Goal: Contribute content: Contribute content

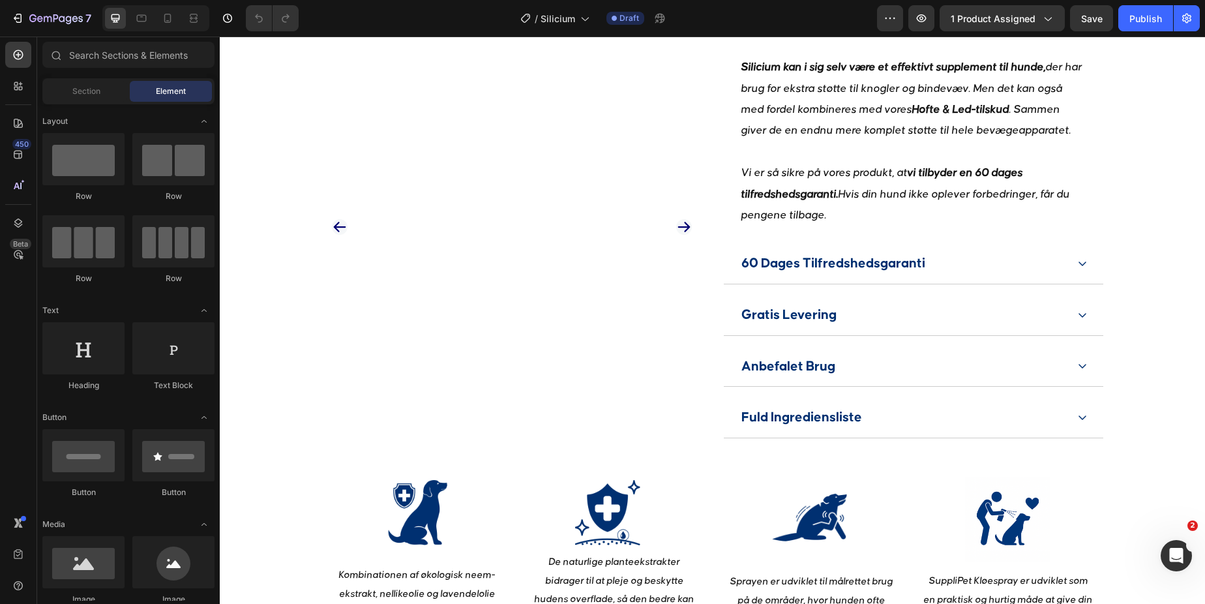
scroll to position [1013, 0]
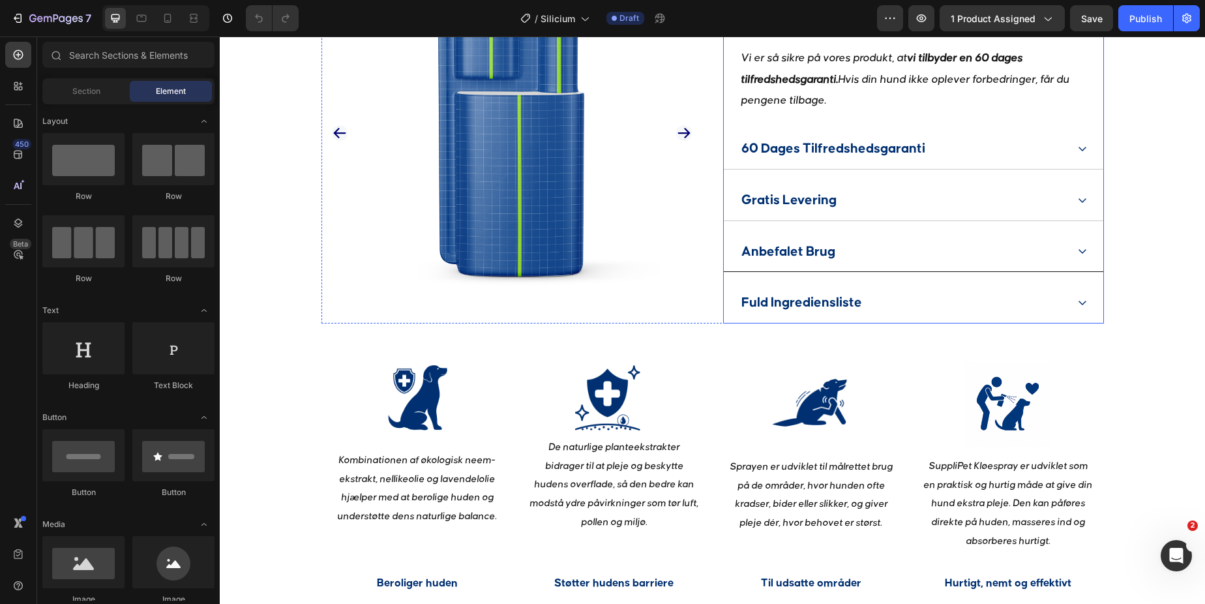
click at [1033, 267] on div "Anbefalet Brug" at bounding box center [902, 252] width 327 height 30
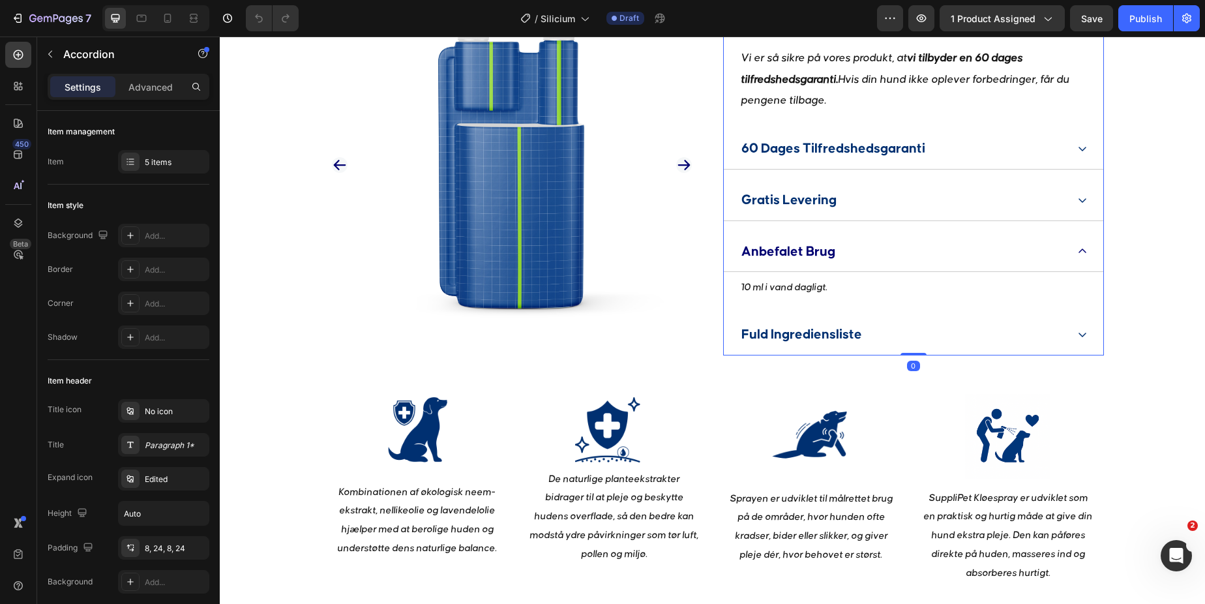
click at [1052, 267] on div "Anbefalet Brug" at bounding box center [902, 252] width 327 height 30
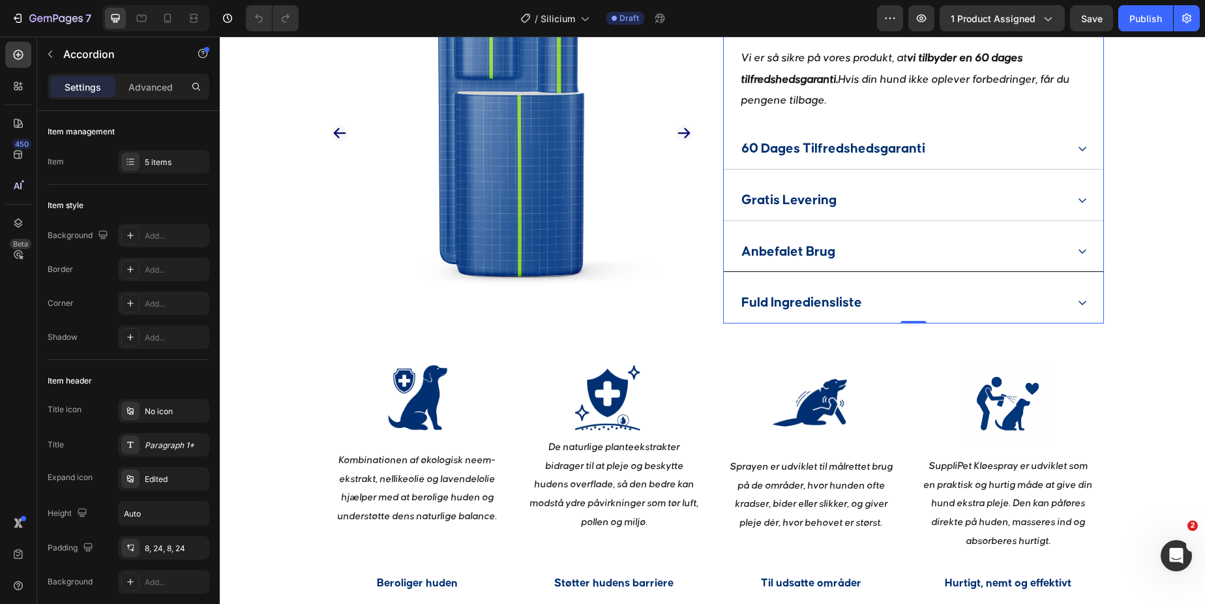
click at [1052, 267] on div "Anbefalet Brug" at bounding box center [902, 252] width 327 height 30
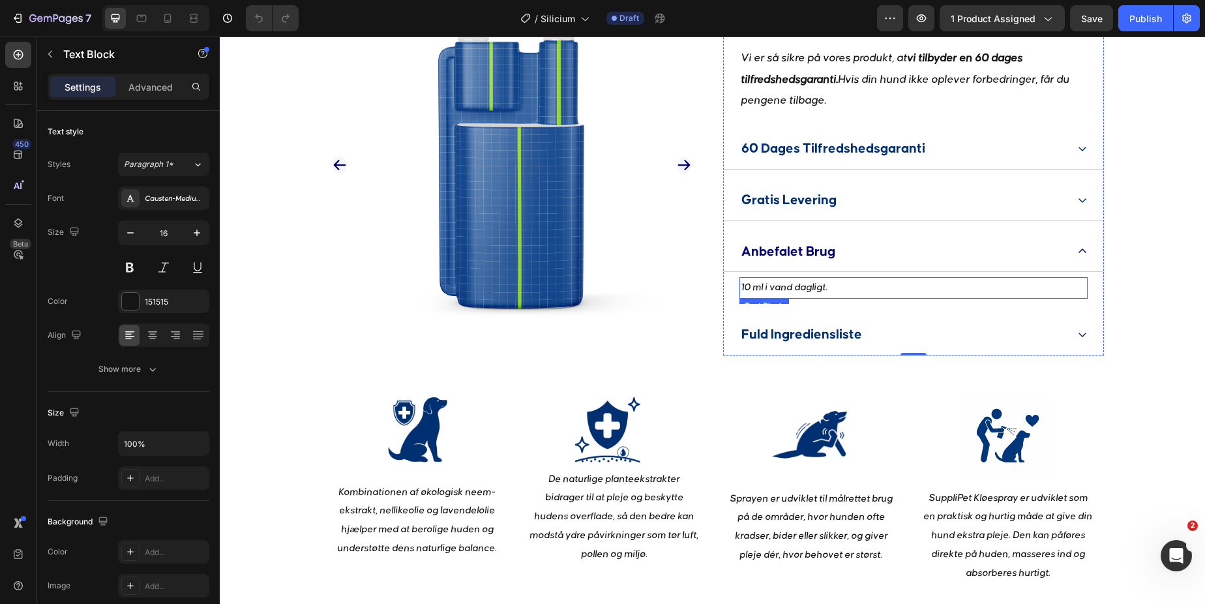
click at [824, 297] on p "10 ml i vand dagligt." at bounding box center [914, 287] width 346 height 19
click at [748, 297] on p "10 ml i vand dagligt." at bounding box center [914, 287] width 346 height 19
click at [742, 297] on p "10 ml i vand dagligt." at bounding box center [914, 287] width 346 height 19
click at [741, 297] on p "10 ml i vand dagligt." at bounding box center [914, 287] width 346 height 19
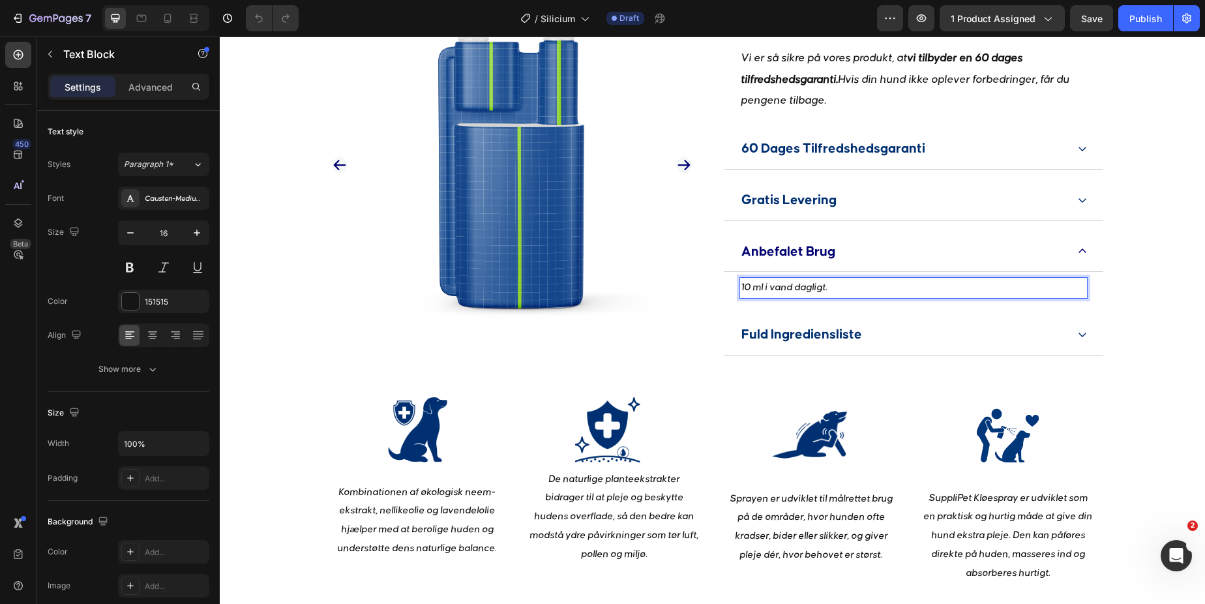
click at [836, 297] on p "10 ml i vand dagligt." at bounding box center [914, 287] width 346 height 19
click at [868, 267] on div "Anbefalet Brug" at bounding box center [902, 252] width 327 height 30
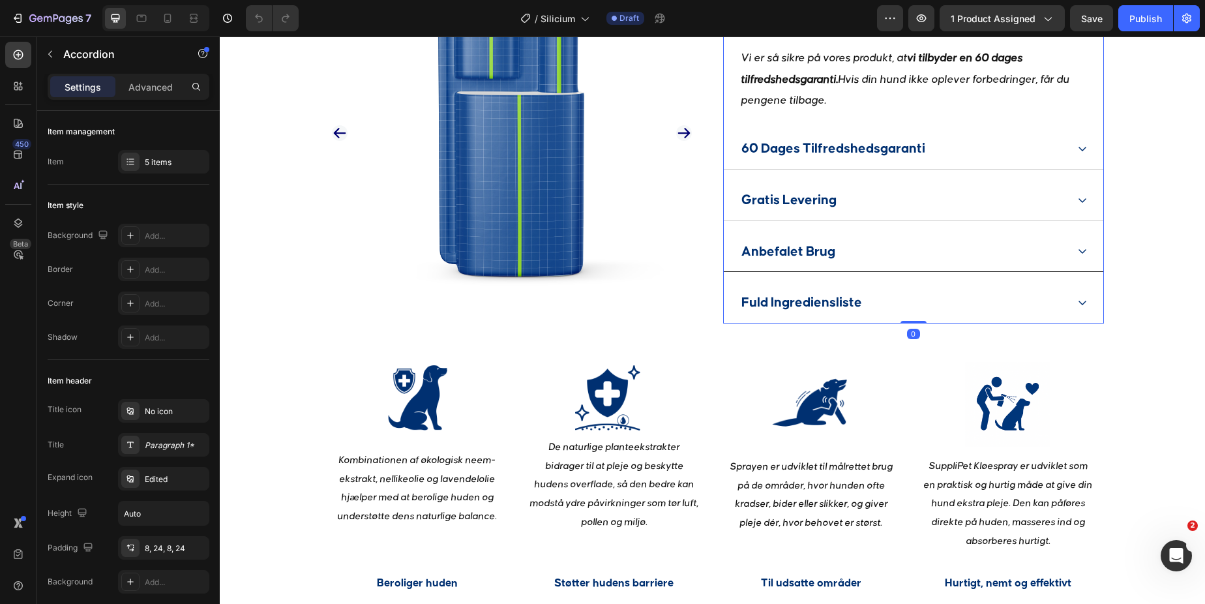
click at [868, 267] on div "Anbefalet Brug" at bounding box center [902, 252] width 327 height 30
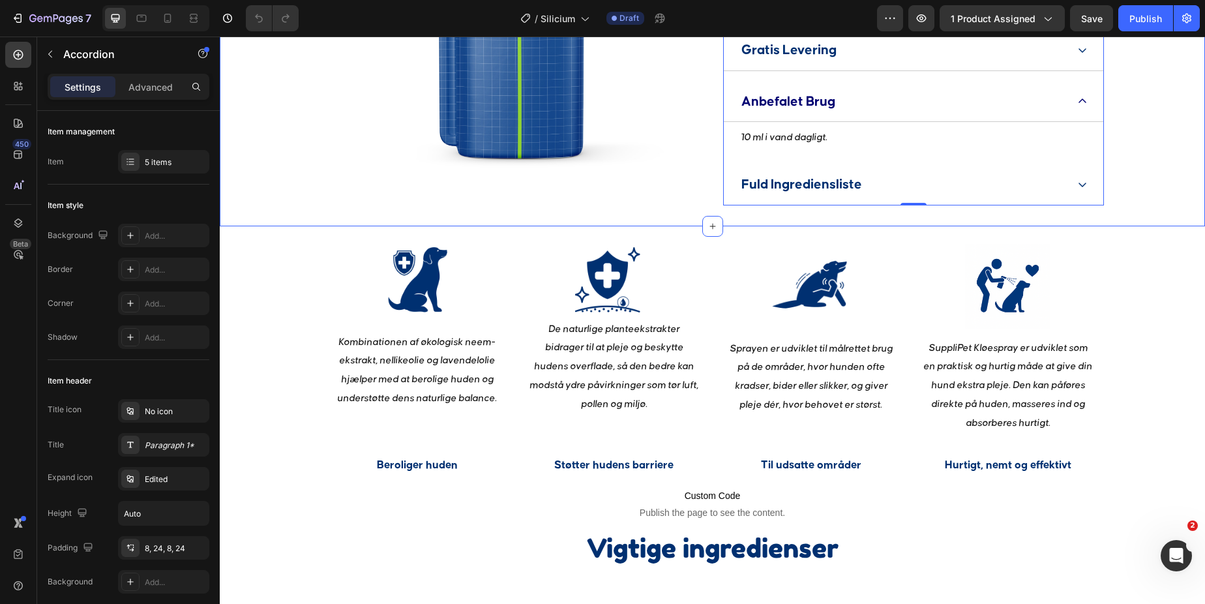
scroll to position [1146, 0]
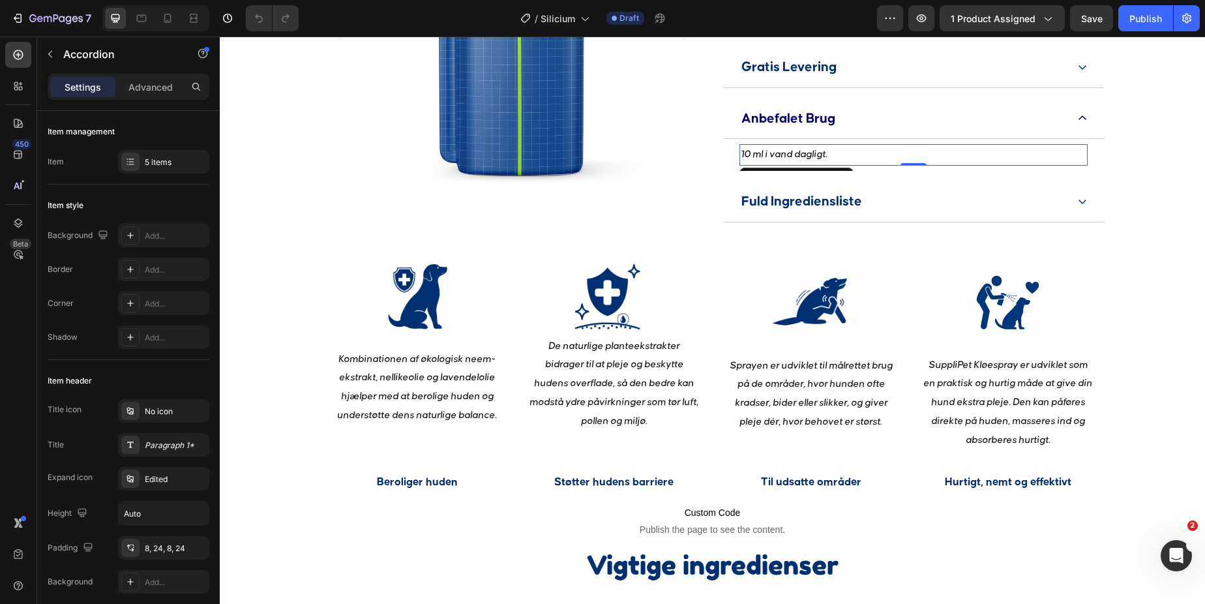
click at [864, 164] on p "10 ml i vand dagligt." at bounding box center [914, 154] width 346 height 19
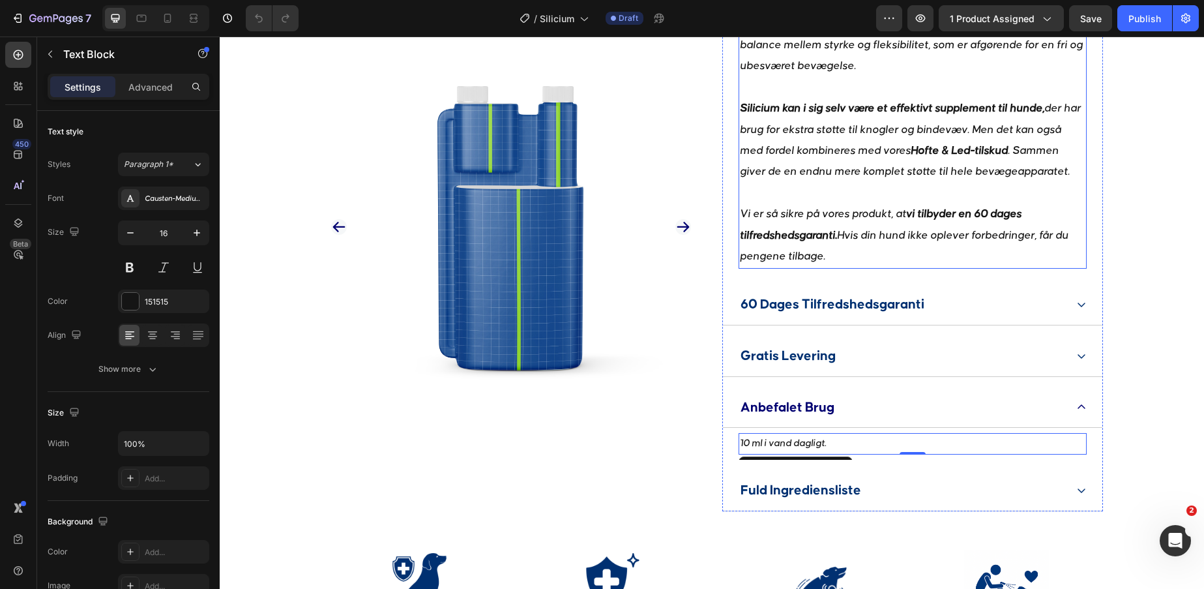
scroll to position [859, 0]
click at [848, 452] on p "10 ml i vand dagligt." at bounding box center [913, 442] width 346 height 19
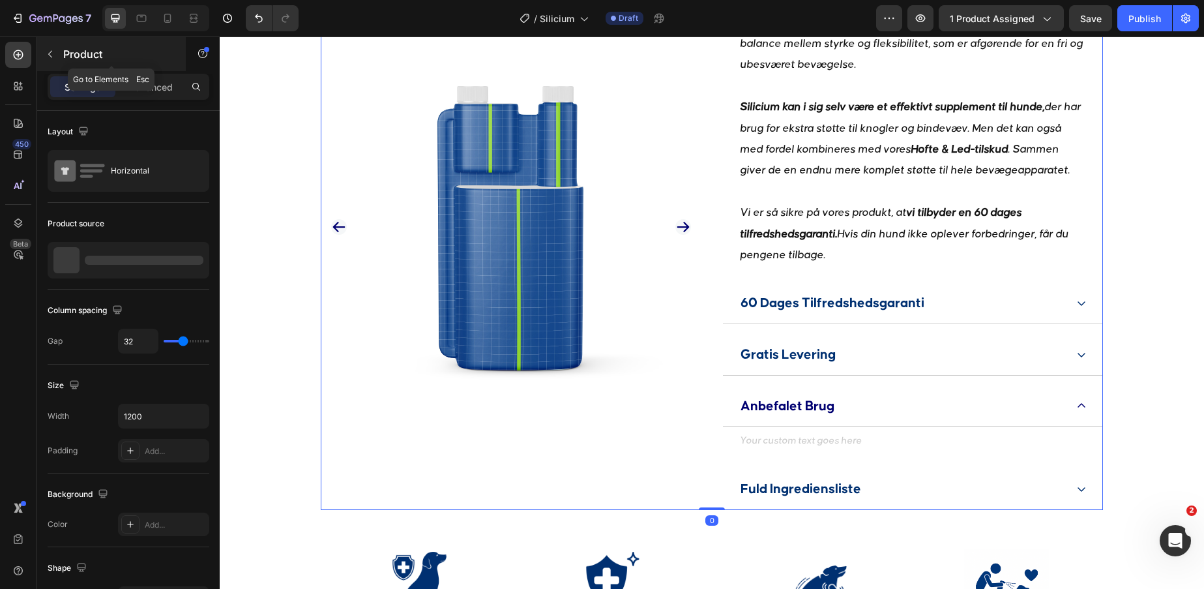
click at [61, 44] on div "Product" at bounding box center [111, 54] width 149 height 34
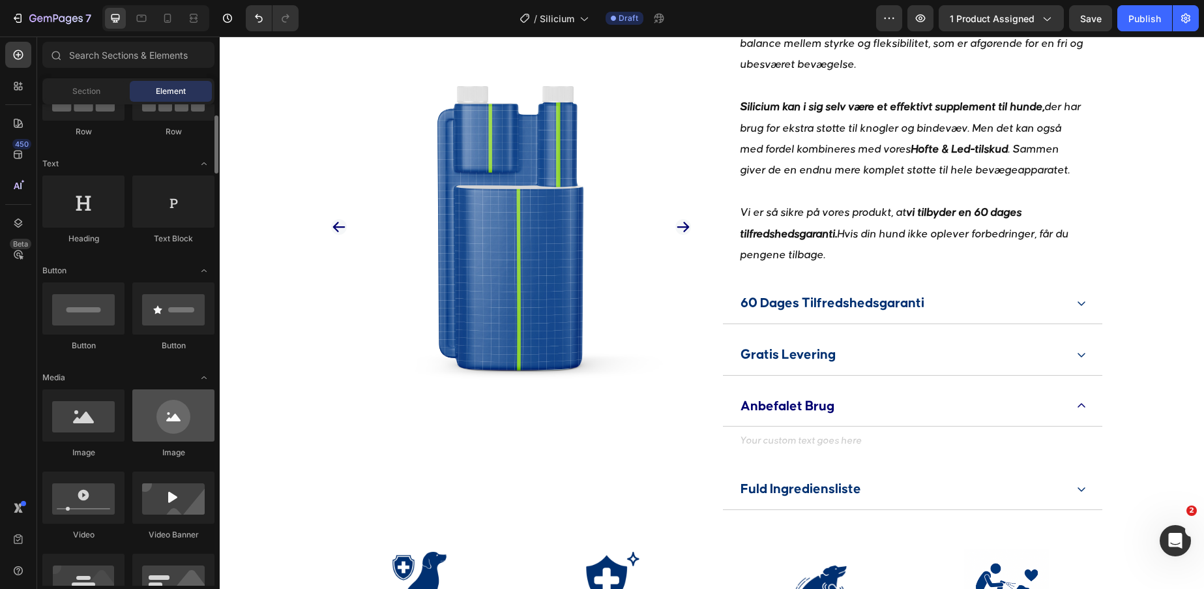
scroll to position [152, 0]
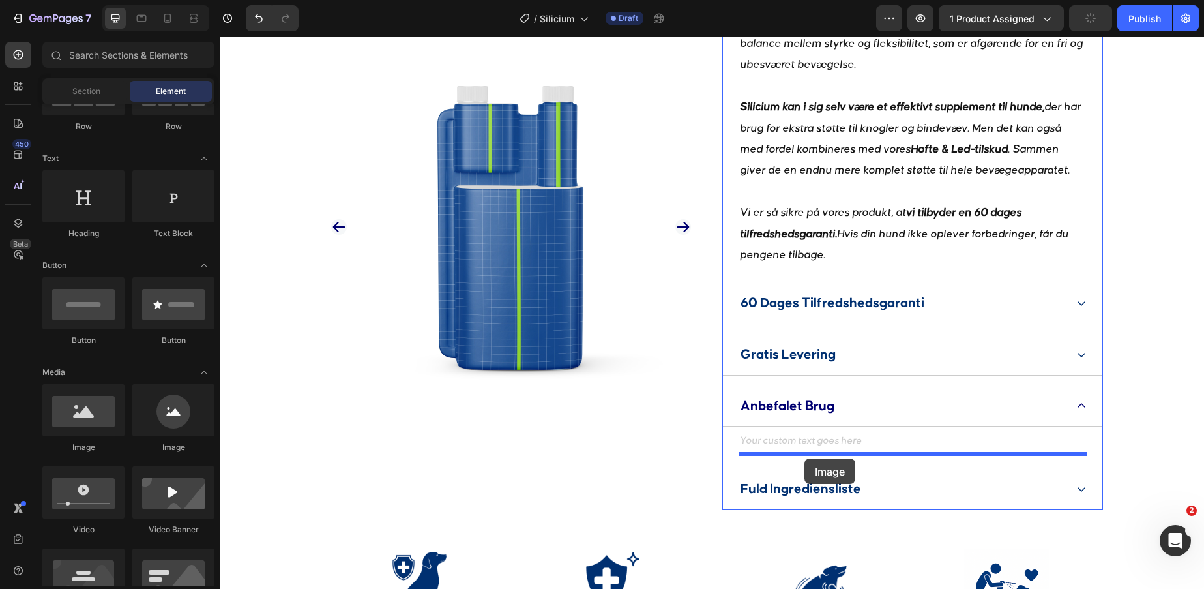
drag, startPoint x: 321, startPoint y: 451, endPoint x: 805, endPoint y: 458, distance: 483.8
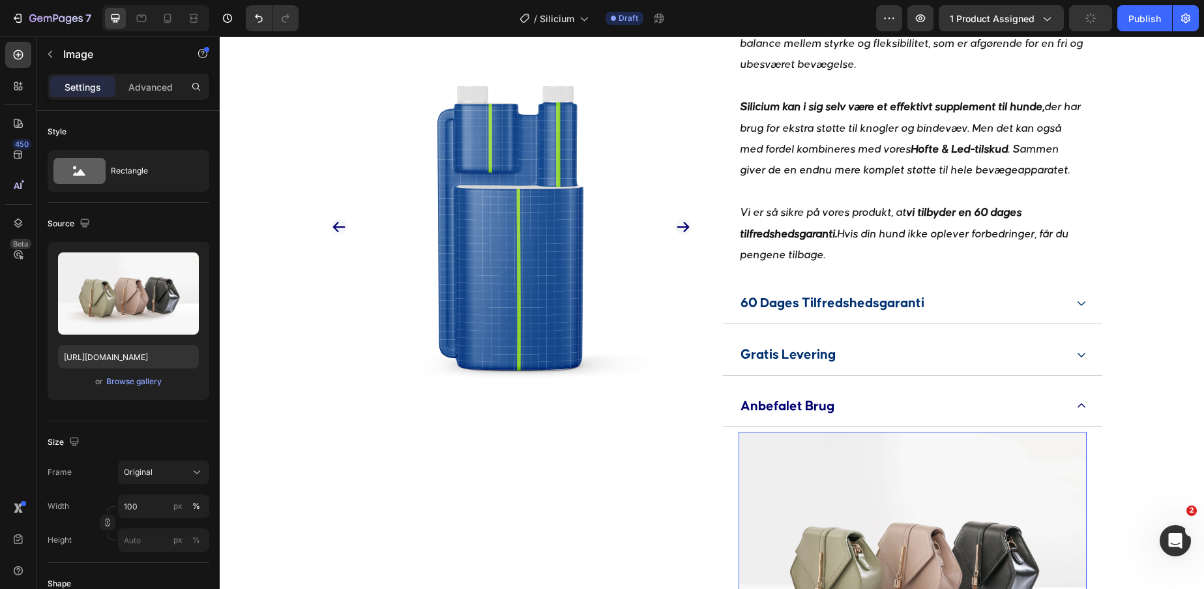
scroll to position [932, 0]
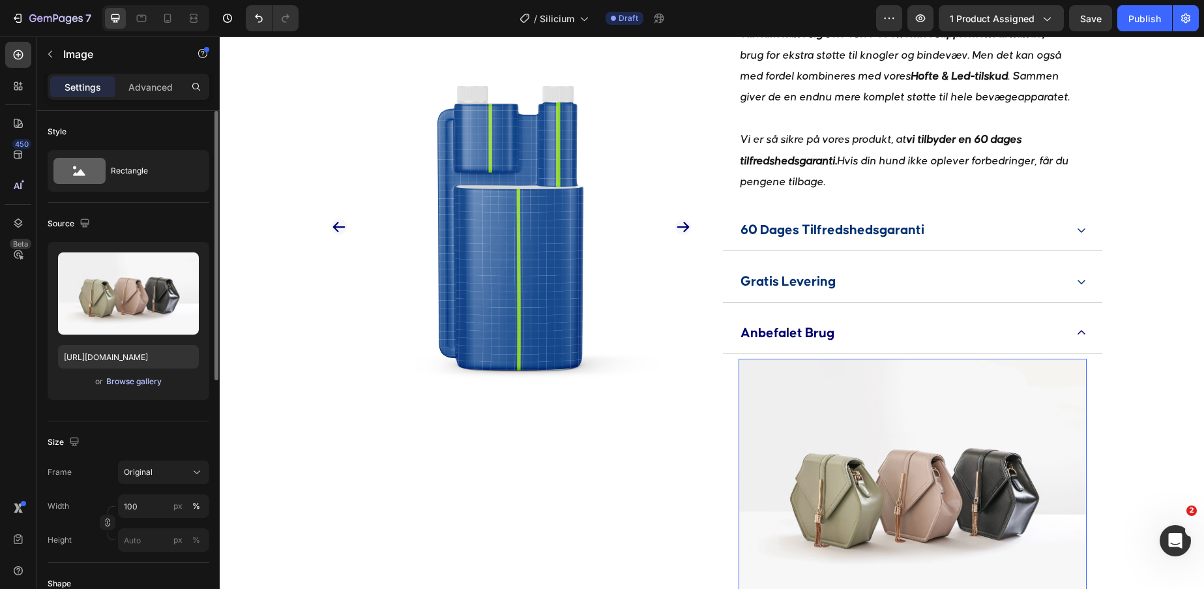
click at [131, 379] on div "Browse gallery" at bounding box center [133, 382] width 55 height 12
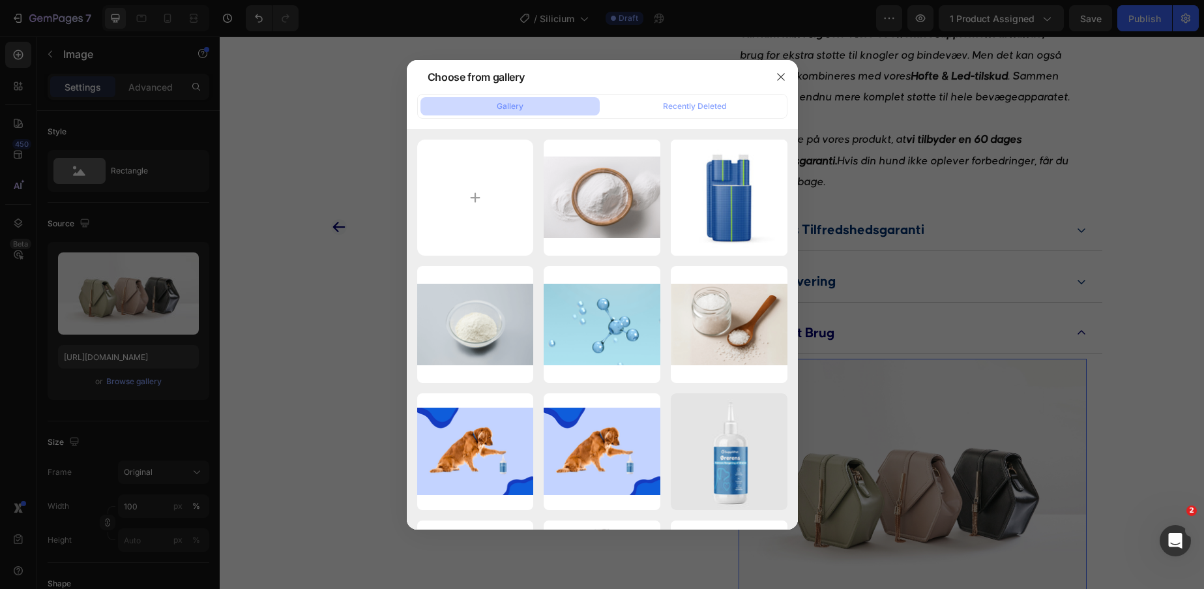
click at [137, 277] on div at bounding box center [602, 294] width 1204 height 589
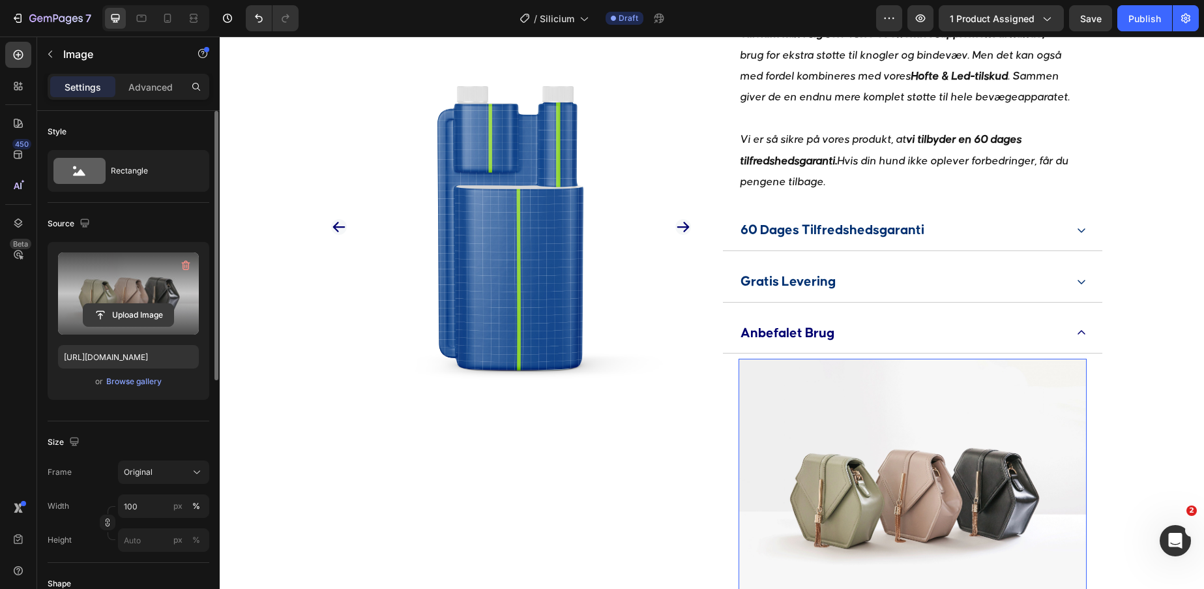
click at [122, 316] on input "file" at bounding box center [128, 315] width 90 height 22
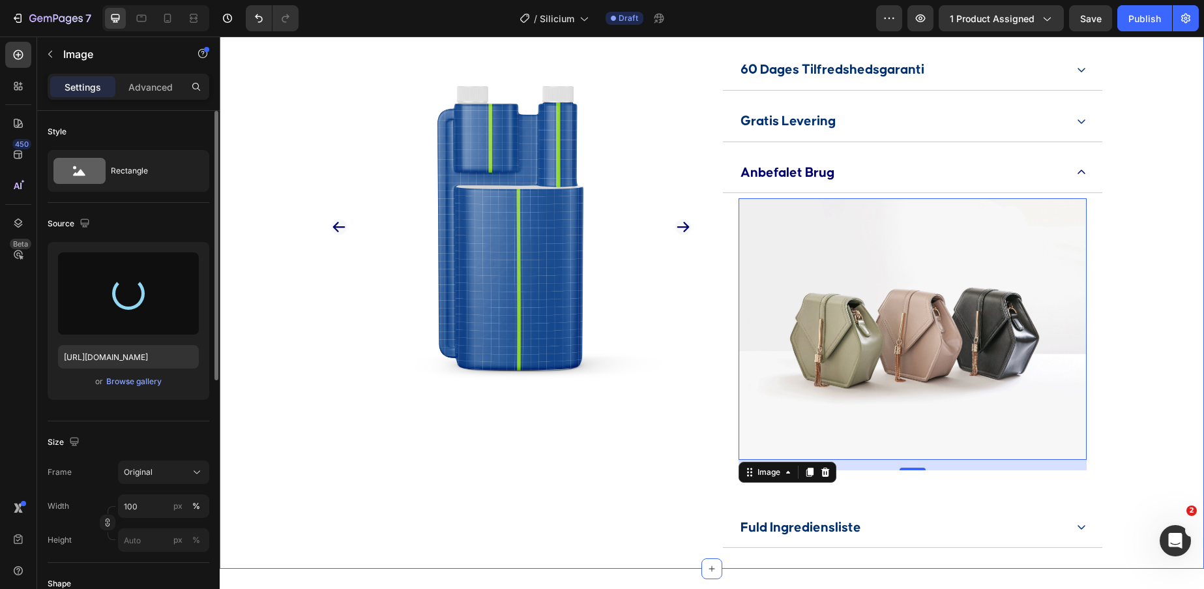
scroll to position [1093, 0]
type input "https://cdn.shopify.com/s/files/1/0856/5702/6894/files/gempages_530731164596438…"
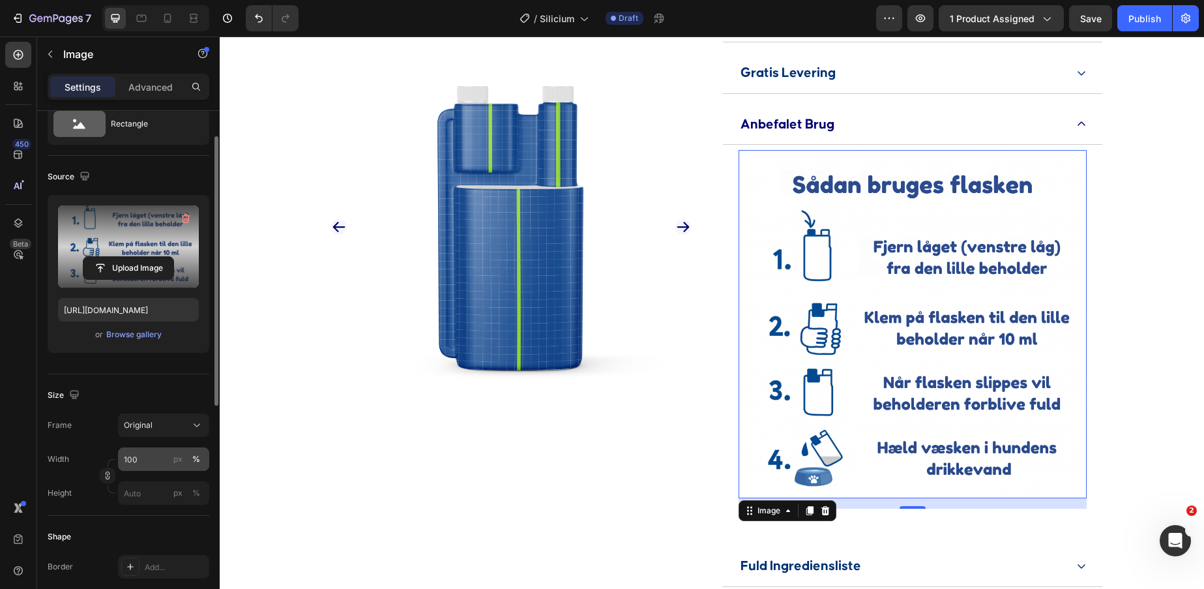
scroll to position [48, 0]
drag, startPoint x: 150, startPoint y: 459, endPoint x: 110, endPoint y: 459, distance: 40.4
click at [110, 459] on div "Width 100 px % Height px %" at bounding box center [129, 475] width 162 height 57
drag, startPoint x: 156, startPoint y: 471, endPoint x: 137, endPoint y: 459, distance: 22.8
click at [137, 459] on div "Width 100 px % Height px %" at bounding box center [129, 475] width 162 height 57
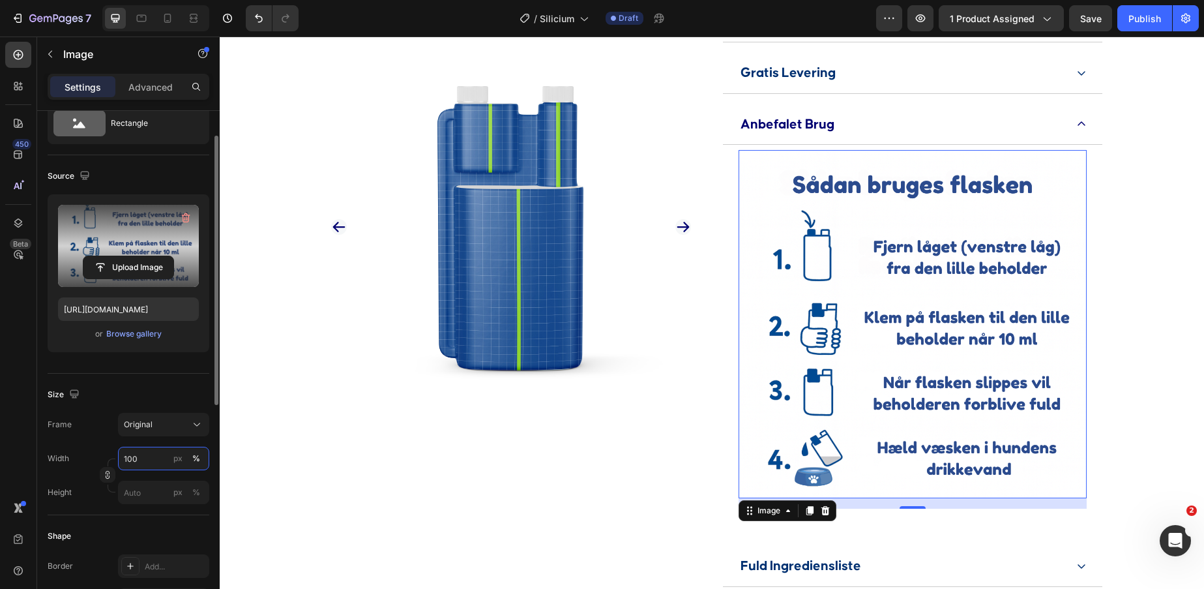
click at [138, 459] on input "100" at bounding box center [163, 458] width 91 height 23
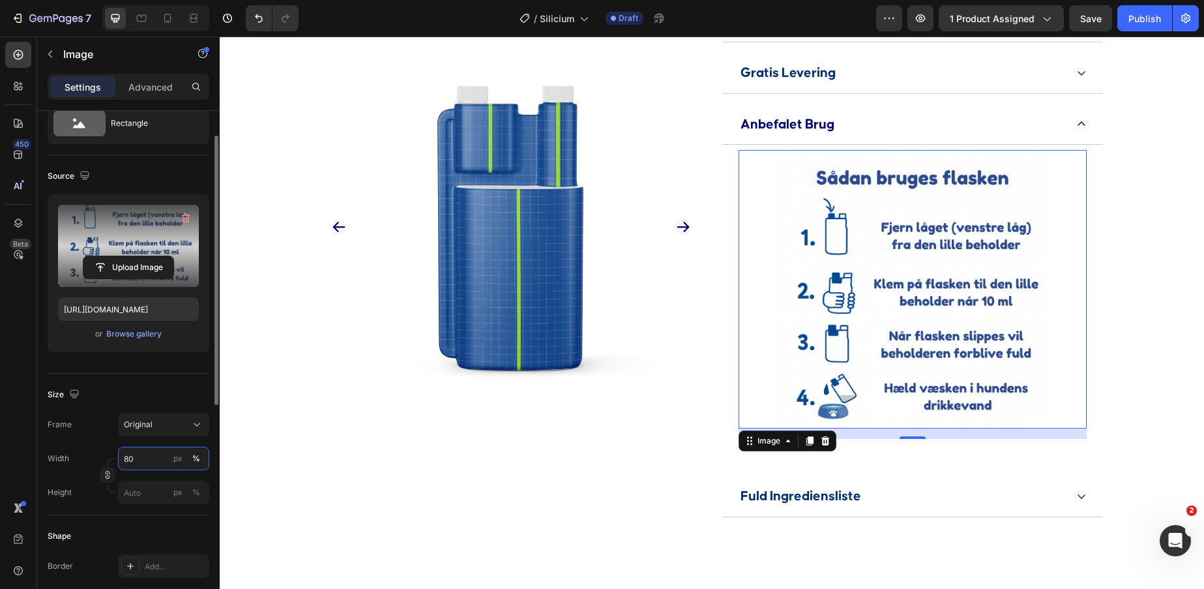
type input "8"
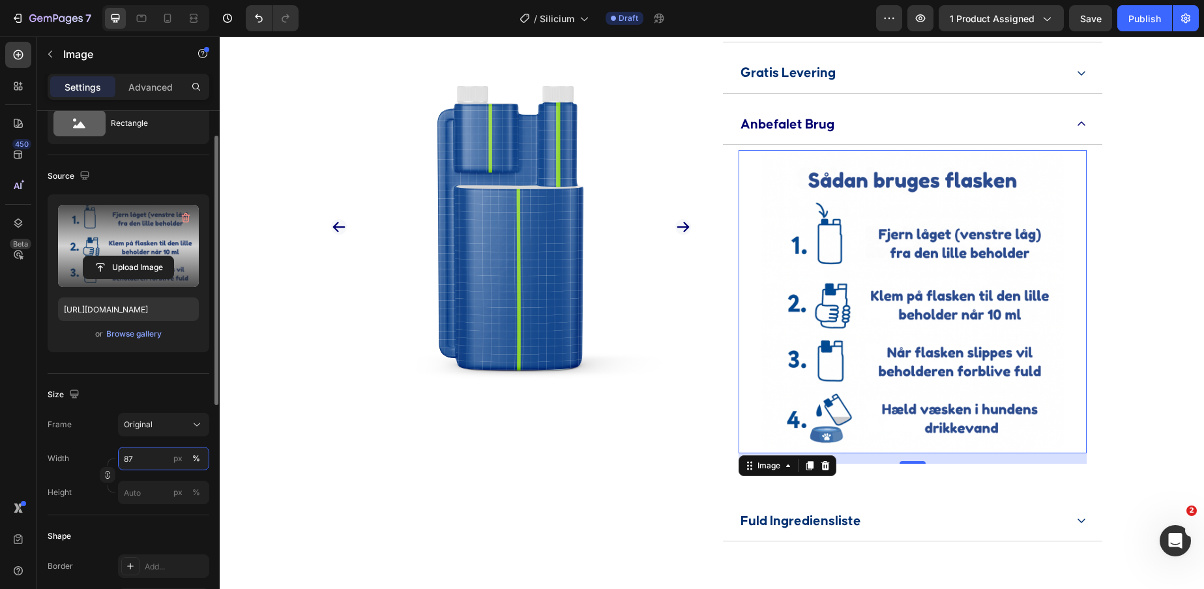
type input "8"
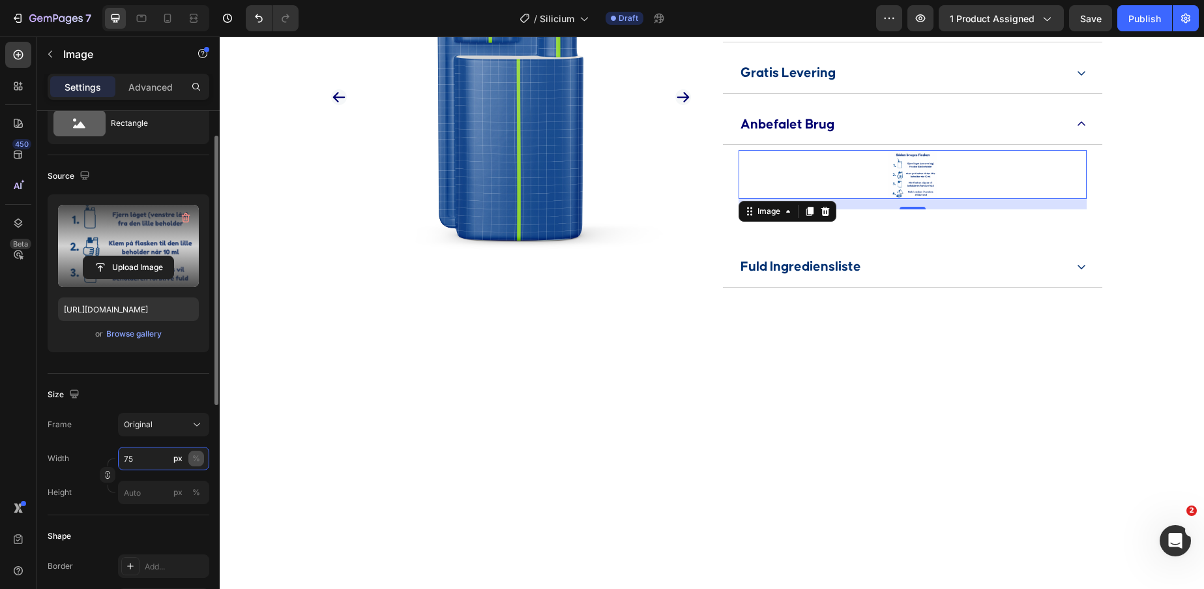
type input "75"
click at [192, 457] on div "%" at bounding box center [196, 458] width 8 height 12
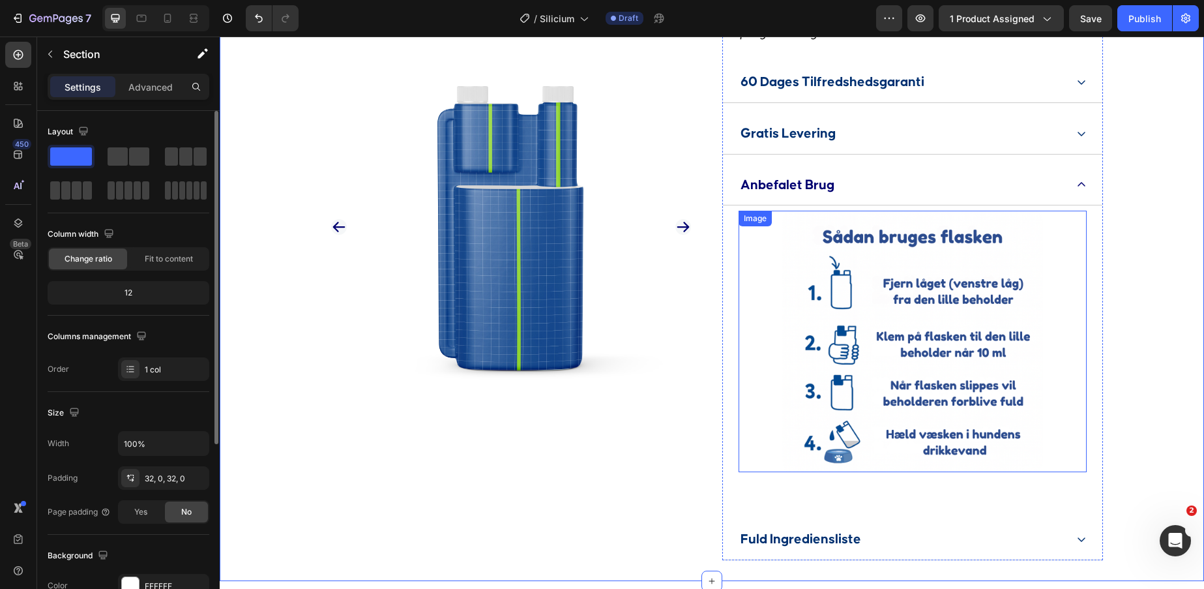
scroll to position [1066, 0]
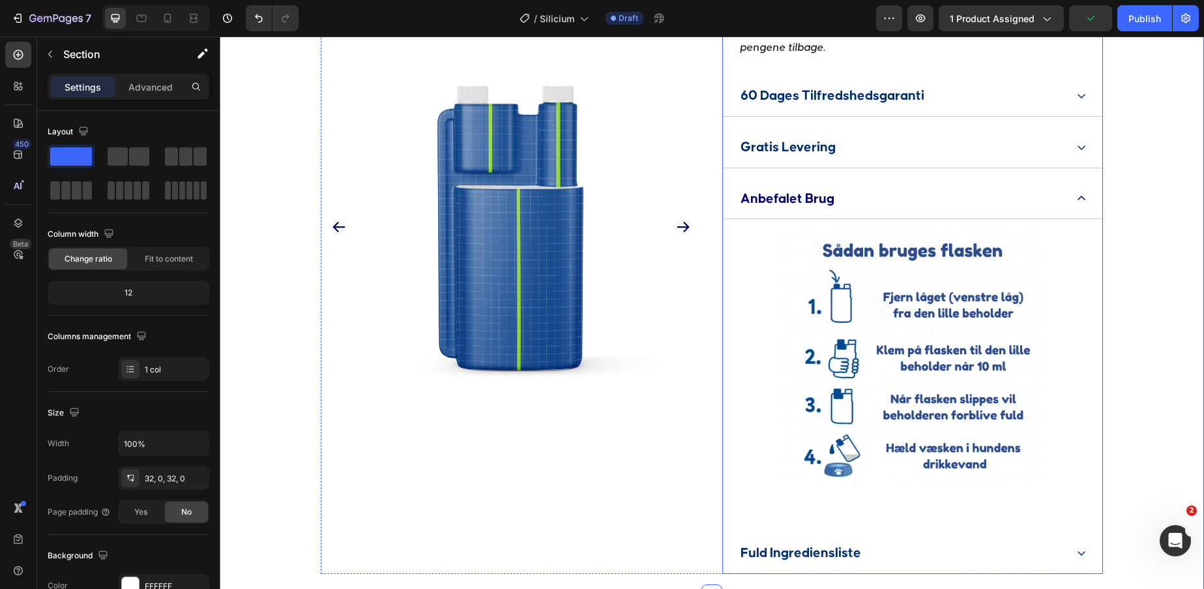
click at [1080, 212] on div "Anbefalet Brug" at bounding box center [912, 199] width 379 height 41
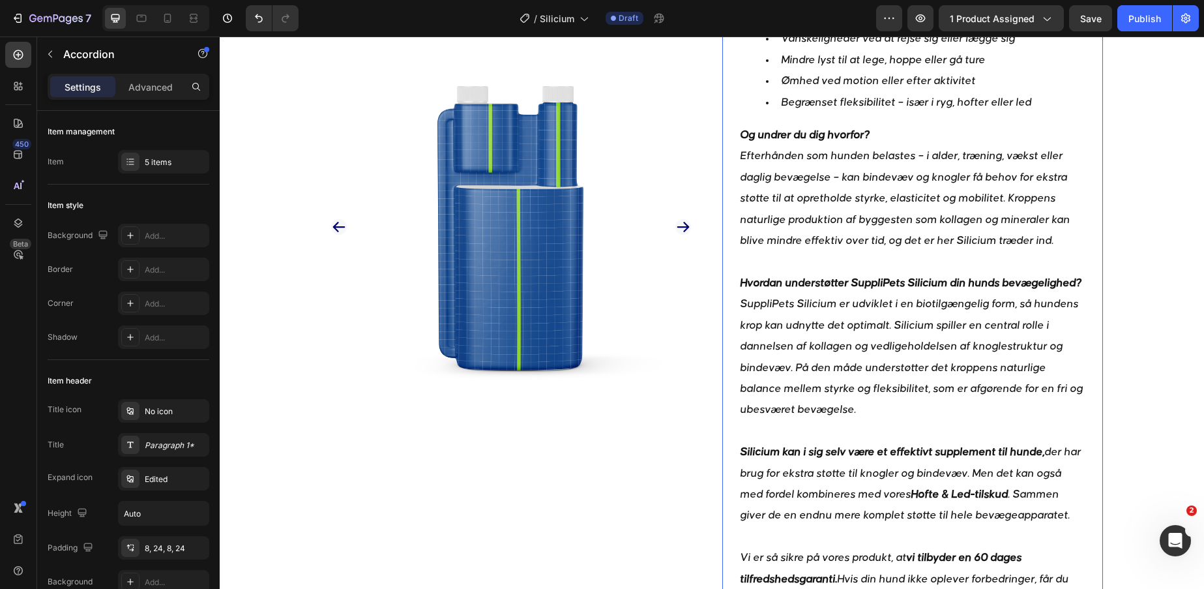
scroll to position [398, 0]
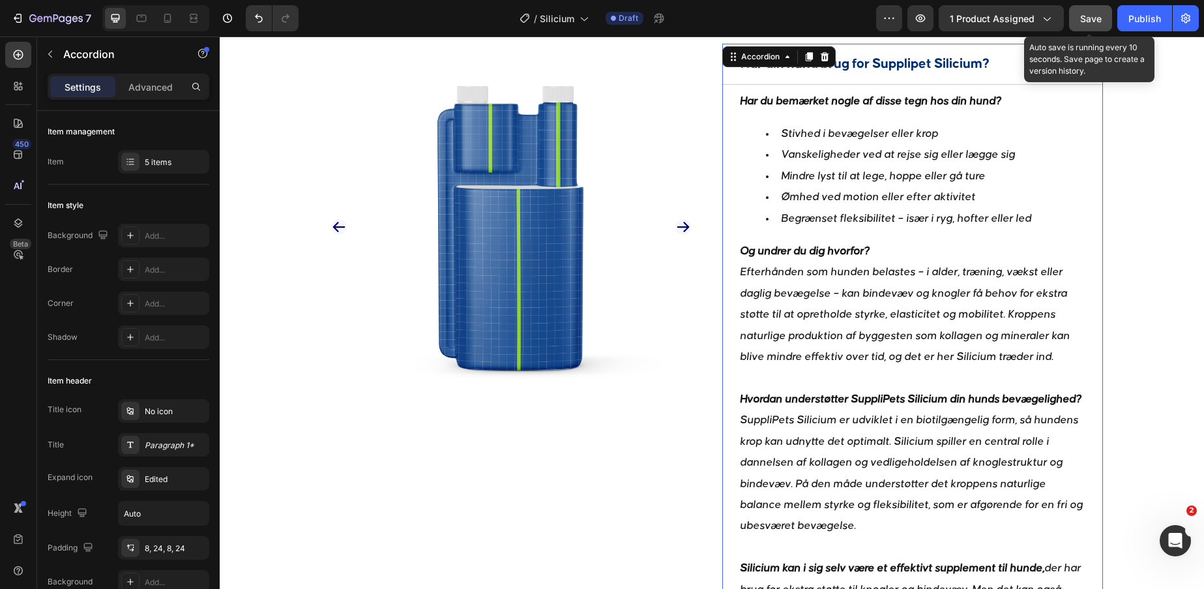
click at [1086, 25] on button "Save" at bounding box center [1090, 18] width 43 height 26
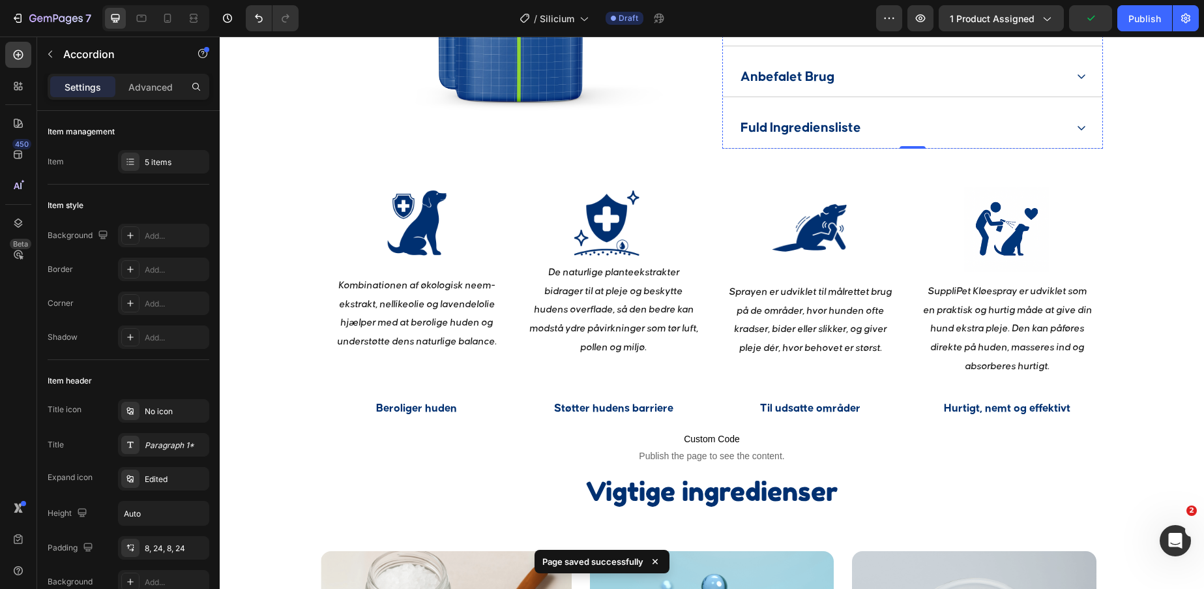
scroll to position [1185, 0]
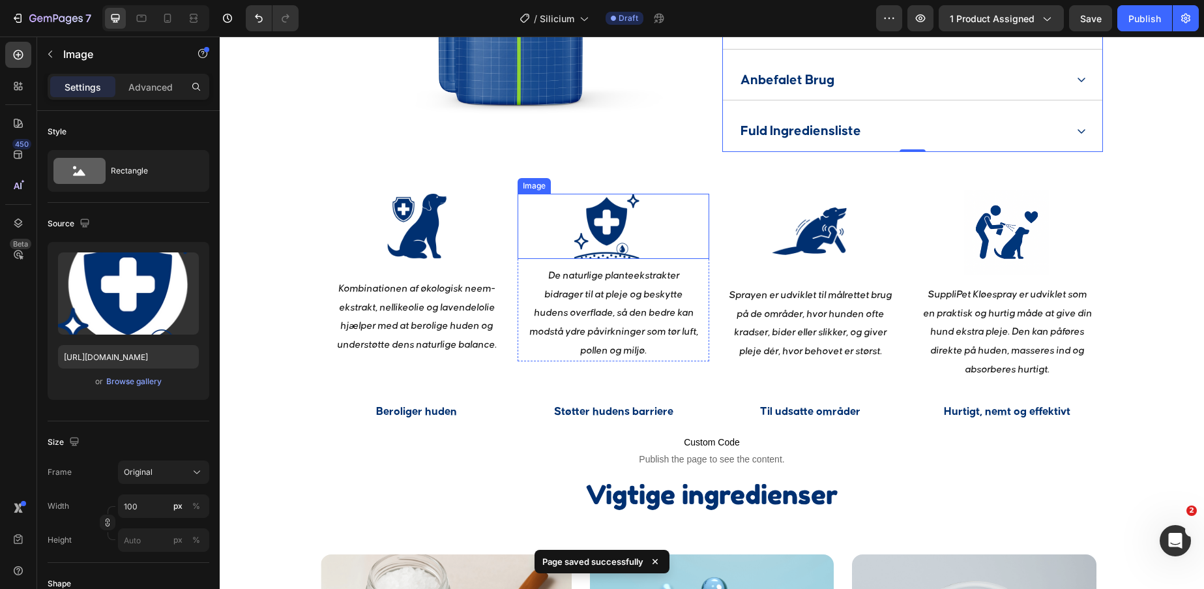
click at [660, 258] on div at bounding box center [607, 226] width 179 height 65
click at [141, 379] on div "Browse gallery" at bounding box center [133, 382] width 55 height 12
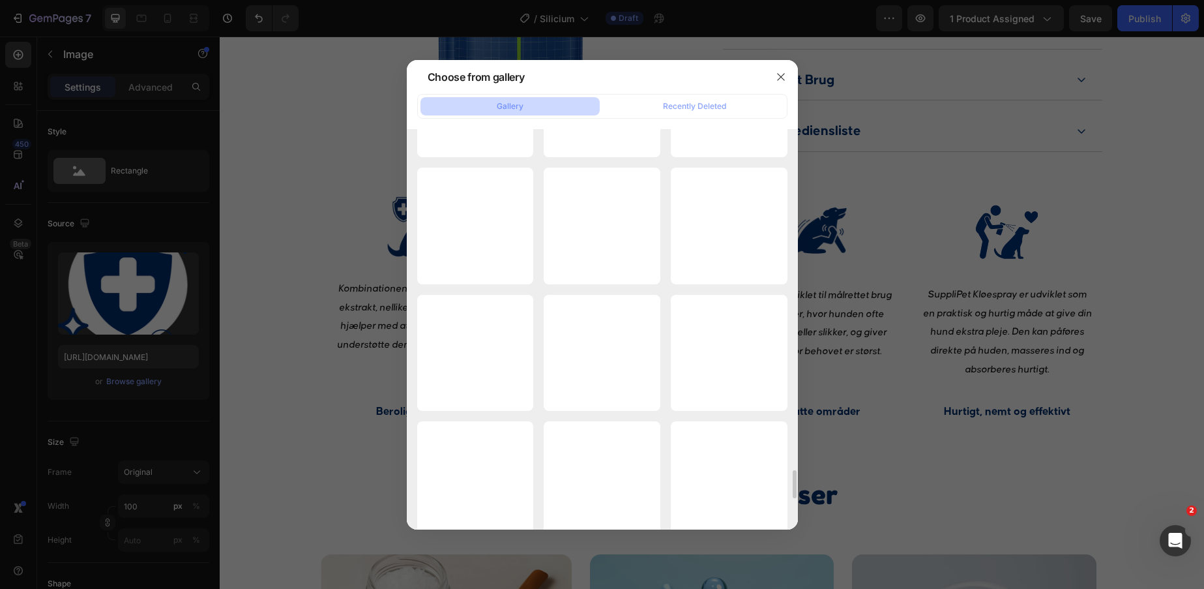
scroll to position [4796, 0]
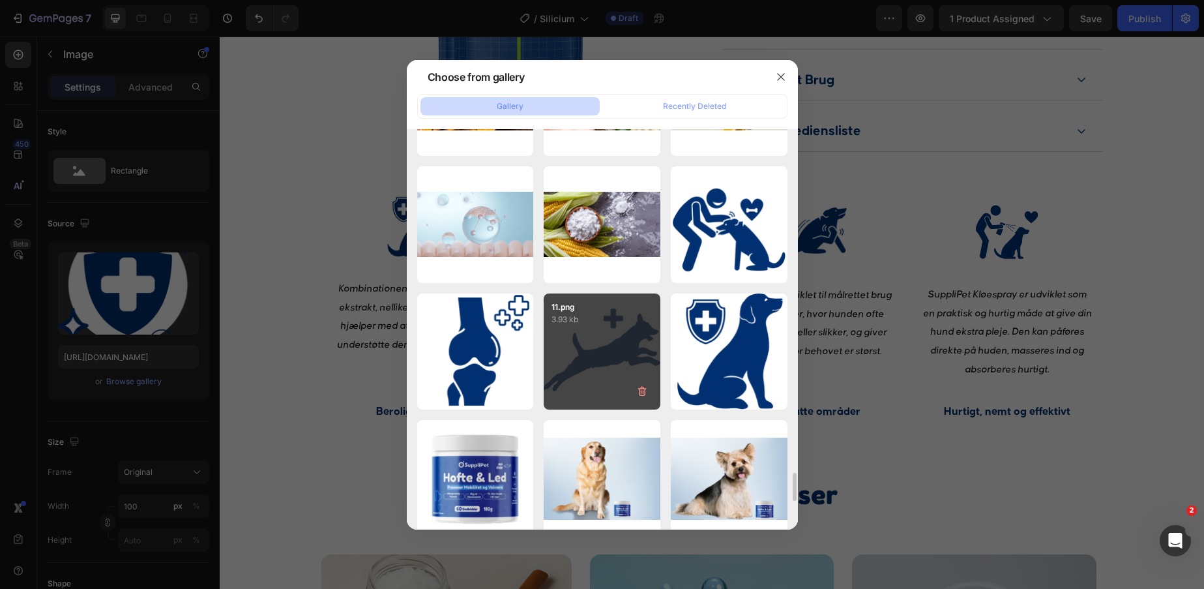
click at [600, 341] on div "11.png 3.93 kb" at bounding box center [602, 351] width 117 height 117
type input "https://cdn.shopify.com/s/files/1/0856/5702/6894/files/gempages_530731164596438…"
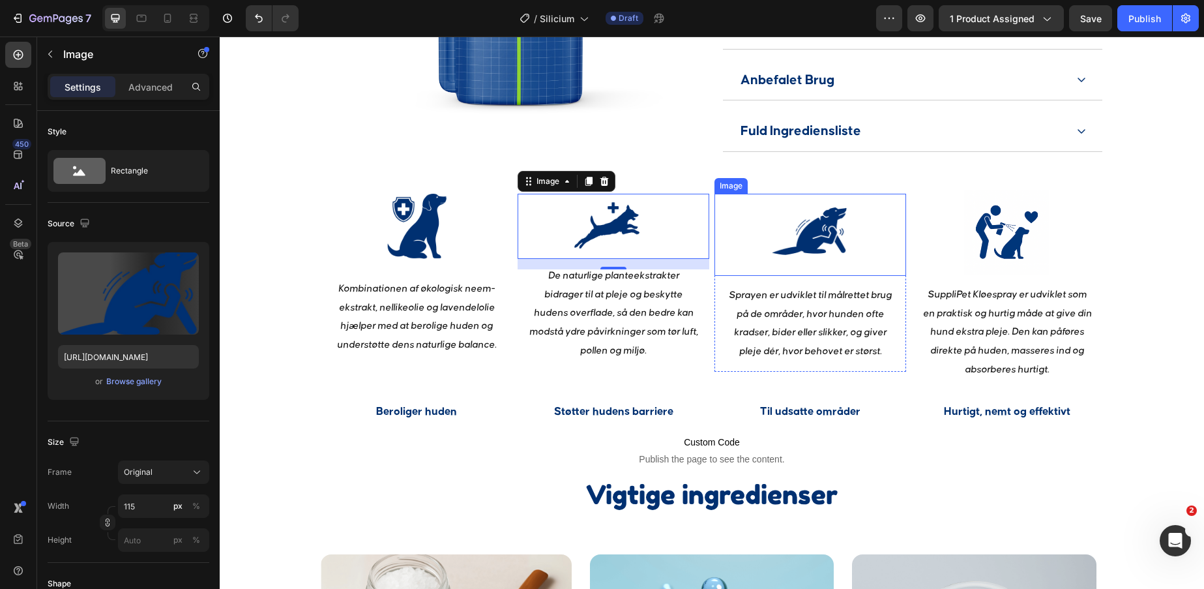
click at [814, 260] on img at bounding box center [809, 231] width 75 height 75
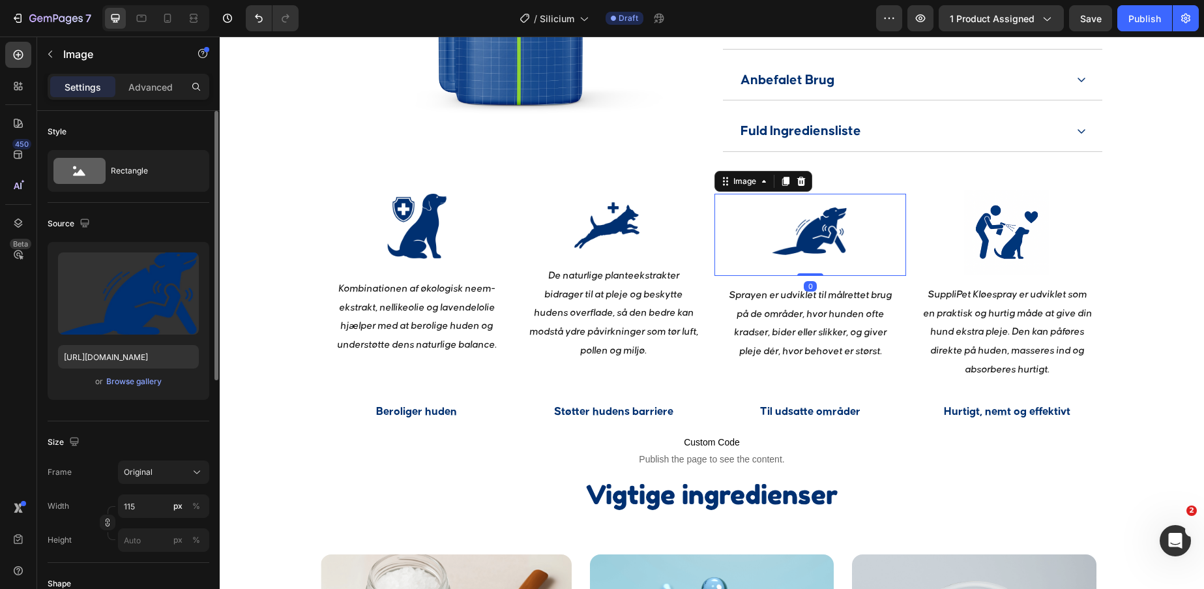
click at [138, 389] on div "or Browse gallery" at bounding box center [128, 382] width 141 height 16
click at [137, 386] on div "Browse gallery" at bounding box center [133, 382] width 55 height 12
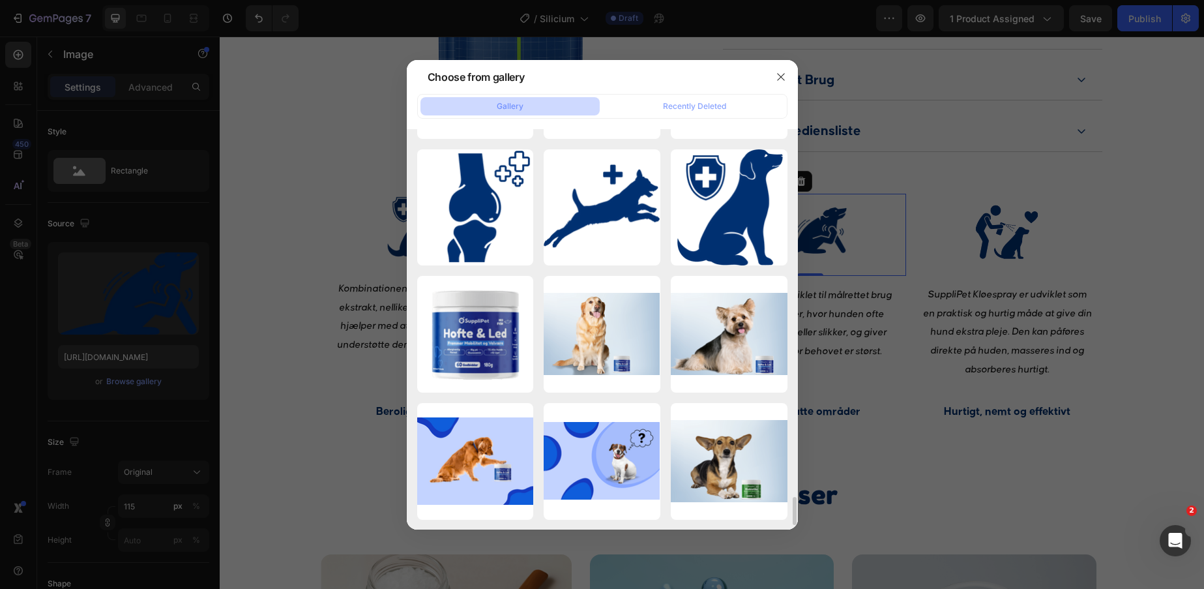
scroll to position [4935, 0]
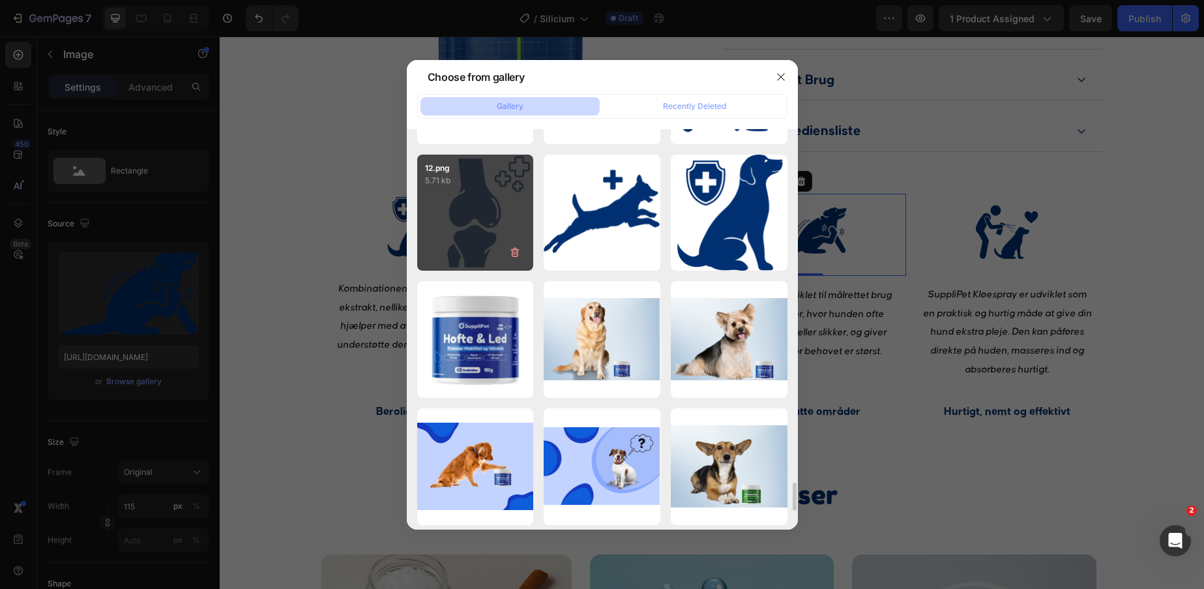
click at [497, 211] on div "12.png 5.71 kb" at bounding box center [475, 213] width 117 height 117
type input "https://cdn.shopify.com/s/files/1/0856/5702/6894/files/gempages_530731164596438…"
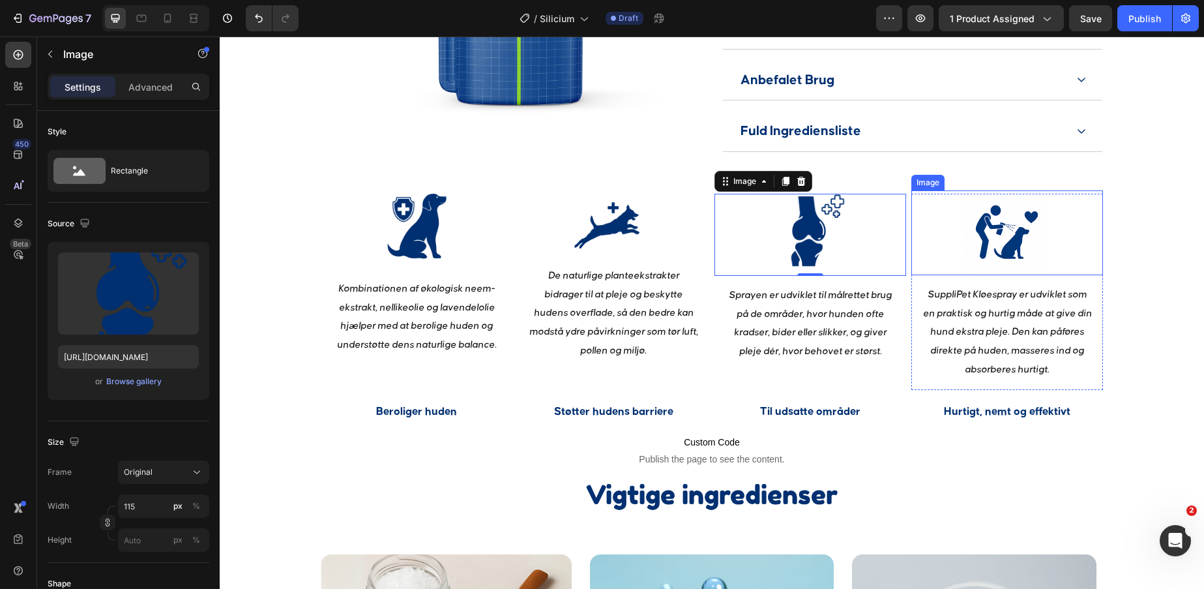
click at [1003, 222] on img at bounding box center [1006, 232] width 85 height 85
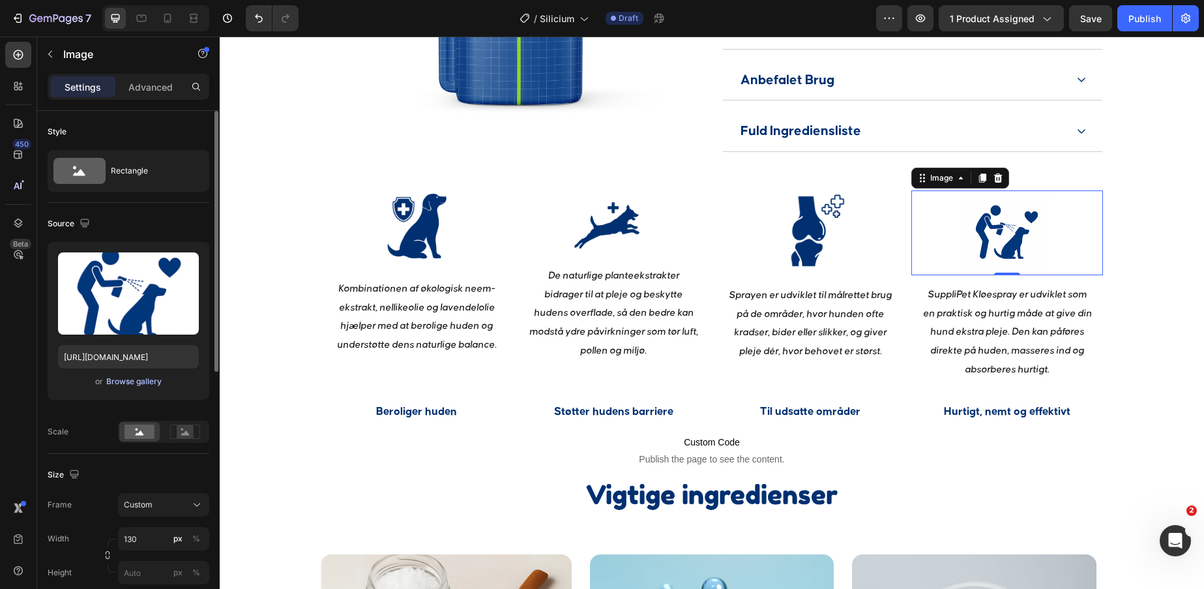
click at [133, 381] on div "Browse gallery" at bounding box center [133, 382] width 55 height 12
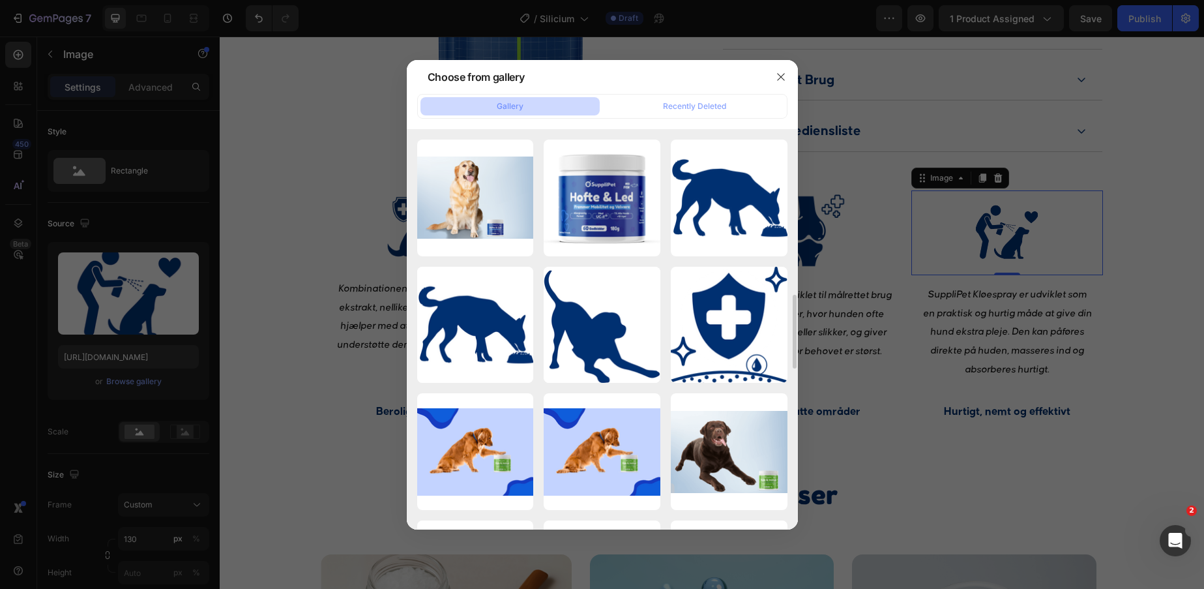
scroll to position [1408, 0]
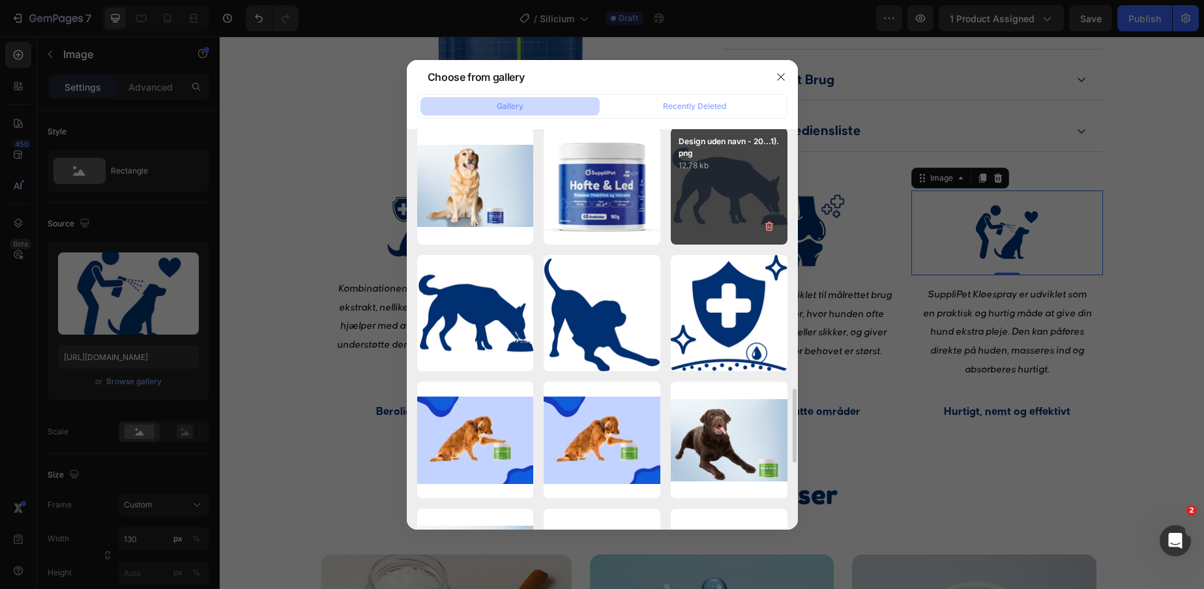
click at [739, 185] on div "Design uden navn - 20...1).png 12.78 kb" at bounding box center [729, 186] width 117 height 117
type input "https://cdn.shopify.com/s/files/1/0856/5702/6894/files/gempages_530731164596438…"
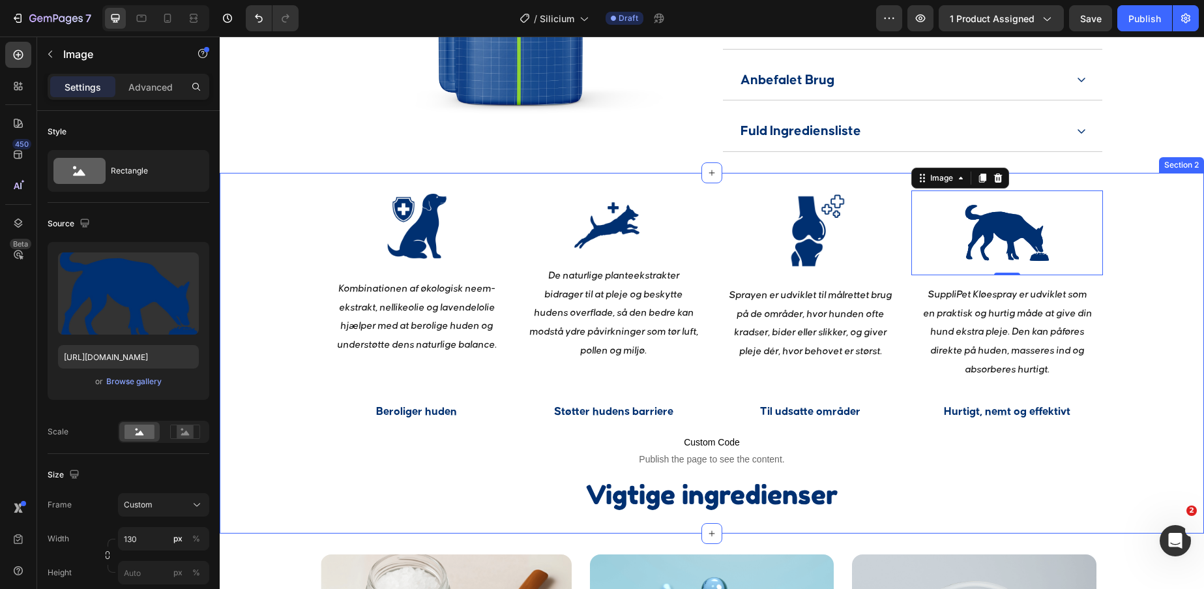
click at [1147, 374] on div "Image Kombinationen af økologisk neem-ekstrakt, nellikeolie og lavendelolie hjæ…" at bounding box center [712, 353] width 984 height 319
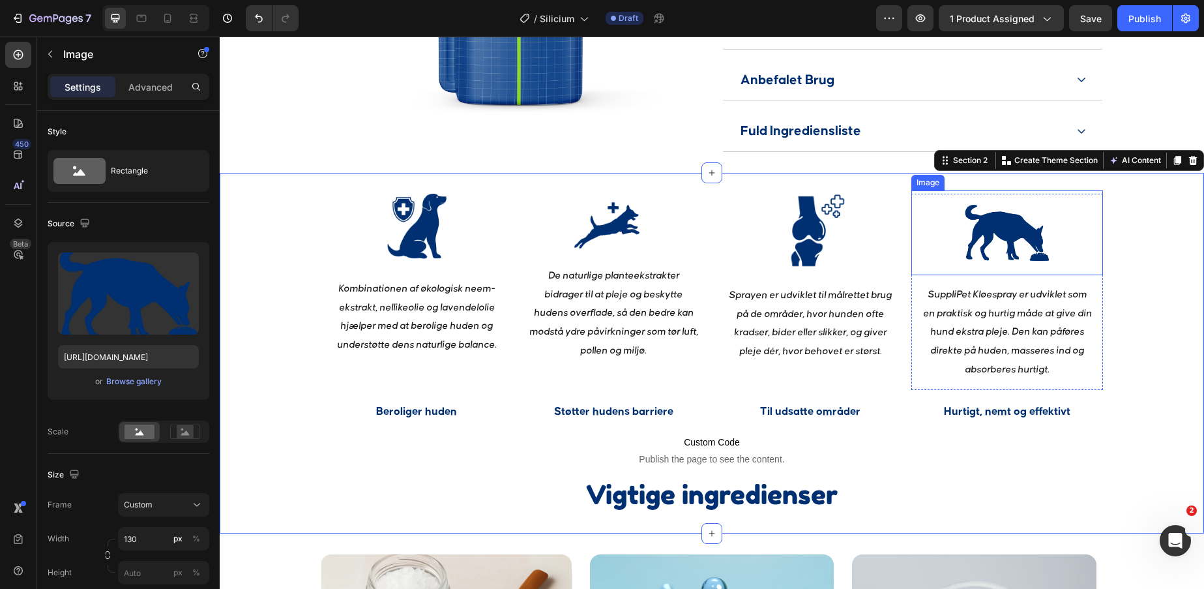
click at [1032, 273] on img at bounding box center [1006, 232] width 85 height 85
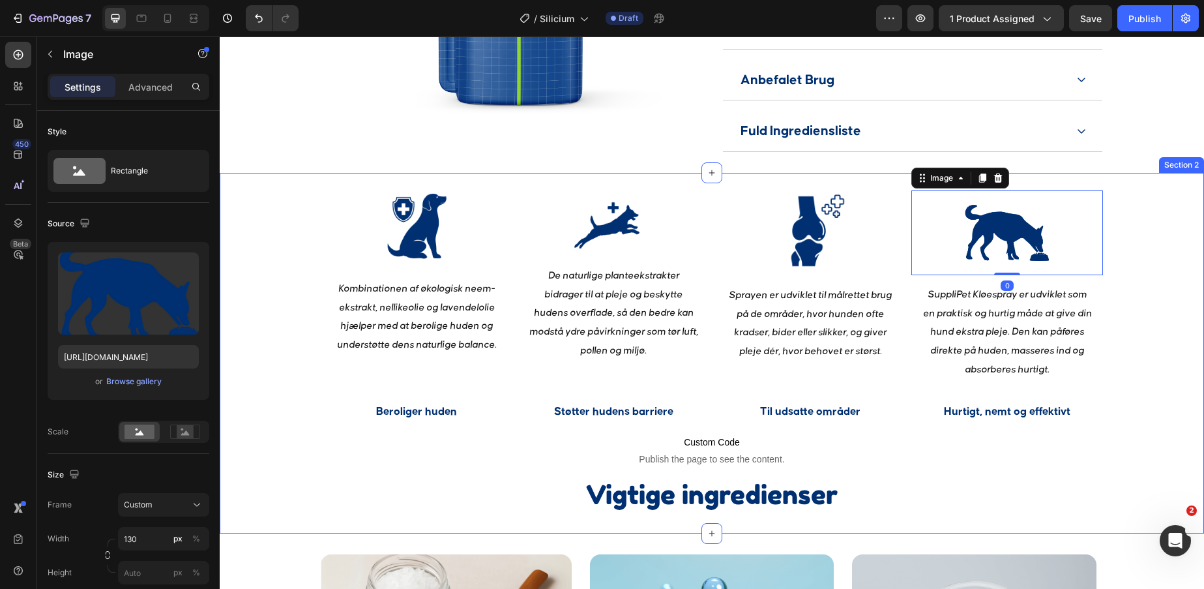
click at [1137, 284] on div "Image Kombinationen af økologisk neem-ekstrakt, nellikeolie og lavendelolie hjæ…" at bounding box center [712, 353] width 984 height 319
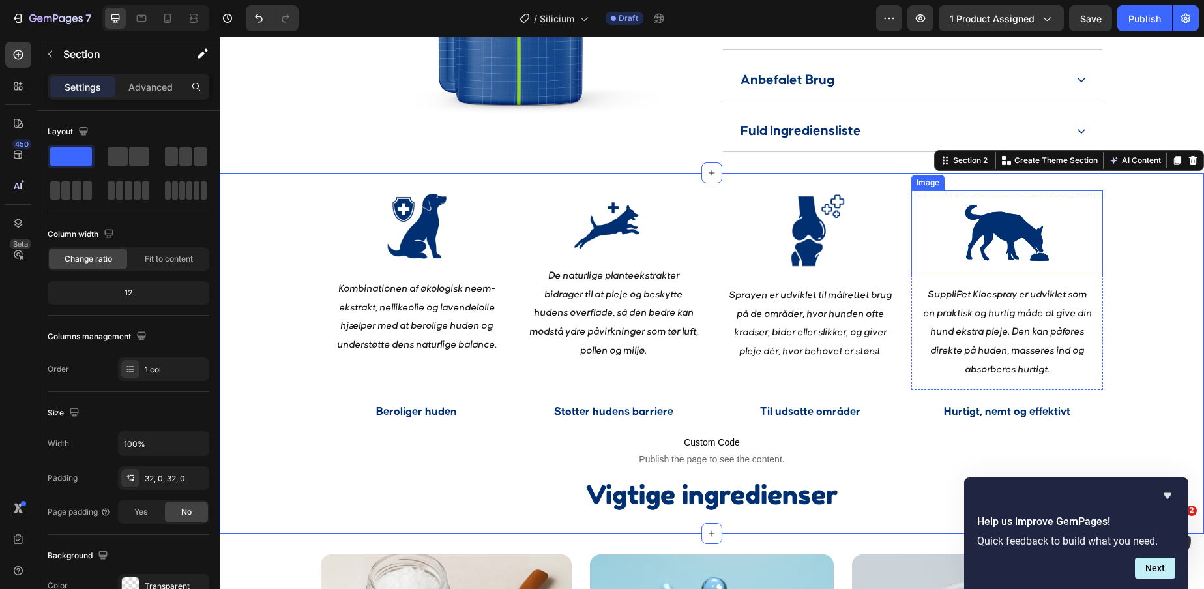
click at [1029, 261] on img at bounding box center [1006, 232] width 85 height 85
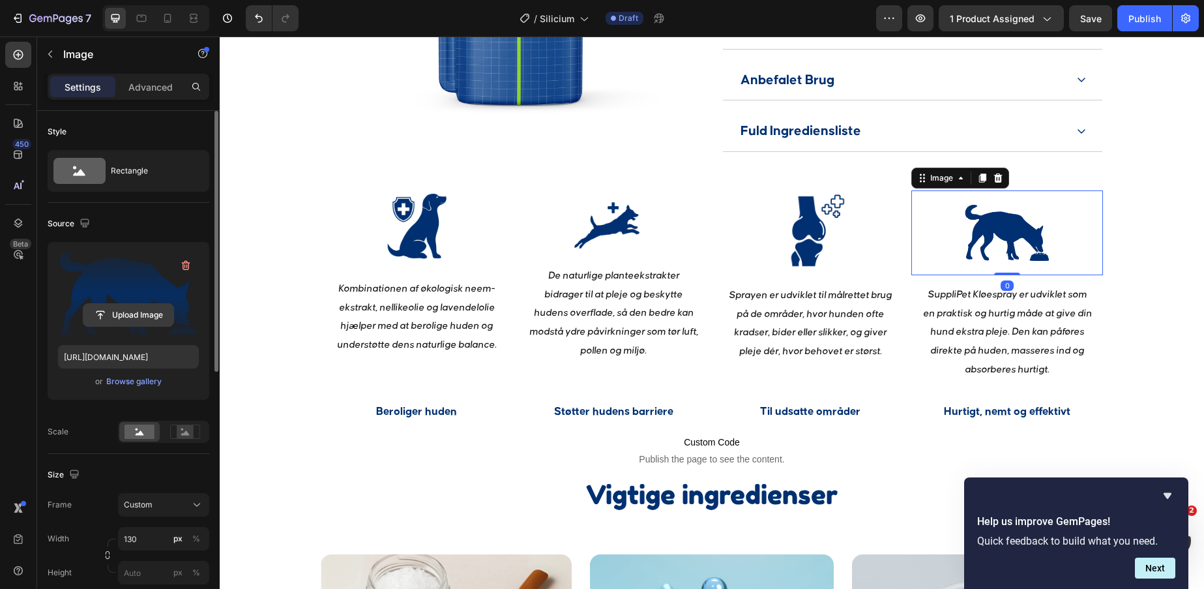
click at [123, 318] on input "file" at bounding box center [128, 315] width 90 height 22
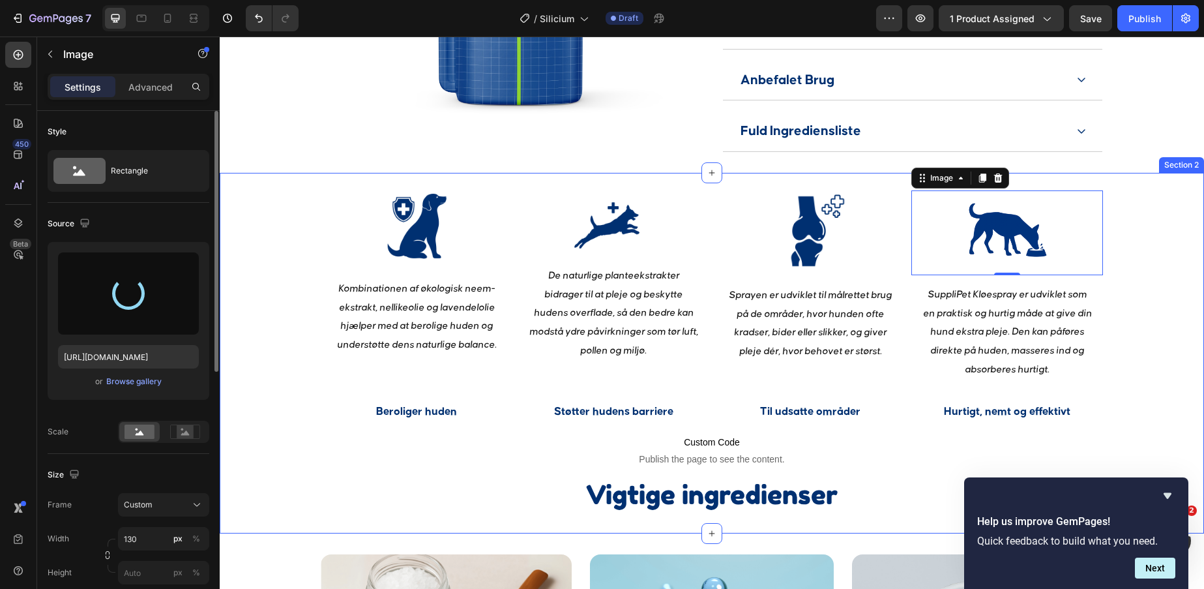
type input "https://cdn.shopify.com/s/files/1/0856/5702/6894/files/gempages_530731164596438…"
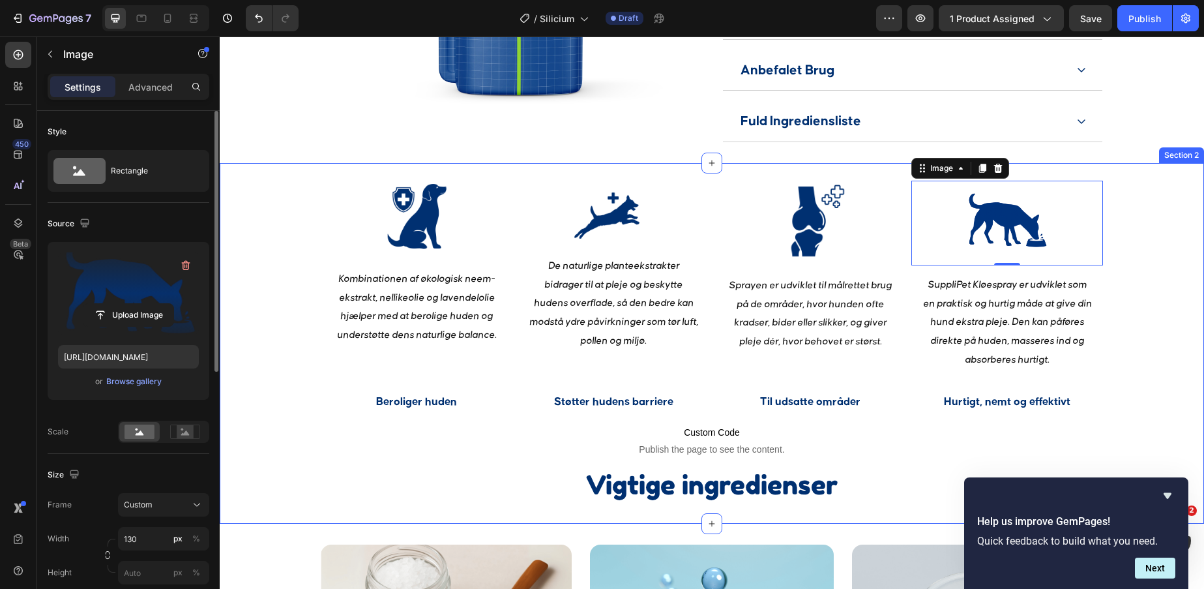
scroll to position [1193, 0]
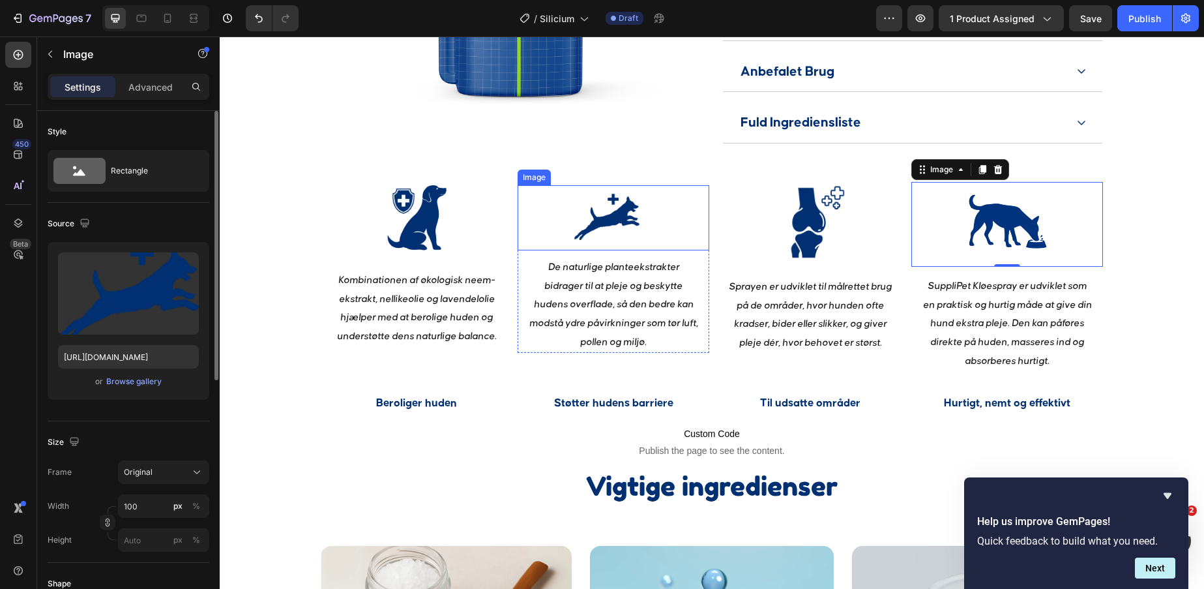
click at [606, 234] on img at bounding box center [606, 217] width 65 height 65
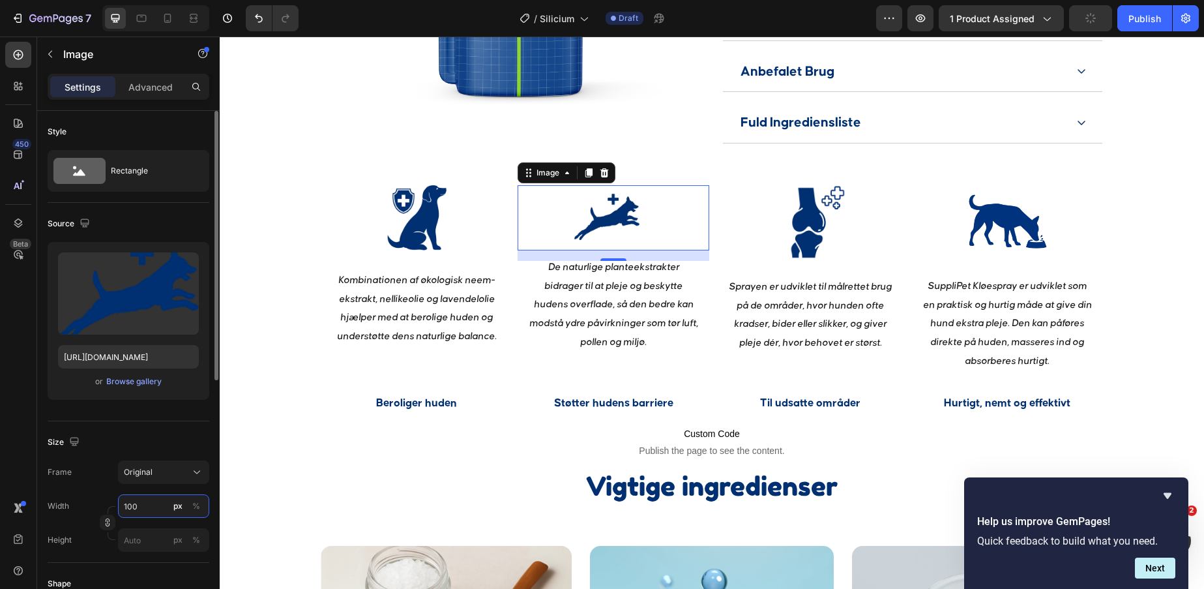
click at [134, 506] on input "100" at bounding box center [163, 505] width 91 height 23
click at [130, 506] on input "100" at bounding box center [163, 505] width 91 height 23
type input "120"
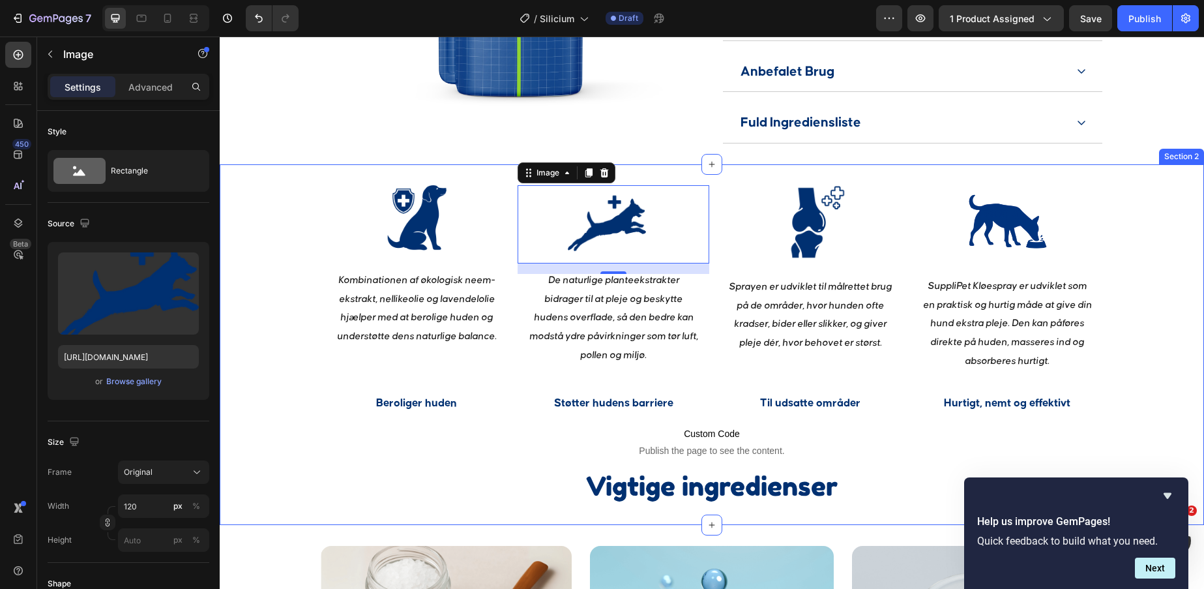
click at [1140, 289] on div "Image Kombinationen af økologisk neem-ekstrakt, nellikeolie og lavendelolie hjæ…" at bounding box center [712, 344] width 984 height 319
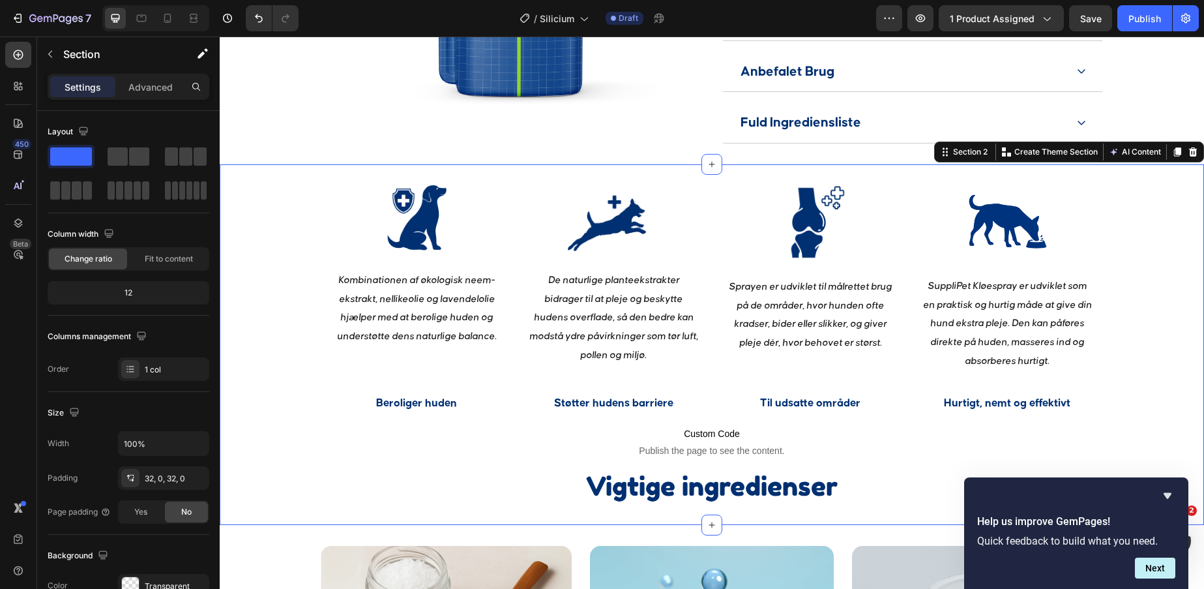
scroll to position [1212, 0]
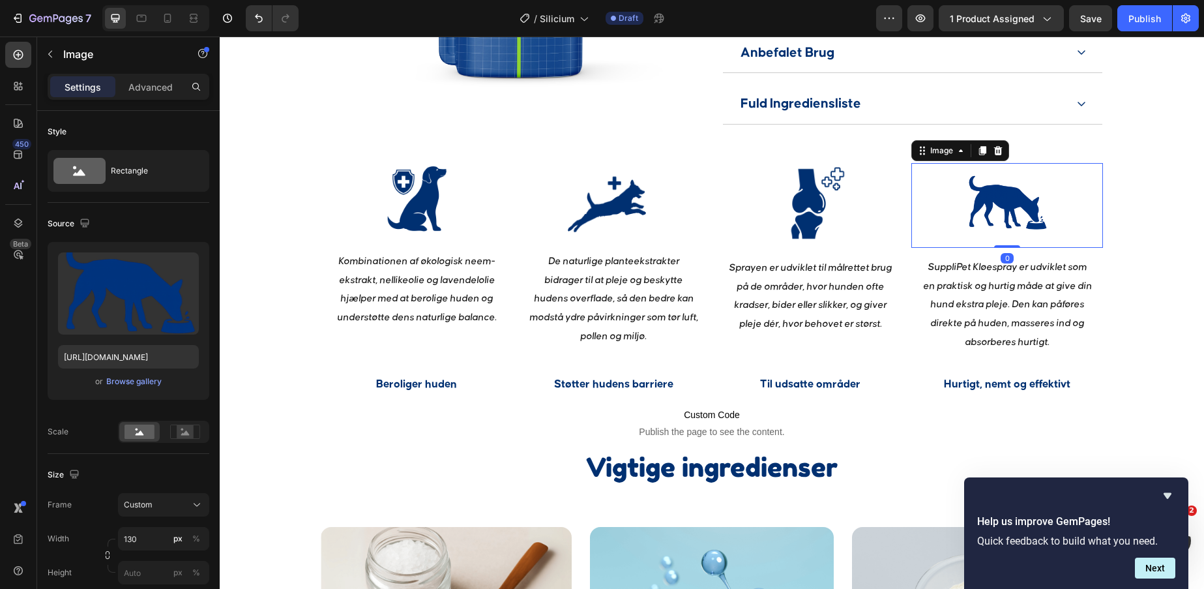
click at [1016, 241] on img at bounding box center [1006, 205] width 85 height 85
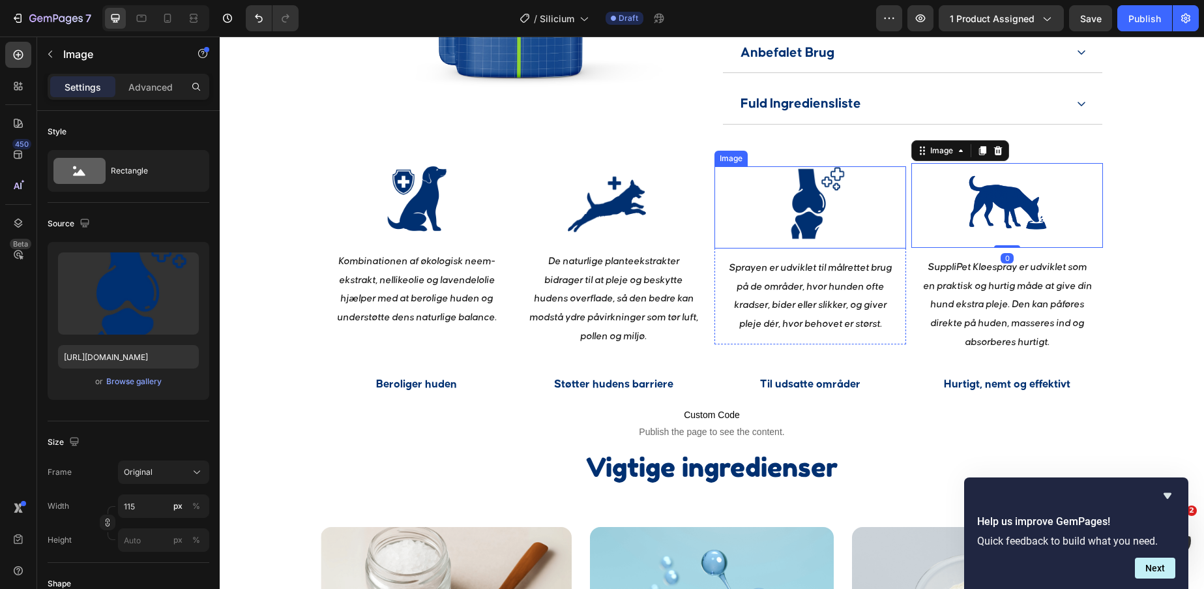
click at [792, 241] on img at bounding box center [809, 203] width 75 height 75
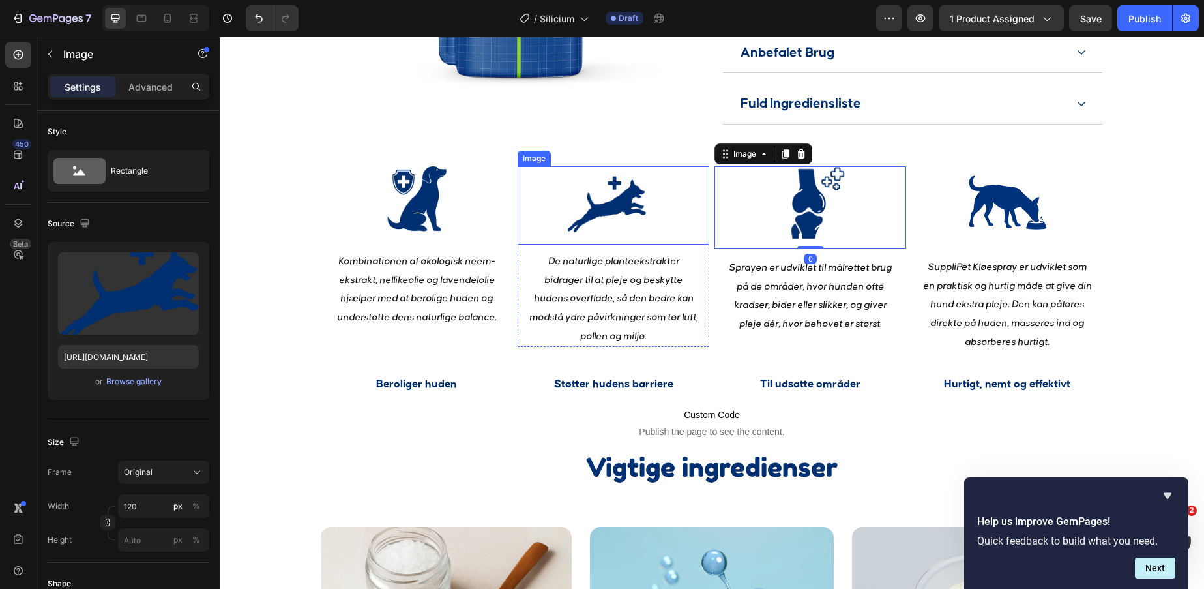
click at [638, 241] on img at bounding box center [607, 205] width 78 height 78
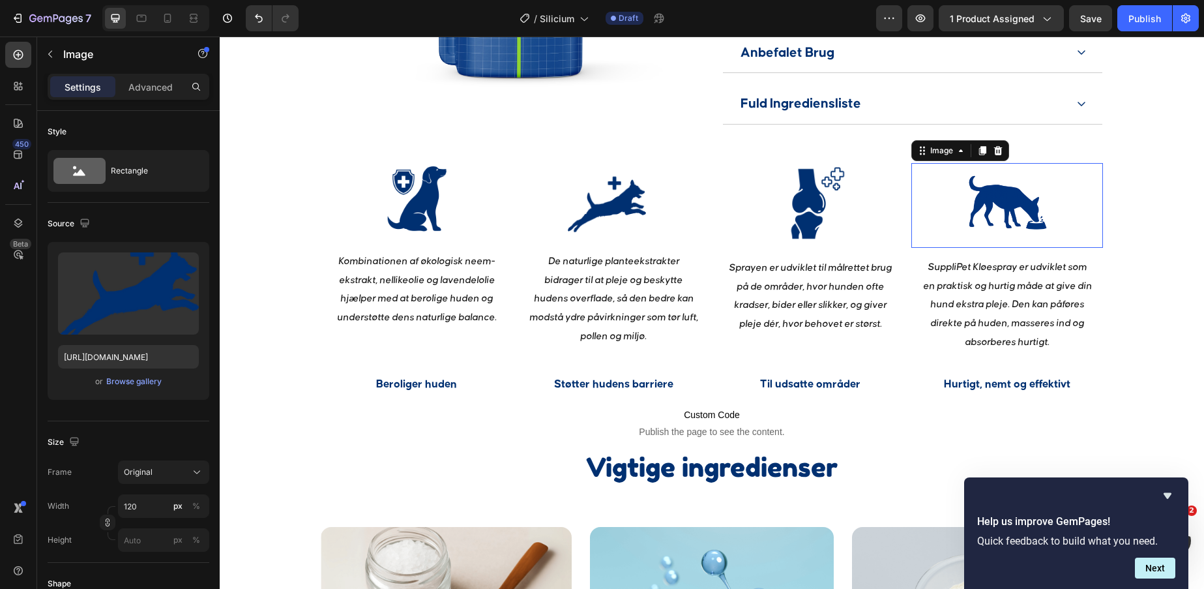
click at [990, 221] on img at bounding box center [1006, 205] width 85 height 85
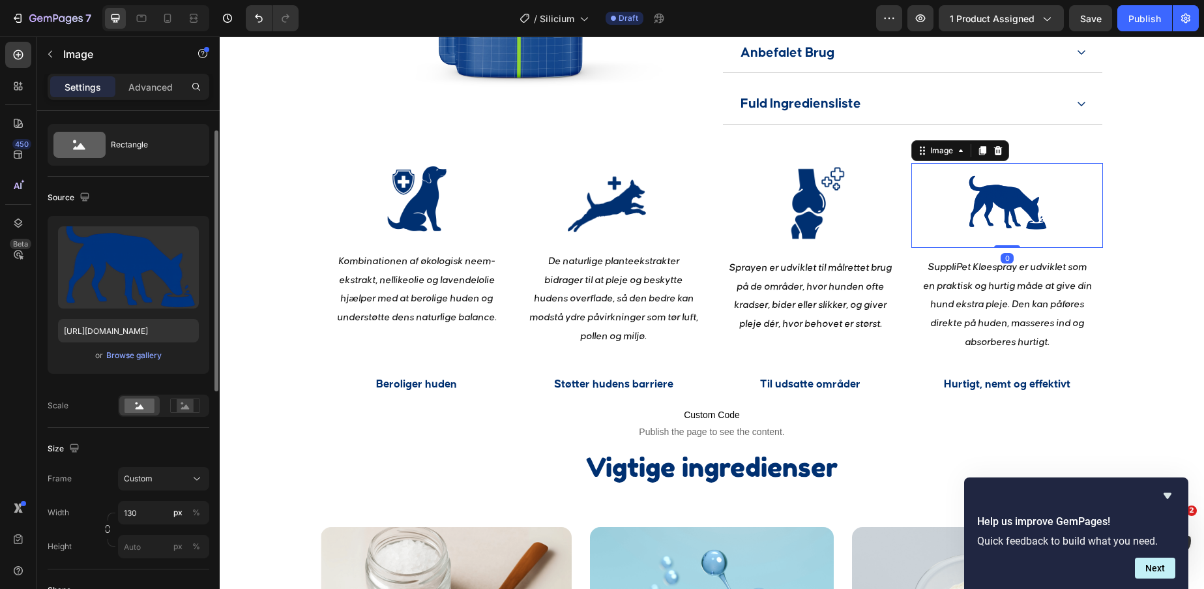
scroll to position [31, 0]
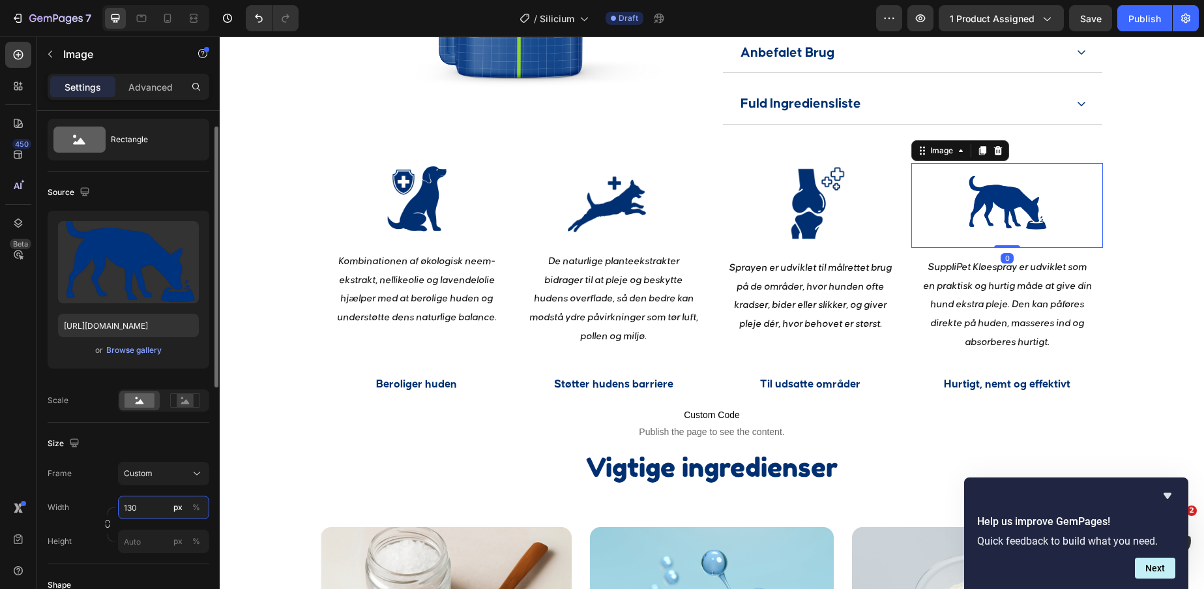
click at [132, 509] on input "130" at bounding box center [163, 506] width 91 height 23
click at [137, 509] on input "130" at bounding box center [163, 506] width 91 height 23
type input "135"
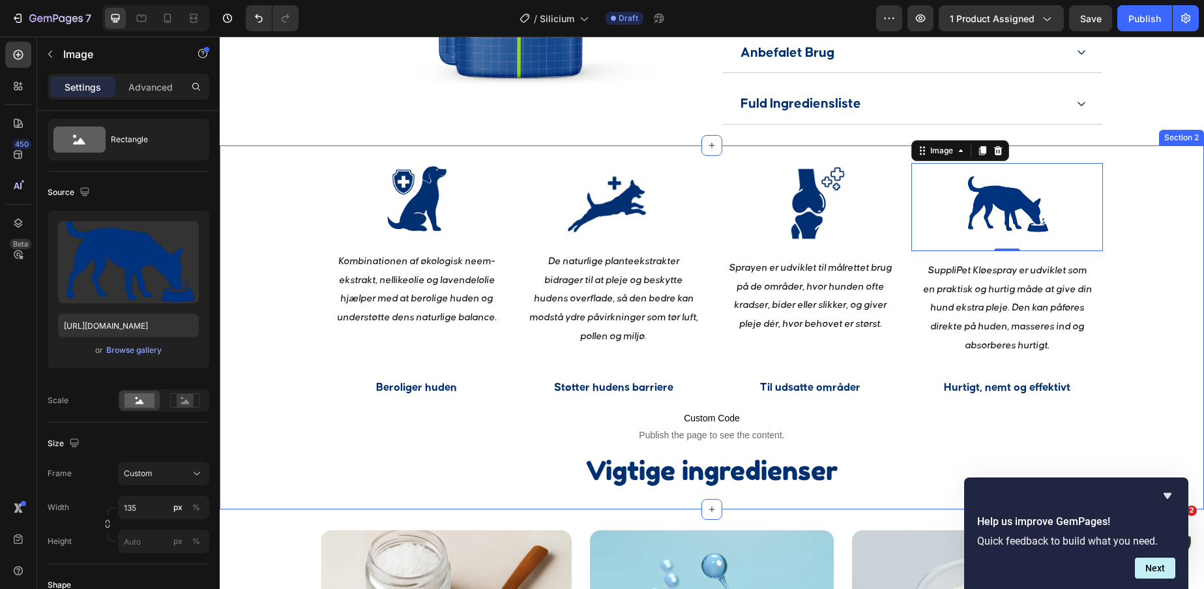
click at [1198, 351] on div "Image Kombinationen af økologisk neem-ekstrakt, nellikeolie og lavendelolie hjæ…" at bounding box center [712, 327] width 984 height 322
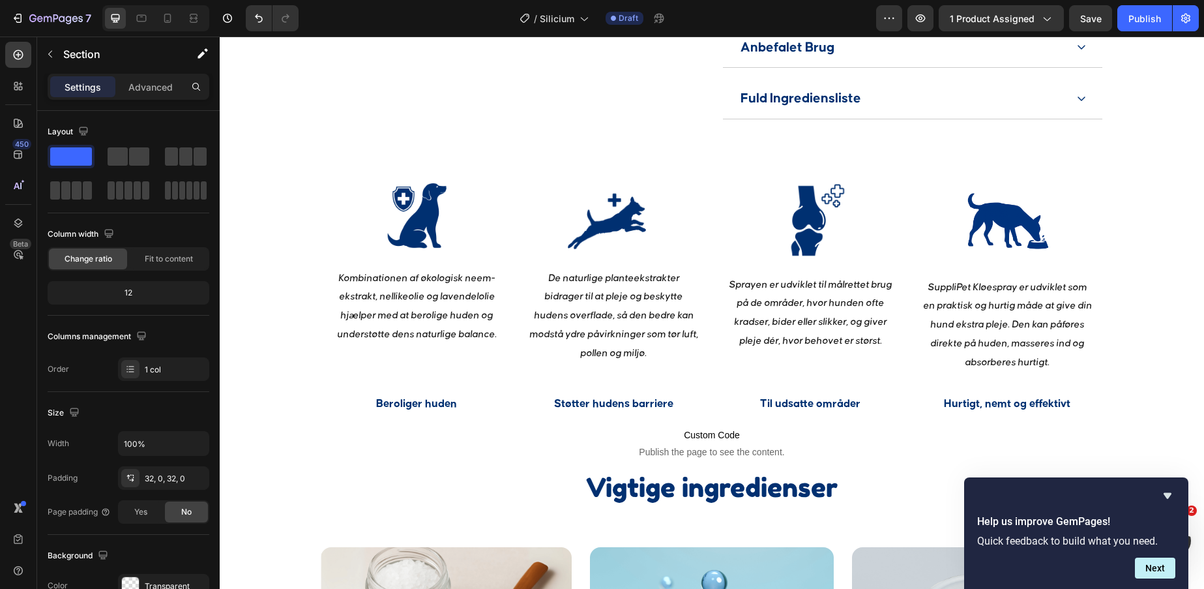
scroll to position [1195, 0]
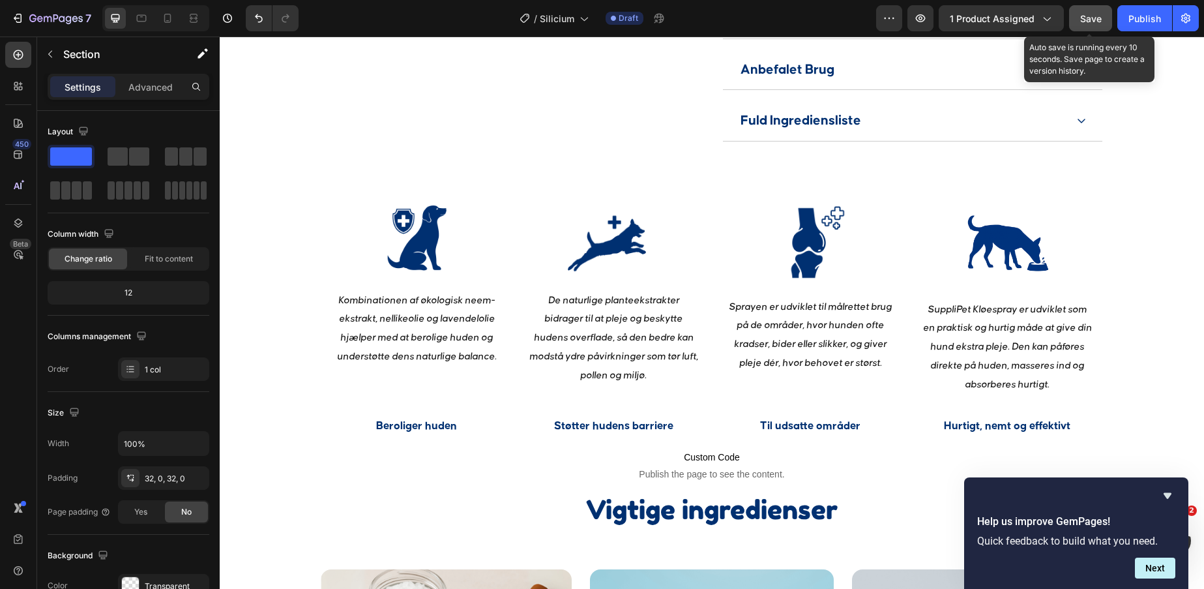
click at [1109, 22] on button "Save" at bounding box center [1090, 18] width 43 height 26
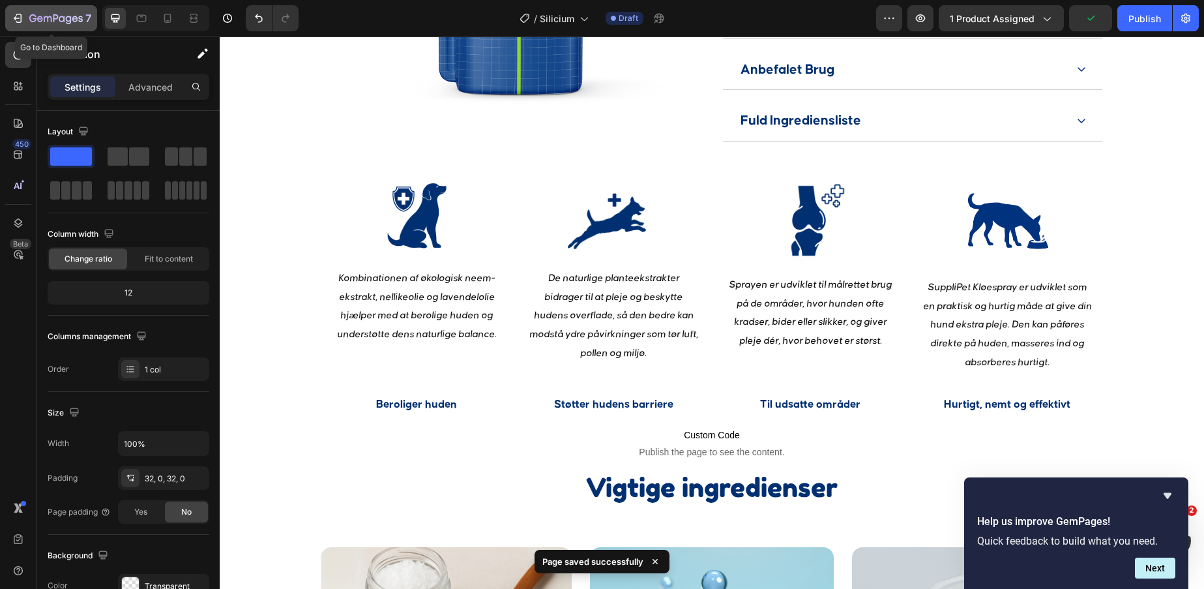
click at [61, 20] on icon "button" at bounding box center [55, 19] width 53 height 11
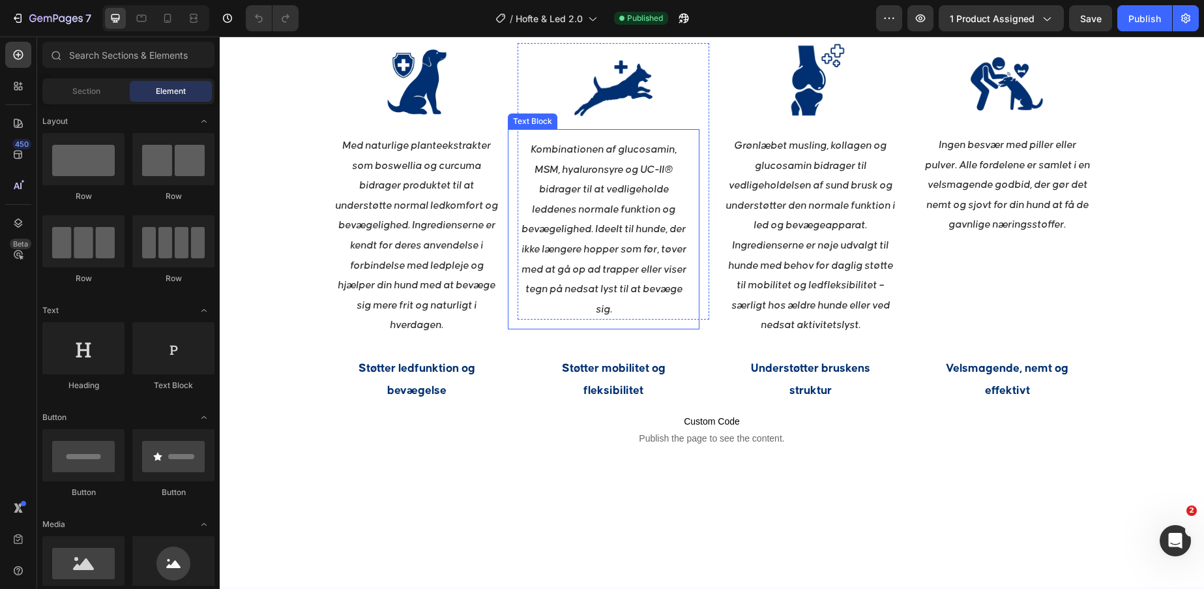
scroll to position [1461, 0]
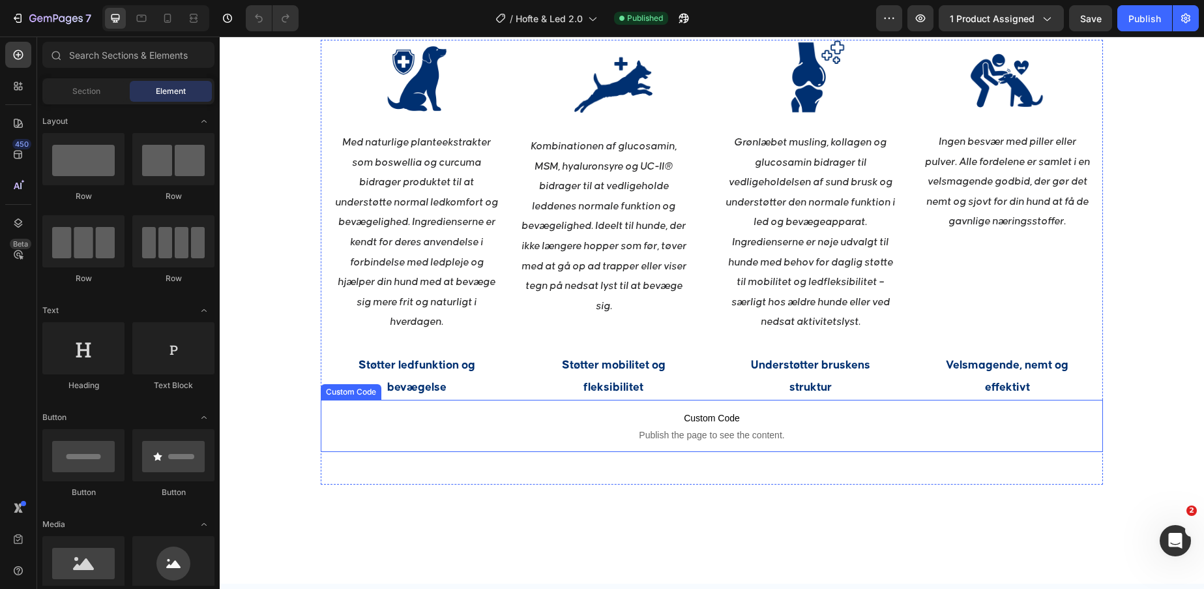
click at [443, 398] on p "bevægelse" at bounding box center [416, 387] width 189 height 22
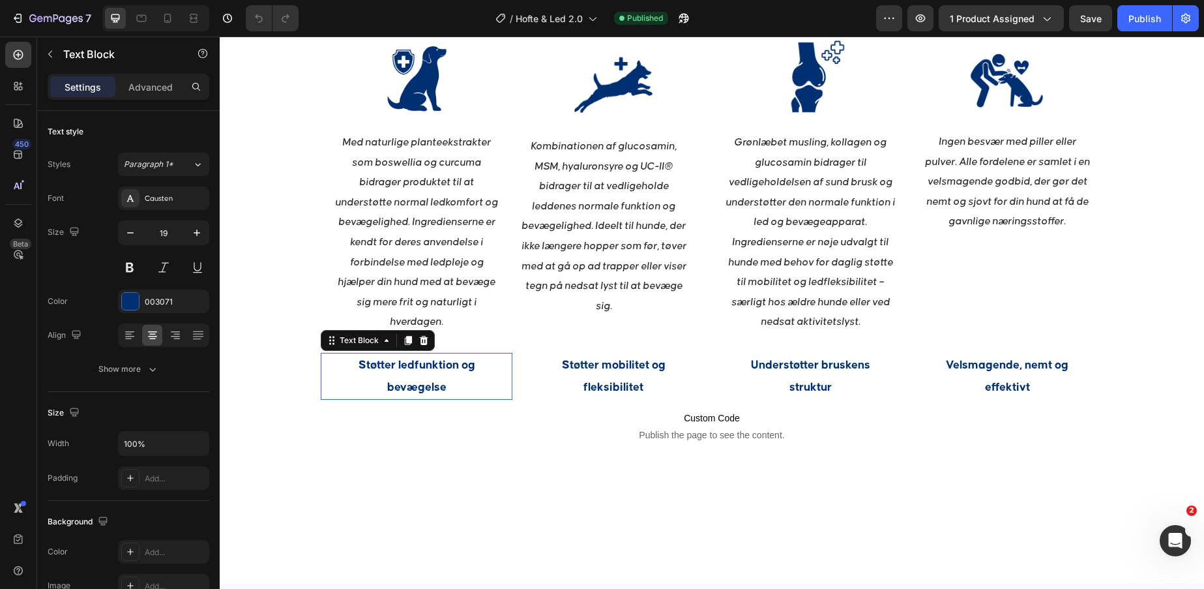
click at [443, 398] on p "bevægelse" at bounding box center [416, 387] width 189 height 22
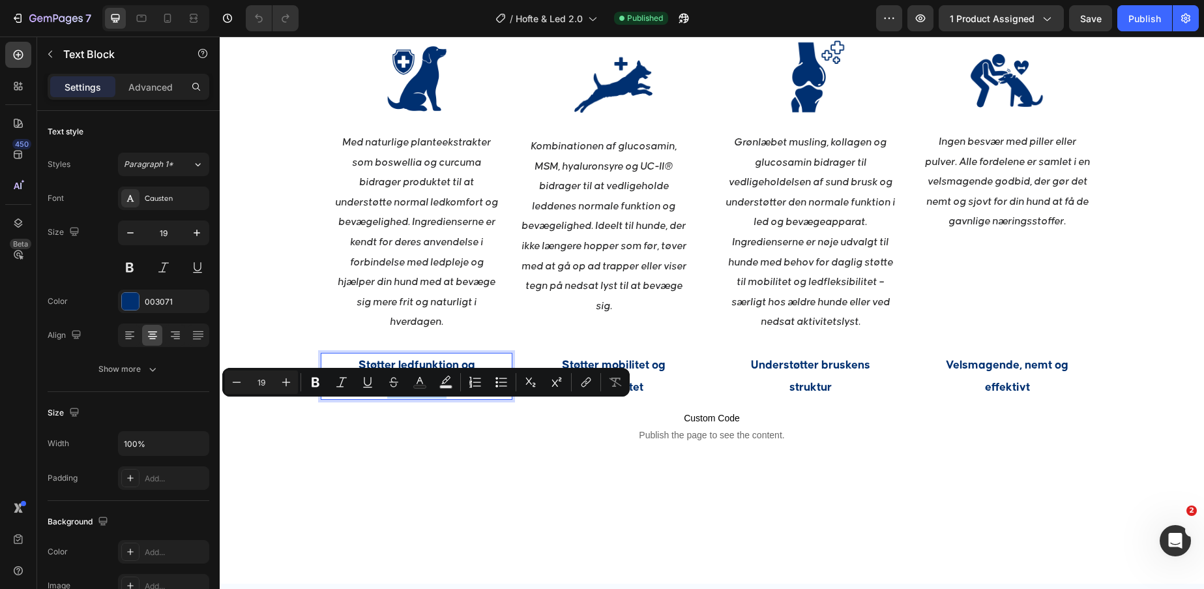
click at [443, 398] on p "bevægelse" at bounding box center [416, 387] width 189 height 22
click at [459, 398] on p "bevægelse" at bounding box center [416, 387] width 189 height 22
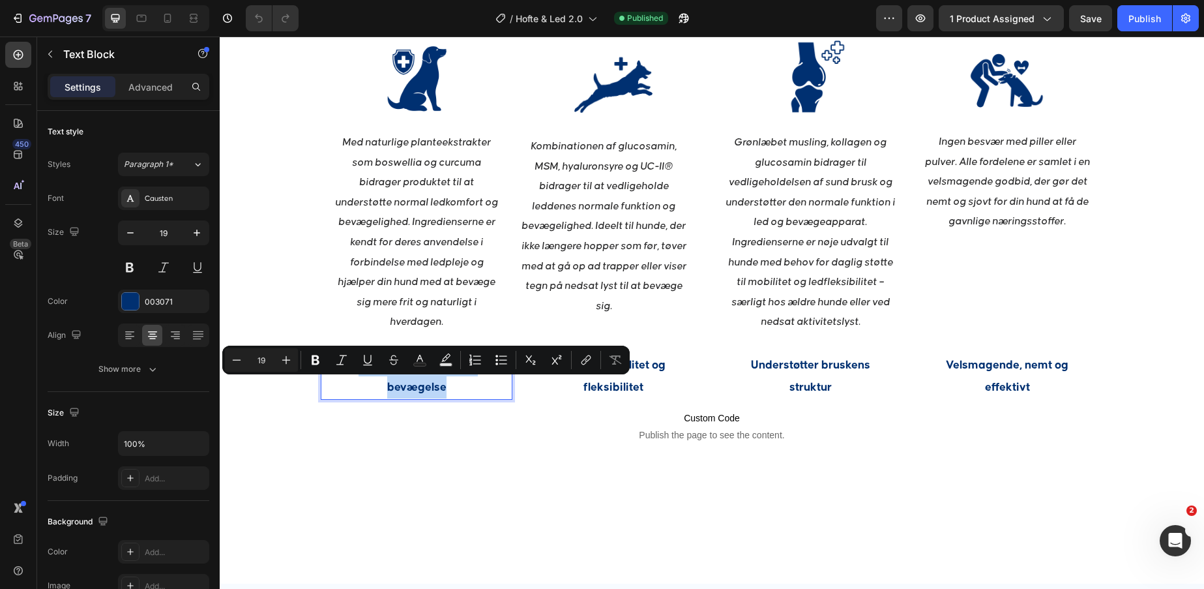
drag, startPoint x: 459, startPoint y: 409, endPoint x: 349, endPoint y: 386, distance: 112.7
click at [349, 386] on div "Støtter ledfunktion og bevægelse" at bounding box center [417, 376] width 192 height 47
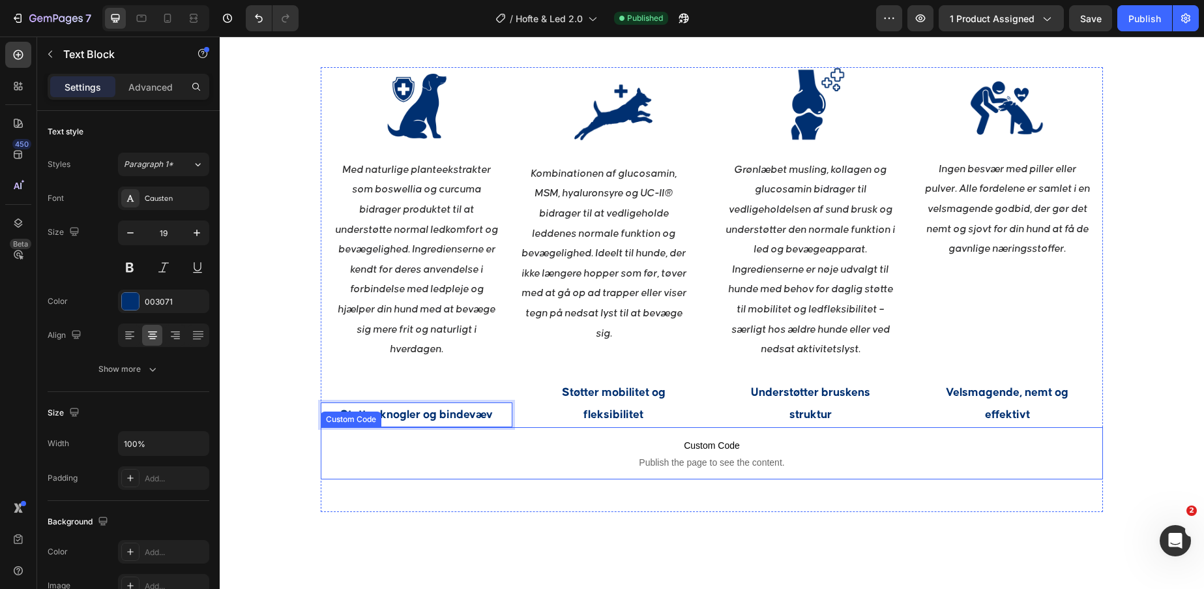
scroll to position [1453, 0]
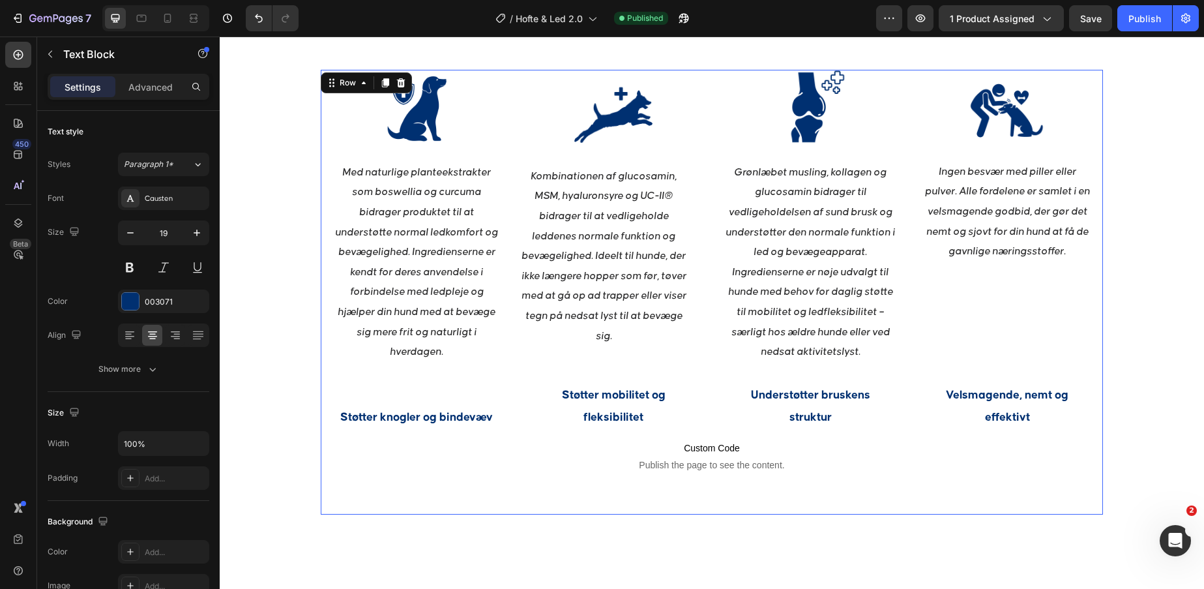
click at [532, 486] on div "Image Med naturlige planteekstrakter som boswellia og curcuma bidrager produkte…" at bounding box center [712, 292] width 782 height 445
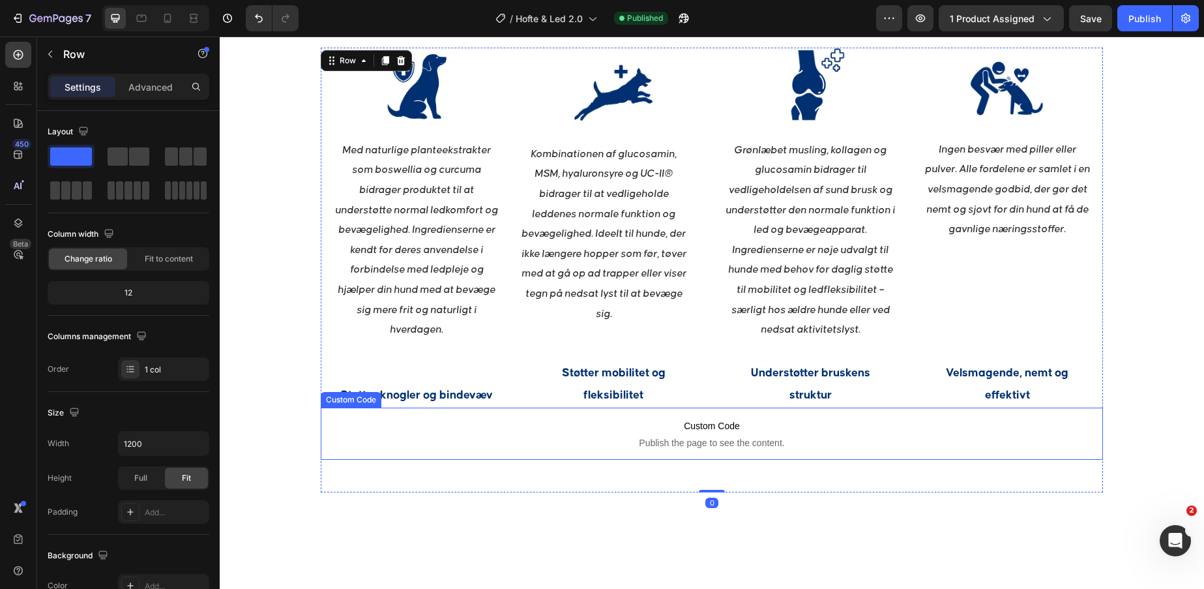
scroll to position [1426, 0]
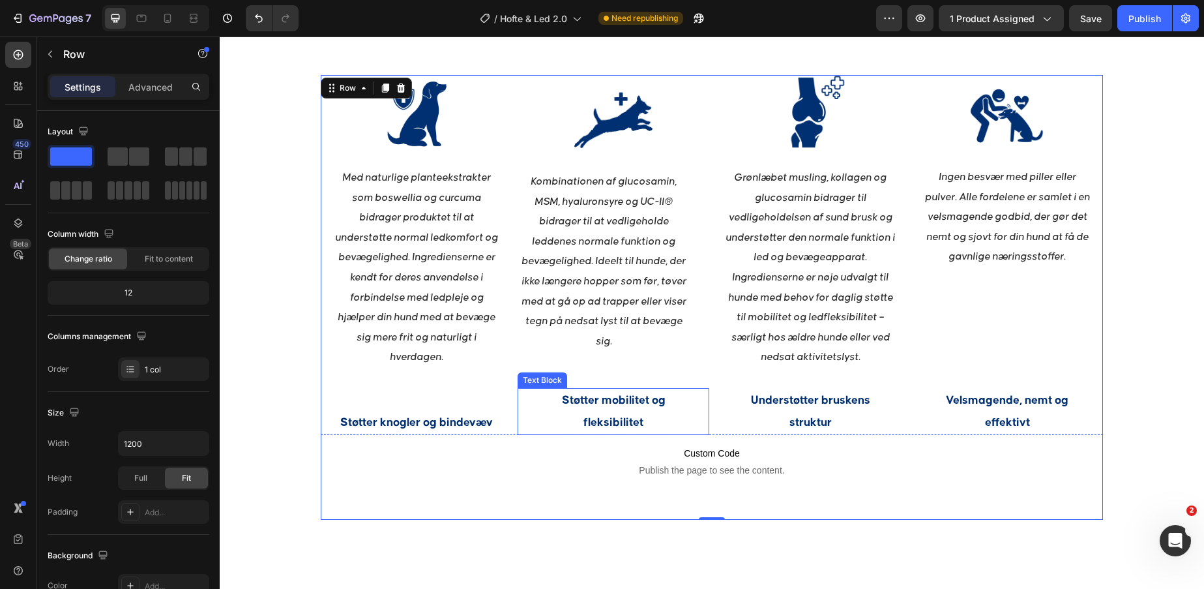
click at [620, 414] on p "fleksibilitet" at bounding box center [613, 422] width 189 height 22
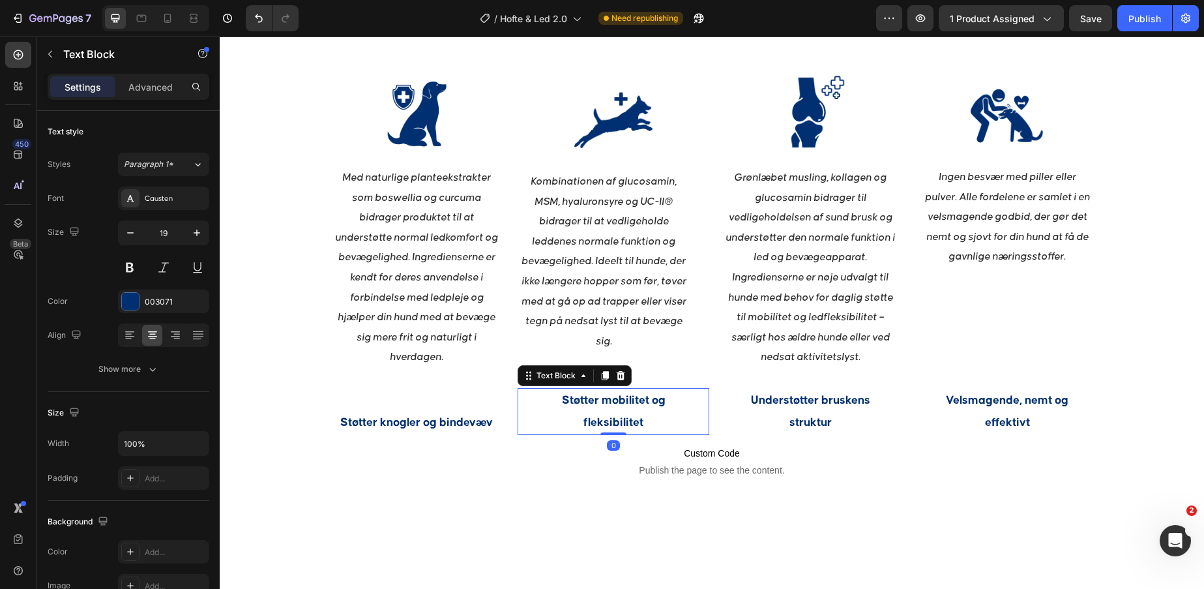
click at [620, 414] on p "fleksibilitet" at bounding box center [613, 422] width 189 height 22
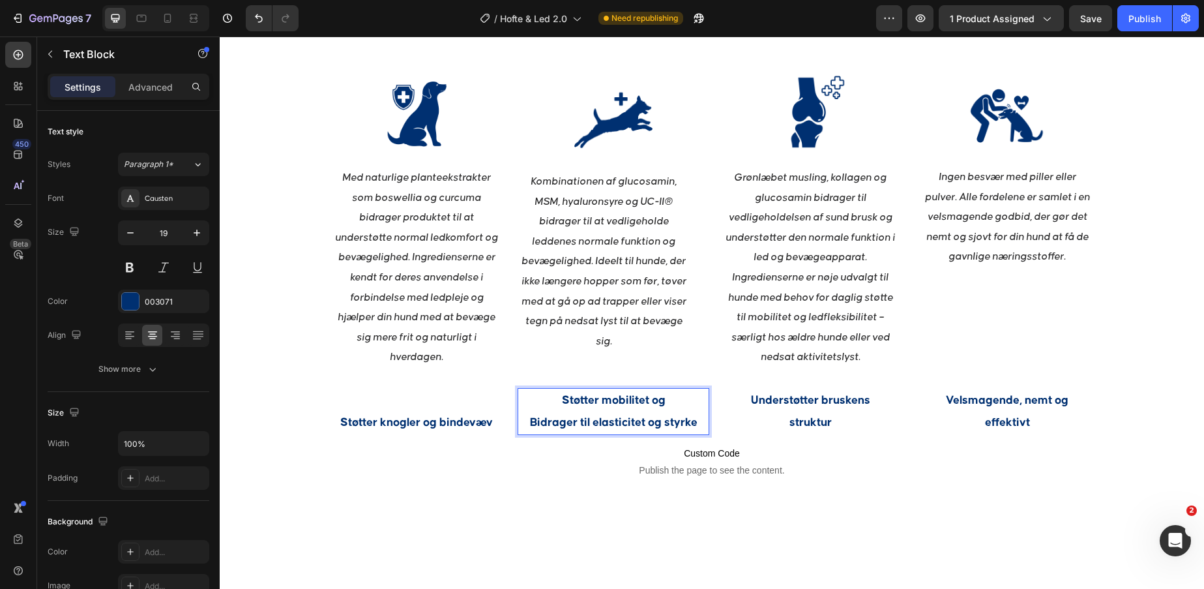
drag, startPoint x: 674, startPoint y: 400, endPoint x: 554, endPoint y: 398, distance: 120.6
click at [554, 398] on p "Støtter mobilitet og" at bounding box center [613, 400] width 189 height 22
click at [529, 426] on p "Bidrager til elasticitet og styrke" at bounding box center [613, 422] width 189 height 22
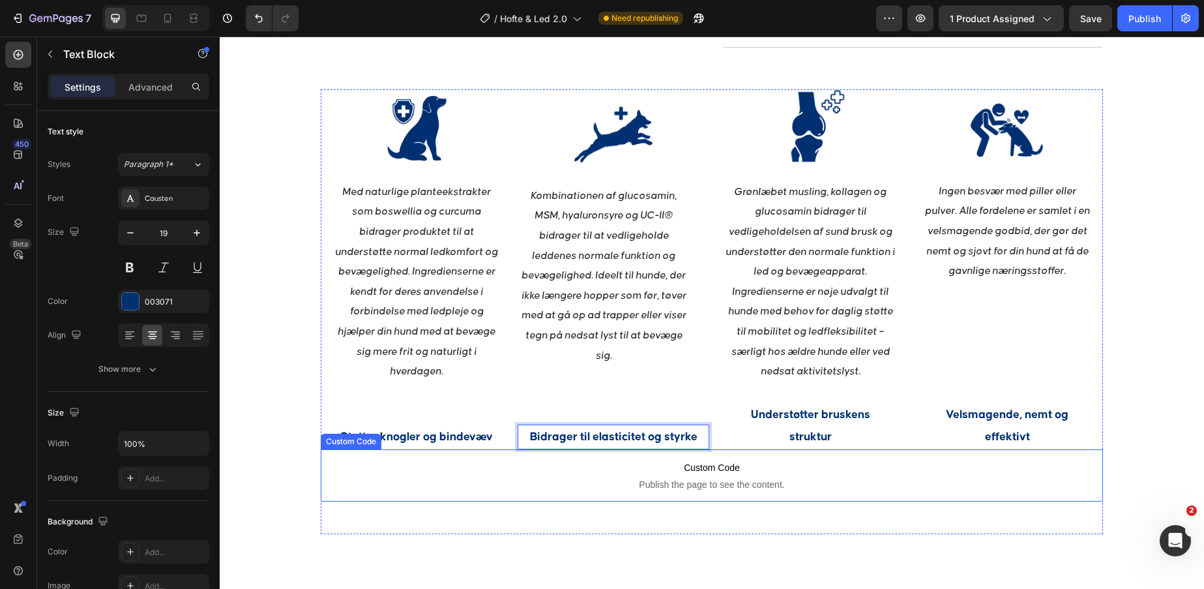
scroll to position [1406, 0]
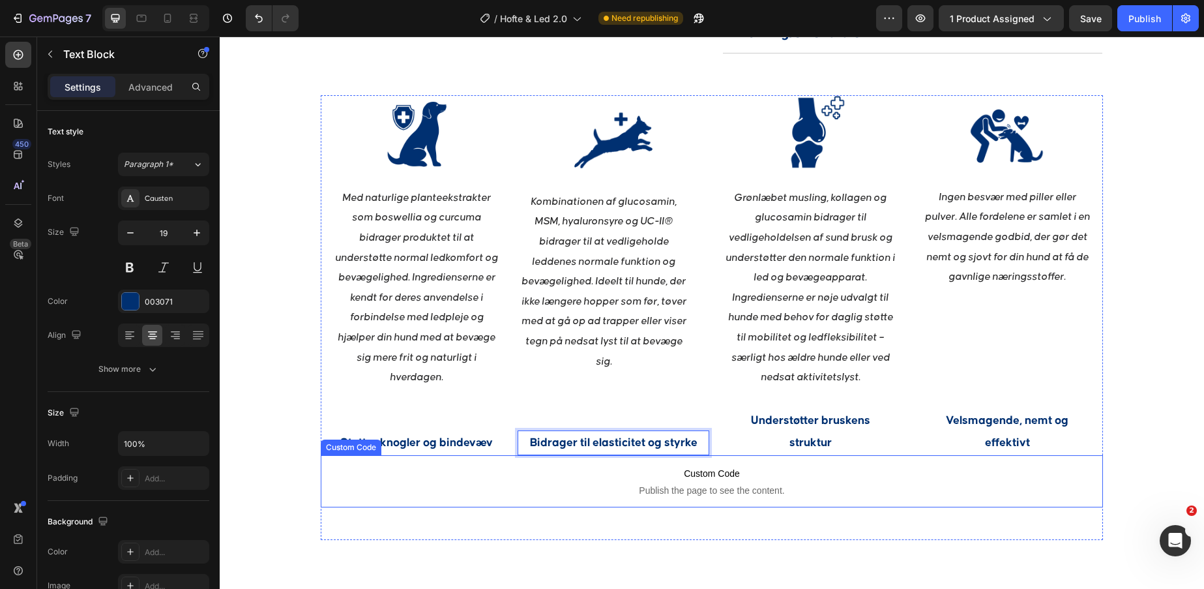
click at [846, 460] on p "Custom Code Publish the page to see the content." at bounding box center [712, 481] width 782 height 52
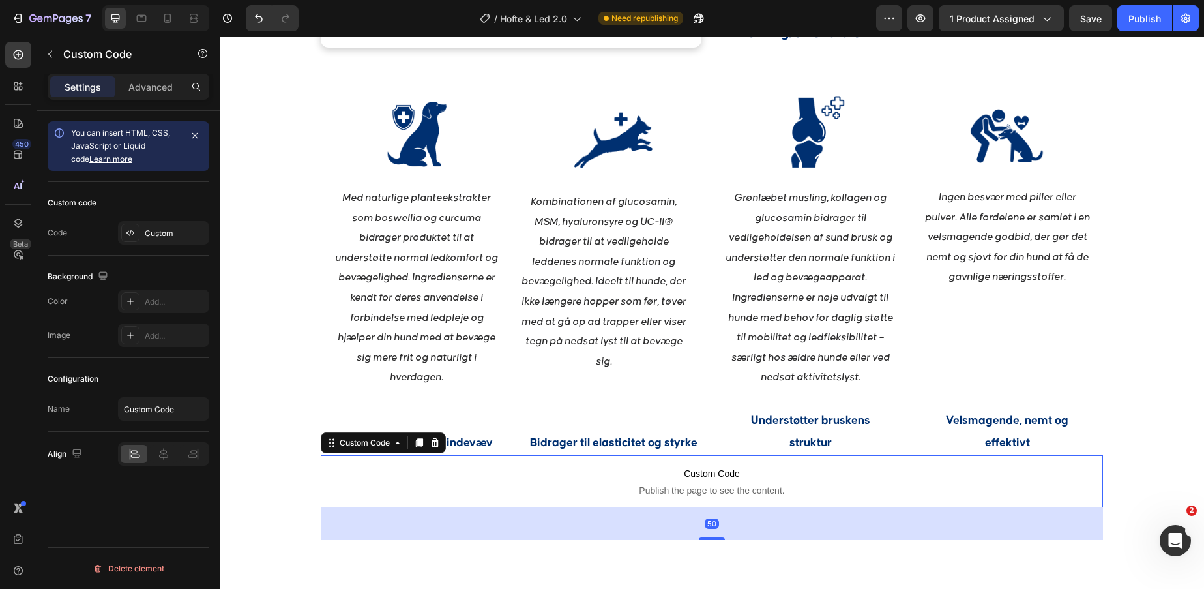
click at [853, 408] on div "Understøtter bruskens struktur" at bounding box center [811, 431] width 192 height 47
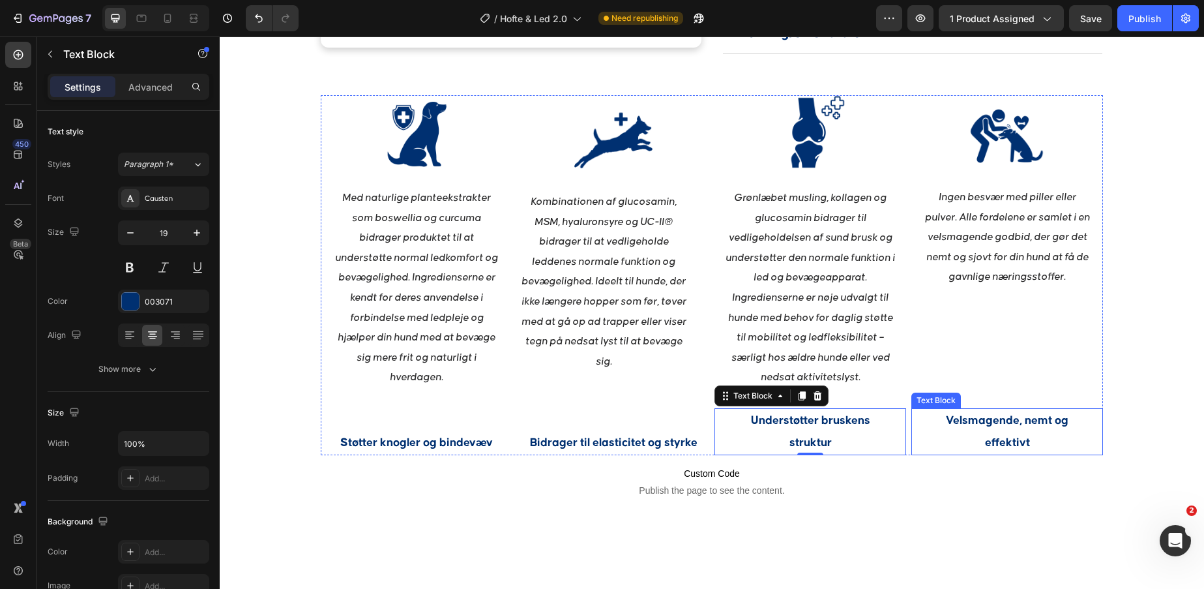
click at [1056, 432] on p "effektivt" at bounding box center [1007, 443] width 189 height 22
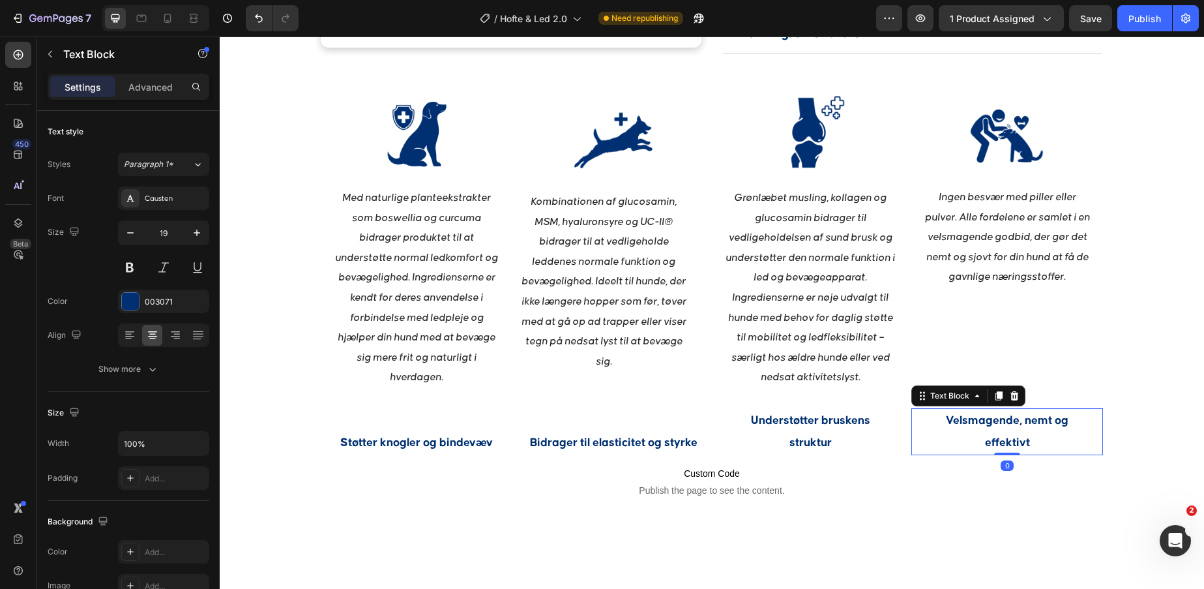
click at [1056, 432] on p "effektivt" at bounding box center [1007, 443] width 189 height 22
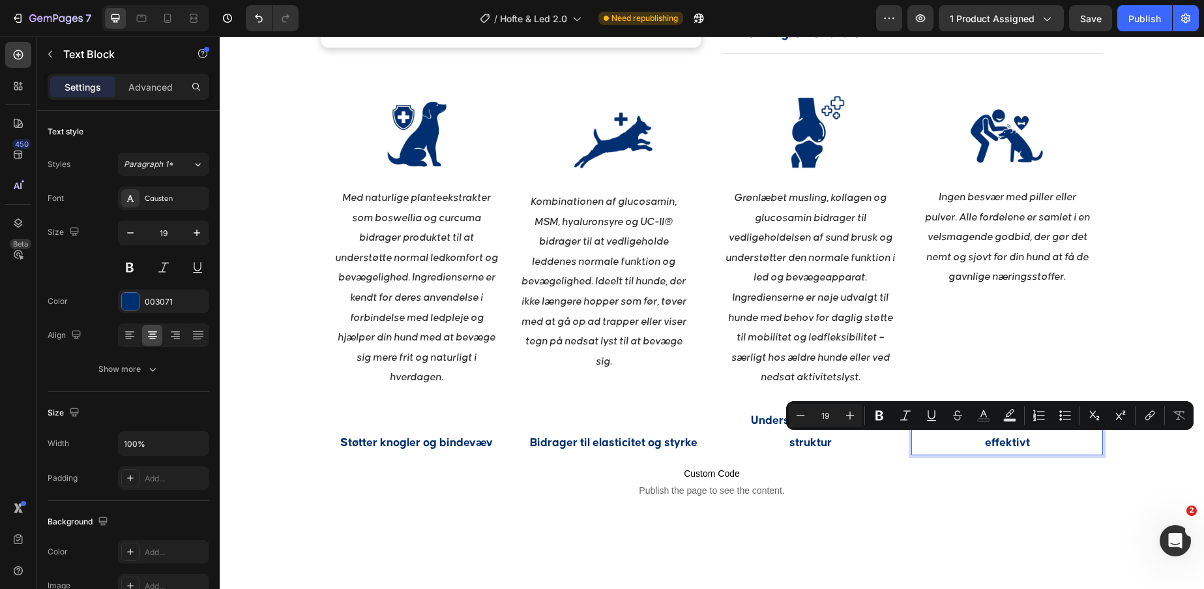
click at [1056, 432] on p "effektivt" at bounding box center [1007, 443] width 189 height 22
click at [1056, 440] on p "effektivt" at bounding box center [1007, 443] width 189 height 22
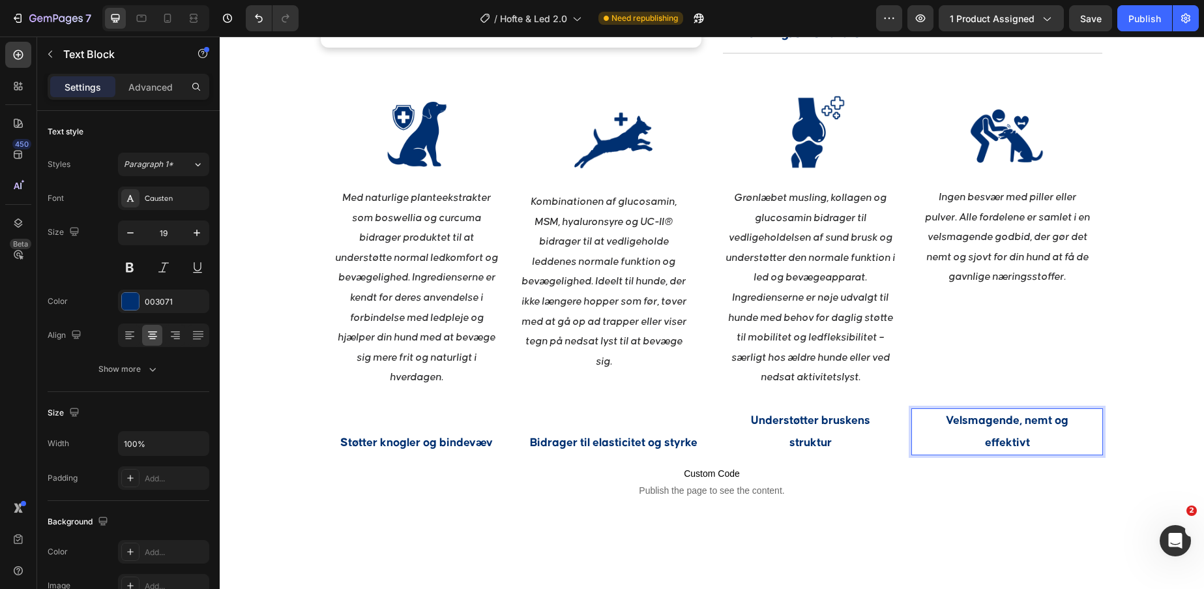
drag, startPoint x: 1048, startPoint y: 442, endPoint x: 937, endPoint y: 421, distance: 113.4
click at [937, 421] on div "Velsmagende, nemt og effektivt" at bounding box center [1007, 431] width 192 height 47
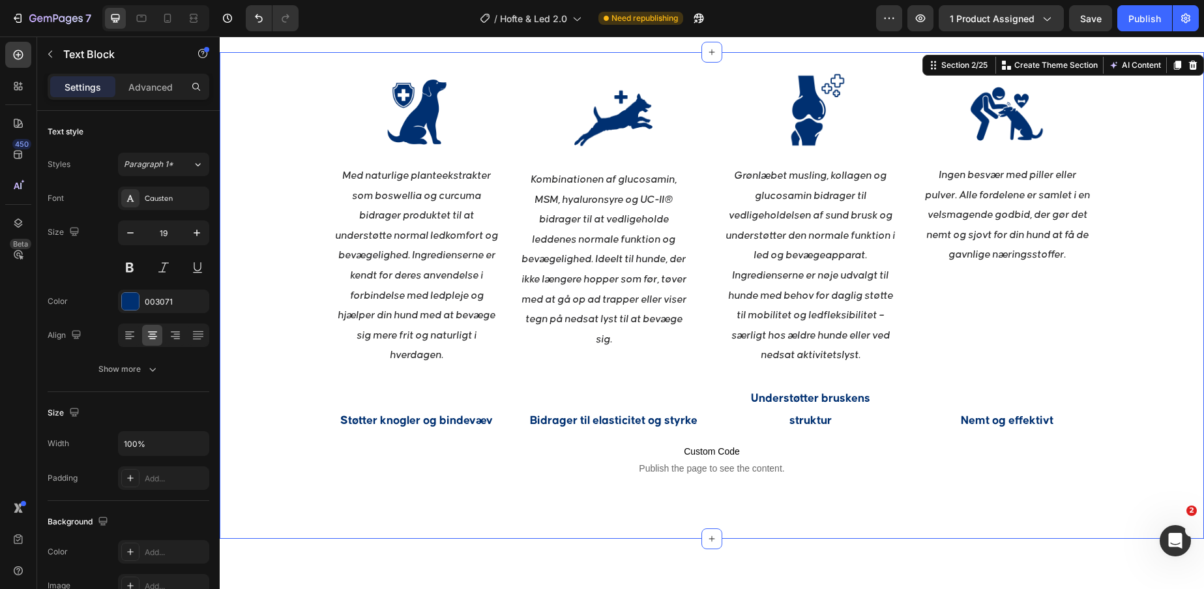
click at [1155, 366] on div "Image Med naturlige planteekstrakter som boswellia og curcuma bidrager produkte…" at bounding box center [712, 295] width 984 height 445
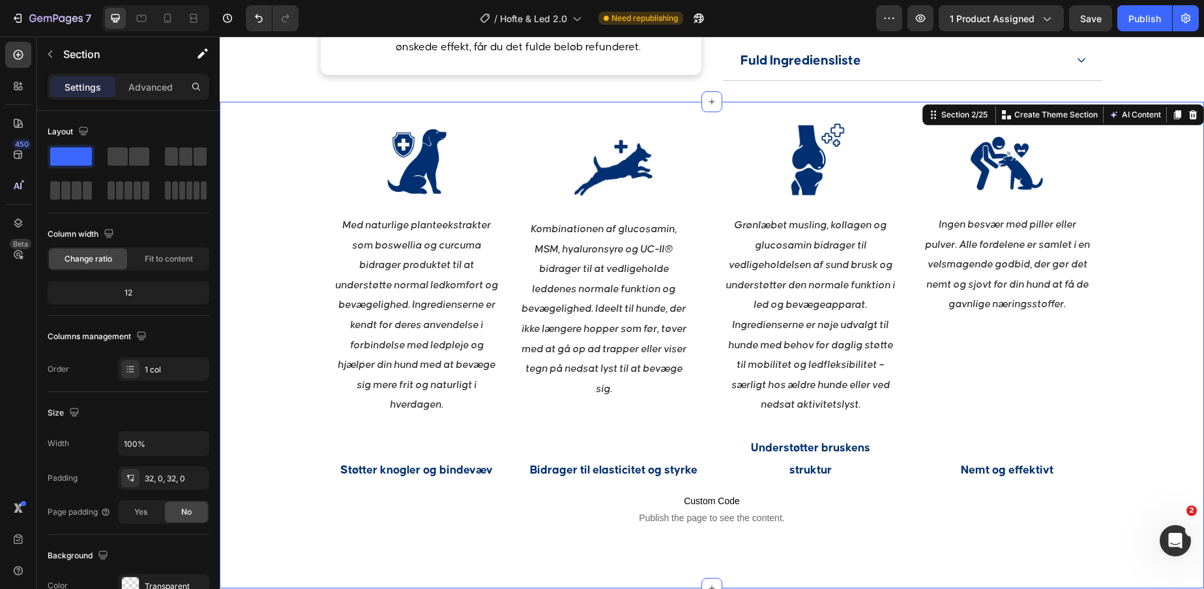
scroll to position [1377, 0]
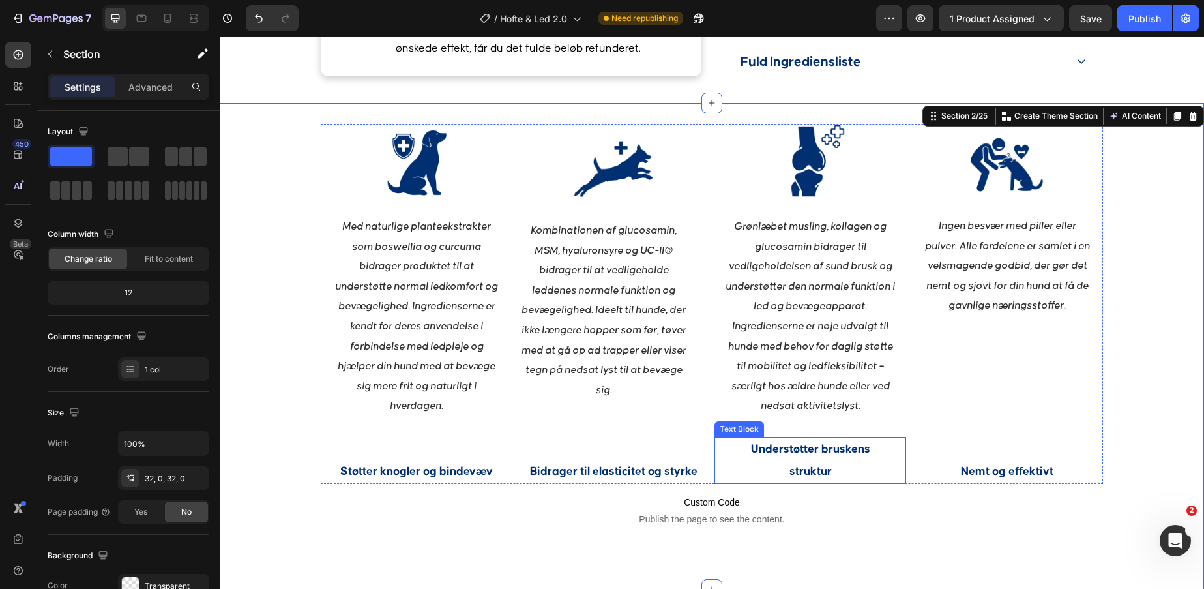
click at [818, 467] on p "struktur" at bounding box center [810, 471] width 189 height 22
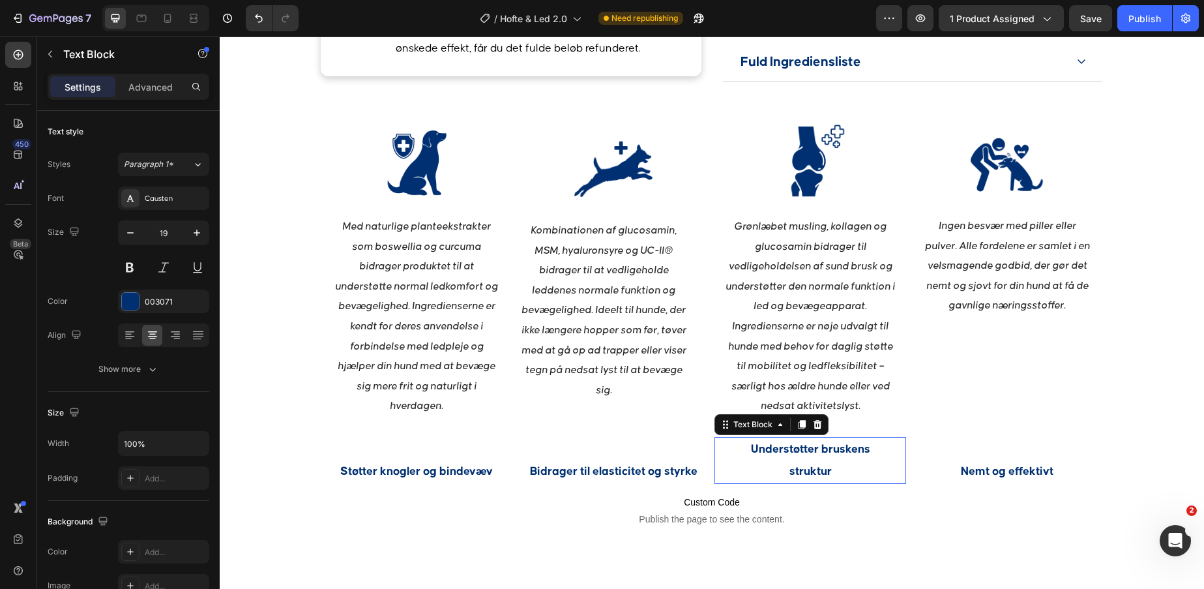
click at [818, 467] on p "struktur" at bounding box center [810, 471] width 189 height 22
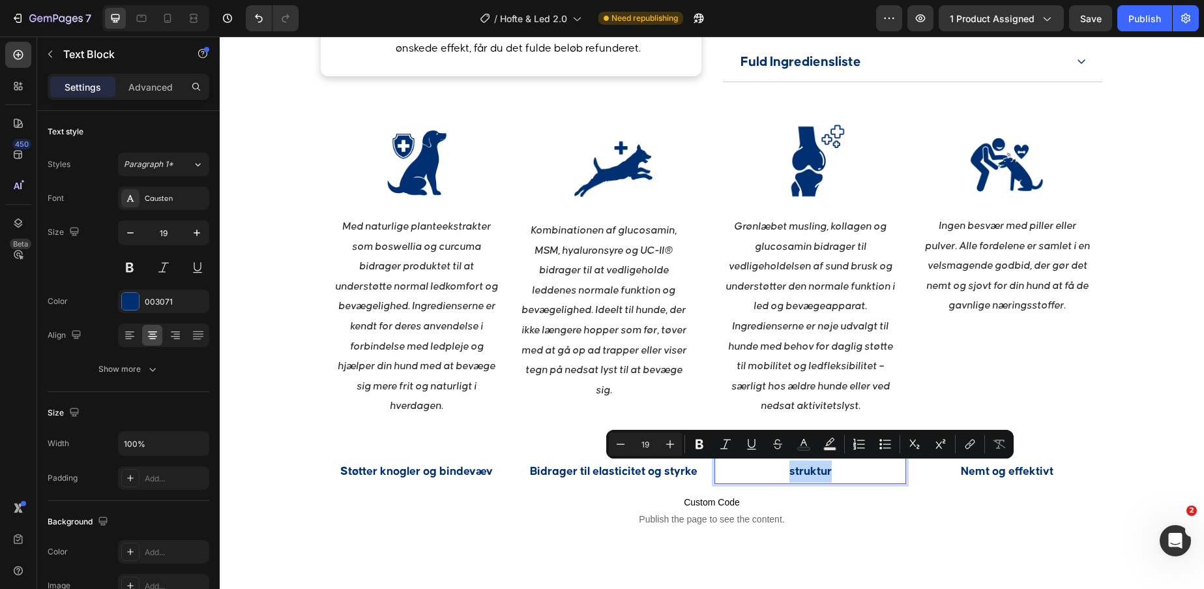
click at [818, 467] on p "struktur" at bounding box center [810, 471] width 189 height 22
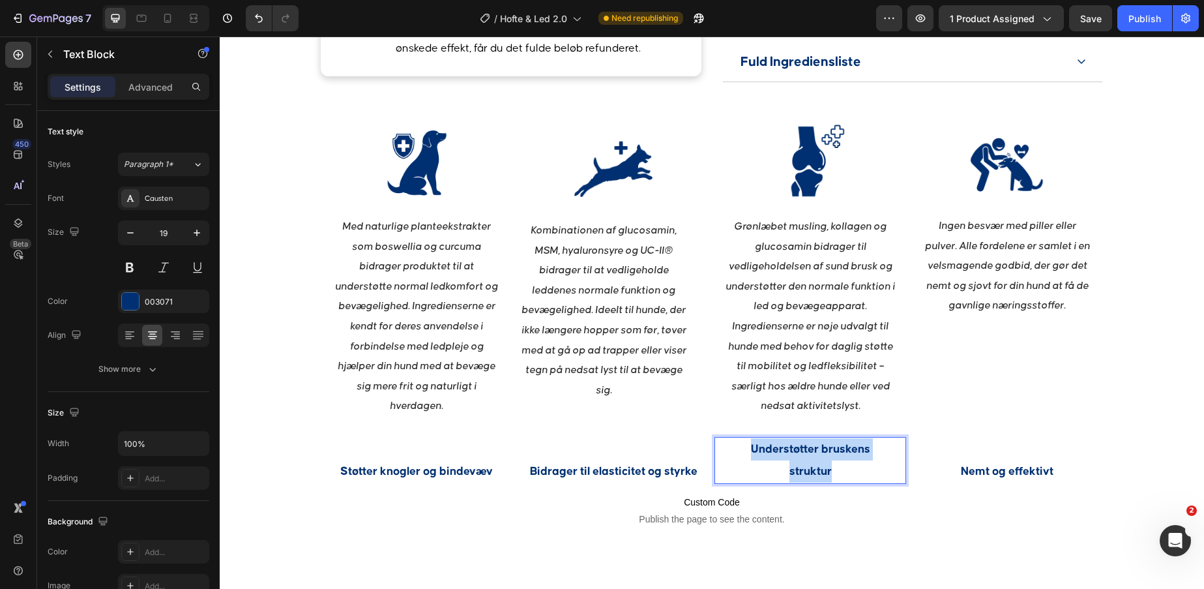
drag, startPoint x: 835, startPoint y: 468, endPoint x: 733, endPoint y: 441, distance: 105.2
click at [733, 441] on div "Understøtter bruskens struktur" at bounding box center [811, 460] width 192 height 47
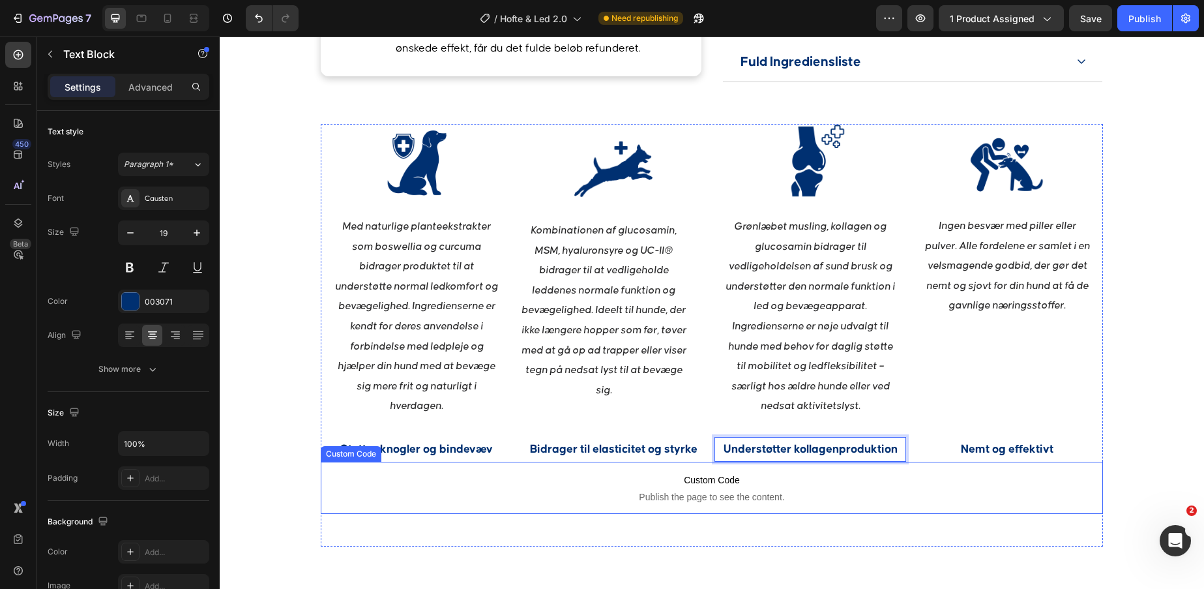
click at [873, 479] on span "Custom Code" at bounding box center [712, 480] width 782 height 16
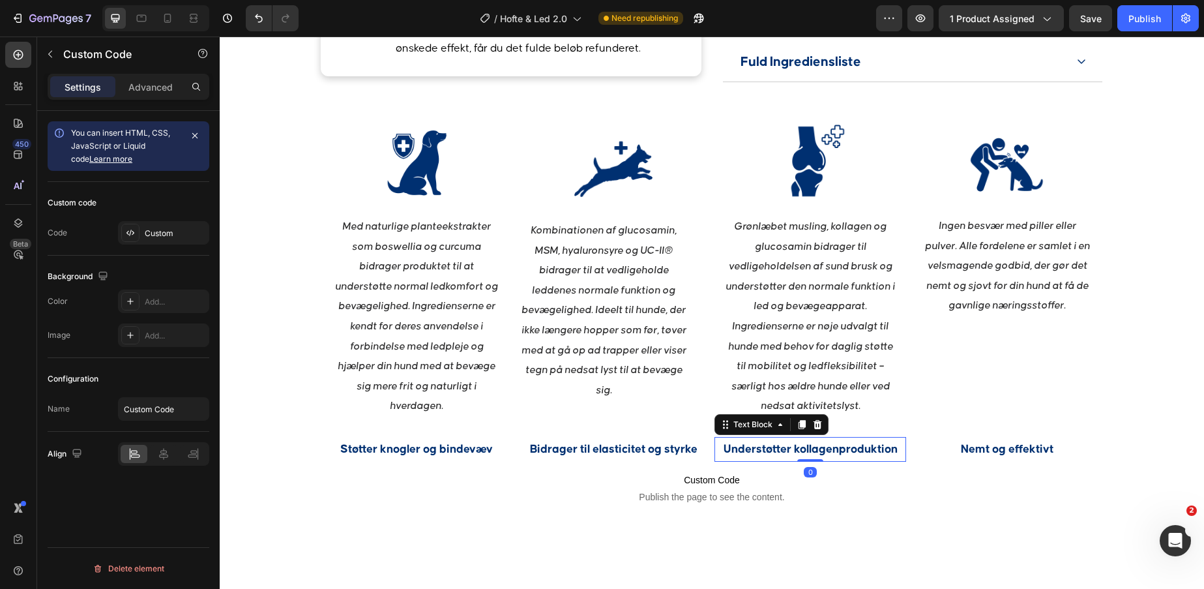
click at [873, 443] on p "Understøtter kollagenproduktion" at bounding box center [810, 449] width 189 height 22
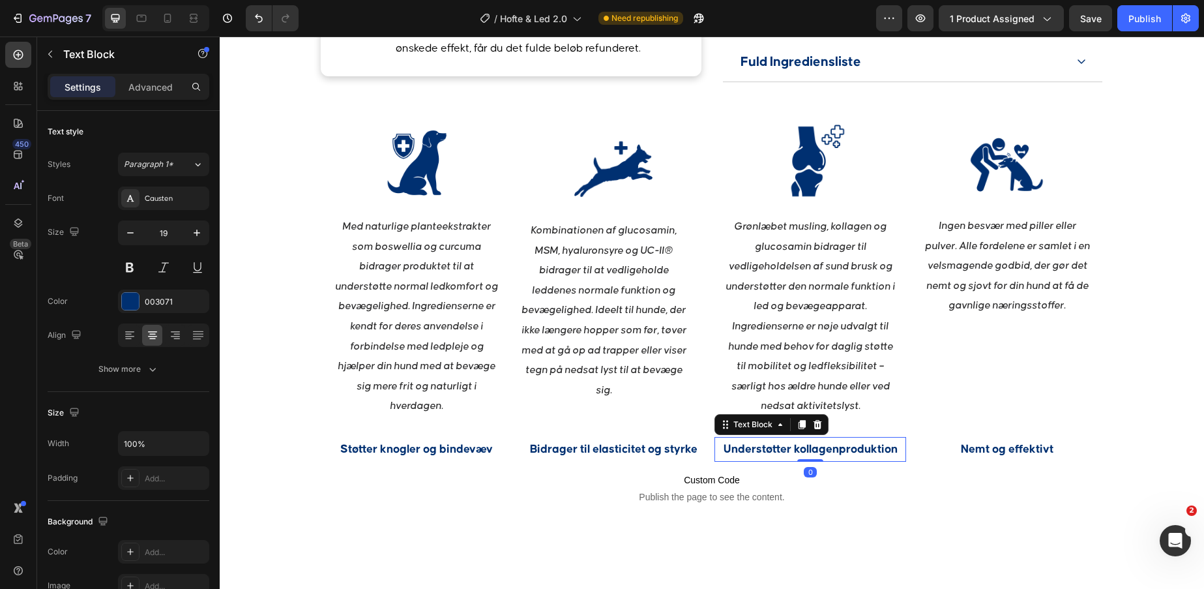
click at [954, 417] on div "Image Ingen besvær med piller eller pulver. Alle fordelene er samlet i en velsm…" at bounding box center [1007, 293] width 192 height 338
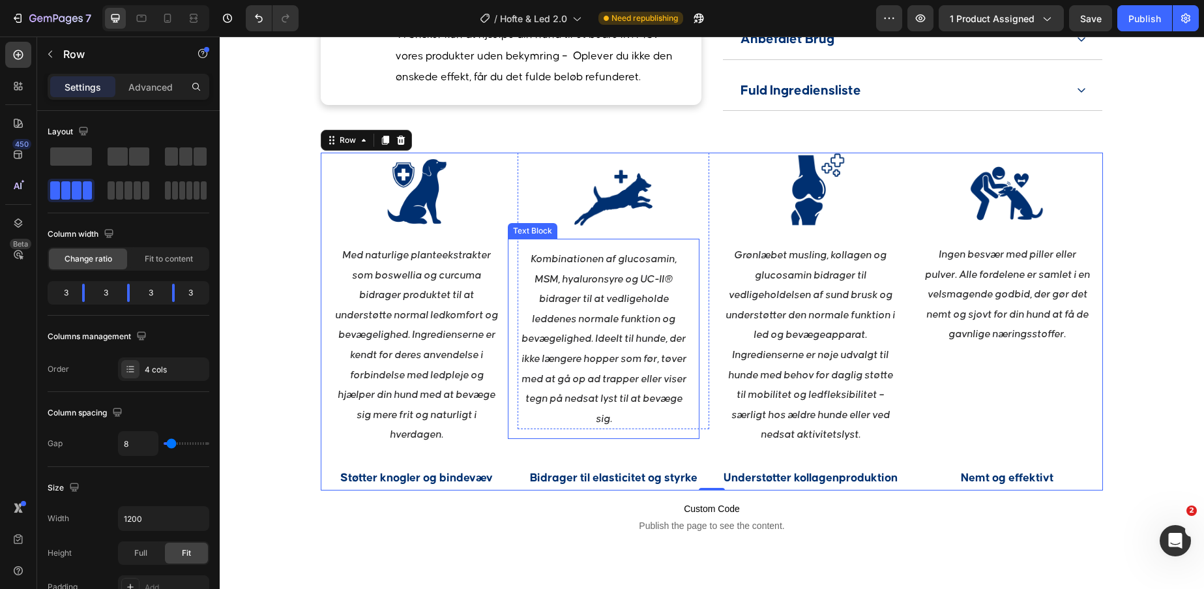
scroll to position [1334, 0]
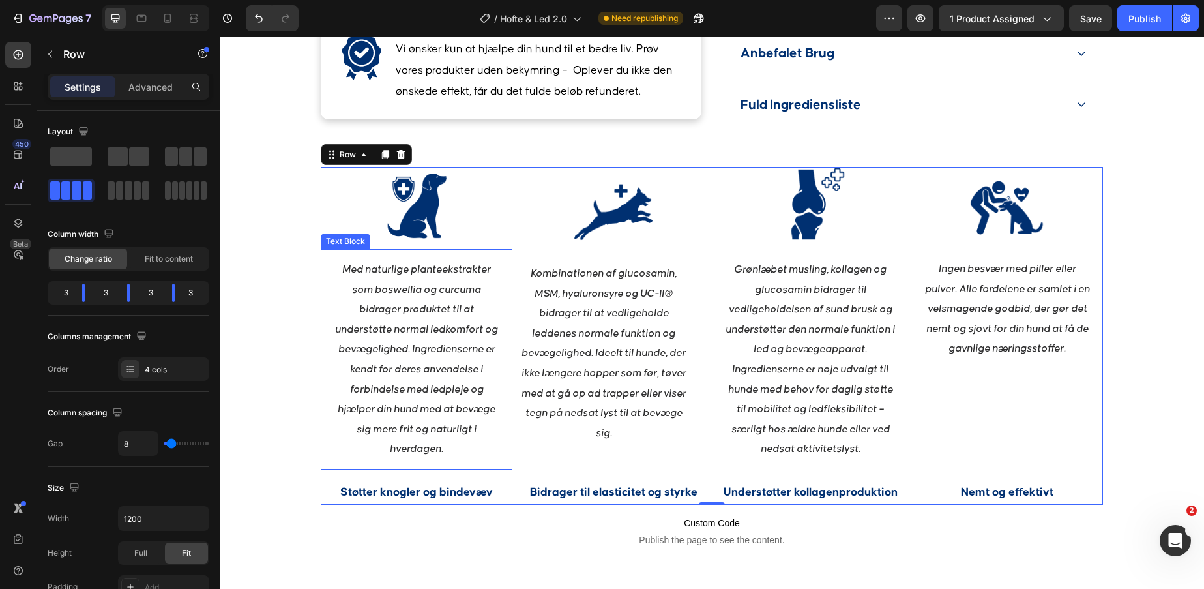
click at [460, 336] on p "Med naturlige planteekstrakter som boswellia og curcuma bidrager produktet til …" at bounding box center [416, 358] width 171 height 199
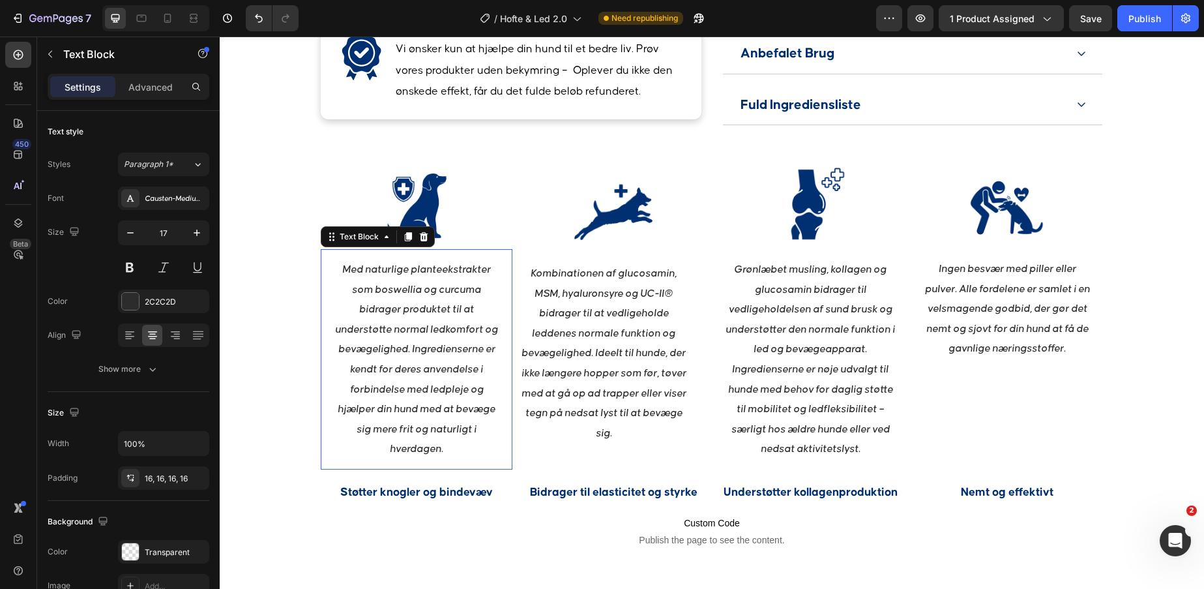
click at [460, 336] on p "Med naturlige planteekstrakter som boswellia og curcuma bidrager produktet til …" at bounding box center [416, 358] width 171 height 199
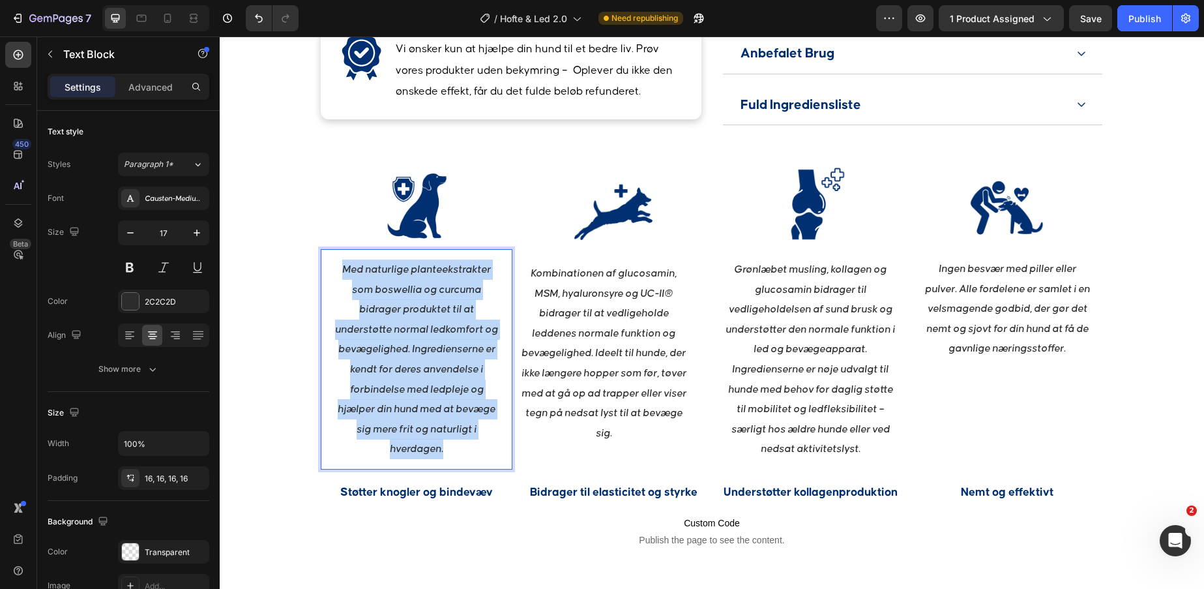
click at [460, 336] on p "Med naturlige planteekstrakter som boswellia og curcuma bidrager produktet til …" at bounding box center [416, 358] width 171 height 199
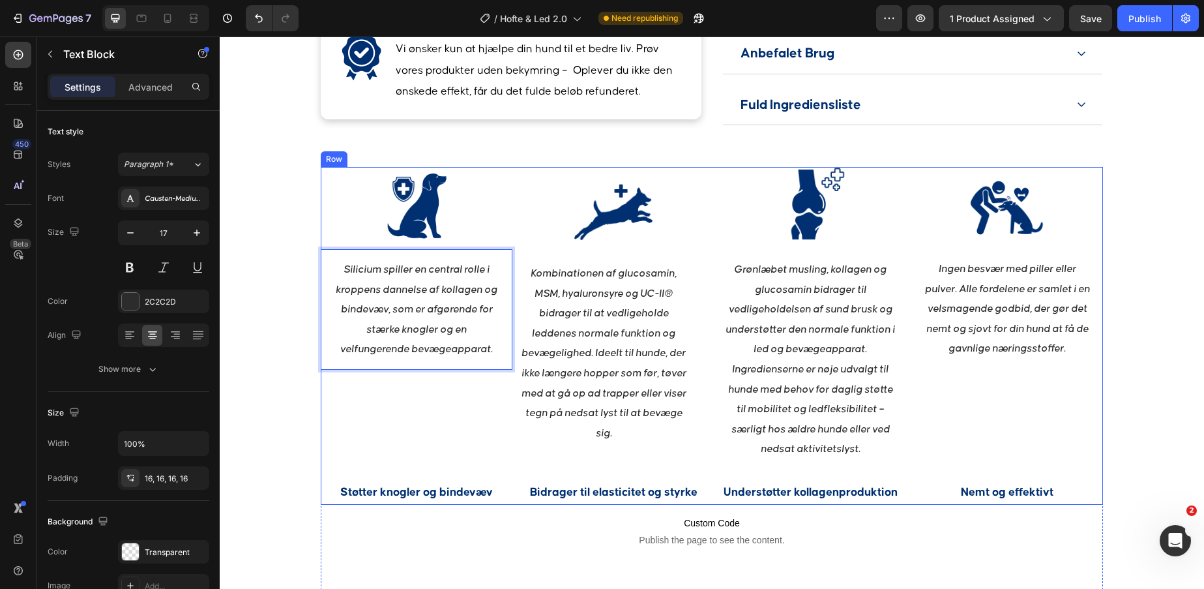
click at [462, 426] on div "Image Silicium spiller en central rolle i kroppens dannelse af kollagen og bind…" at bounding box center [417, 336] width 192 height 338
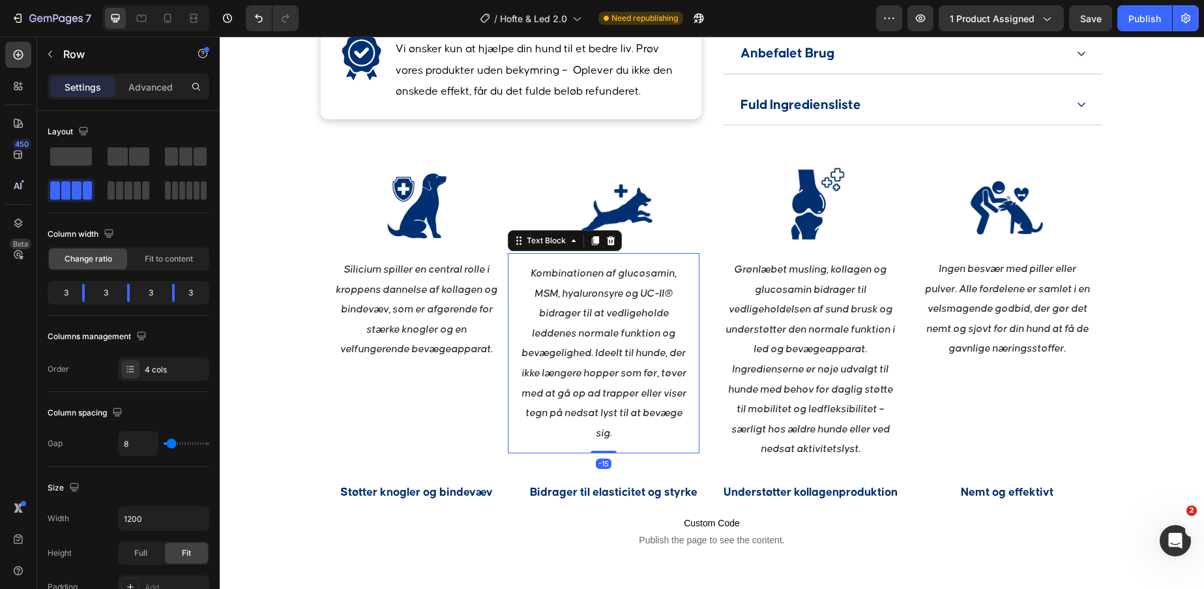
click at [630, 362] on p "Kombinationen af glucosamin, MSM, hyaluronsyre og UC-II® bidrager til at vedlig…" at bounding box center [603, 352] width 171 height 179
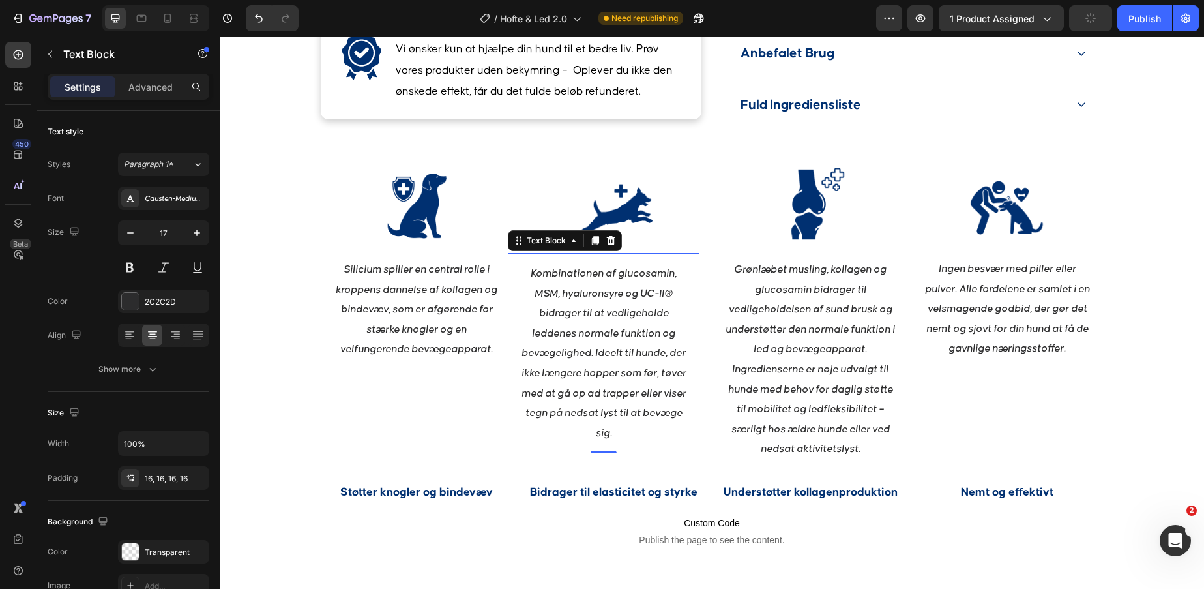
click at [612, 336] on p "Kombinationen af glucosamin, MSM, hyaluronsyre og UC-II® bidrager til at vedlig…" at bounding box center [603, 352] width 171 height 179
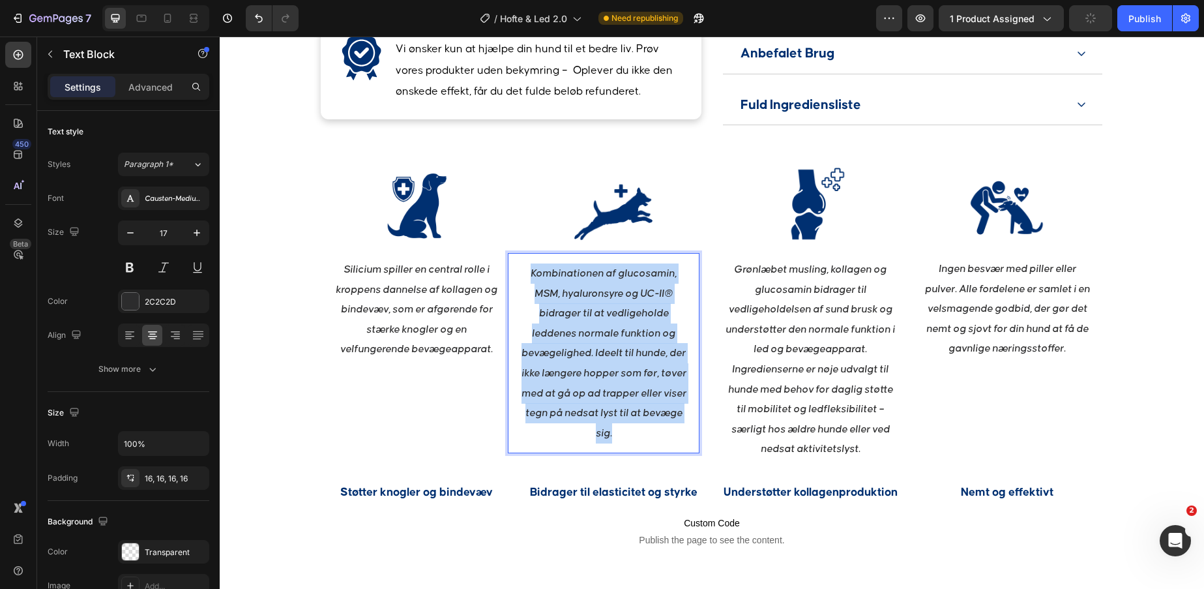
click at [612, 336] on p "Kombinationen af glucosamin, MSM, hyaluronsyre og UC-II® bidrager til at vedlig…" at bounding box center [603, 352] width 171 height 179
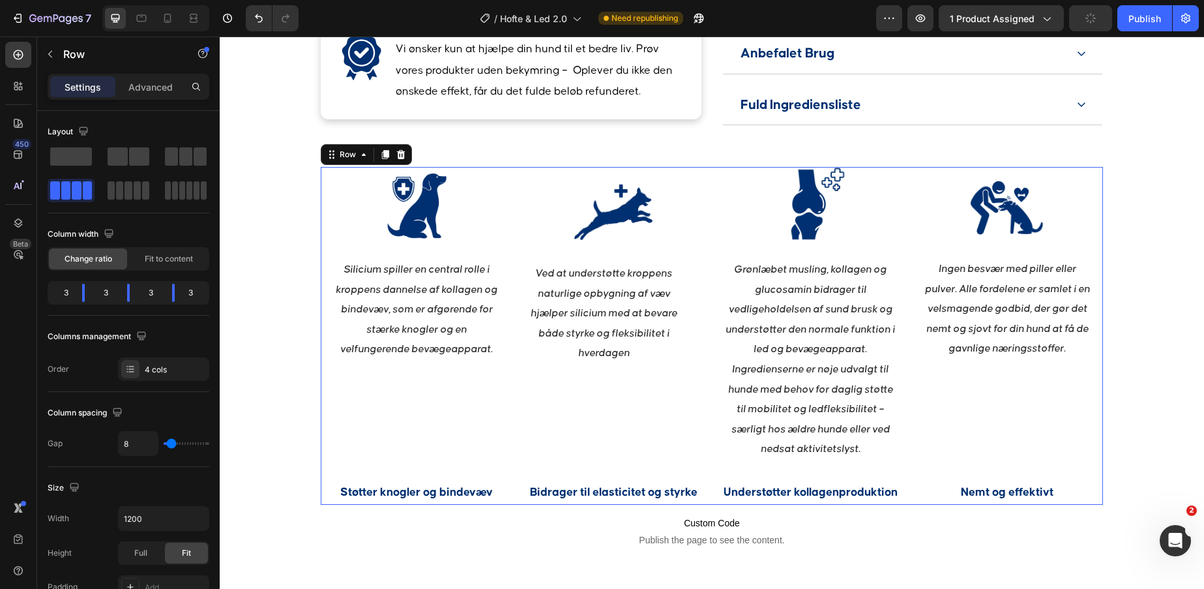
click at [672, 408] on div "Image Ved at understøtte kroppens naturlige opbygning af væv hjælper silicium m…" at bounding box center [614, 336] width 192 height 338
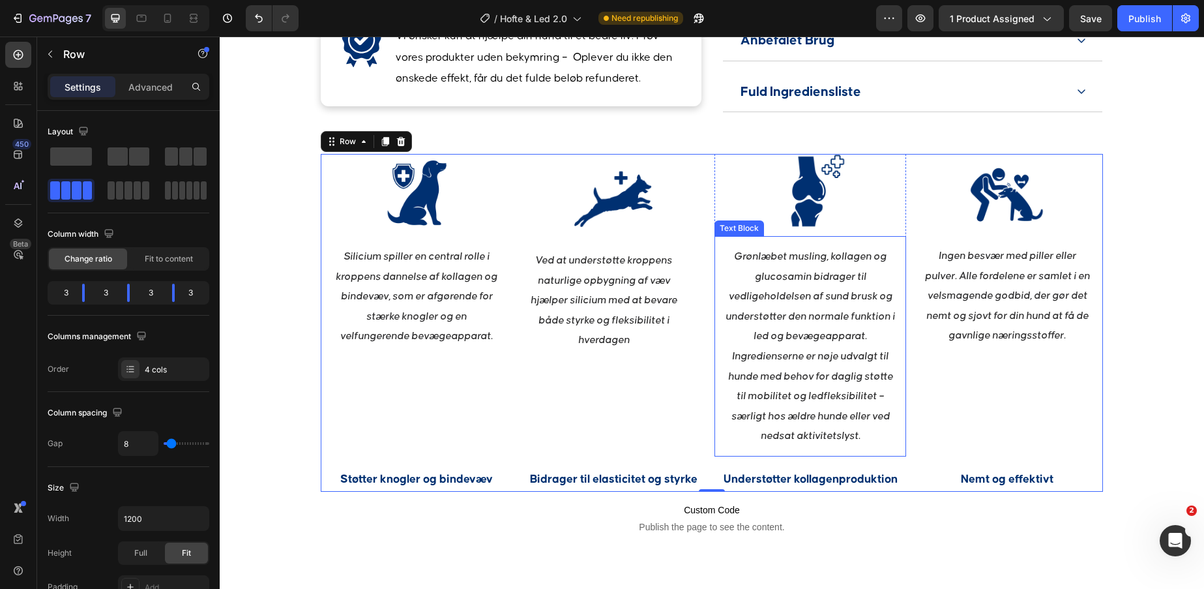
scroll to position [1355, 0]
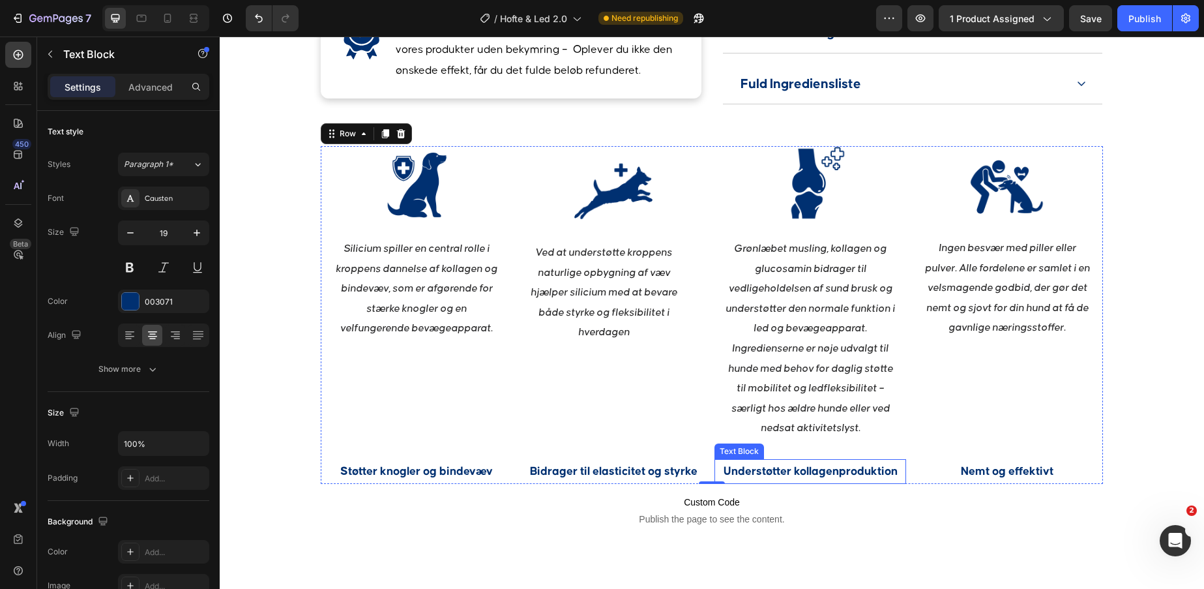
click at [807, 472] on p "Understøtter kollagenproduktion" at bounding box center [810, 471] width 189 height 22
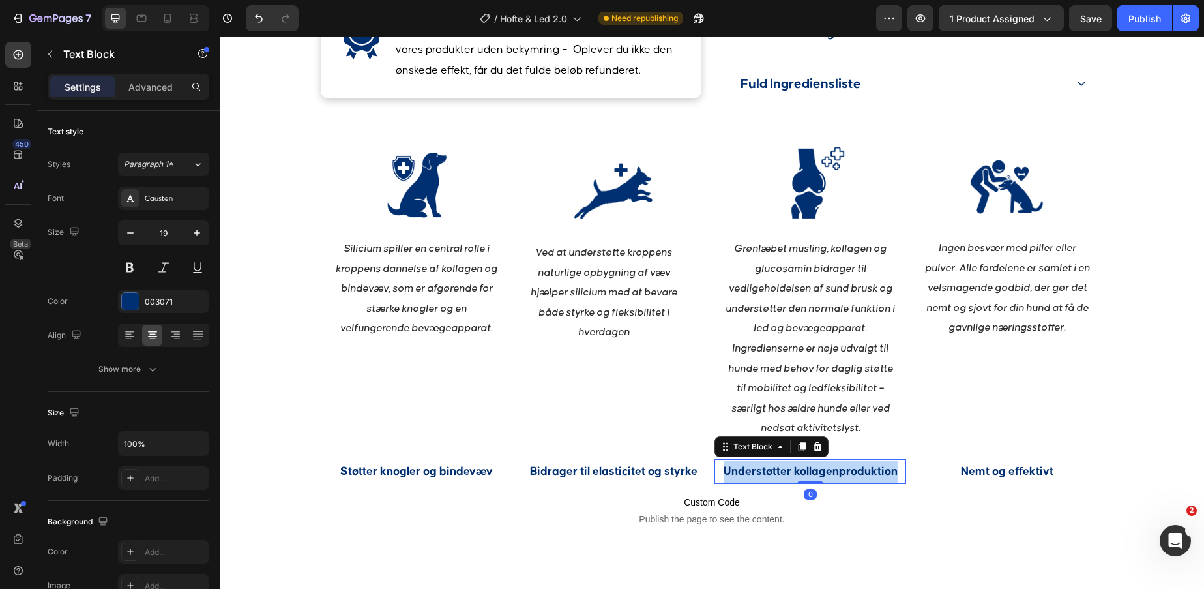
click at [807, 472] on p "Understøtter kollagenproduktion" at bounding box center [810, 471] width 189 height 22
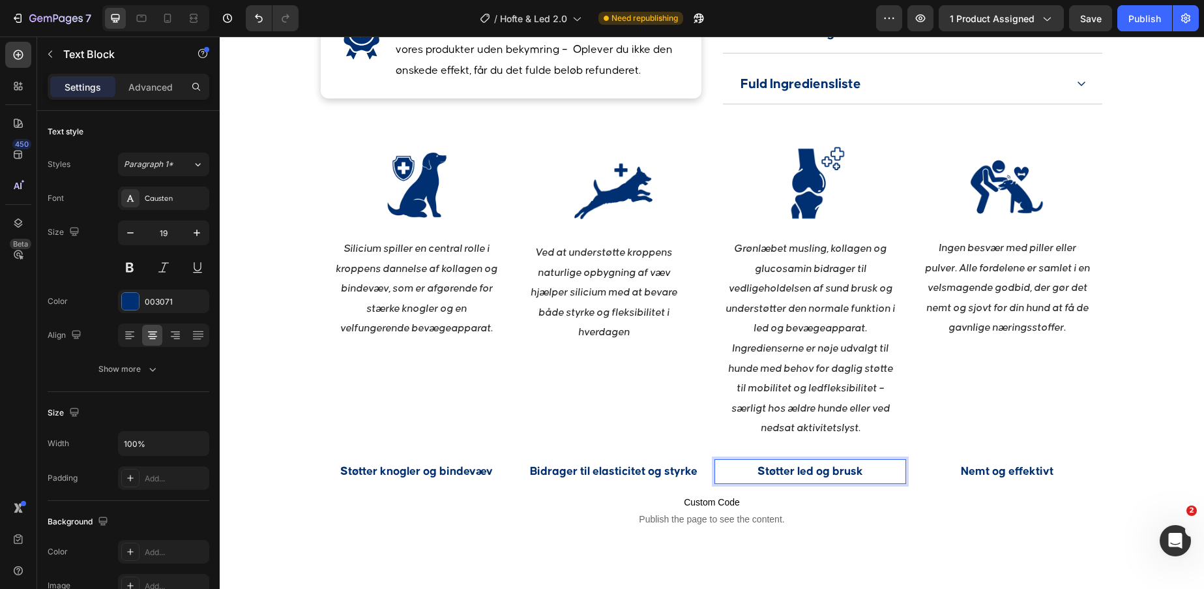
click at [778, 461] on p "Støtter led og brusk" at bounding box center [810, 471] width 189 height 22
click at [793, 473] on p "Støtter led og brusk" at bounding box center [810, 471] width 189 height 22
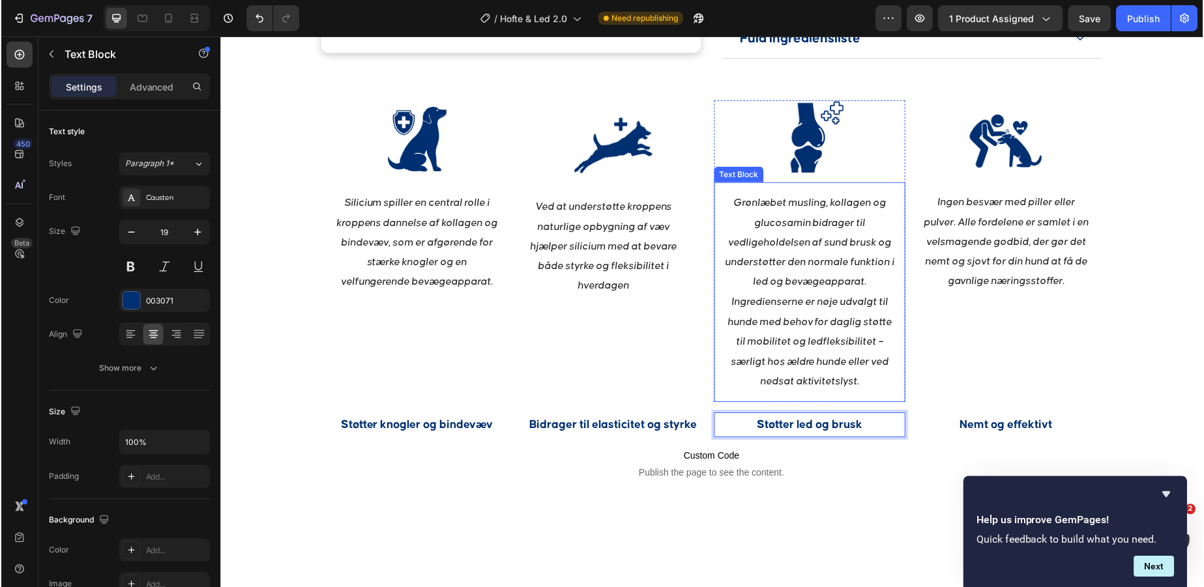
scroll to position [1404, 0]
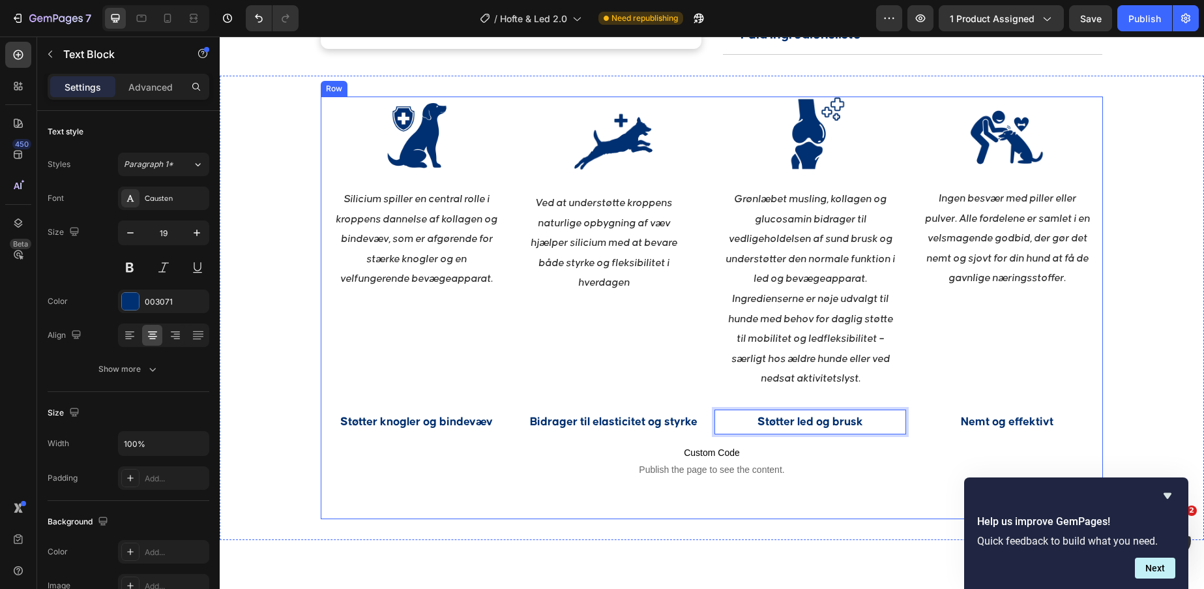
click at [831, 499] on div "Image Silicium spiller en central rolle i kroppens dannelse af kollagen og bind…" at bounding box center [712, 307] width 782 height 422
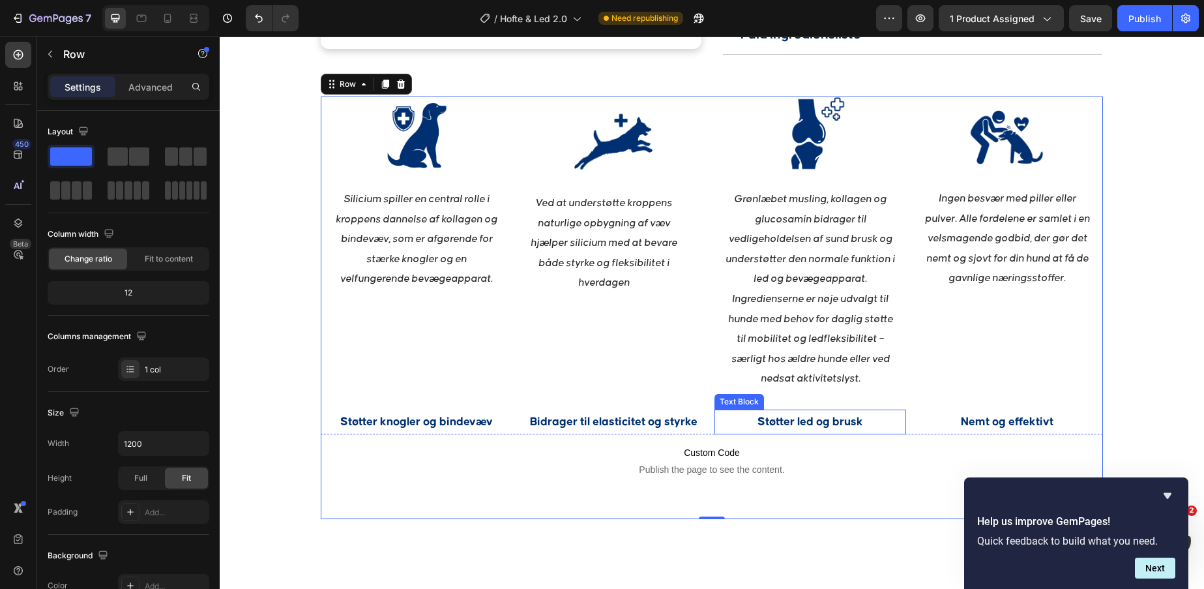
click at [823, 423] on p "Støtter led og brusk" at bounding box center [810, 422] width 189 height 22
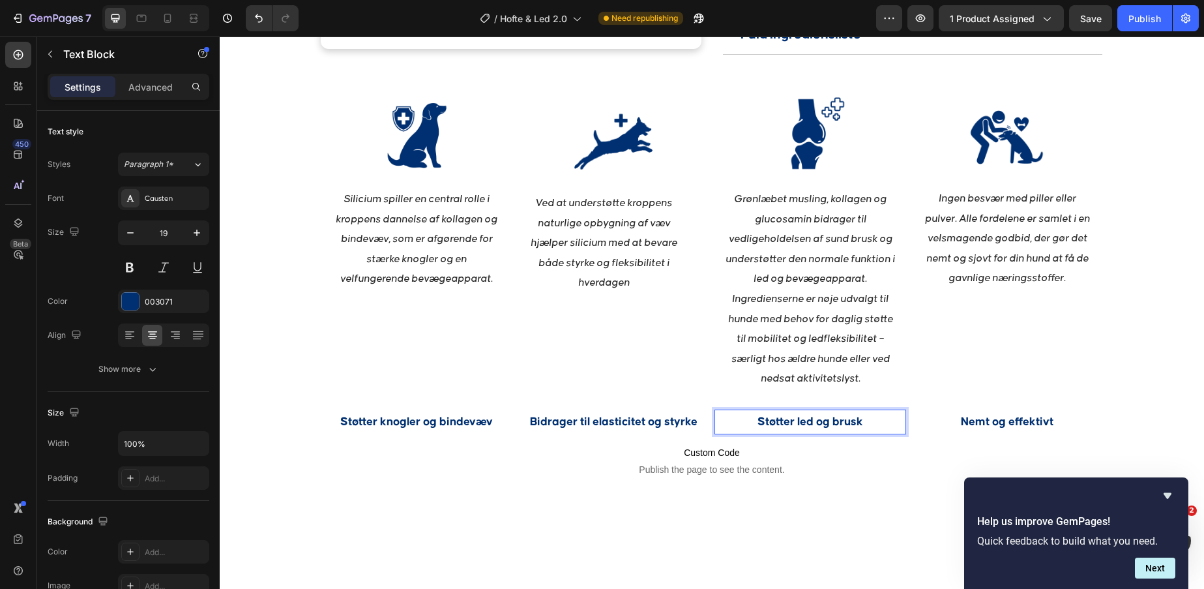
click at [823, 423] on p "Støtter led og brusk" at bounding box center [810, 422] width 189 height 22
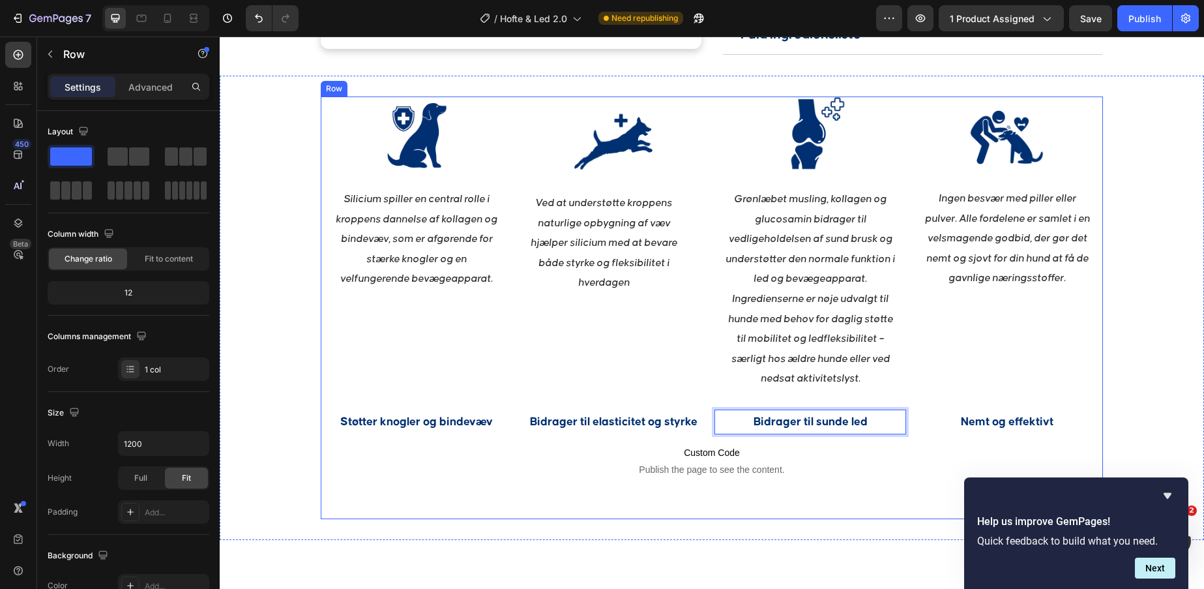
click at [833, 510] on div "Image Silicium spiller en central rolle i kroppens dannelse af kollagen og bind…" at bounding box center [712, 307] width 782 height 422
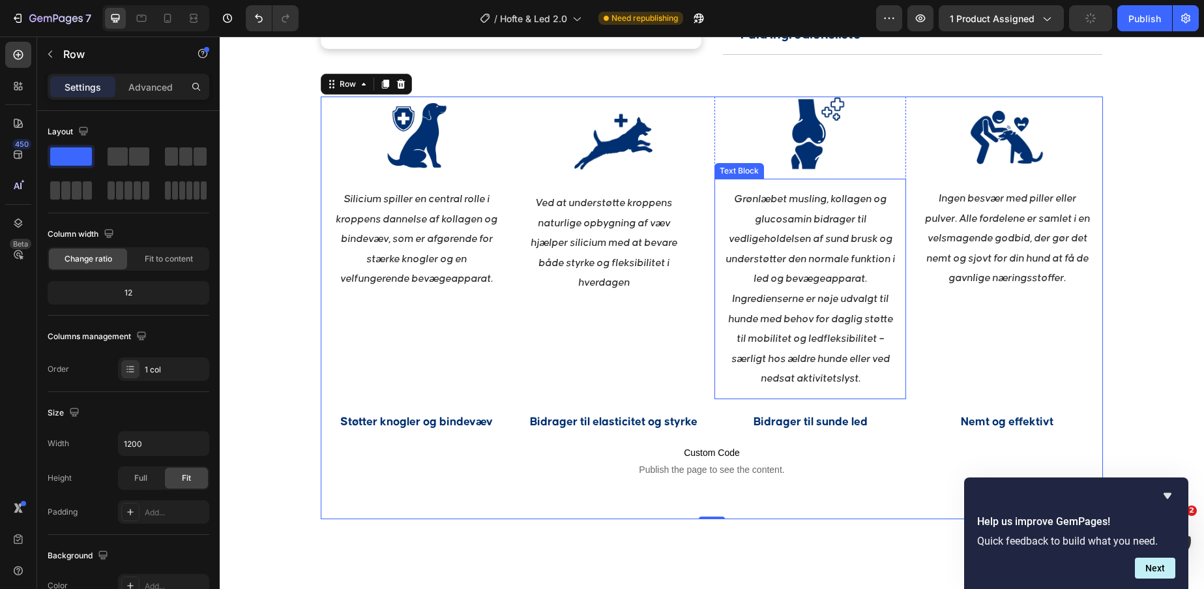
click at [825, 332] on p "Grønlæbet musling, kollagen og glucosamin bidrager til vedligeholdelsen af sund…" at bounding box center [810, 288] width 171 height 199
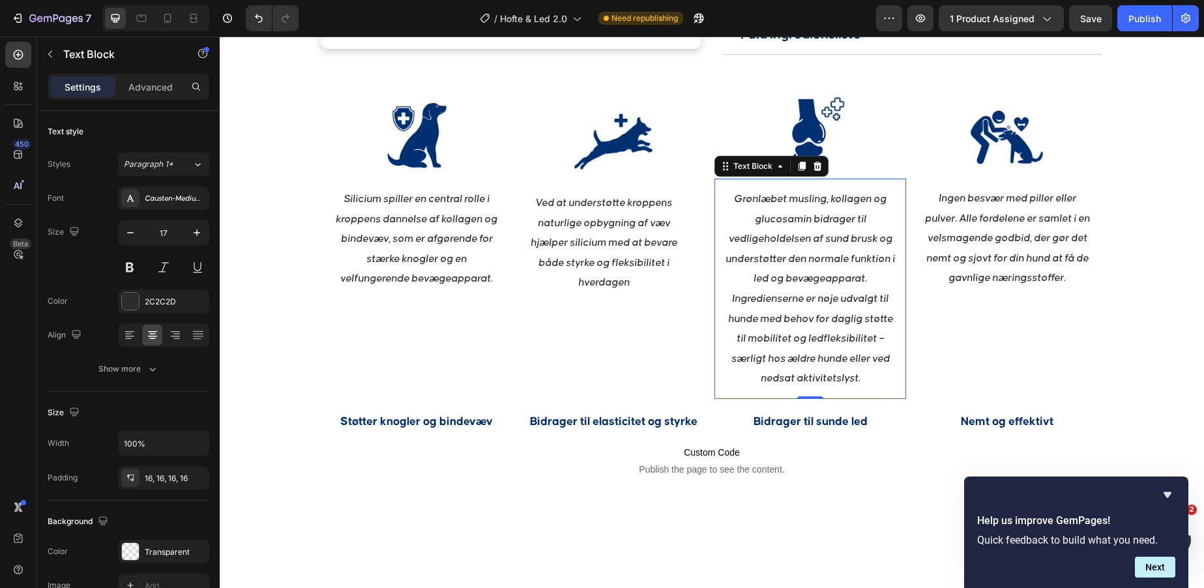
click at [808, 334] on p "Grønlæbet musling, kollagen og glucosamin bidrager til vedligeholdelsen af sund…" at bounding box center [810, 288] width 171 height 199
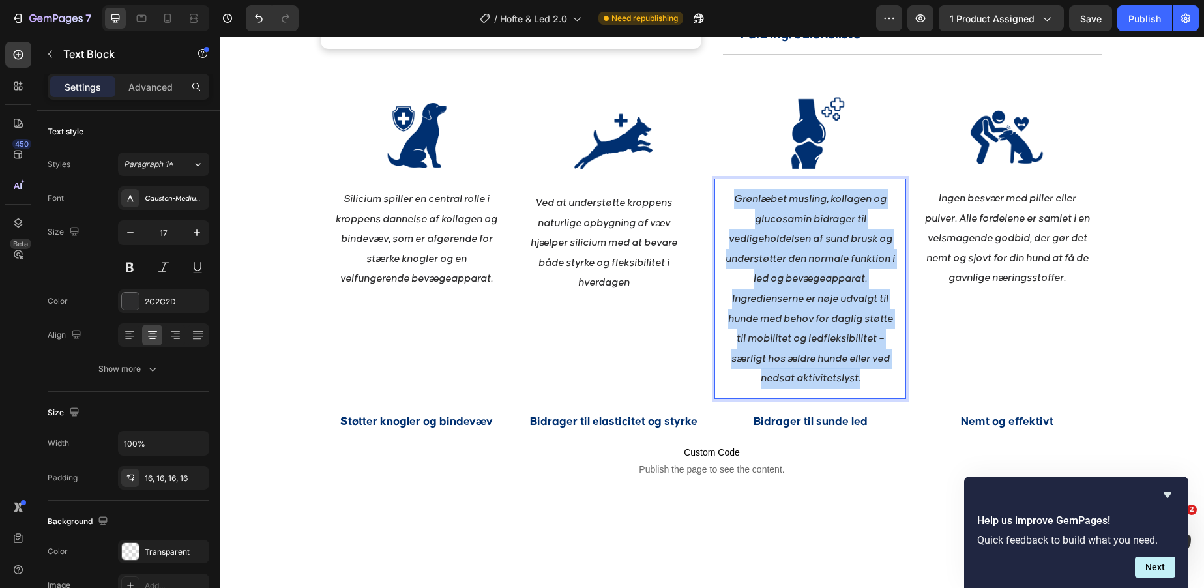
click at [808, 334] on p "Grønlæbet musling, kollagen og glucosamin bidrager til vedligeholdelsen af sund…" at bounding box center [810, 288] width 171 height 199
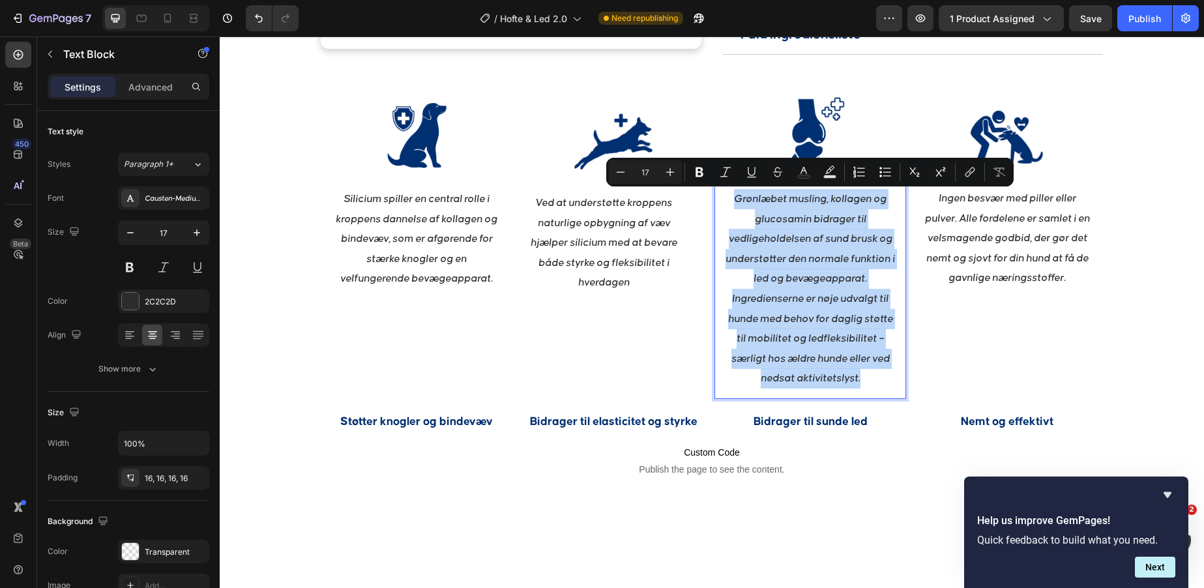
click at [808, 334] on p "Grønlæbet musling, kollagen og glucosamin bidrager til vedligeholdelsen af sund…" at bounding box center [810, 288] width 171 height 199
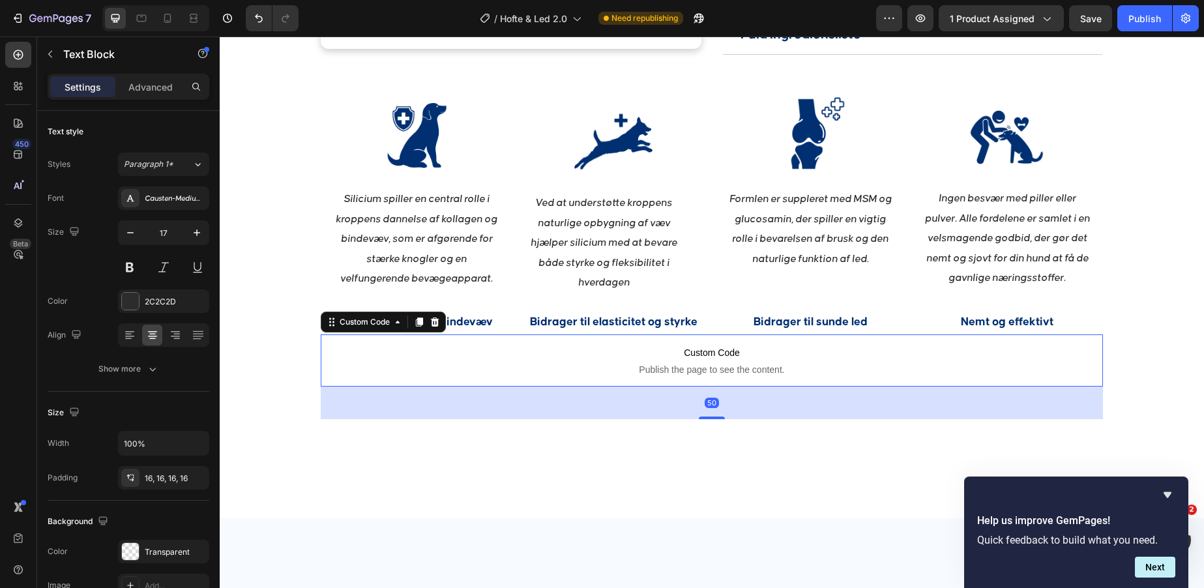
click at [878, 385] on p "Custom Code Publish the page to see the content." at bounding box center [712, 360] width 782 height 52
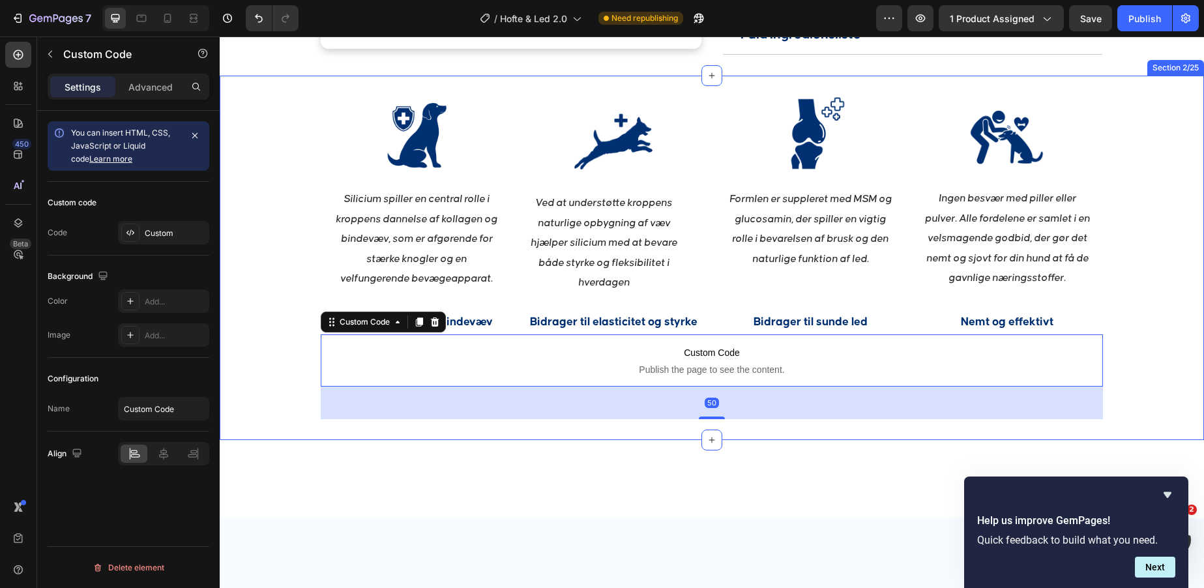
click at [1152, 311] on div "Image Silicium spiller en central rolle i kroppens dannelse af kollagen og bind…" at bounding box center [712, 257] width 984 height 323
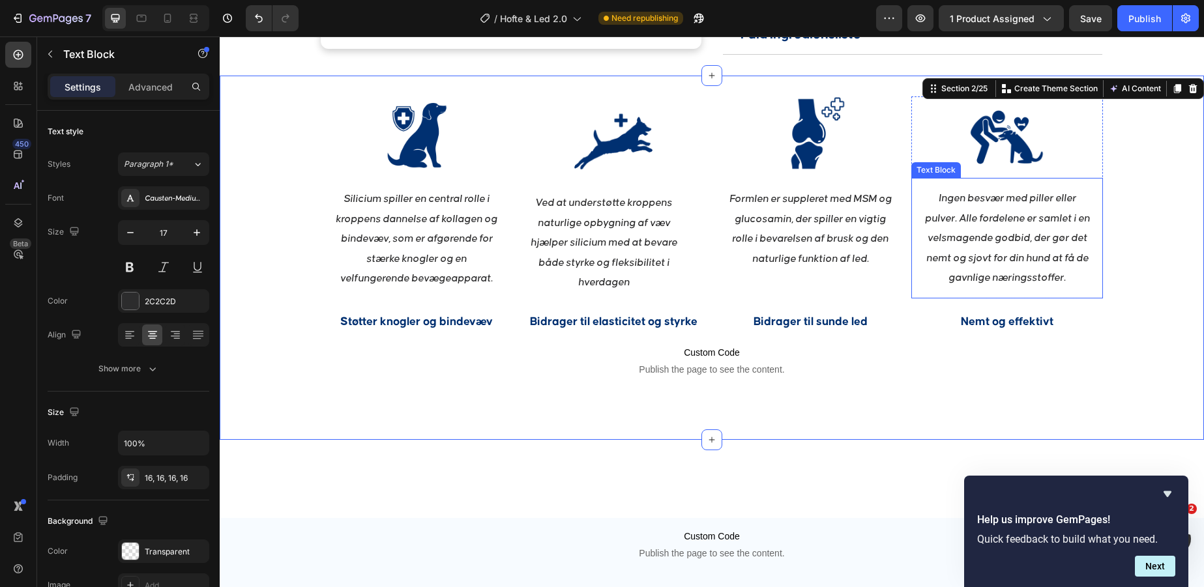
click at [1020, 253] on p "Ingen besvær med piller eller pulver. Alle fordelene er samlet i en velsmagende…" at bounding box center [1007, 238] width 171 height 100
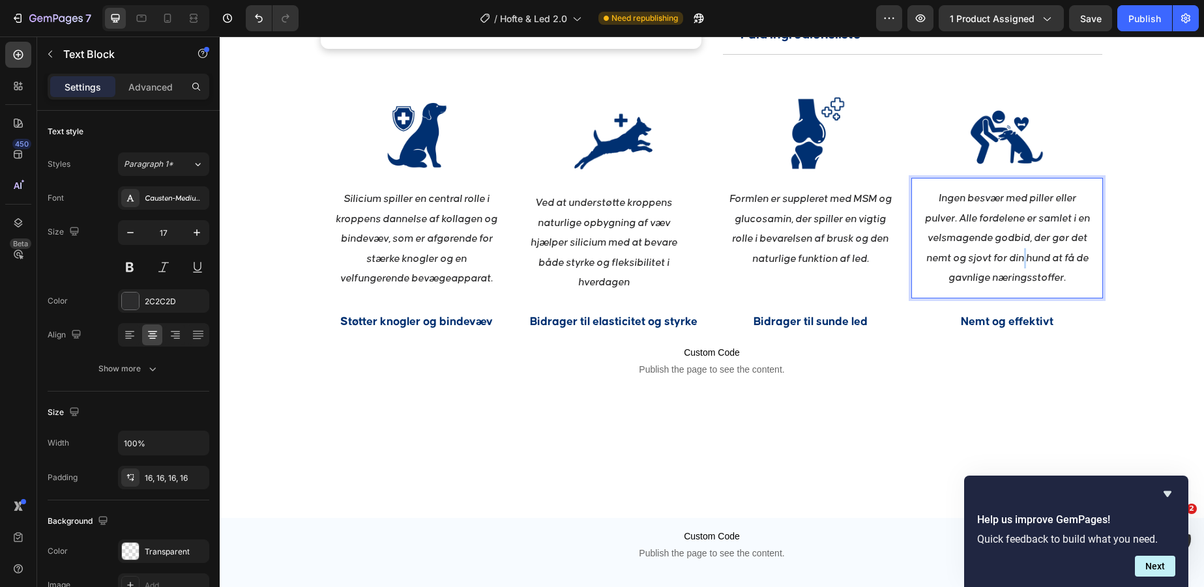
click at [1020, 253] on p "Ingen besvær med piller eller pulver. Alle fordelene er samlet i en velsmagende…" at bounding box center [1007, 238] width 171 height 100
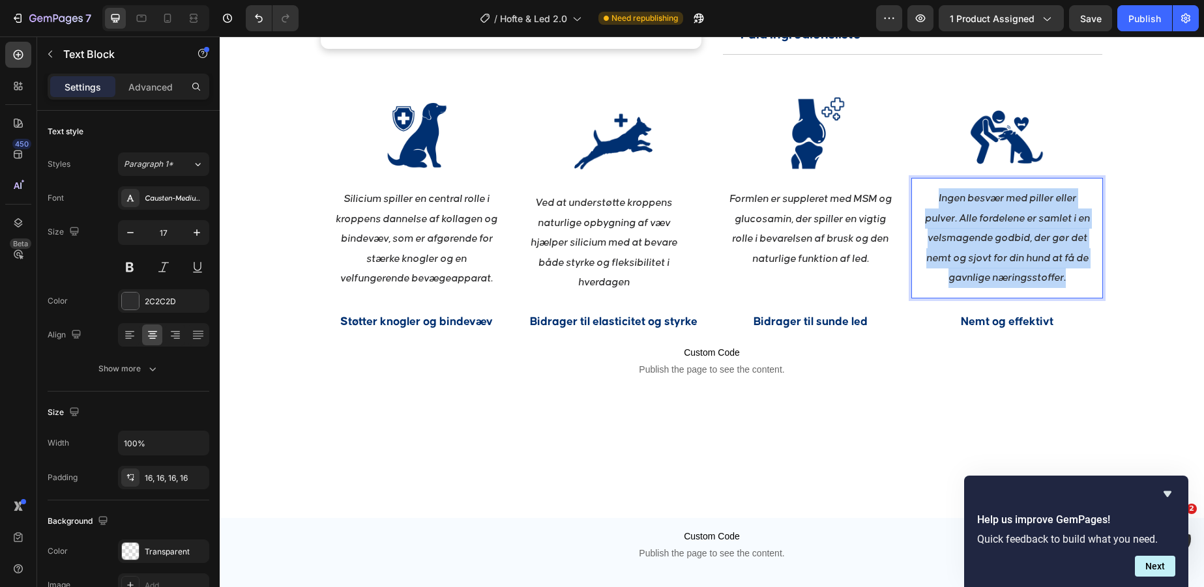
click at [1020, 253] on p "Ingen besvær med piller eller pulver. Alle fordelene er samlet i en velsmagende…" at bounding box center [1007, 238] width 171 height 100
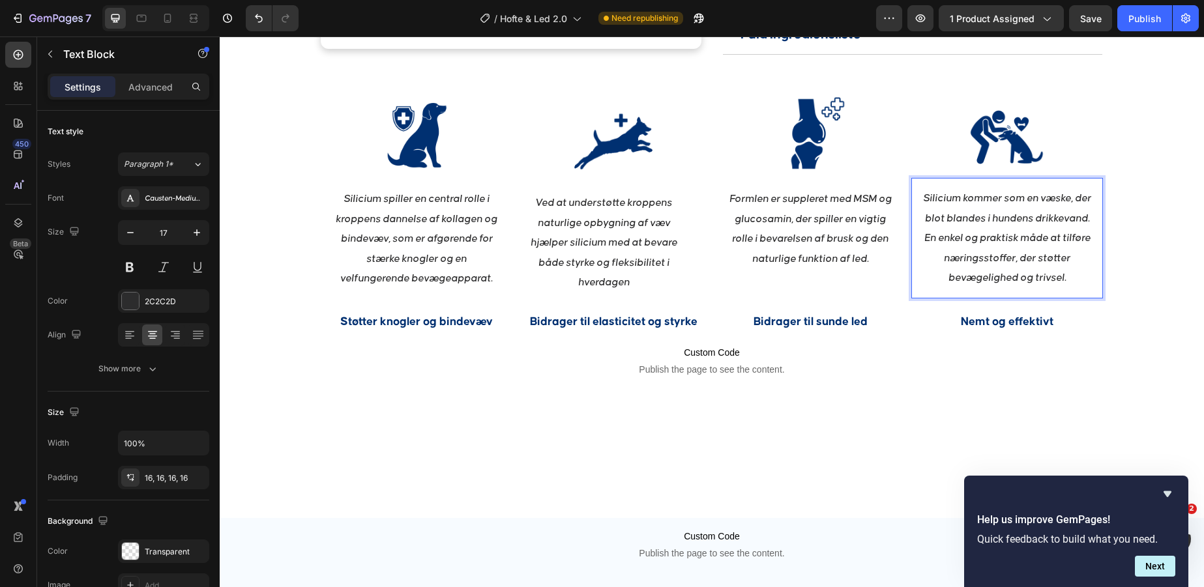
click at [992, 208] on p "Silicium kommer som en væske, der blot blandes i hundens drikkevand. En enkel o…" at bounding box center [1007, 238] width 171 height 100
click at [947, 218] on p "Silicium kommer som en væske, der blot blandes i hundens drikkevand. En enkel o…" at bounding box center [1007, 238] width 171 height 100
click at [1067, 218] on p "Silicium kommer som en væske, der blandes i hundens drikkevand. En enkel og pra…" at bounding box center [1007, 238] width 171 height 100
click at [1085, 273] on p "Silicium kommer som en væske, der blandes i hundens drikkevand. En enkel og pra…" at bounding box center [1007, 238] width 171 height 100
click at [1068, 226] on p "Silicium kommer som en væske, der blandes i hundens drikkevand. En enkel og pra…" at bounding box center [1007, 238] width 171 height 100
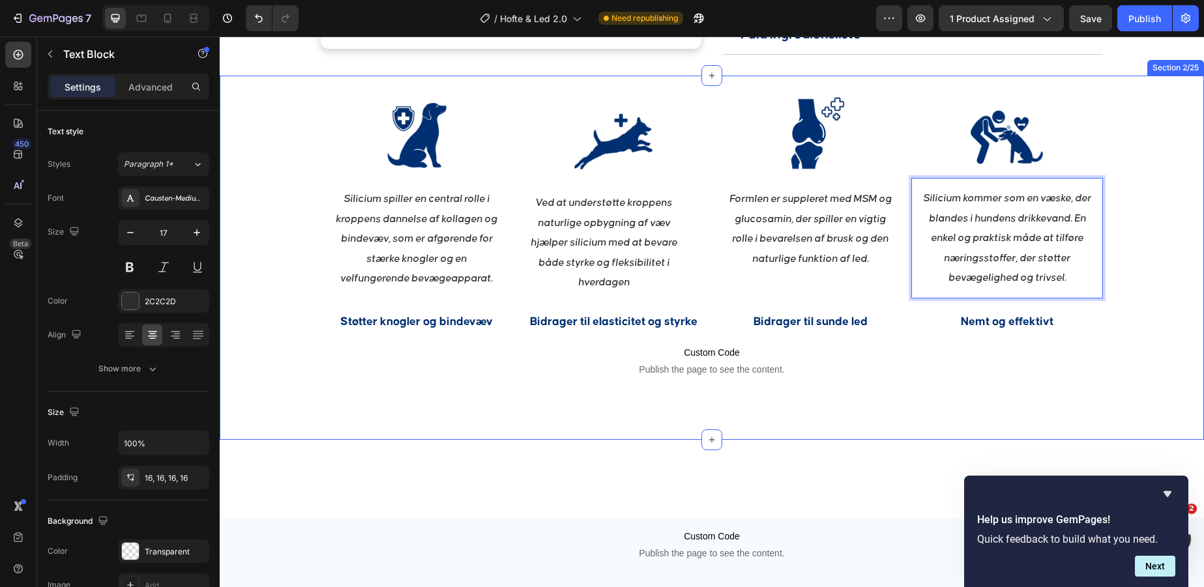
click at [1127, 266] on div "Image Silicium spiller en central rolle i kroppens dannelse af kollagen og bind…" at bounding box center [712, 257] width 984 height 323
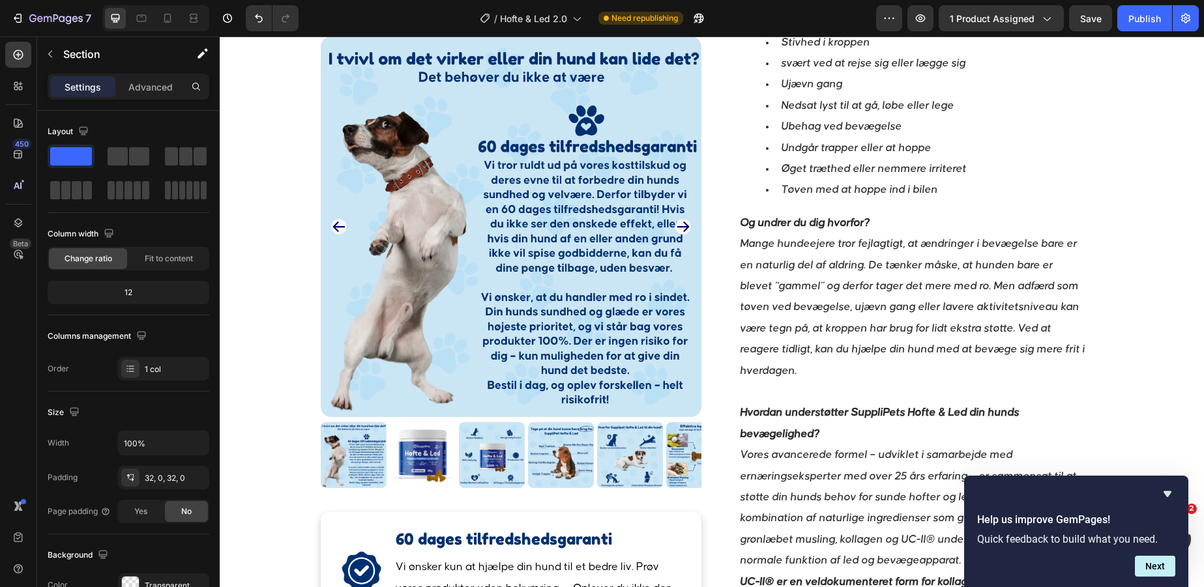
scroll to position [0, 0]
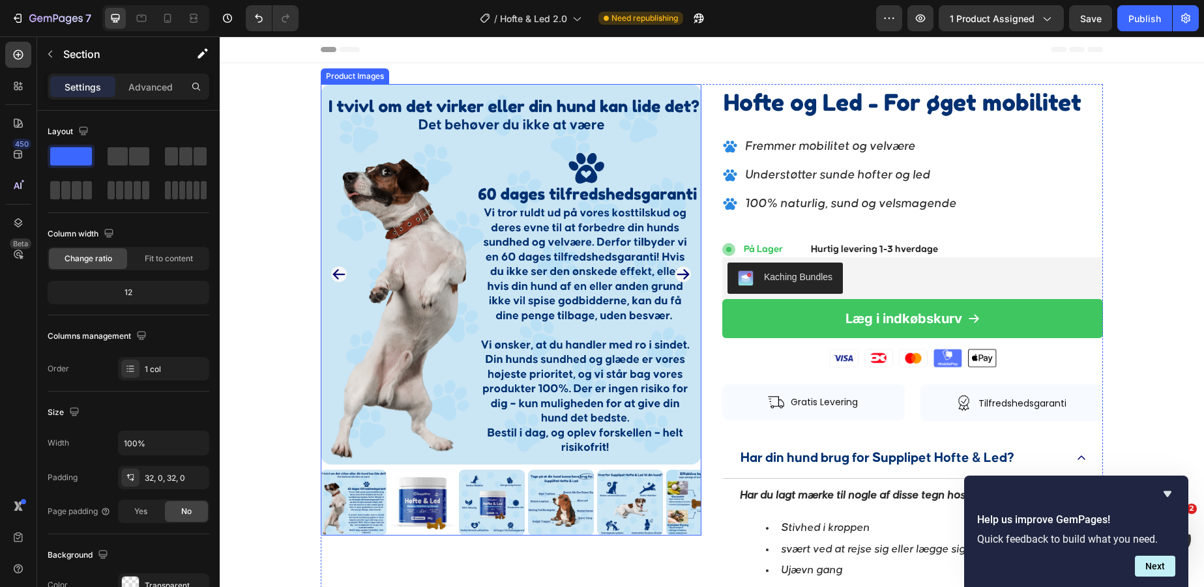
click at [504, 494] on img at bounding box center [492, 503] width 66 height 66
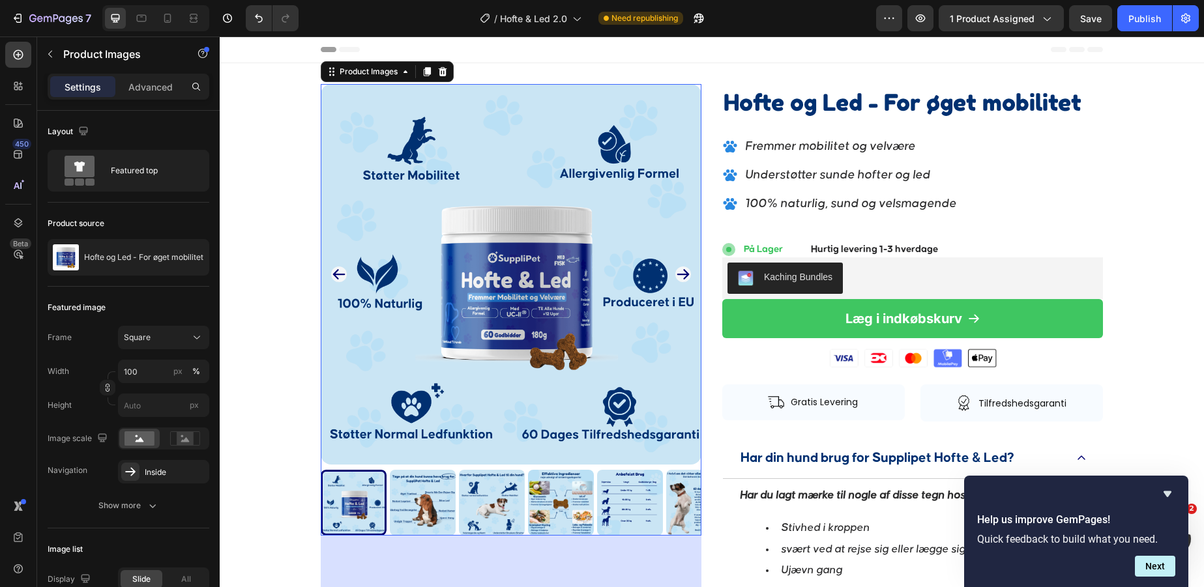
click at [335, 274] on icon "Carousel Back Arrow" at bounding box center [339, 274] width 12 height 10
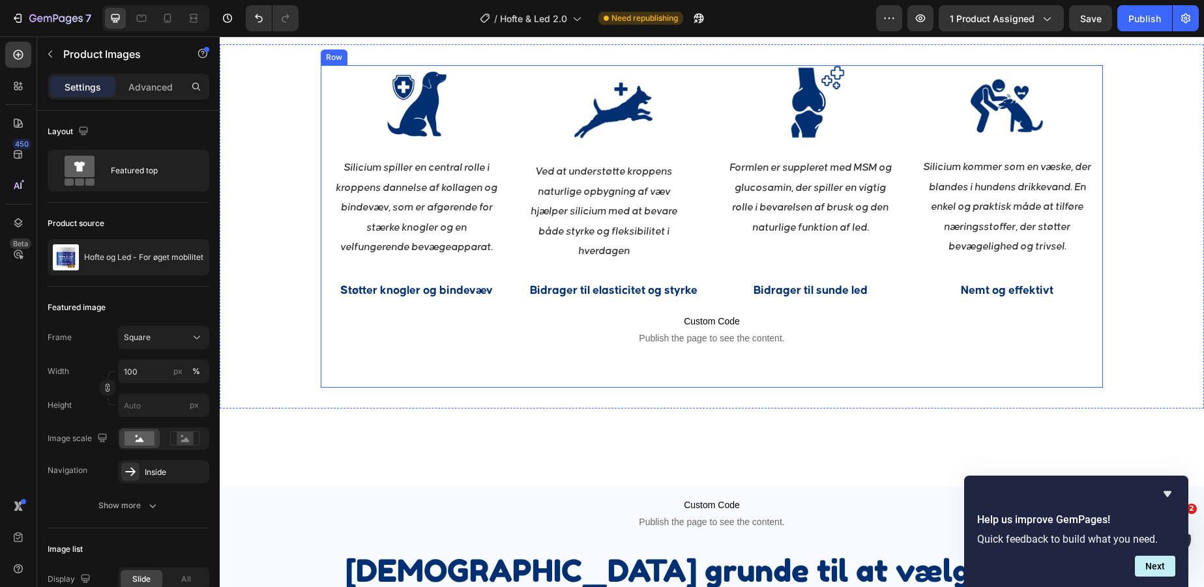
scroll to position [1461, 0]
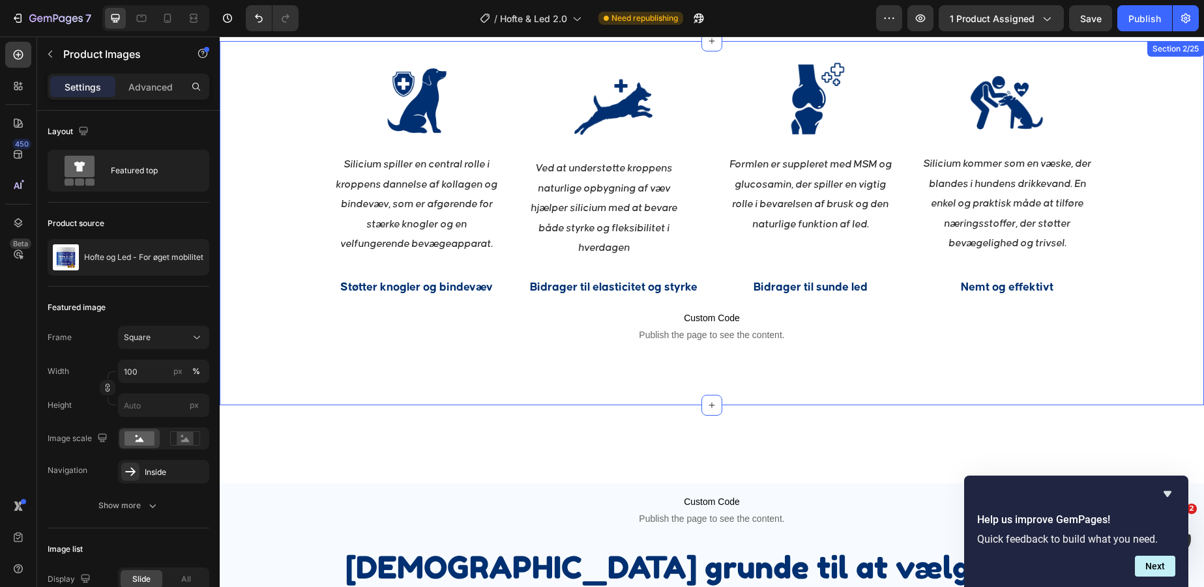
click at [1160, 341] on div "Image Silicium spiller en central rolle i kroppens dannelse af kollagen og bind…" at bounding box center [712, 223] width 984 height 323
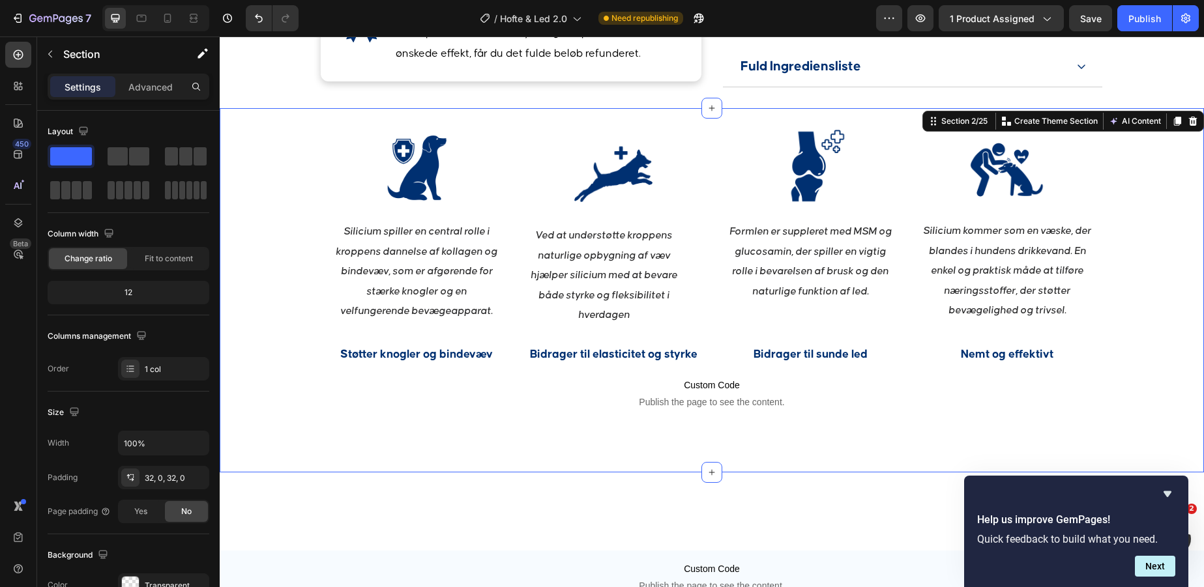
scroll to position [1393, 0]
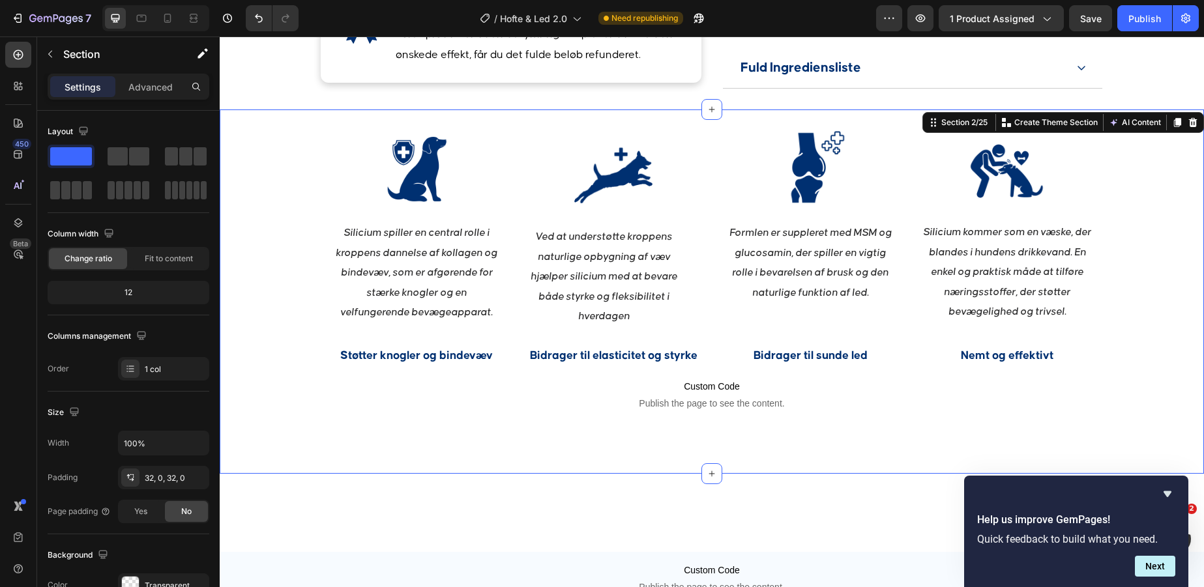
click at [1131, 301] on div "Image Silicium spiller en central rolle i kroppens dannelse af kollagen og bind…" at bounding box center [712, 291] width 984 height 323
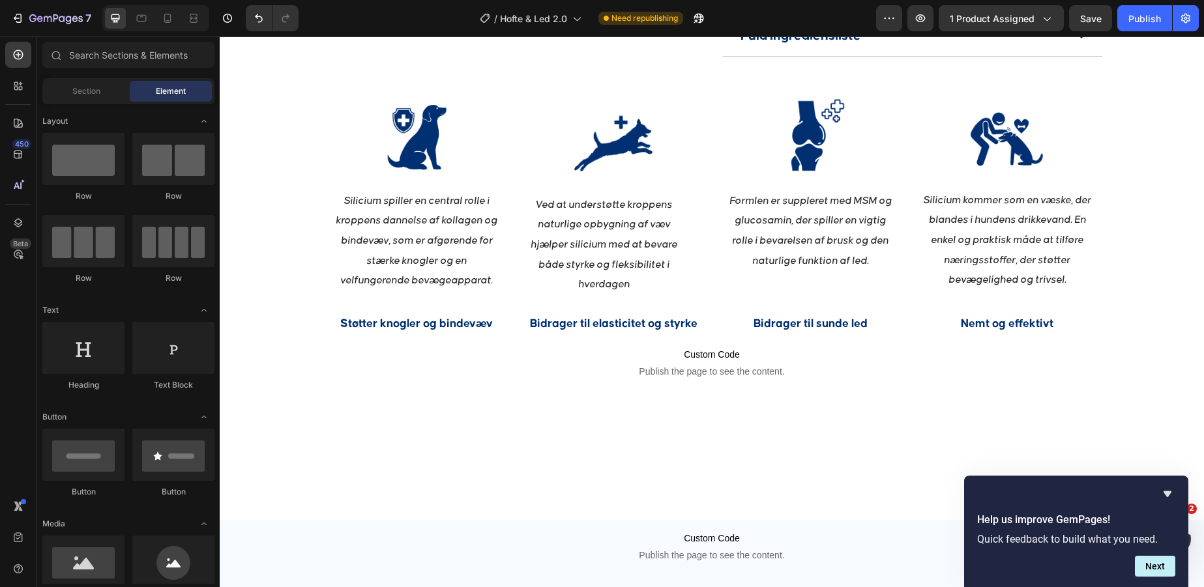
scroll to position [1413, 0]
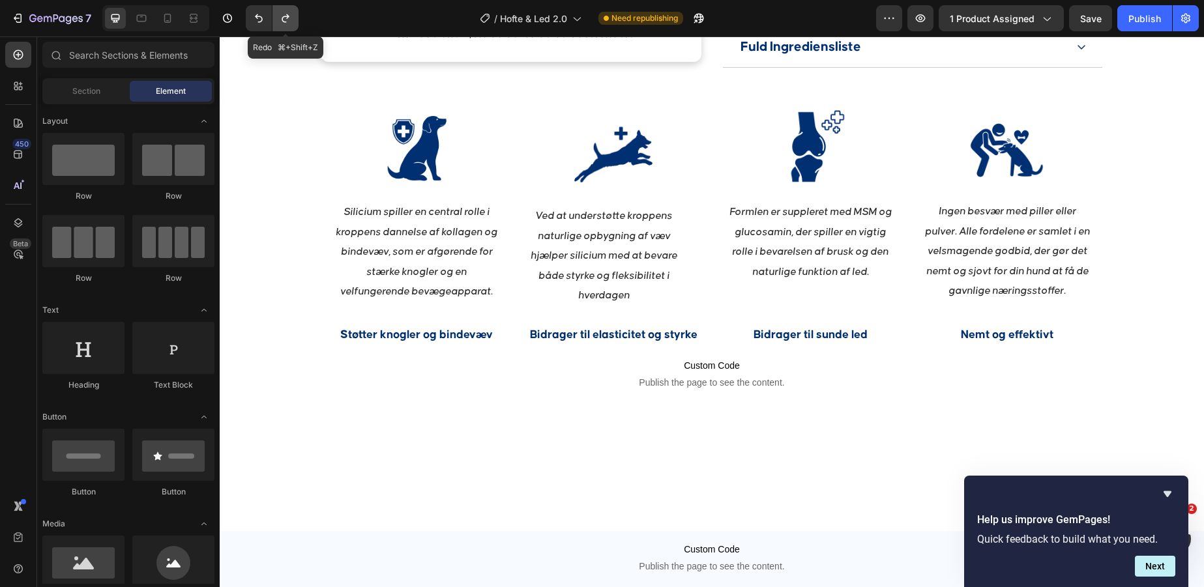
click at [288, 20] on icon "Undo/Redo" at bounding box center [285, 18] width 13 height 13
click at [286, 20] on icon "Undo/Redo" at bounding box center [285, 18] width 13 height 13
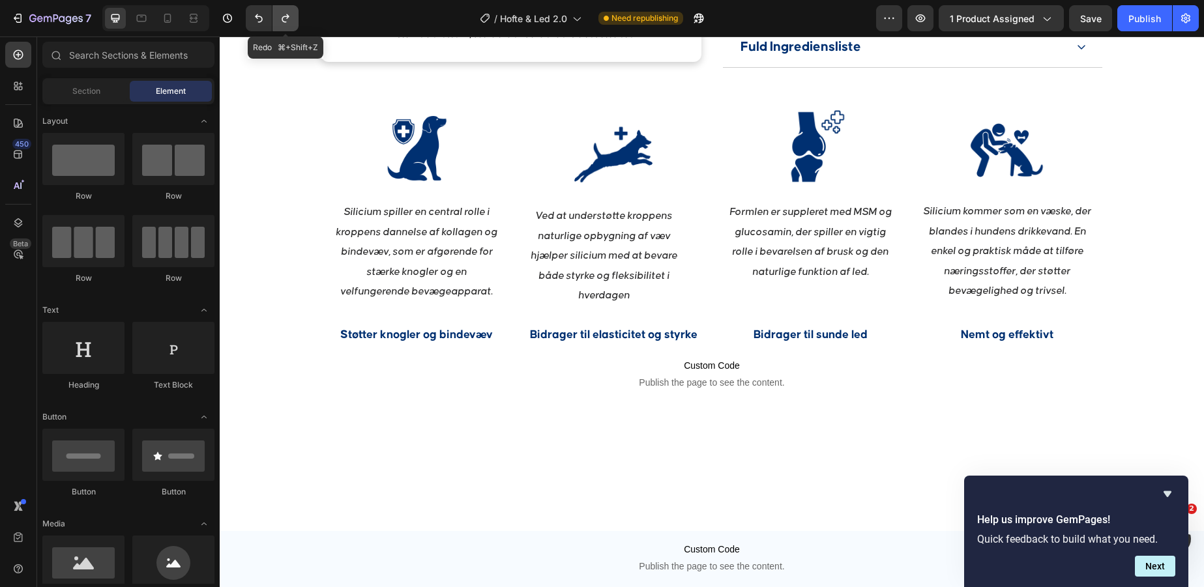
click at [286, 20] on icon "Undo/Redo" at bounding box center [285, 18] width 13 height 13
click at [994, 254] on p "Silicium kommer som en væske, der blandes i hundens drikkevand. En enkel og pra…" at bounding box center [1007, 251] width 171 height 100
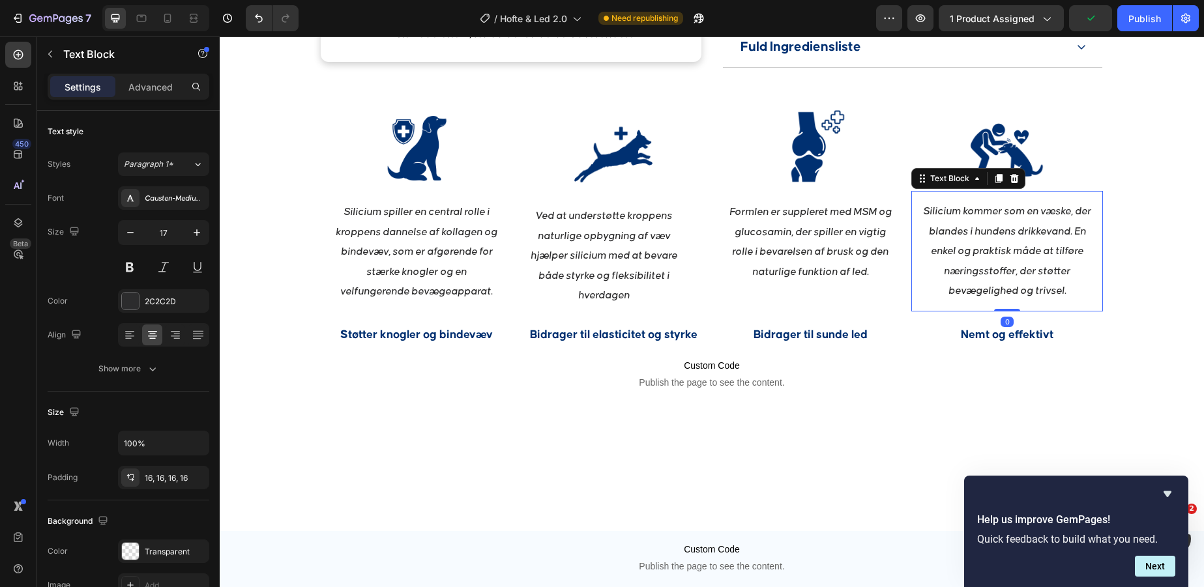
click at [994, 254] on p "Silicium kommer som en væske, der blandes i hundens drikkevand. En enkel og pra…" at bounding box center [1007, 251] width 171 height 100
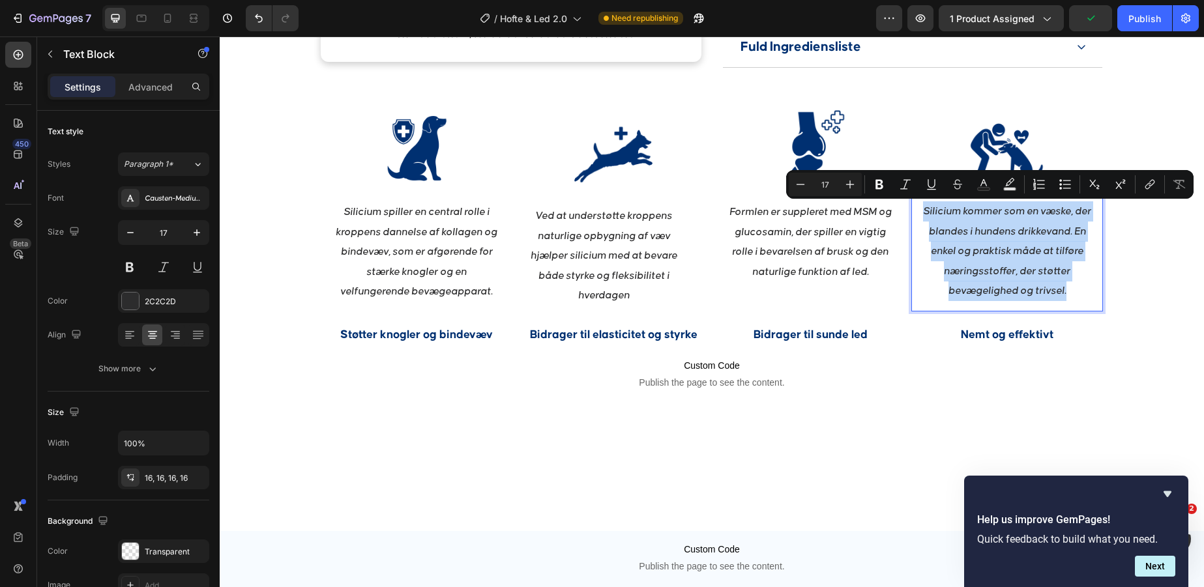
copy p "Silicium kommer som en væske, der blandes i hundens drikkevand. En enkel og pra…"
click at [773, 233] on p "Formlen er suppleret med MSM og glucosamin, der spiller en vigtig rolle i bevar…" at bounding box center [810, 242] width 171 height 80
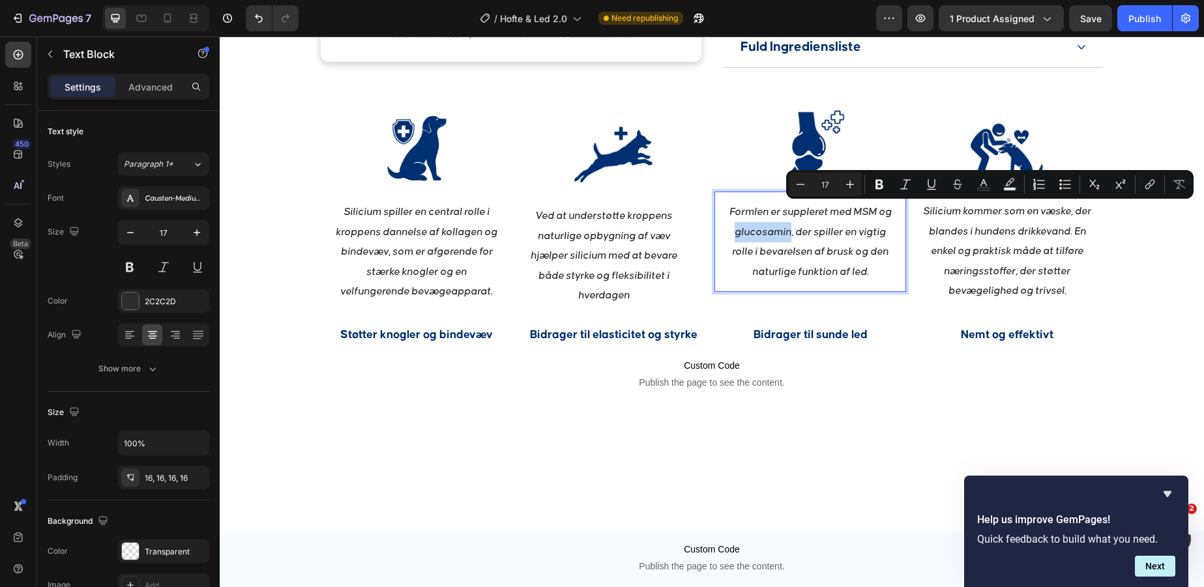
click at [773, 233] on p "Formlen er suppleret med MSM og glucosamin, der spiller en vigtig rolle i bevar…" at bounding box center [810, 242] width 171 height 80
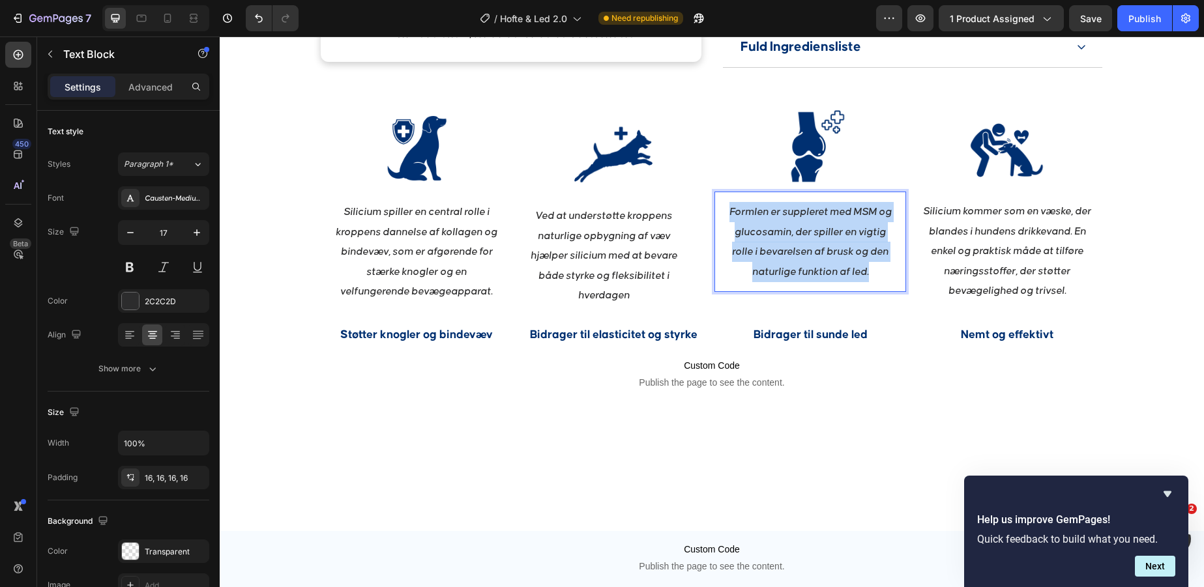
click at [773, 233] on p "Formlen er suppleret med MSM og glucosamin, der spiller en vigtig rolle i bevar…" at bounding box center [810, 242] width 171 height 80
copy p "Formlen er suppleret med MSM og glucosamin, der spiller en vigtig rolle i bevar…"
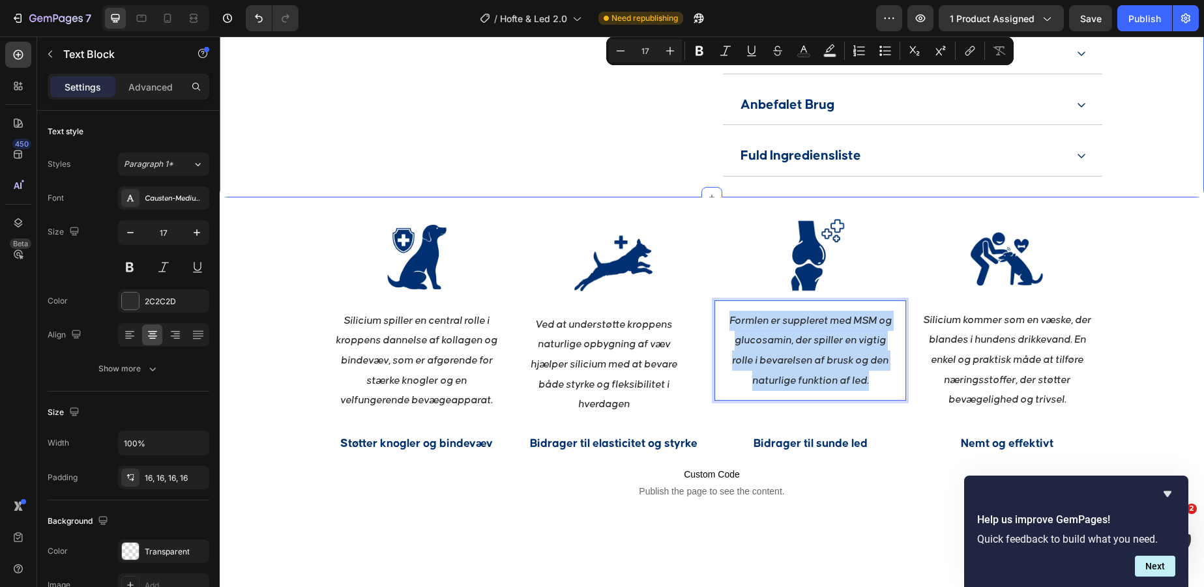
scroll to position [1281, 0]
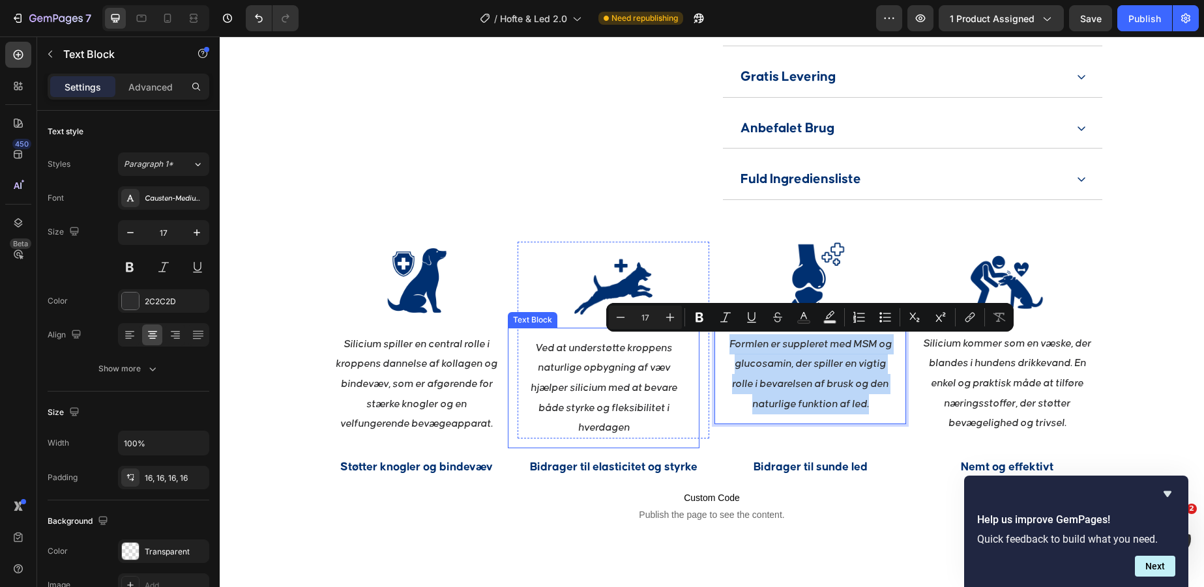
click at [612, 400] on p "Ved at understøtte kroppens naturlige opbygning af væv hjælper silicium med at …" at bounding box center [603, 388] width 171 height 100
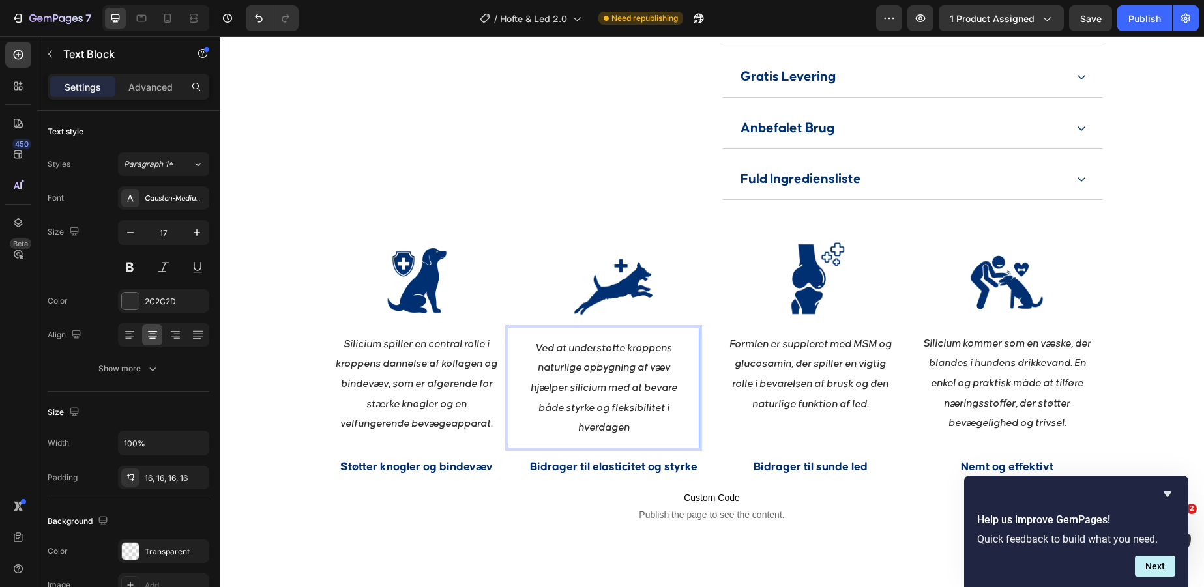
click at [612, 400] on p "Ved at understøtte kroppens naturlige opbygning af væv hjælper silicium med at …" at bounding box center [603, 388] width 171 height 100
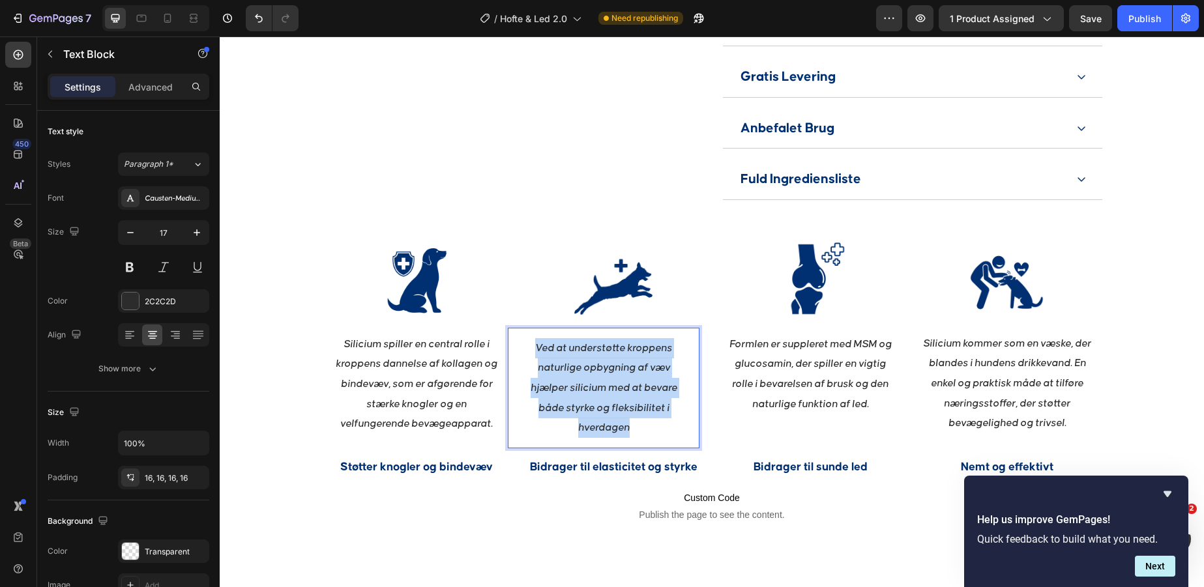
click at [612, 400] on p "Ved at understøtte kroppens naturlige opbygning af væv hjælper silicium med at …" at bounding box center [603, 388] width 171 height 100
copy p "Ved at understøtte kroppens naturlige opbygning af væv hjælper silicium med at …"
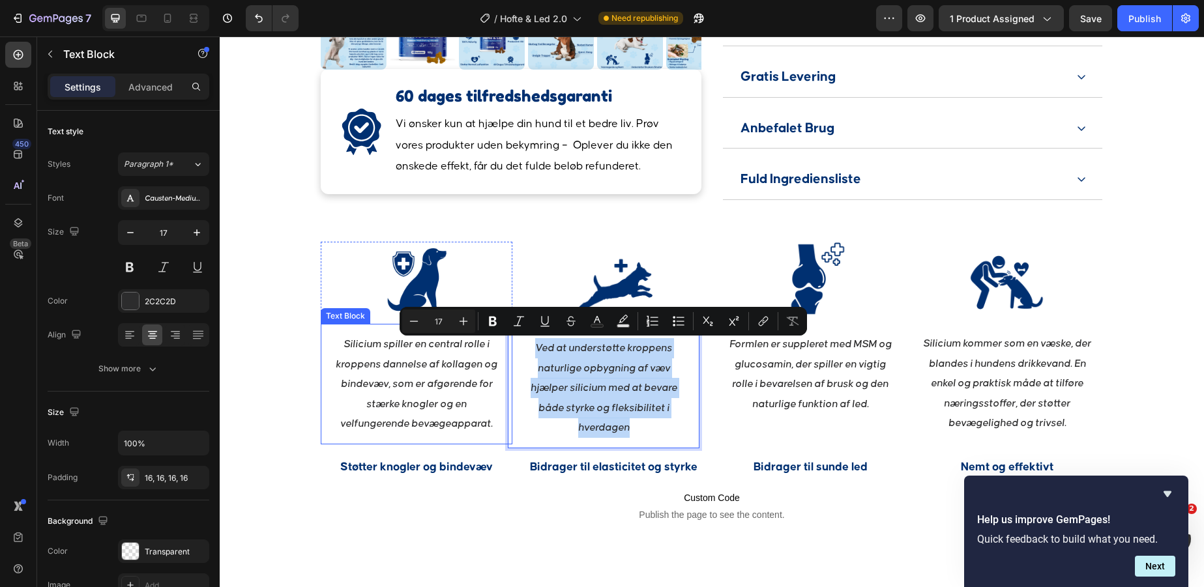
click at [394, 382] on p "Silicium spiller en central rolle i kroppens dannelse af kollagen og bindevæv, …" at bounding box center [416, 384] width 171 height 100
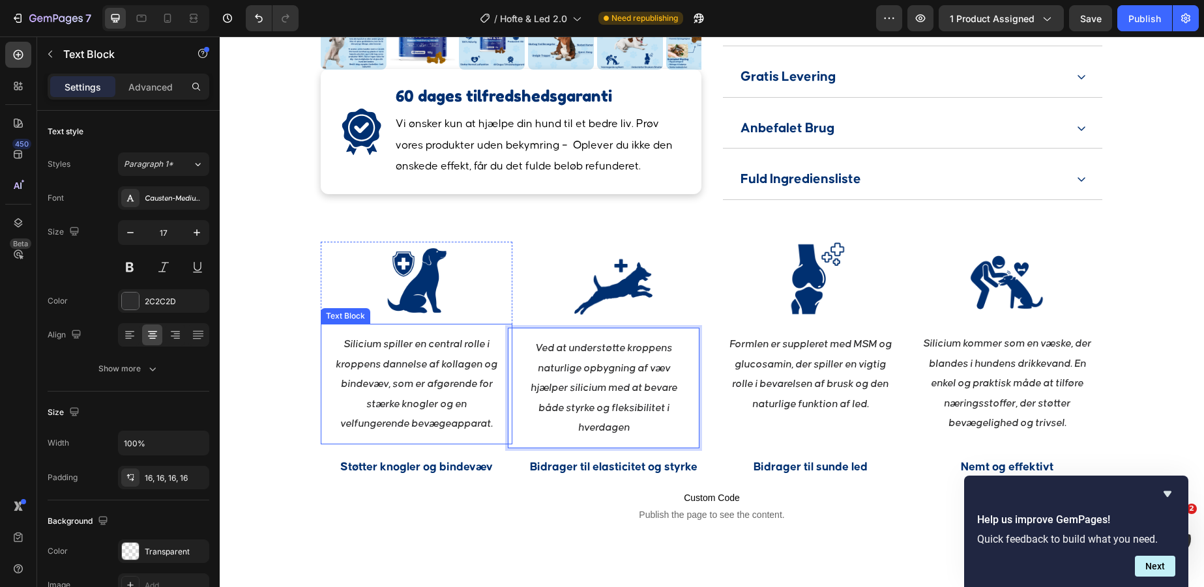
click at [394, 382] on p "Silicium spiller en central rolle i kroppens dannelse af kollagen og bindevæv, …" at bounding box center [416, 384] width 171 height 100
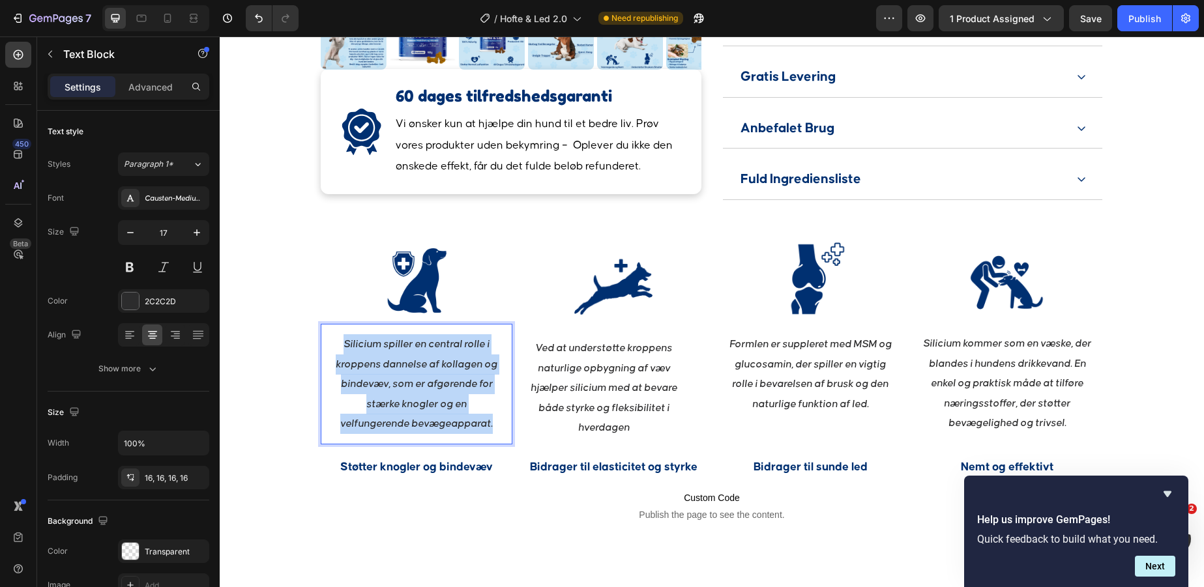
click at [394, 382] on p "Silicium spiller en central rolle i kroppens dannelse af kollagen og bindevæv, …" at bounding box center [416, 384] width 171 height 100
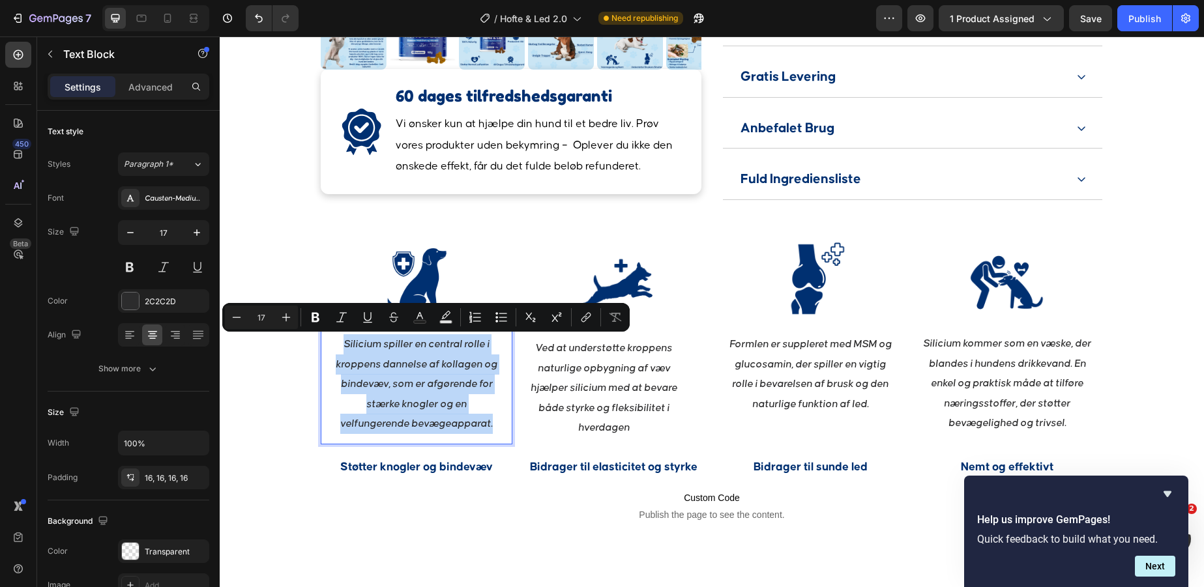
copy p "Silicium spiller en central rolle i kroppens dannelse af kollagen og bindevæv, …"
click at [996, 468] on p "Nemt og effektivt" at bounding box center [1007, 467] width 189 height 22
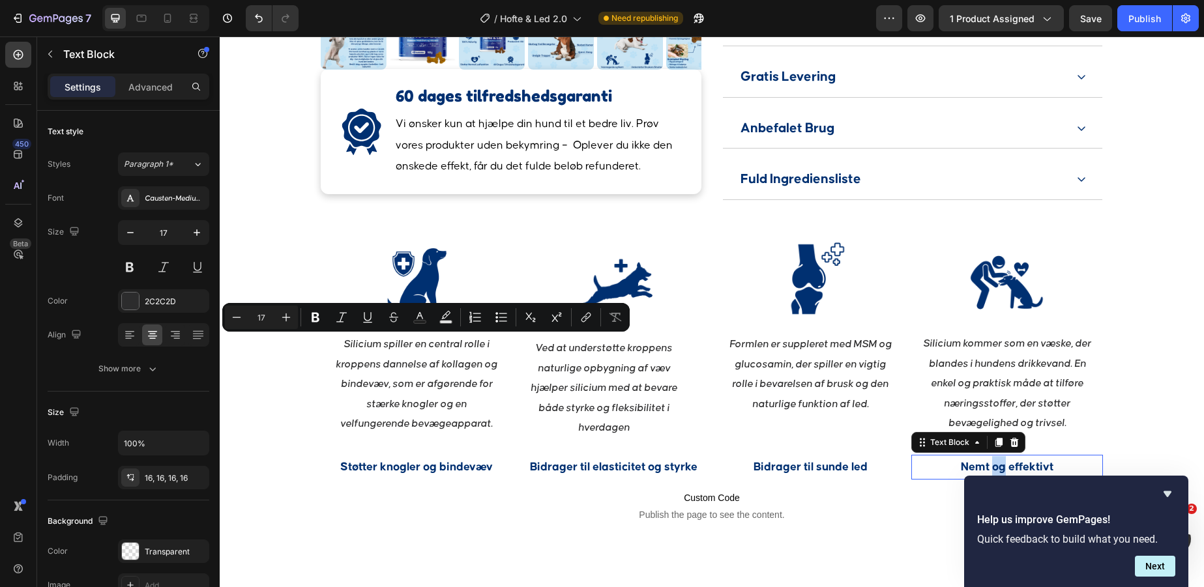
click at [996, 468] on p "Nemt og effektivt" at bounding box center [1007, 467] width 189 height 22
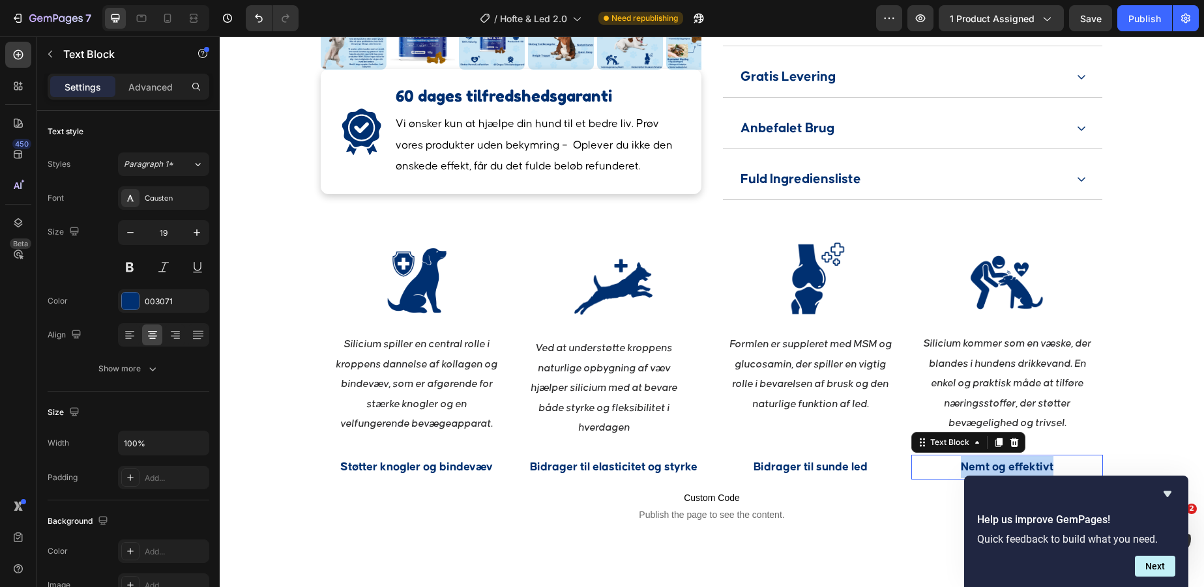
click at [996, 468] on p "Nemt og effektivt" at bounding box center [1007, 467] width 189 height 22
copy p "Nemt og effektivt"
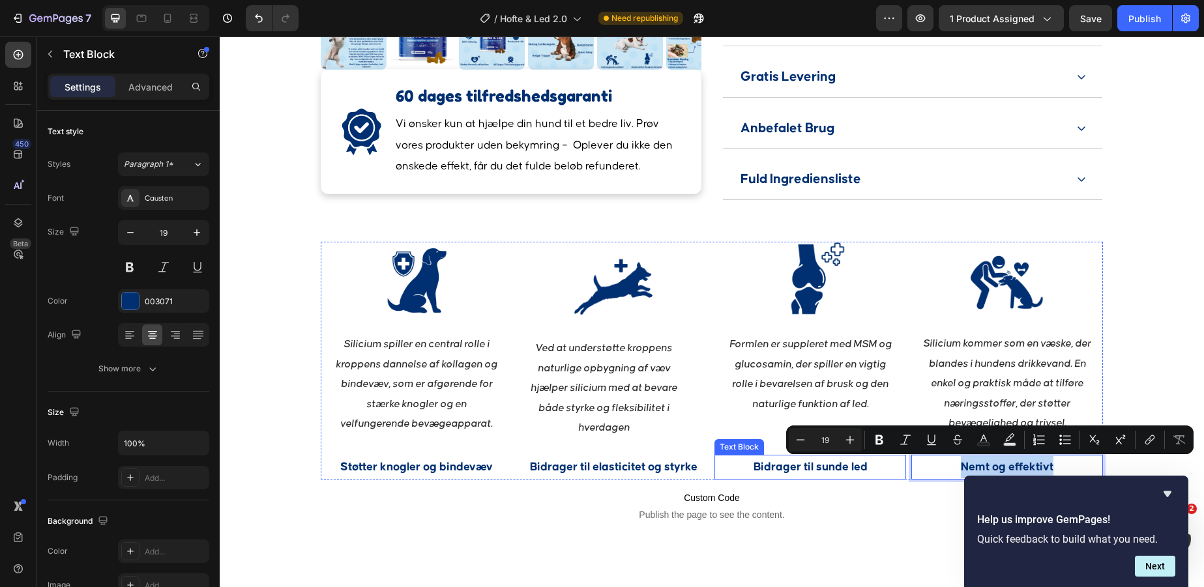
click at [825, 467] on p "Bidrager til sunde led" at bounding box center [810, 467] width 189 height 22
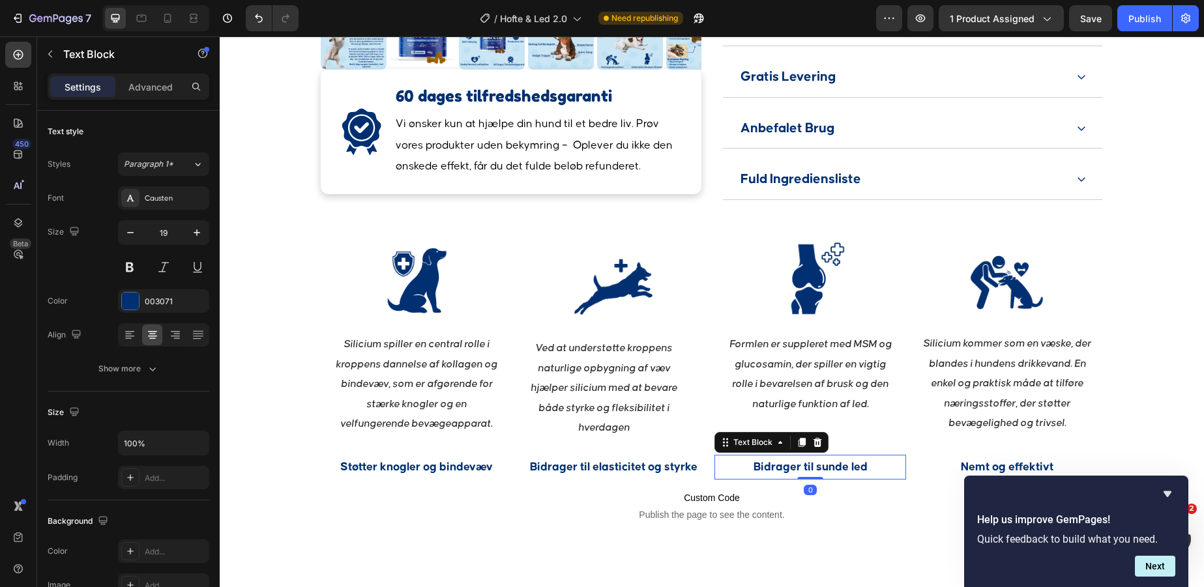
click at [825, 467] on p "Bidrager til sunde led" at bounding box center [810, 467] width 189 height 22
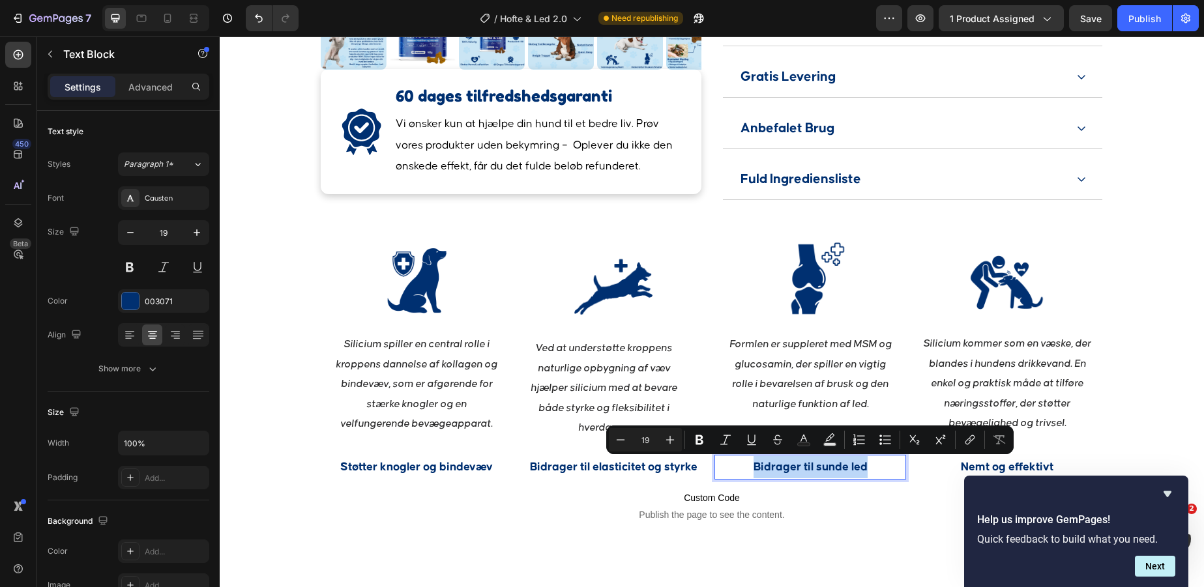
copy p "Bidrager til sunde led"
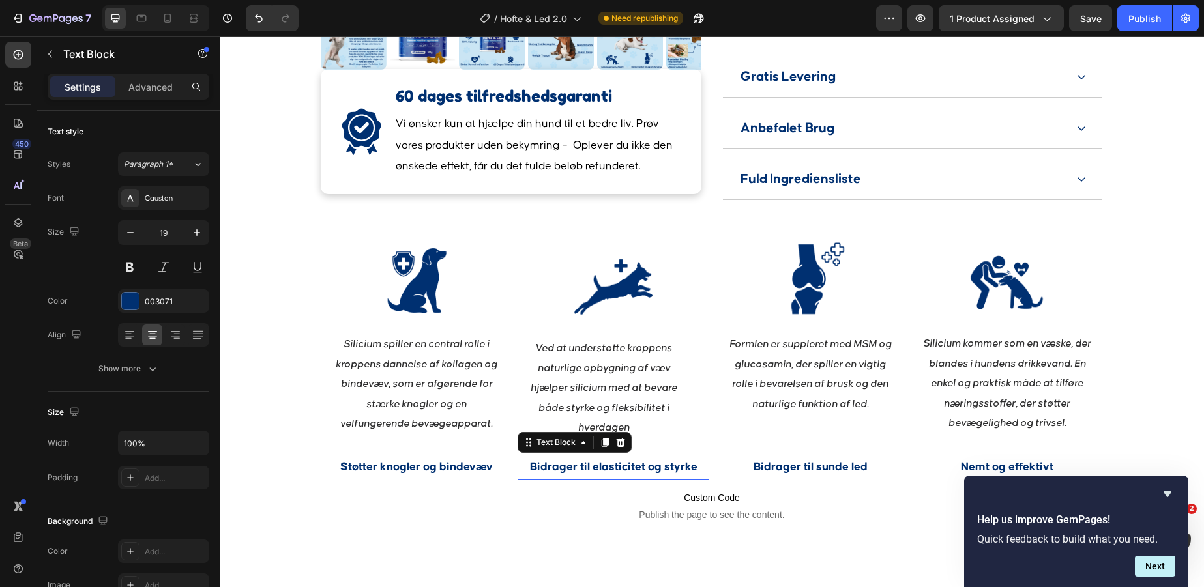
click at [621, 465] on p "Bidrager til elasticitet og styrke" at bounding box center [613, 467] width 189 height 22
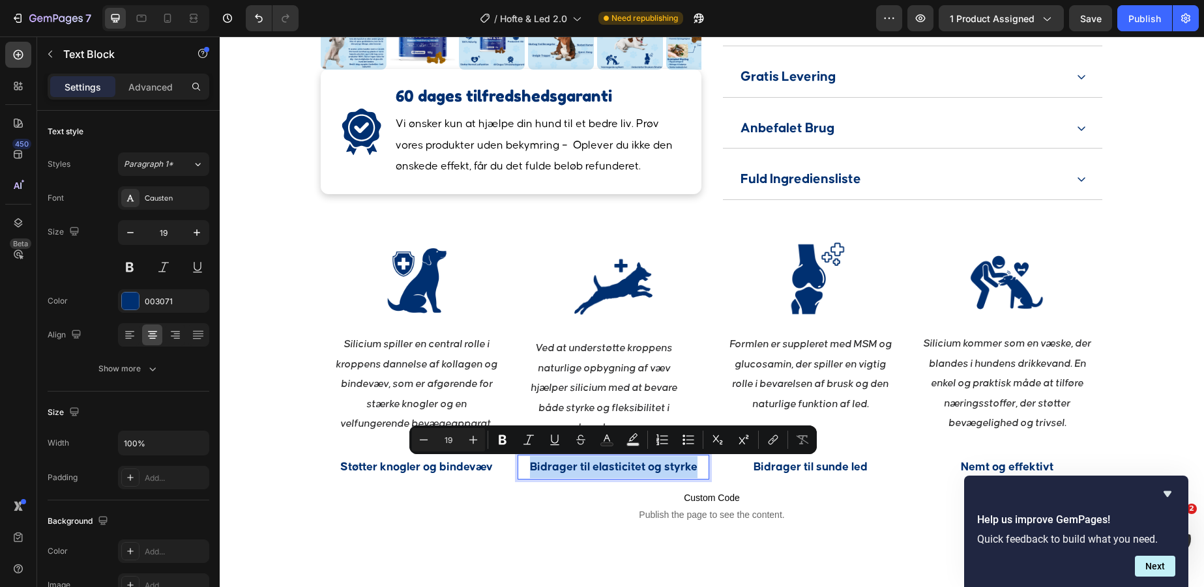
copy p "Bidrager til elasticitet og styrke"
click at [399, 471] on p "Støtter knogler og bindevæv" at bounding box center [416, 467] width 189 height 22
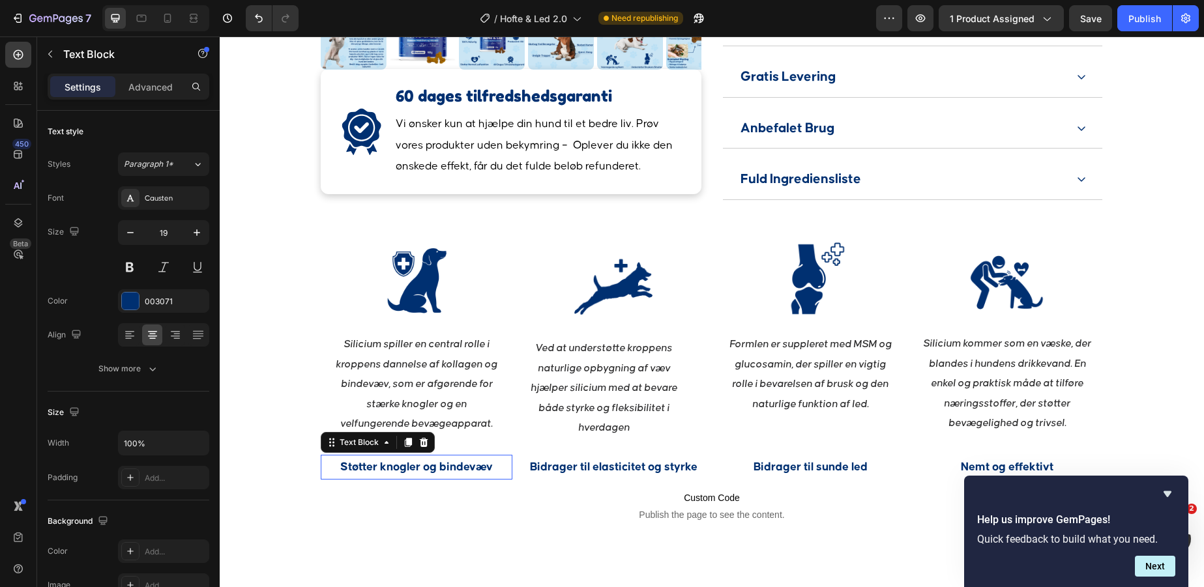
click at [399, 471] on p "Støtter knogler og bindevæv" at bounding box center [416, 467] width 189 height 22
copy p "Støtter knogler og bindevæv"
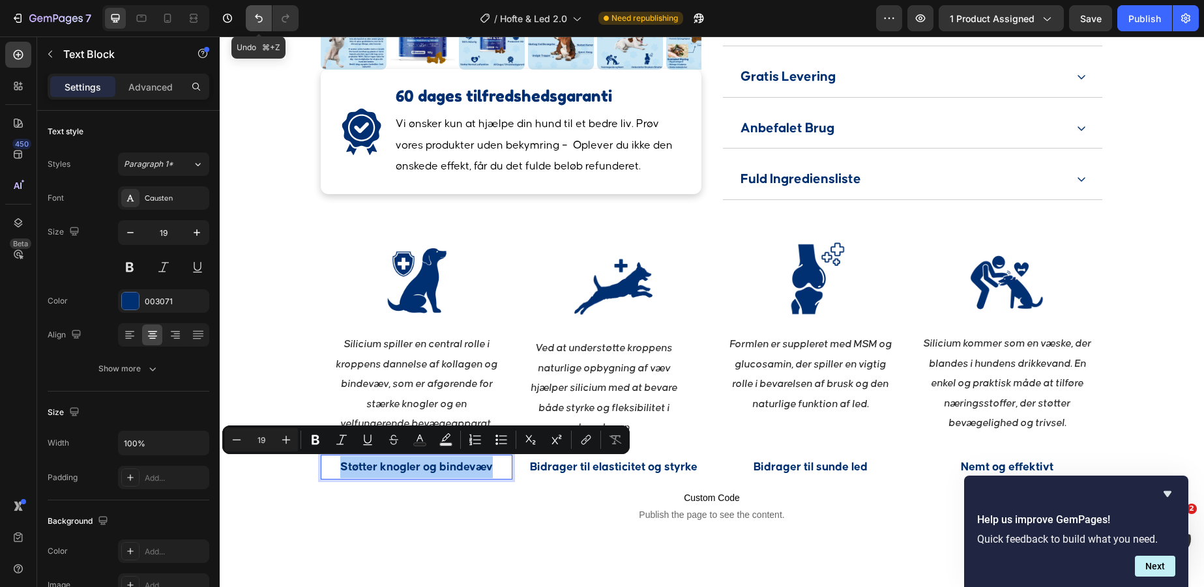
click at [254, 25] on button "Undo/Redo" at bounding box center [259, 18] width 26 height 26
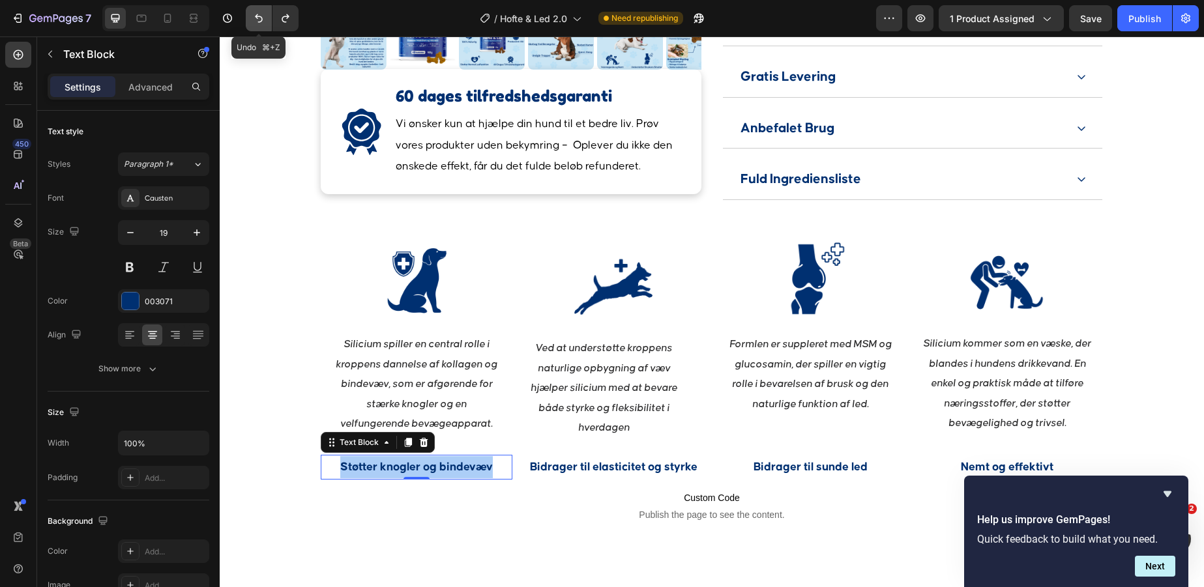
click at [254, 25] on button "Undo/Redo" at bounding box center [259, 18] width 26 height 26
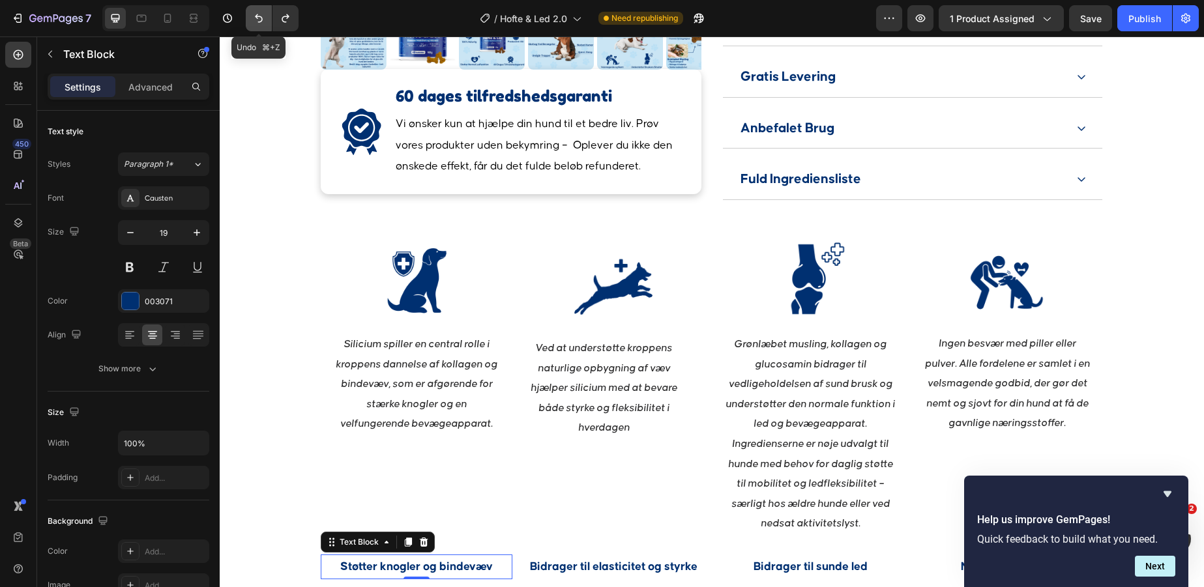
click at [254, 25] on button "Undo/Redo" at bounding box center [259, 18] width 26 height 26
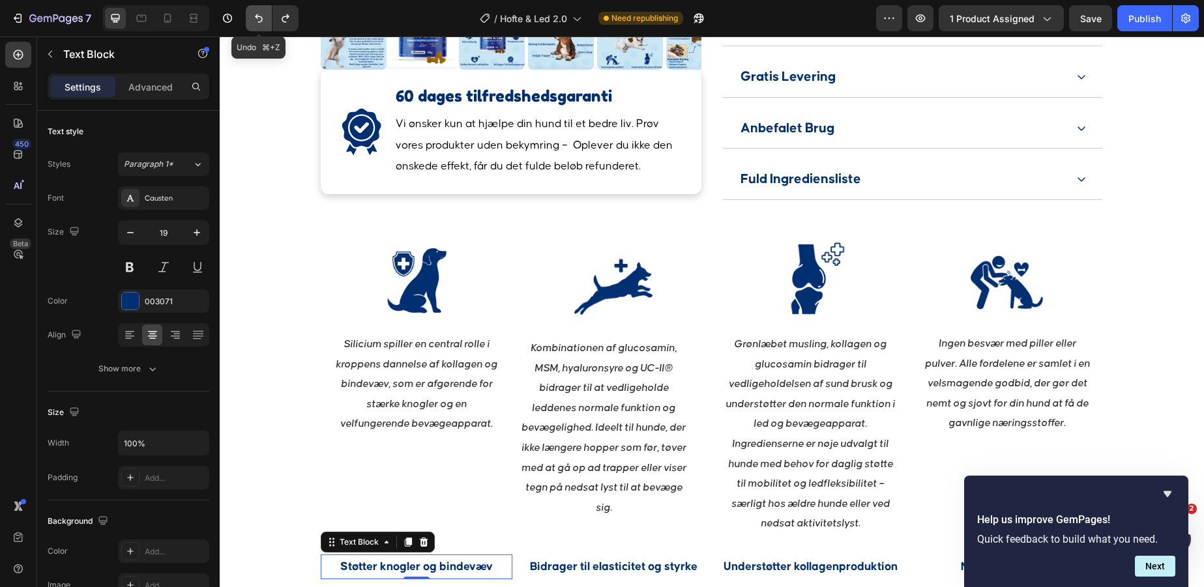
click at [254, 25] on button "Undo/Redo" at bounding box center [259, 18] width 26 height 26
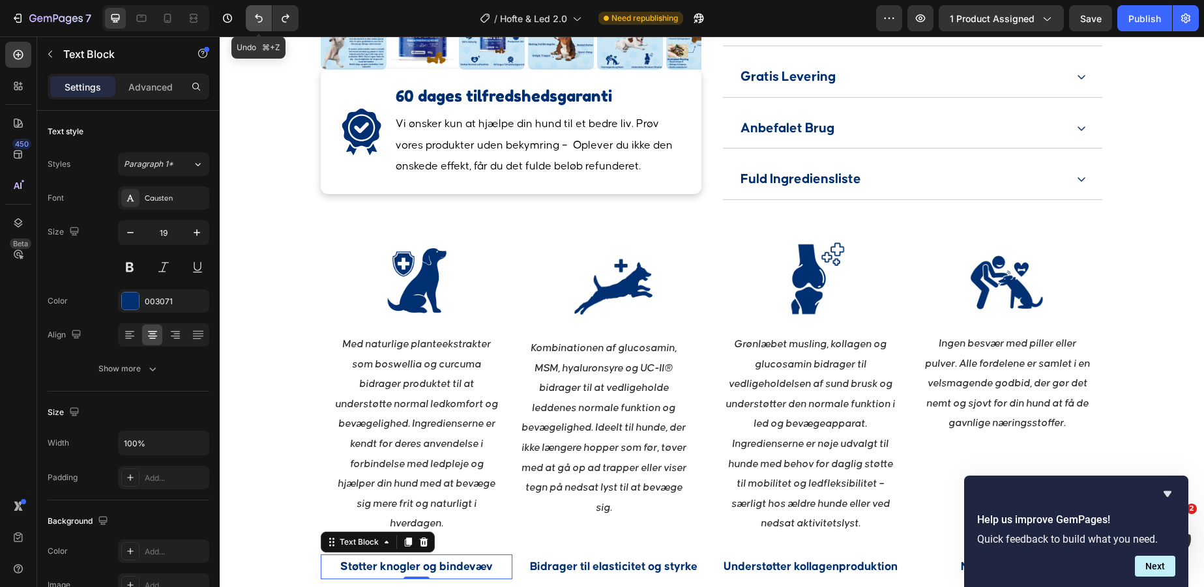
click at [254, 25] on button "Undo/Redo" at bounding box center [259, 18] width 26 height 26
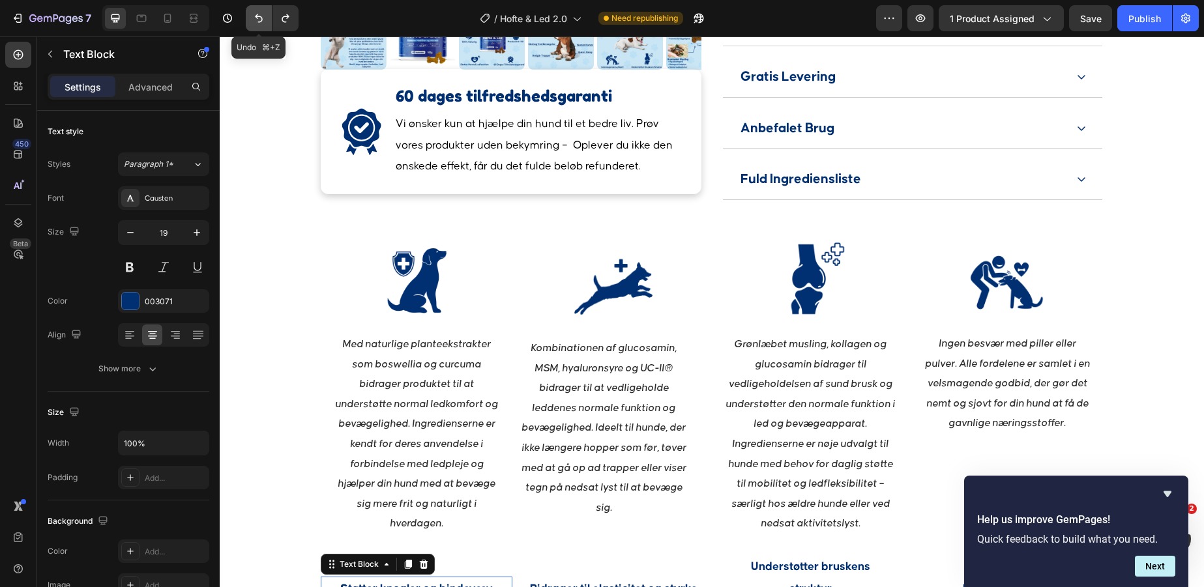
click at [254, 25] on button "Undo/Redo" at bounding box center [259, 18] width 26 height 26
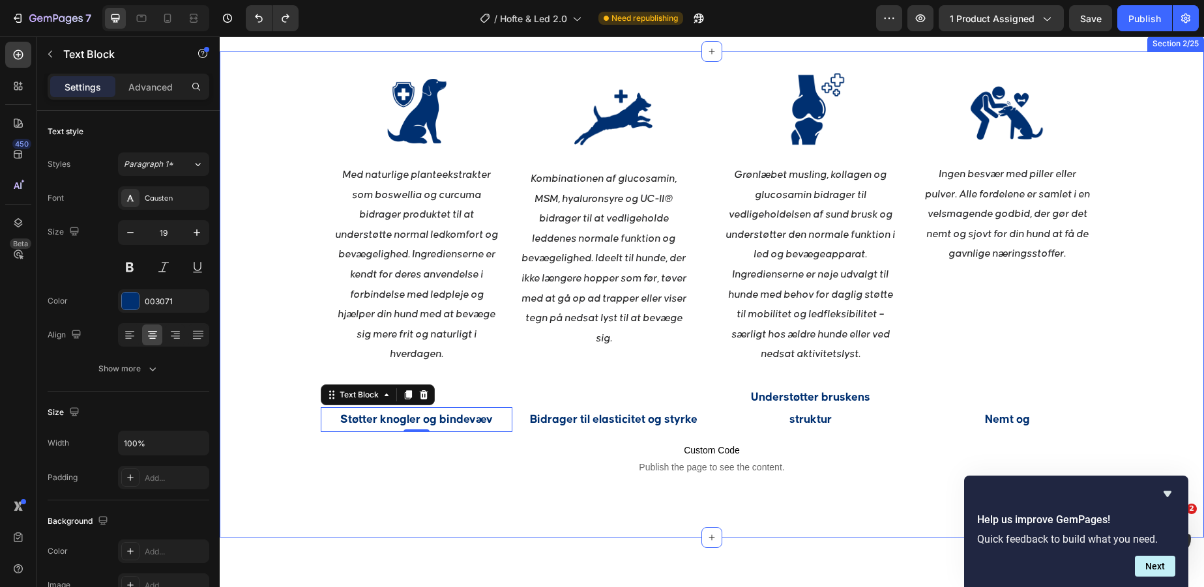
scroll to position [1460, 0]
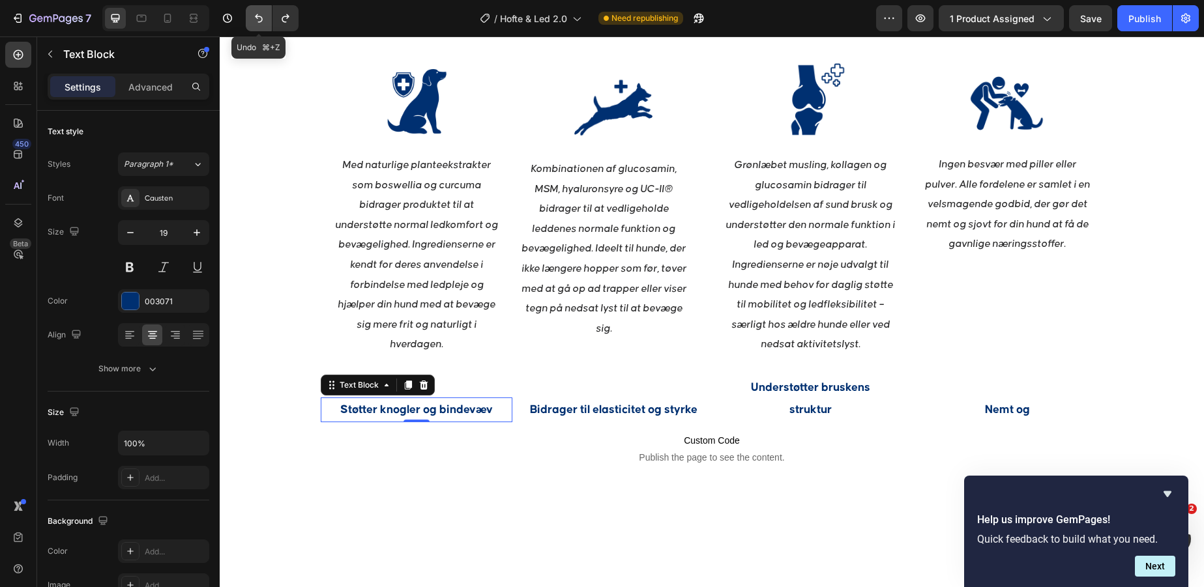
click at [255, 16] on icon "Undo/Redo" at bounding box center [258, 18] width 13 height 13
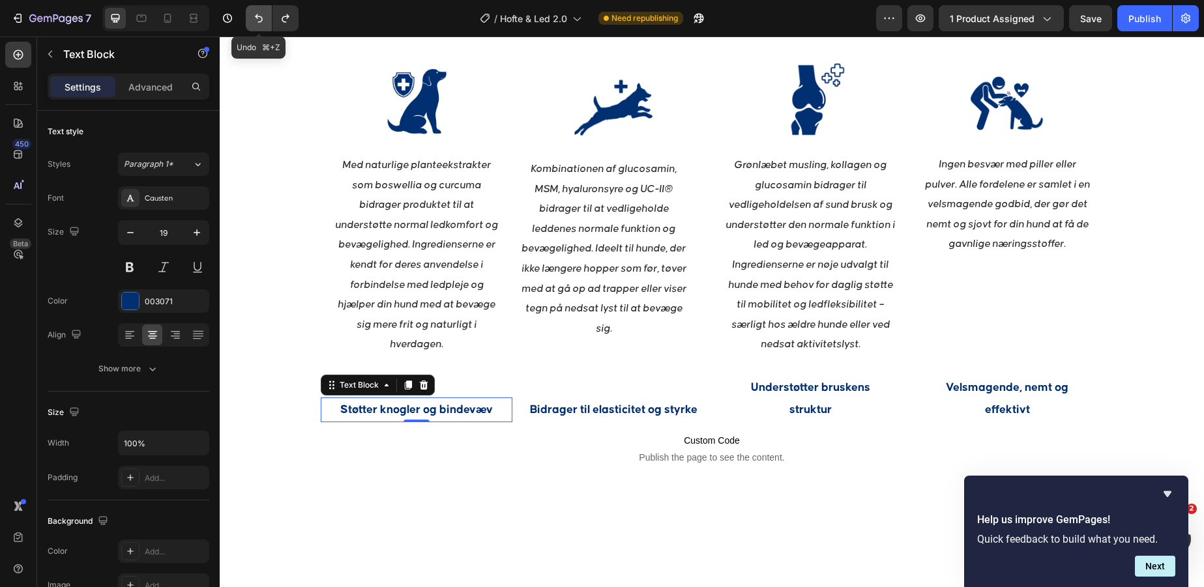
click at [255, 16] on icon "Undo/Redo" at bounding box center [258, 18] width 13 height 13
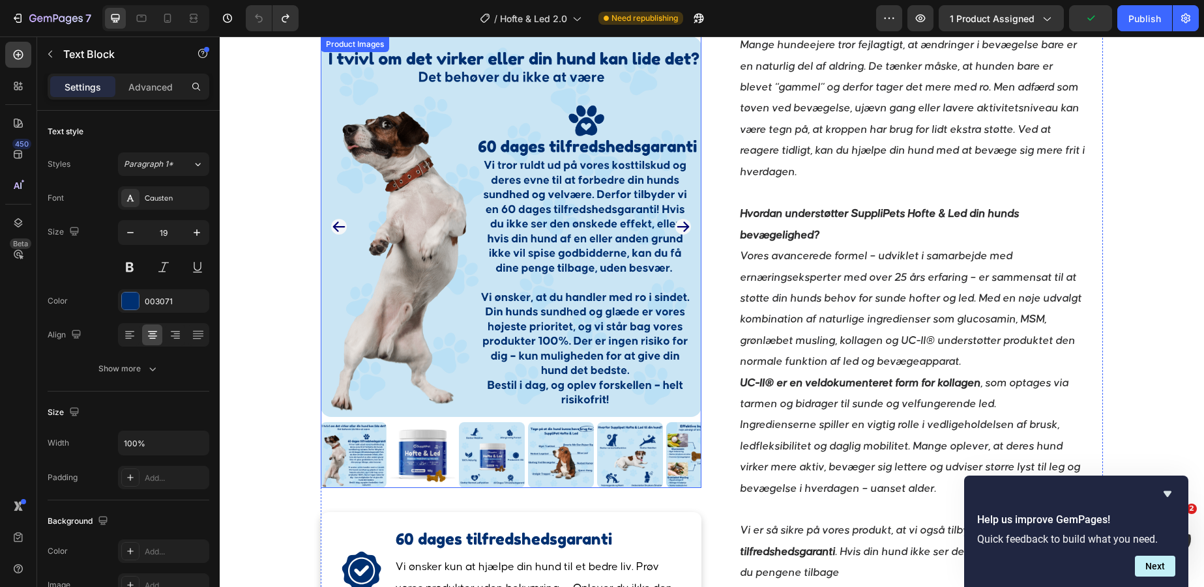
scroll to position [676, 0]
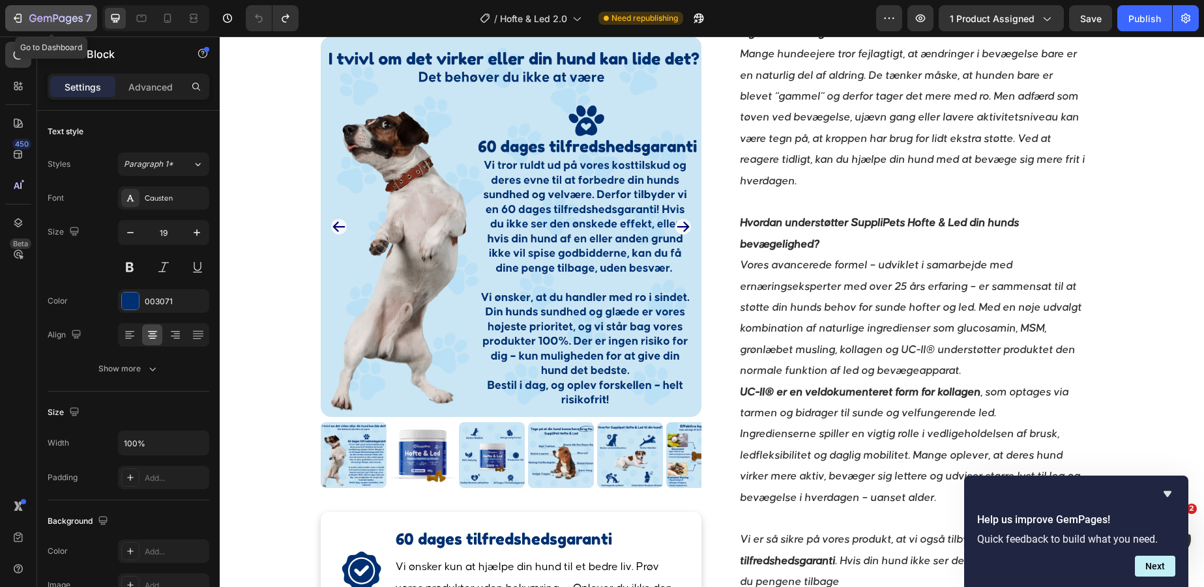
click at [68, 24] on icon "button" at bounding box center [69, 20] width 6 height 8
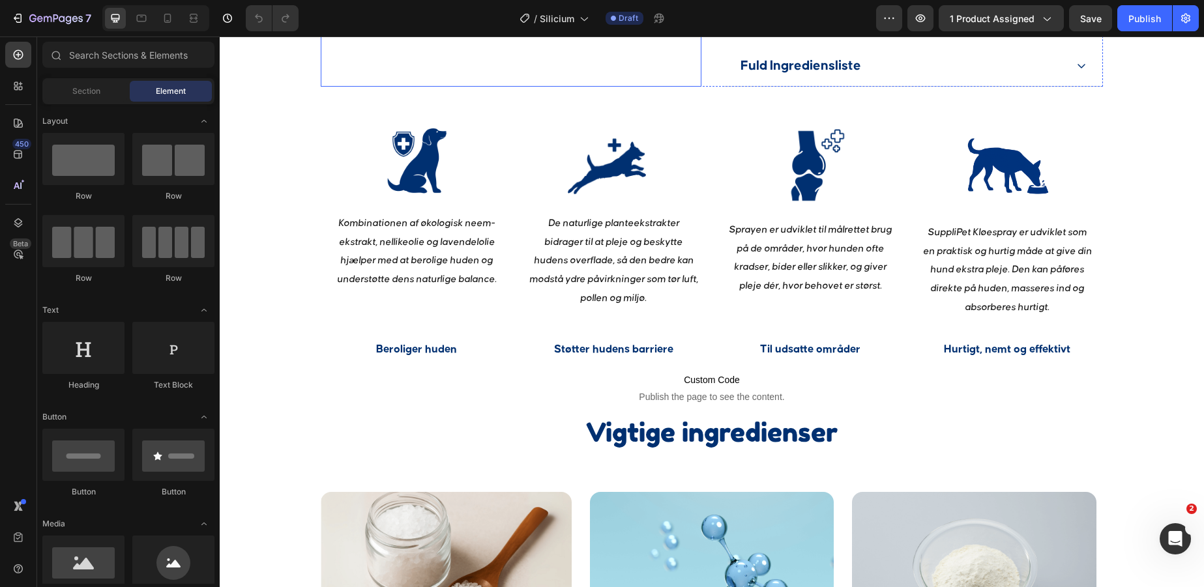
scroll to position [1243, 0]
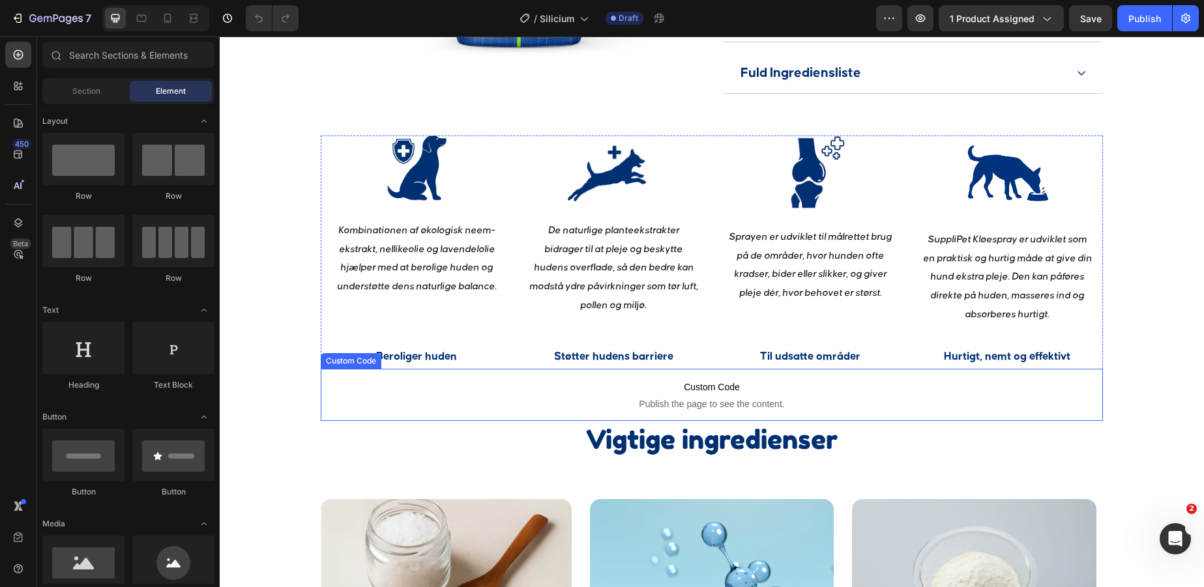
click at [440, 368] on p "Beroliger huden" at bounding box center [416, 357] width 189 height 21
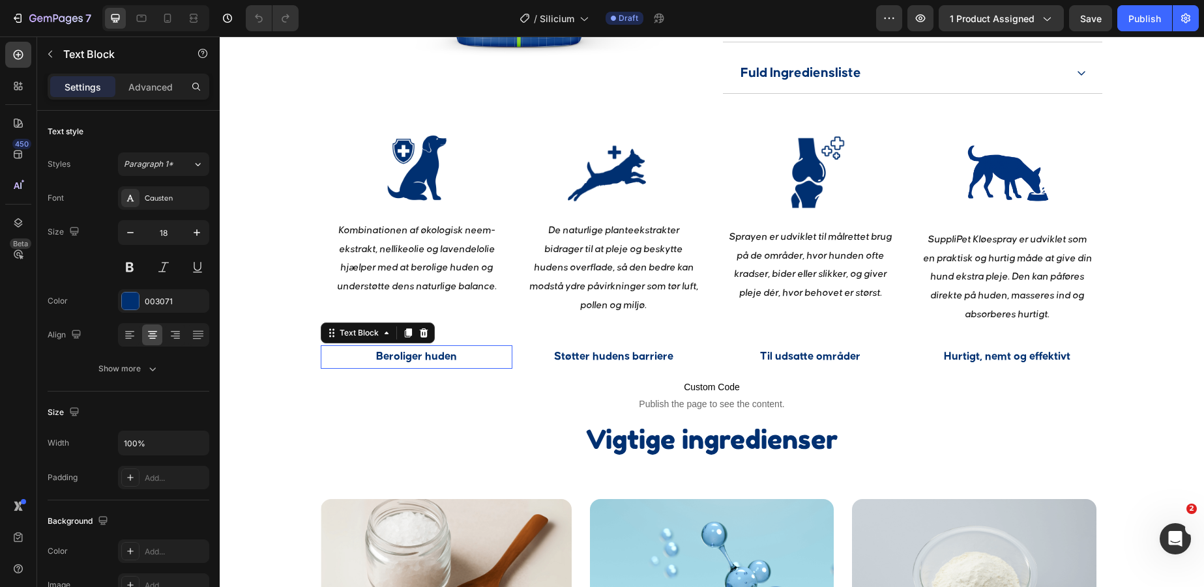
click at [440, 368] on p "Beroliger huden" at bounding box center [416, 357] width 189 height 21
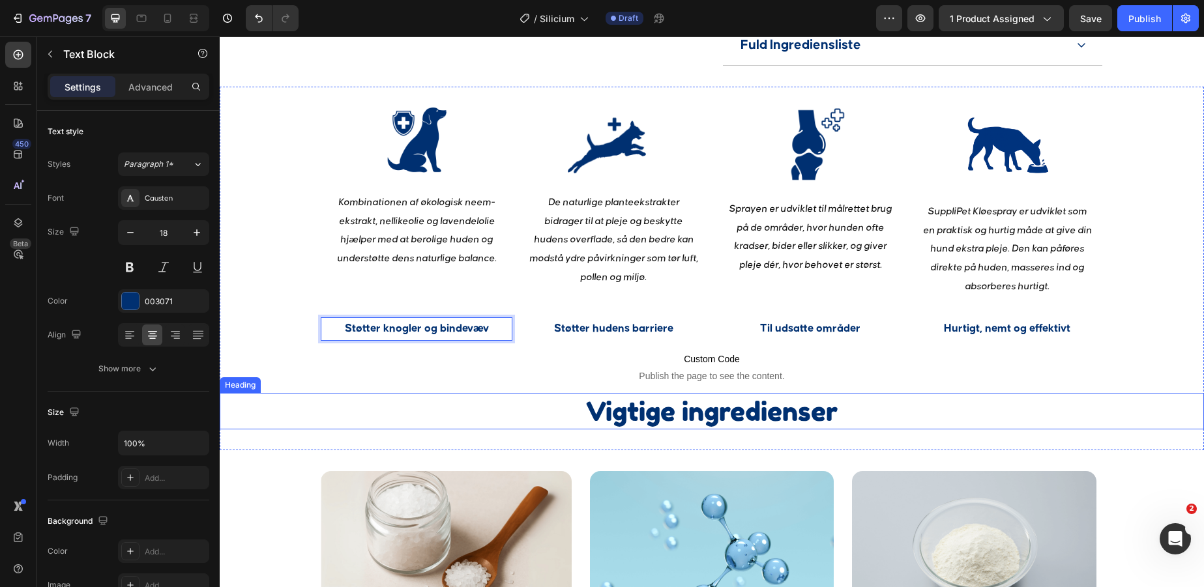
scroll to position [1265, 0]
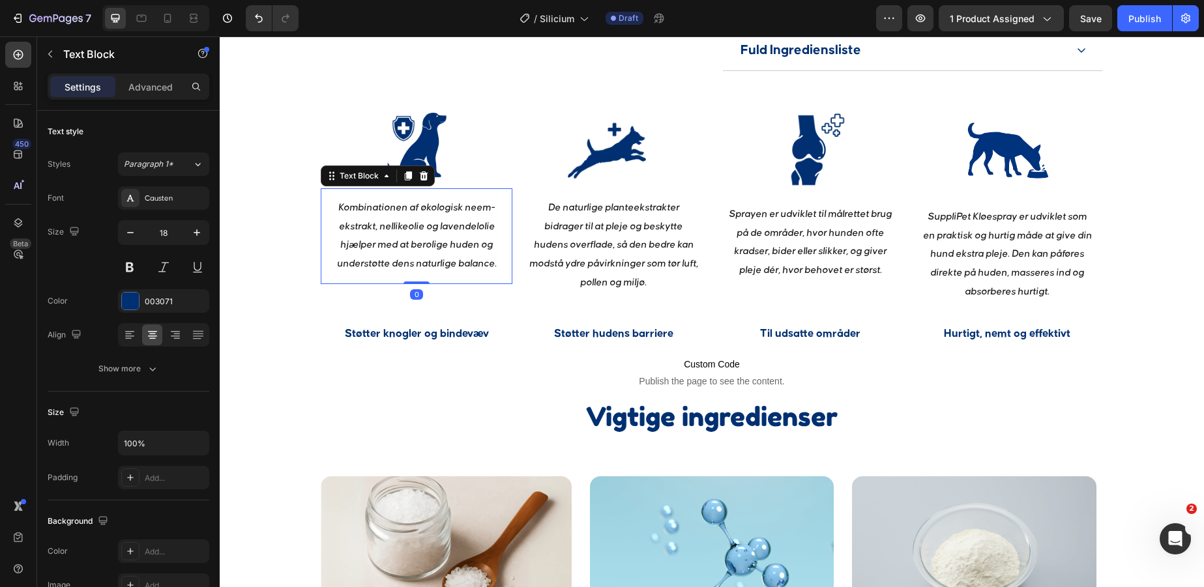
click at [439, 267] on p "Kombinationen af økologisk neem-ekstrakt, nellikeolie og lavendelolie hjælper m…" at bounding box center [416, 236] width 171 height 75
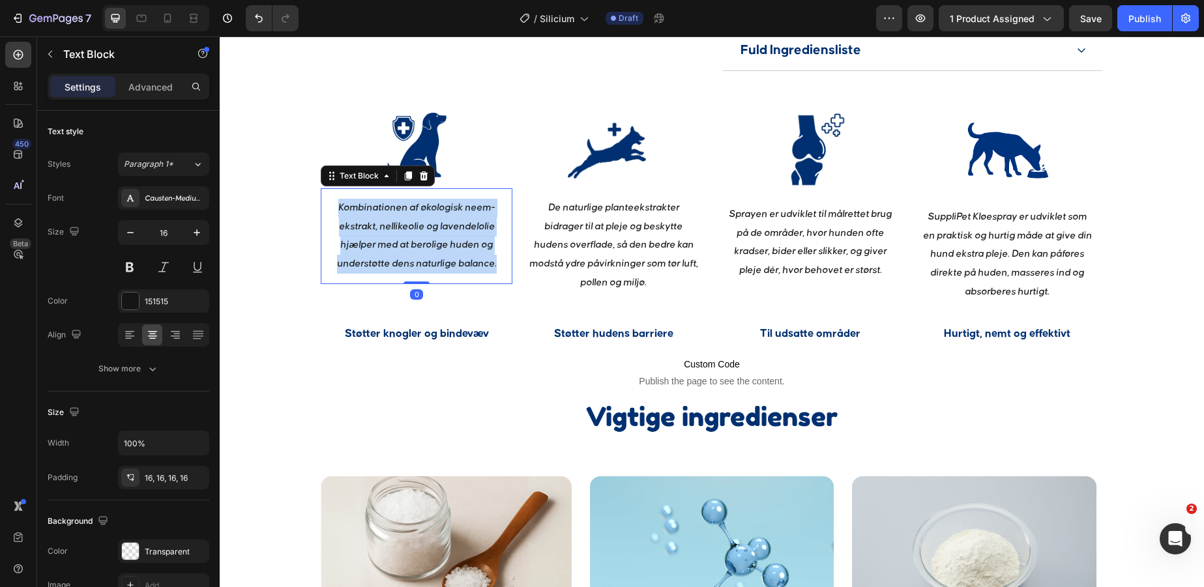
click at [439, 267] on p "Kombinationen af økologisk neem-ekstrakt, nellikeolie og lavendelolie hjælper m…" at bounding box center [416, 236] width 171 height 75
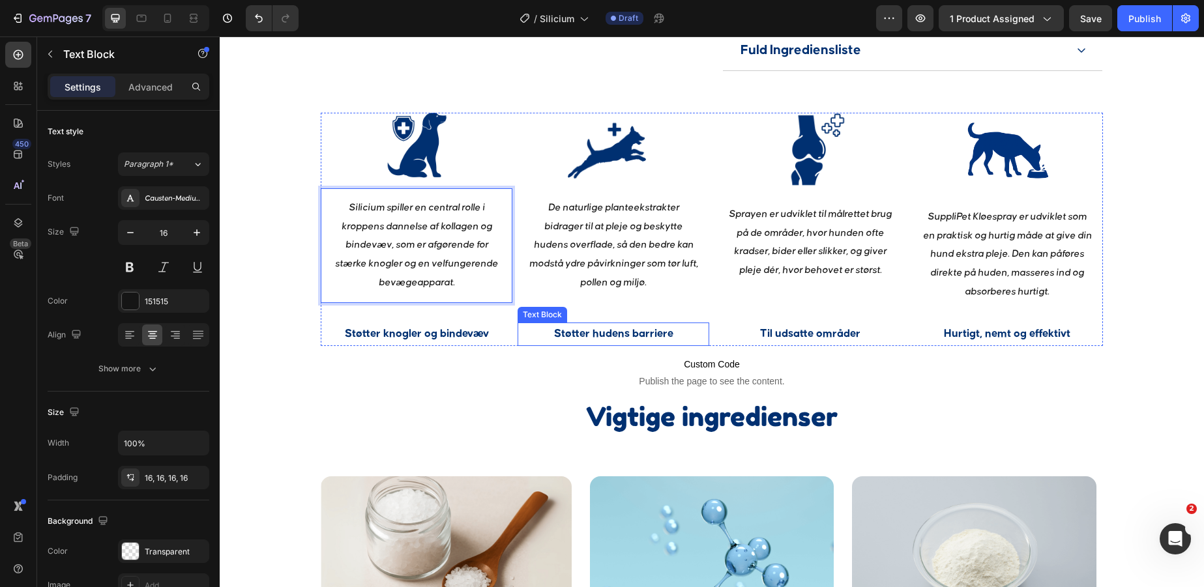
click at [653, 345] on p "Støtter hudens barriere" at bounding box center [613, 334] width 189 height 21
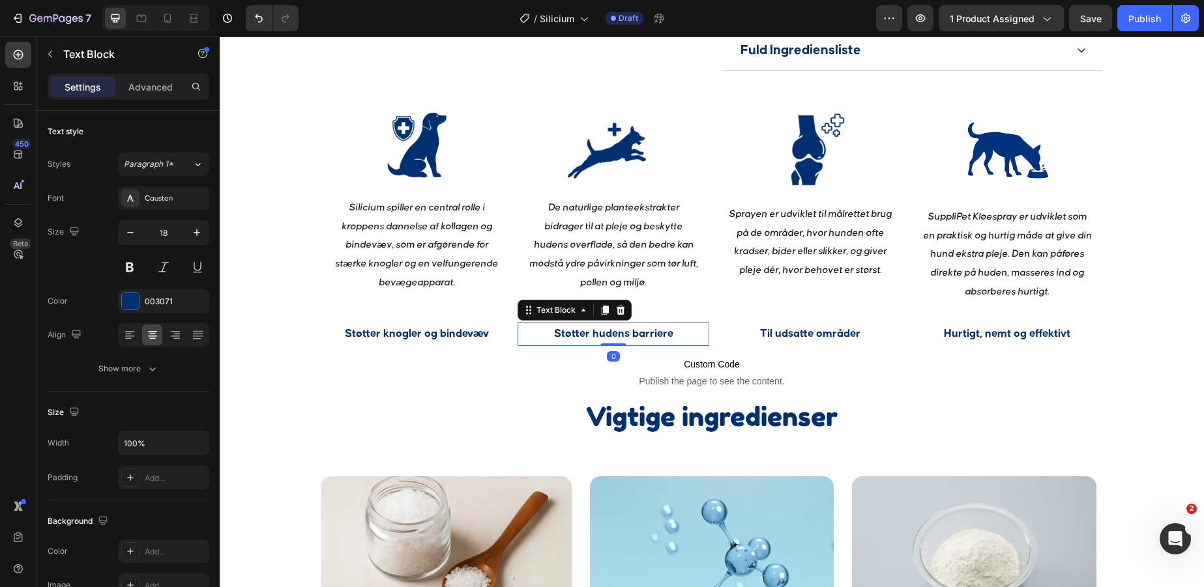
click at [653, 345] on p "Støtter hudens barriere" at bounding box center [613, 334] width 189 height 21
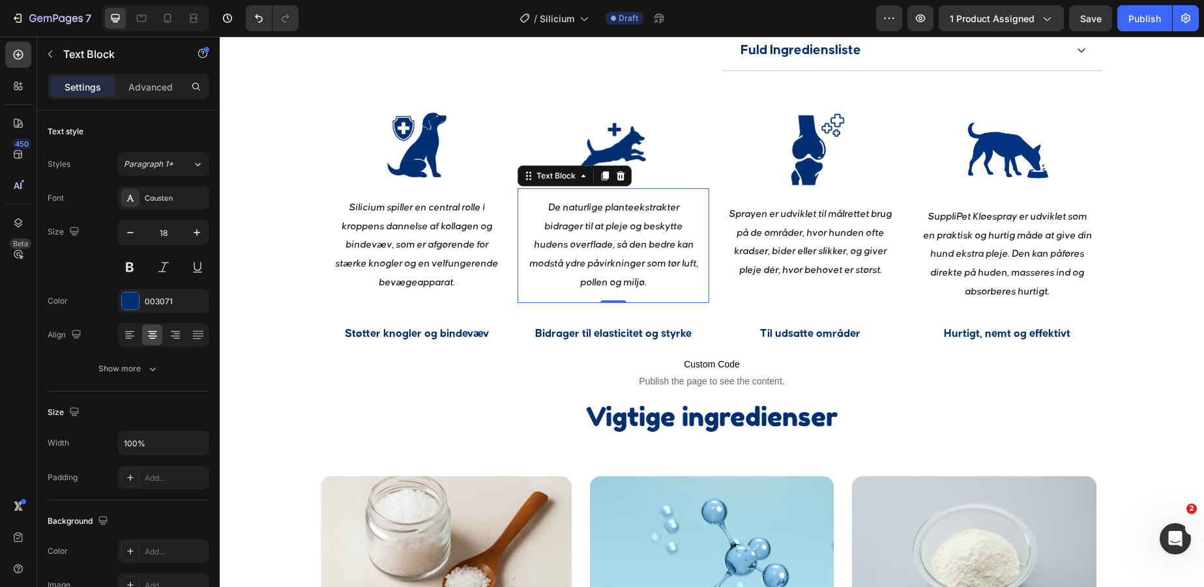
click at [674, 276] on p "De naturlige planteekstrakter bidrager til at pleje og beskytte hudens overflad…" at bounding box center [613, 246] width 171 height 94
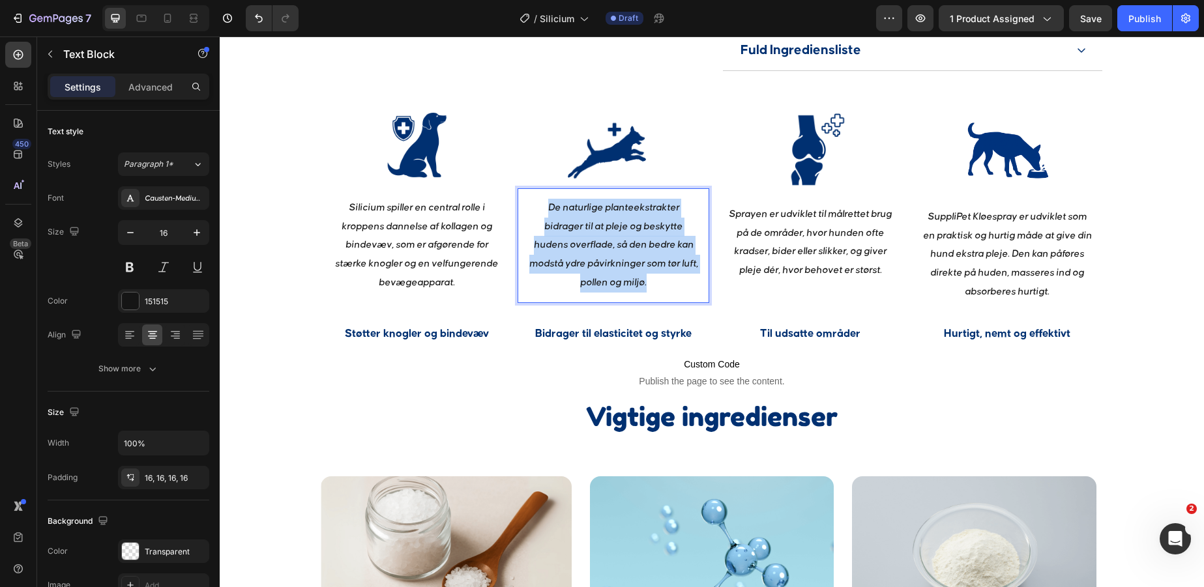
click at [674, 276] on p "De naturlige planteekstrakter bidrager til at pleje og beskytte hudens overflad…" at bounding box center [613, 246] width 171 height 94
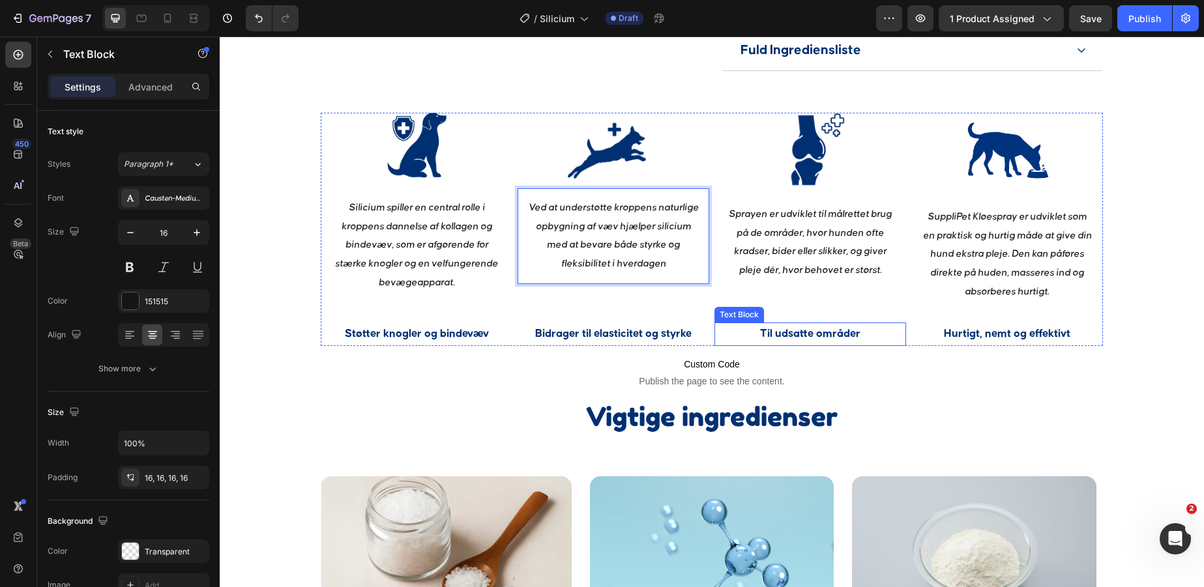
click at [818, 345] on p "Til udsatte områder" at bounding box center [810, 334] width 189 height 21
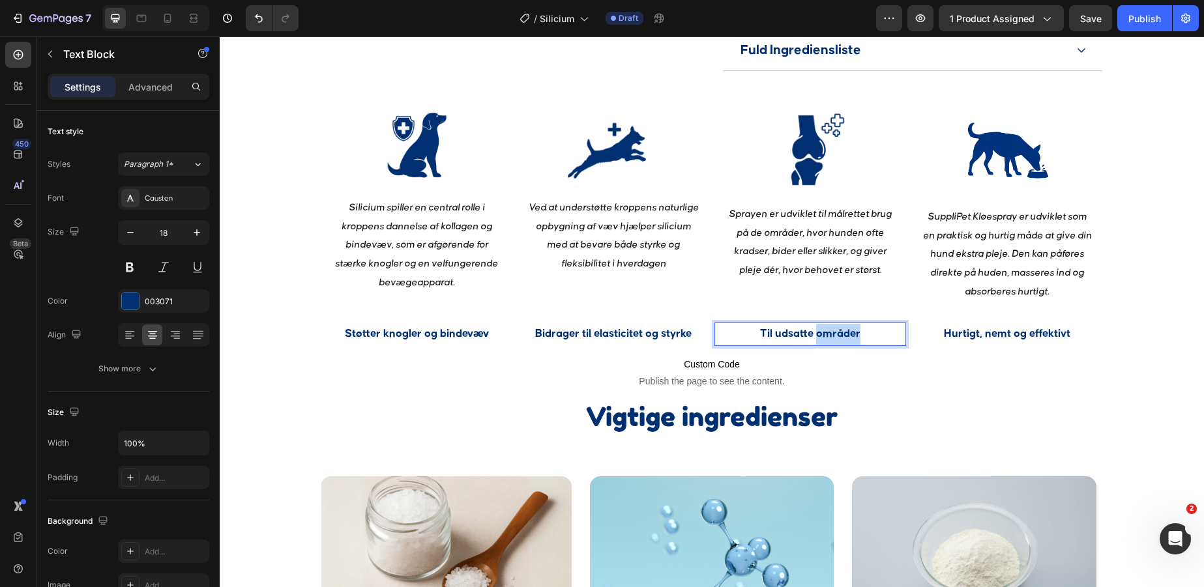
click at [818, 345] on p "Til udsatte områder" at bounding box center [810, 334] width 189 height 21
click at [808, 260] on p "Sprayen er udviklet til målrettet brug på de områder, hvor hunden ofte kradser,…" at bounding box center [810, 242] width 171 height 75
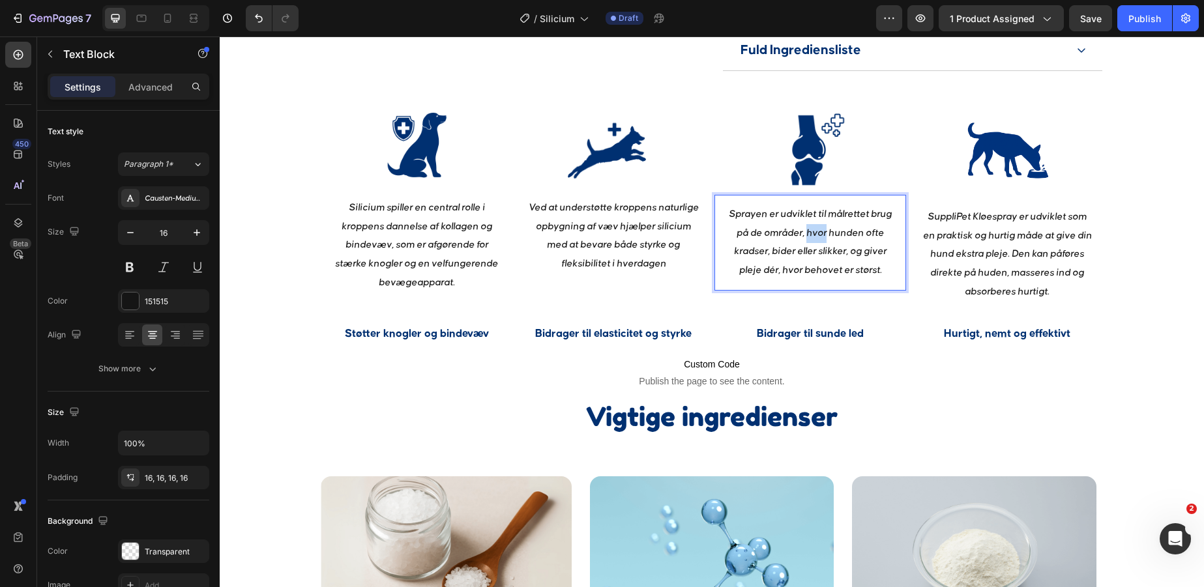
click at [808, 260] on p "Sprayen er udviklet til målrettet brug på de områder, hvor hunden ofte kradser,…" at bounding box center [810, 242] width 171 height 75
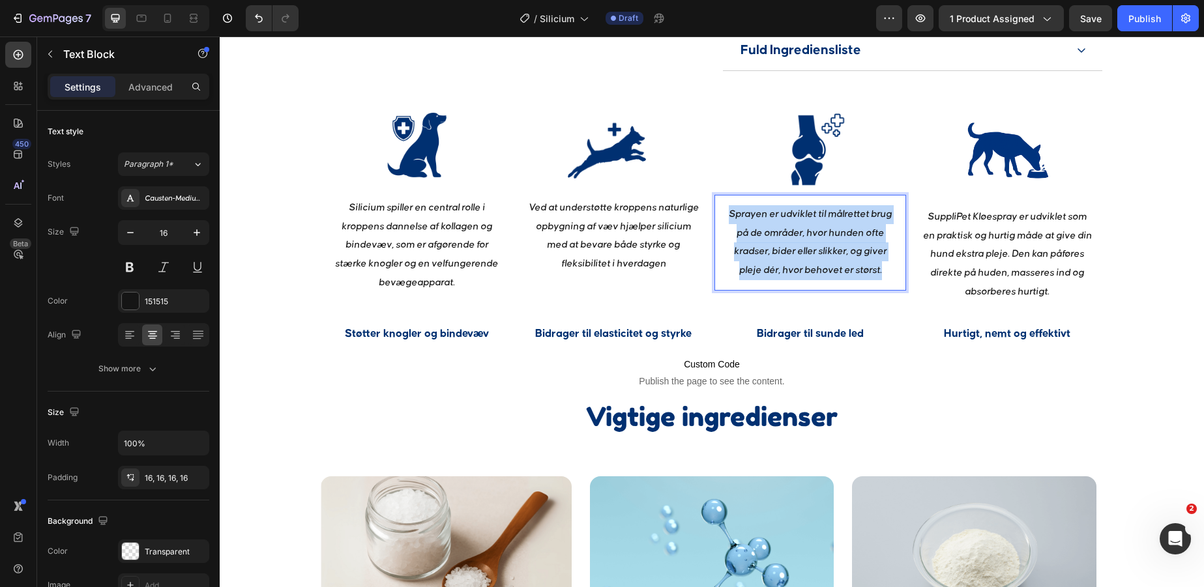
click at [808, 260] on p "Sprayen er udviklet til målrettet brug på de områder, hvor hunden ofte kradser,…" at bounding box center [810, 242] width 171 height 75
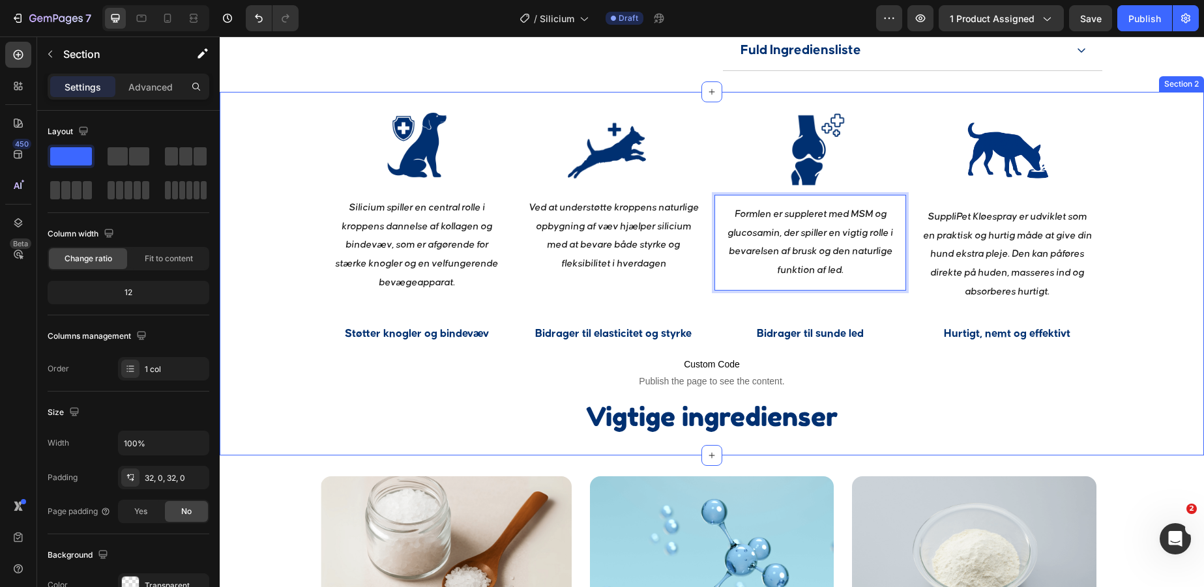
click at [1160, 329] on div "Image Silicium spiller en central rolle i kroppens dannelse af kollagen og bind…" at bounding box center [712, 274] width 984 height 322
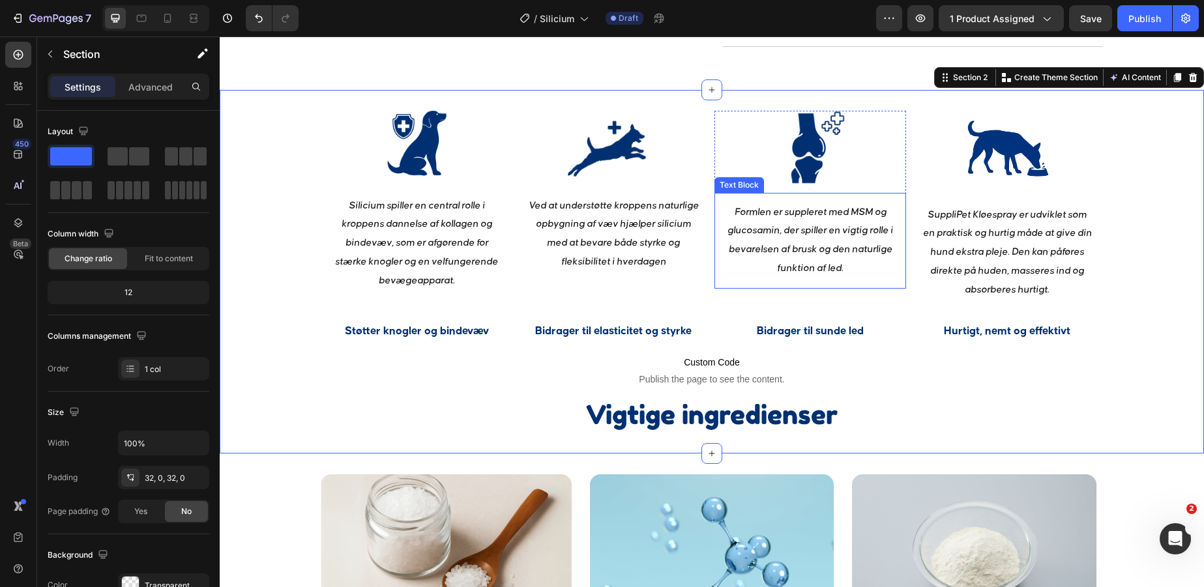
scroll to position [1286, 0]
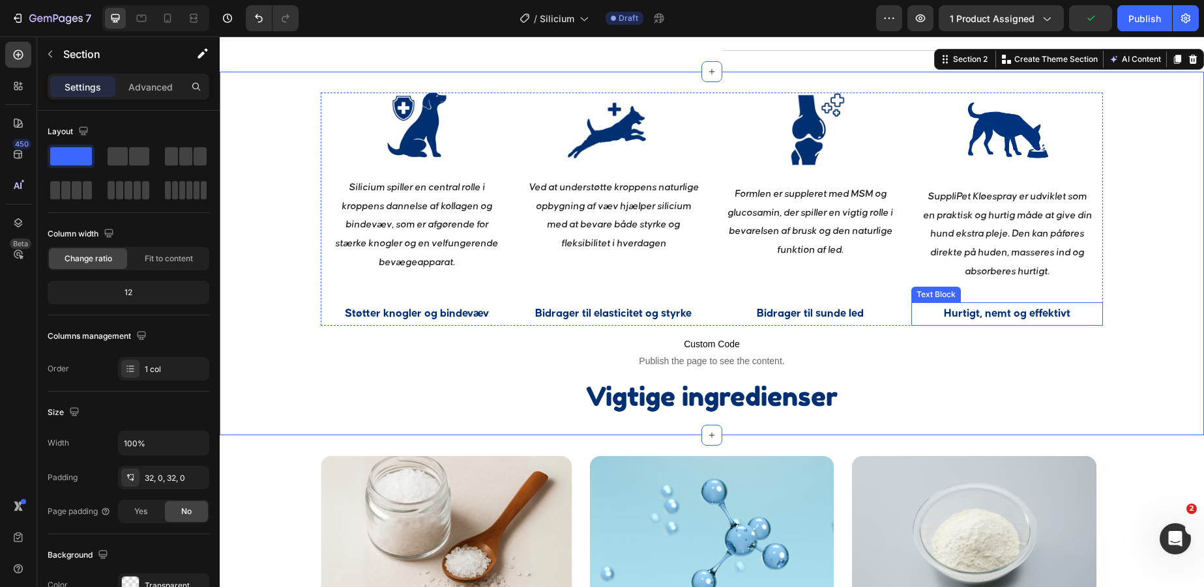
click at [1007, 325] on p "Hurtigt, nemt og effektivt" at bounding box center [1007, 314] width 189 height 21
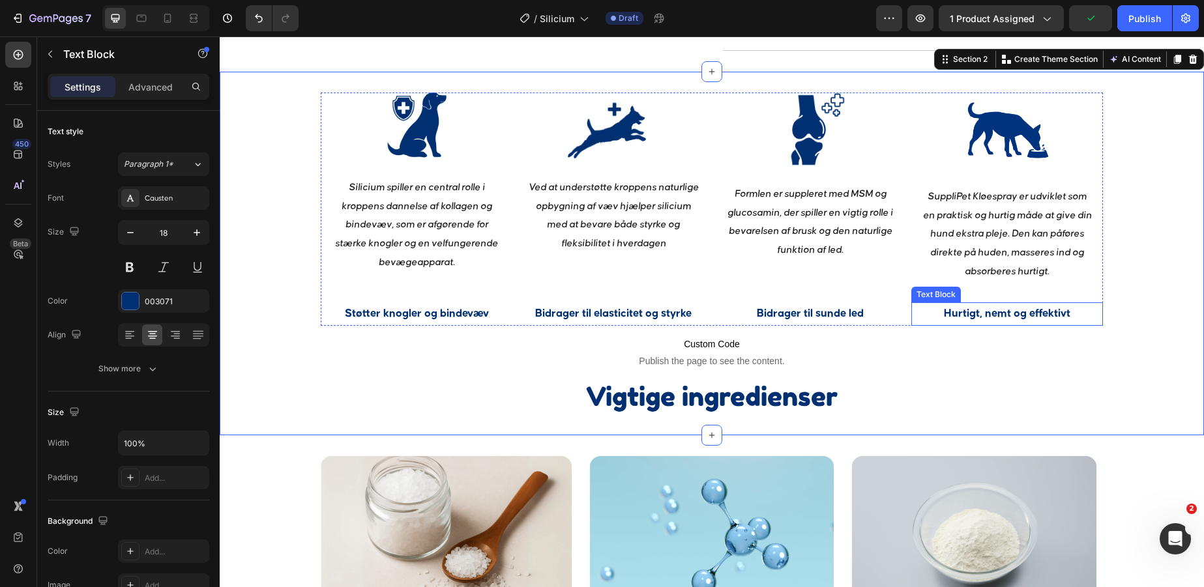
click at [1007, 325] on p "Hurtigt, nemt og effektivt" at bounding box center [1007, 314] width 189 height 21
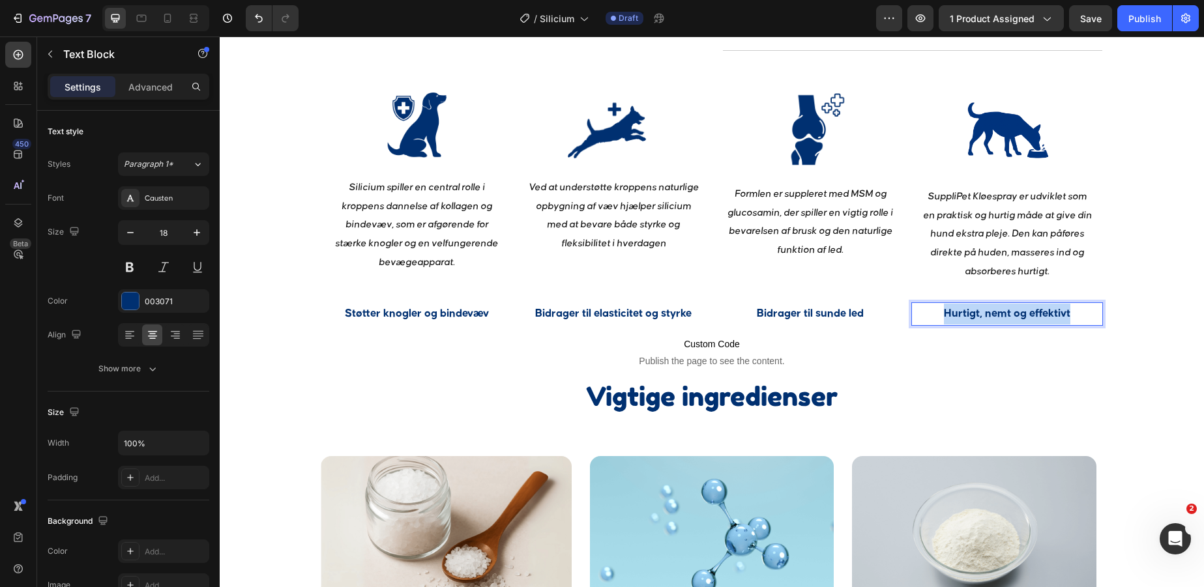
click at [1007, 325] on p "Hurtigt, nemt og effektivt" at bounding box center [1007, 314] width 189 height 21
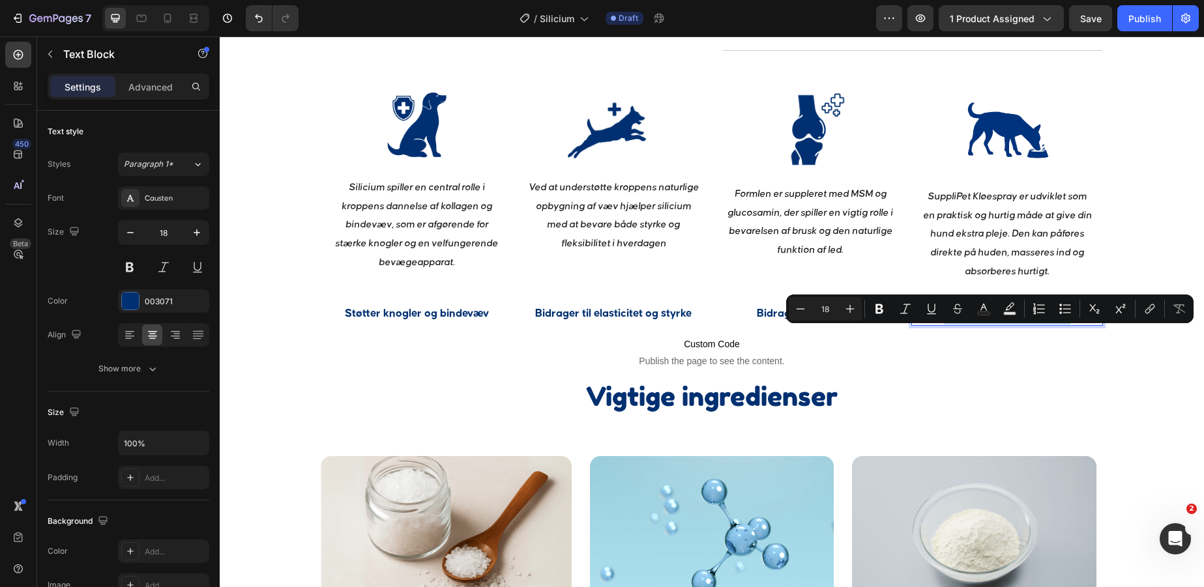
click at [1007, 262] on p "SuppliPet Kløespray er udviklet som en praktisk og hurtig måde at give din hund…" at bounding box center [1007, 235] width 171 height 94
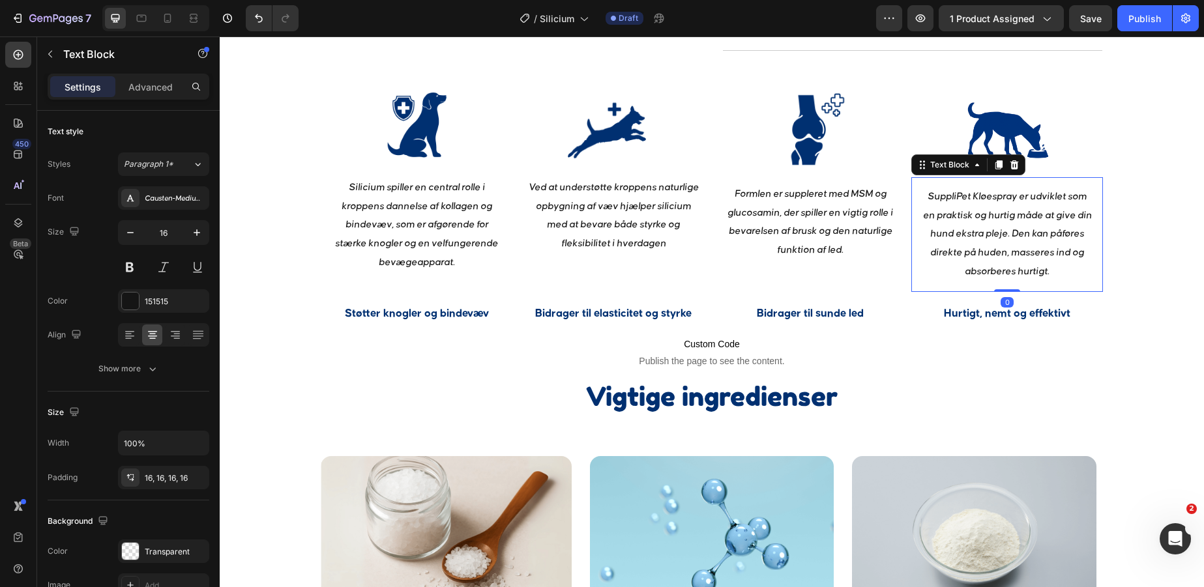
click at [1007, 262] on p "SuppliPet Kløespray er udviklet som en praktisk og hurtig måde at give din hund…" at bounding box center [1007, 235] width 171 height 94
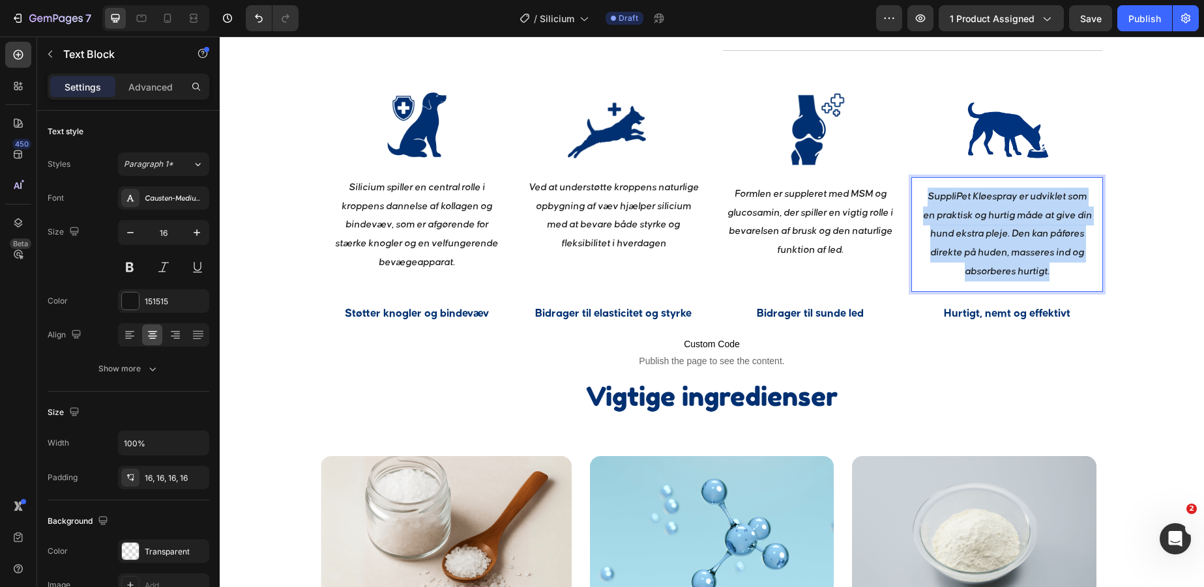
click at [1007, 262] on p "SuppliPet Kløespray er udviklet som en praktisk og hurtig måde at give din hund…" at bounding box center [1007, 235] width 171 height 94
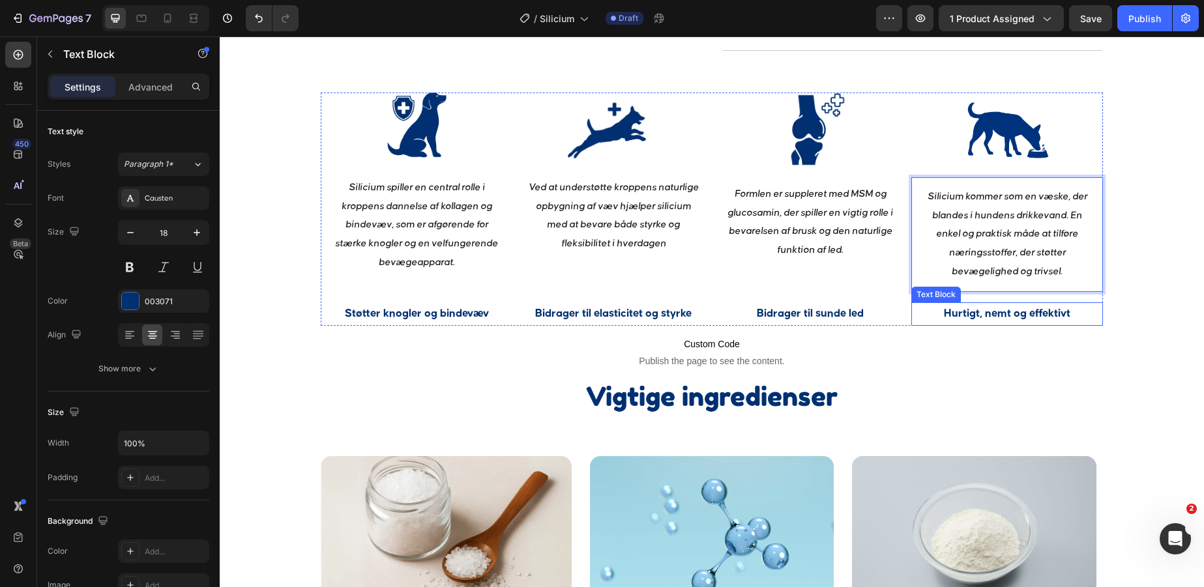
click at [1017, 325] on p "Hurtigt, nemt og effektivt" at bounding box center [1007, 314] width 189 height 21
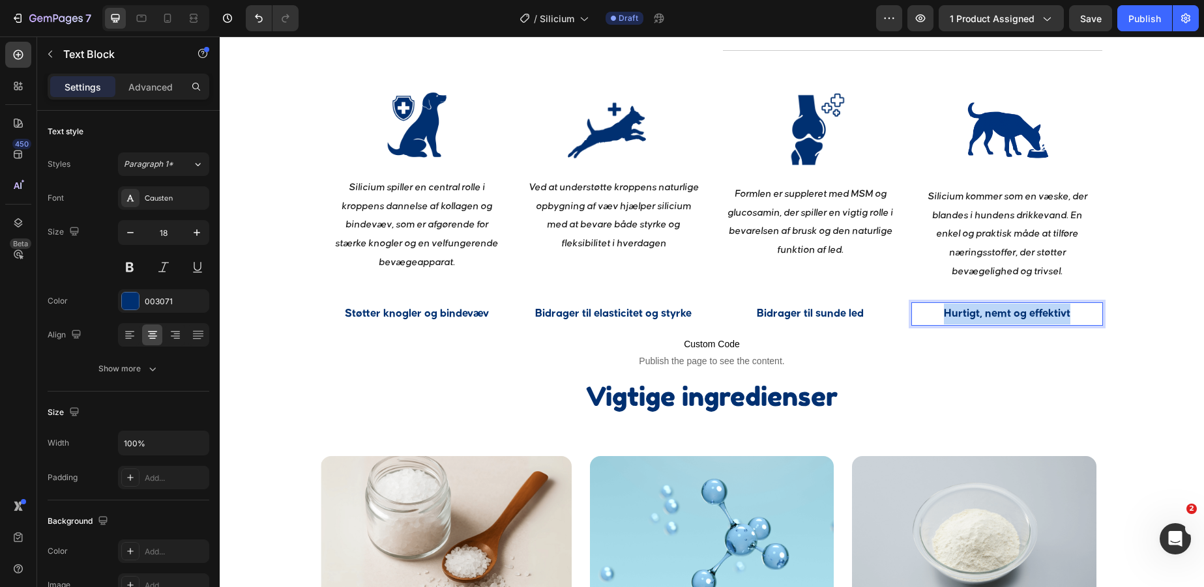
click at [1017, 325] on p "Hurtigt, nemt og effektivt" at bounding box center [1007, 314] width 189 height 21
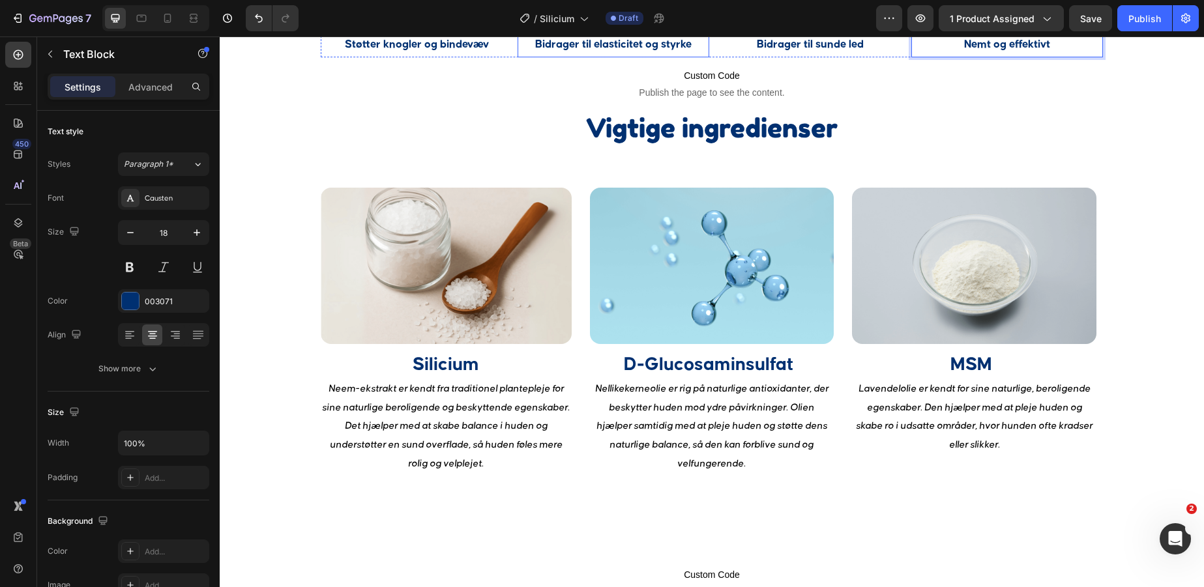
scroll to position [1588, 0]
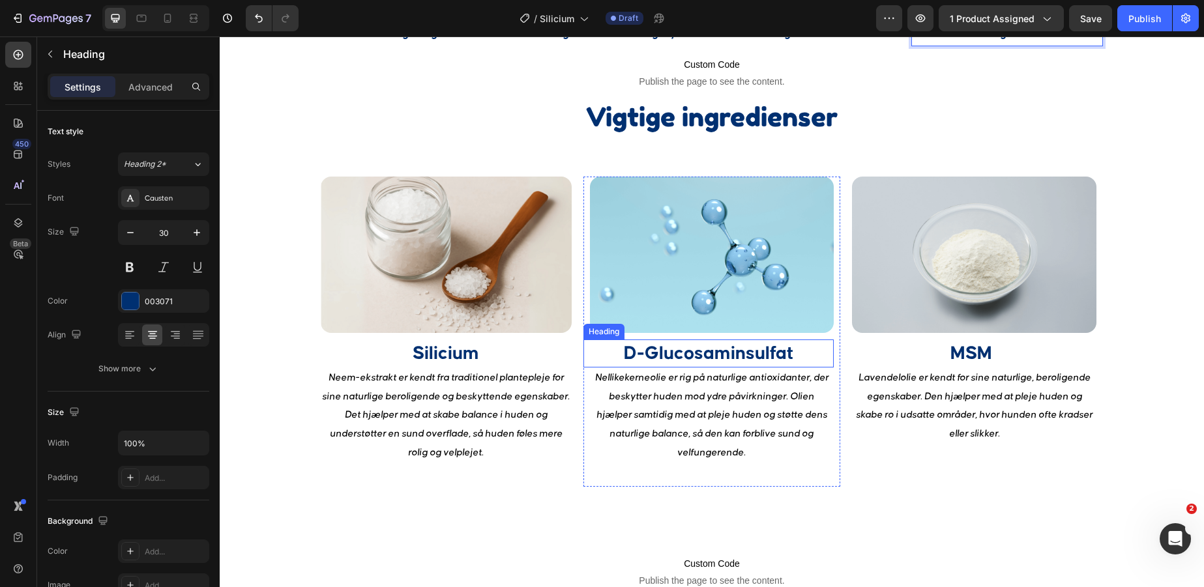
click at [700, 357] on strong "D-Glucosaminsulfat" at bounding box center [709, 353] width 170 height 19
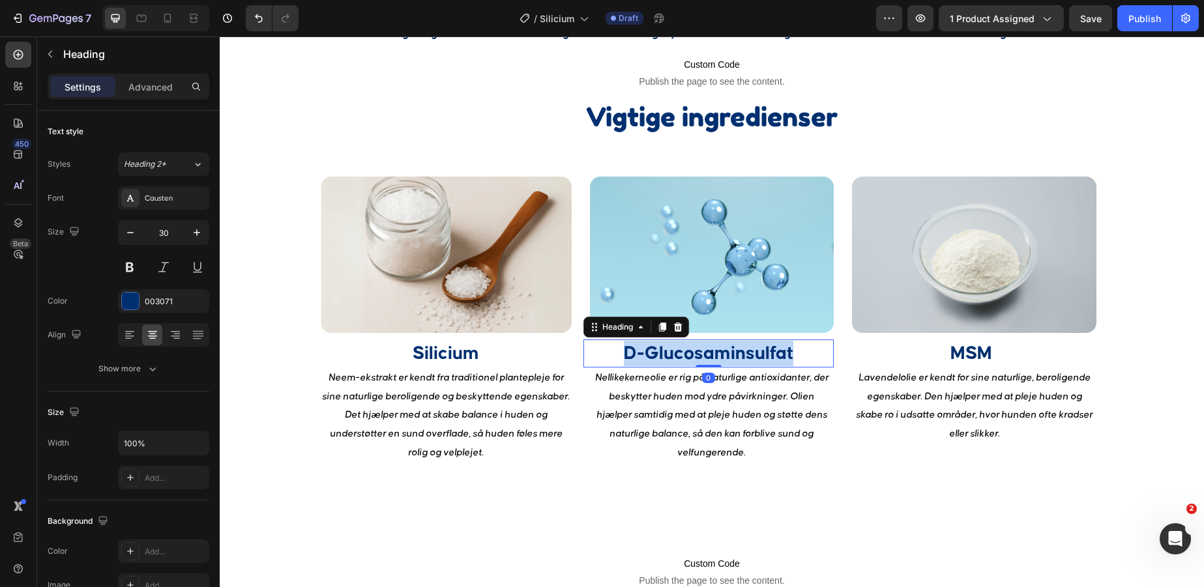
click at [700, 357] on strong "D-Glucosaminsulfat" at bounding box center [709, 353] width 170 height 19
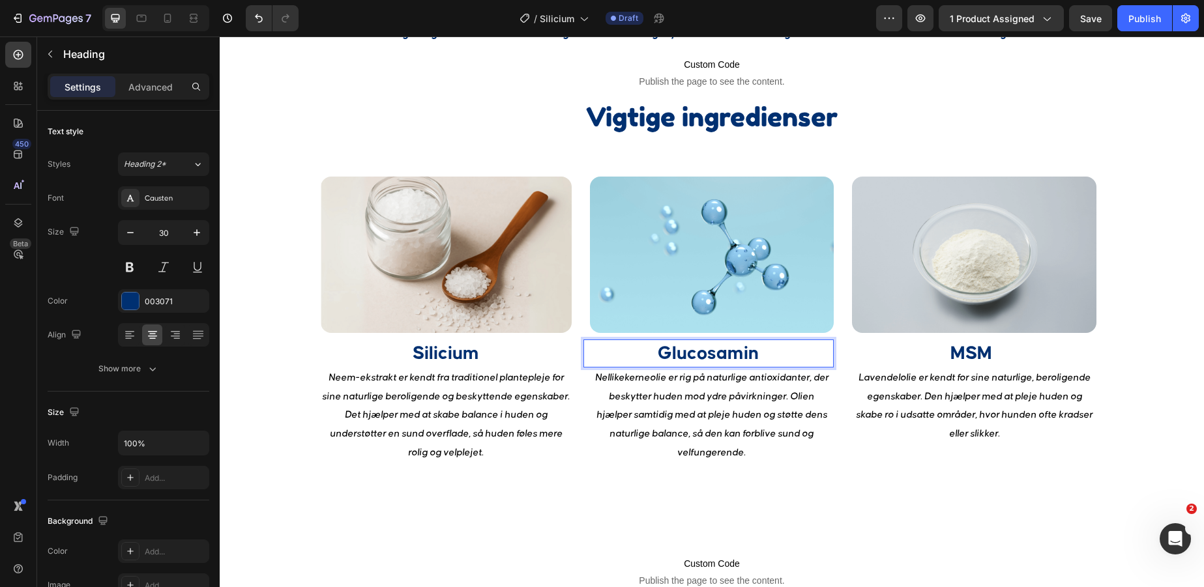
click at [699, 359] on strong "Glucosamin" at bounding box center [708, 353] width 101 height 19
click at [690, 358] on strong "Glucosamin" at bounding box center [708, 353] width 101 height 19
click at [735, 259] on img at bounding box center [712, 255] width 244 height 156
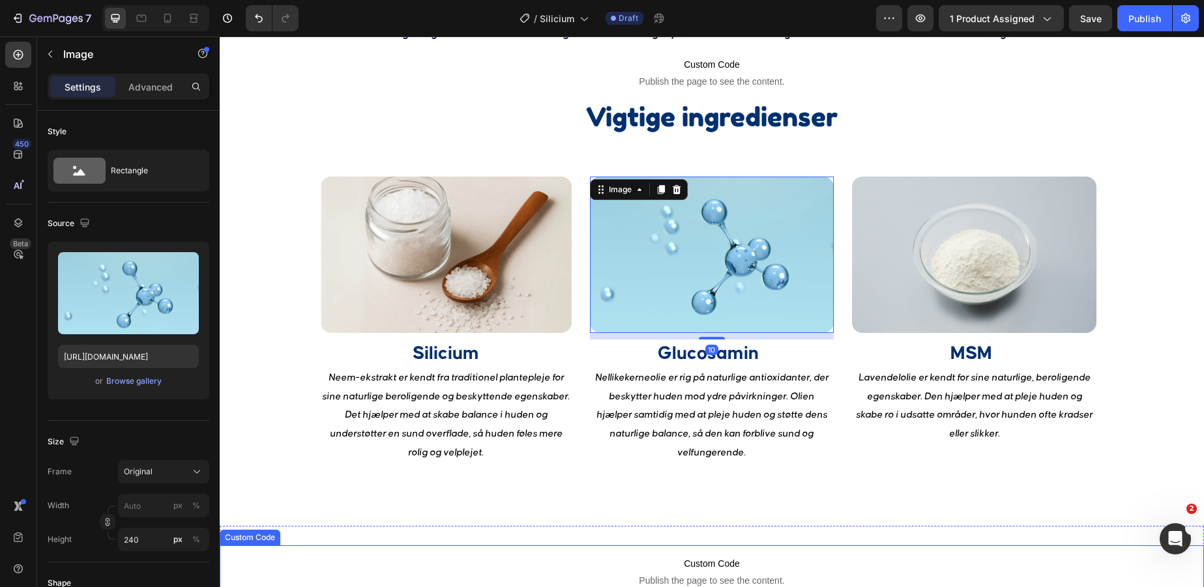
click at [930, 546] on p "Custom Code Publish the page to see the content." at bounding box center [712, 572] width 984 height 52
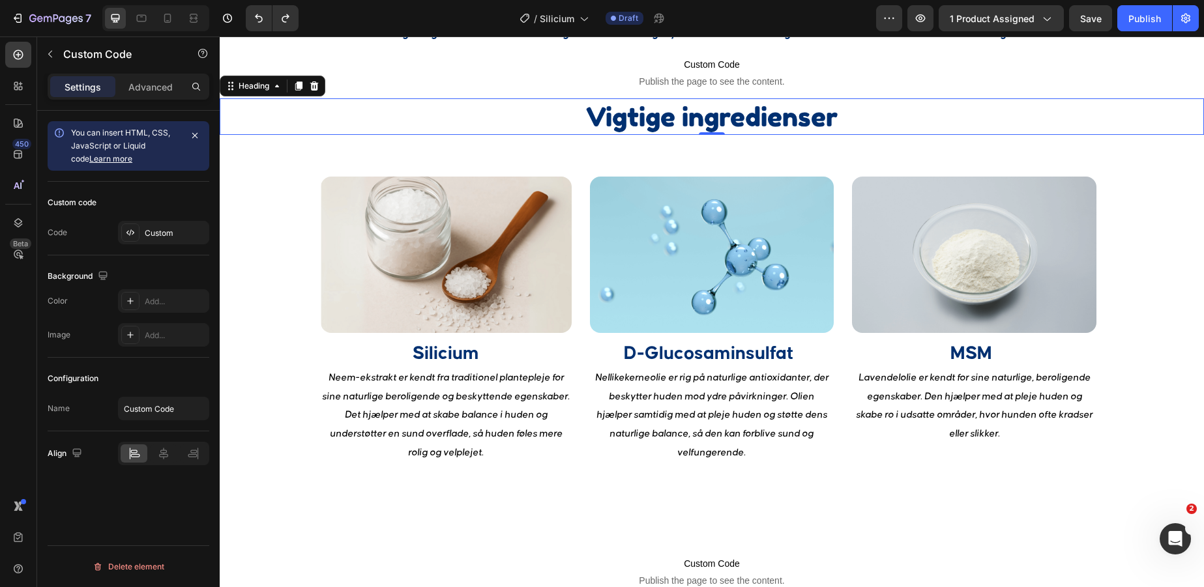
click at [930, 134] on h2 "Vigtige ingredienser" at bounding box center [712, 116] width 984 height 37
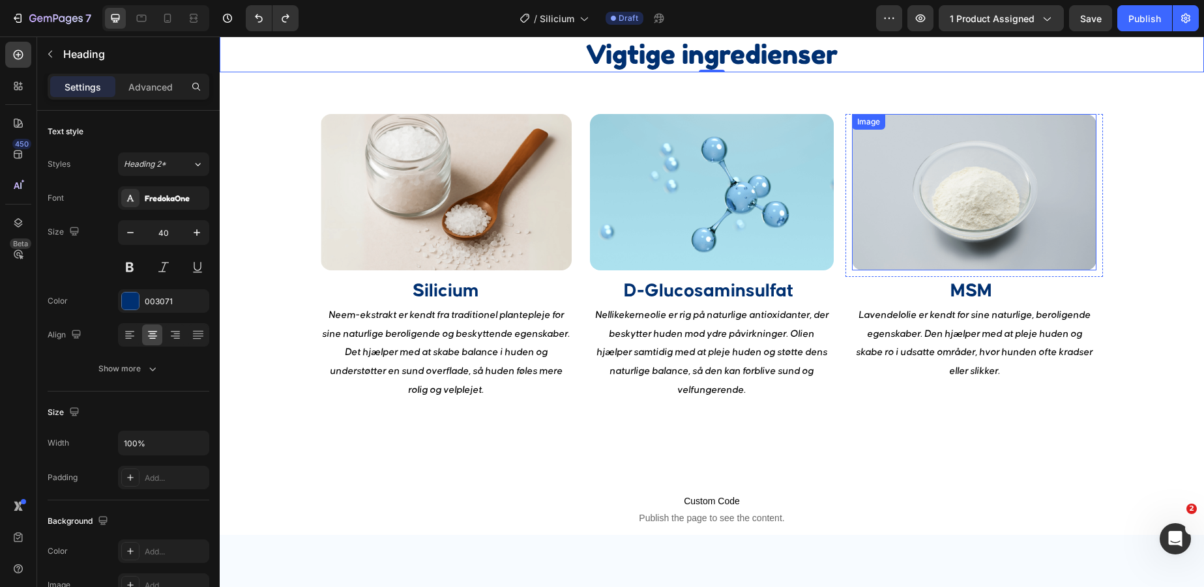
scroll to position [1651, 0]
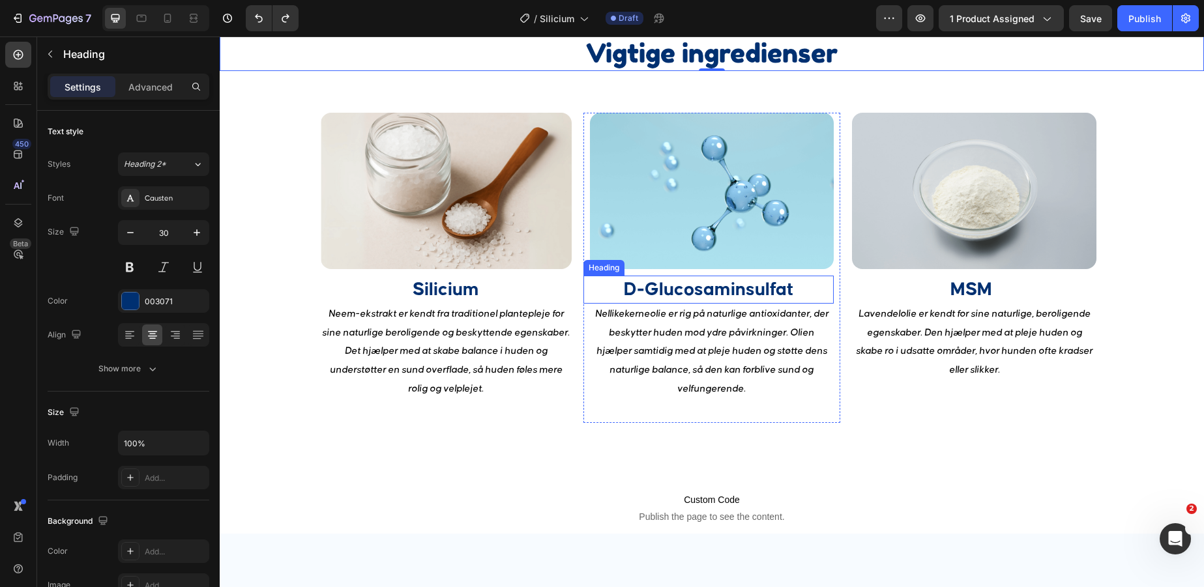
click at [696, 294] on strong "D-Glucosaminsulfat" at bounding box center [709, 289] width 170 height 19
click at [730, 422] on div "Image Silicium Heading Neem-ekstrakt er kendt fra traditionel plantepleje for s…" at bounding box center [712, 277] width 984 height 370
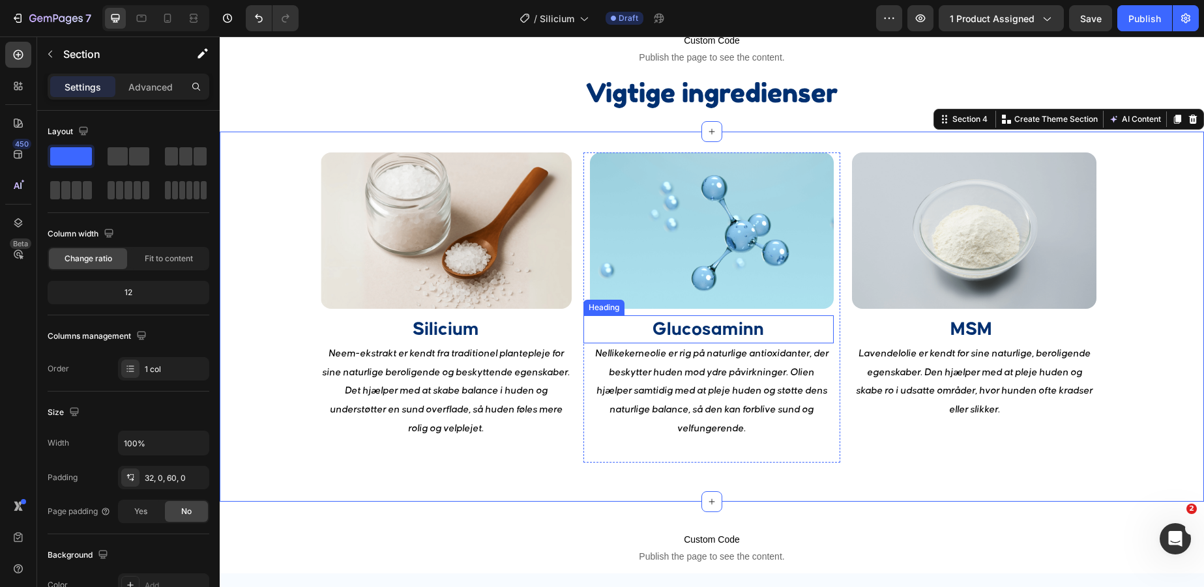
scroll to position [1611, 0]
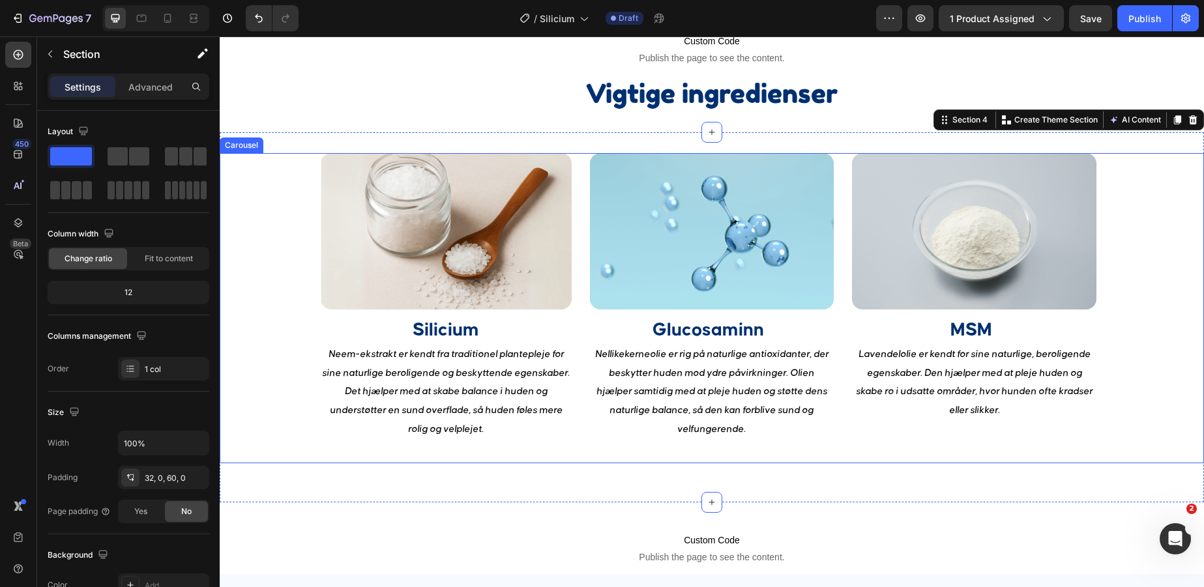
click at [1136, 282] on div "Image Silicium Heading Neem-ekstrakt er kendt fra traditionel plantepleje for s…" at bounding box center [712, 308] width 922 height 310
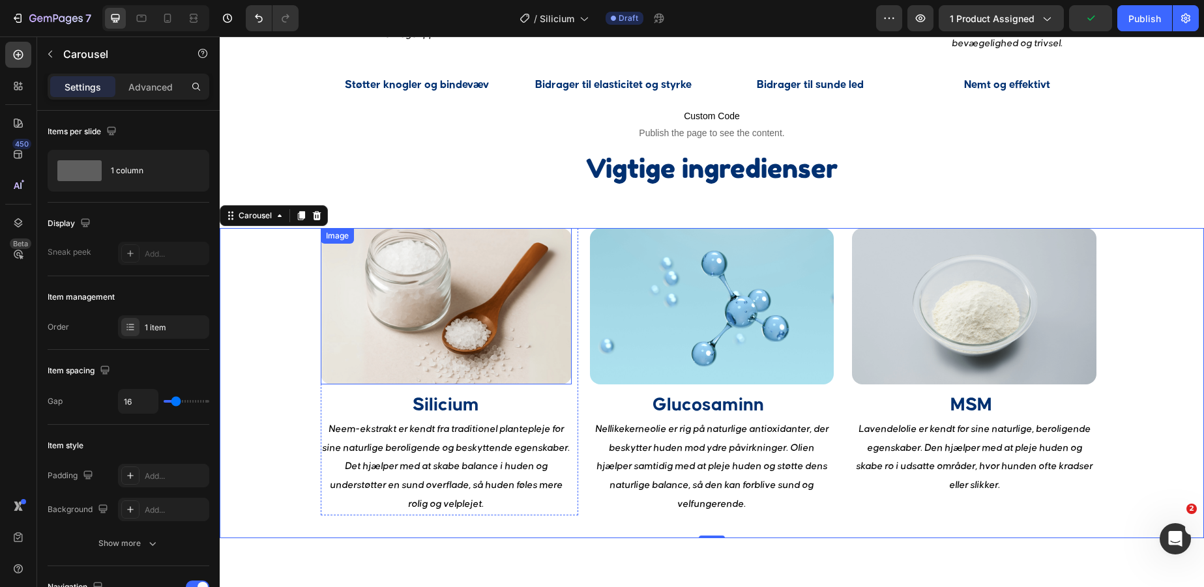
scroll to position [1528, 0]
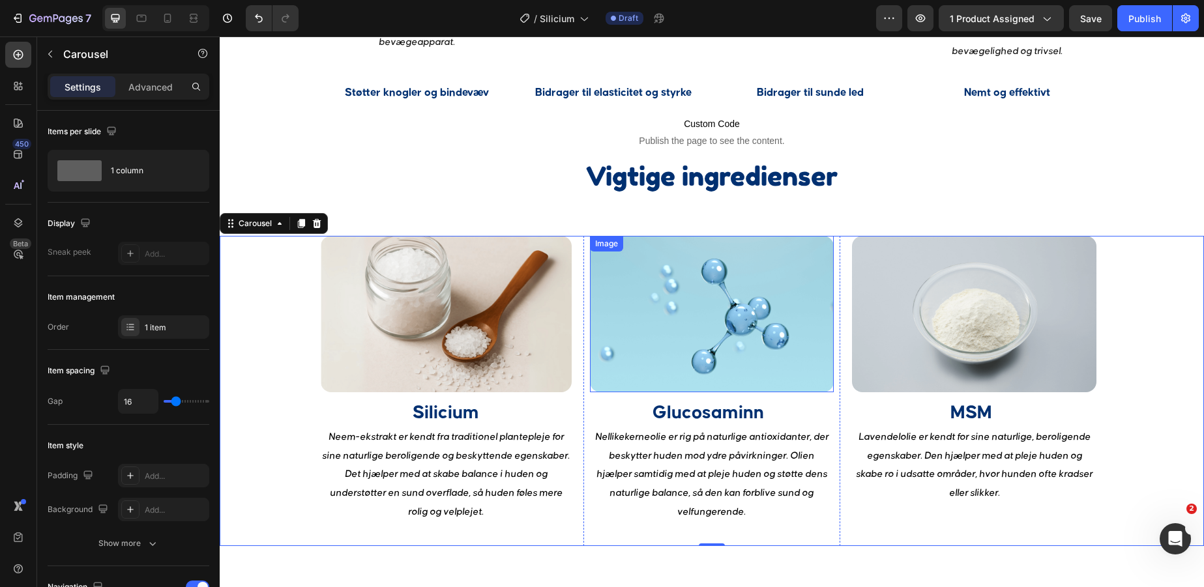
click at [671, 359] on img at bounding box center [712, 314] width 244 height 156
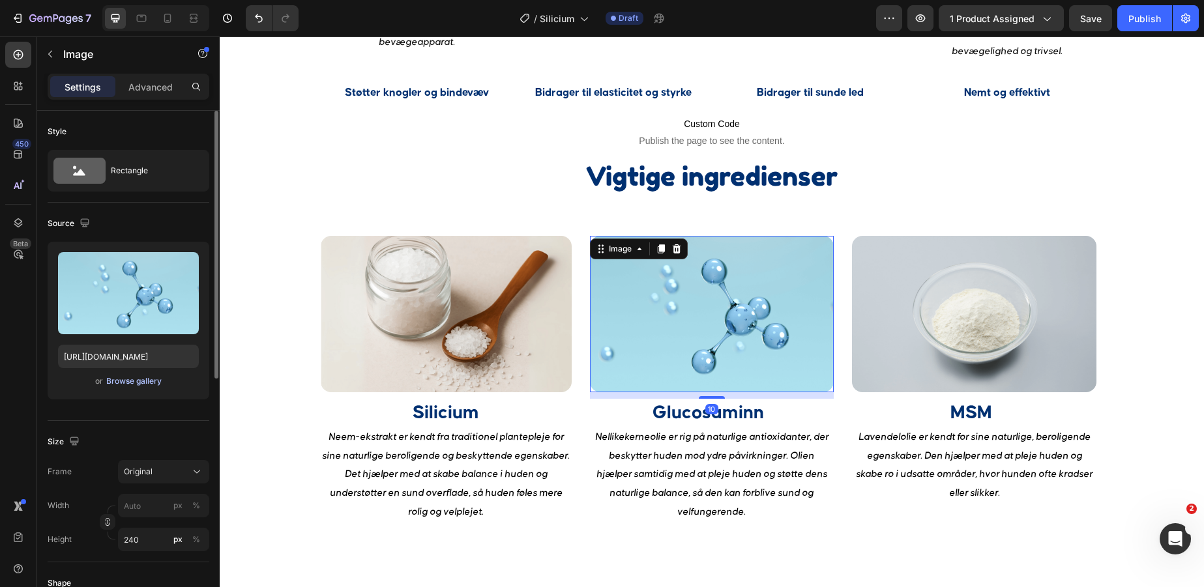
click at [126, 383] on div "Browse gallery" at bounding box center [133, 382] width 55 height 12
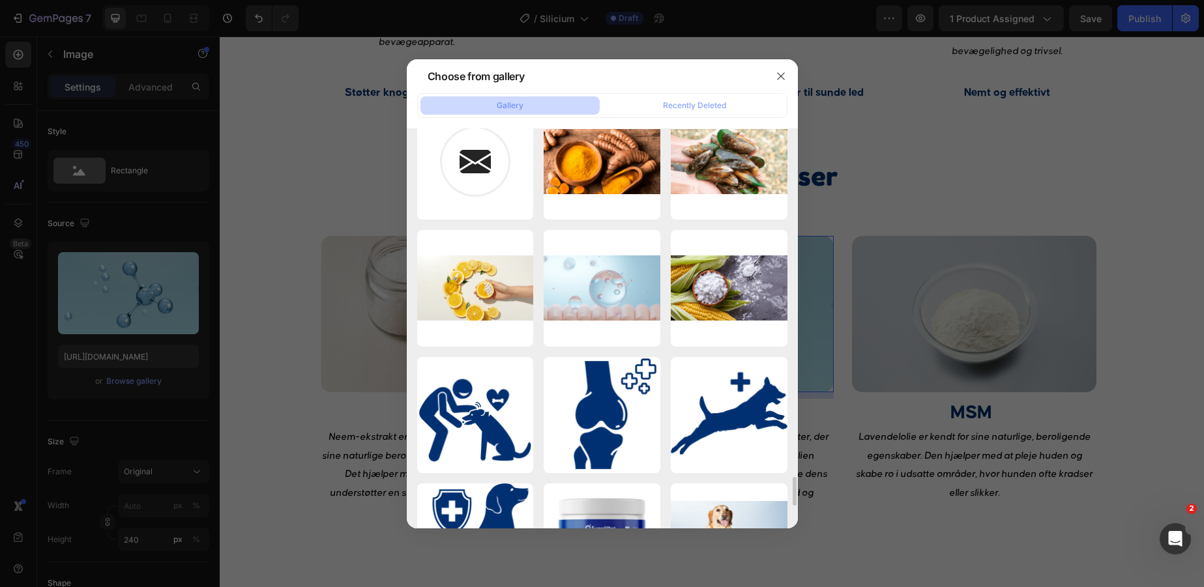
scroll to position [4718, 0]
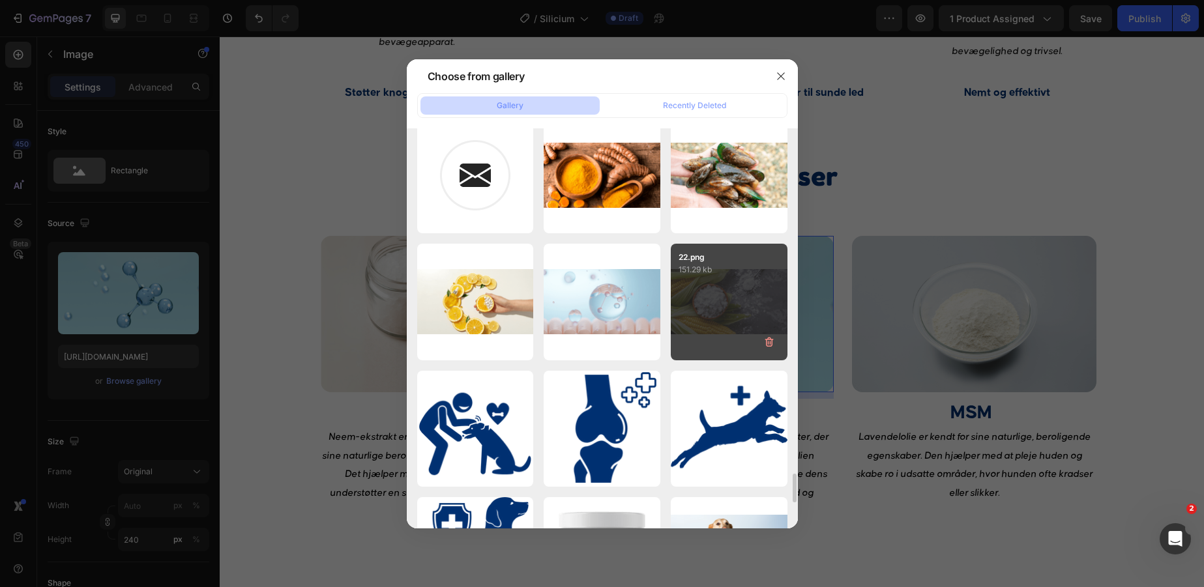
click at [728, 295] on div "22.png 151.29 kb" at bounding box center [729, 302] width 117 height 117
type input "https://cdn.shopify.com/s/files/1/0856/5702/6894/files/gempages_530731164596438…"
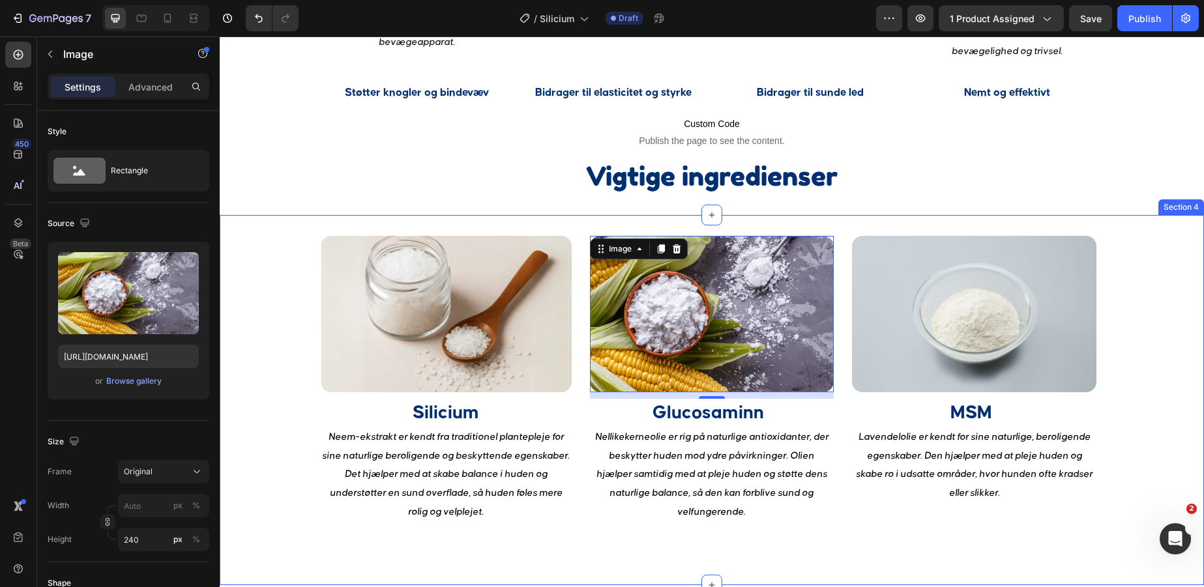
click at [1059, 227] on div "Image Silicium Heading Neem-ekstrakt er kendt fra traditionel plantepleje for s…" at bounding box center [712, 400] width 984 height 370
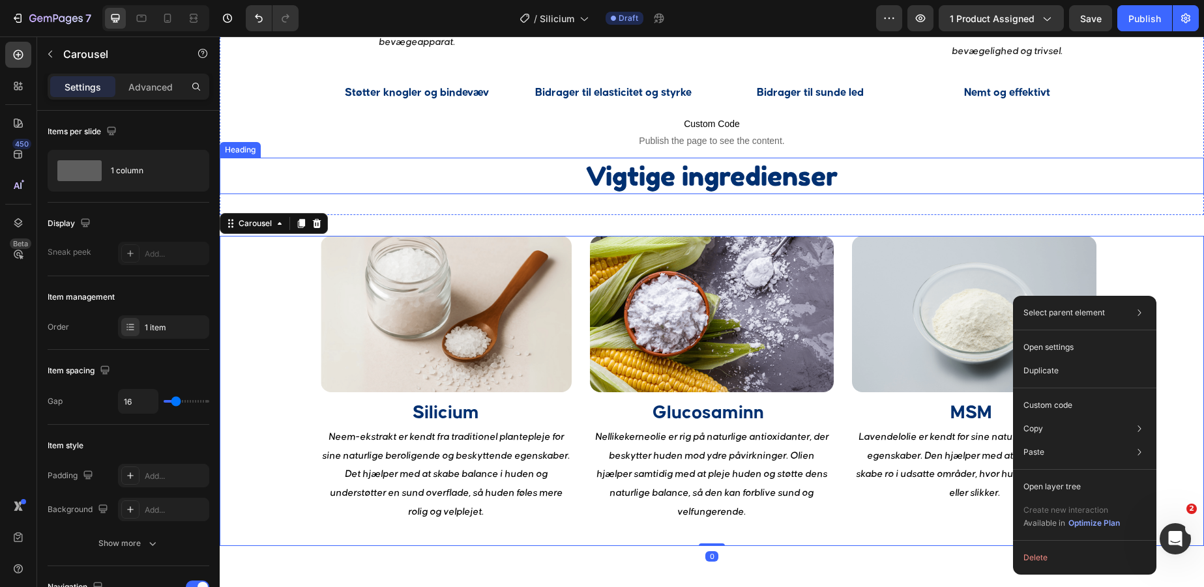
click at [1150, 171] on h2 "Vigtige ingredienser" at bounding box center [712, 176] width 984 height 37
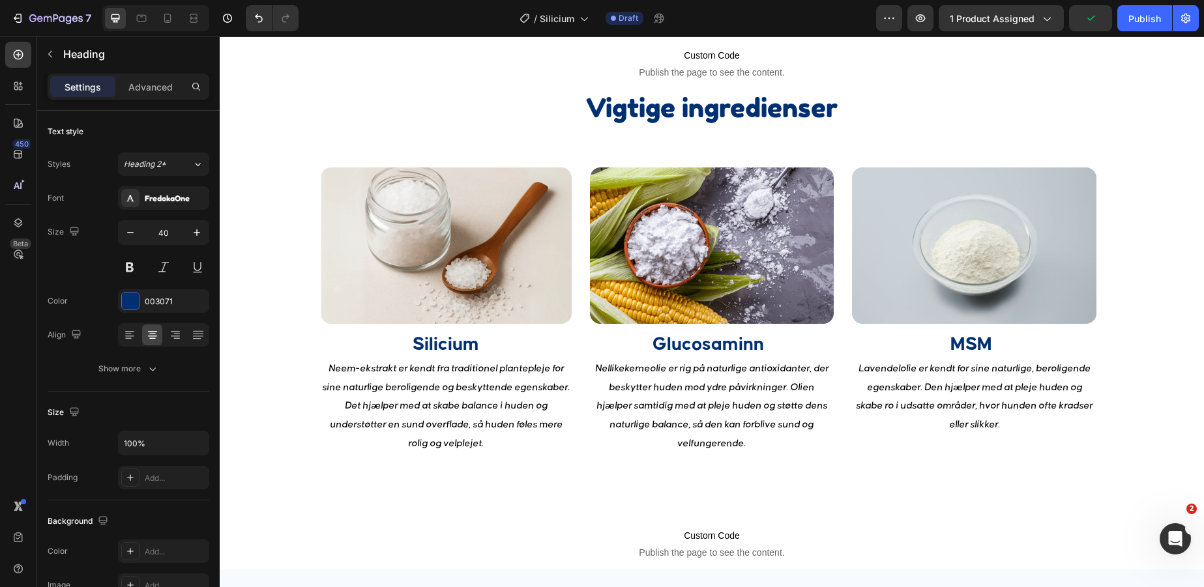
scroll to position [1597, 0]
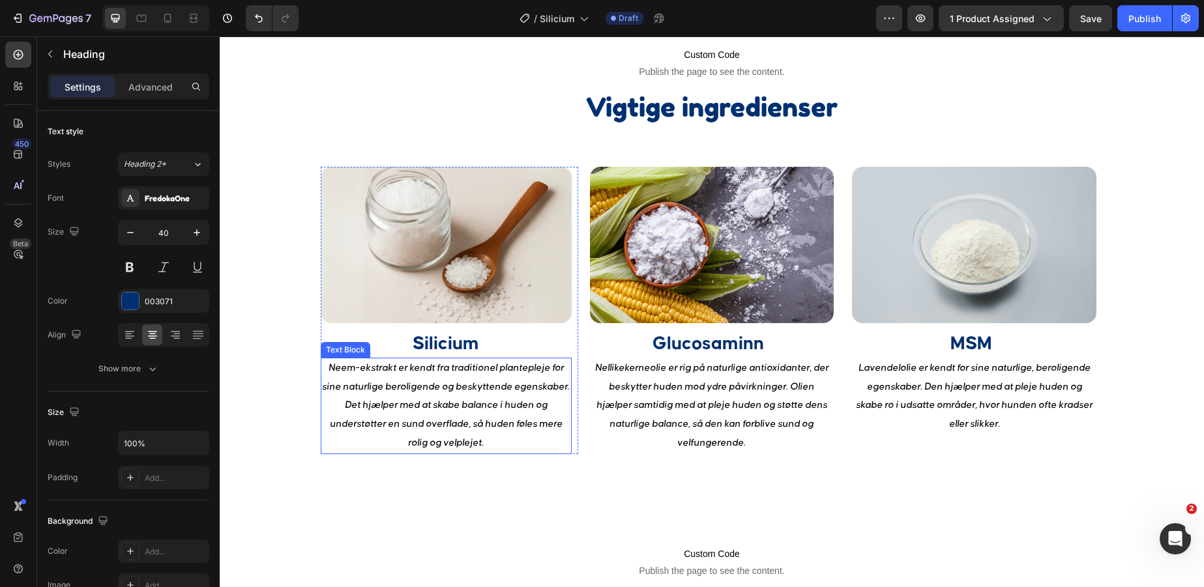
click at [451, 418] on p "Neem-ekstrakt er kendt fra traditionel plantepleje for sine naturlige beroligen…" at bounding box center [446, 406] width 248 height 94
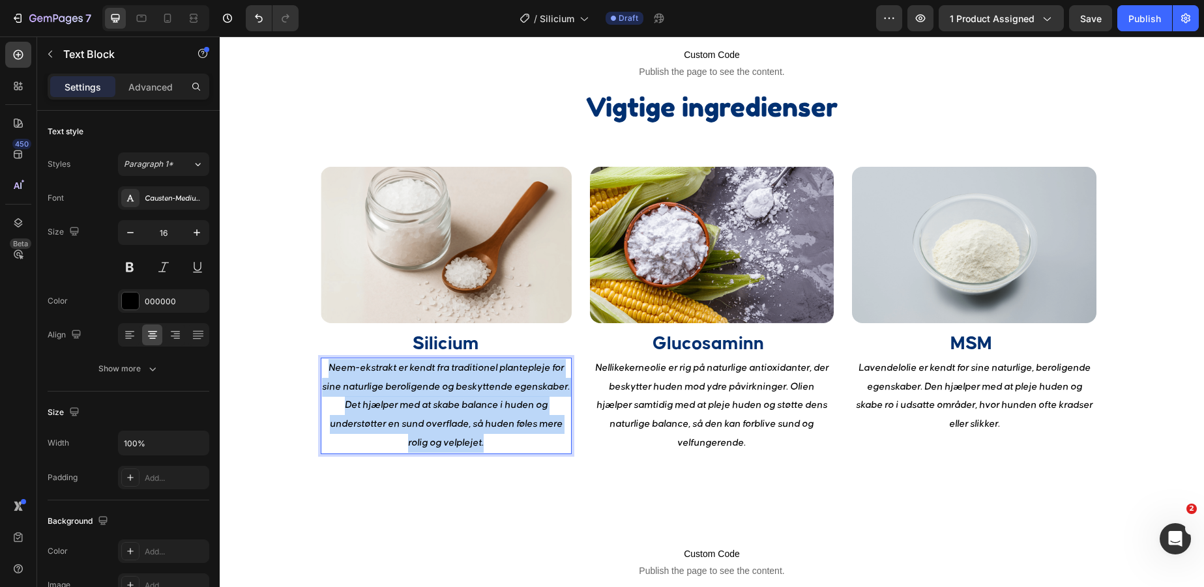
click at [451, 418] on p "Neem-ekstrakt er kendt fra traditionel plantepleje for sine naturlige beroligen…" at bounding box center [446, 406] width 248 height 94
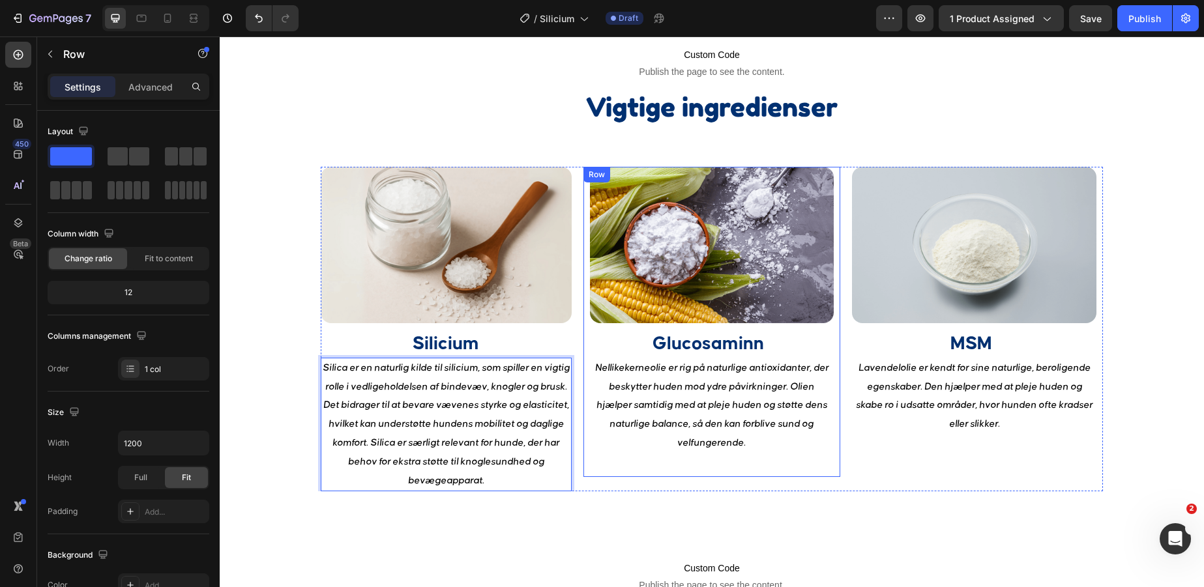
click at [598, 450] on div "Image Glucosaminn Heading Nellikekerneolie er rig på naturlige antioxidanter, d…" at bounding box center [713, 322] width 258 height 310
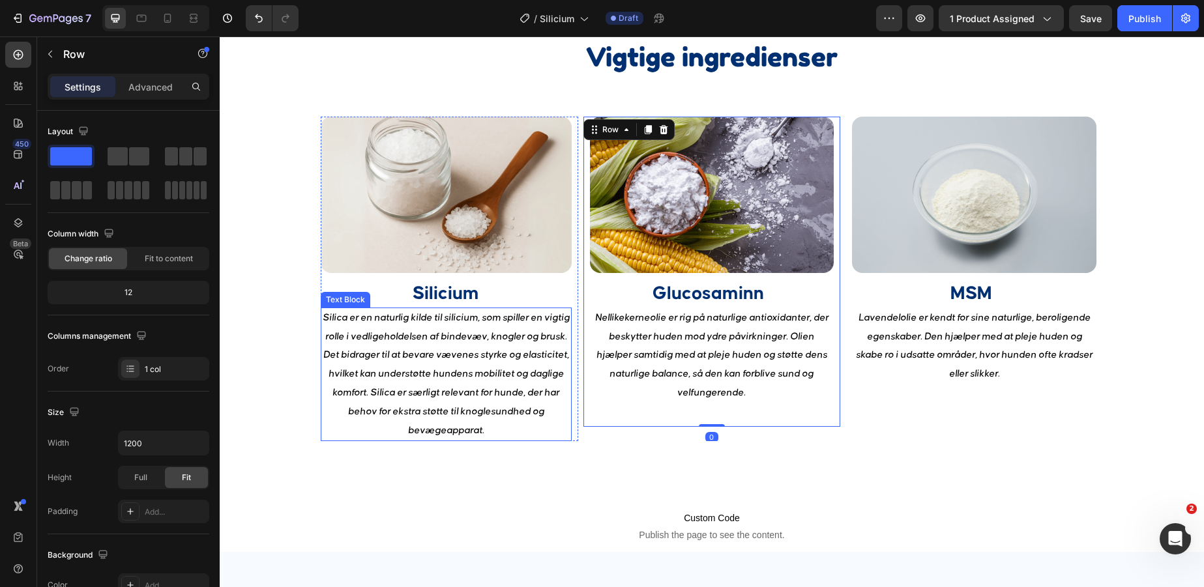
scroll to position [1666, 0]
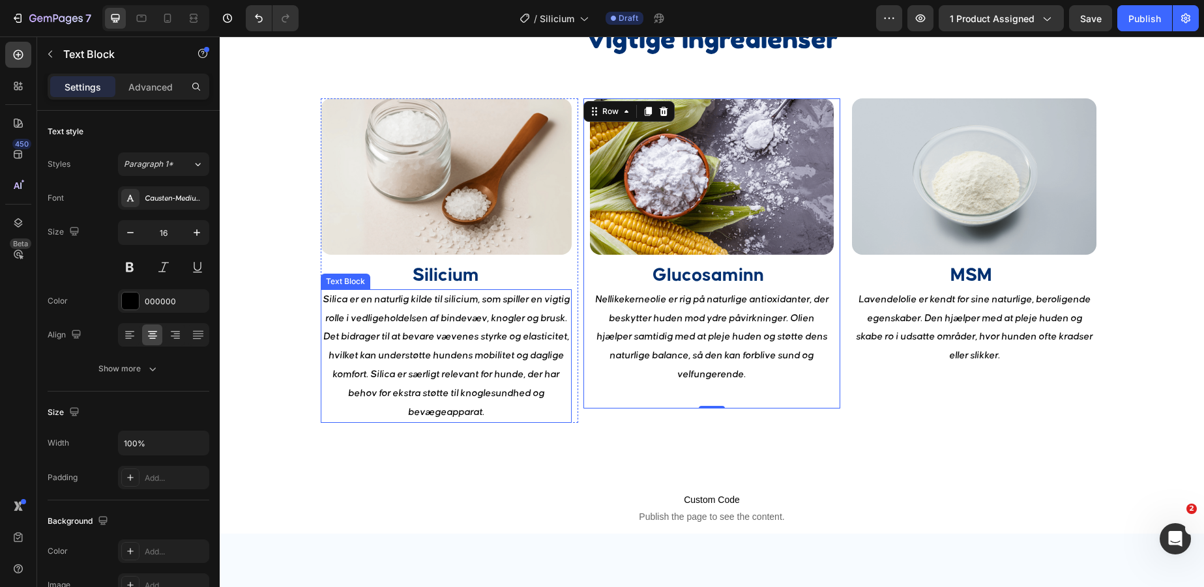
click at [443, 309] on p "Silica er en naturlig kilde til silicium, som spiller en vigtig rolle i vedlige…" at bounding box center [446, 357] width 248 height 132
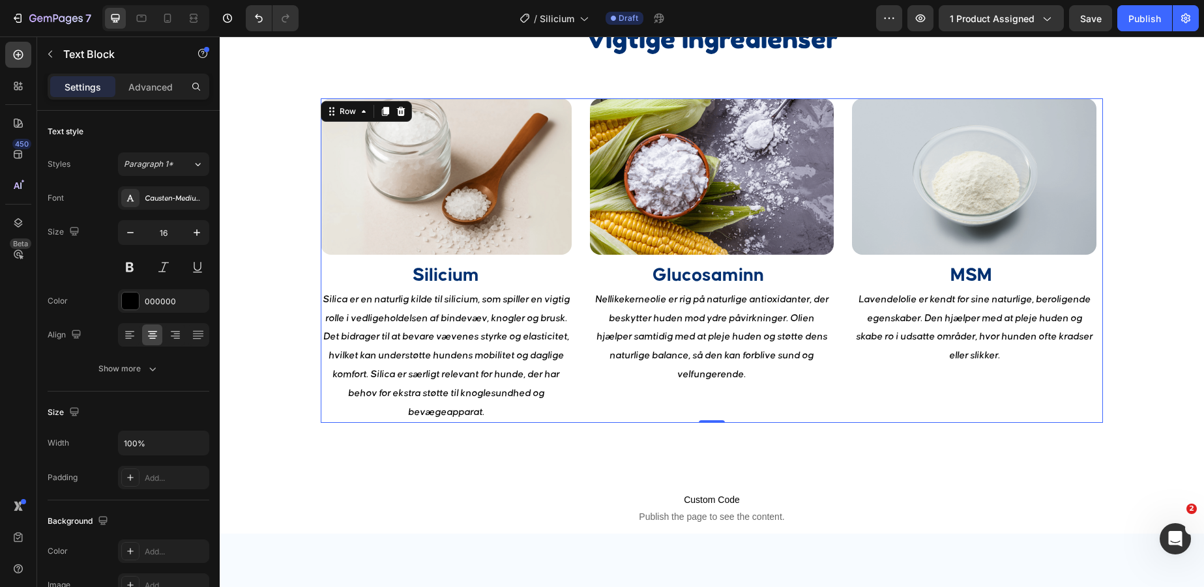
click at [661, 407] on div "Image Glucosaminn Heading Nellikekerneolie er rig på naturlige antioxidanter, d…" at bounding box center [713, 260] width 258 height 325
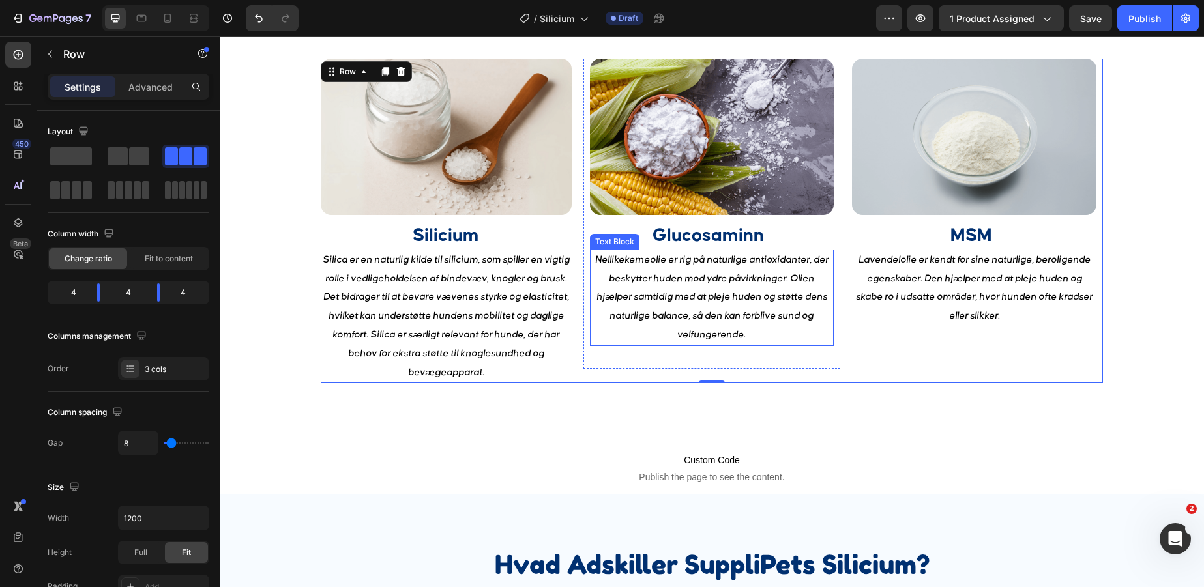
scroll to position [1702, 0]
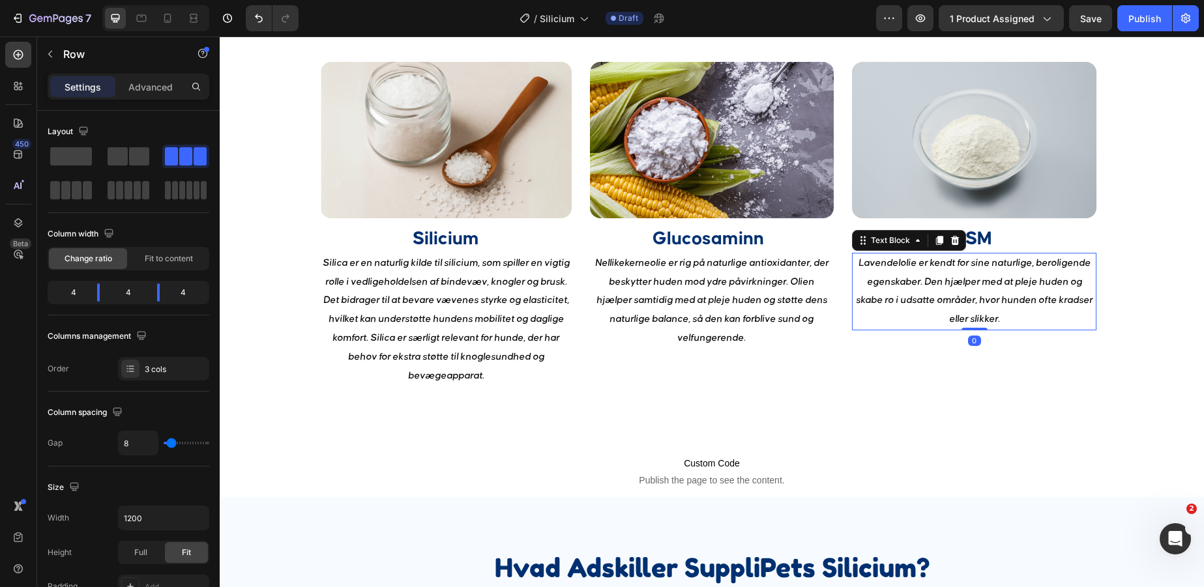
click at [988, 303] on p "Lavendelolie er kendt for sine naturlige, beroligende egenskaber. Den hjælper m…" at bounding box center [974, 291] width 242 height 75
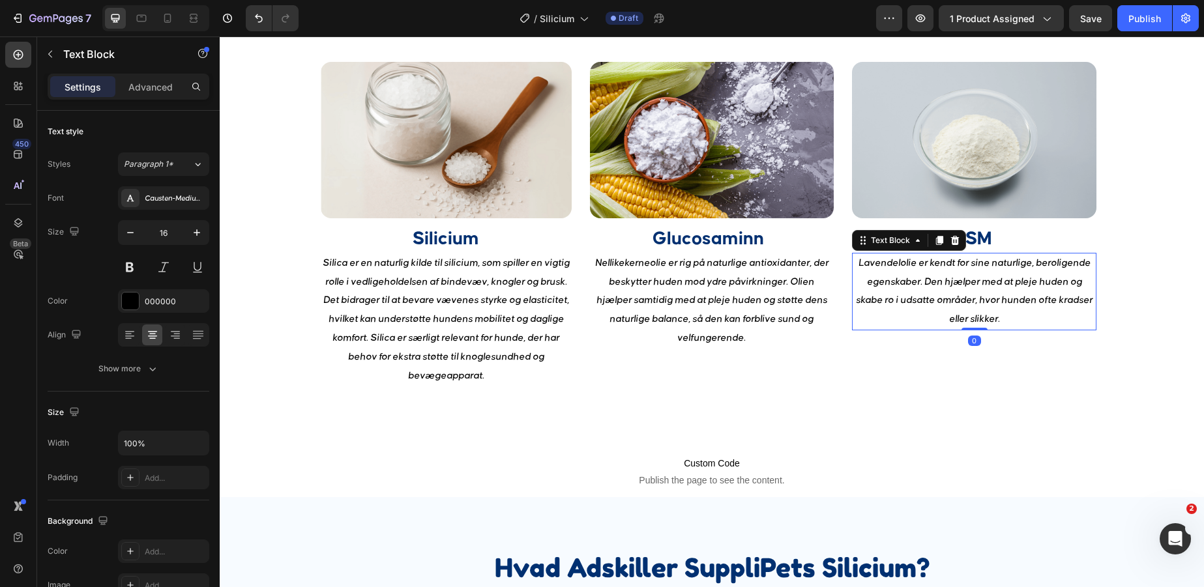
click at [988, 303] on p "Lavendelolie er kendt for sine naturlige, beroligende egenskaber. Den hjælper m…" at bounding box center [974, 291] width 242 height 75
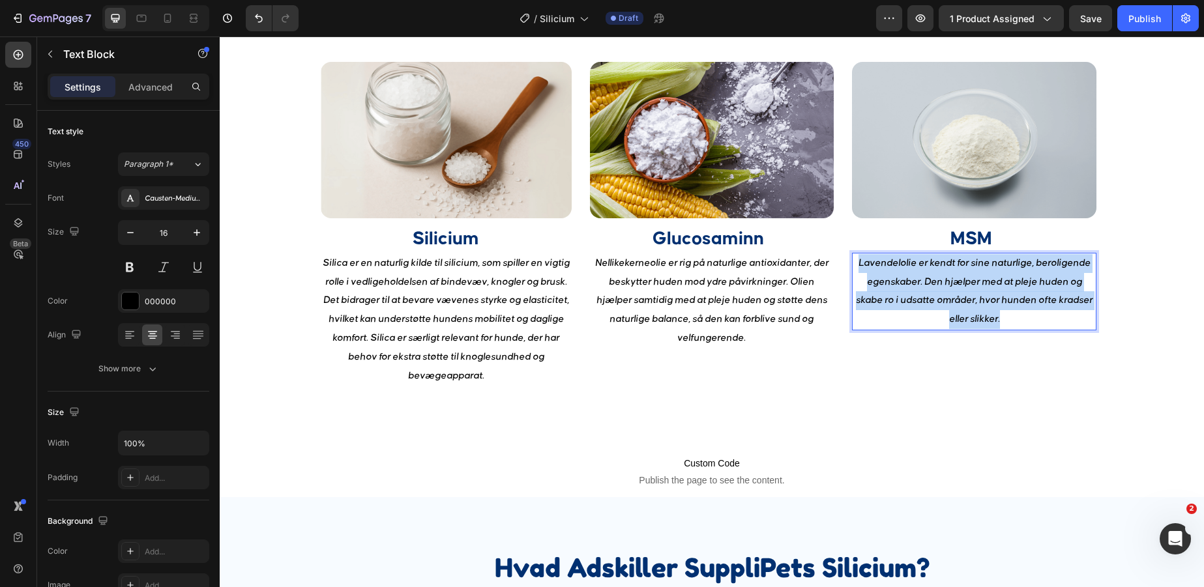
click at [988, 303] on p "Lavendelolie er kendt for sine naturlige, beroligende egenskaber. Den hjælper m…" at bounding box center [974, 291] width 242 height 75
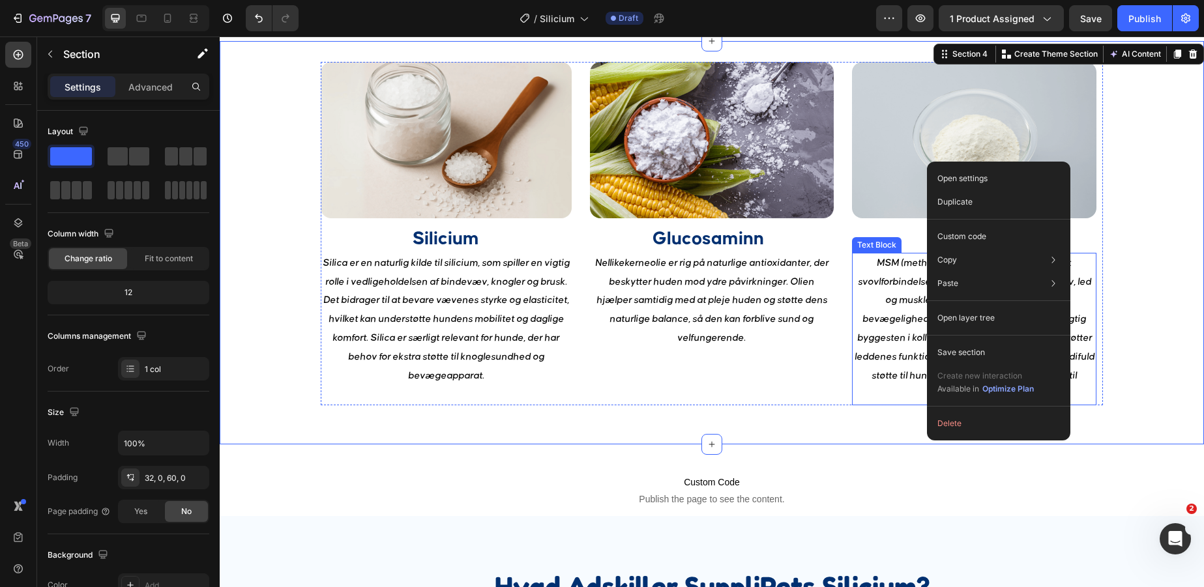
click at [1121, 331] on div "Image Silicium Heading Silica er en naturlig kilde til silicium, som spiller en…" at bounding box center [712, 234] width 922 height 344
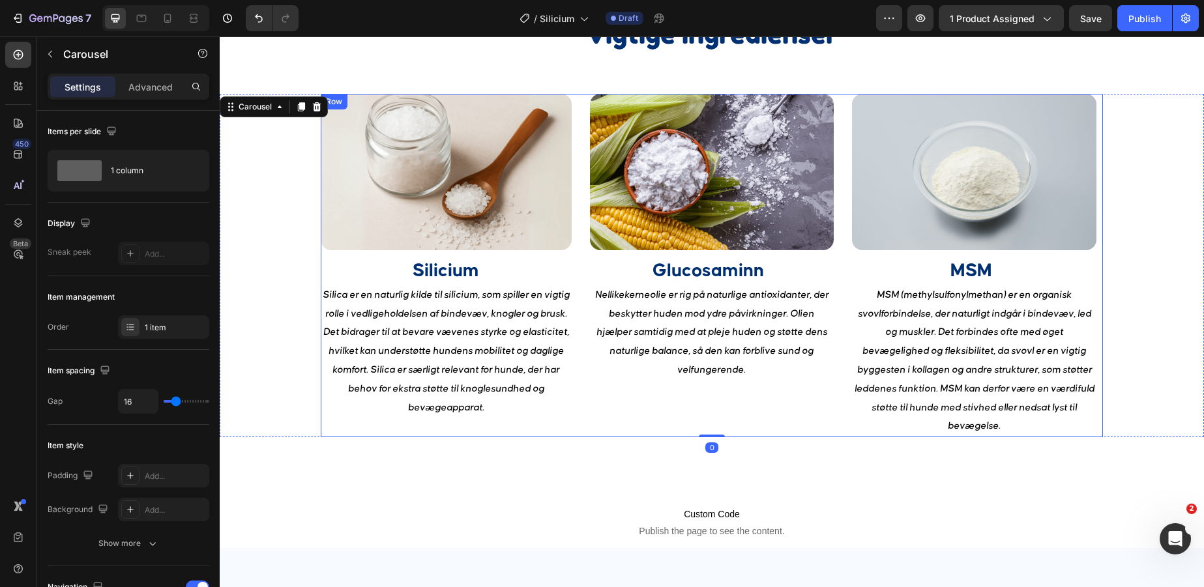
scroll to position [1670, 0]
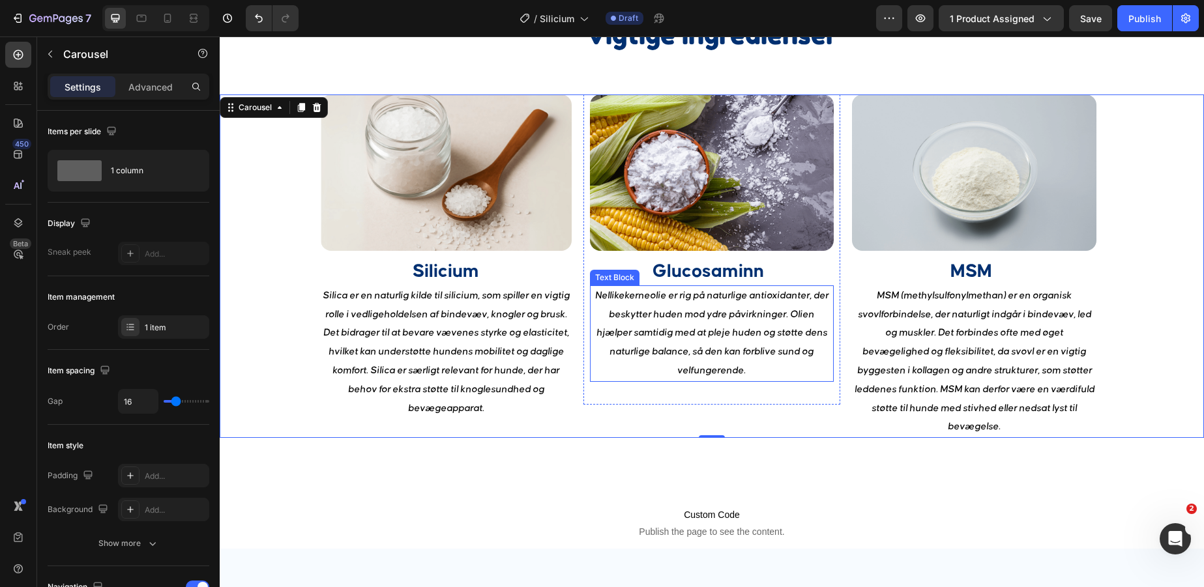
click at [709, 315] on p "Nellikekerneolie er rig på naturlige antioxidanter, der beskytter huden mod ydr…" at bounding box center [712, 334] width 242 height 94
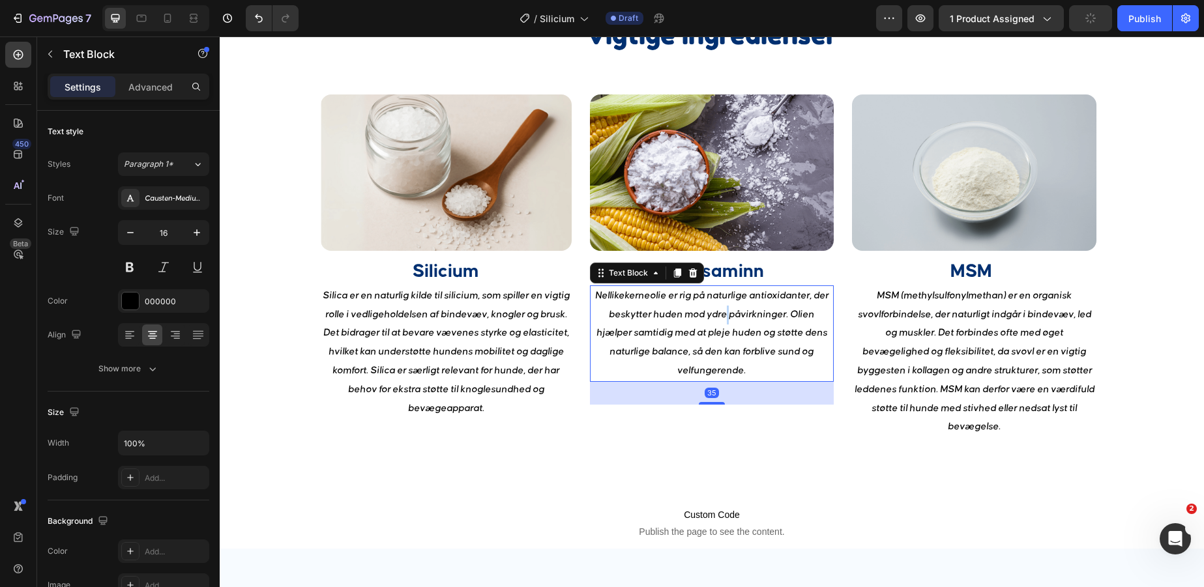
click at [709, 315] on p "Nellikekerneolie er rig på naturlige antioxidanter, der beskytter huden mod ydr…" at bounding box center [712, 334] width 242 height 94
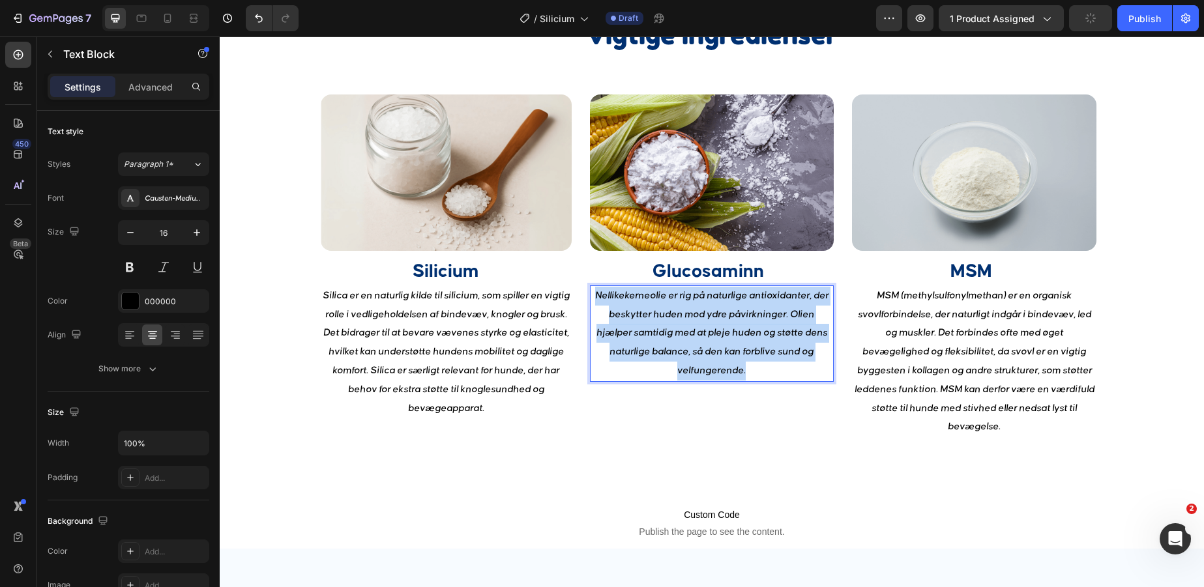
click at [709, 315] on p "Nellikekerneolie er rig på naturlige antioxidanter, der beskytter huden mod ydr…" at bounding box center [712, 334] width 242 height 94
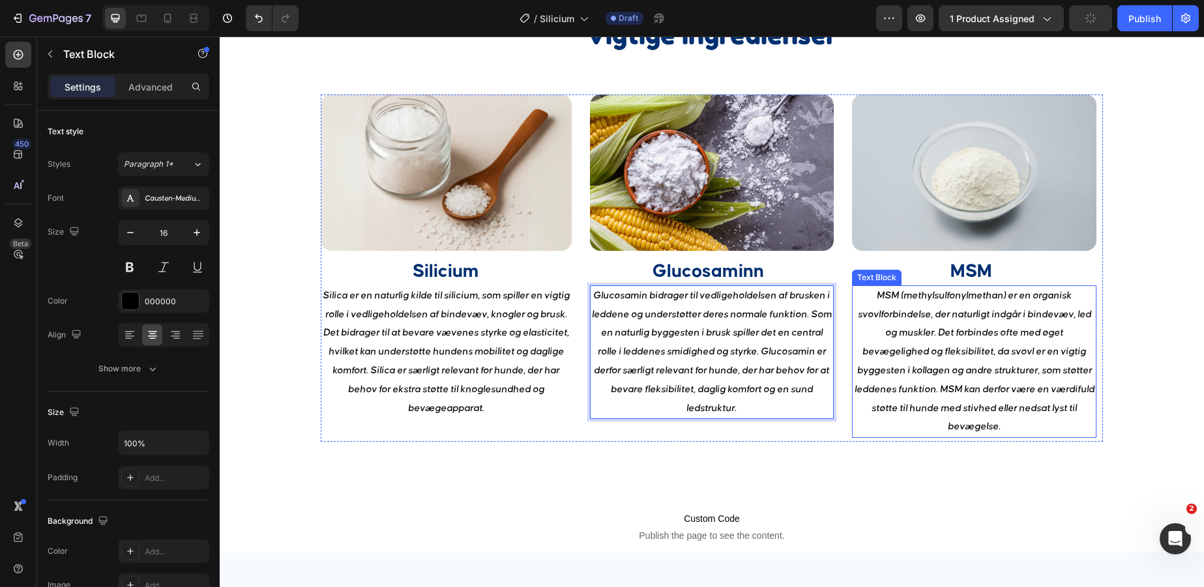
click at [902, 434] on p "MSM (methylsulfonylmethan) er en organisk svovlforbindelse, der naturligt indgå…" at bounding box center [974, 362] width 242 height 150
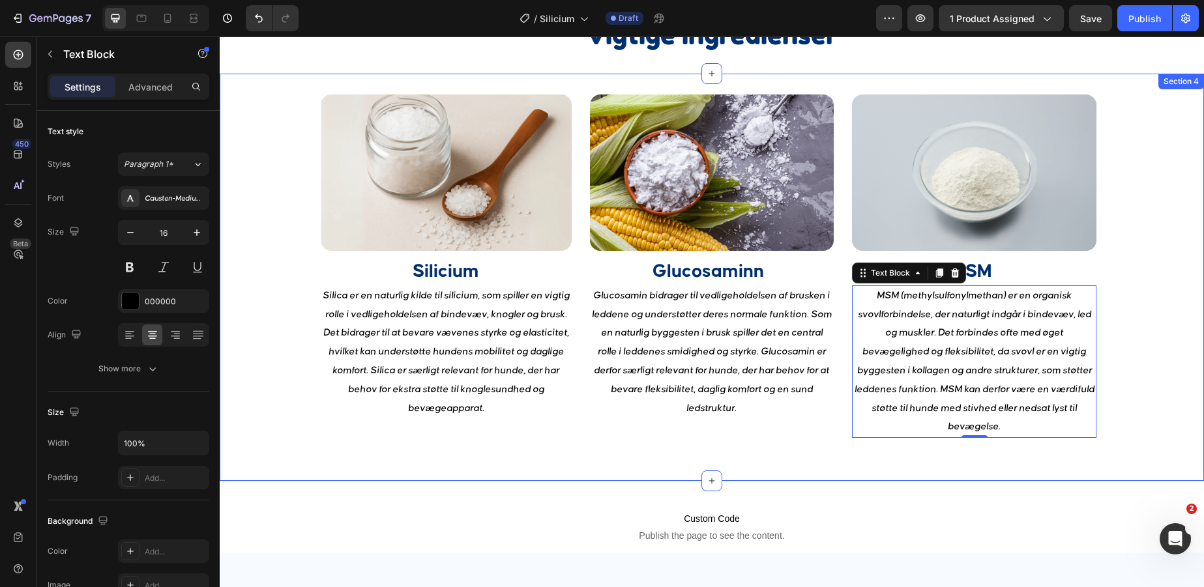
click at [981, 499] on div "Custom Code Publish the page to see the content. Custom Code" at bounding box center [712, 517] width 984 height 72
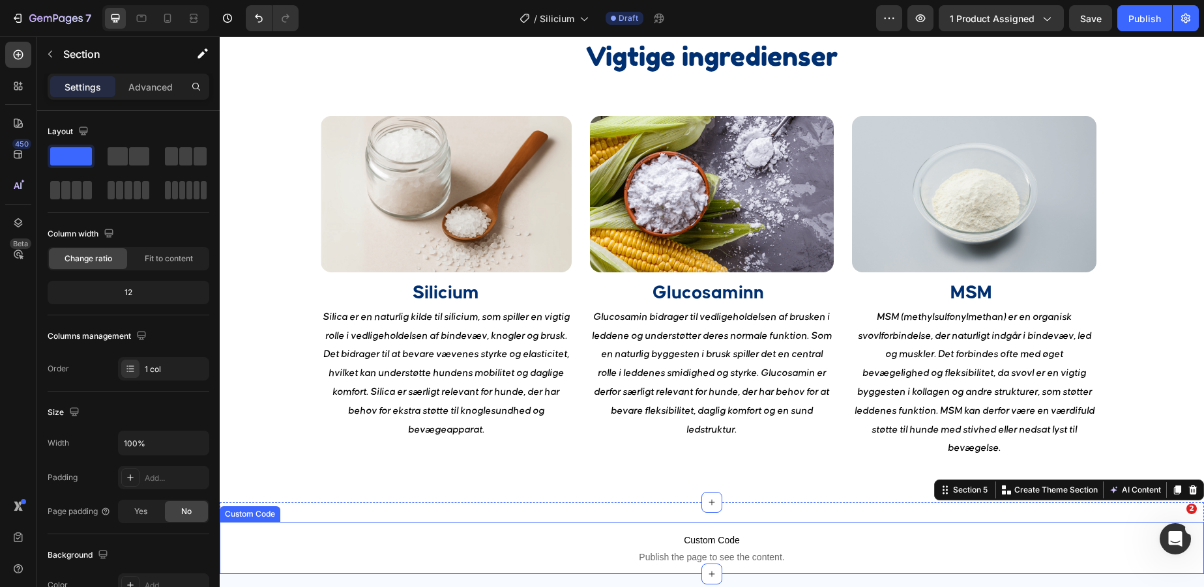
scroll to position [1627, 0]
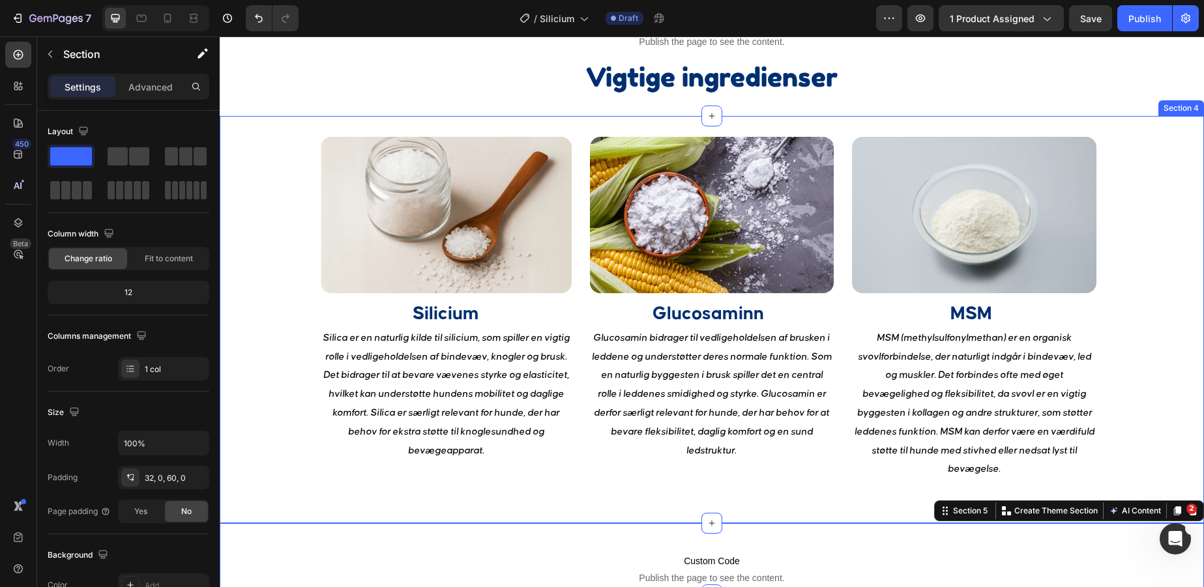
click at [813, 491] on div "Image Silicium Heading Silica er en naturlig kilde til silicium, som spiller en…" at bounding box center [712, 320] width 984 height 408
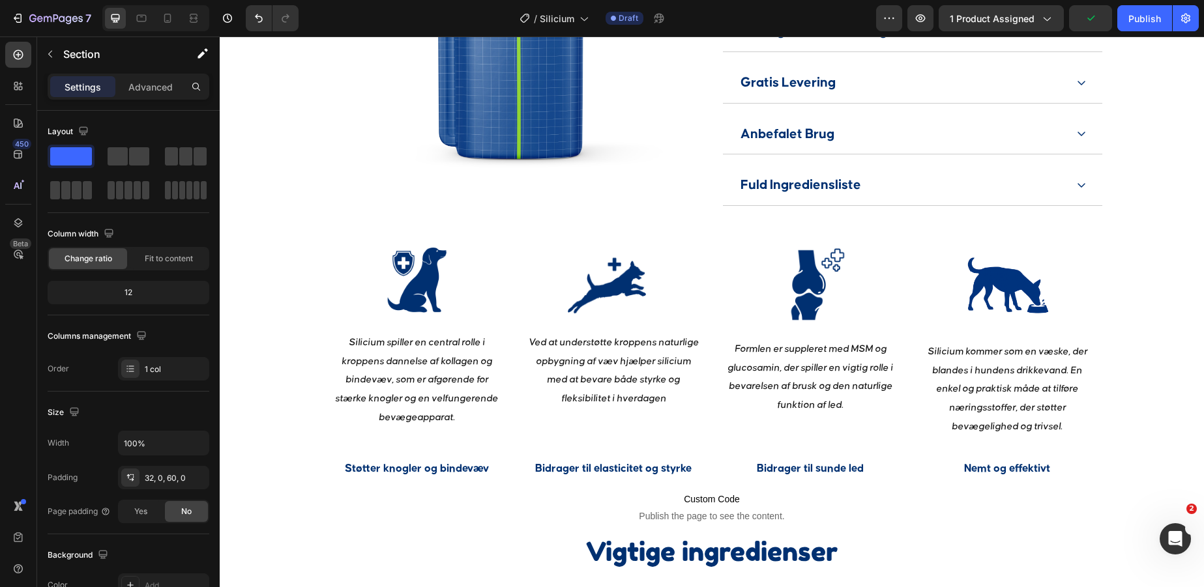
scroll to position [1132, 0]
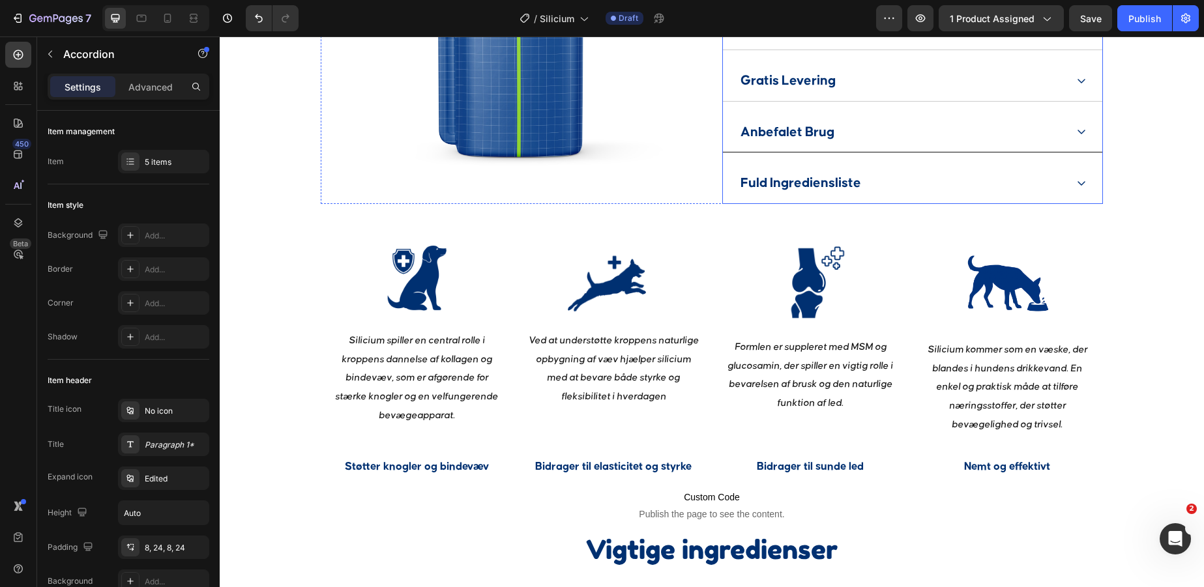
click at [906, 147] on div "Anbefalet Brug" at bounding box center [902, 132] width 327 height 30
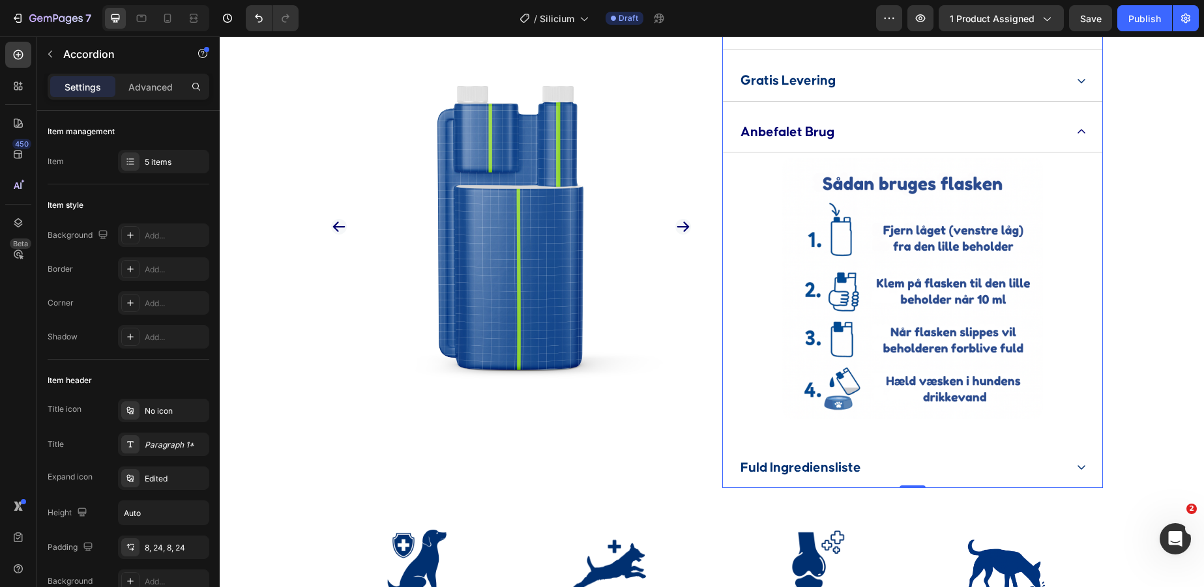
click at [904, 147] on div "Anbefalet Brug" at bounding box center [902, 132] width 327 height 30
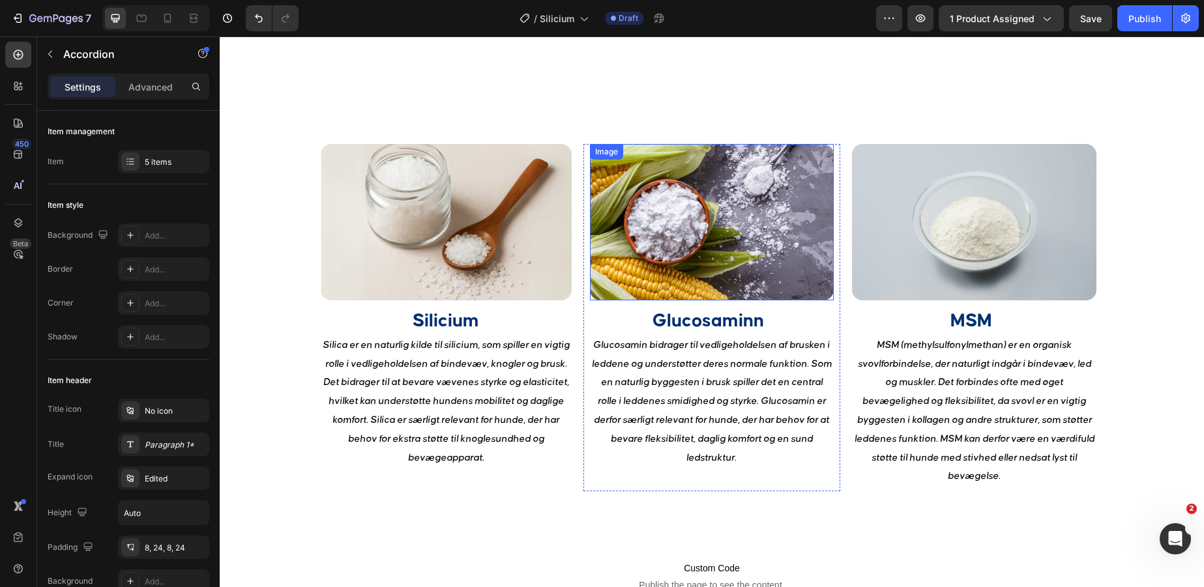
scroll to position [1713, 0]
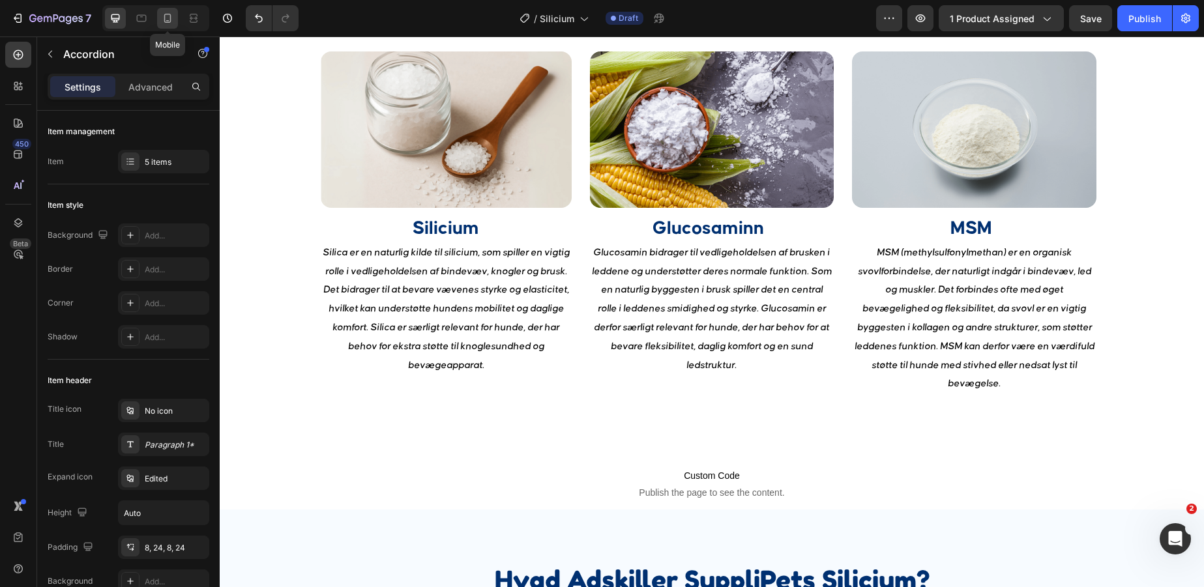
click at [164, 20] on icon at bounding box center [167, 18] width 13 height 13
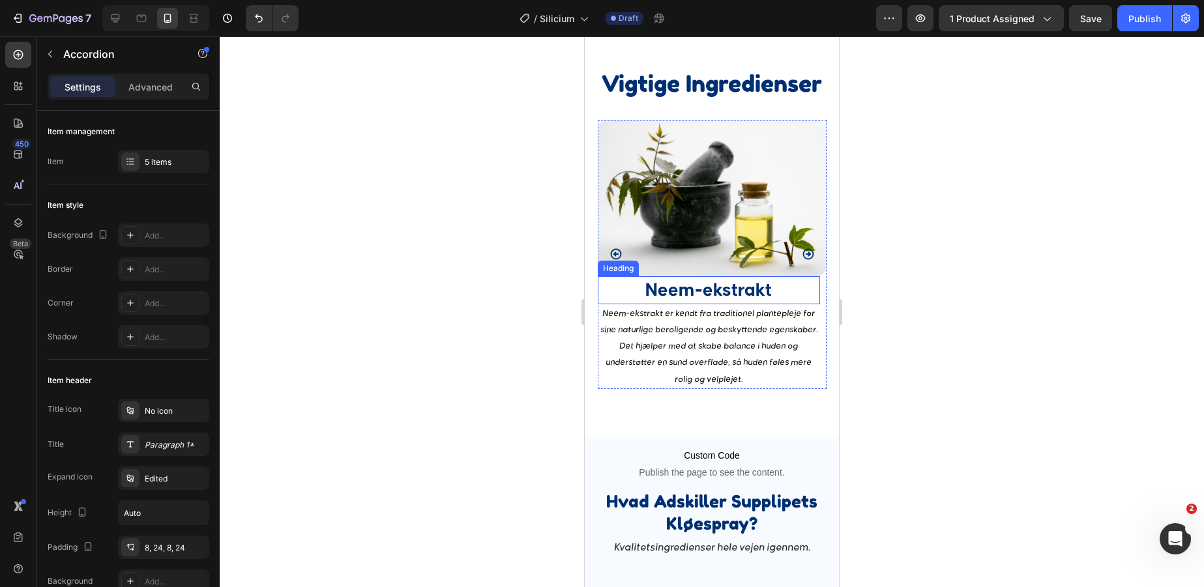
click at [724, 293] on h2 "Neem-ekstrakt" at bounding box center [709, 290] width 222 height 28
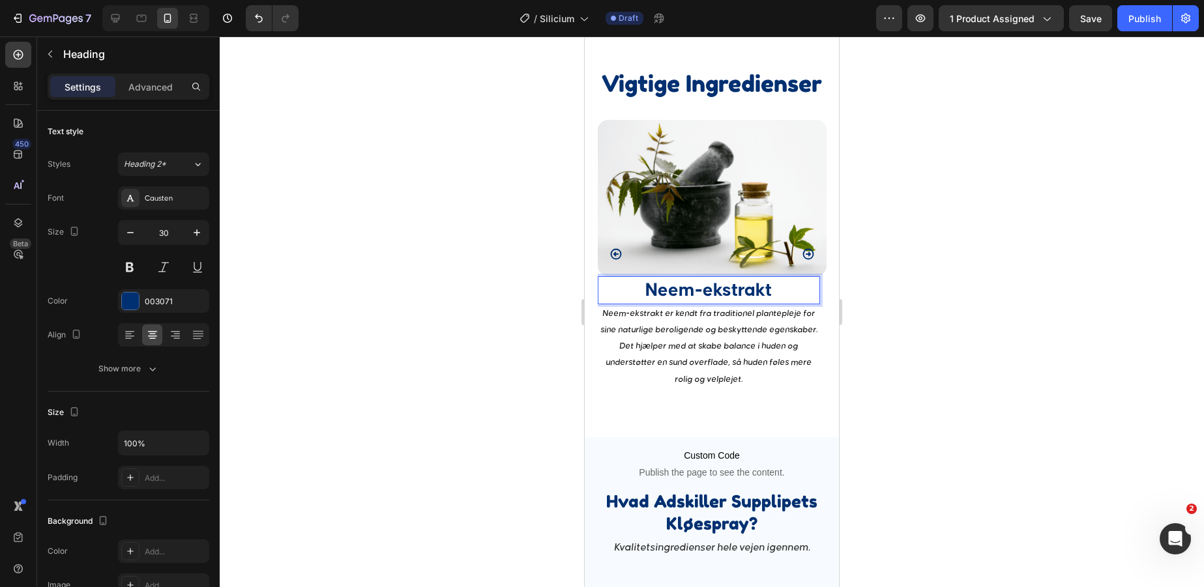
click at [724, 293] on h2 "Neem-ekstrakt" at bounding box center [709, 290] width 222 height 28
click at [724, 293] on p "Neem-ekstrakt" at bounding box center [709, 290] width 220 height 25
click at [809, 256] on icon "Carousel Next Arrow" at bounding box center [808, 254] width 13 height 13
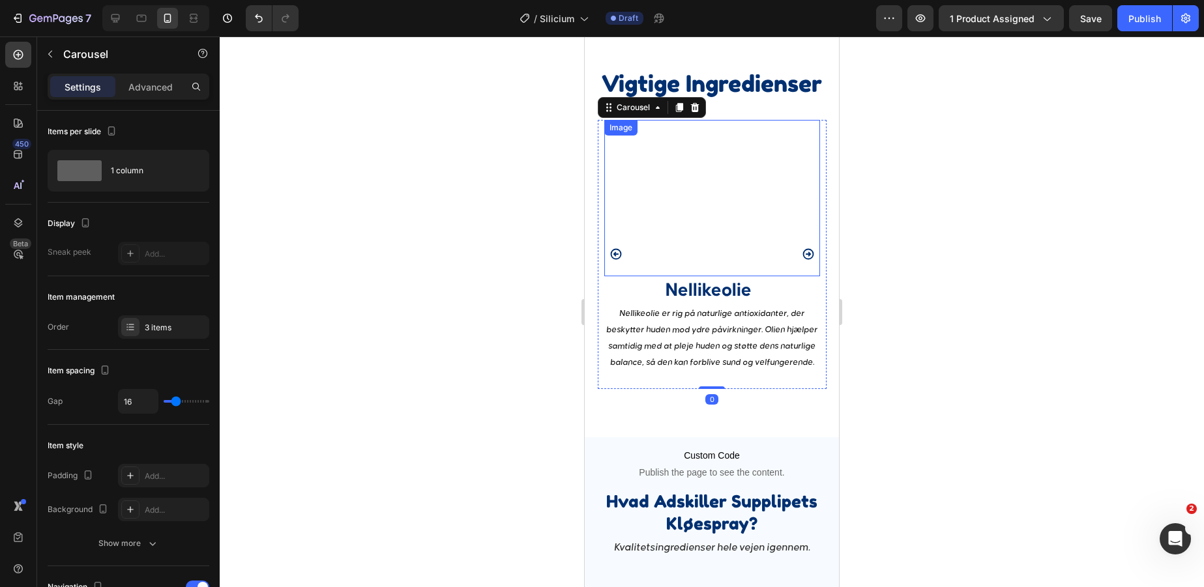
click at [623, 252] on img at bounding box center [712, 198] width 216 height 156
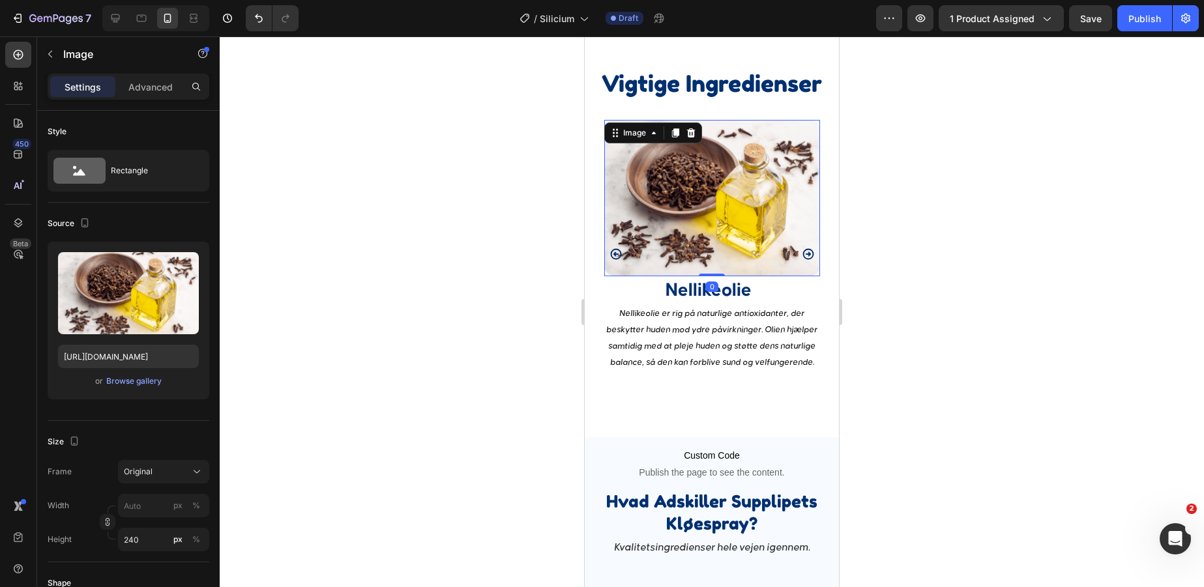
click at [623, 252] on div "Image Silicium Heading Neem-ekstrakt er kendt fra traditionel plantepleje for s…" at bounding box center [712, 254] width 229 height 269
click at [619, 252] on icon "Carousel Back Arrow" at bounding box center [616, 254] width 13 height 13
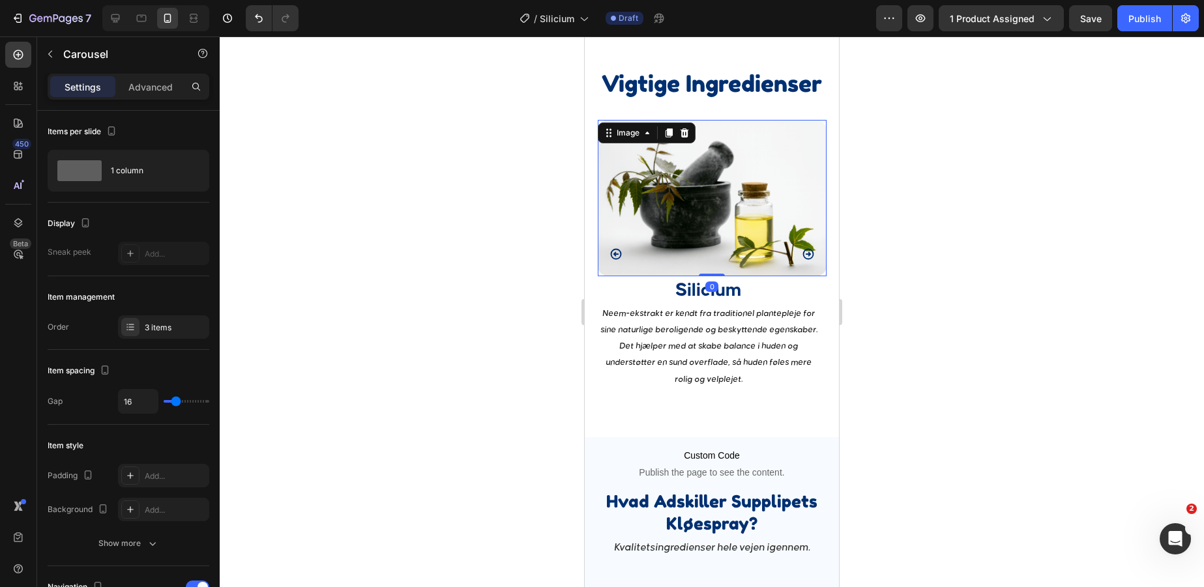
click at [713, 200] on img at bounding box center [712, 198] width 229 height 156
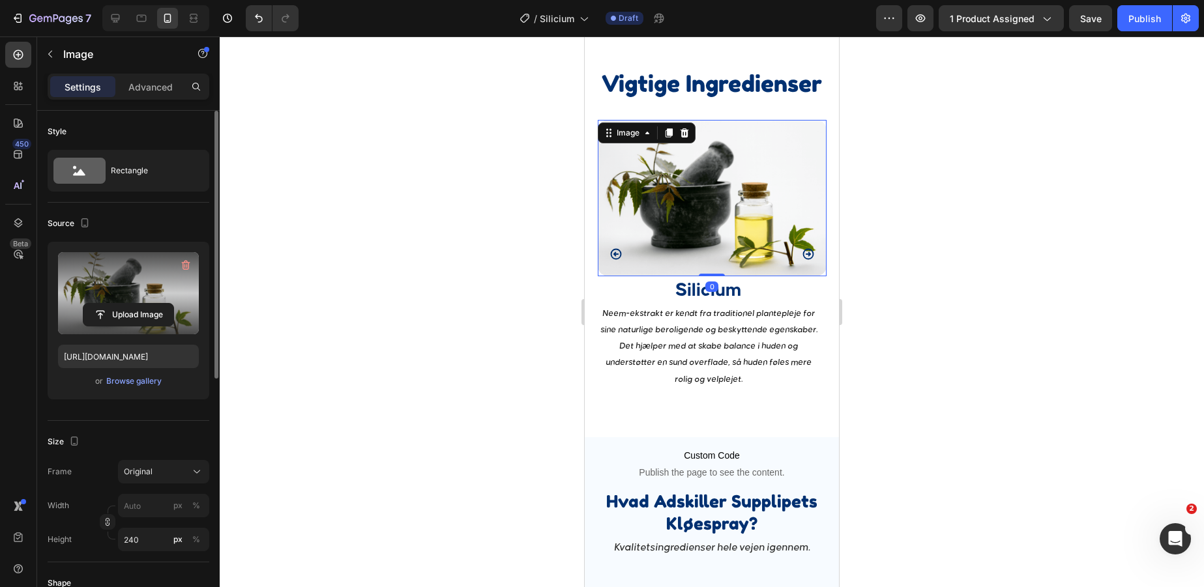
click at [125, 295] on label at bounding box center [128, 293] width 141 height 82
click at [125, 304] on input "file" at bounding box center [128, 315] width 90 height 22
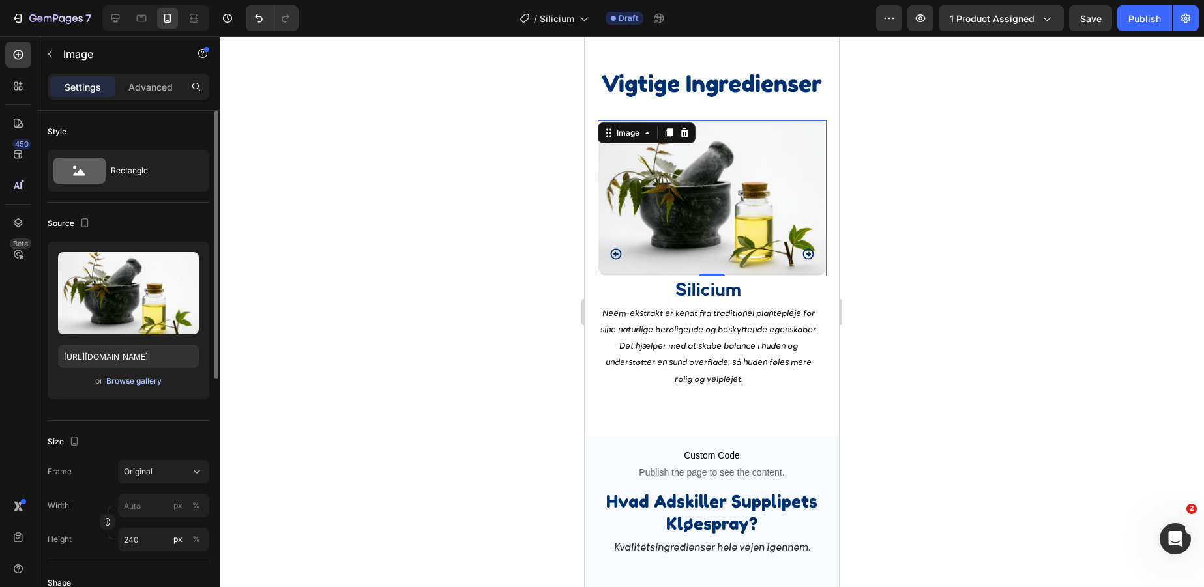
click at [130, 382] on div "Browse gallery" at bounding box center [133, 382] width 55 height 12
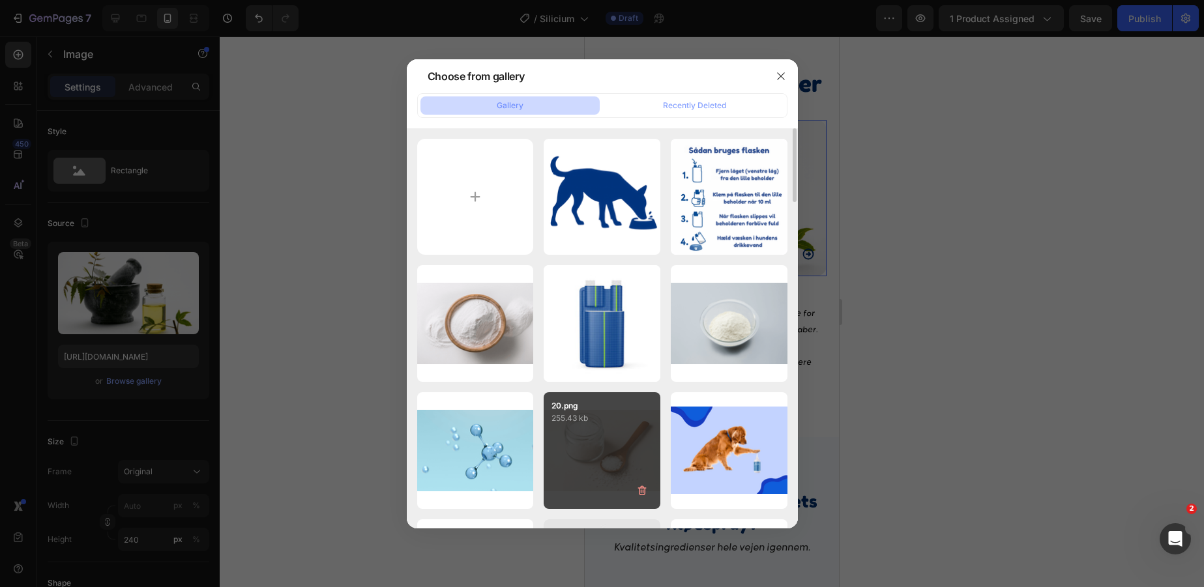
click at [597, 435] on div "20.png 255.43 kb" at bounding box center [602, 450] width 117 height 117
type input "https://cdn.shopify.com/s/files/1/0856/5702/6894/files/gempages_530731164596438…"
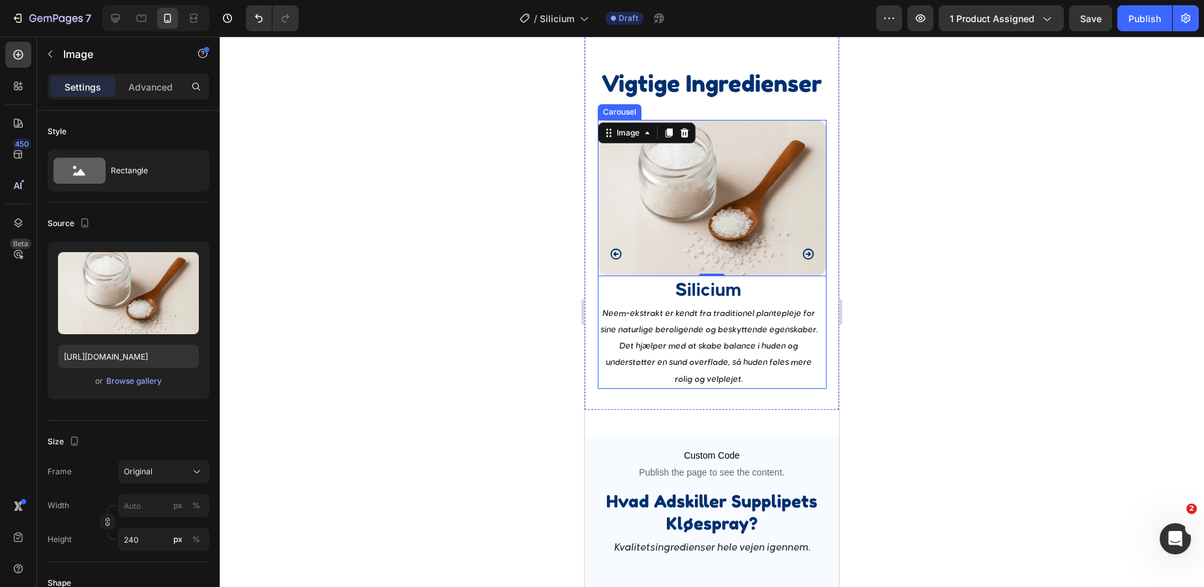
click at [808, 258] on icon "Carousel Next Arrow" at bounding box center [808, 254] width 13 height 13
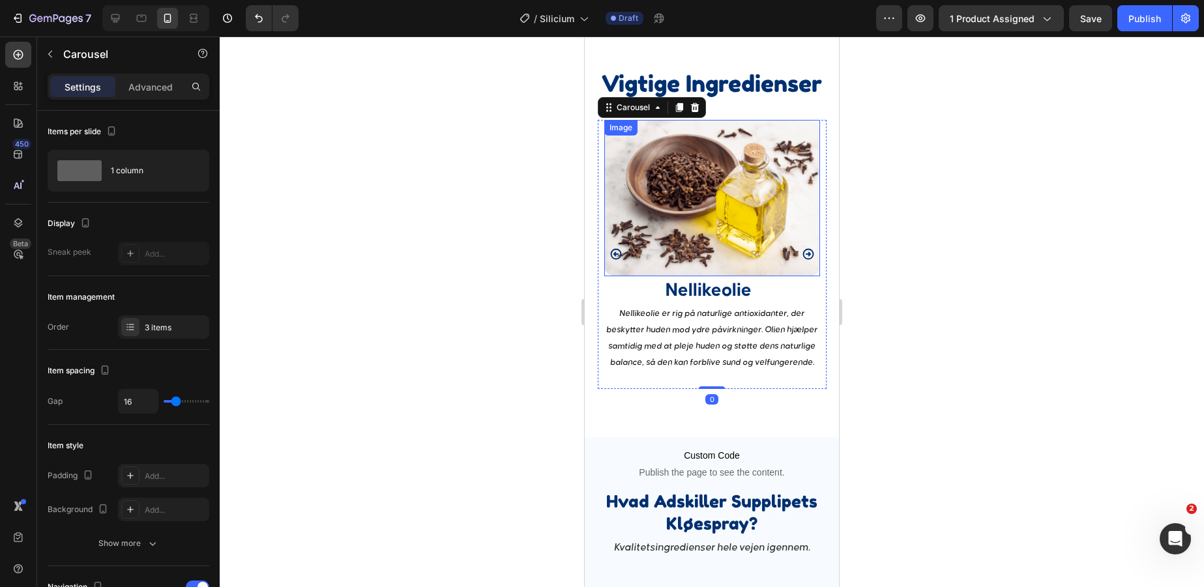
click at [706, 216] on img at bounding box center [712, 198] width 216 height 156
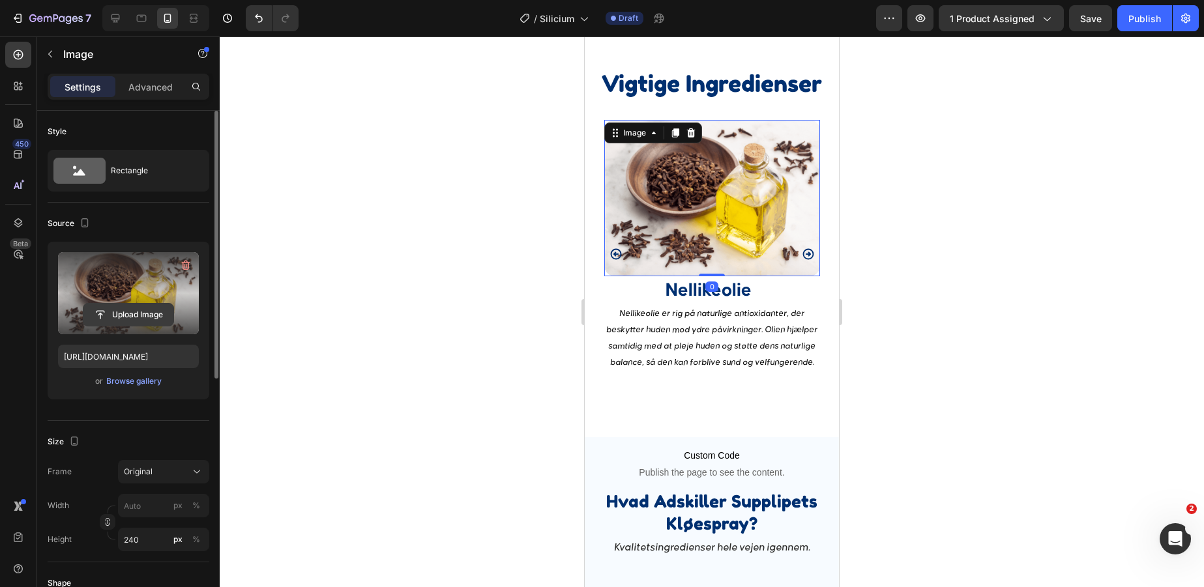
click at [114, 319] on input "file" at bounding box center [128, 315] width 90 height 22
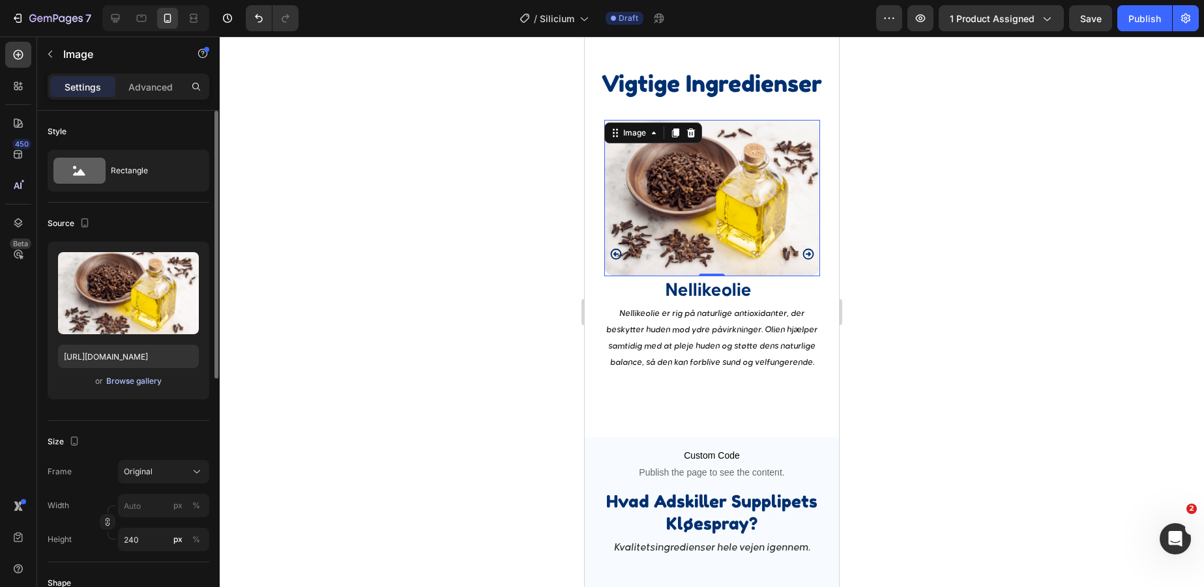
click at [134, 381] on div "Browse gallery" at bounding box center [133, 382] width 55 height 12
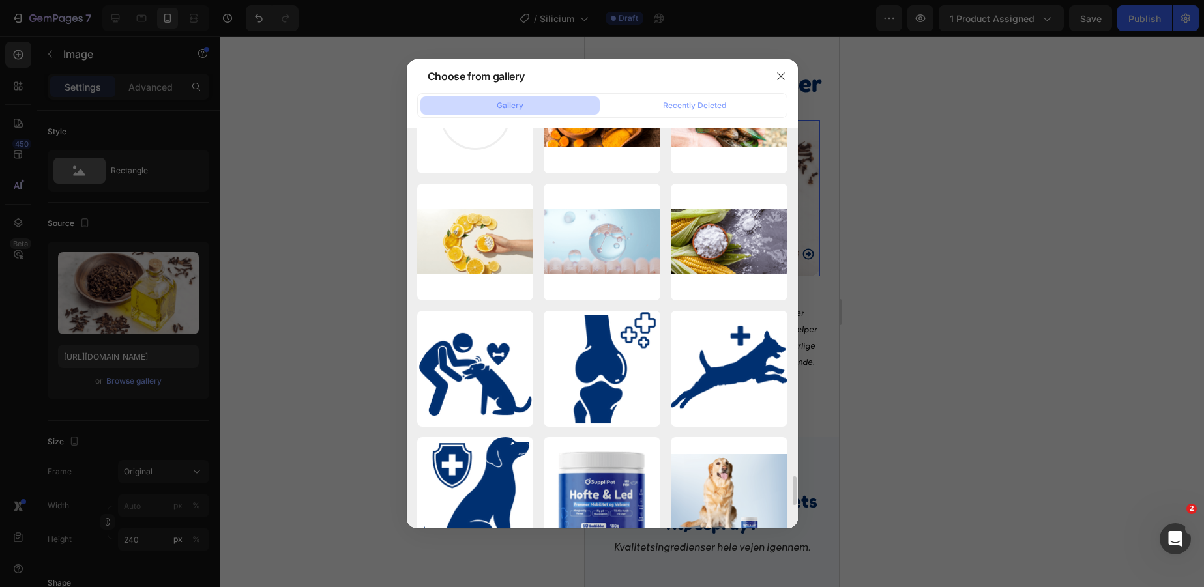
scroll to position [4773, 0]
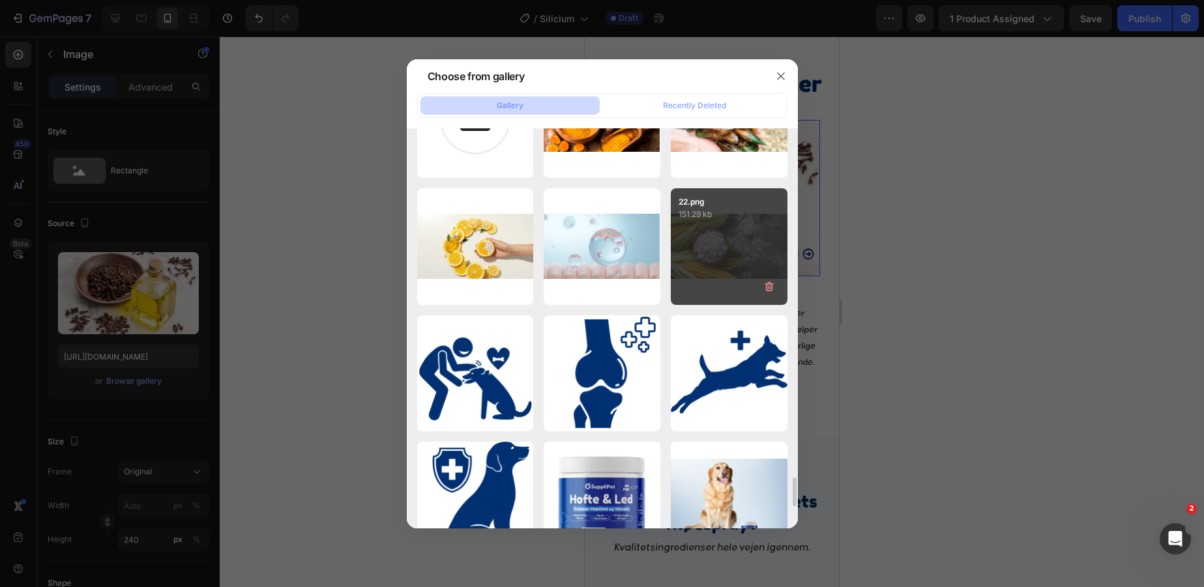
click at [744, 265] on div "22.png 151.29 kb" at bounding box center [729, 246] width 117 height 117
type input "https://cdn.shopify.com/s/files/1/0856/5702/6894/files/gempages_530731164596438…"
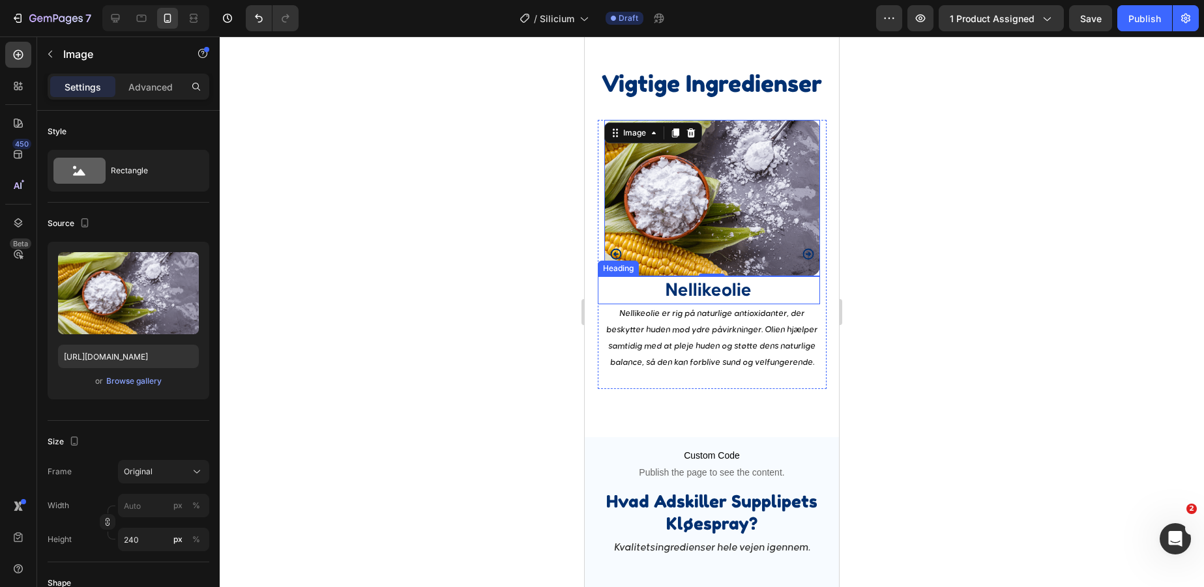
click at [711, 292] on h2 "Nellikeolie" at bounding box center [709, 290] width 222 height 28
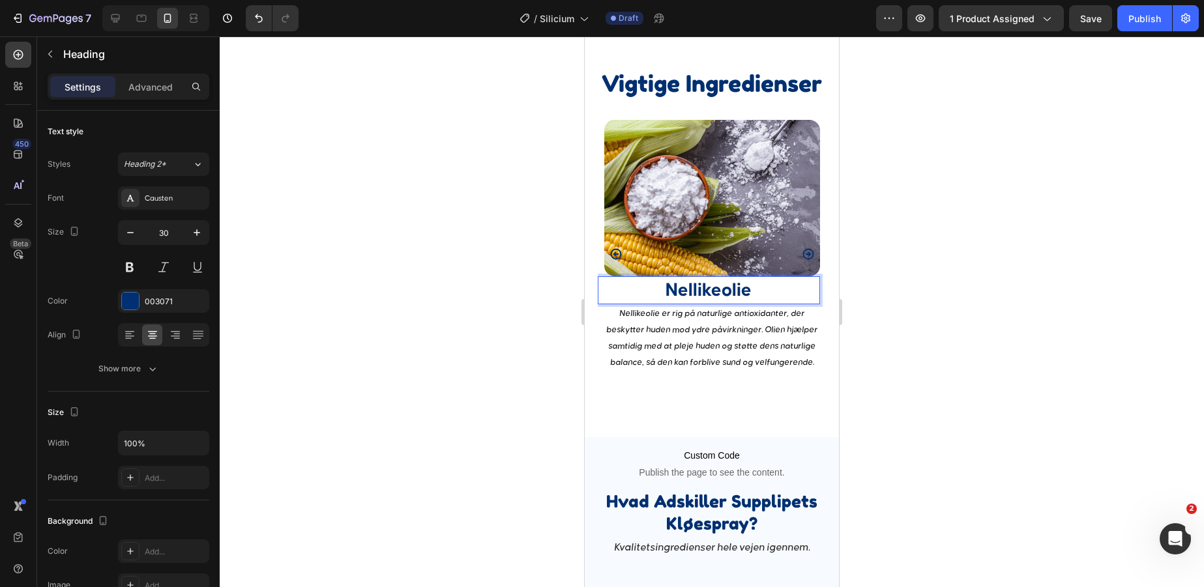
click at [711, 292] on h2 "Nellikeolie" at bounding box center [709, 290] width 222 height 28
click at [711, 292] on p "Nellikeolie" at bounding box center [709, 290] width 220 height 25
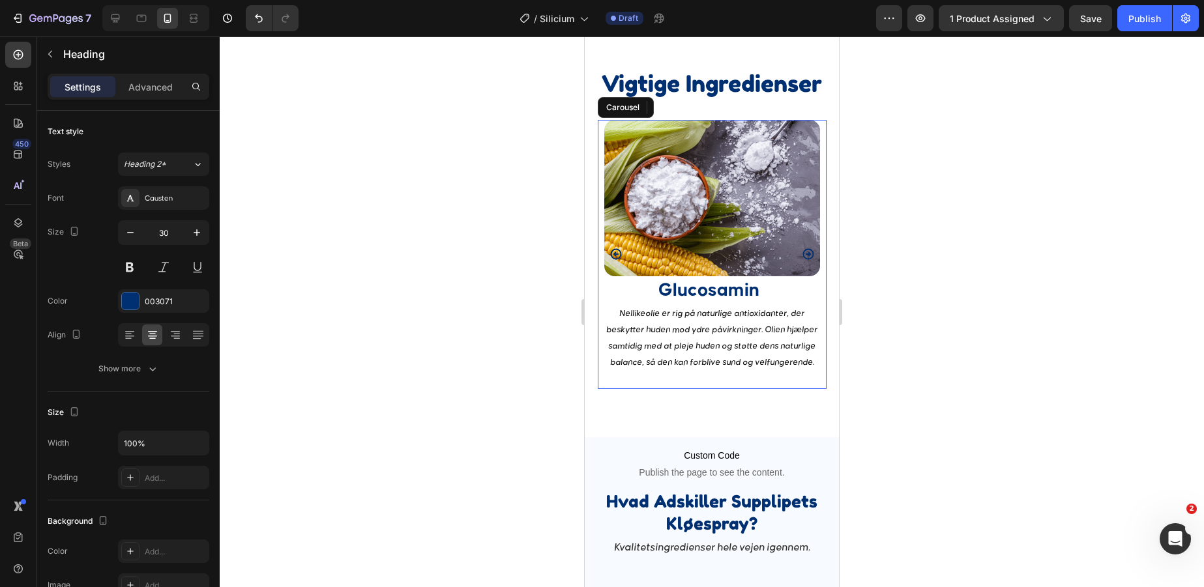
click at [814, 249] on button "Carousel Next Arrow" at bounding box center [809, 254] width 16 height 16
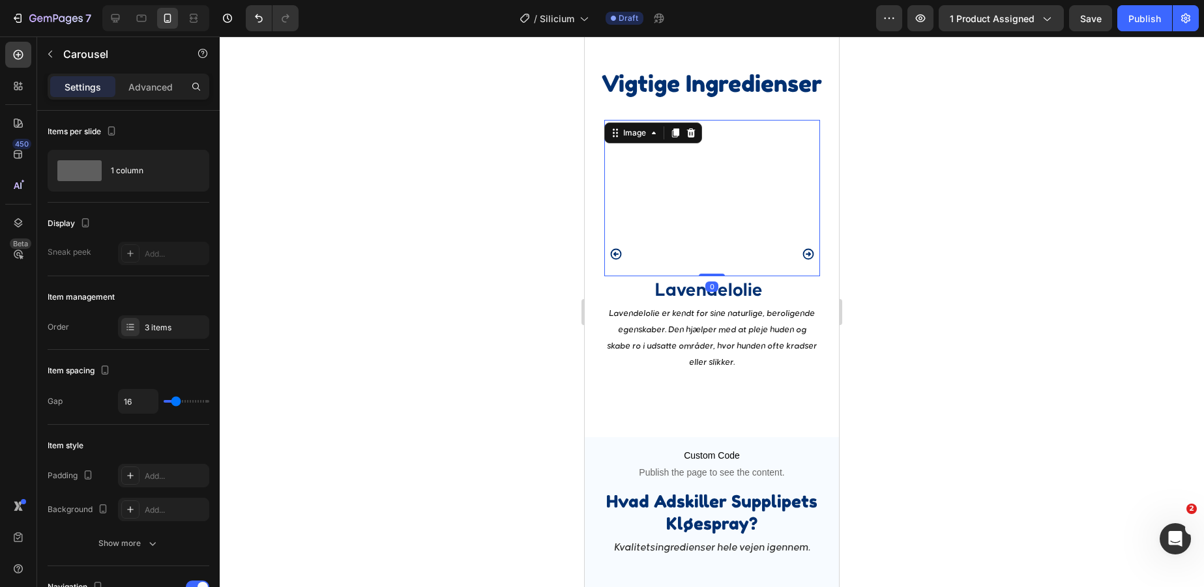
click at [717, 208] on img at bounding box center [712, 198] width 216 height 156
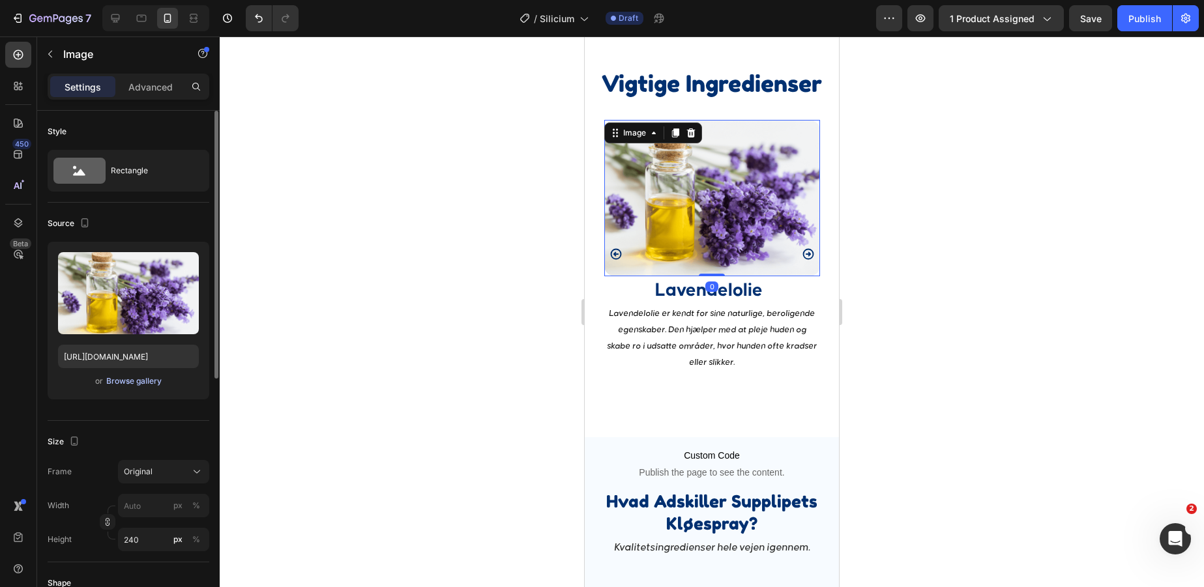
click at [129, 385] on div "Browse gallery" at bounding box center [133, 382] width 55 height 12
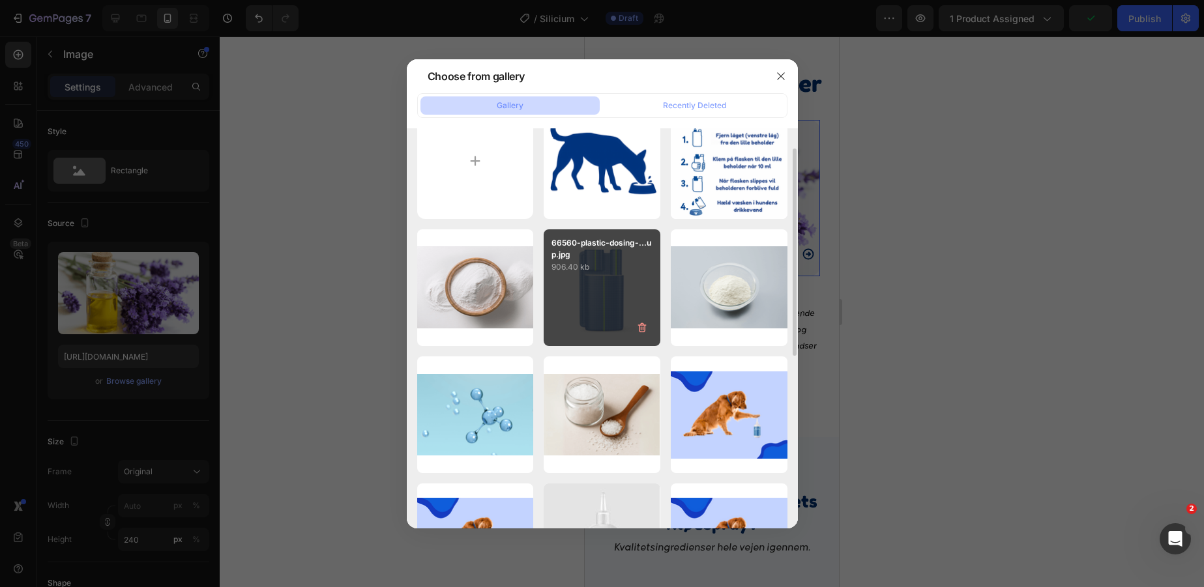
scroll to position [37, 0]
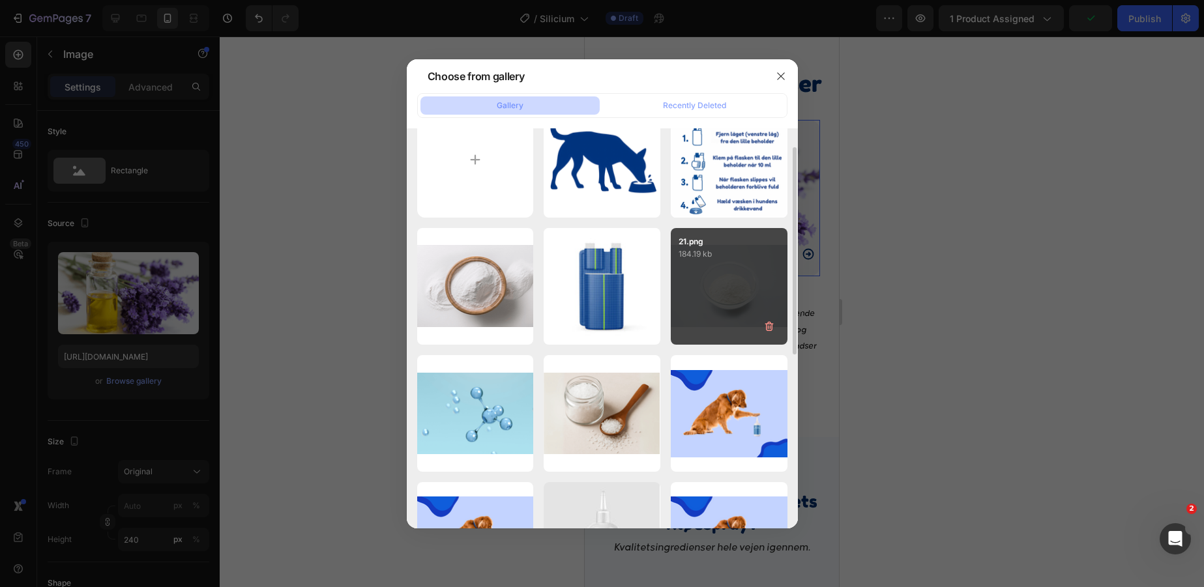
click at [713, 295] on div "21.png 184.19 kb" at bounding box center [729, 286] width 117 height 117
type input "https://cdn.shopify.com/s/files/1/0856/5702/6894/files/gempages_530731164596438…"
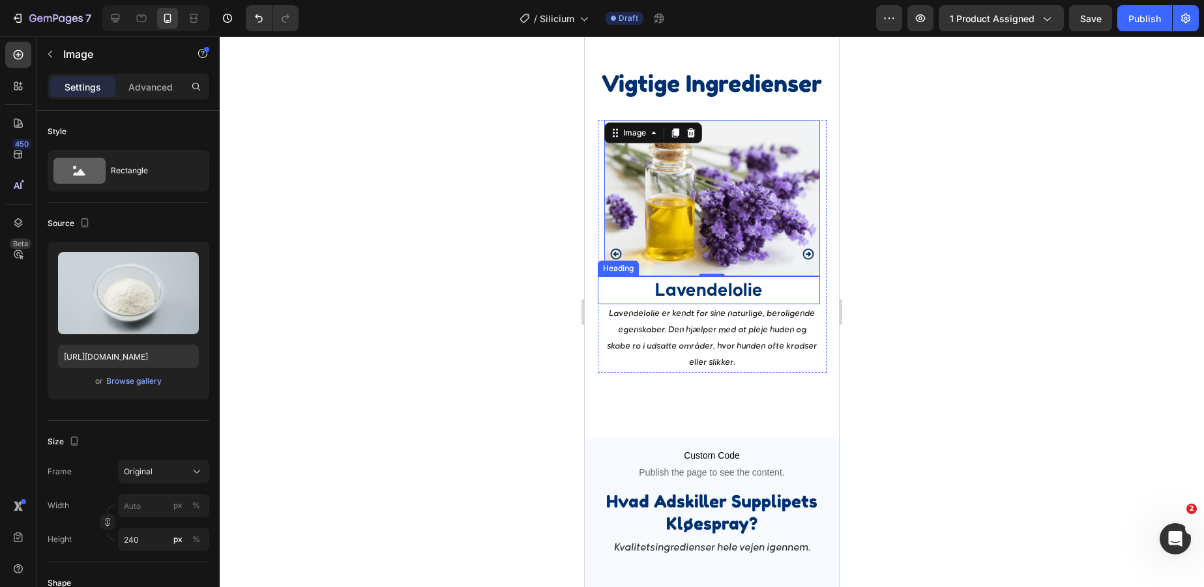
click at [715, 293] on strong "Lavendelolie" at bounding box center [709, 290] width 108 height 19
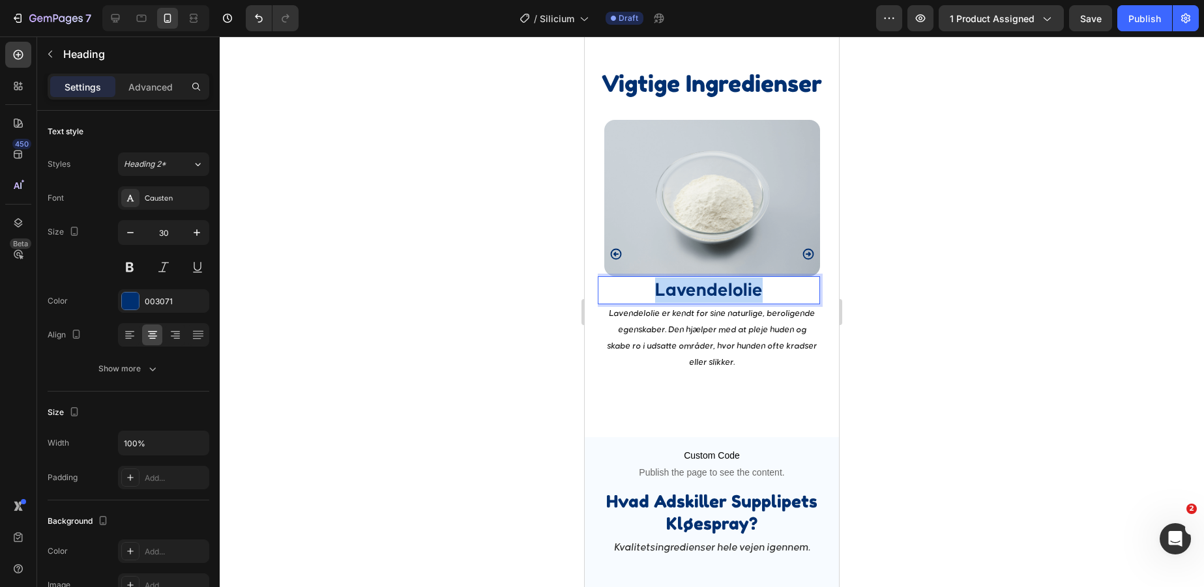
click at [715, 293] on strong "Lavendelolie" at bounding box center [709, 290] width 108 height 19
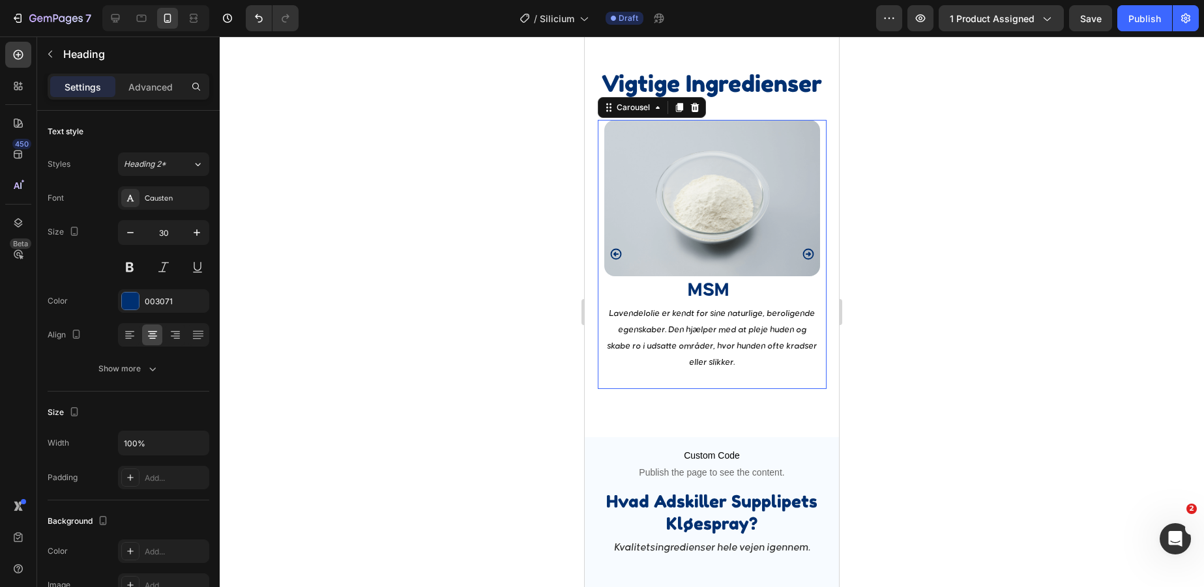
click at [614, 252] on icon "Carousel Back Arrow" at bounding box center [615, 254] width 11 height 11
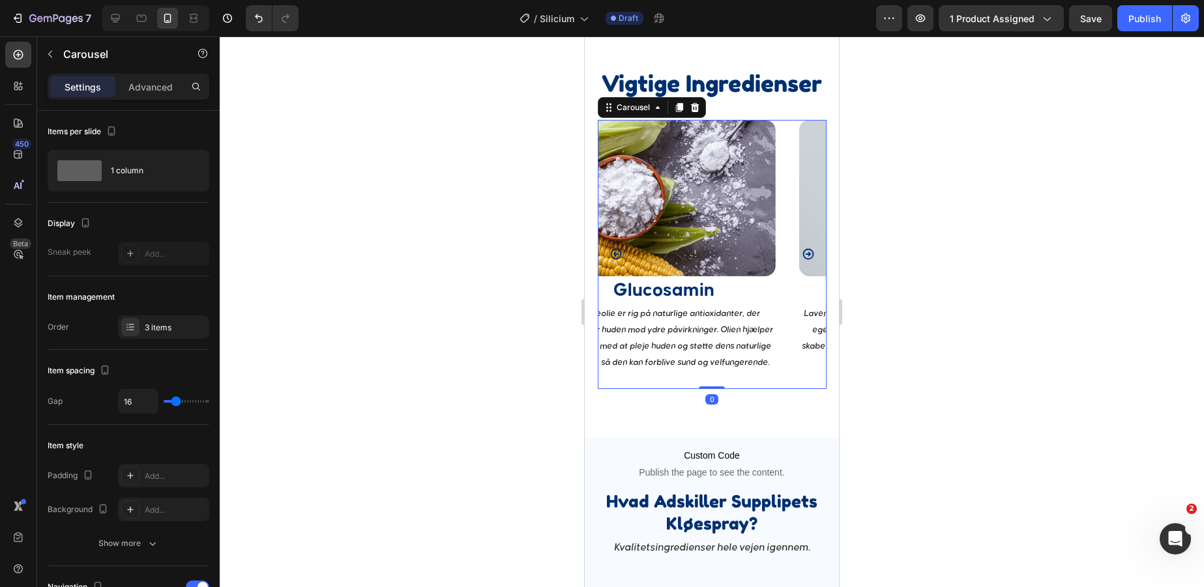
click at [614, 252] on icon "Carousel Back Arrow" at bounding box center [615, 254] width 11 height 11
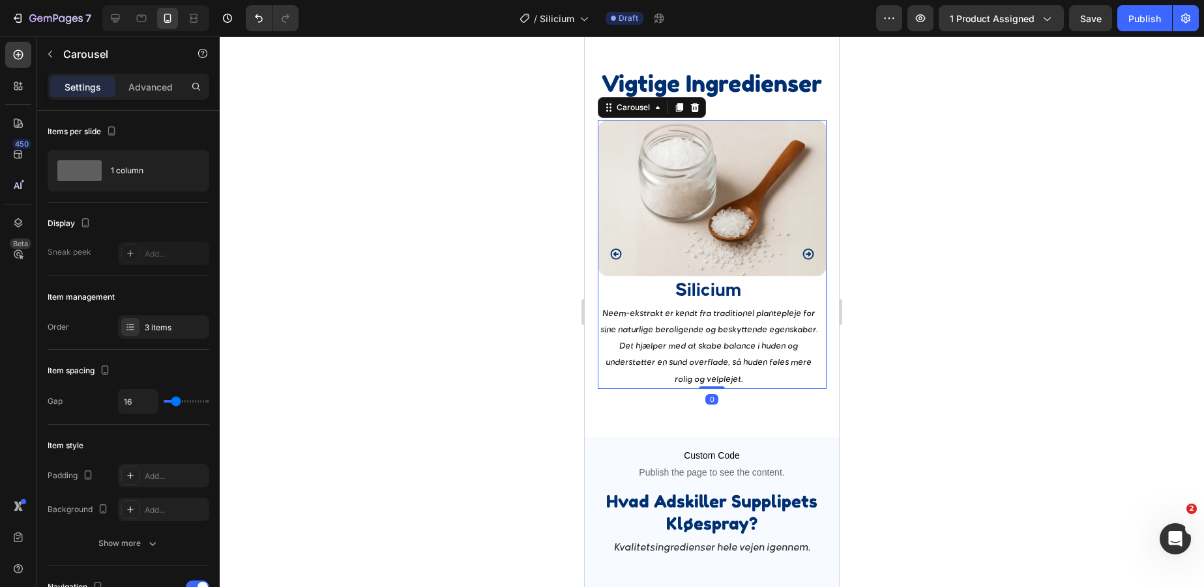
click at [614, 252] on icon "Carousel Back Arrow" at bounding box center [615, 254] width 11 height 11
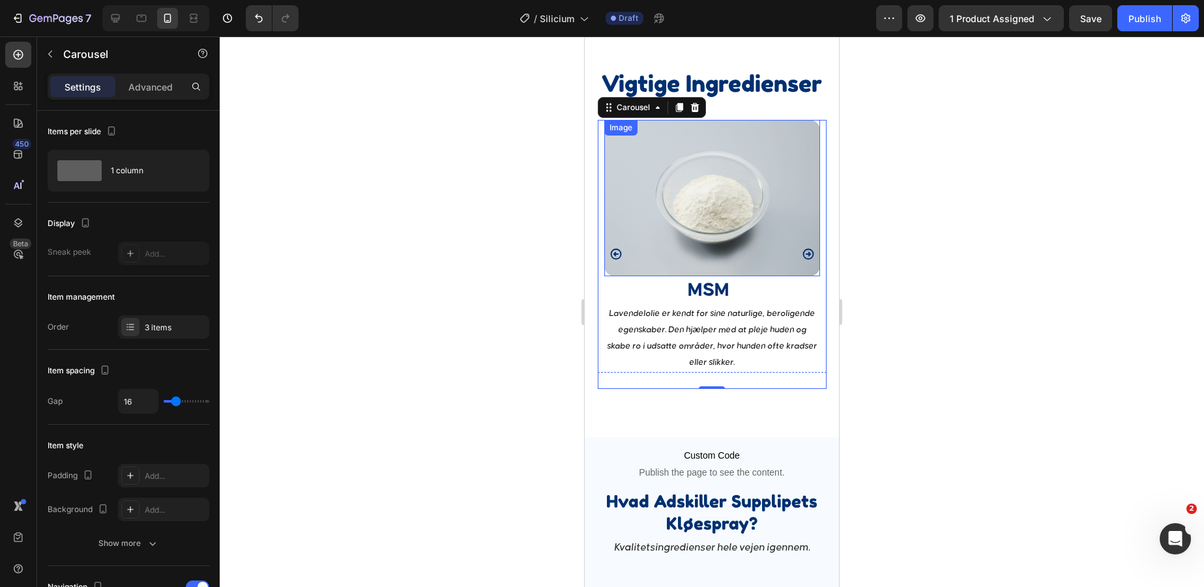
click at [810, 254] on icon "Carousel Next Arrow" at bounding box center [808, 254] width 13 height 13
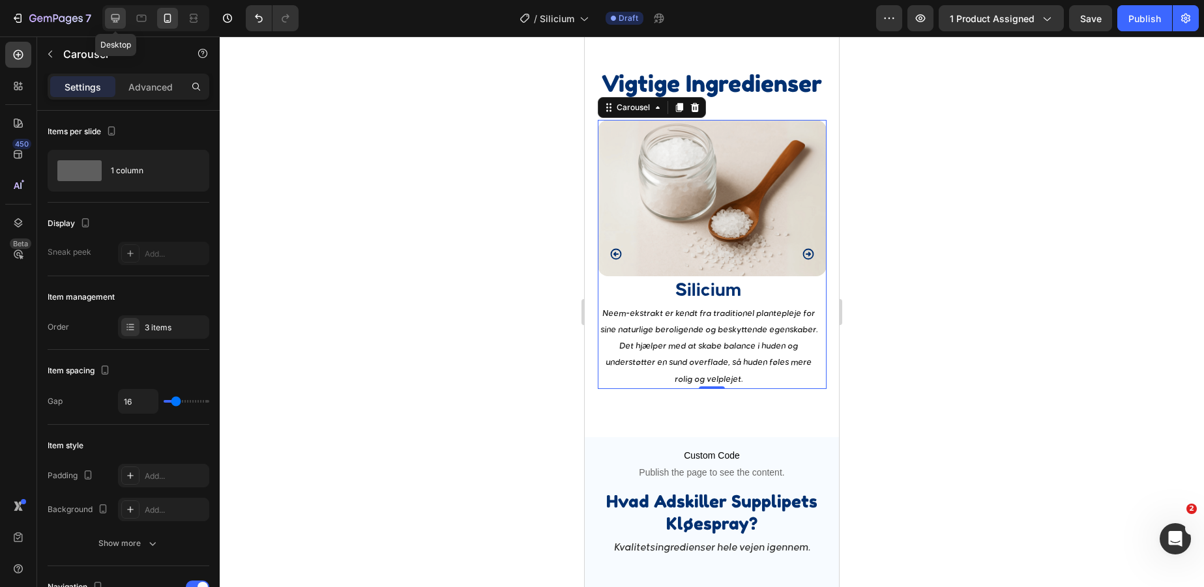
click at [119, 18] on icon at bounding box center [115, 18] width 8 height 8
type input "100%"
type input "24"
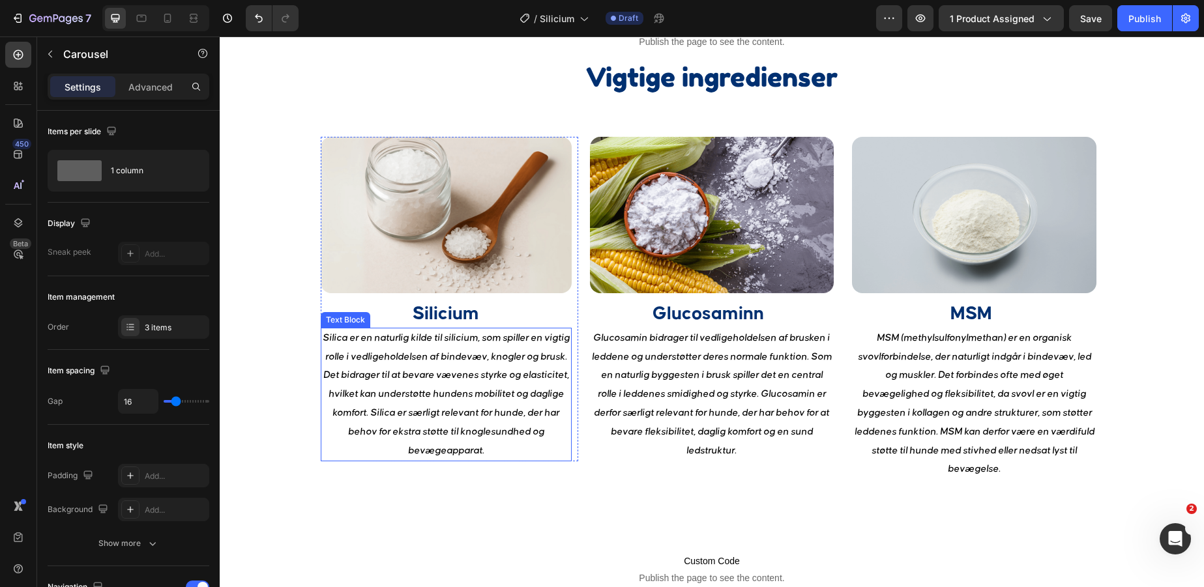
scroll to position [1627, 0]
click at [481, 419] on p "Silica er en naturlig kilde til silicium, som spiller en vigtig rolle i vedlige…" at bounding box center [446, 396] width 248 height 132
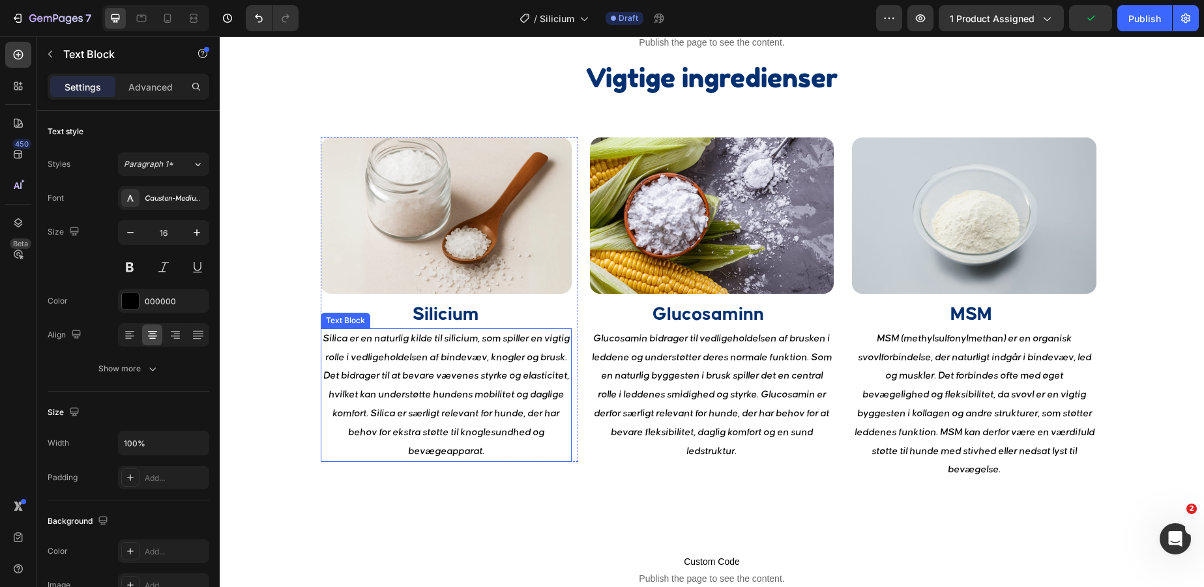
click at [481, 419] on p "Silica er en naturlig kilde til silicium, som spiller en vigtig rolle i vedlige…" at bounding box center [446, 396] width 248 height 132
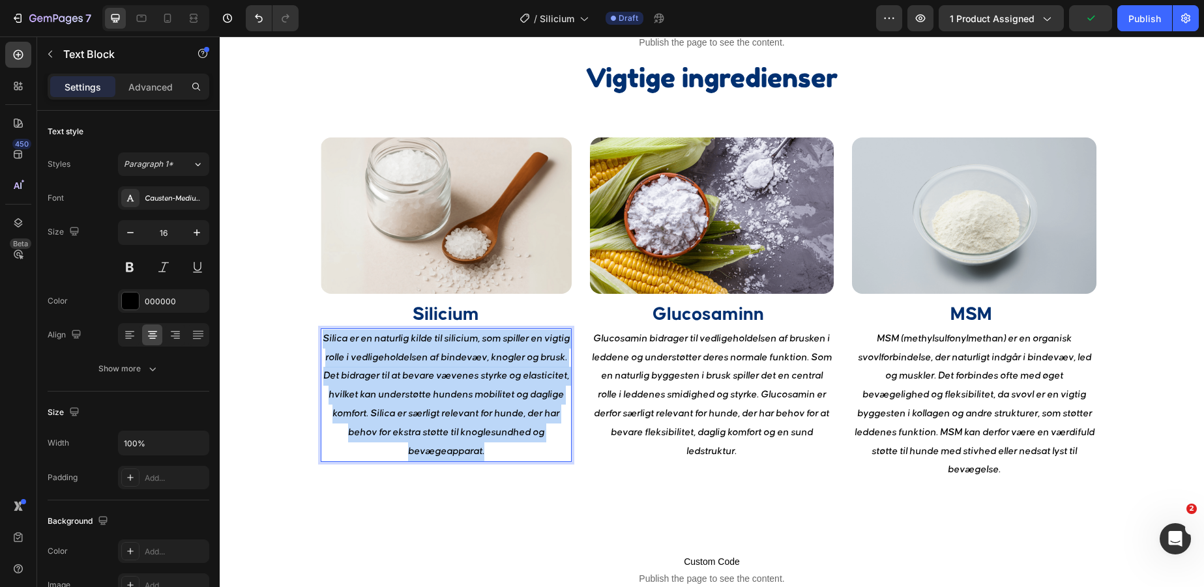
click at [481, 419] on p "Silica er en naturlig kilde til silicium, som spiller en vigtig rolle i vedlige…" at bounding box center [446, 396] width 248 height 132
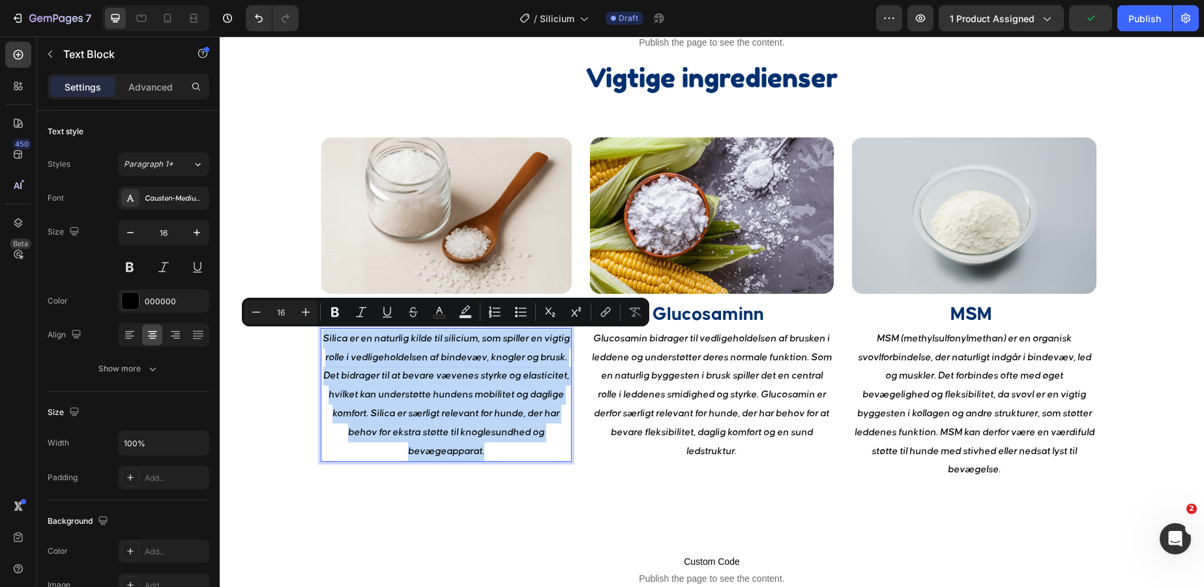
copy p "Silica er en naturlig kilde til silicium, som spiller en vigtig rolle i vedlige…"
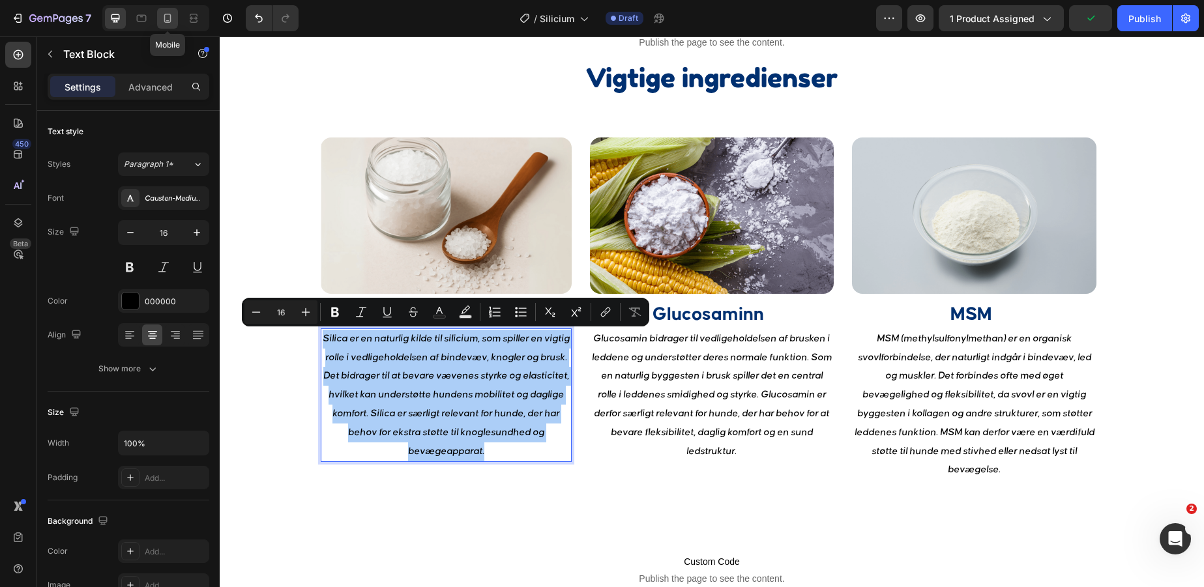
click at [160, 22] on div at bounding box center [167, 18] width 21 height 21
type input "14"
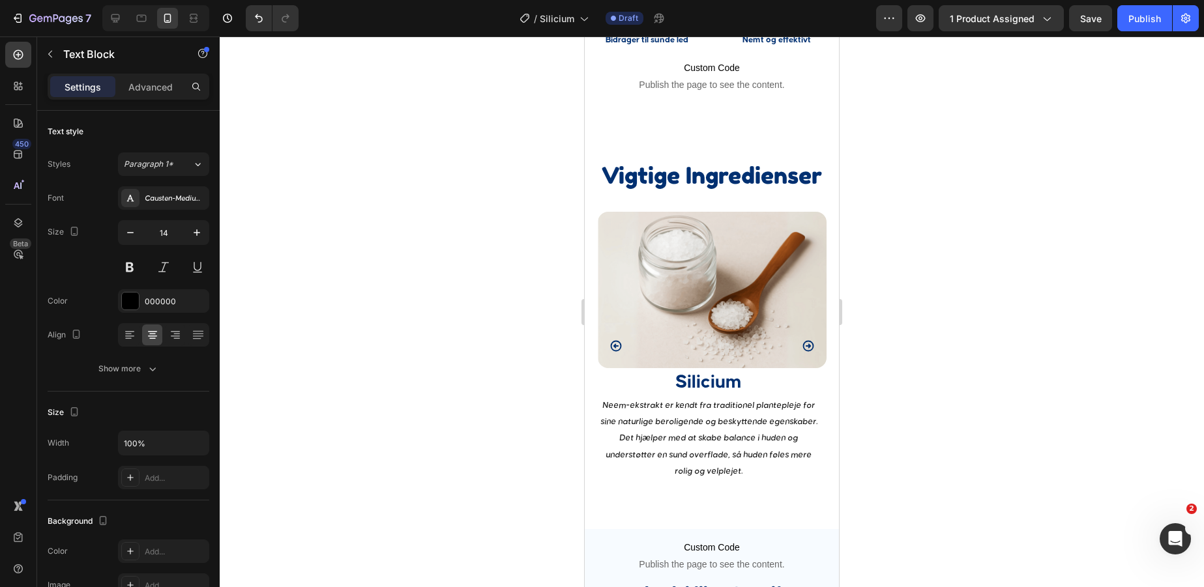
scroll to position [1861, 0]
click at [699, 430] on p "Neem-ekstrakt er kendt fra traditionel plantepleje for sine naturlige beroligen…" at bounding box center [709, 439] width 220 height 82
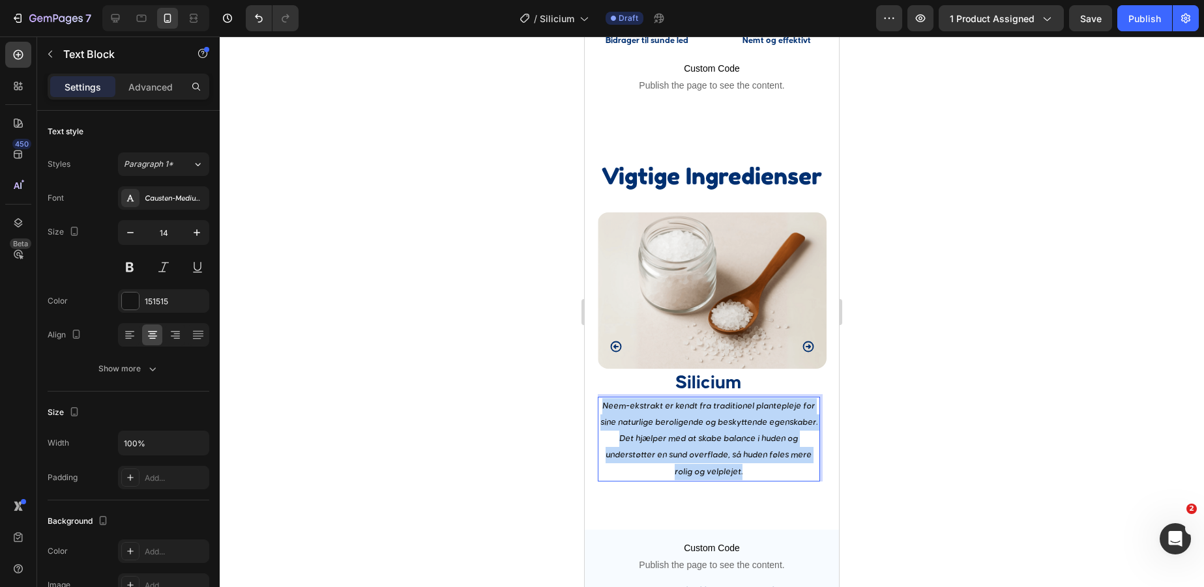
click at [699, 430] on p "Neem-ekstrakt er kendt fra traditionel plantepleje for sine naturlige beroligen…" at bounding box center [709, 439] width 220 height 82
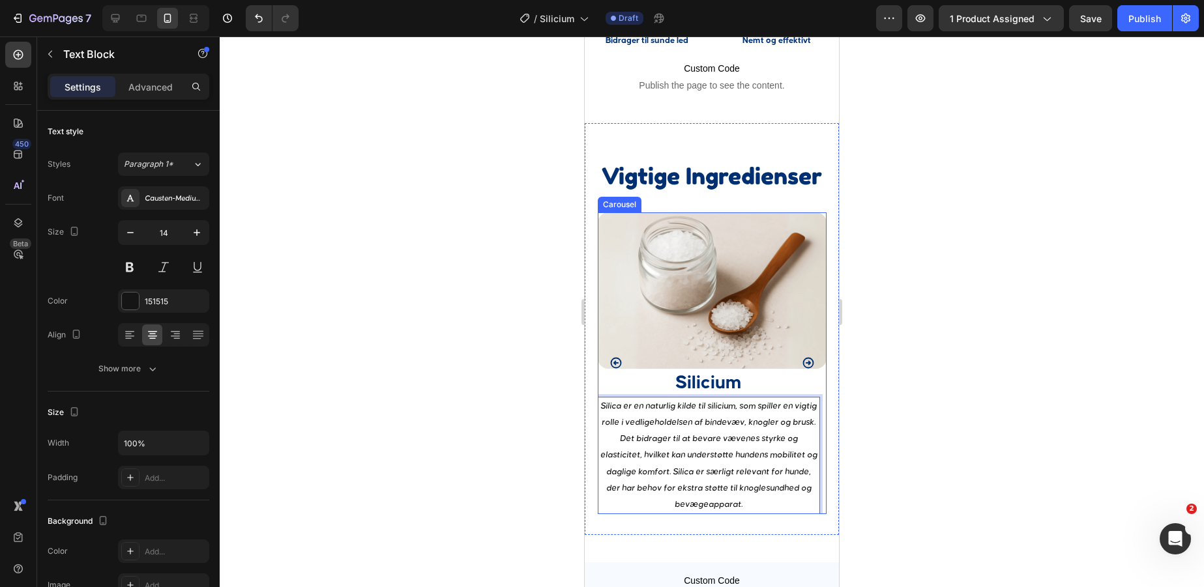
click at [809, 358] on icon "Carousel Next Arrow" at bounding box center [808, 363] width 11 height 11
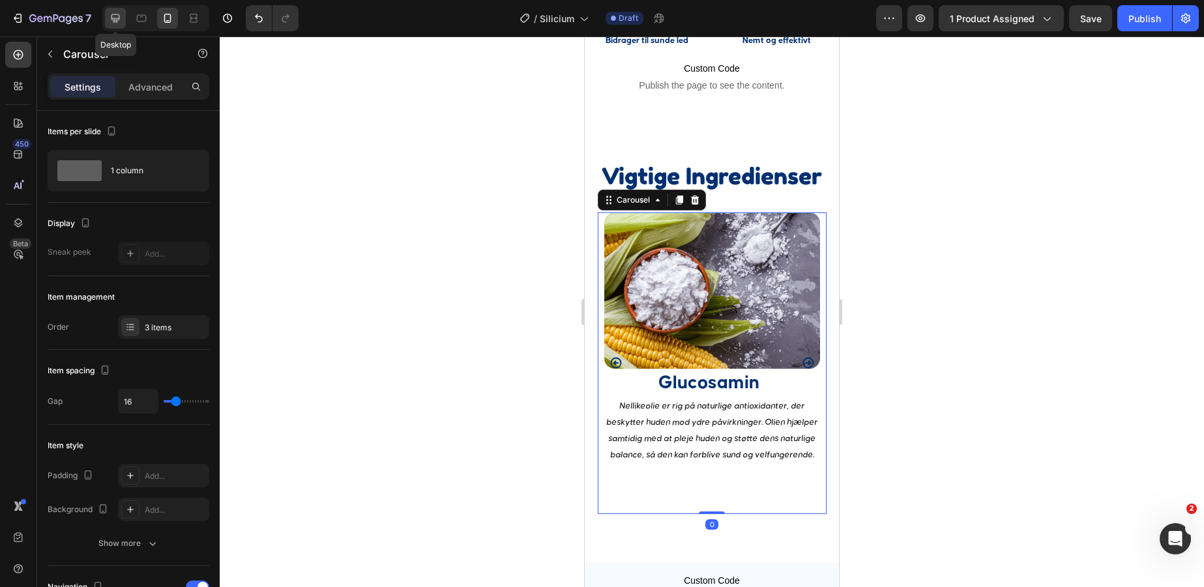
click at [116, 17] on icon at bounding box center [115, 18] width 13 height 13
type input "24"
type input "100%"
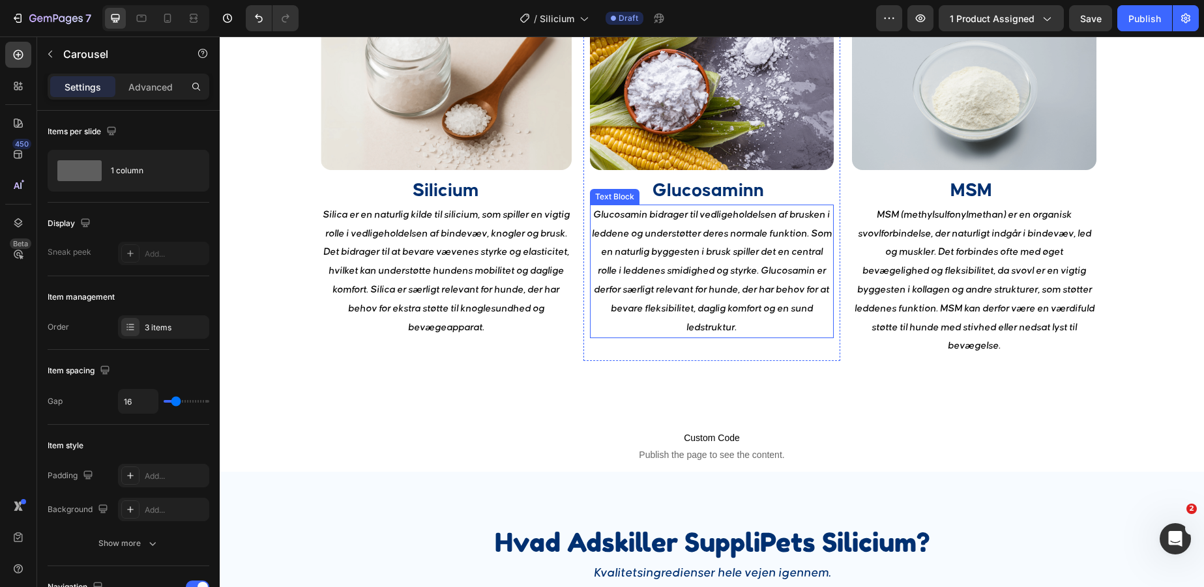
scroll to position [1750, 0]
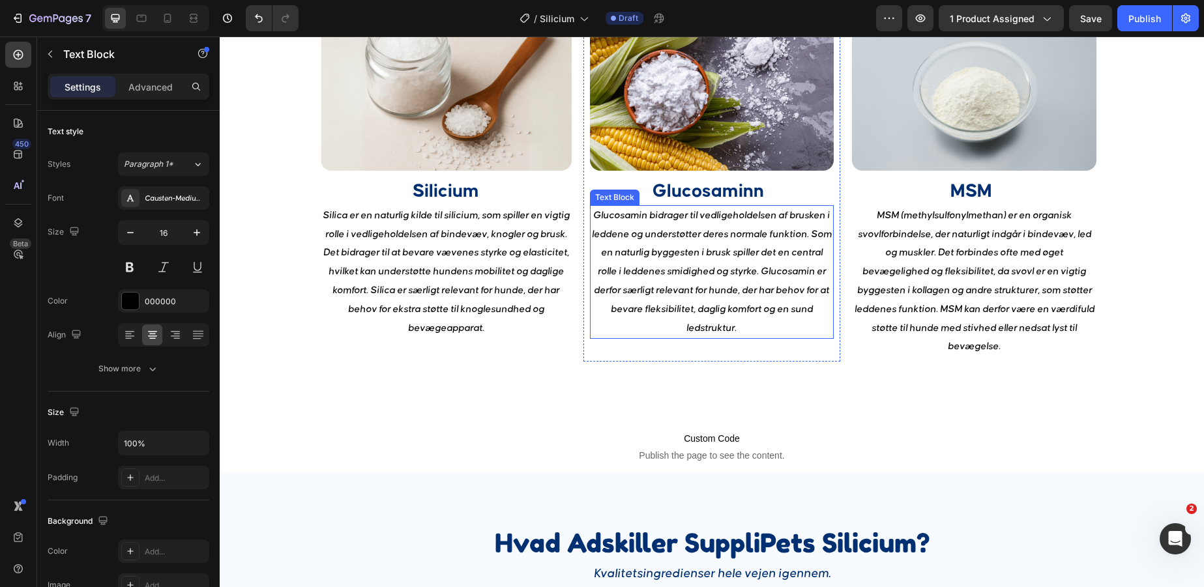
click at [723, 259] on p "Glucosamin bidrager til vedligeholdelsen af brusken i leddene og understøtter d…" at bounding box center [712, 273] width 242 height 132
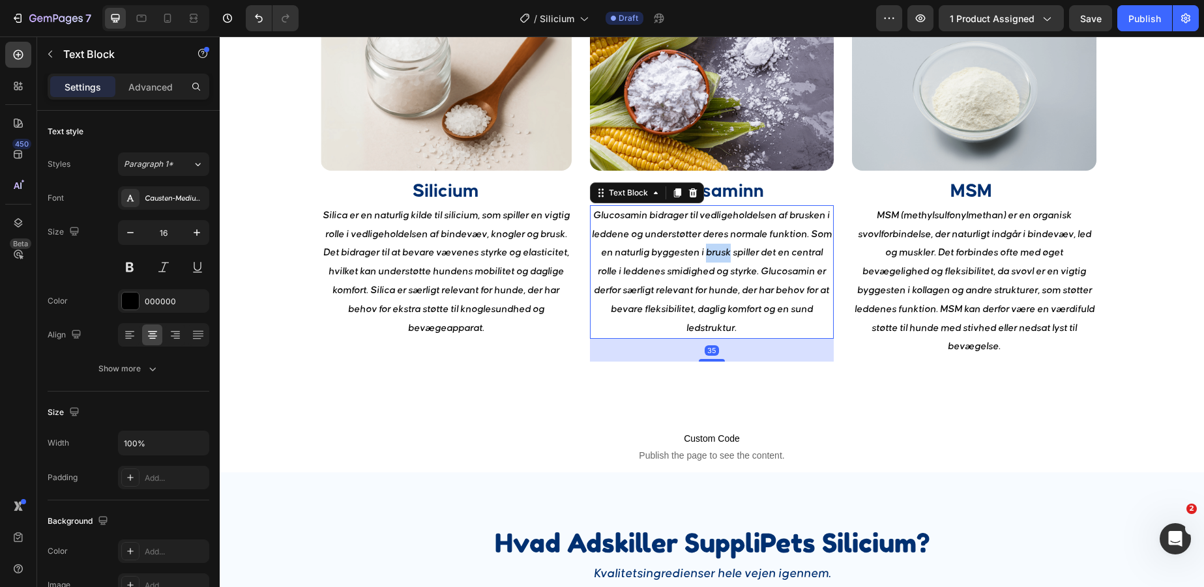
click at [723, 259] on p "Glucosamin bidrager til vedligeholdelsen af brusken i leddene og understøtter d…" at bounding box center [712, 273] width 242 height 132
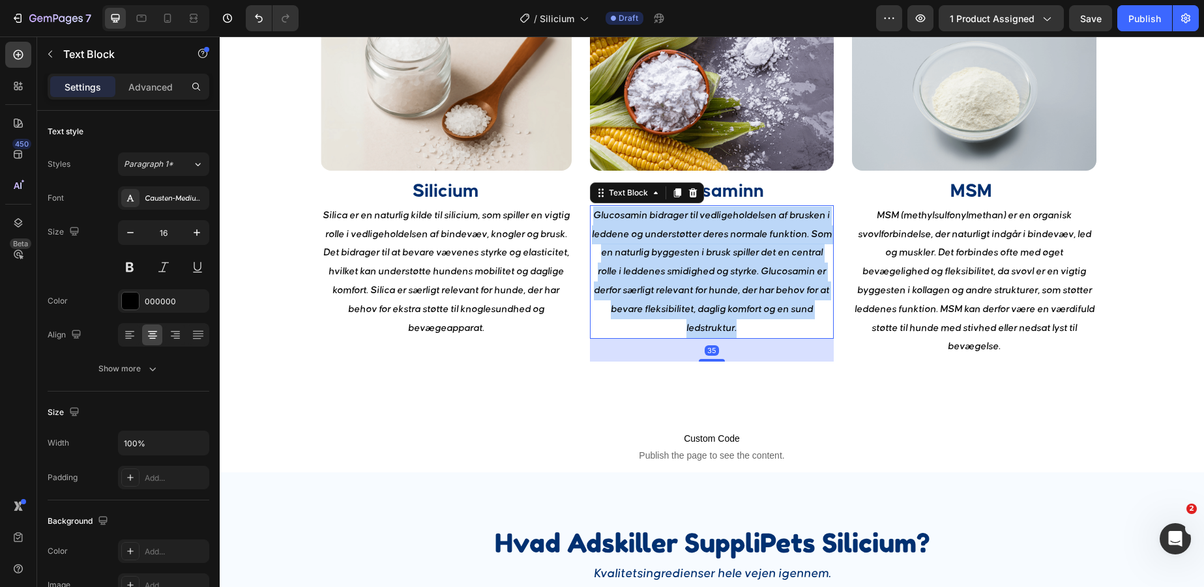
click at [723, 259] on p "Glucosamin bidrager til vedligeholdelsen af brusken i leddene og understøtter d…" at bounding box center [712, 273] width 242 height 132
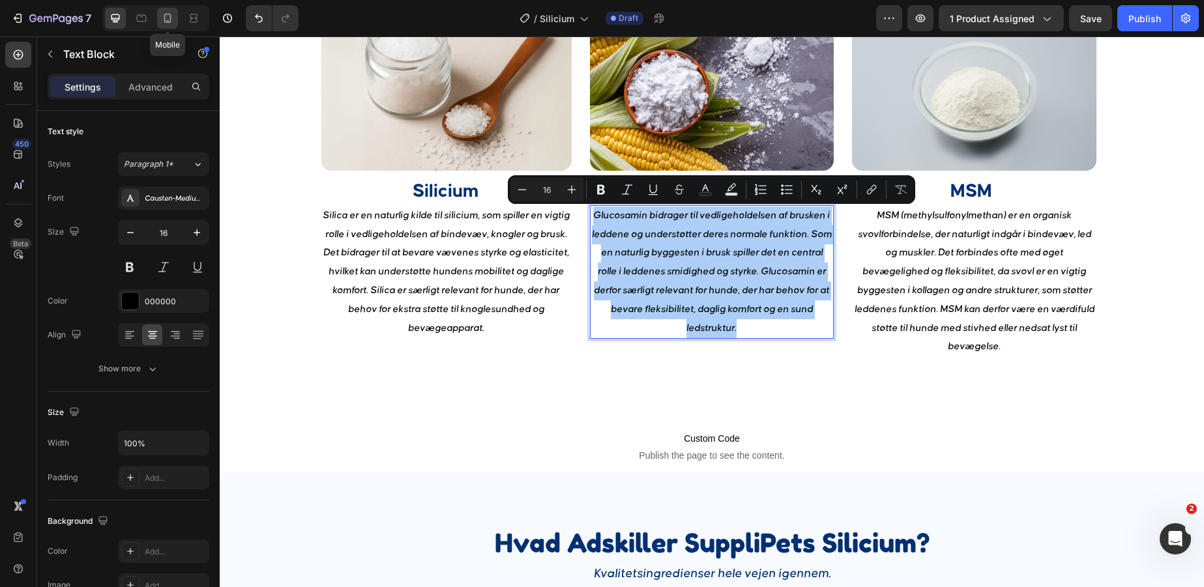
click at [169, 10] on div at bounding box center [167, 18] width 21 height 21
type input "14"
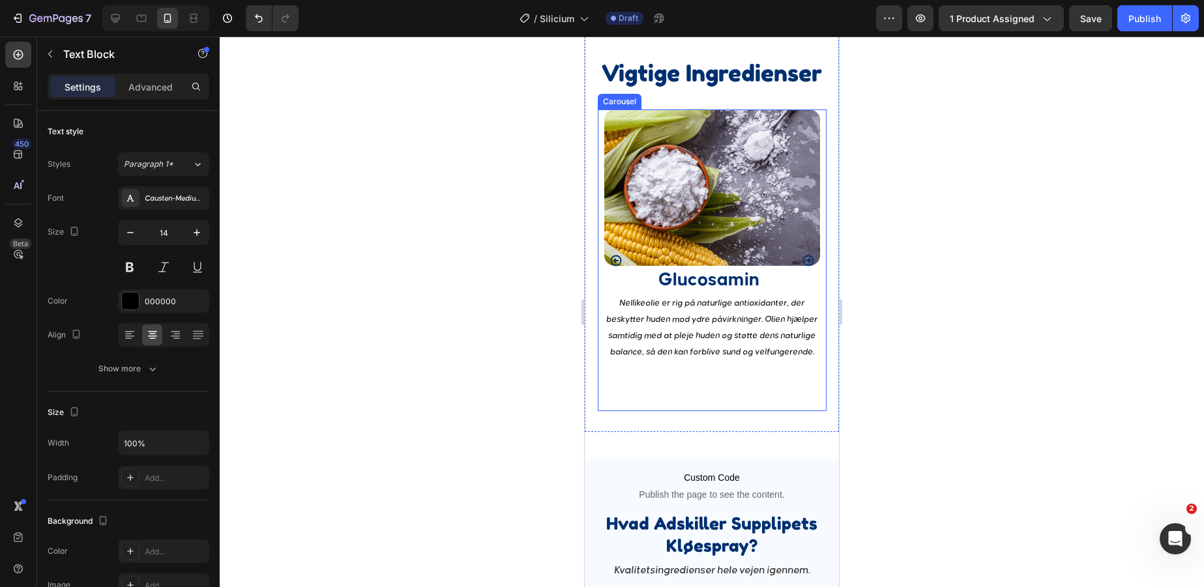
scroll to position [1729, 0]
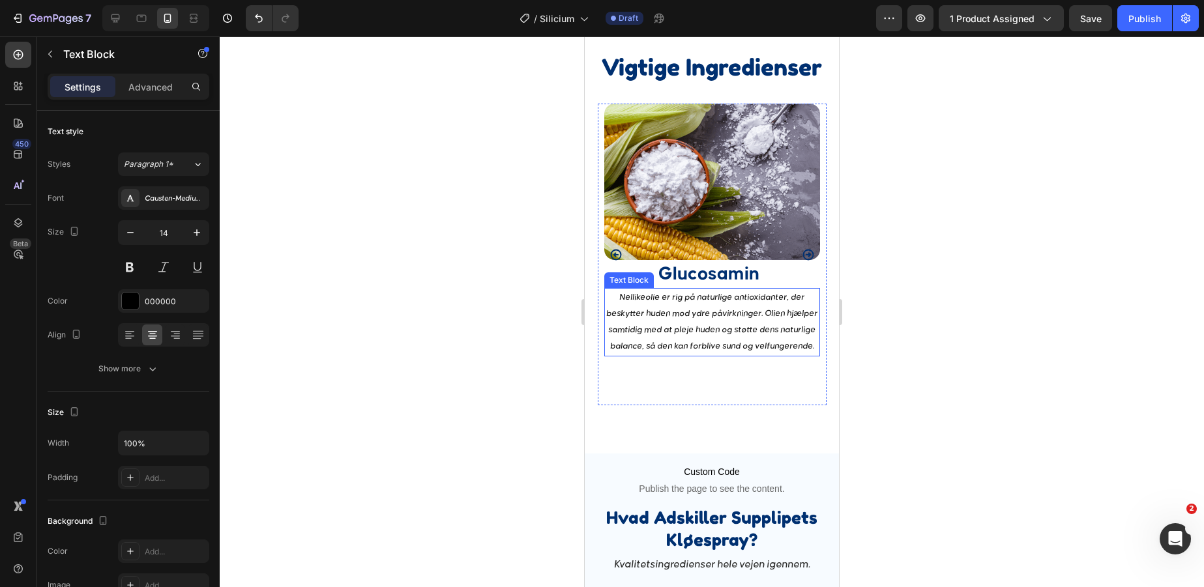
click at [691, 331] on p "Nellikeolie er rig på naturlige antioxidanter, der beskytter huden mod ydre påv…" at bounding box center [712, 322] width 213 height 66
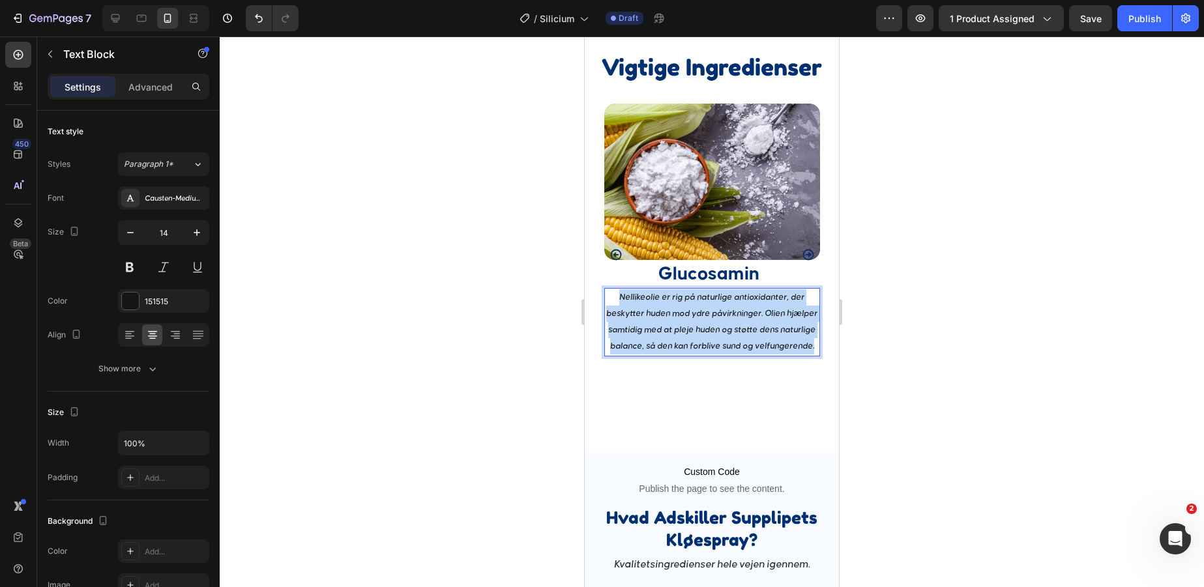
click at [691, 331] on p "Nellikeolie er rig på naturlige antioxidanter, der beskytter huden mod ydre påv…" at bounding box center [712, 322] width 213 height 66
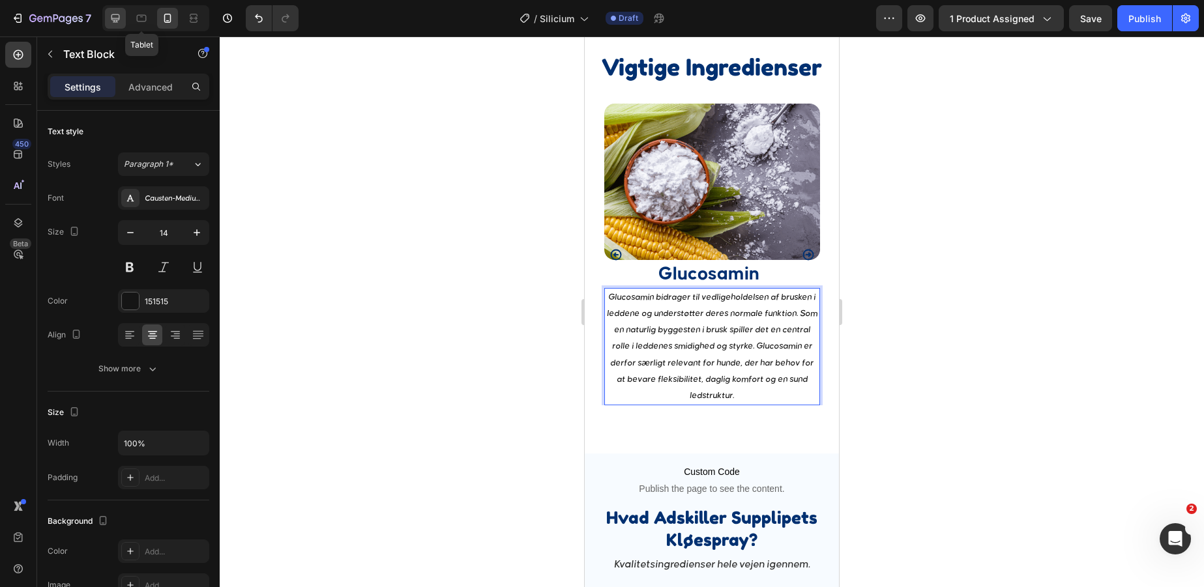
click at [111, 15] on icon at bounding box center [115, 18] width 13 height 13
type input "16"
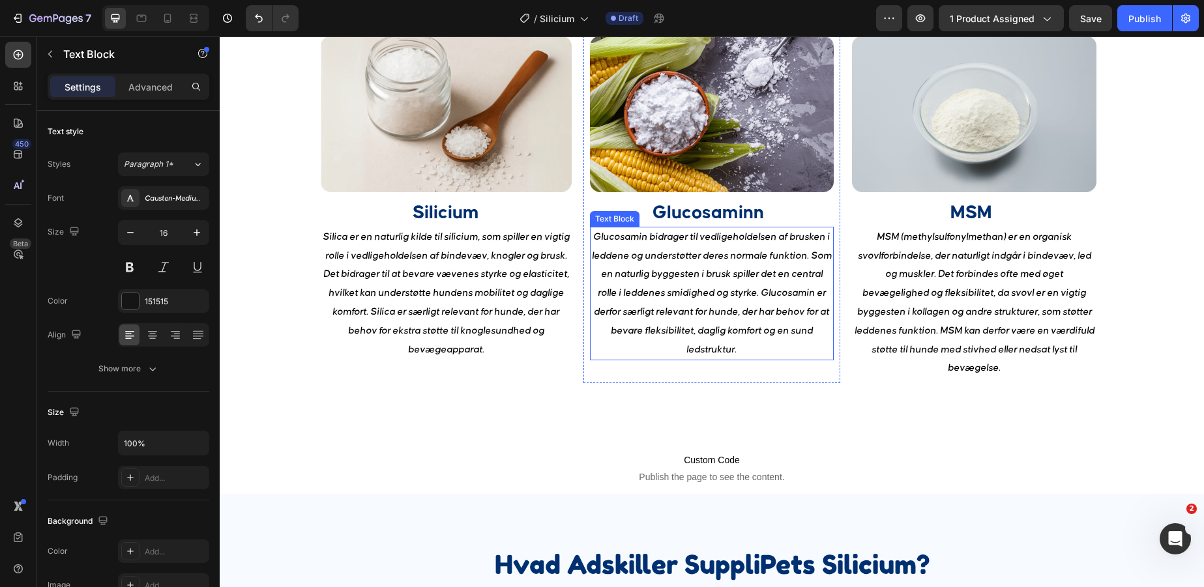
scroll to position [1683, 0]
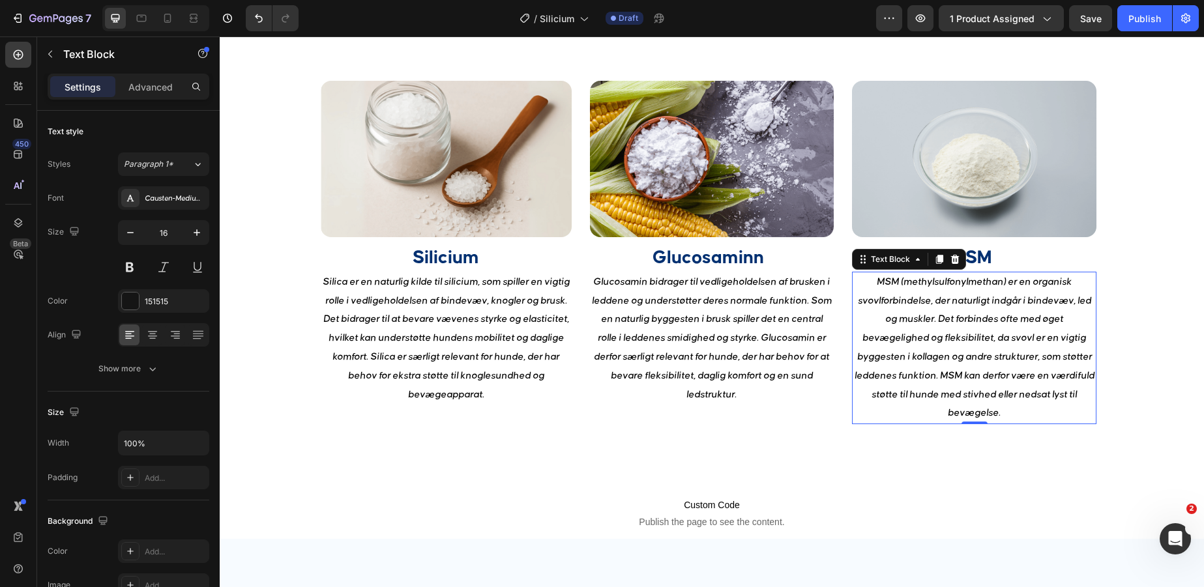
click at [974, 372] on p "MSM (methylsulfonylmethan) er en organisk svovlforbindelse, der naturligt indgå…" at bounding box center [974, 348] width 242 height 150
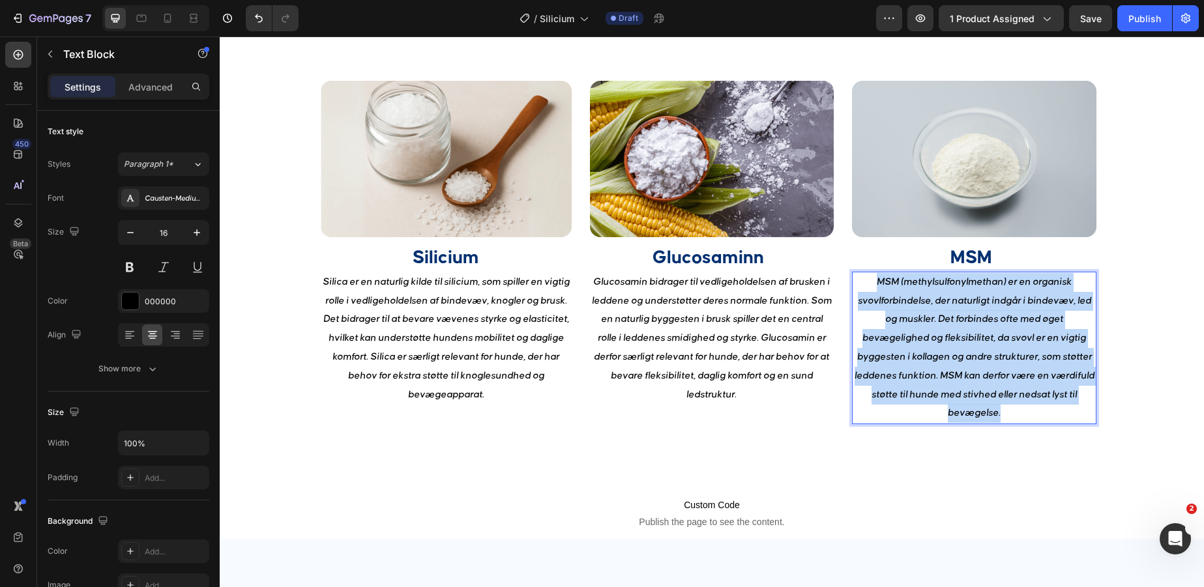
click at [974, 372] on p "MSM (methylsulfonylmethan) er en organisk svovlforbindelse, der naturligt indgå…" at bounding box center [974, 348] width 242 height 150
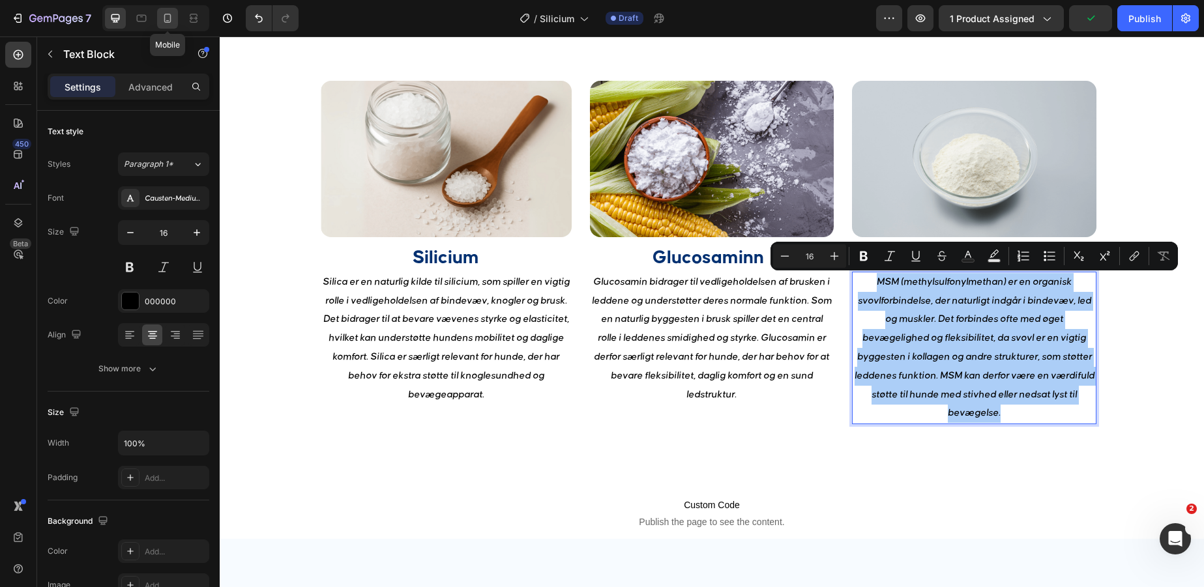
click at [168, 22] on icon at bounding box center [167, 18] width 7 height 9
type input "14"
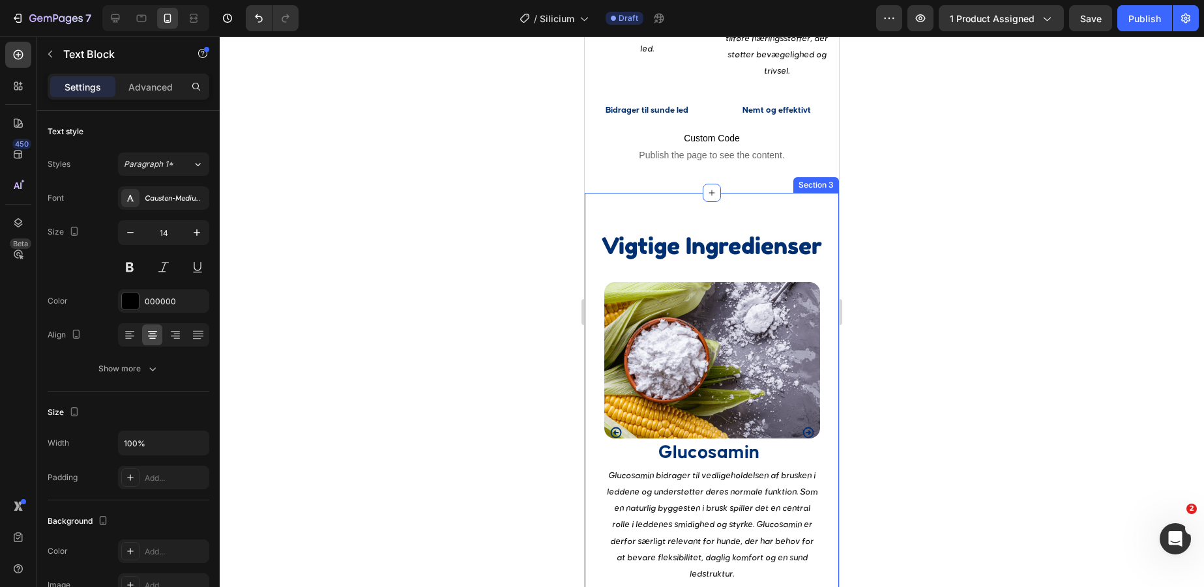
scroll to position [1900, 0]
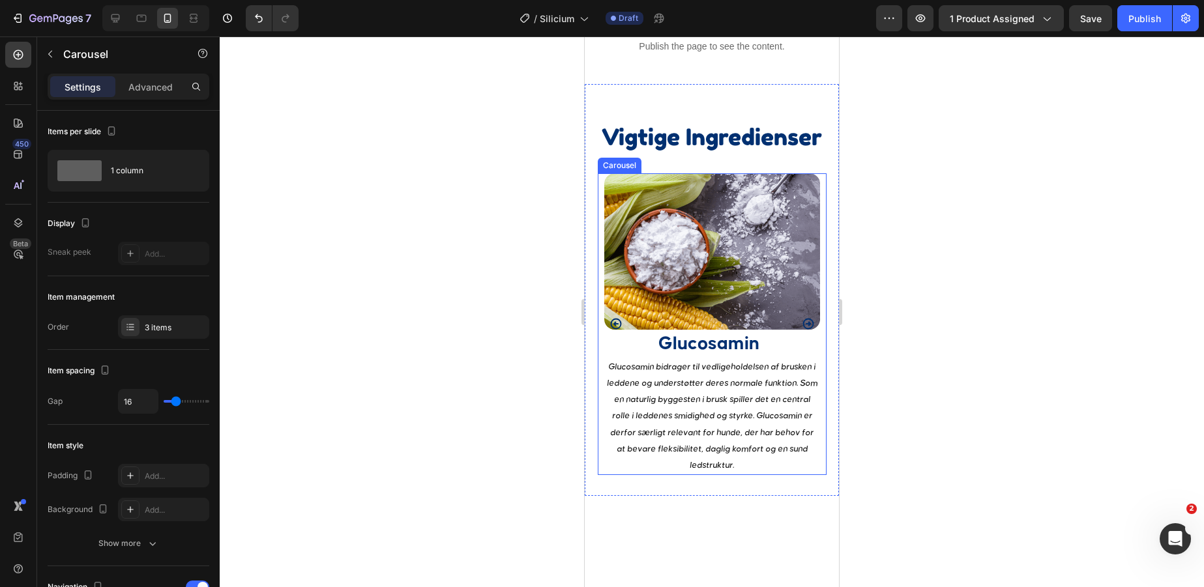
click at [809, 319] on icon "Carousel Next Arrow" at bounding box center [808, 324] width 11 height 11
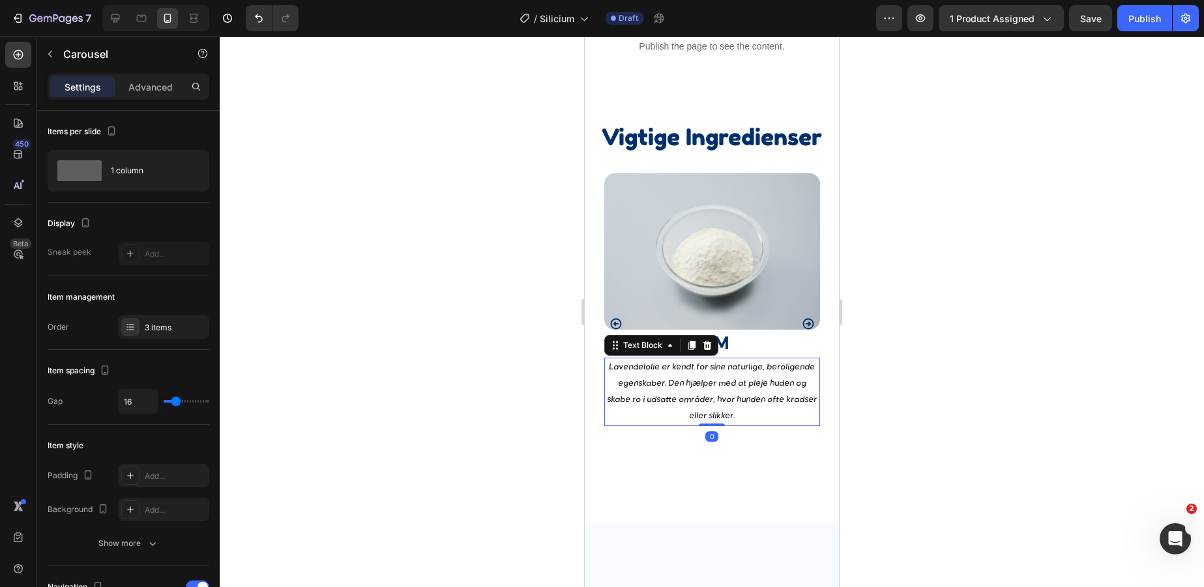
click at [710, 394] on p "Lavendelolie er kendt for sine naturlige, beroligende egenskaber. Den hjælper m…" at bounding box center [712, 392] width 213 height 66
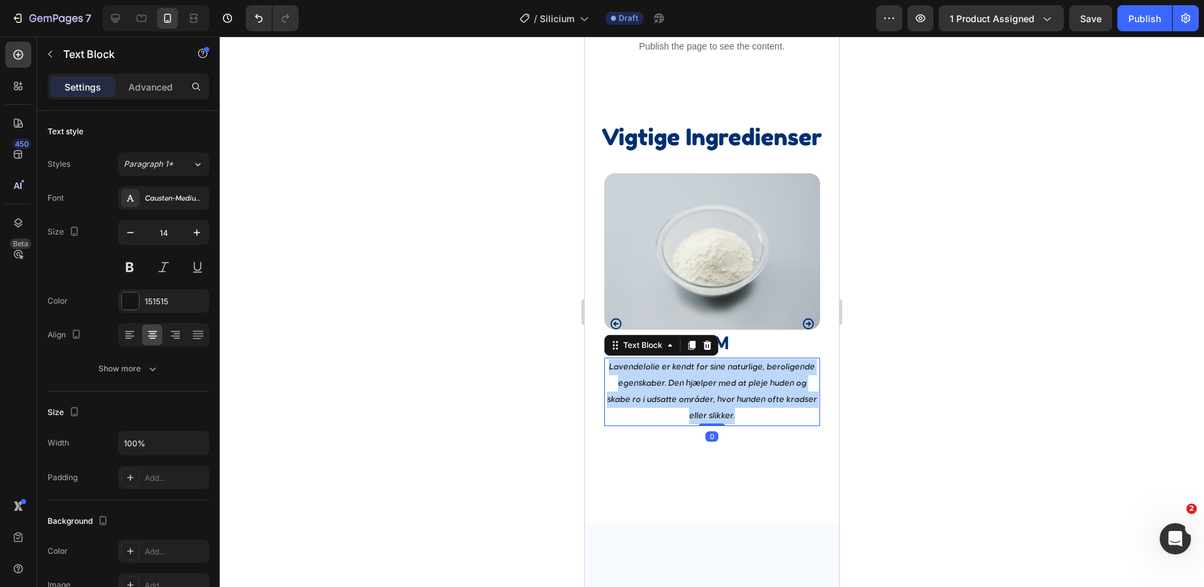
click at [710, 394] on p "Lavendelolie er kendt for sine naturlige, beroligende egenskaber. Den hjælper m…" at bounding box center [712, 392] width 213 height 66
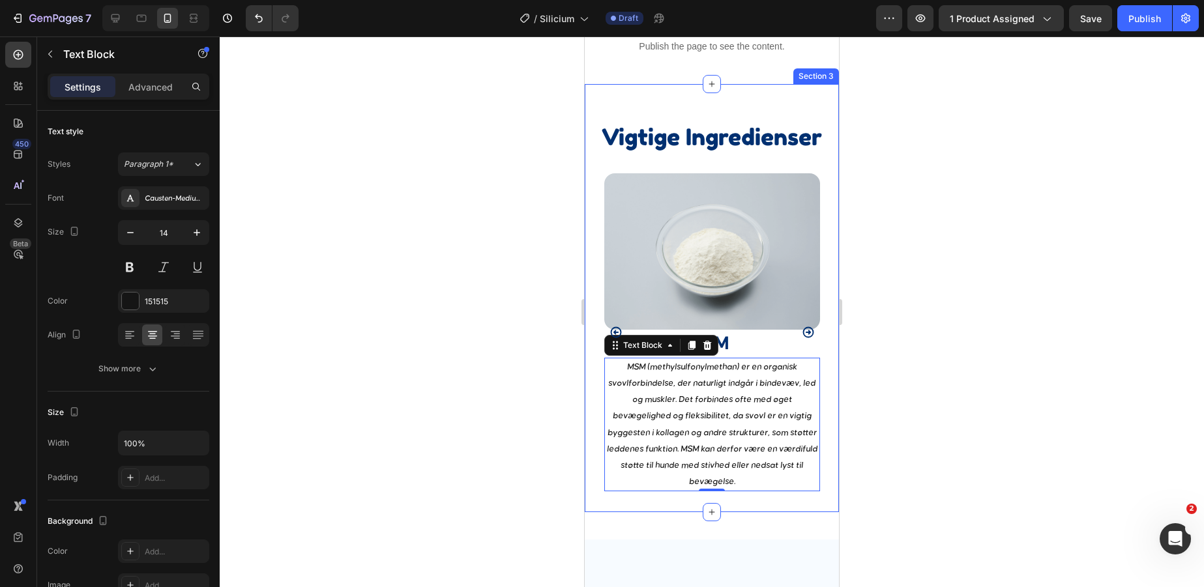
click at [876, 439] on div at bounding box center [712, 312] width 984 height 551
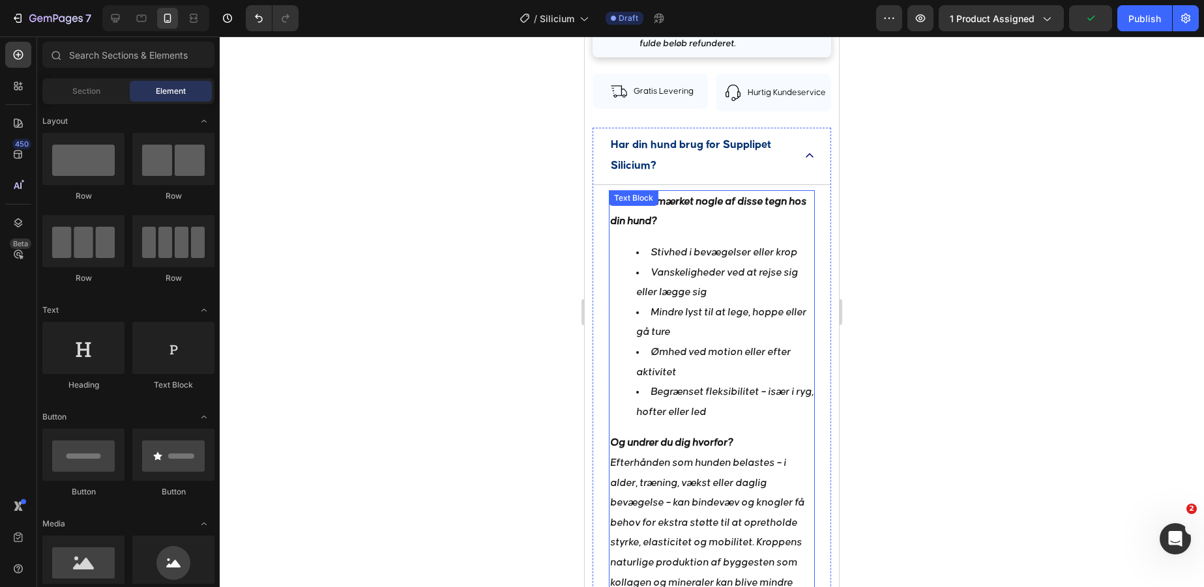
scroll to position [708, 0]
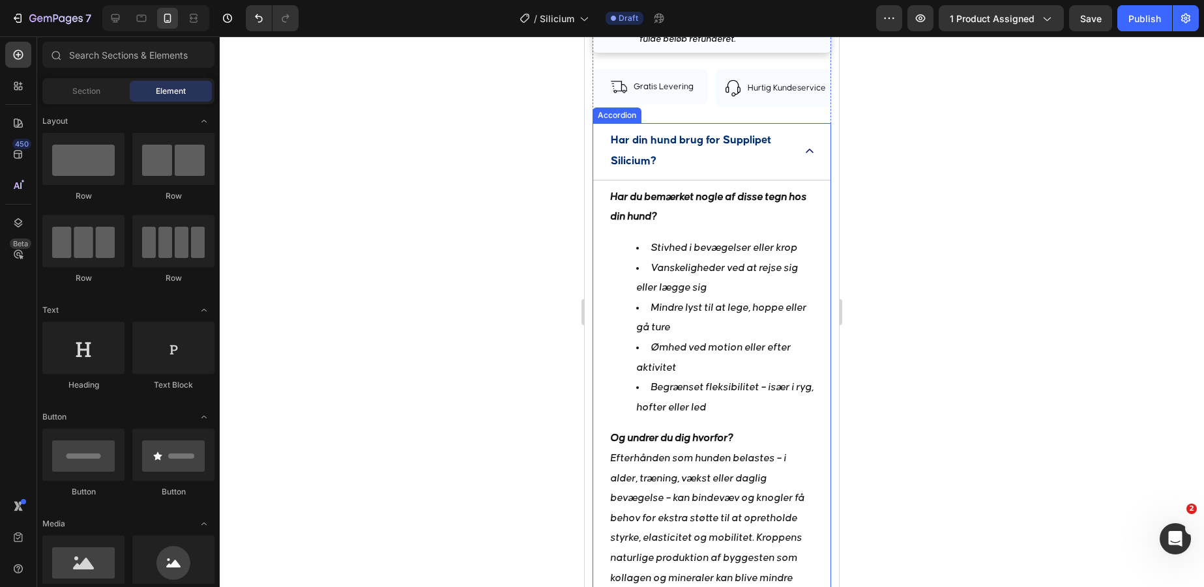
click at [810, 144] on div "Har din hund brug for Supplipet Silicium?" at bounding box center [711, 151] width 237 height 57
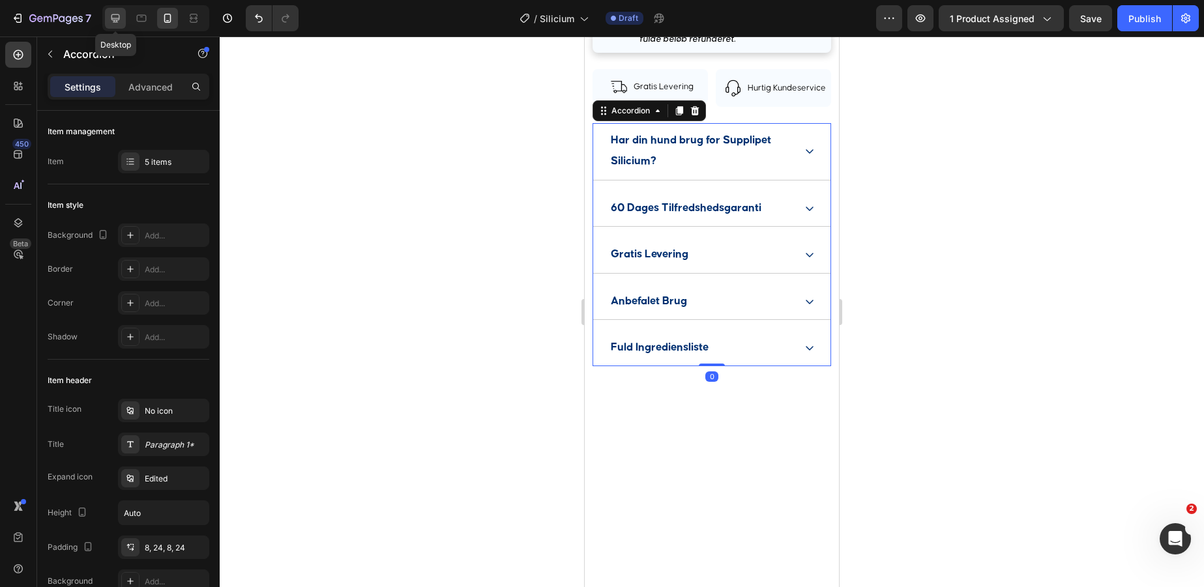
click at [110, 23] on icon at bounding box center [115, 18] width 13 height 13
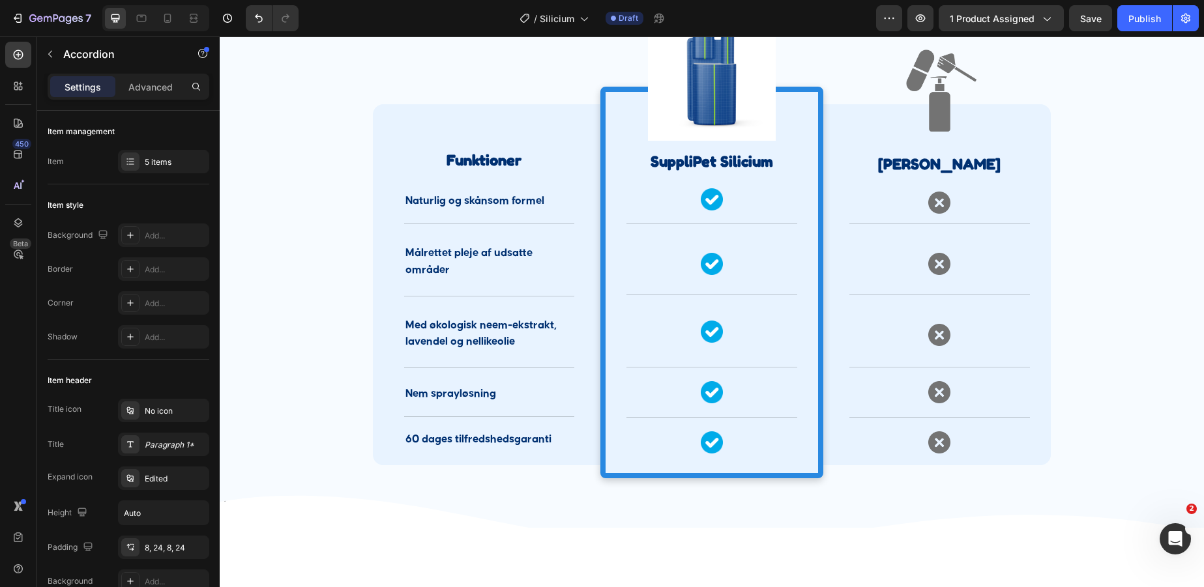
scroll to position [1683, 0]
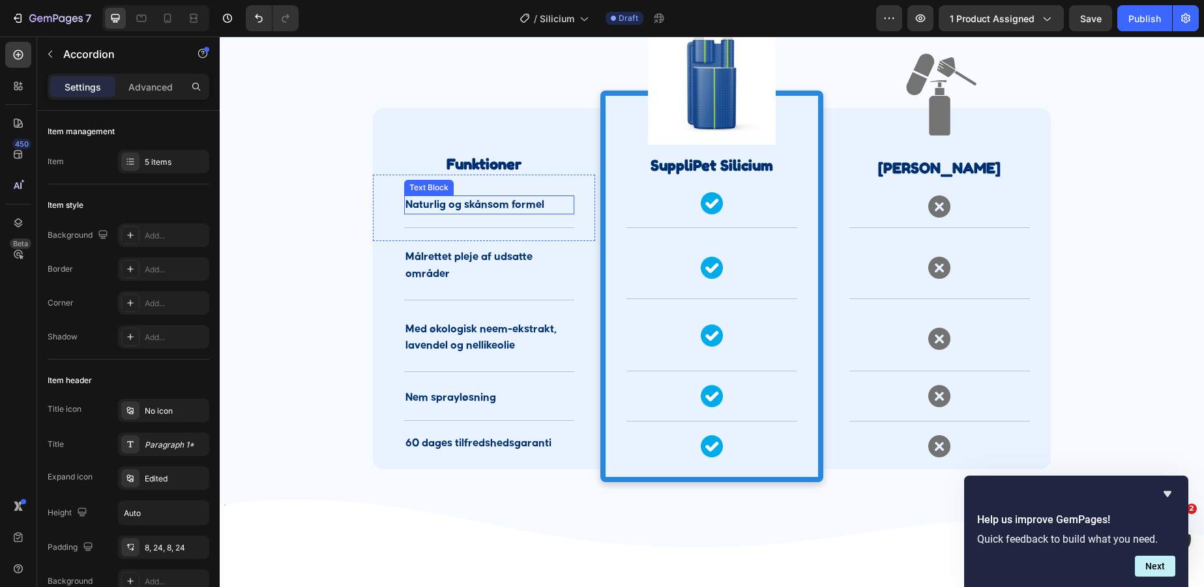
click at [487, 208] on p "Naturlig og skånsom formel" at bounding box center [490, 205] width 168 height 16
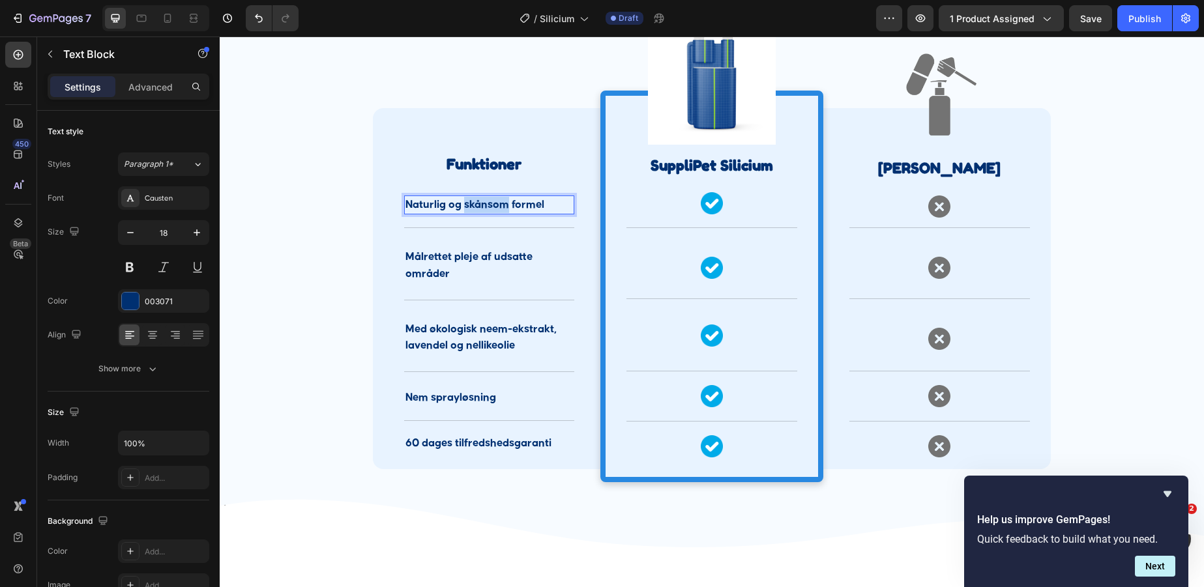
click at [487, 208] on p "Naturlig og skånsom formel" at bounding box center [490, 205] width 168 height 16
click at [490, 264] on p "Målrettet pleje af udsatte områder" at bounding box center [490, 265] width 168 height 33
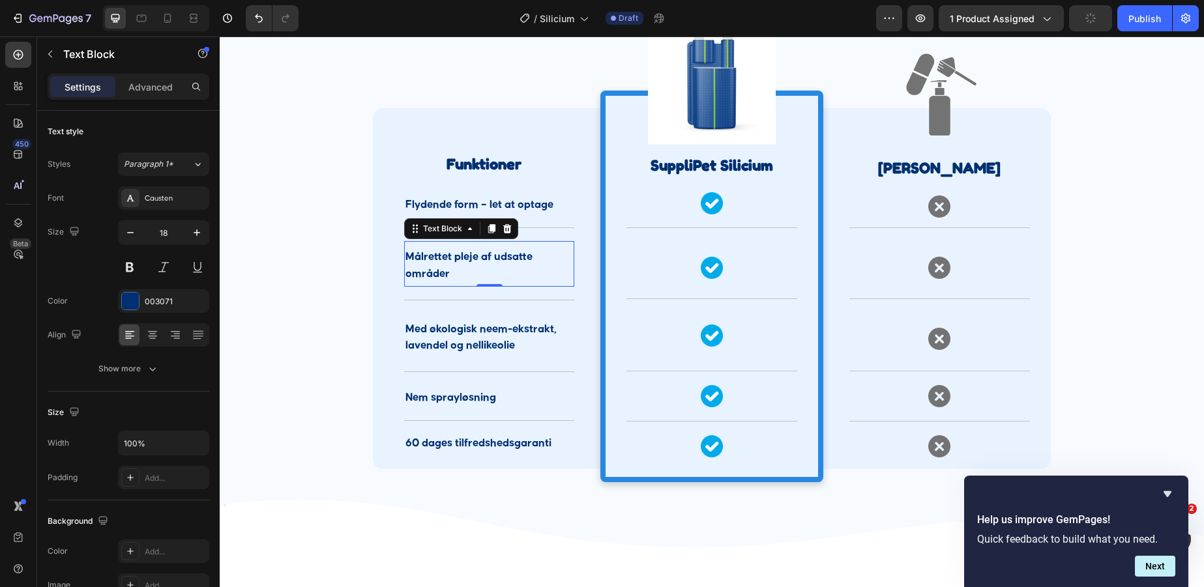
click at [458, 282] on p "Målrettet pleje af udsatte områder" at bounding box center [490, 265] width 168 height 33
drag, startPoint x: 452, startPoint y: 275, endPoint x: 404, endPoint y: 255, distance: 51.7
click at [404, 255] on div "Målrettet pleje af udsatte områder" at bounding box center [489, 265] width 170 height 35
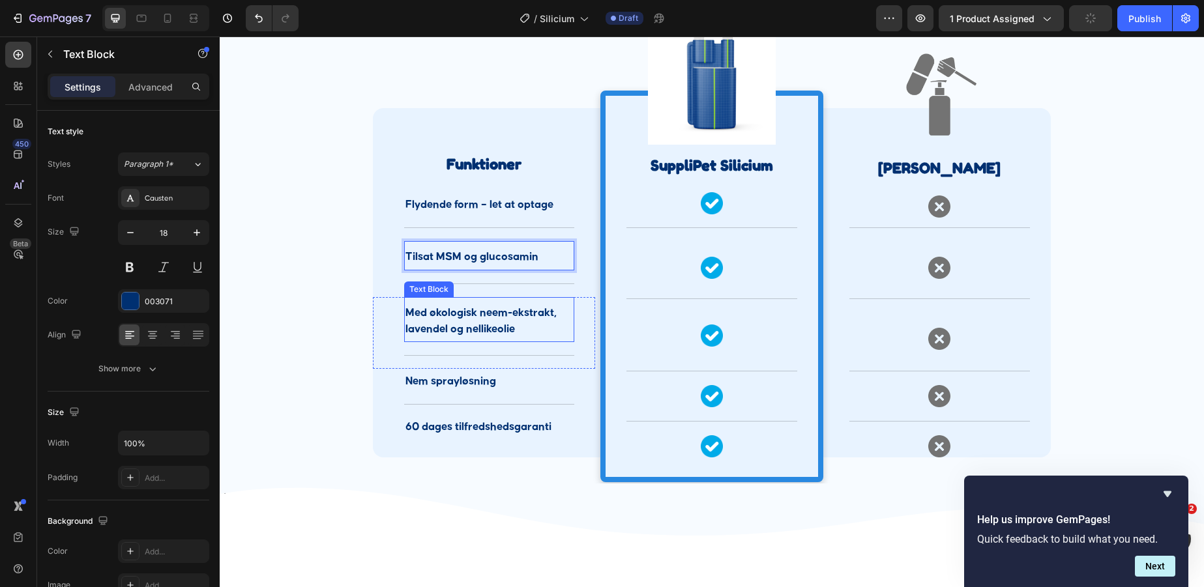
click at [485, 319] on p "Med økologisk neem-ekstrakt, lavendel og nellikeolie" at bounding box center [490, 321] width 168 height 33
click at [472, 379] on p "Nem sprayløsning" at bounding box center [490, 382] width 168 height 16
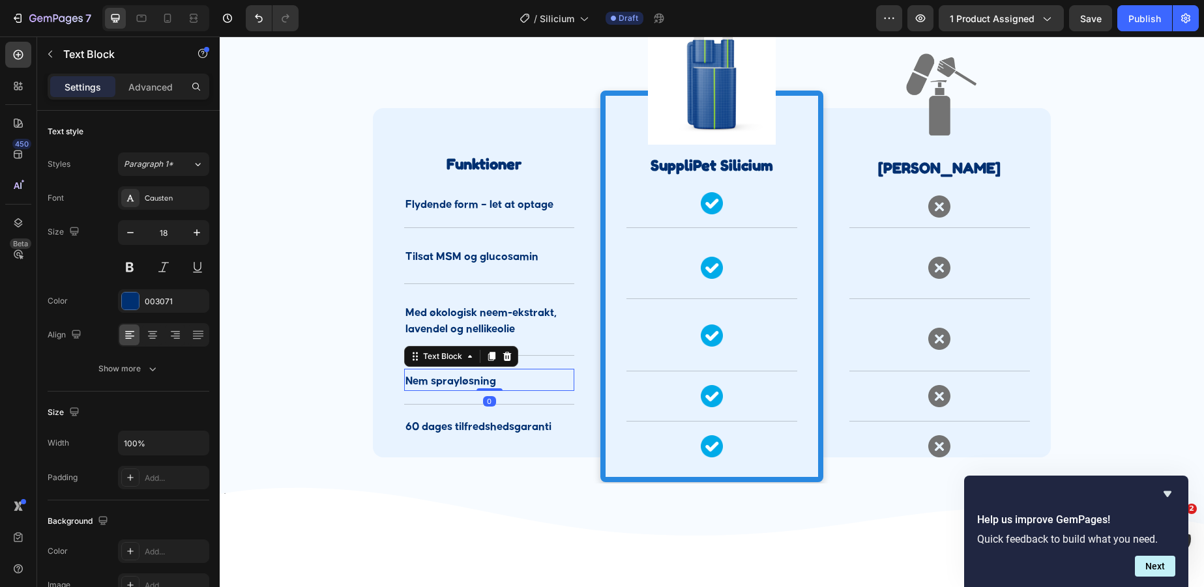
click at [472, 379] on p "Nem sprayløsning" at bounding box center [490, 382] width 168 height 16
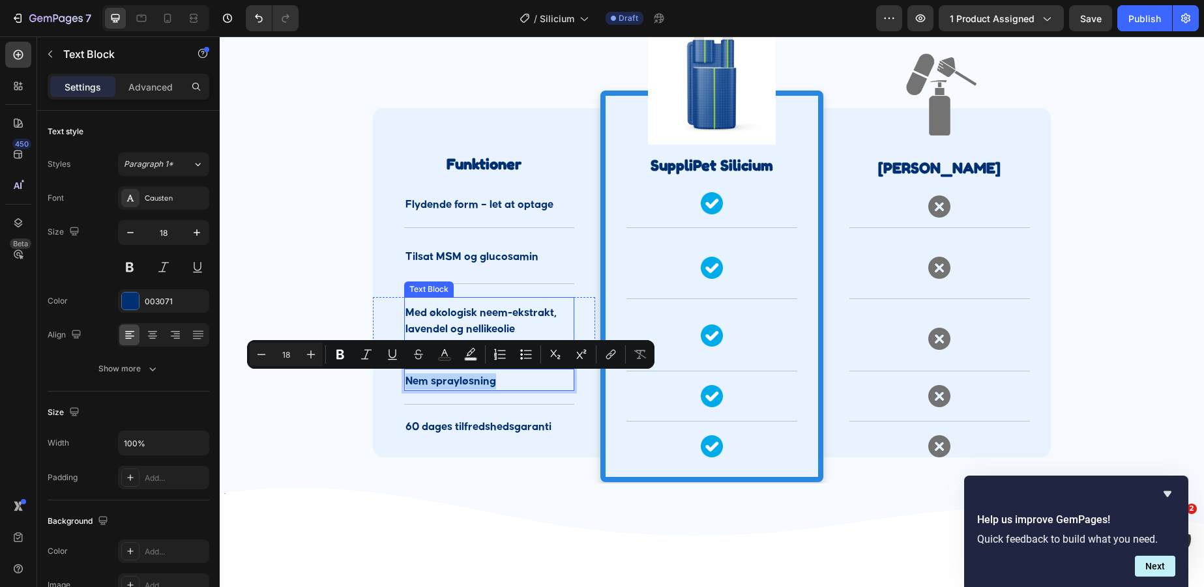
click at [474, 325] on p "Med økologisk neem-ekstrakt, lavendel og nellikeolie" at bounding box center [490, 321] width 168 height 33
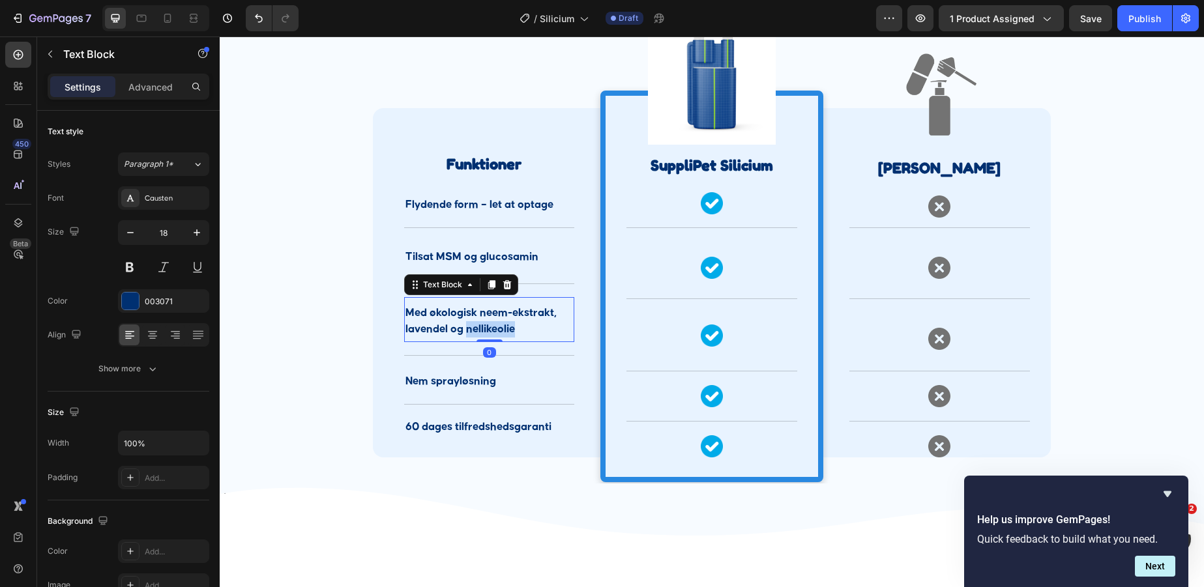
click at [474, 325] on p "Med økologisk neem-ekstrakt, lavendel og nellikeolie" at bounding box center [490, 321] width 168 height 33
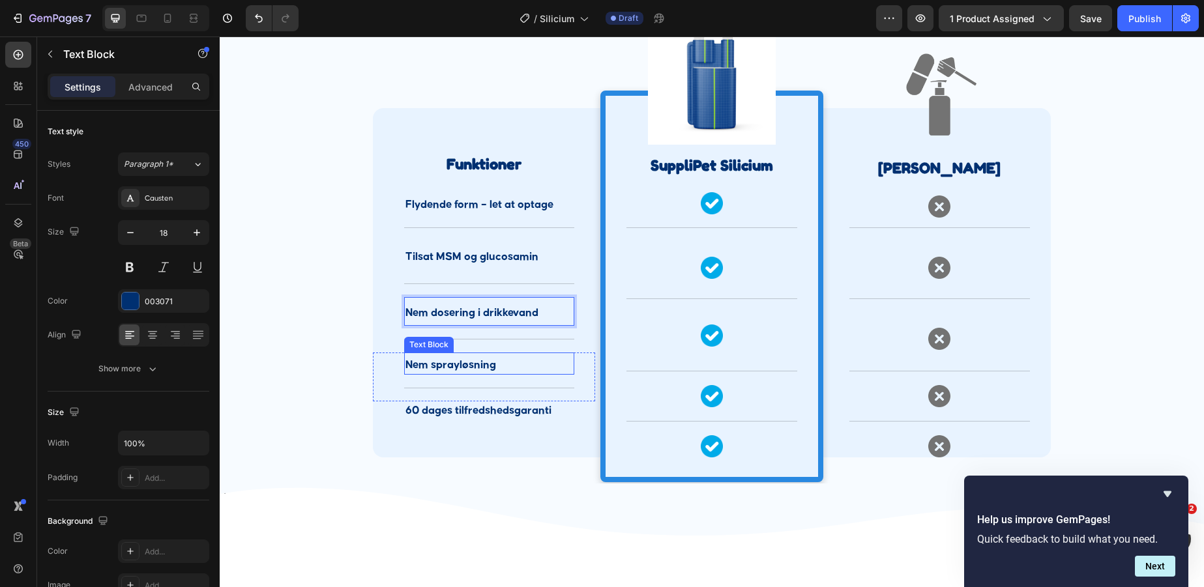
click at [496, 368] on p "Nem sprayløsning" at bounding box center [490, 365] width 168 height 16
click at [525, 312] on p "Nem dosering i drikkevand" at bounding box center [490, 313] width 168 height 16
click at [550, 308] on p "Nem dosering i drikkevand" at bounding box center [490, 313] width 168 height 16
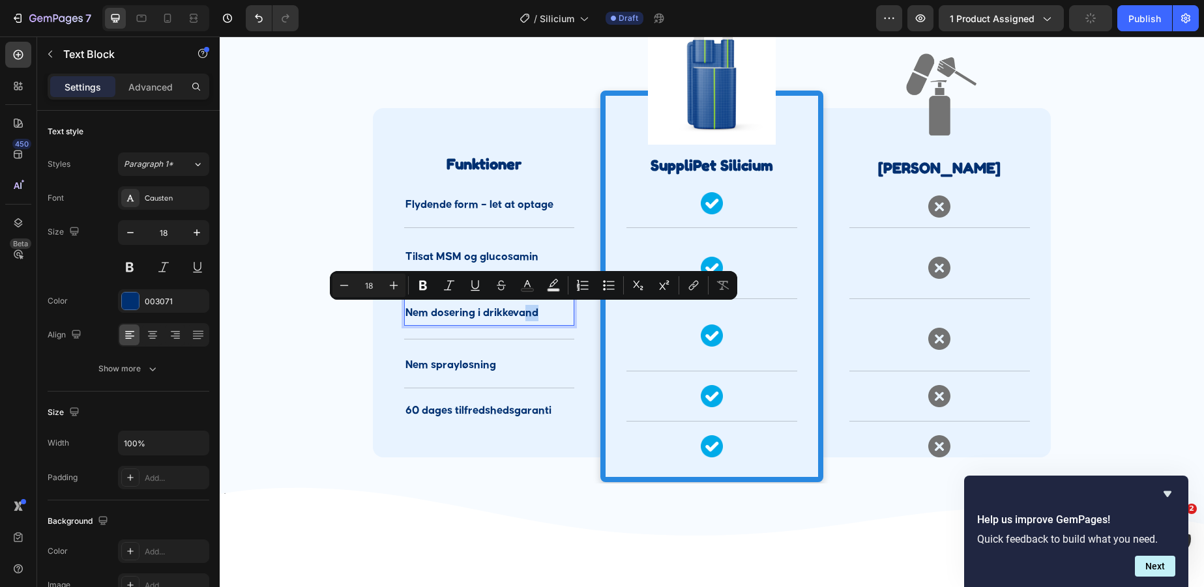
drag, startPoint x: 543, startPoint y: 314, endPoint x: 529, endPoint y: 316, distance: 13.8
click at [529, 316] on p "Nem dosering i drikkevand" at bounding box center [490, 313] width 168 height 16
click at [535, 316] on p "Nem dosering i drikkevand" at bounding box center [490, 313] width 168 height 16
click at [552, 323] on div "Nem dosering i drikkevand Text Block 0" at bounding box center [489, 311] width 170 height 29
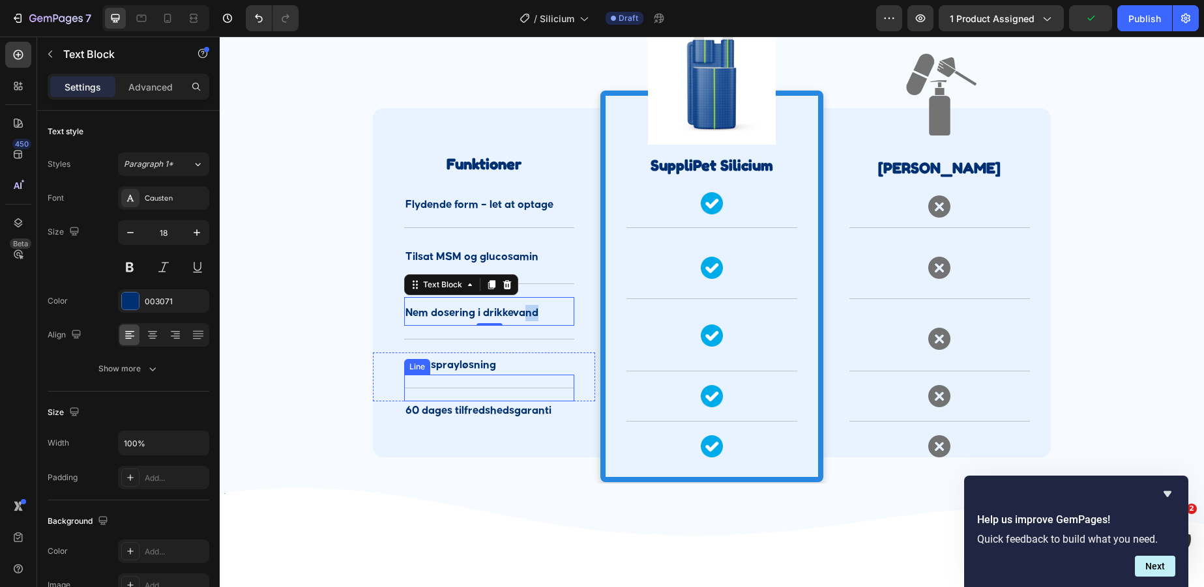
click at [501, 372] on p "Nem sprayløsning" at bounding box center [490, 365] width 168 height 16
click at [499, 364] on p "Nem sprayløsning" at bounding box center [490, 365] width 168 height 16
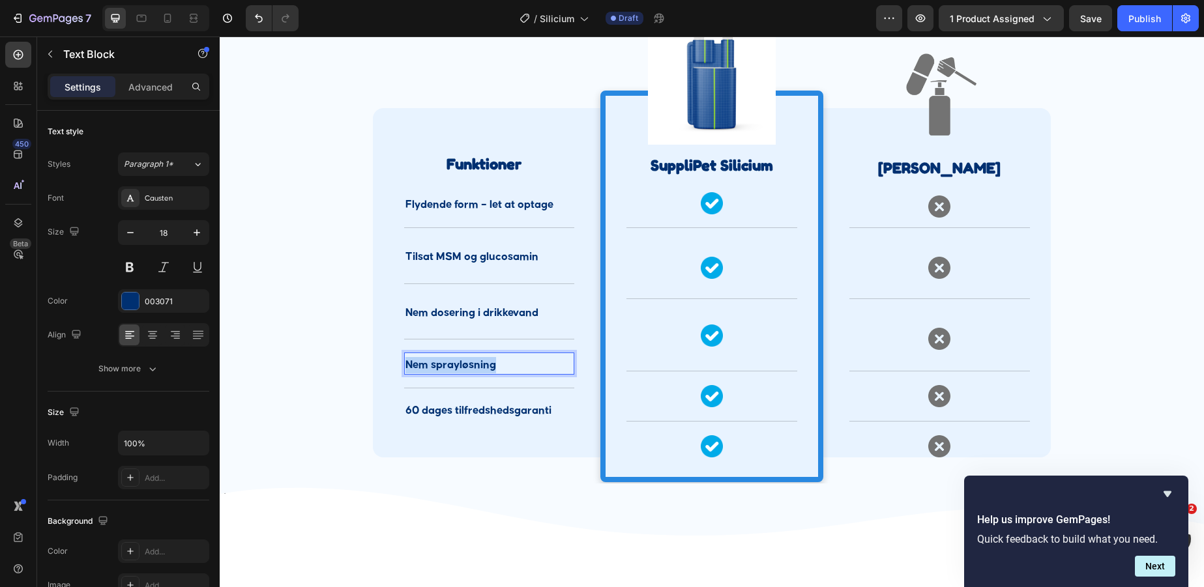
click at [499, 364] on p "Nem sprayløsning" at bounding box center [490, 365] width 168 height 16
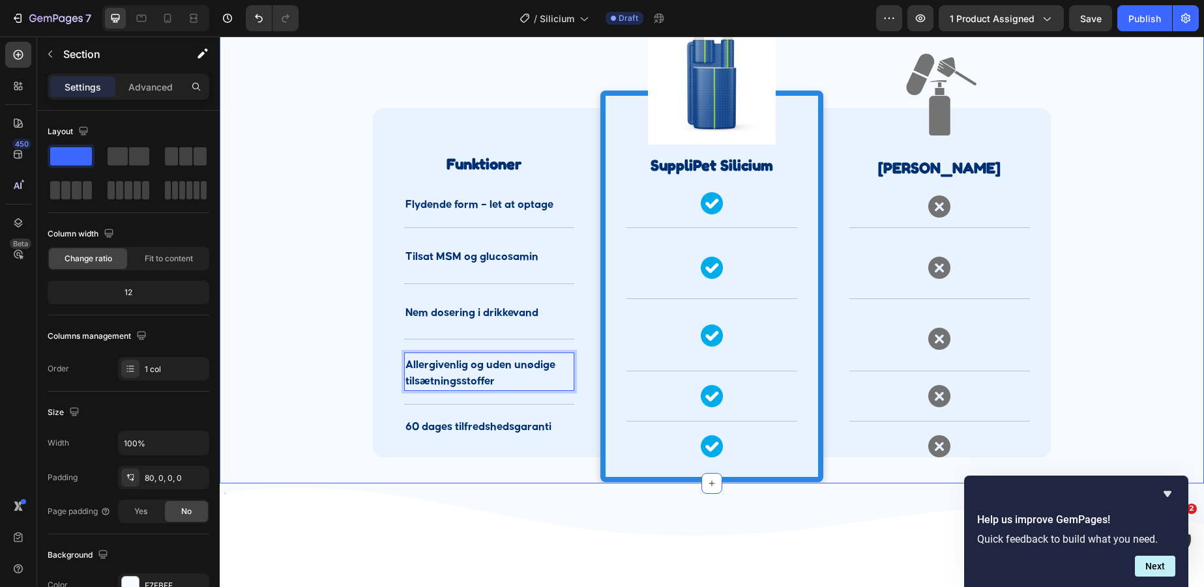
click at [541, 460] on div "Hvad Adskiller SuppliPets Silicium? Heading Kvalitetsingredienser hele vejen ig…" at bounding box center [712, 214] width 984 height 540
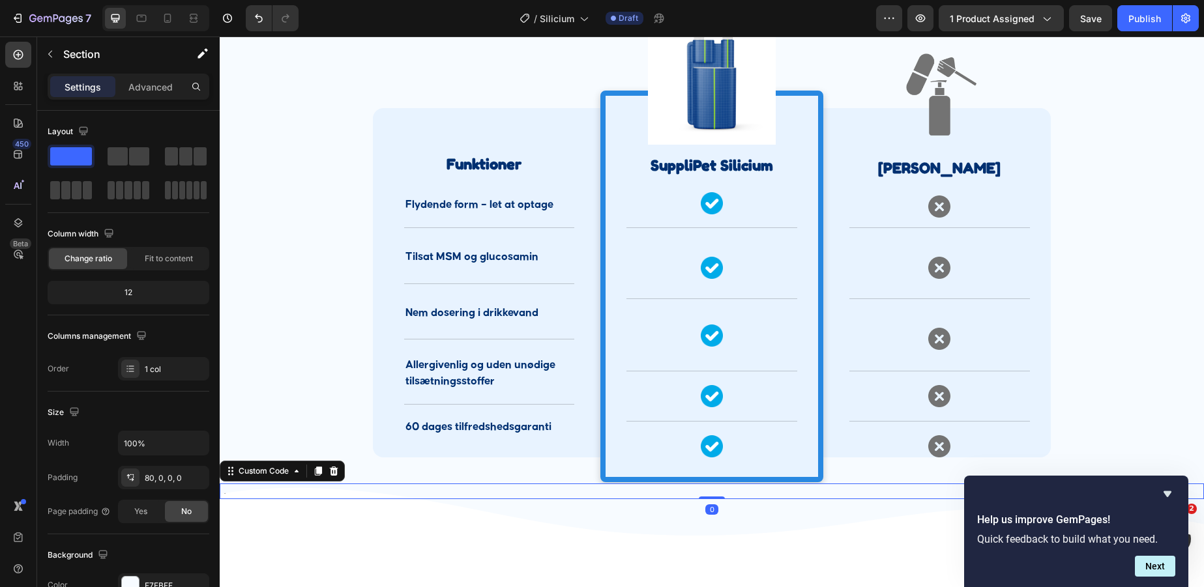
click at [507, 489] on icon at bounding box center [712, 510] width 984 height 52
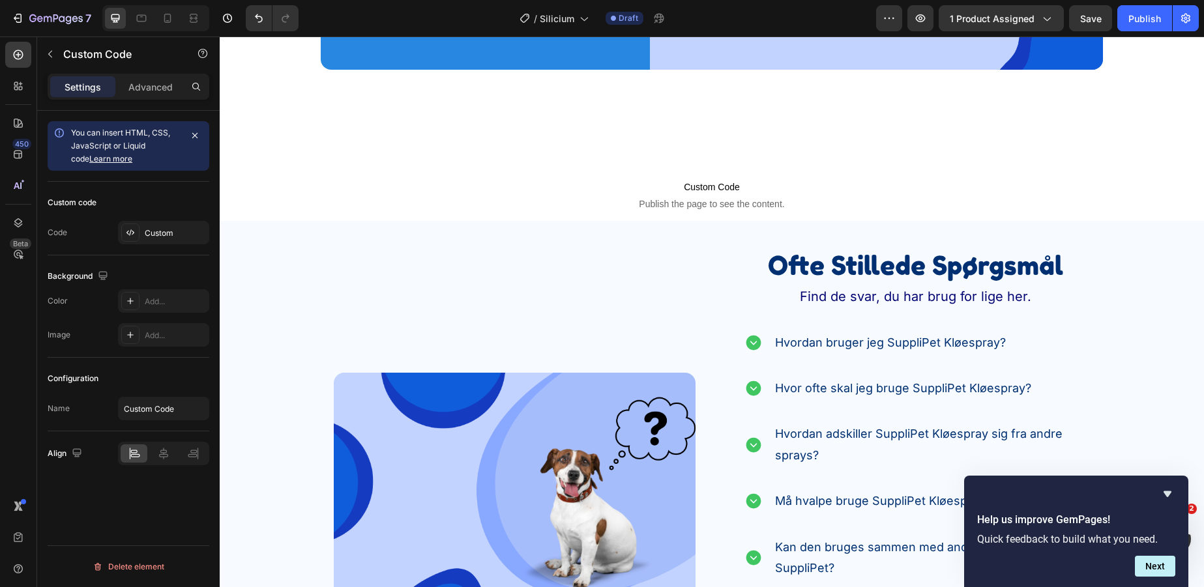
scroll to position [3345, 0]
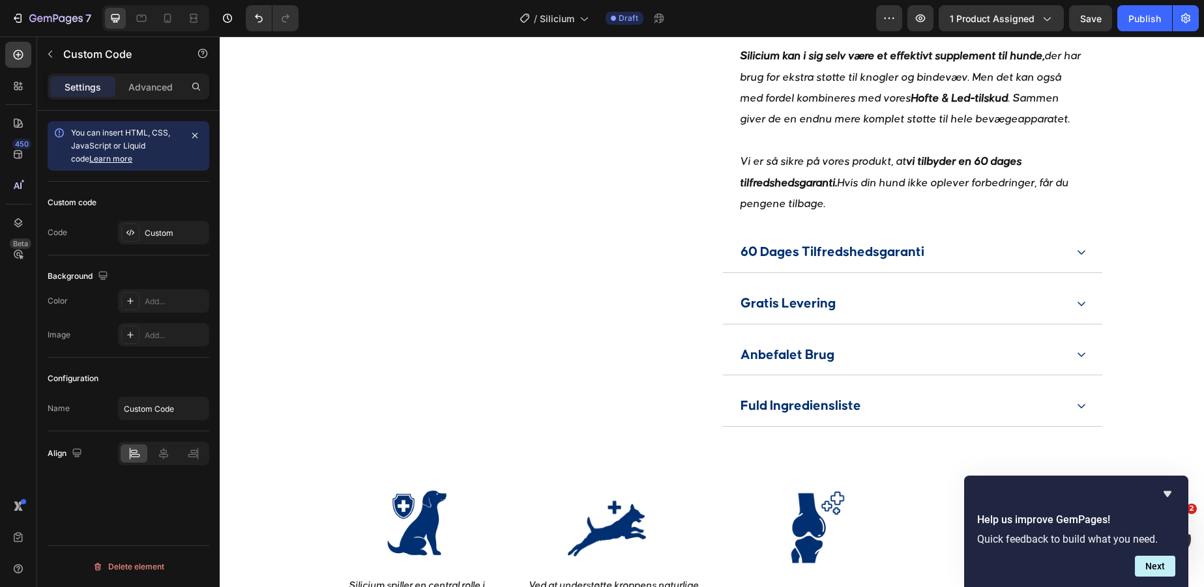
scroll to position [915, 0]
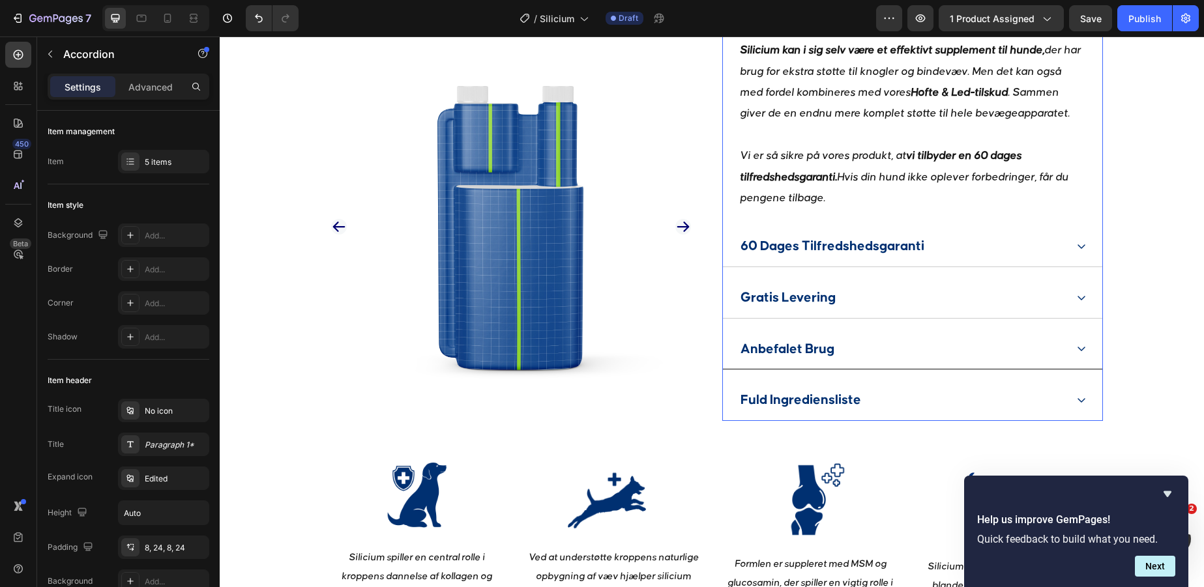
click at [1039, 364] on div "Anbefalet Brug" at bounding box center [902, 349] width 327 height 30
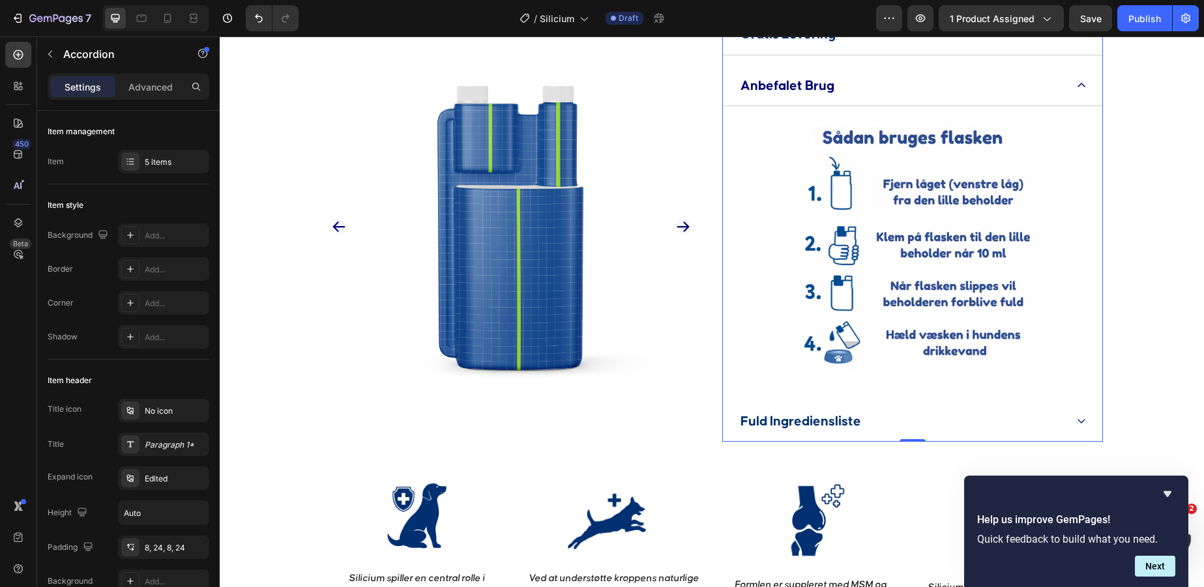
scroll to position [1174, 0]
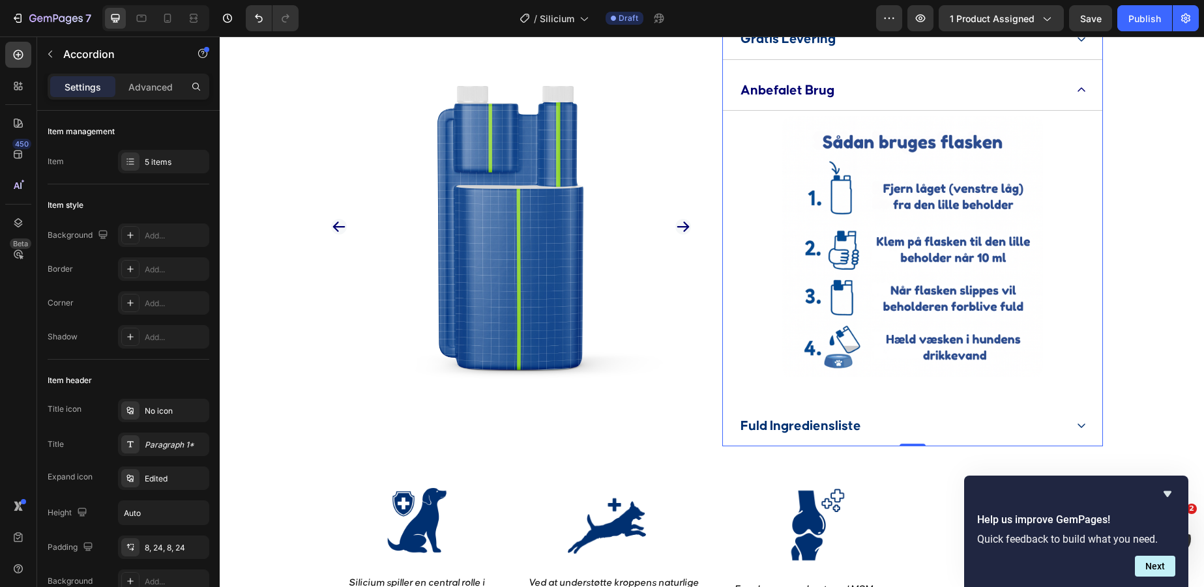
click at [1076, 95] on icon at bounding box center [1081, 90] width 10 height 10
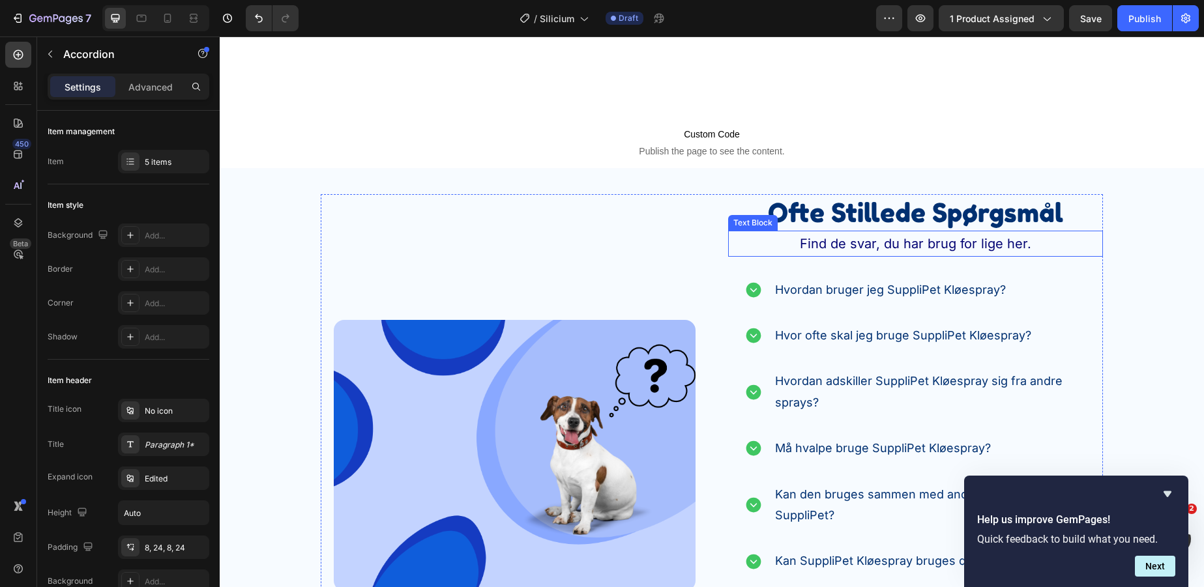
scroll to position [3356, 0]
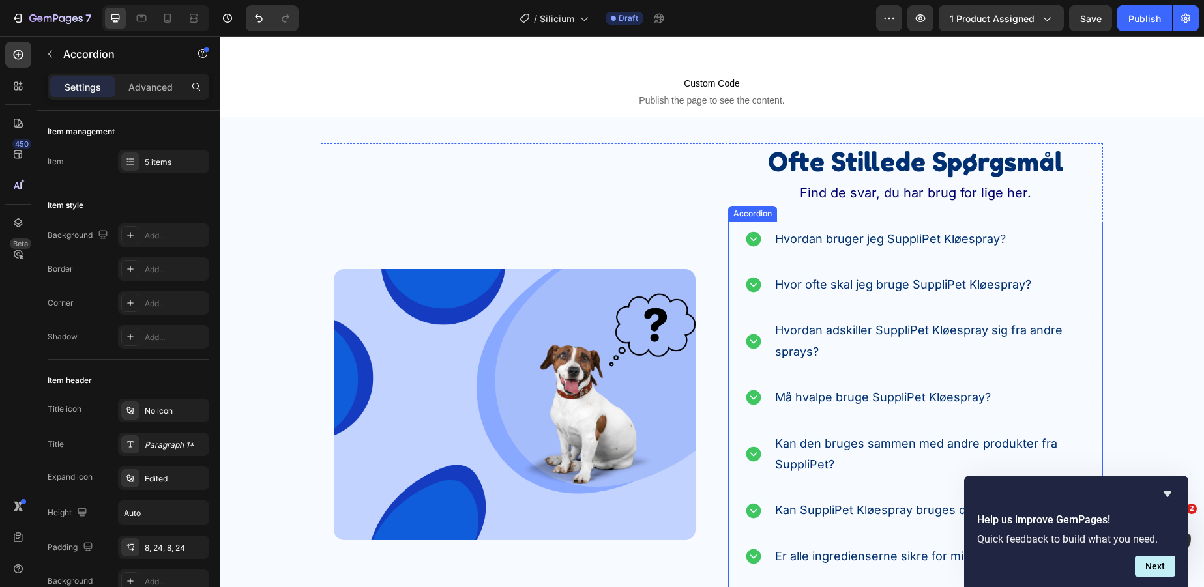
click at [1057, 258] on div "Hvordan bruger jeg SuppliPet Kløespray? Hvor ofte skal jeg bruge SuppliPet Kløe…" at bounding box center [915, 444] width 375 height 445
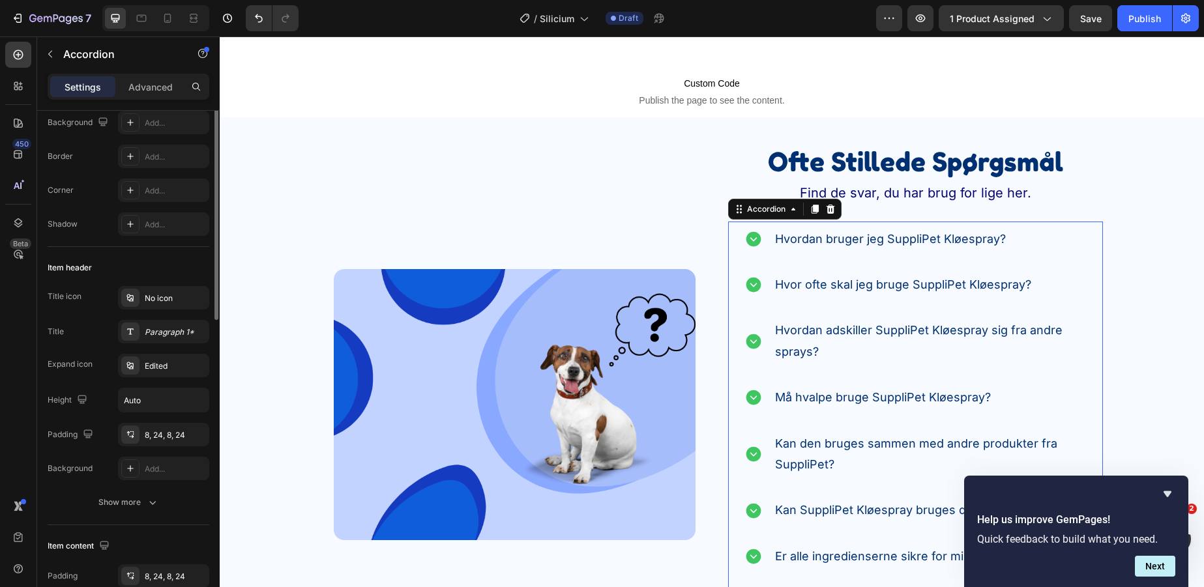
scroll to position [121, 0]
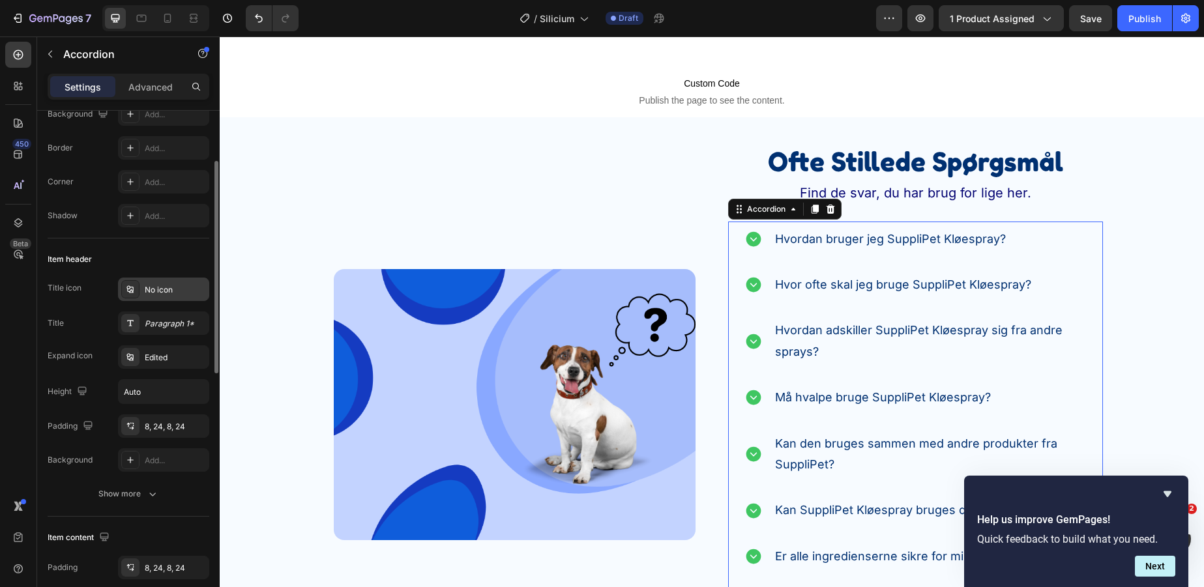
click at [149, 280] on div "No icon" at bounding box center [163, 289] width 91 height 23
click at [68, 283] on div "Title icon" at bounding box center [65, 288] width 34 height 12
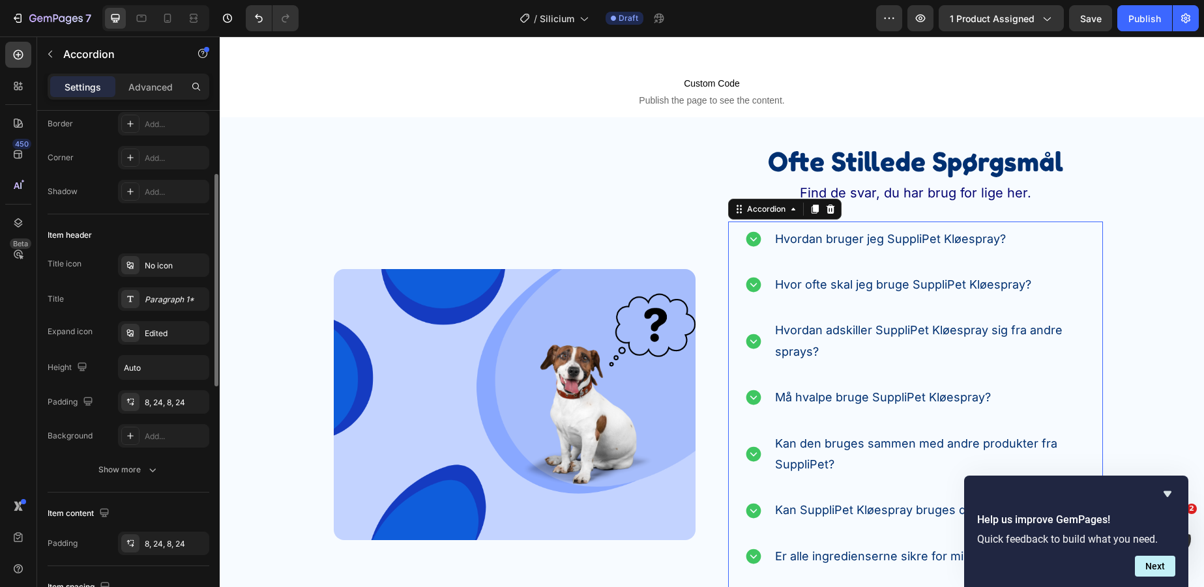
scroll to position [145, 0]
click at [128, 465] on div "Show more" at bounding box center [128, 470] width 61 height 13
click at [145, 329] on div "Edited" at bounding box center [175, 335] width 61 height 12
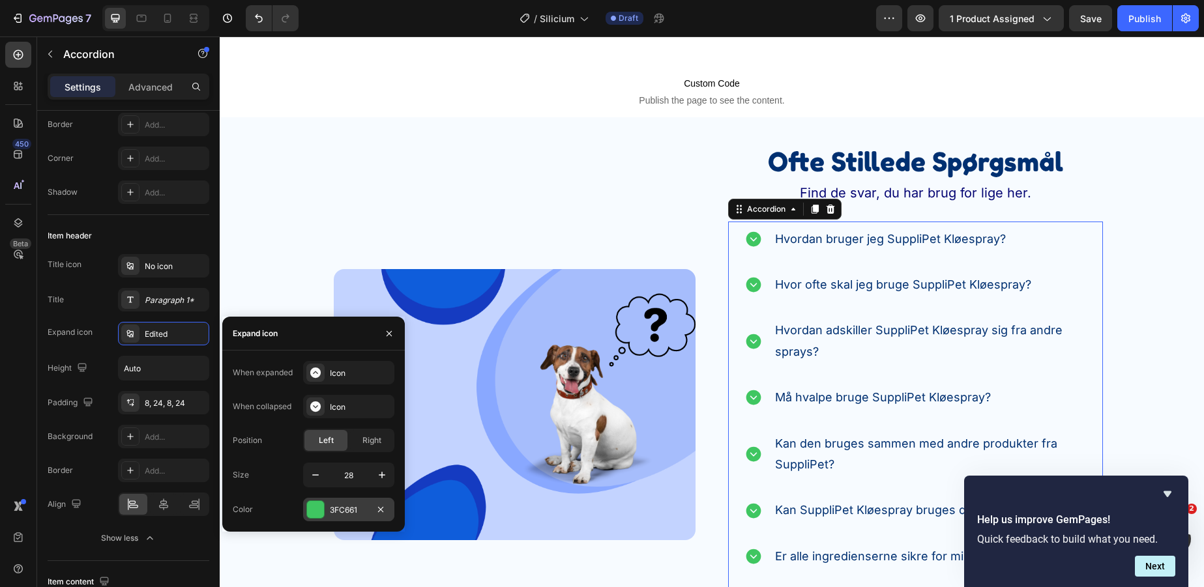
click at [317, 510] on div at bounding box center [315, 509] width 17 height 17
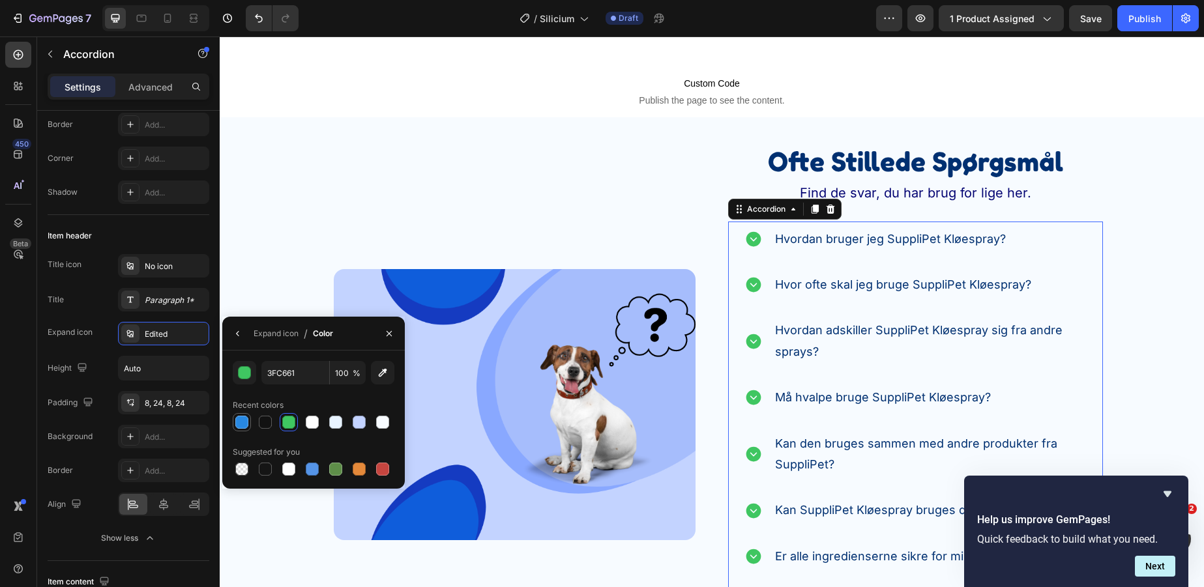
click at [245, 419] on div at bounding box center [241, 422] width 13 height 13
type input "2888E1"
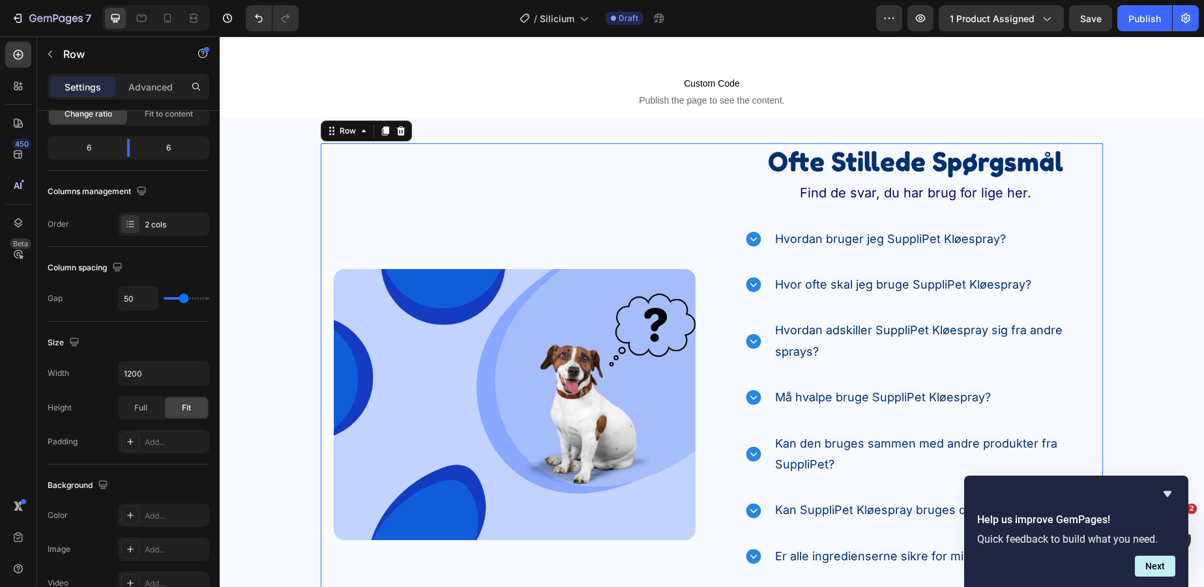
click at [703, 201] on div "Image Ofte Stillede Spørgsmål Heading Find de svar, du har brug for lige her. T…" at bounding box center [712, 404] width 782 height 523
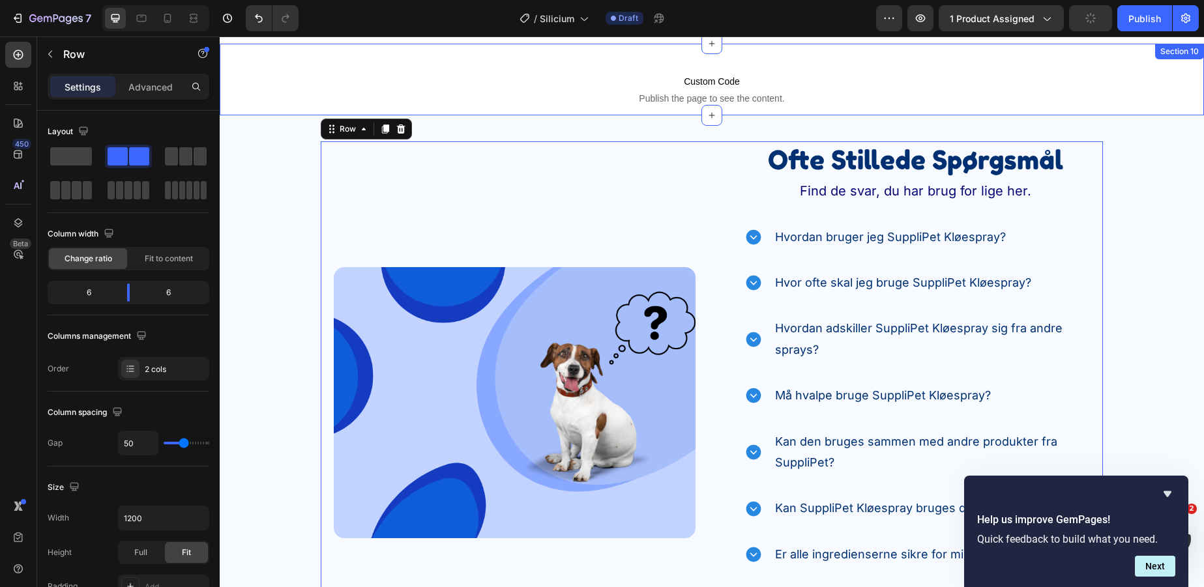
scroll to position [3370, 0]
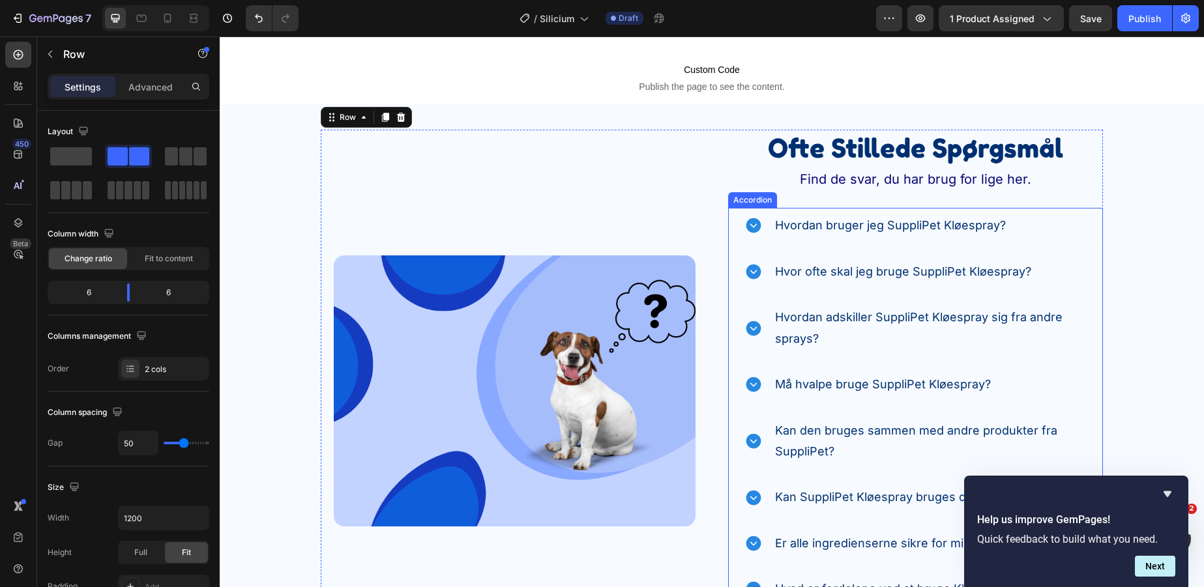
click at [885, 226] on p "Hvordan bruger jeg SuppliPet Kløespray?" at bounding box center [890, 225] width 231 height 21
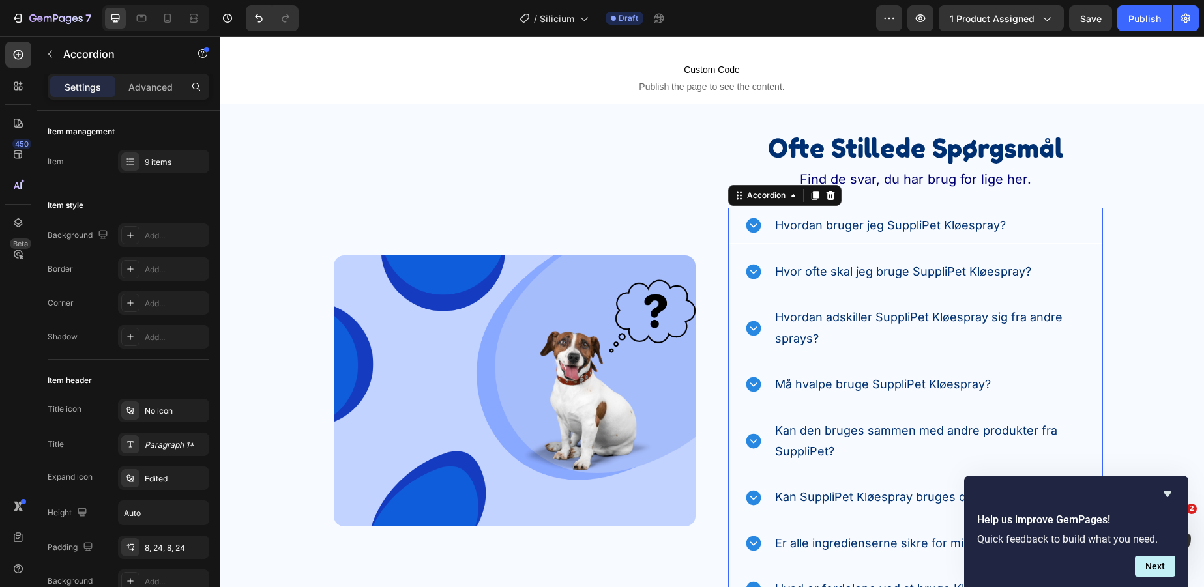
click at [885, 226] on p "Hvordan bruger jeg SuppliPet Kløespray?" at bounding box center [890, 225] width 231 height 21
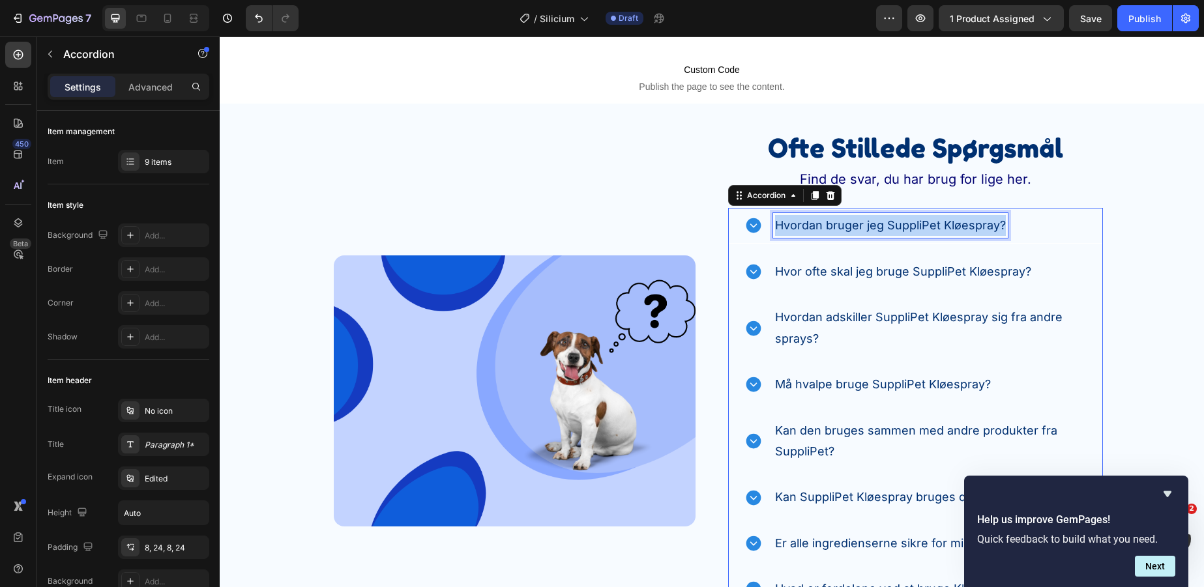
click at [885, 226] on p "Hvordan bruger jeg SuppliPet Kløespray?" at bounding box center [890, 225] width 231 height 21
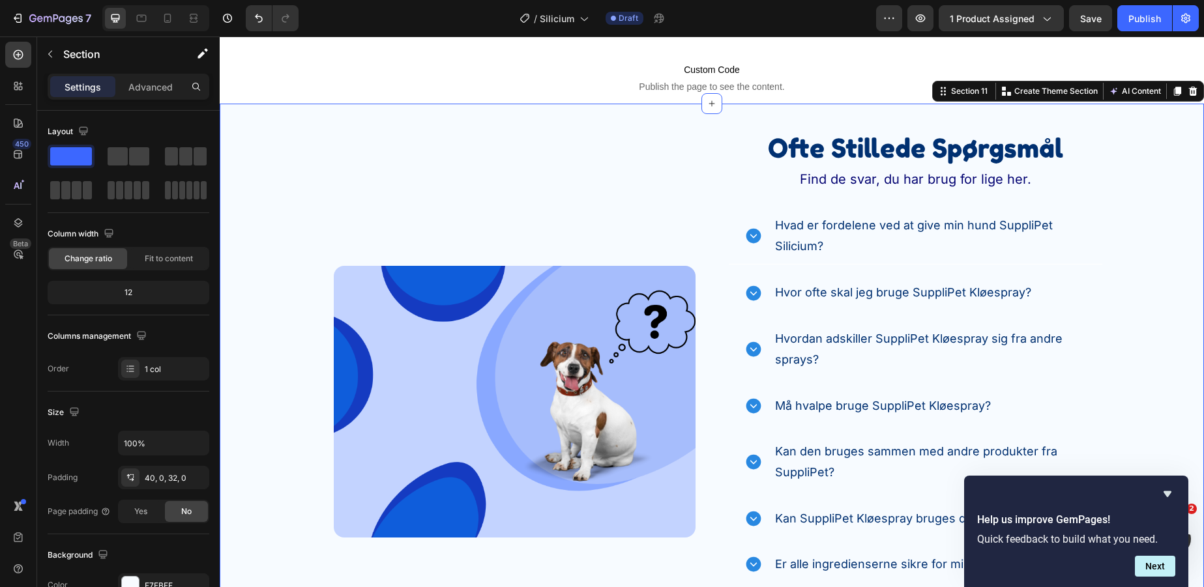
click at [1108, 293] on div "Image Ofte Stillede Spørgsmål Heading Find de svar, du har brug for lige her. T…" at bounding box center [712, 402] width 984 height 545
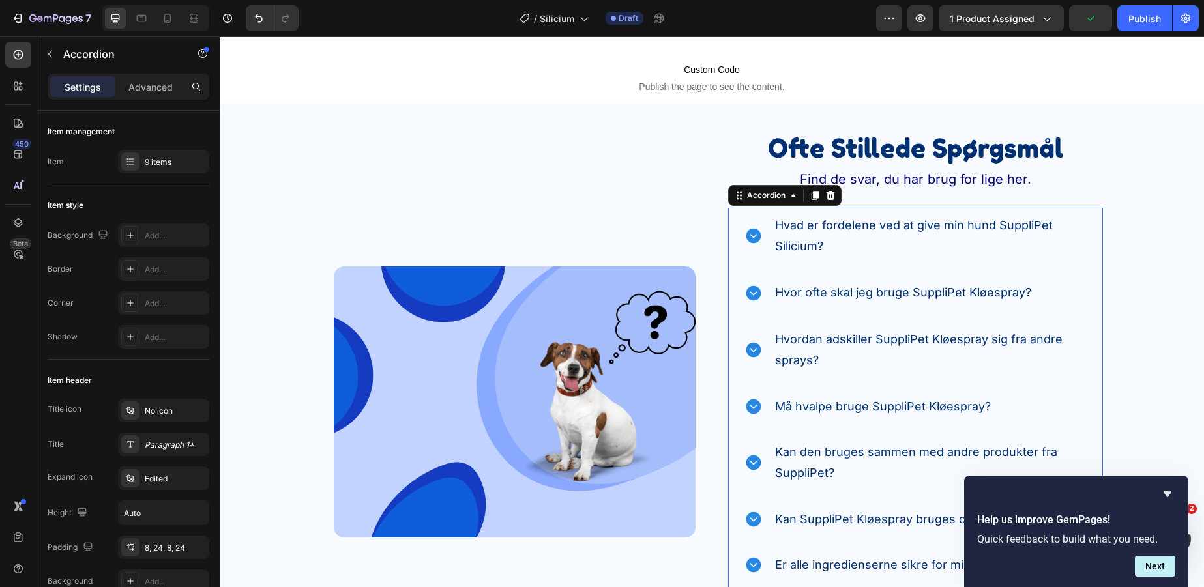
click at [875, 297] on p "Hvor ofte skal jeg bruge SuppliPet Kløespray?" at bounding box center [903, 292] width 256 height 21
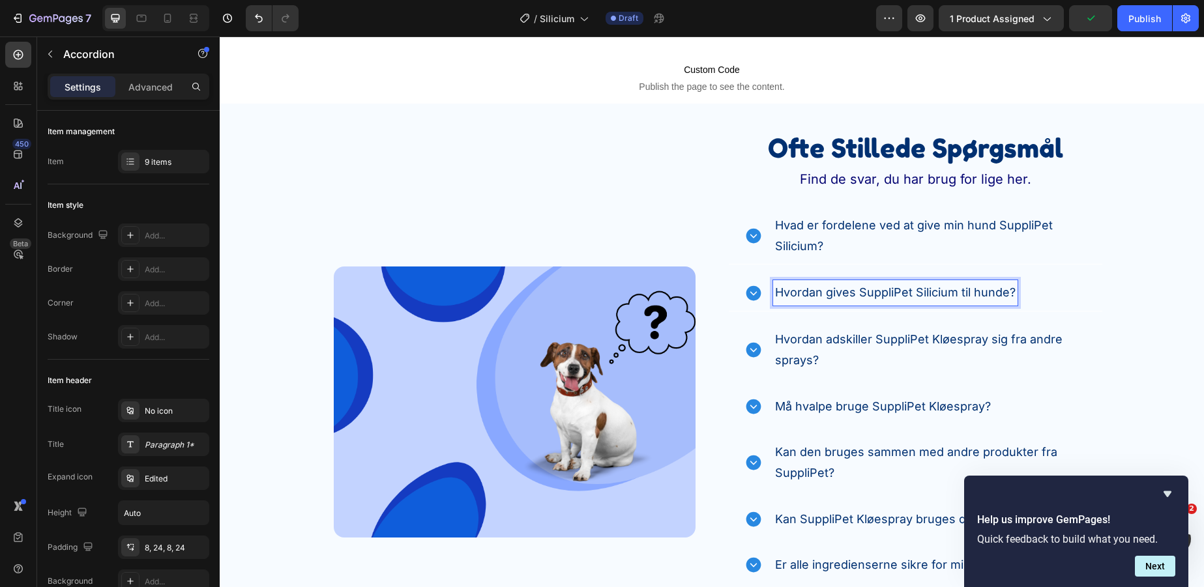
click at [1098, 301] on div "Hvordan gives SuppliPet Silicium til hunde?" at bounding box center [916, 293] width 374 height 36
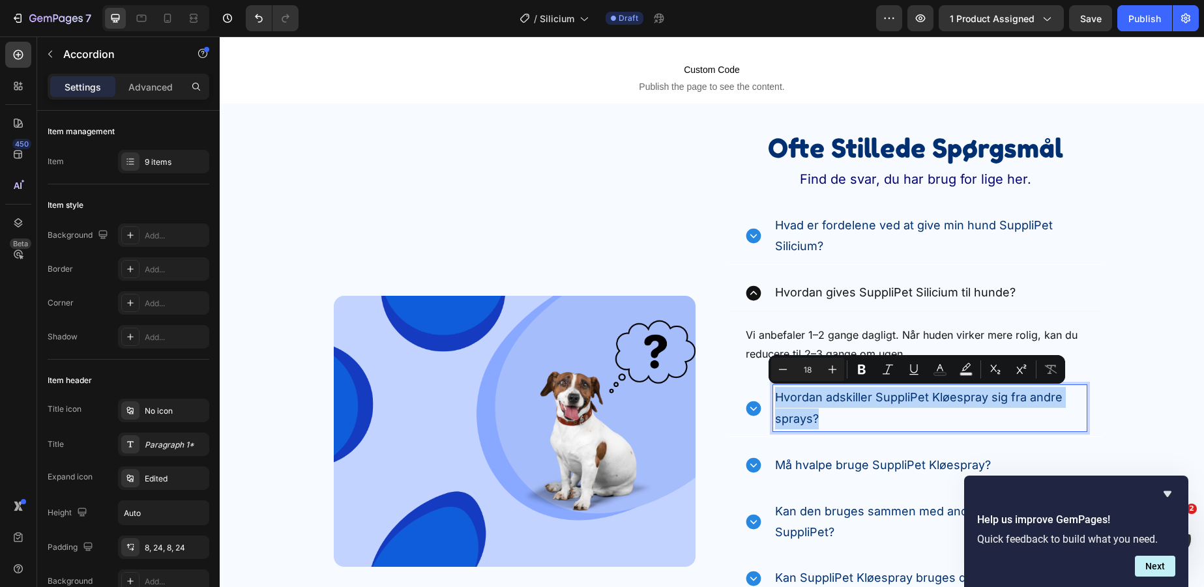
drag, startPoint x: 821, startPoint y: 416, endPoint x: 778, endPoint y: 399, distance: 46.2
click at [778, 399] on p "Hvordan adskiller SuppliPet Kløespray sig fra andre sprays?" at bounding box center [930, 408] width 310 height 42
click at [840, 413] on p "Hvordan adskiller SuppliPet Kløespray sig fra andre sprays?" at bounding box center [930, 408] width 310 height 42
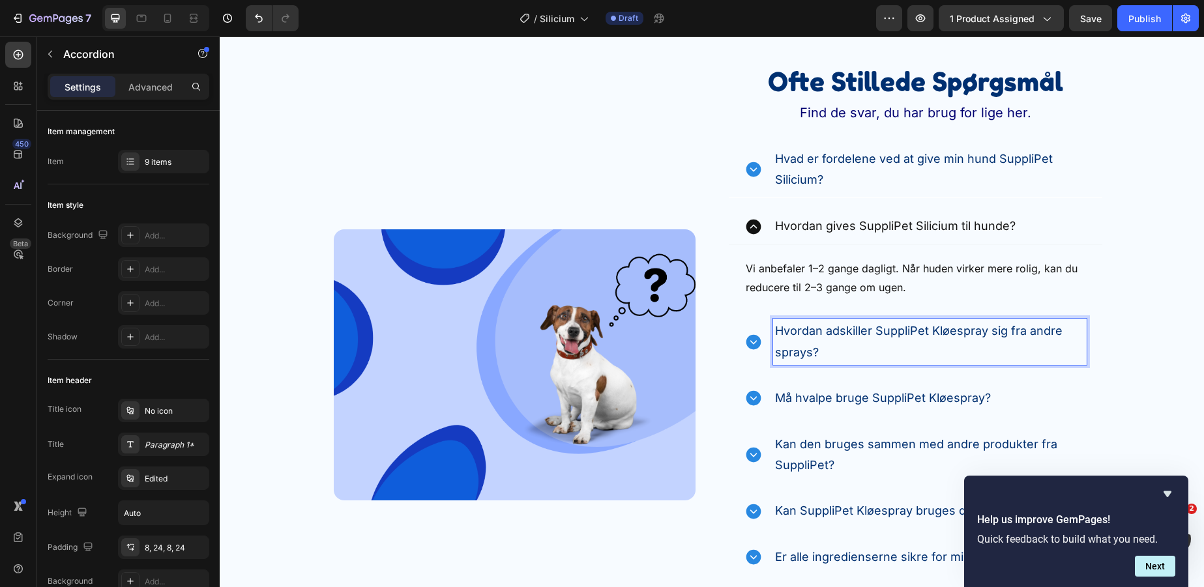
scroll to position [3453, 0]
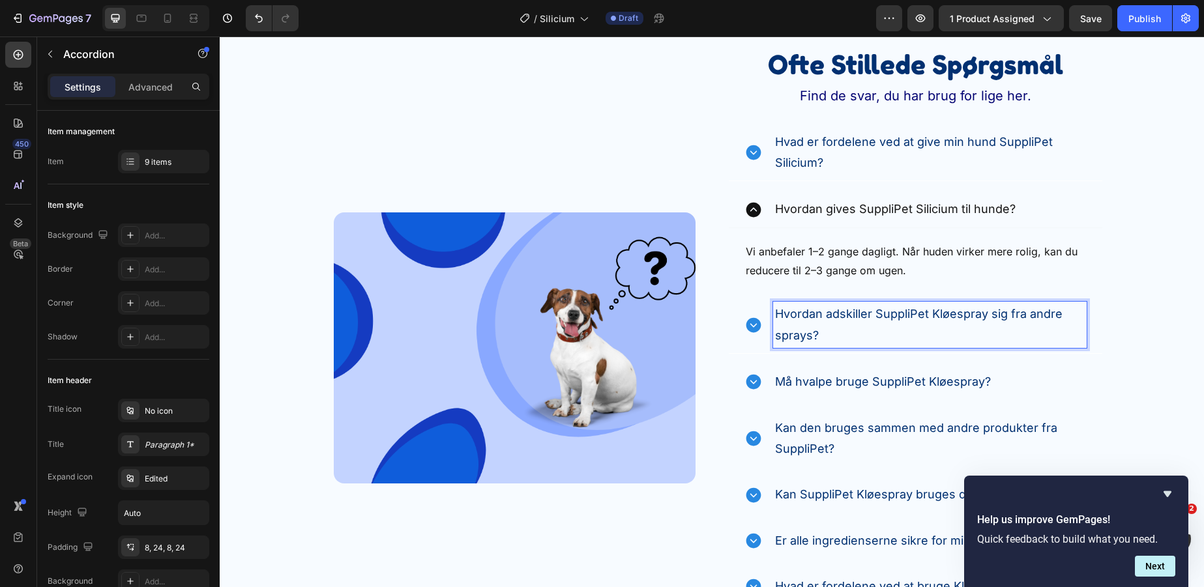
click at [848, 319] on p "Hvordan adskiller SuppliPet Kløespray sig fra andre sprays?" at bounding box center [930, 325] width 310 height 42
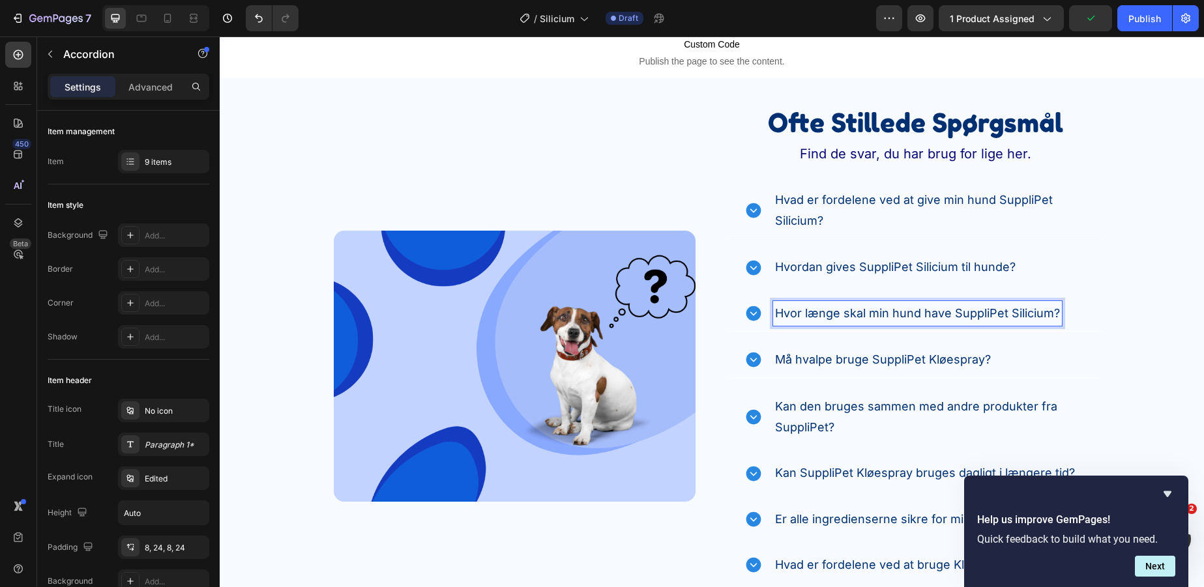
scroll to position [3395, 0]
click at [866, 364] on p "Må hvalpe bruge SuppliPet Kløespray?" at bounding box center [883, 360] width 216 height 21
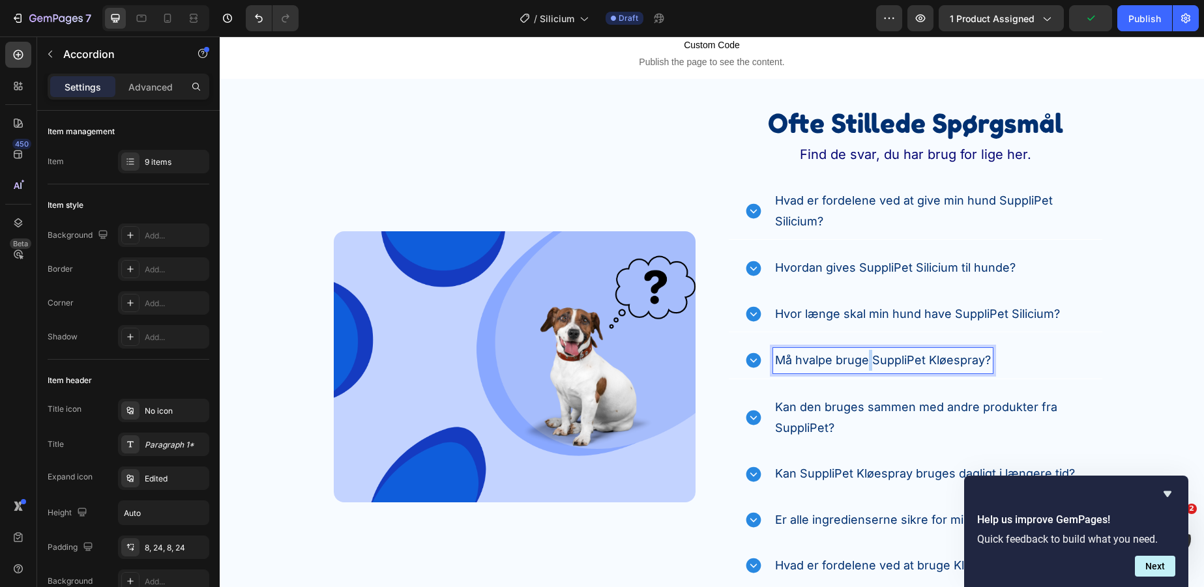
click at [866, 364] on p "Må hvalpe bruge SuppliPet Kløespray?" at bounding box center [883, 360] width 216 height 21
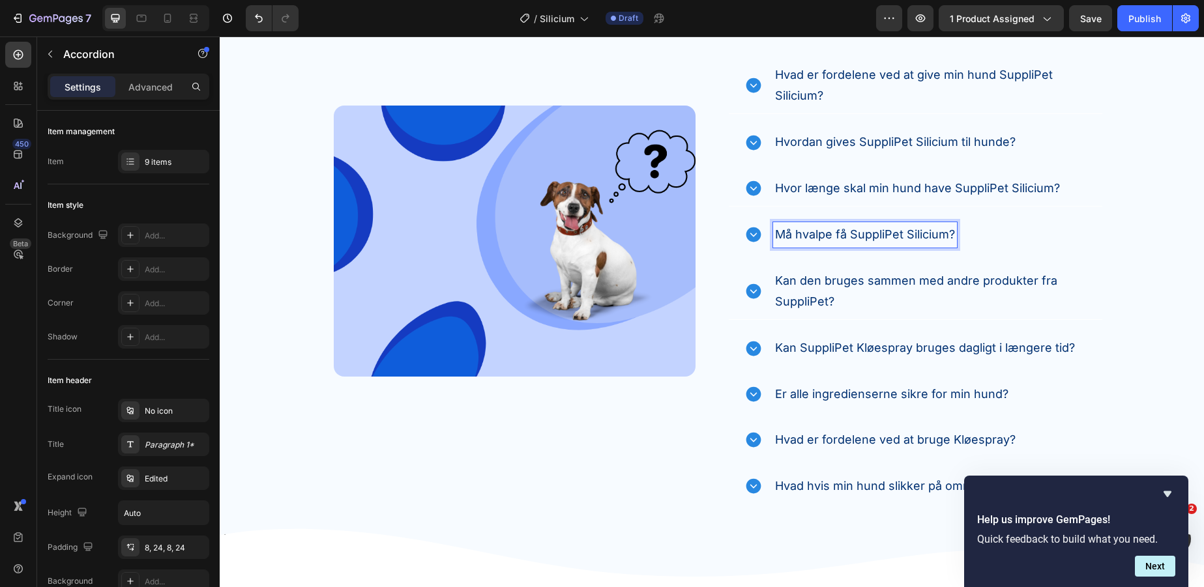
click at [841, 289] on p "Kan den bruges sammen med andre produkter fra SuppliPet?" at bounding box center [930, 292] width 310 height 42
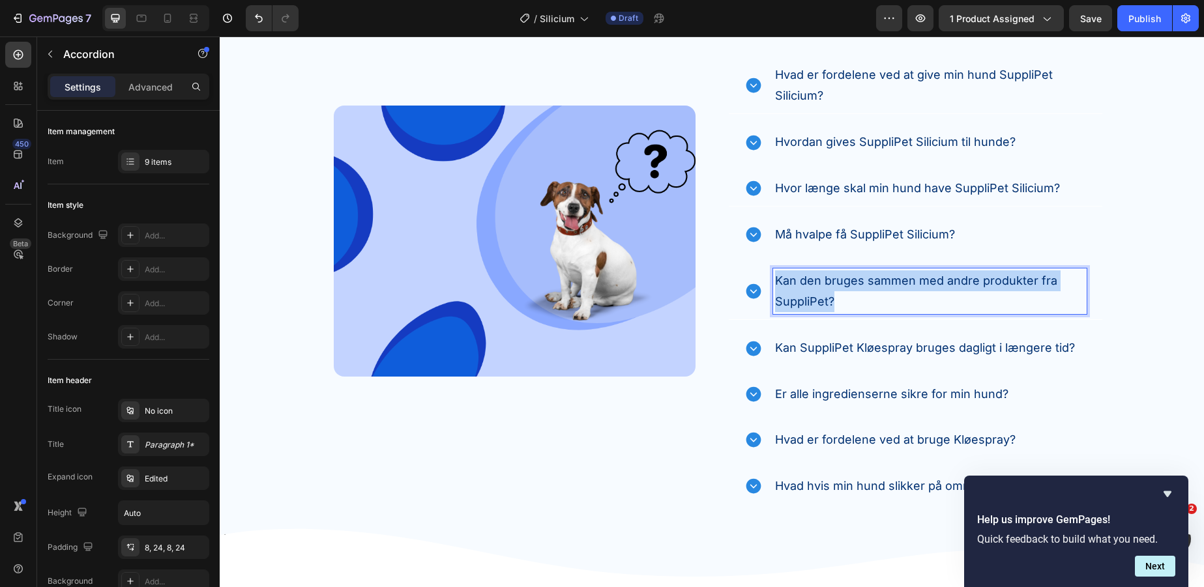
click at [841, 289] on p "Kan den bruges sammen med andre produkter fra SuppliPet?" at bounding box center [930, 292] width 310 height 42
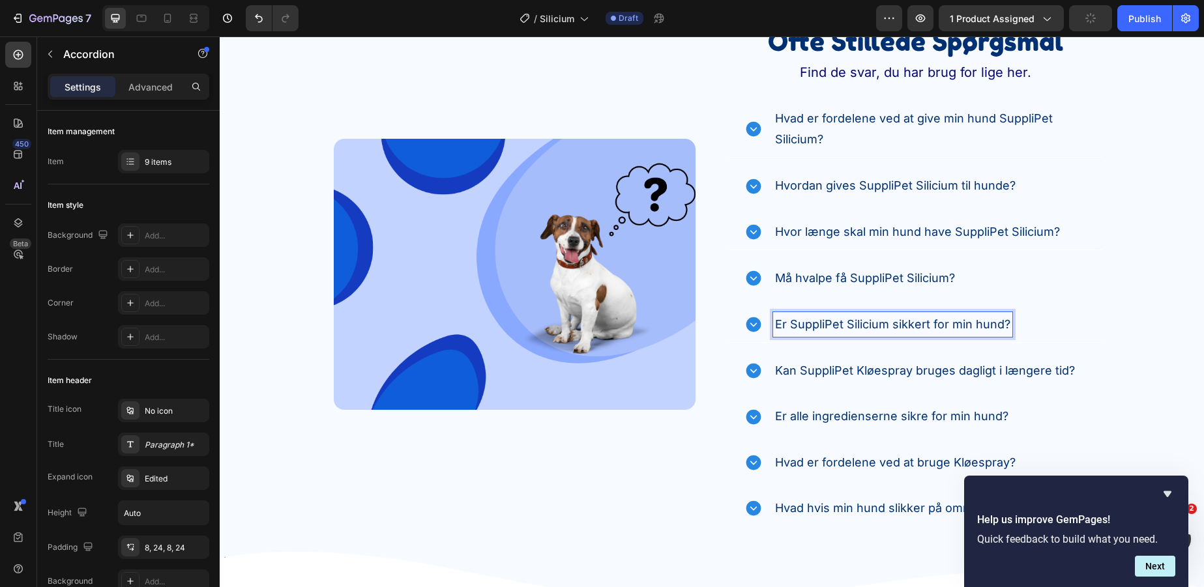
scroll to position [3476, 0]
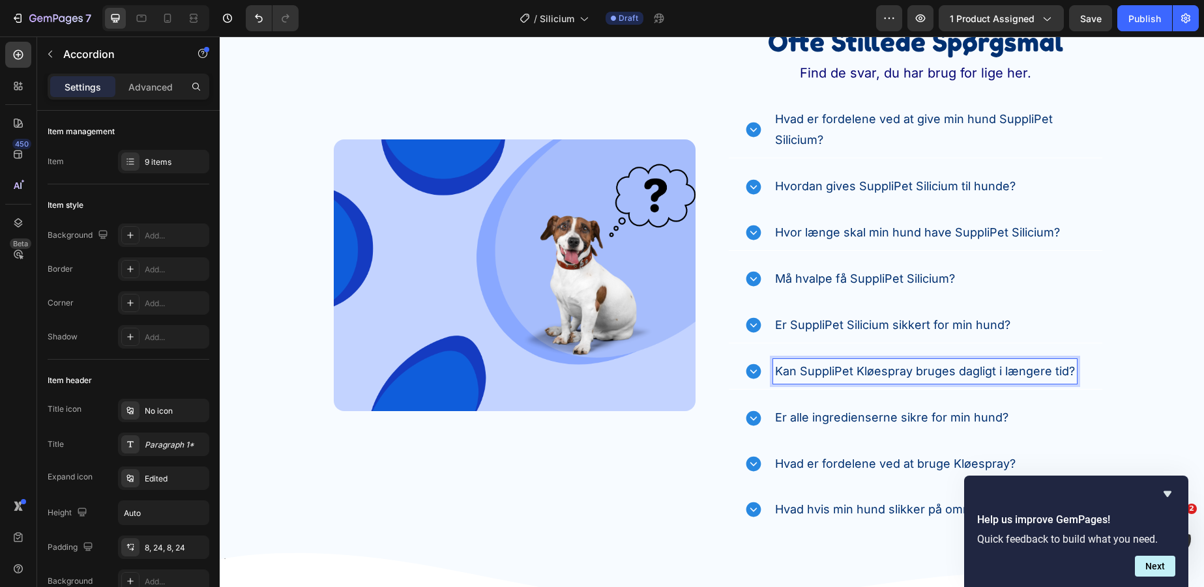
click at [918, 376] on p "Kan SuppliPet Kløespray bruges dagligt i længere tid?" at bounding box center [925, 371] width 300 height 21
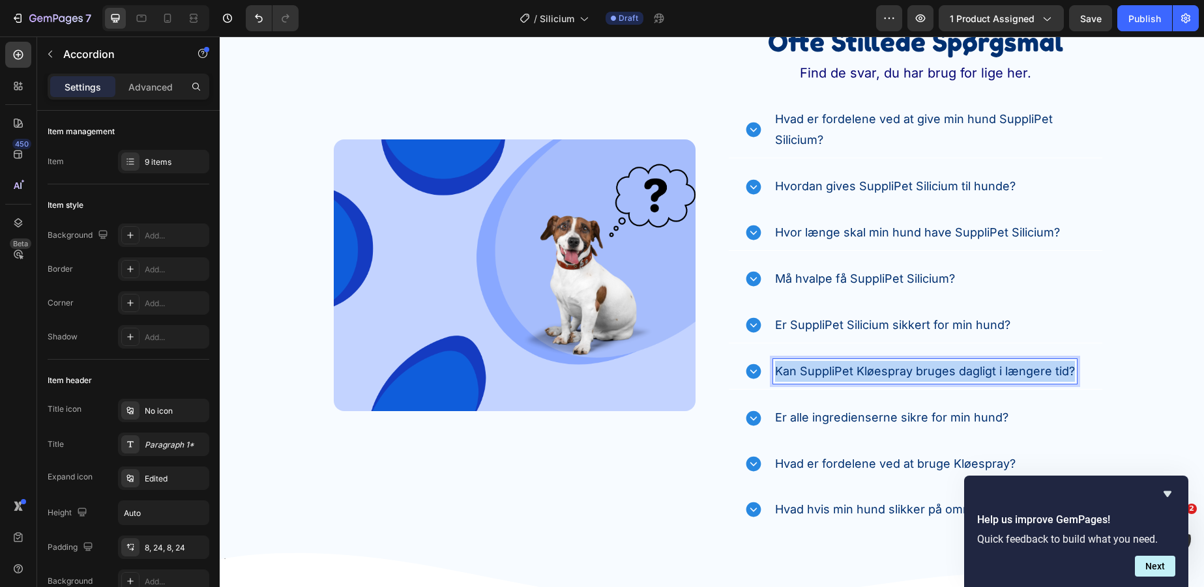
click at [918, 376] on p "Kan SuppliPet Kløespray bruges dagligt i længere tid?" at bounding box center [925, 371] width 300 height 21
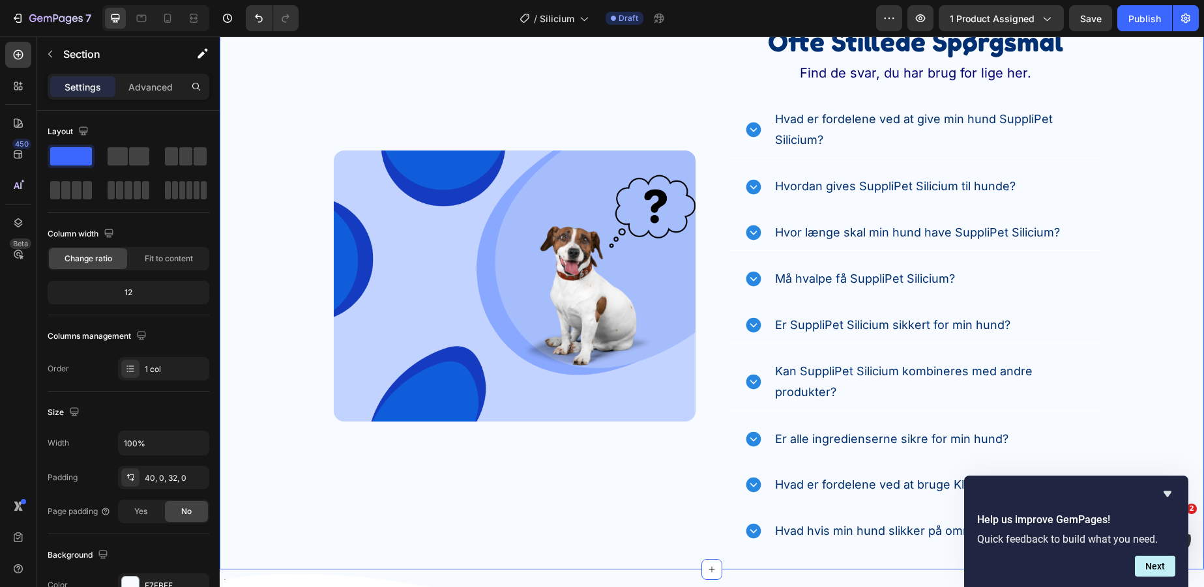
click at [1140, 363] on div "Image Ofte Stillede Spørgsmål Heading Find de svar, du har brug for lige her. T…" at bounding box center [712, 285] width 984 height 525
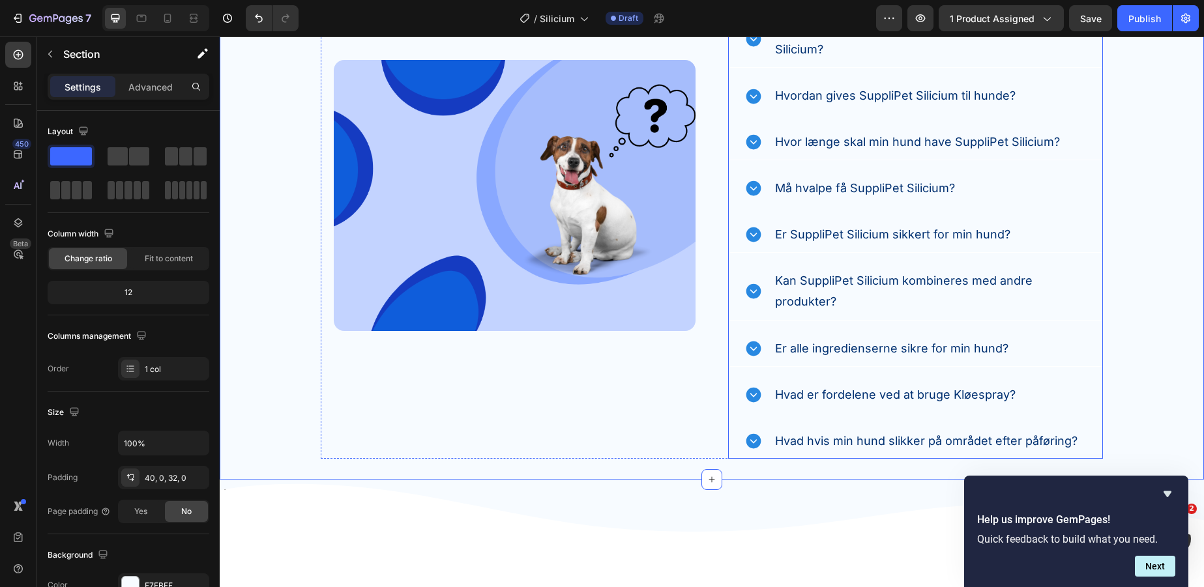
scroll to position [3567, 0]
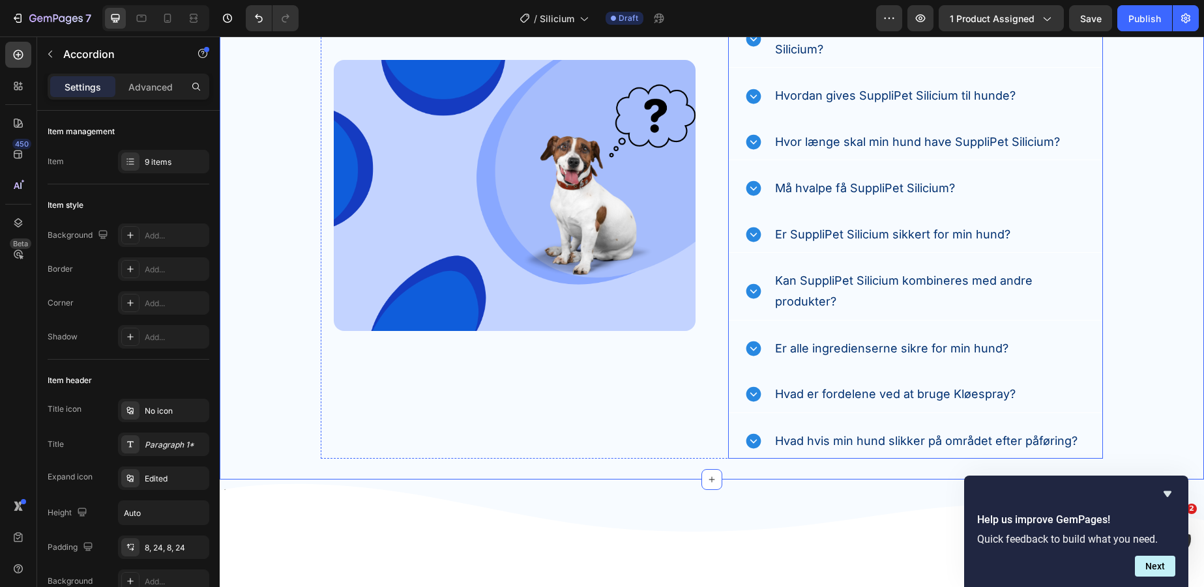
click at [911, 392] on p "Hvad er fordelene ved at bruge Kløespray?" at bounding box center [895, 394] width 241 height 21
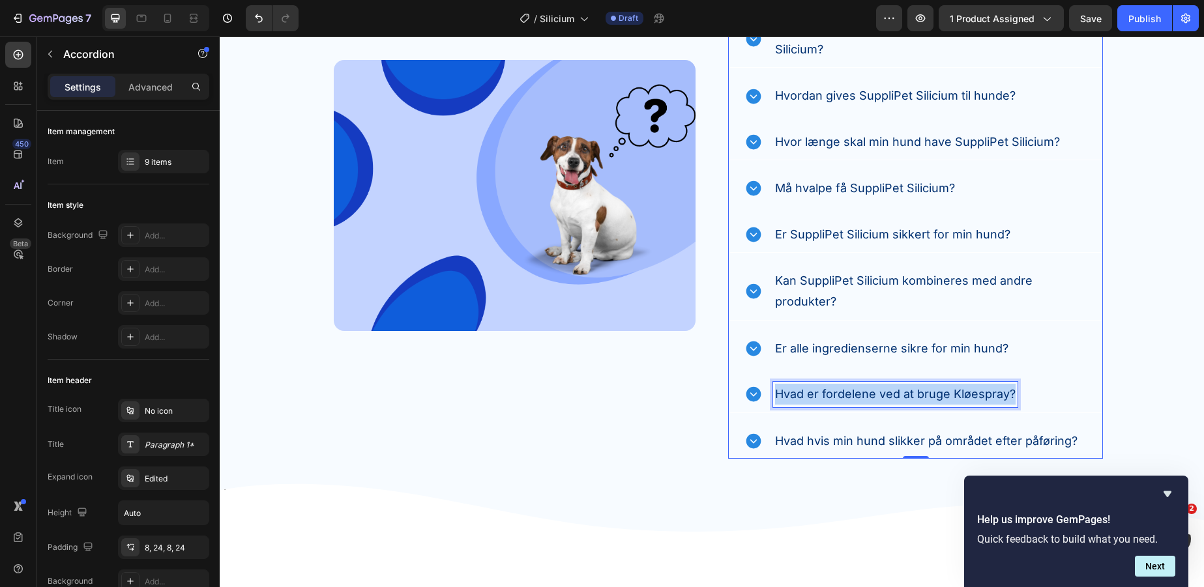
click at [911, 392] on p "Hvad er fordelene ved at bruge Kløespray?" at bounding box center [895, 394] width 241 height 21
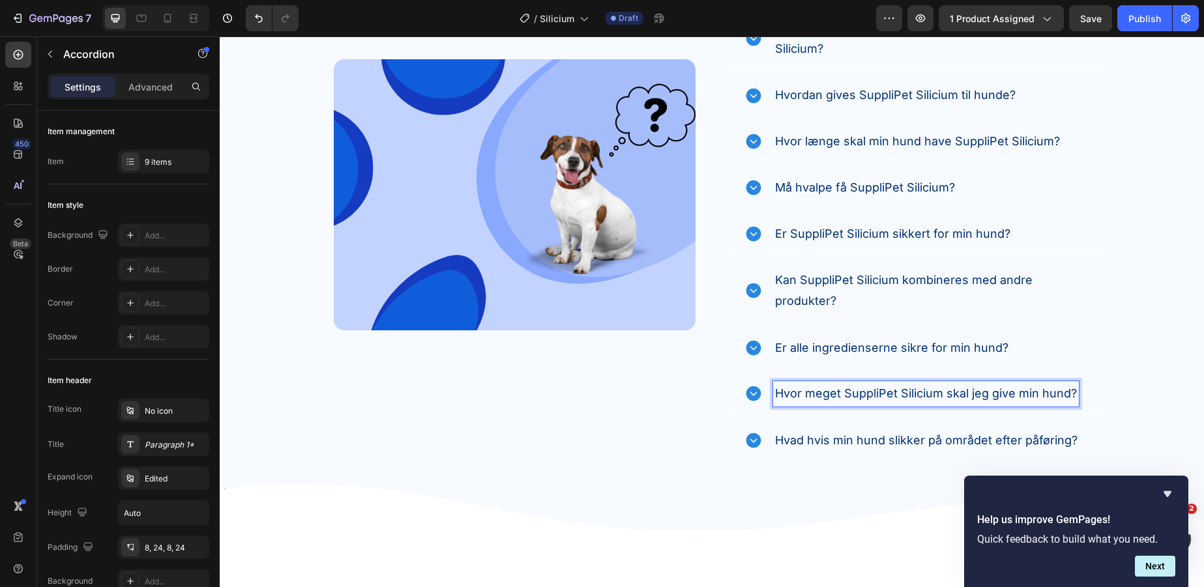
click at [1097, 280] on div "Kan SuppliPet Silicium kombineres med andre produkter?" at bounding box center [916, 291] width 374 height 57
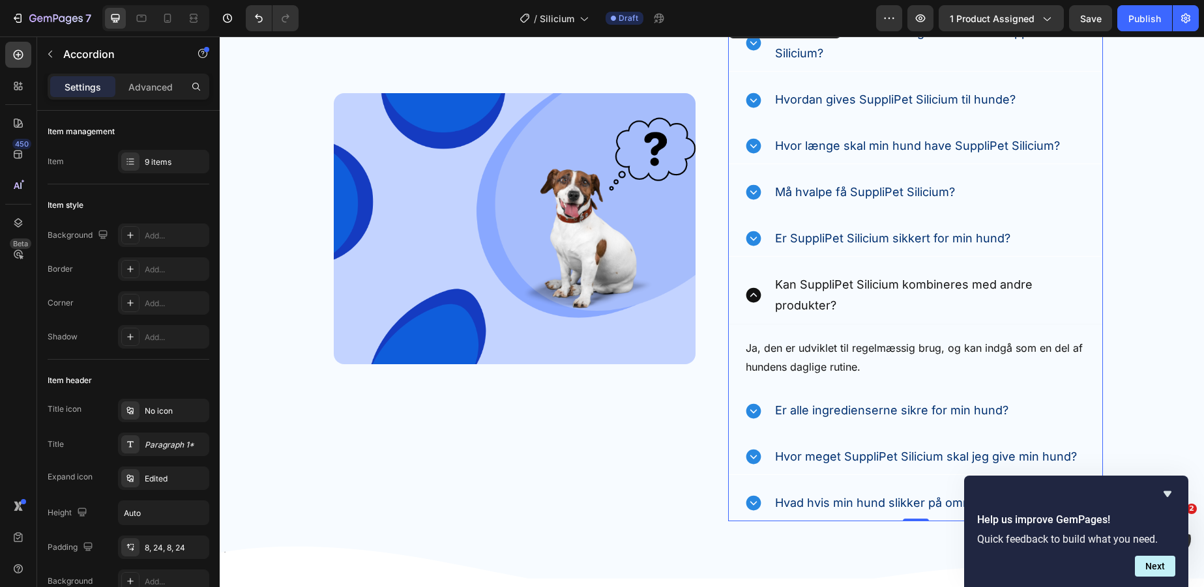
scroll to position [3562, 0]
click at [748, 293] on icon at bounding box center [753, 296] width 15 height 15
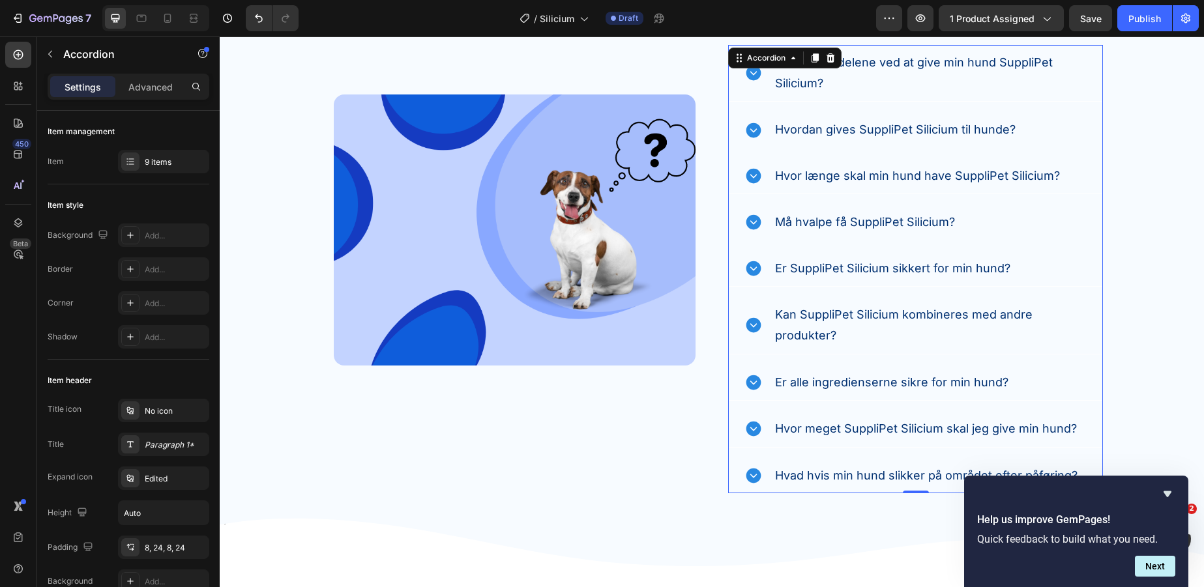
scroll to position [3533, 0]
click at [931, 374] on p "Er alle ingredienserne sikre for min hund?" at bounding box center [891, 382] width 233 height 21
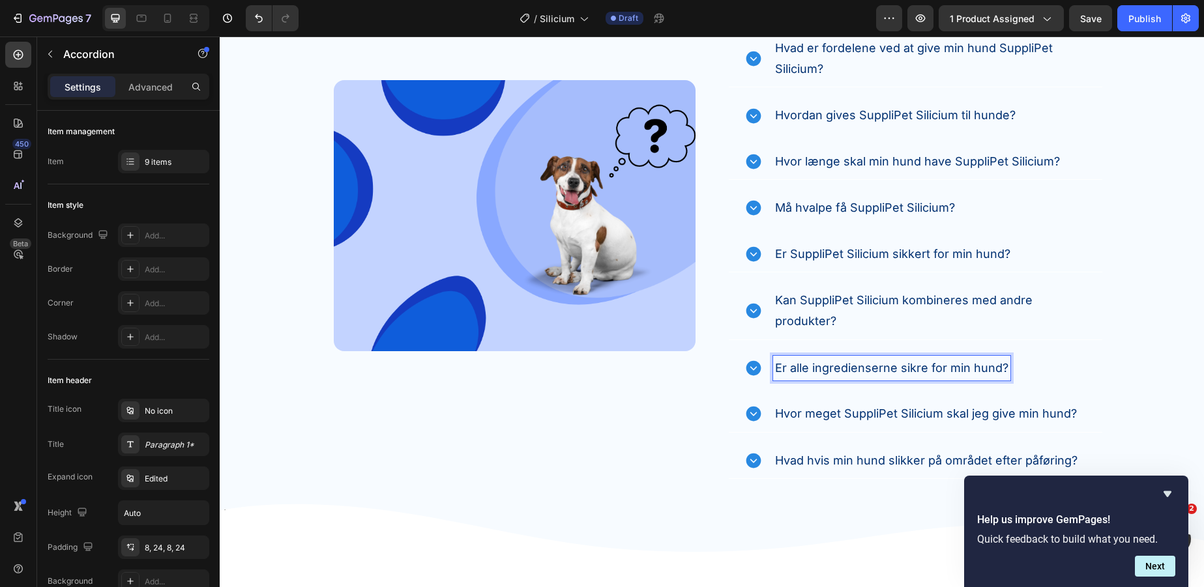
scroll to position [3579, 0]
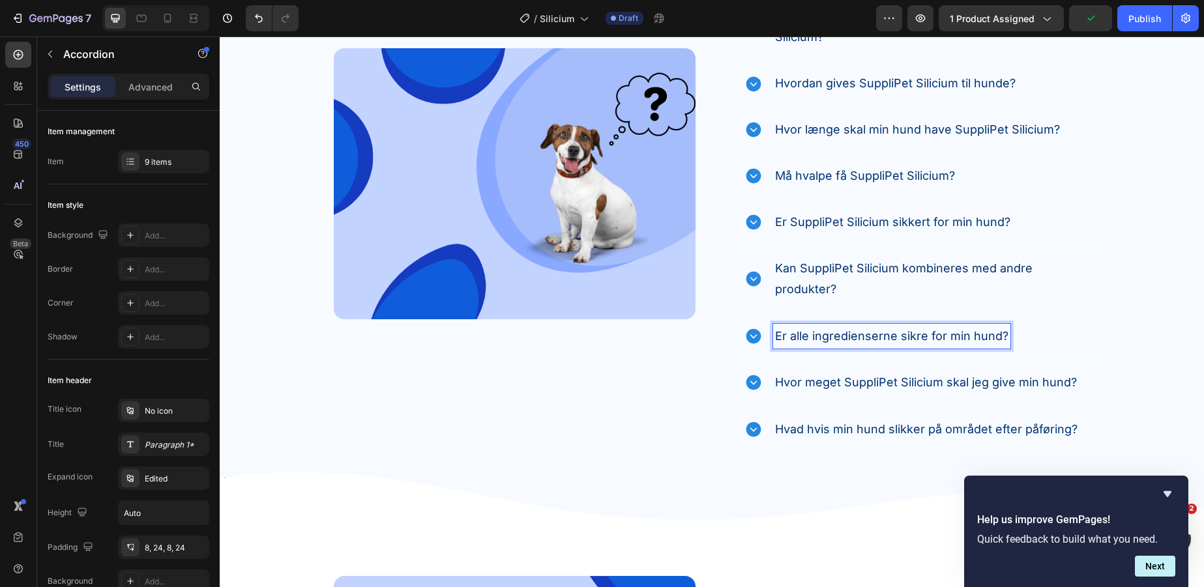
click at [883, 333] on p "Er alle ingredienserne sikre for min hund?" at bounding box center [891, 336] width 233 height 21
click at [1091, 294] on div "Kan SuppliPet Silicium kombineres med andre produkter?" at bounding box center [916, 278] width 374 height 57
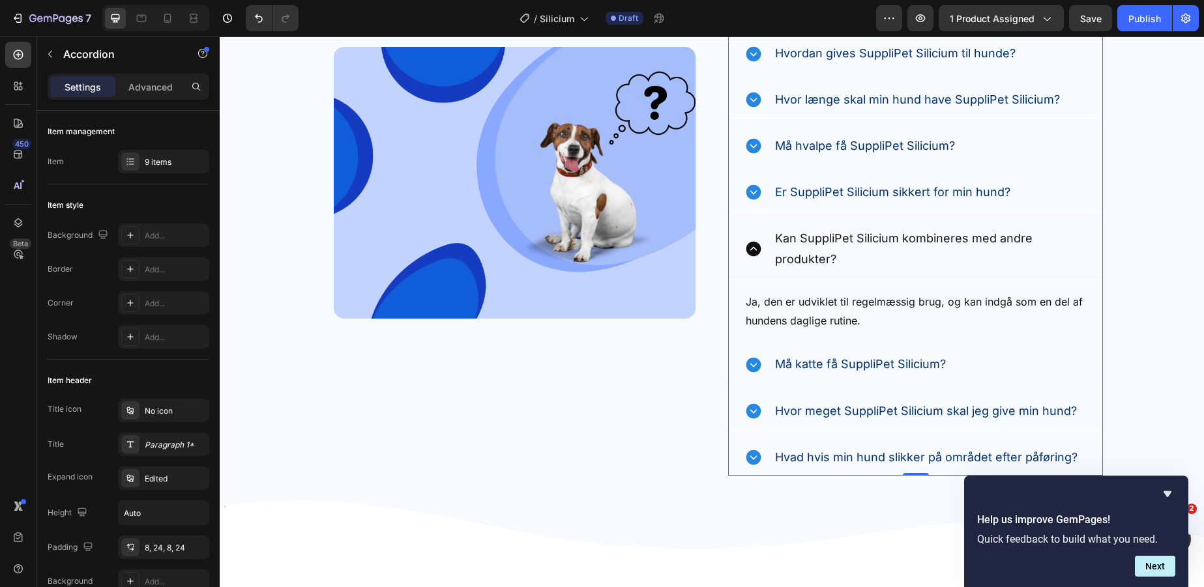
scroll to position [3609, 0]
click at [756, 242] on icon at bounding box center [753, 249] width 15 height 15
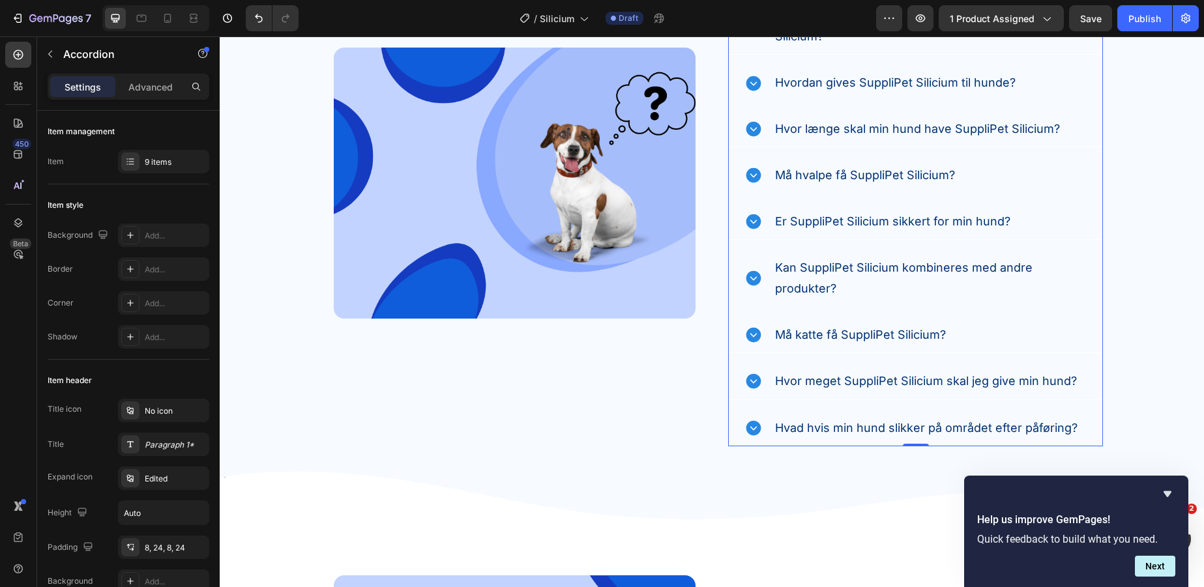
scroll to position [3580, 0]
click at [1020, 422] on p "Hvad hvis min hund slikker på området efter påføring?" at bounding box center [926, 428] width 303 height 21
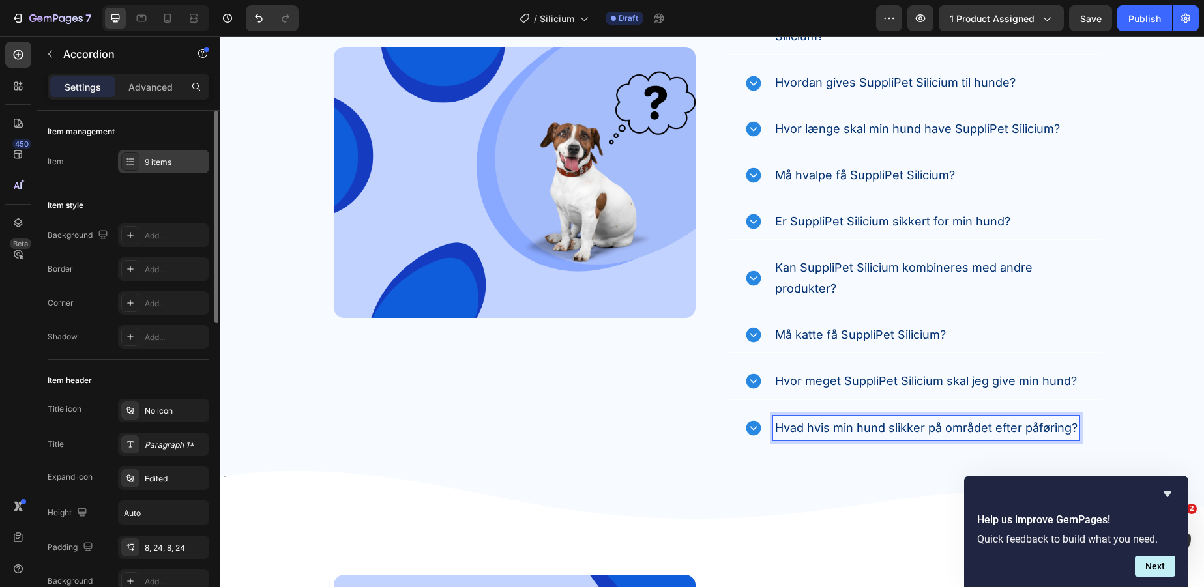
click at [168, 158] on div "9 items" at bounding box center [175, 162] width 61 height 12
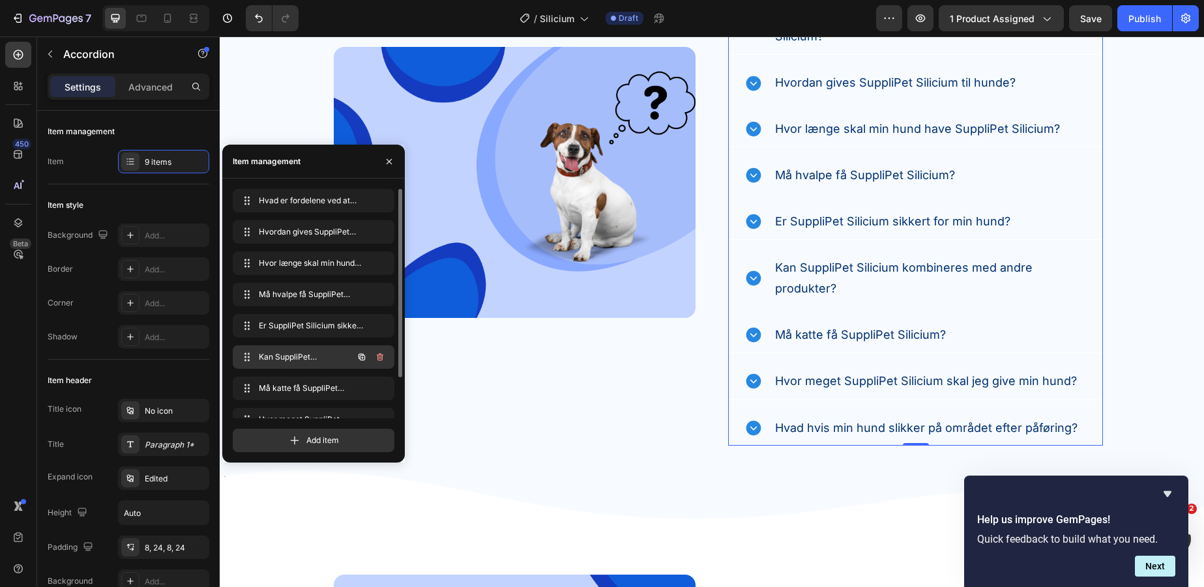
scroll to position [50, 0]
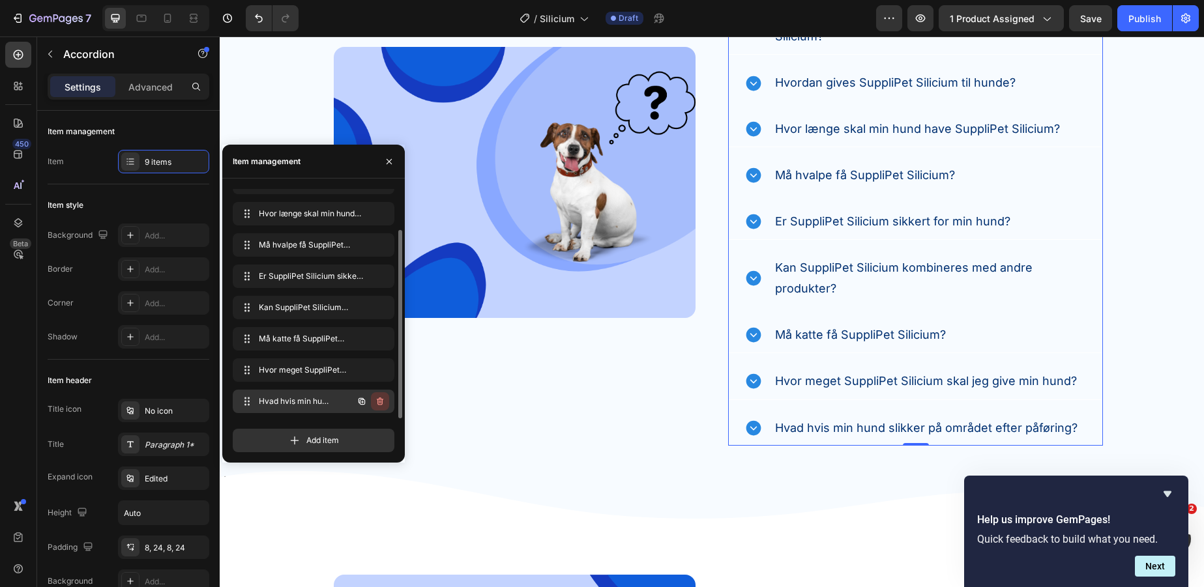
click at [377, 400] on icon "button" at bounding box center [380, 402] width 7 height 8
click at [375, 401] on div "Delete" at bounding box center [371, 402] width 24 height 12
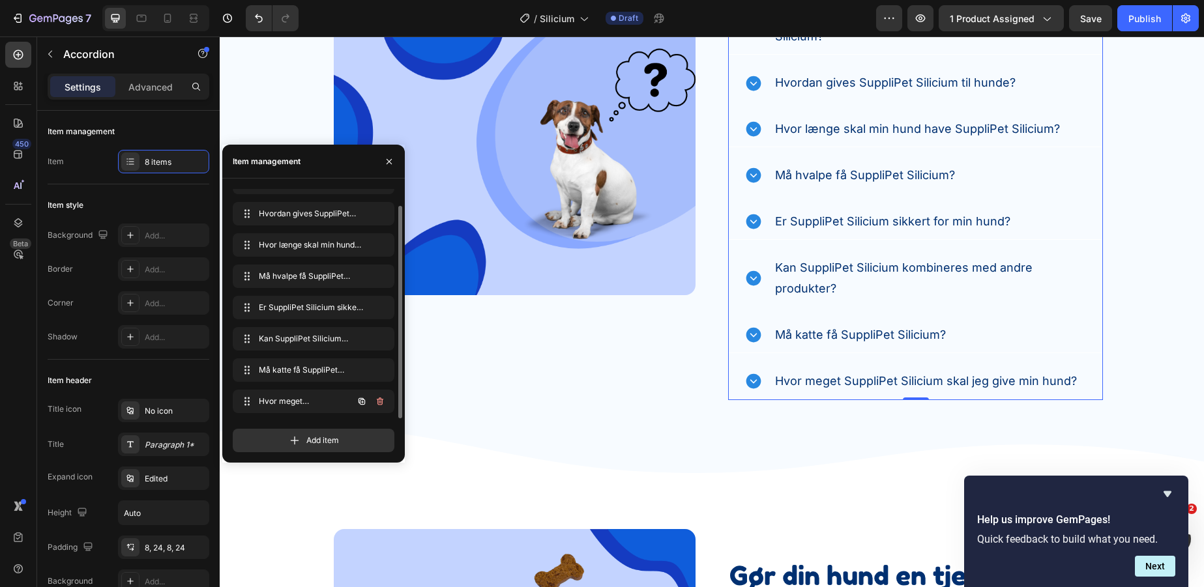
scroll to position [18, 0]
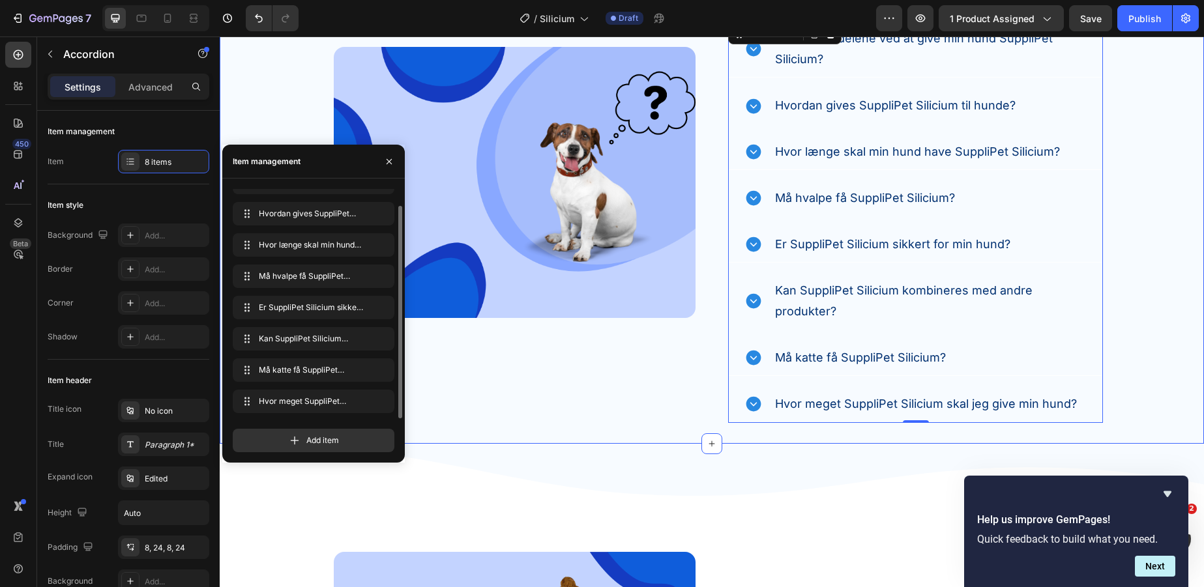
click at [1179, 226] on div "Image Ofte Stillede Spørgsmål Heading Find de svar, du har brug for lige her. T…" at bounding box center [712, 183] width 984 height 480
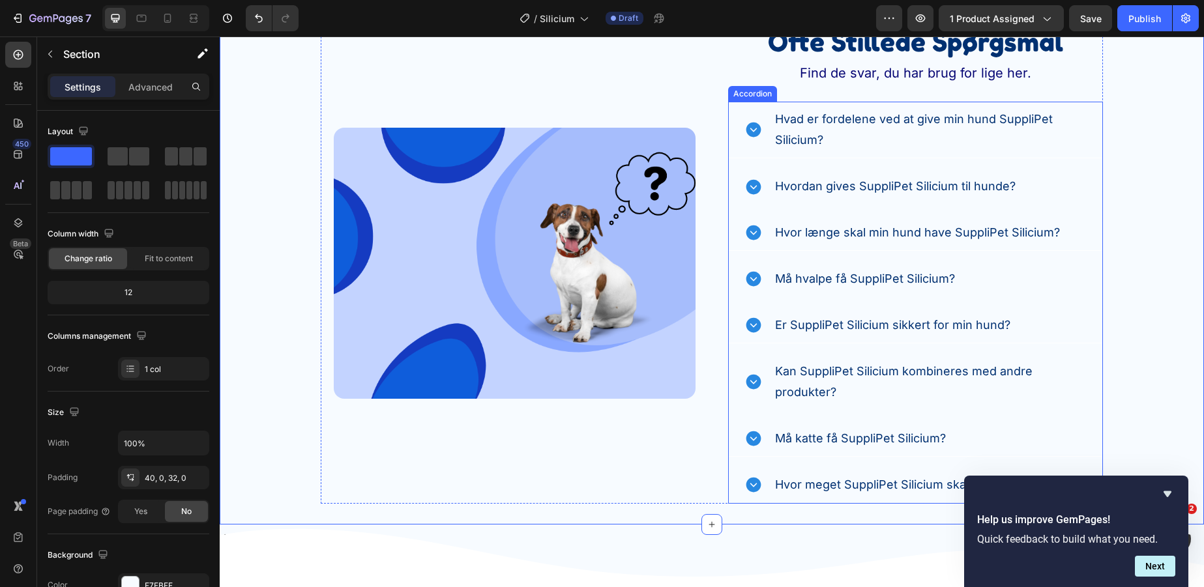
click at [761, 130] on icon at bounding box center [754, 130] width 18 height 18
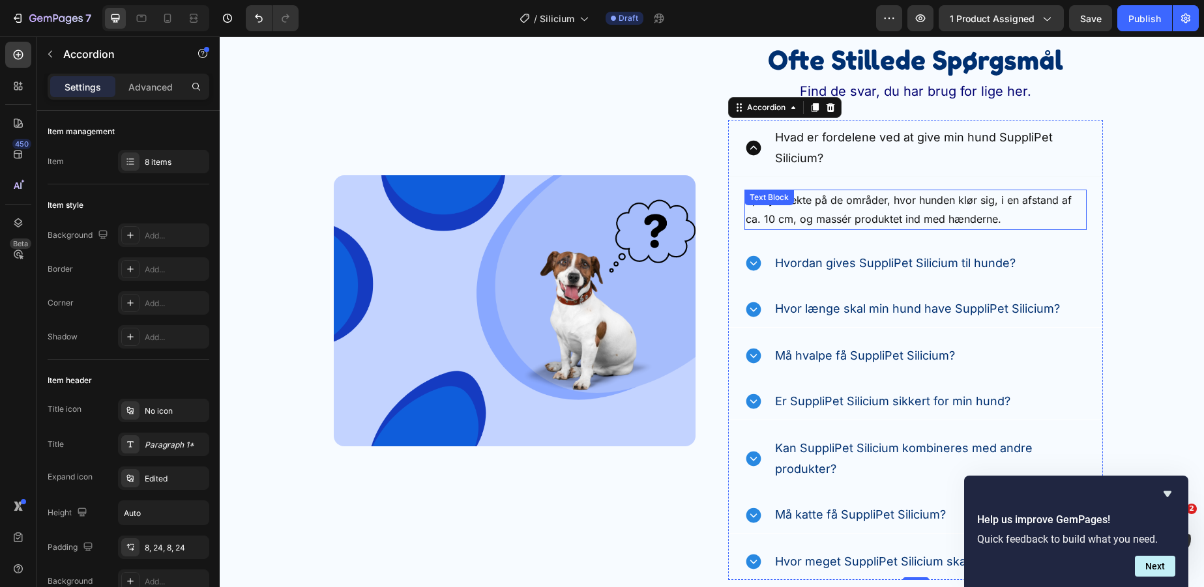
scroll to position [3447, 0]
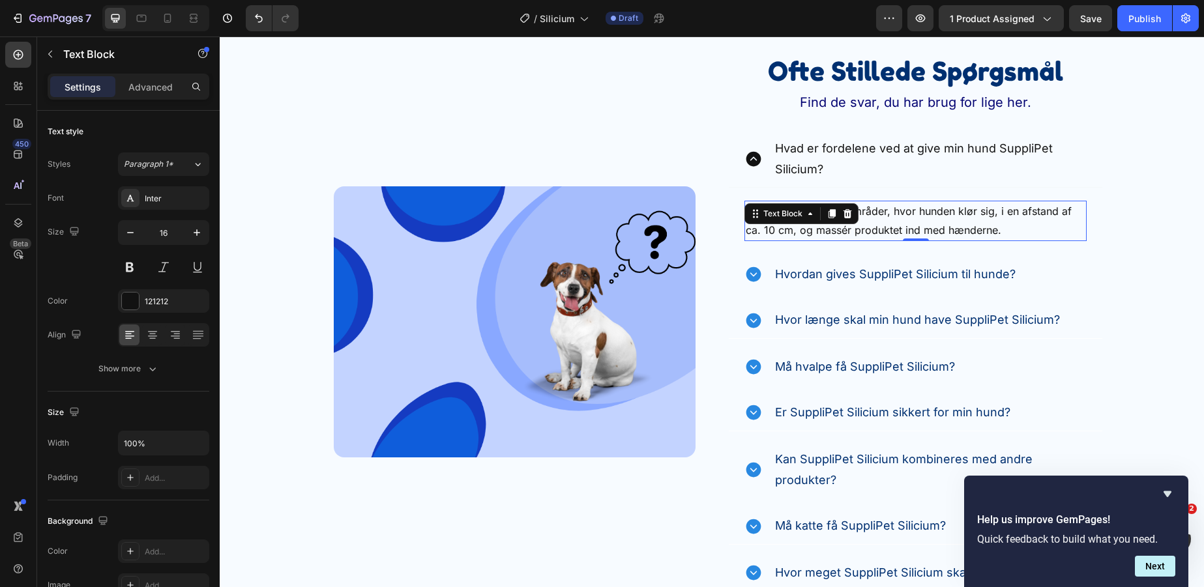
click at [828, 229] on p "Spray direkte på de områder, hvor hunden klør sig, i en afstand af ca. 10 cm, o…" at bounding box center [916, 221] width 340 height 38
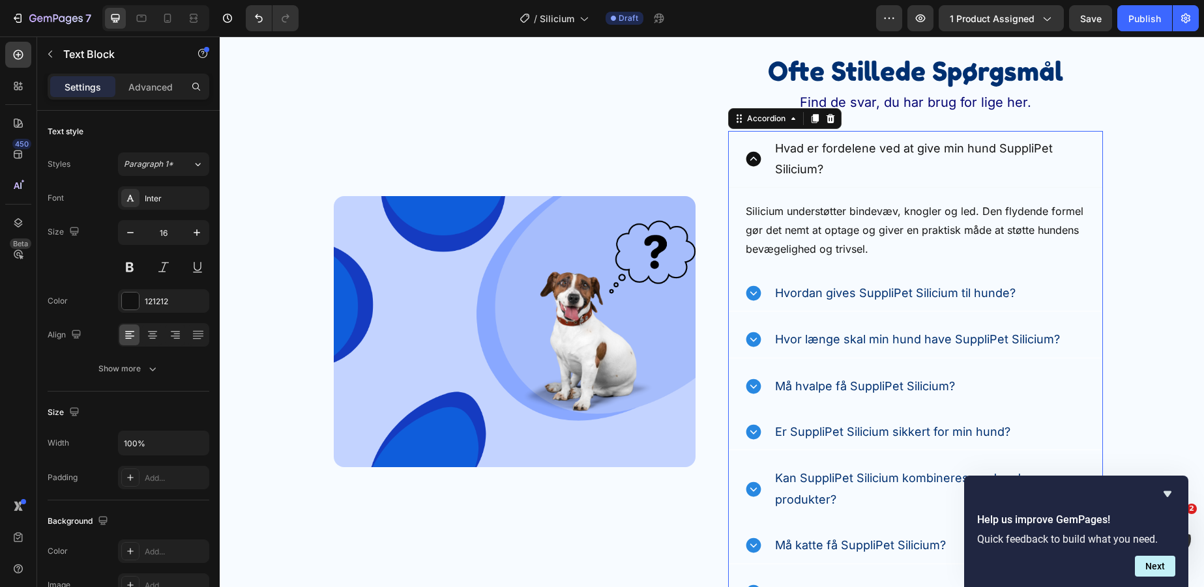
click at [861, 296] on p "Hvordan gives SuppliPet Silicium til hunde?" at bounding box center [895, 293] width 241 height 21
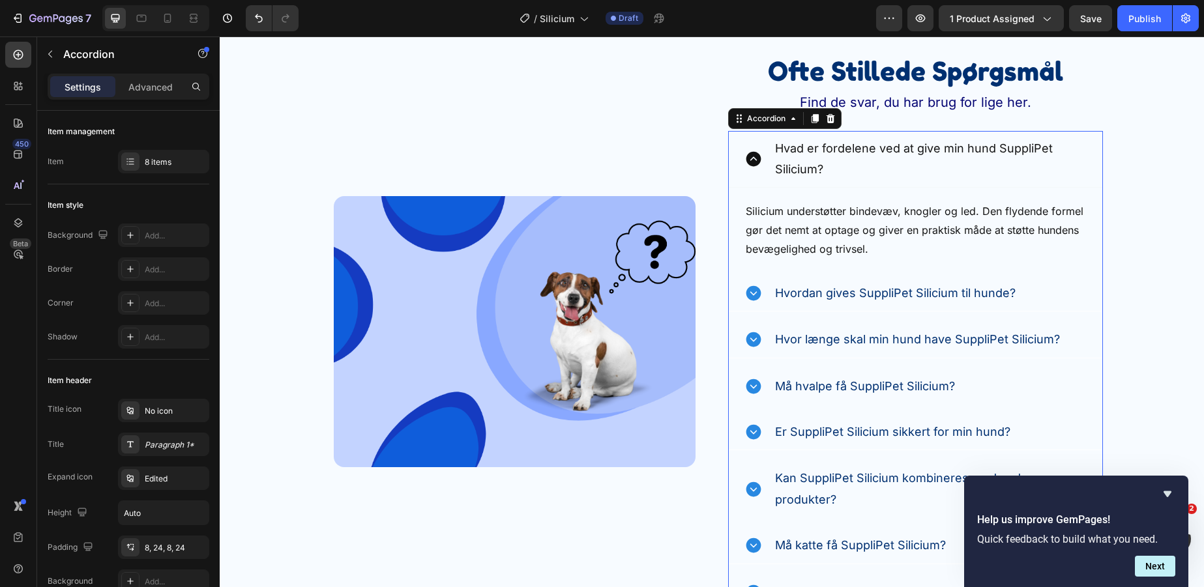
click at [762, 291] on icon at bounding box center [754, 293] width 18 height 18
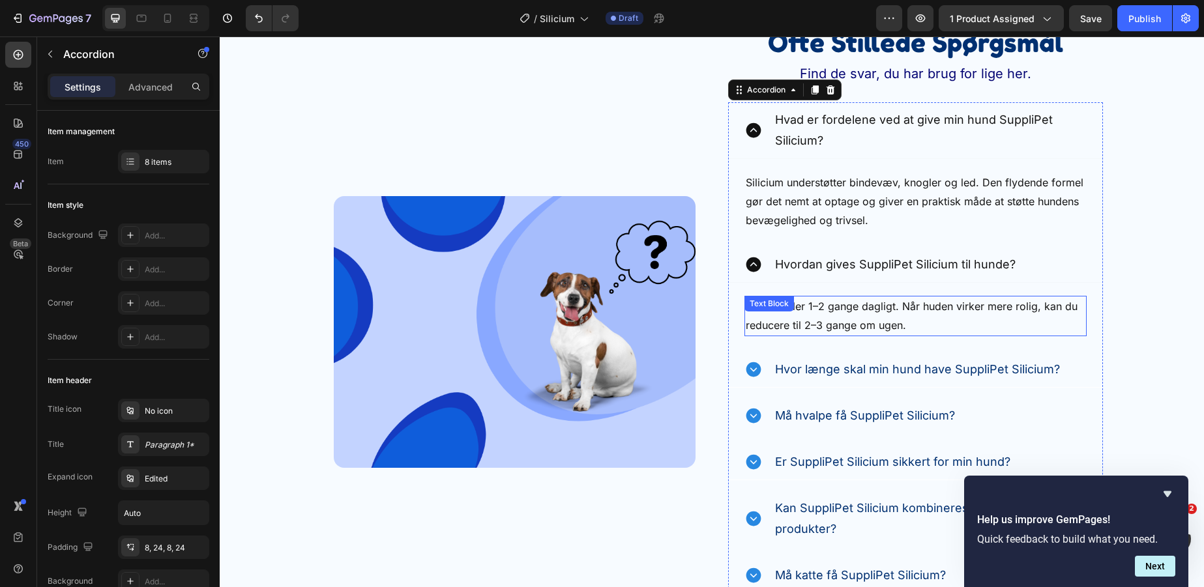
scroll to position [3502, 0]
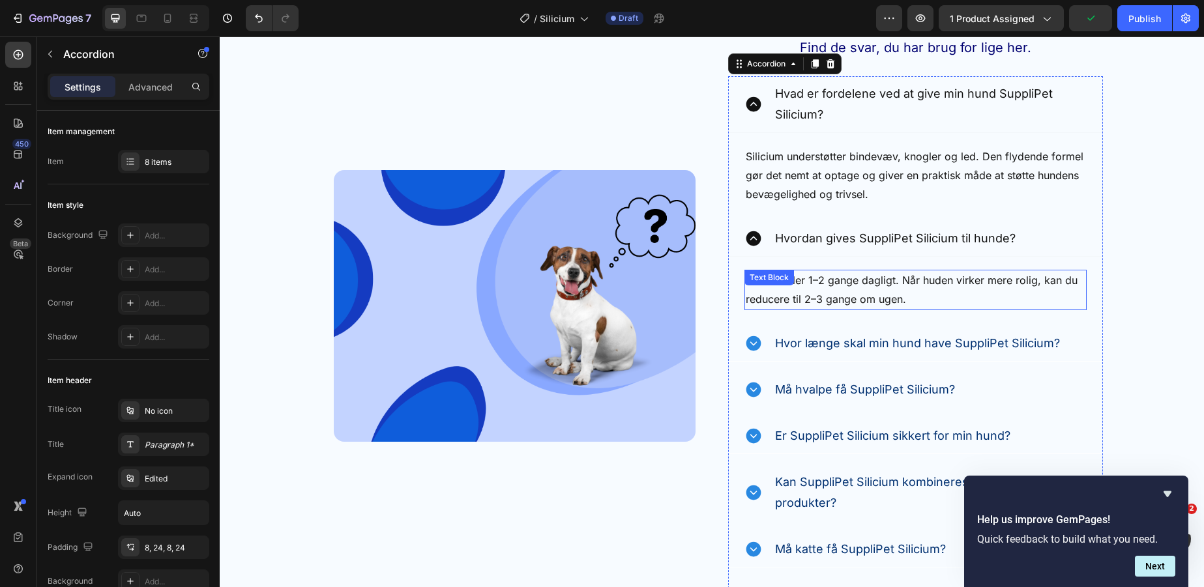
click at [795, 297] on p "Vi anbefaler 1–2 gange dagligt. Når huden virker mere rolig, kan du reducere ti…" at bounding box center [916, 290] width 340 height 38
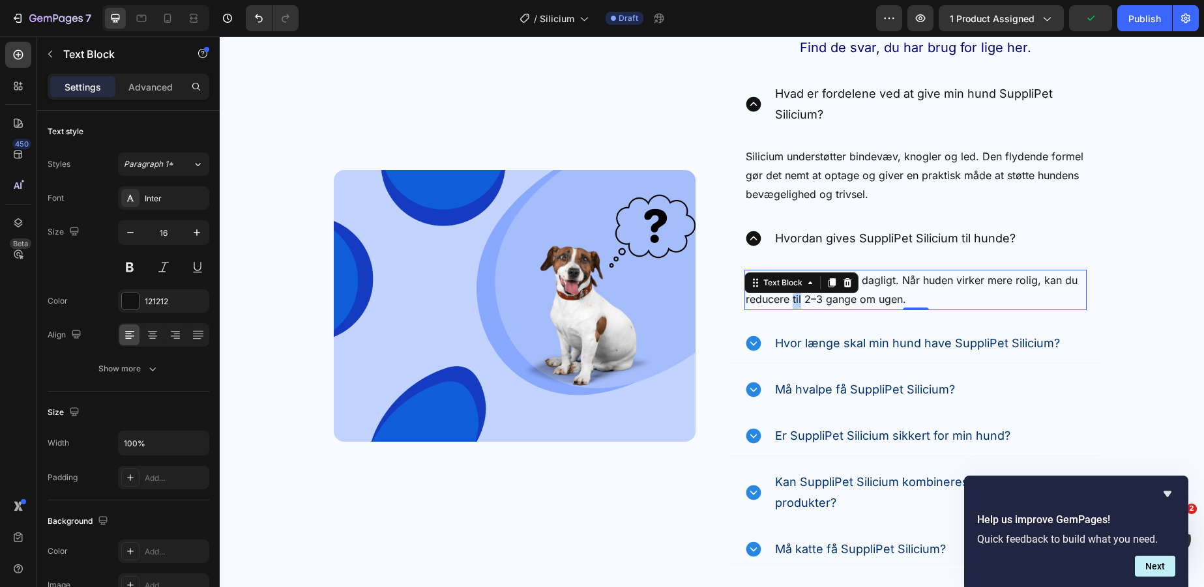
click at [795, 297] on p "Vi anbefaler 1–2 gange dagligt. Når huden virker mere rolig, kan du reducere ti…" at bounding box center [916, 290] width 340 height 38
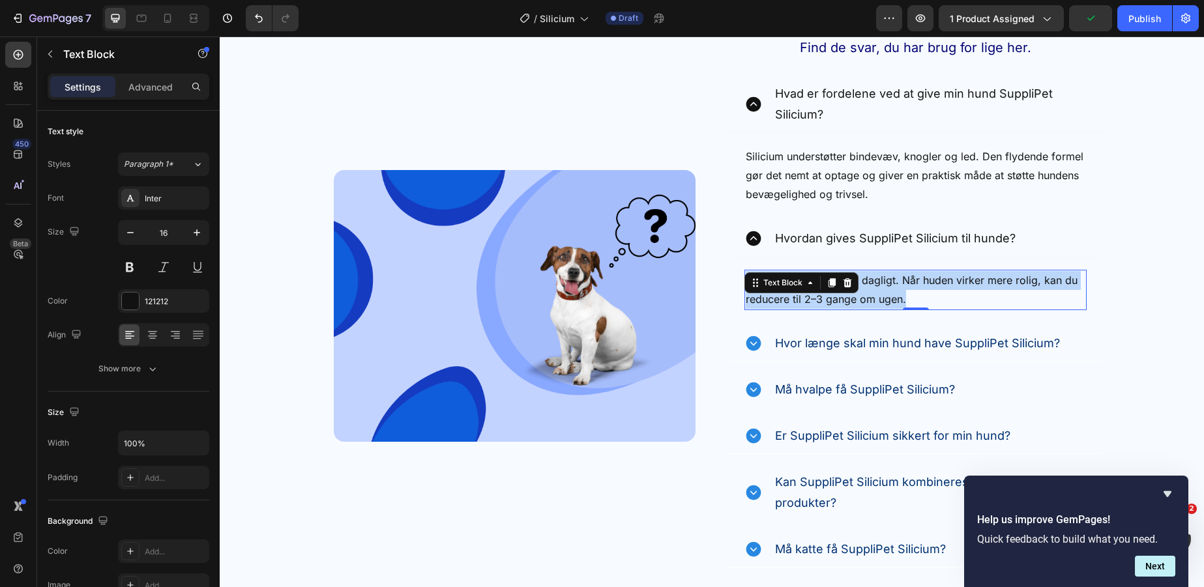
click at [795, 297] on p "Vi anbefaler 1–2 gange dagligt. Når huden virker mere rolig, kan du reducere ti…" at bounding box center [916, 290] width 340 height 38
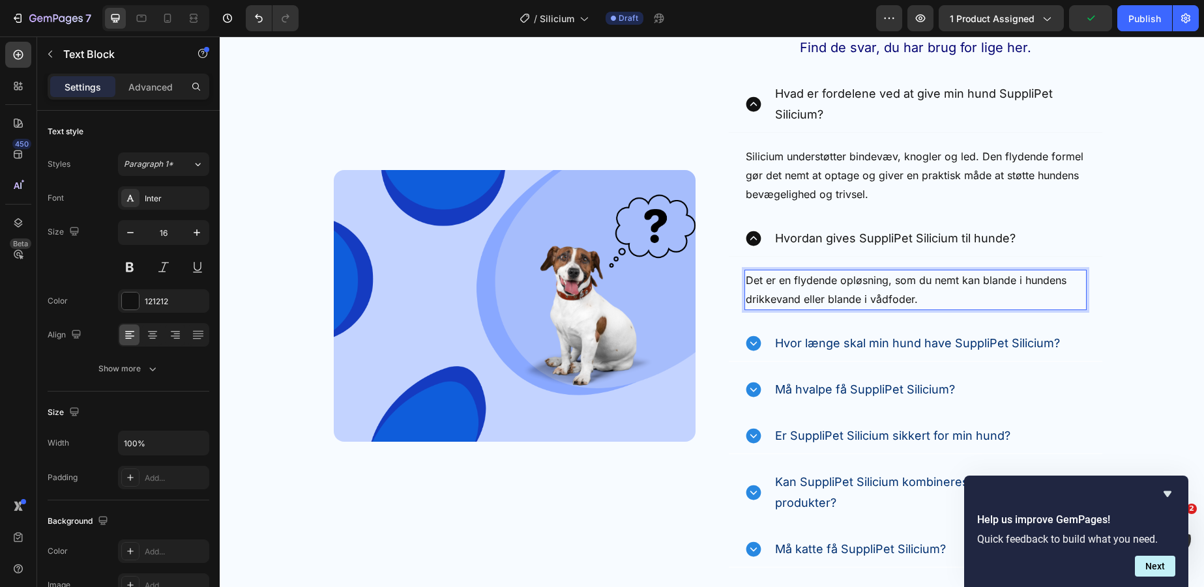
click at [800, 286] on p "Det er en flydende opløsning, som du nemt kan blande i hundens drikkevand eller…" at bounding box center [916, 290] width 340 height 38
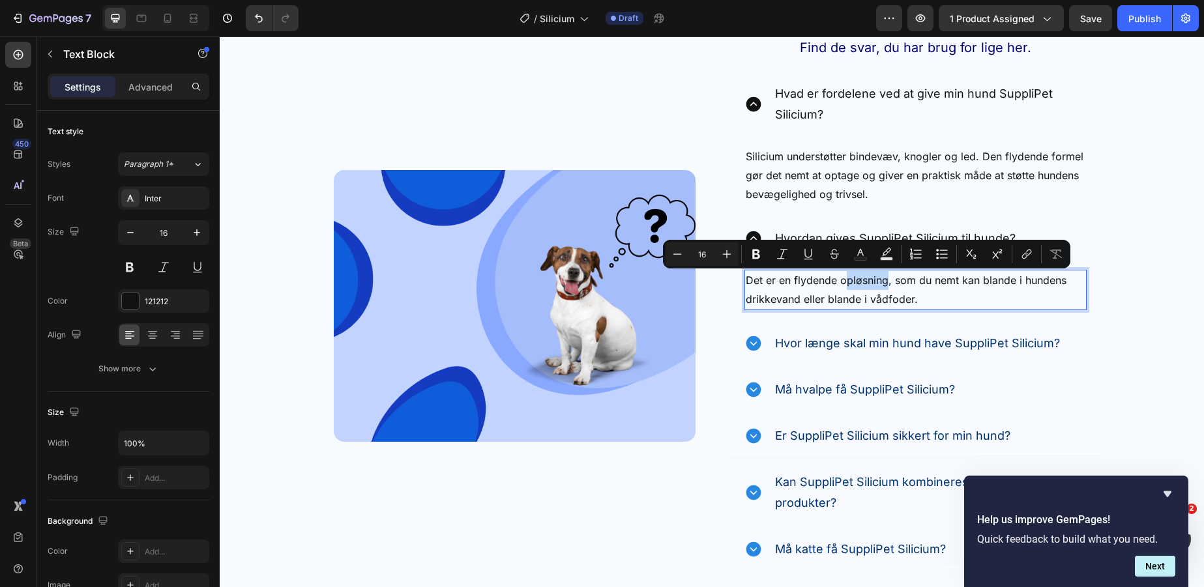
drag, startPoint x: 888, startPoint y: 282, endPoint x: 843, endPoint y: 283, distance: 45.0
click at [843, 283] on p "Det er en flydende opløsning, som du nemt kan blande i hundens drikkevand eller…" at bounding box center [916, 290] width 340 height 38
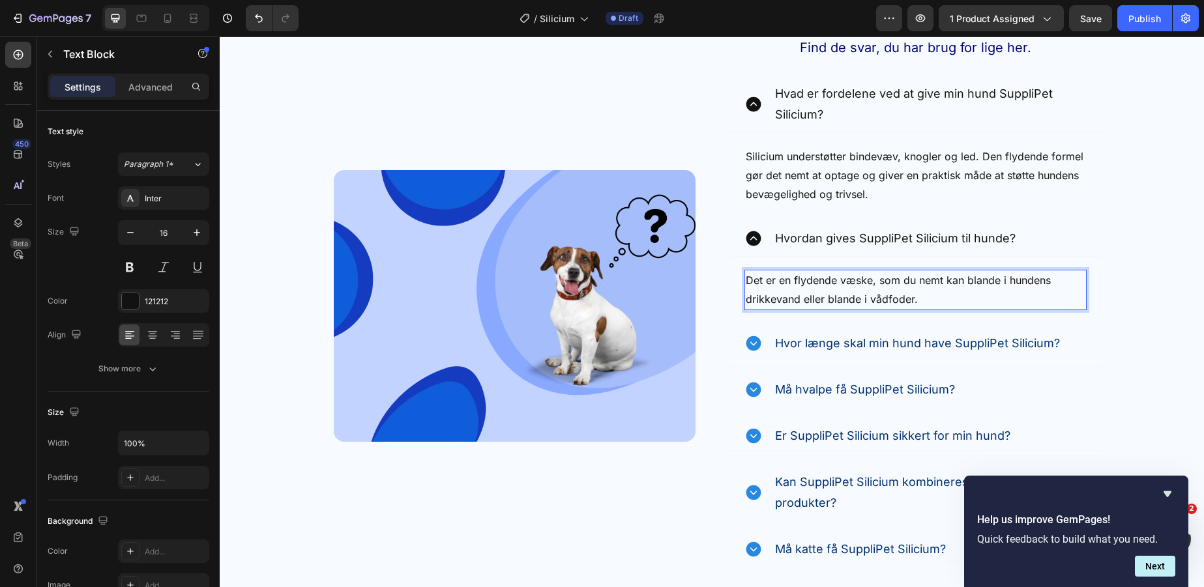
click at [937, 298] on p "Det er en flydende væske, som du nemt kan blande i hundens drikkevand eller bla…" at bounding box center [916, 290] width 340 height 38
drag, startPoint x: 913, startPoint y: 300, endPoint x: 805, endPoint y: 297, distance: 108.3
click at [805, 297] on p "Det er en flydende væske, som du nemt kan blande i hundens drikkevand eller bla…" at bounding box center [916, 290] width 340 height 38
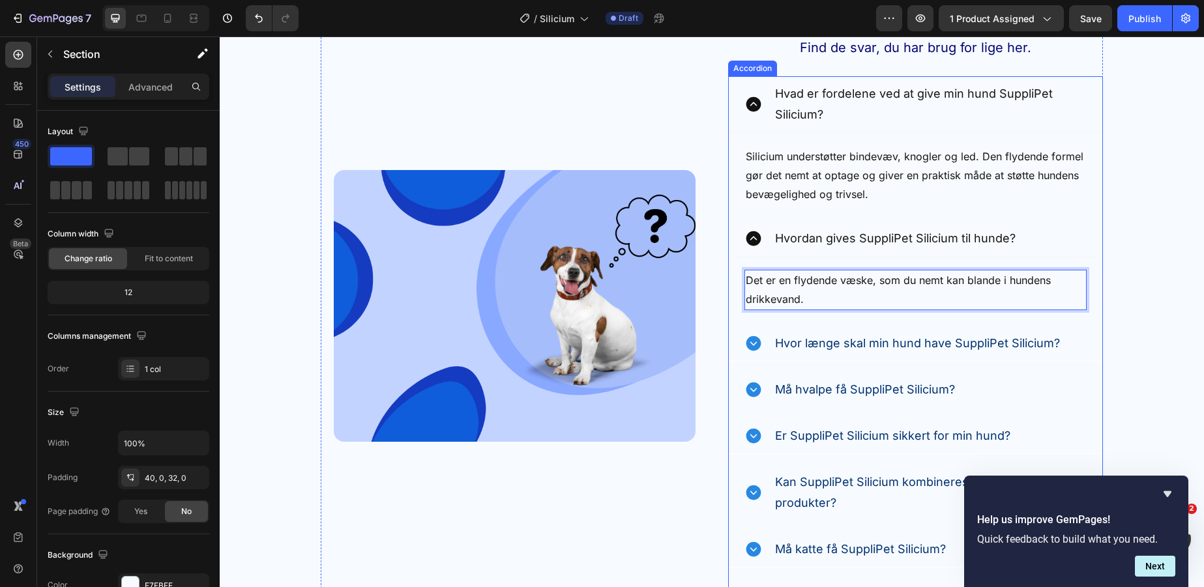
click at [1122, 318] on div "Image Ofte Stillede Spørgsmål Heading Find de svar, du har brug for lige her. T…" at bounding box center [712, 306] width 984 height 617
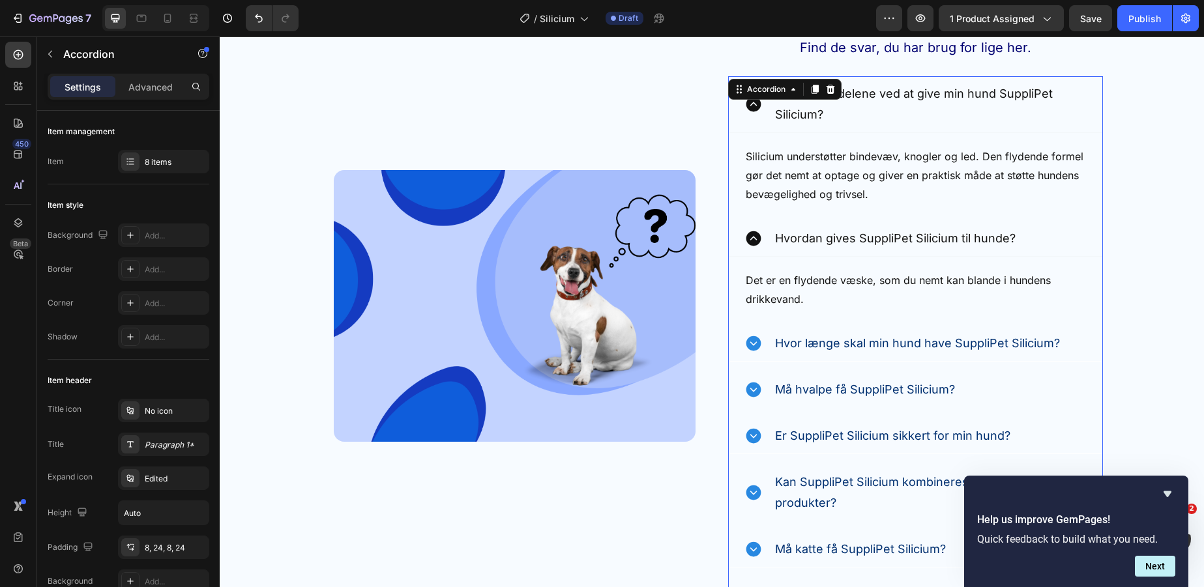
click at [763, 340] on div "Hvor længe skal min hund have SuppliPet Silicium?" at bounding box center [916, 344] width 374 height 36
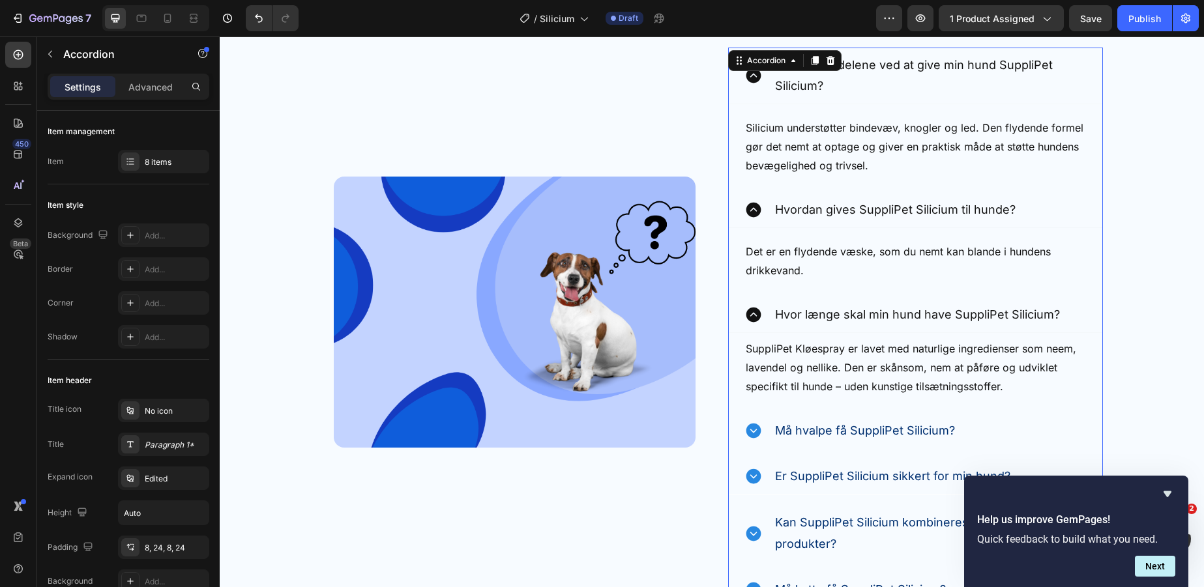
scroll to position [3536, 0]
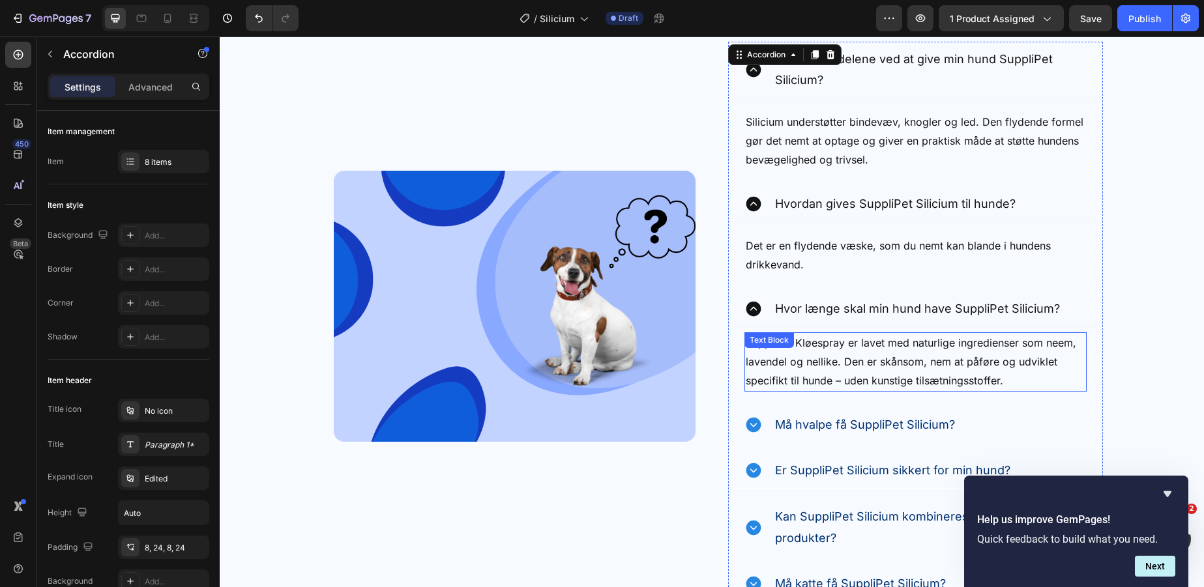
click at [925, 369] on p "SuppliPet Kløespray er lavet med naturlige ingredienser som neem, lavendel og n…" at bounding box center [916, 362] width 340 height 56
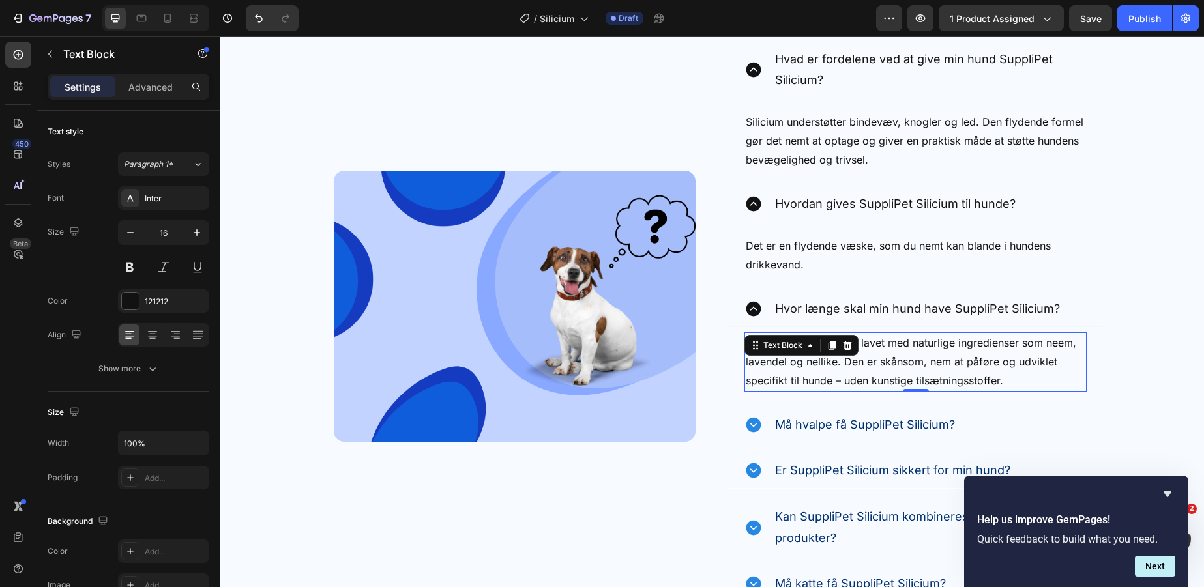
click at [959, 369] on p "SuppliPet Kløespray er lavet med naturlige ingredienser som neem, lavendel og n…" at bounding box center [916, 362] width 340 height 56
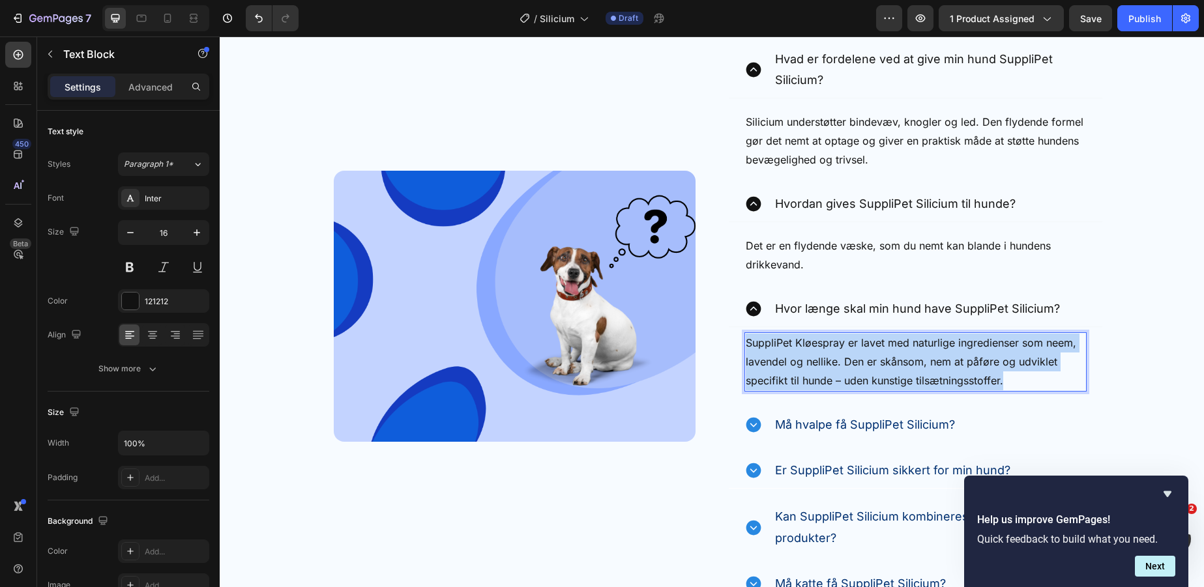
click at [959, 369] on p "SuppliPet Kløespray er lavet med naturlige ingredienser som neem, lavendel og n…" at bounding box center [916, 362] width 340 height 56
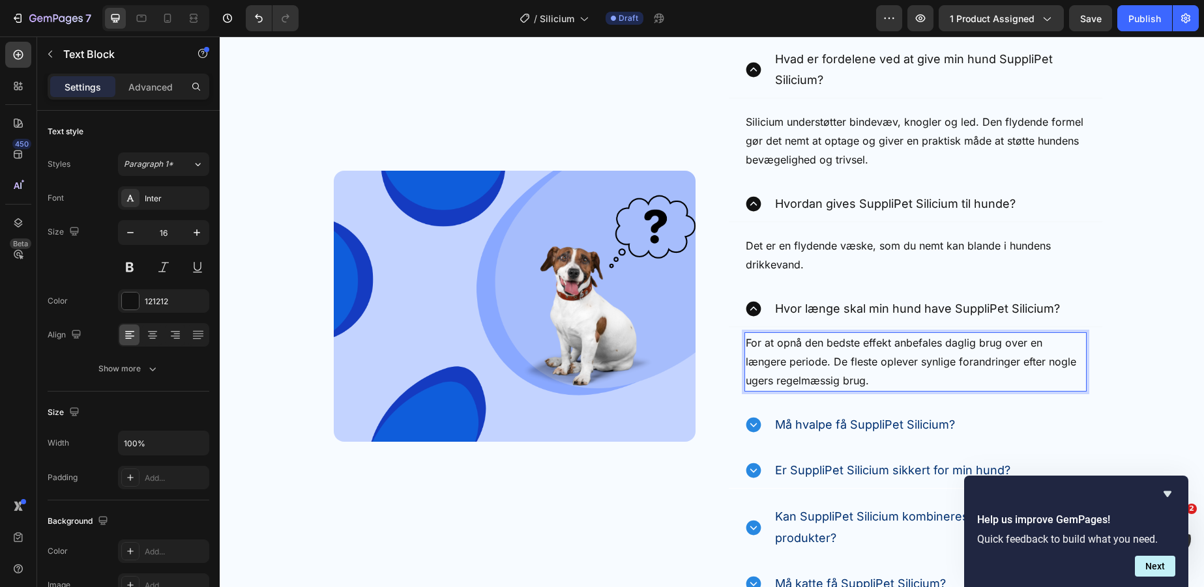
click at [923, 385] on p "For at opnå den bedste effekt anbefales daglig brug over en længere periode. De…" at bounding box center [916, 362] width 340 height 56
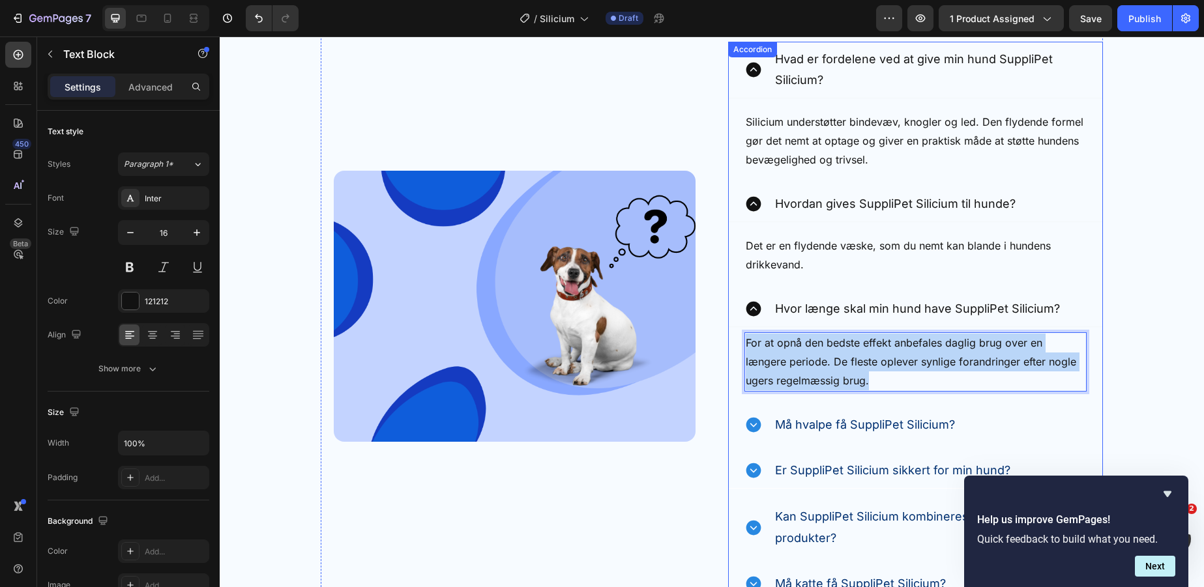
drag, startPoint x: 857, startPoint y: 377, endPoint x: 743, endPoint y: 347, distance: 118.0
click at [743, 347] on div "For at opnå den bedste effekt anbefales daglig brug over en længere periode. De…" at bounding box center [916, 361] width 374 height 69
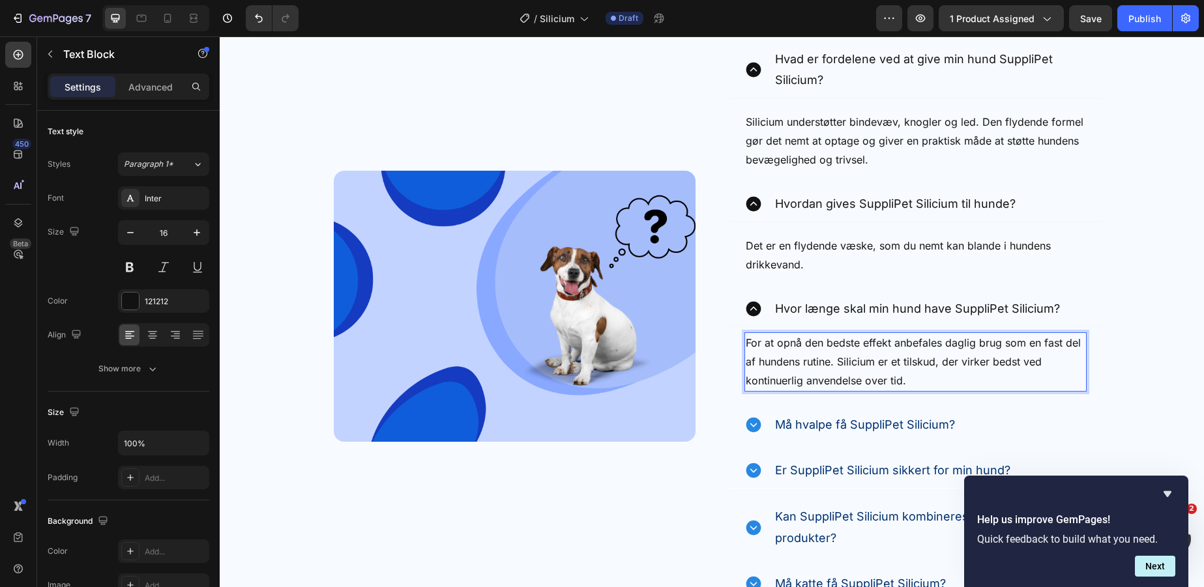
click at [941, 383] on p "For at opnå den bedste effekt anbefales daglig brug som en fast del af hundens …" at bounding box center [916, 362] width 340 height 56
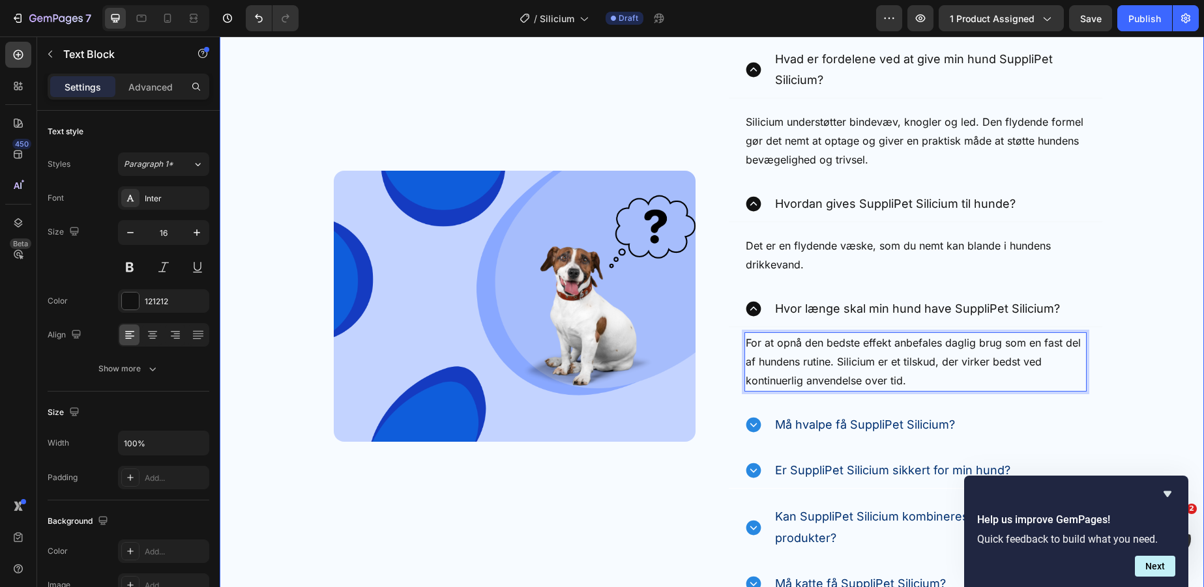
click at [1142, 359] on div "Image Ofte Stillede Spørgsmål Heading Find de svar, du har brug for lige her. T…" at bounding box center [712, 306] width 984 height 686
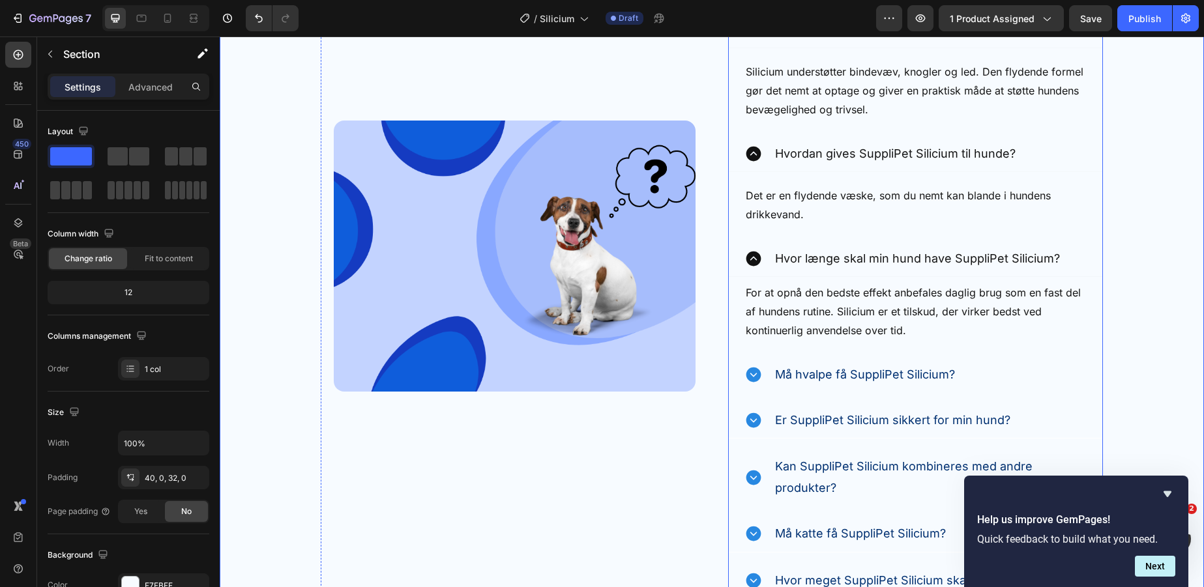
scroll to position [3586, 0]
click at [761, 372] on icon at bounding box center [754, 375] width 18 height 18
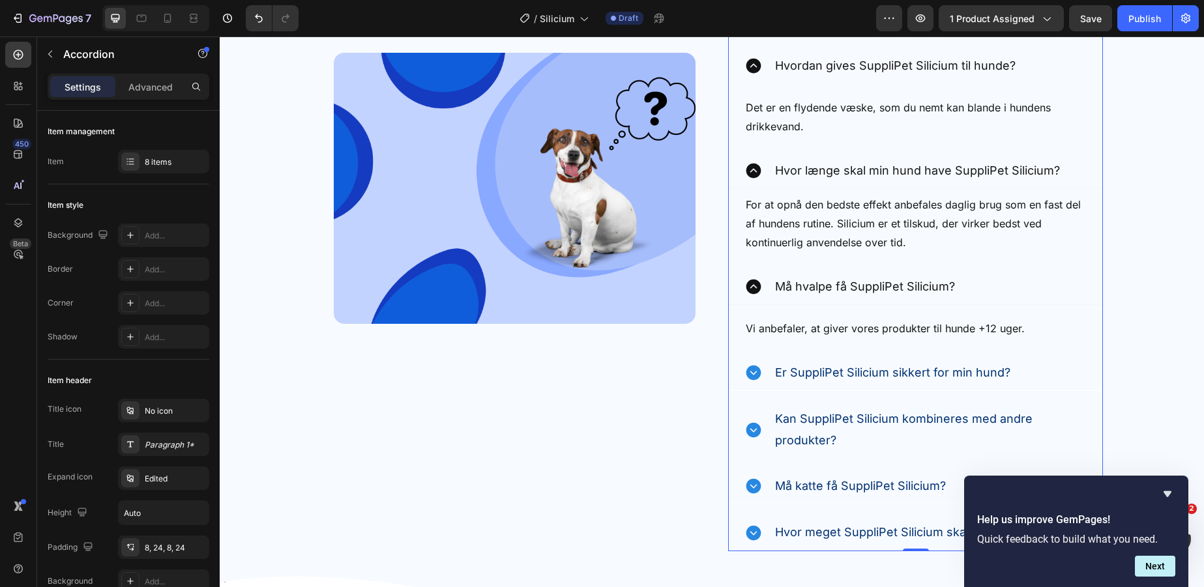
scroll to position [3674, 0]
click at [877, 333] on p "Vi anbefaler, at giver vores produkter til hunde +12 uger." at bounding box center [916, 329] width 340 height 19
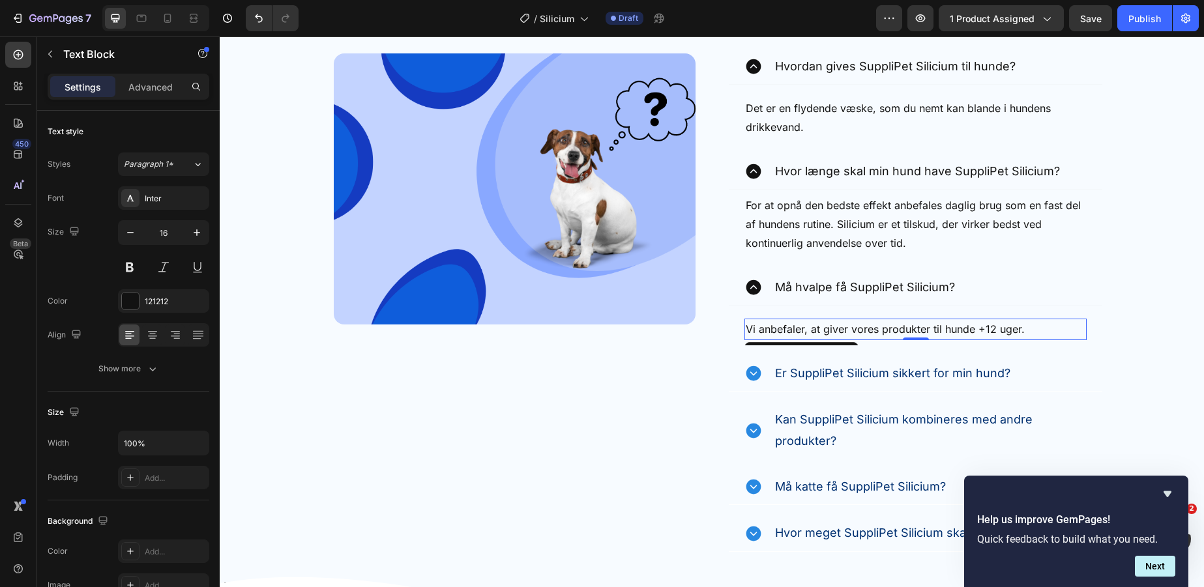
click at [877, 333] on p "Vi anbefaler, at giver vores produkter til hunde +12 uger." at bounding box center [916, 329] width 340 height 19
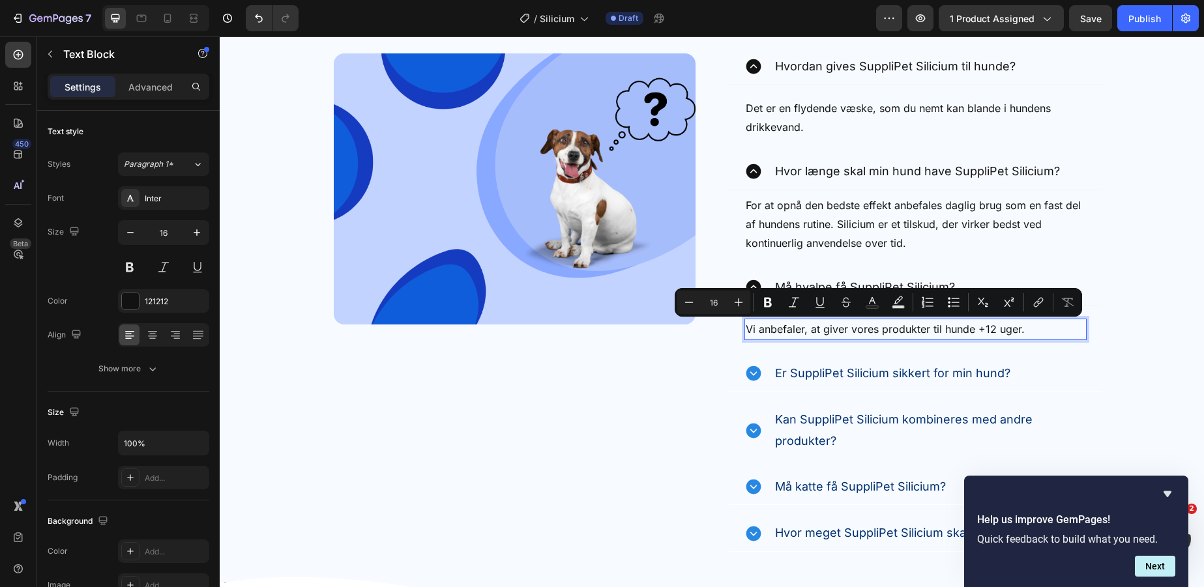
click at [1042, 334] on p "Vi anbefaler, at giver vores produkter til hunde +12 uger." at bounding box center [916, 329] width 340 height 19
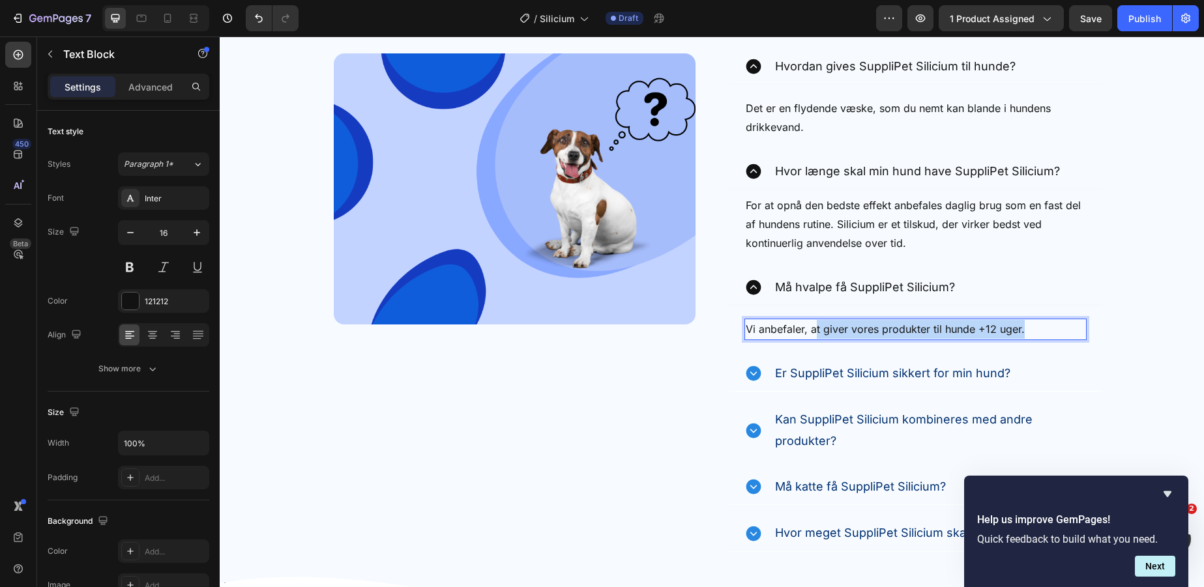
drag, startPoint x: 1038, startPoint y: 330, endPoint x: 814, endPoint y: 329, distance: 223.6
click at [814, 329] on p "Vi anbefaler, at giver vores produkter til hunde +12 uger." at bounding box center [916, 329] width 340 height 19
click at [928, 329] on p "Silicium kan benyttes af alle hunde +4 uger." at bounding box center [916, 329] width 340 height 19
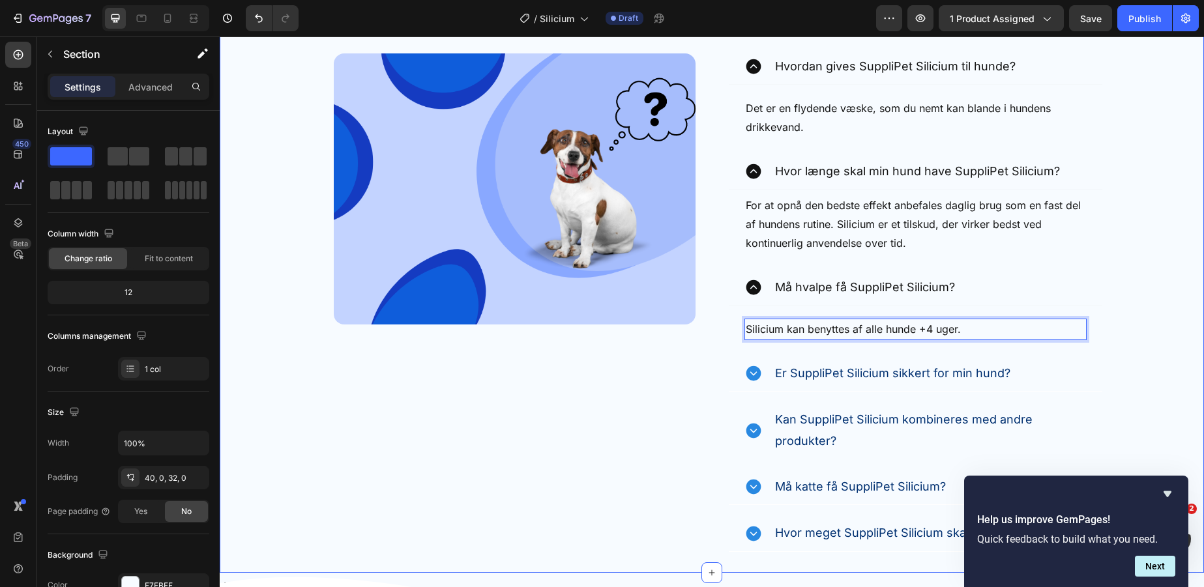
click at [1174, 261] on div "Image Ofte Stillede Spørgsmål Heading Find de svar, du har brug for lige her. T…" at bounding box center [712, 189] width 984 height 726
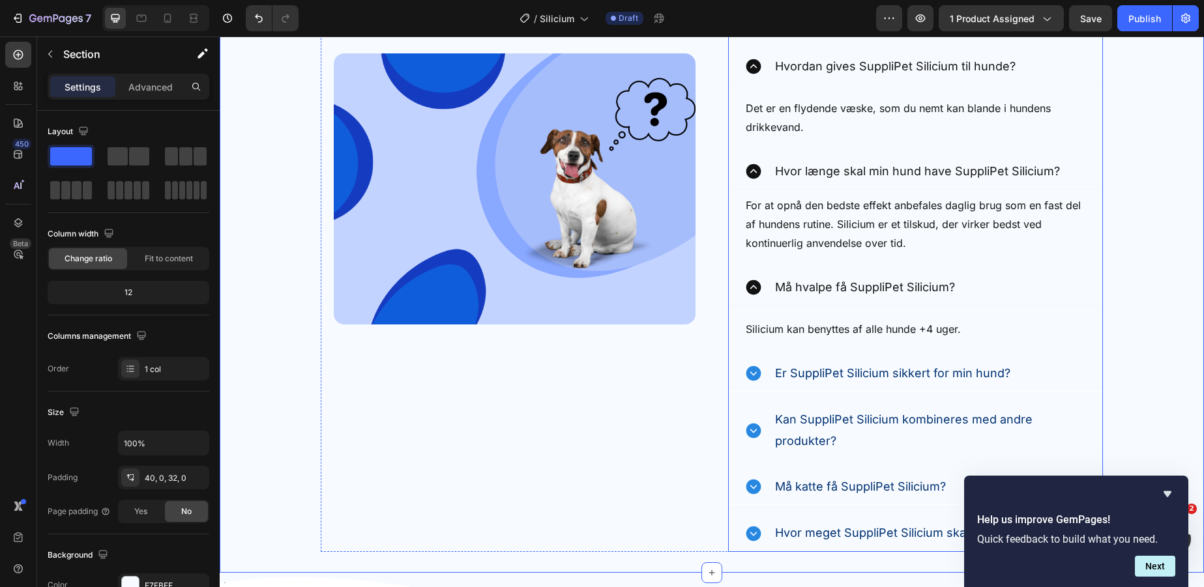
click at [756, 351] on div "Hvad er fordelene ved at give min hund SuppliPet Silicium? Silicium understøtte…" at bounding box center [915, 228] width 375 height 648
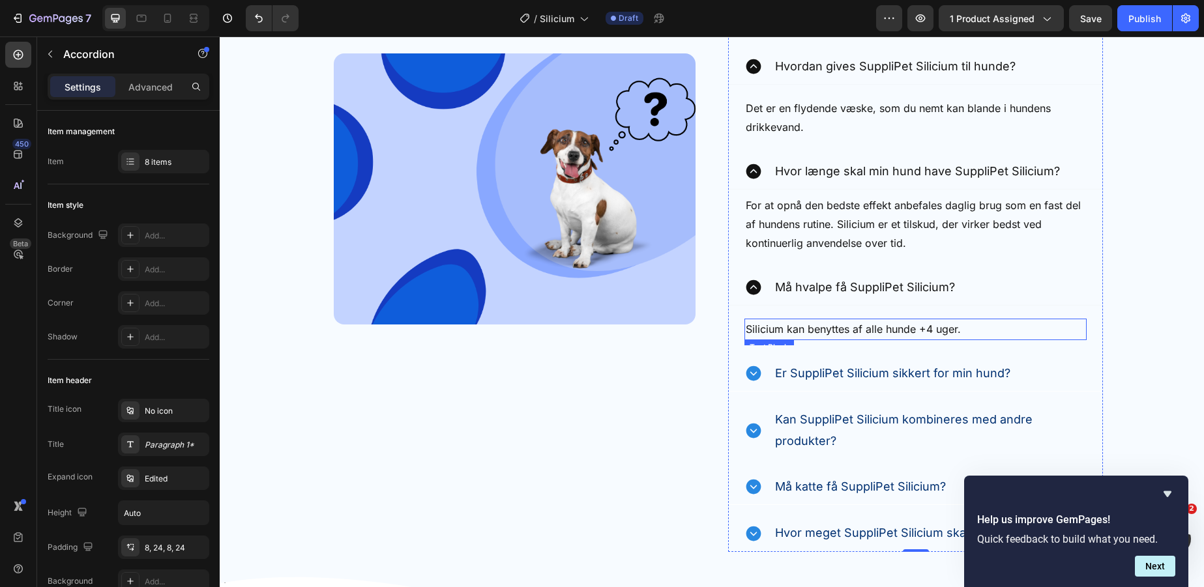
click at [762, 328] on p "Silicium kan benyttes af alle hunde +4 uger." at bounding box center [916, 329] width 340 height 19
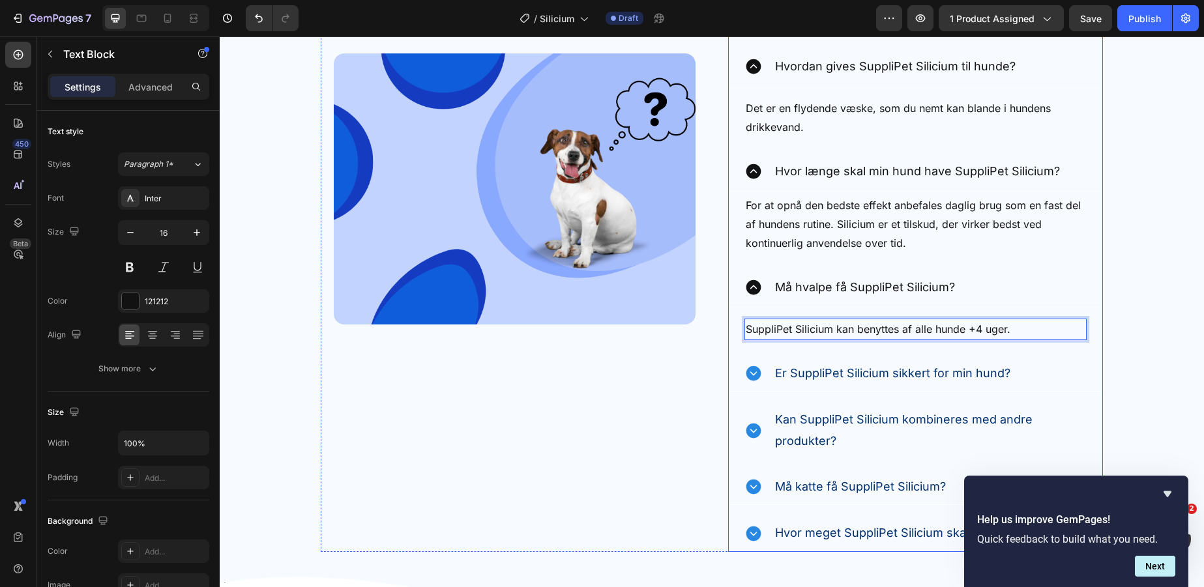
click at [803, 370] on p "Er SuppliPet Silicium sikkert for min hund?" at bounding box center [892, 373] width 235 height 21
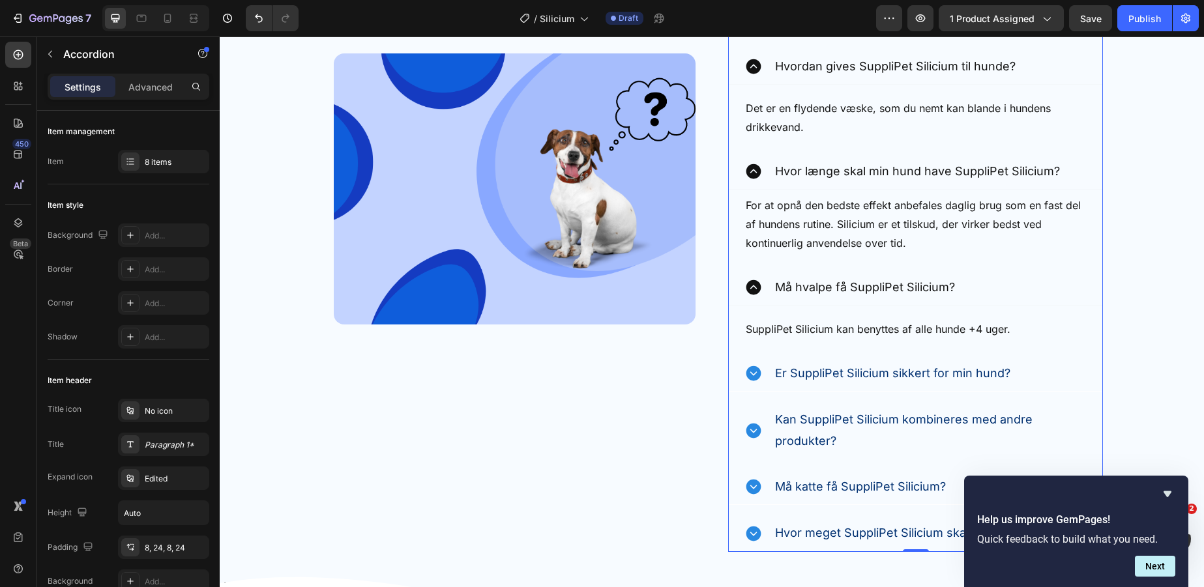
click at [752, 368] on icon at bounding box center [753, 373] width 15 height 15
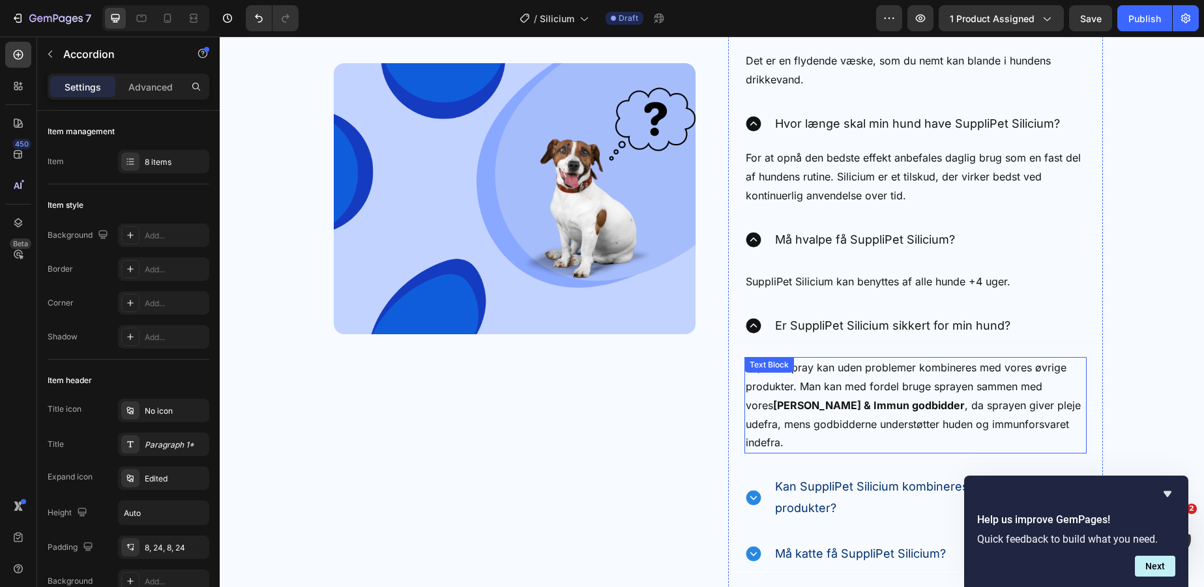
scroll to position [3722, 0]
click at [879, 385] on p "Ja, Kløespray kan uden problemer kombineres med vores øvrige produkter. Man kan…" at bounding box center [916, 405] width 340 height 94
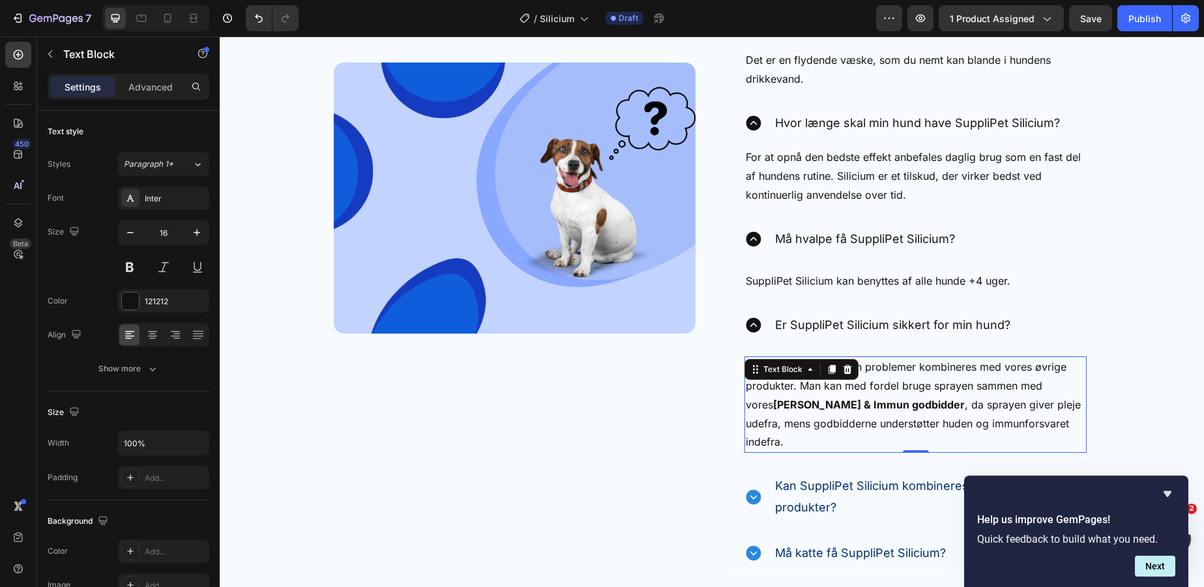
click at [879, 385] on p "Ja, Kløespray kan uden problemer kombineres med vores øvrige produkter. Man kan…" at bounding box center [916, 405] width 340 height 94
click at [971, 423] on p "Ja, Kløespray kan uden problemer kombineres med vores øvrige produkter. Man kan…" at bounding box center [916, 405] width 340 height 94
click at [1040, 430] on p "Ja, Kløespray kan uden problemer kombineres med vores øvrige produkter. Man kan…" at bounding box center [916, 405] width 340 height 94
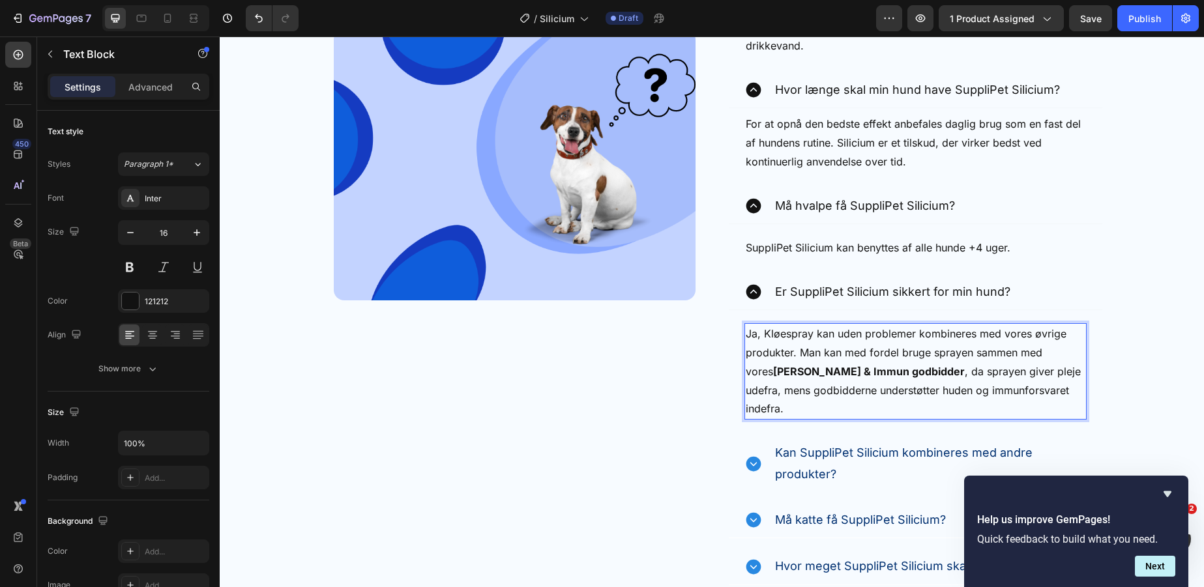
scroll to position [3755, 0]
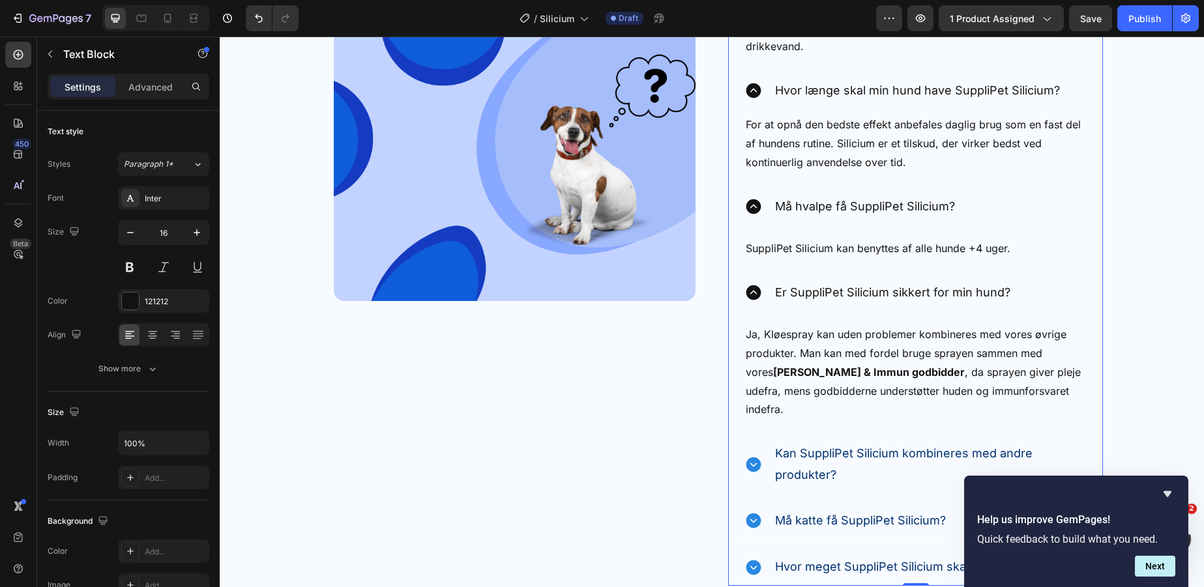
click at [752, 457] on icon at bounding box center [753, 464] width 15 height 15
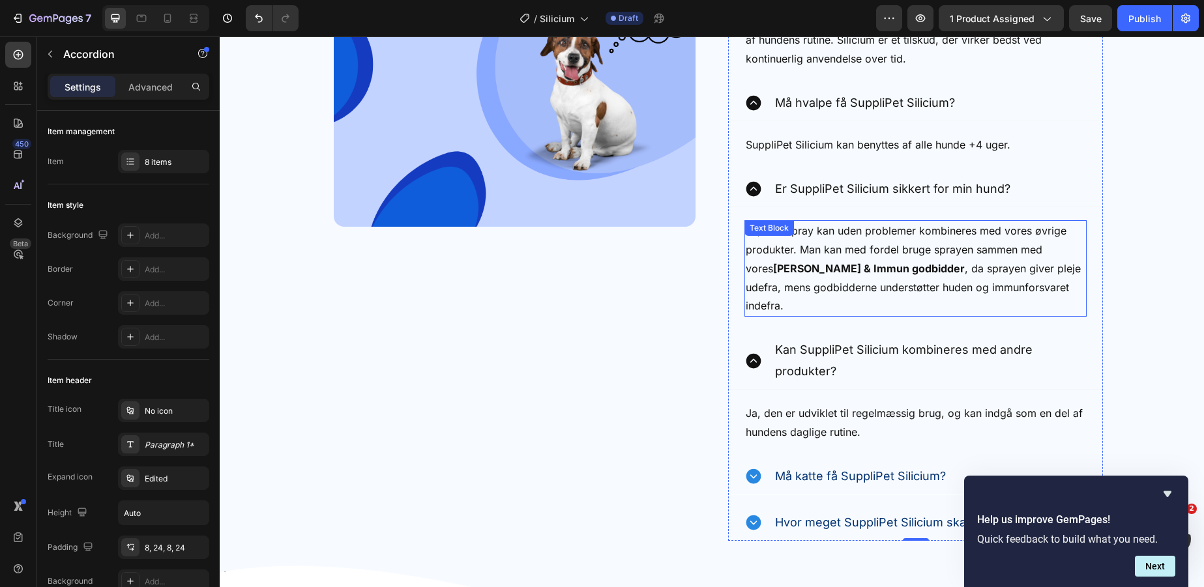
scroll to position [3875, 0]
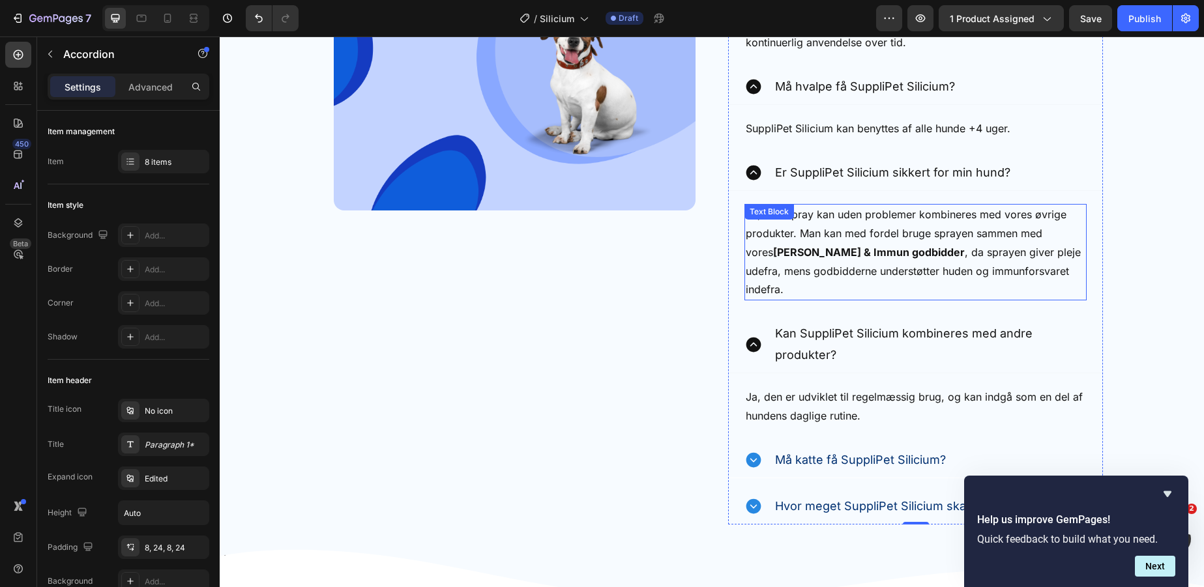
click at [928, 249] on p "Ja, Kløespray kan uden problemer kombineres med vores øvrige produkter. Man kan…" at bounding box center [916, 252] width 340 height 94
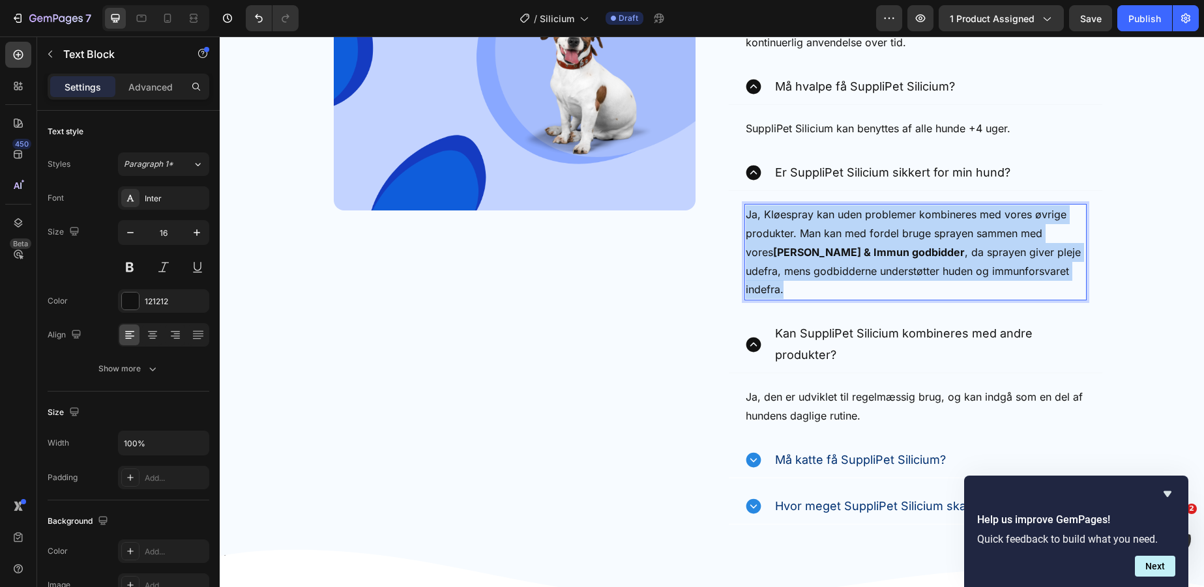
click at [928, 249] on p "Ja, Kløespray kan uden problemer kombineres med vores øvrige produkter. Man kan…" at bounding box center [916, 252] width 340 height 94
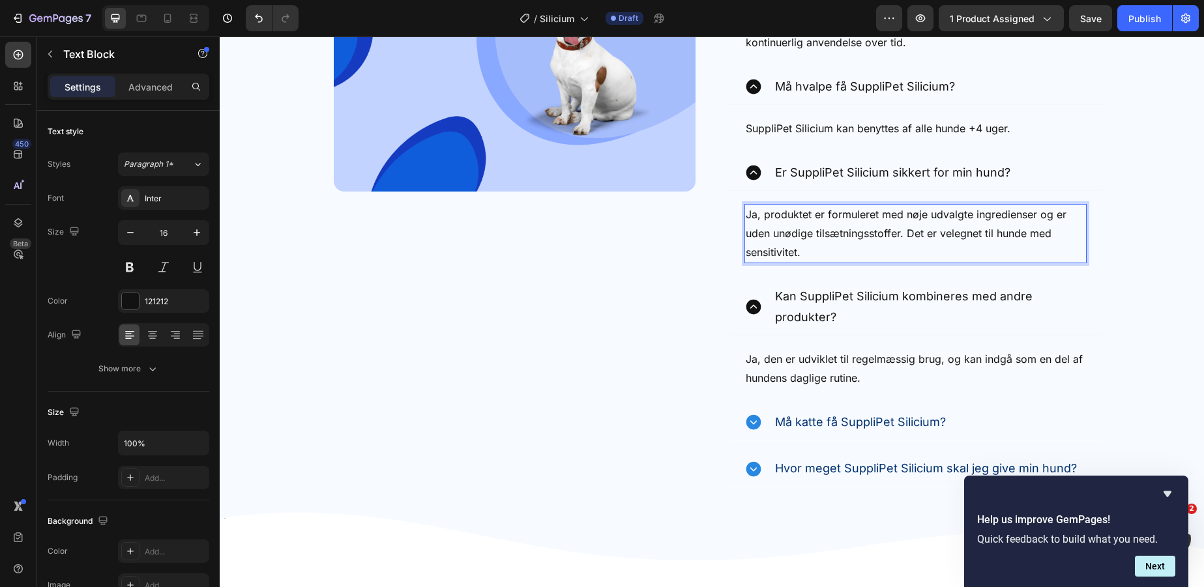
click at [906, 233] on p "Ja, produktet er formuleret med nøje udvalgte ingredienser og er uden unødige t…" at bounding box center [916, 233] width 340 height 56
drag, startPoint x: 902, startPoint y: 232, endPoint x: 929, endPoint y: 253, distance: 33.9
click at [929, 253] on p "Ja, produktet er formuleret med nøje udvalgte ingredienser og er uden unødige t…" at bounding box center [916, 233] width 340 height 56
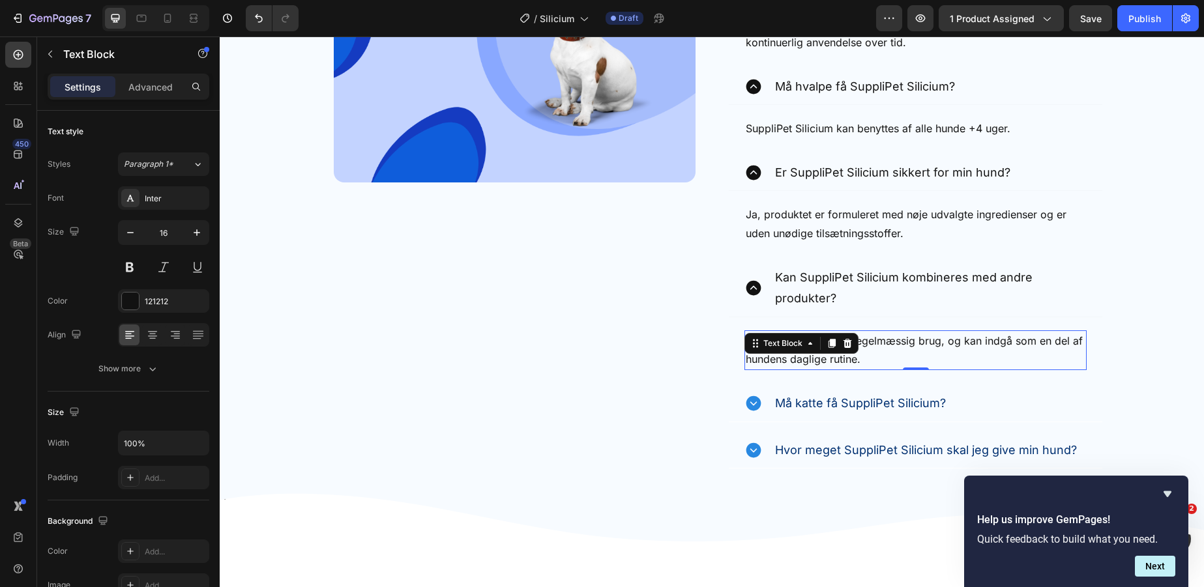
click at [851, 349] on div "Ja, den er udviklet til regelmæssig brug, og kan indgå som en del af hundens da…" at bounding box center [916, 351] width 342 height 40
click at [851, 349] on div at bounding box center [848, 344] width 16 height 16
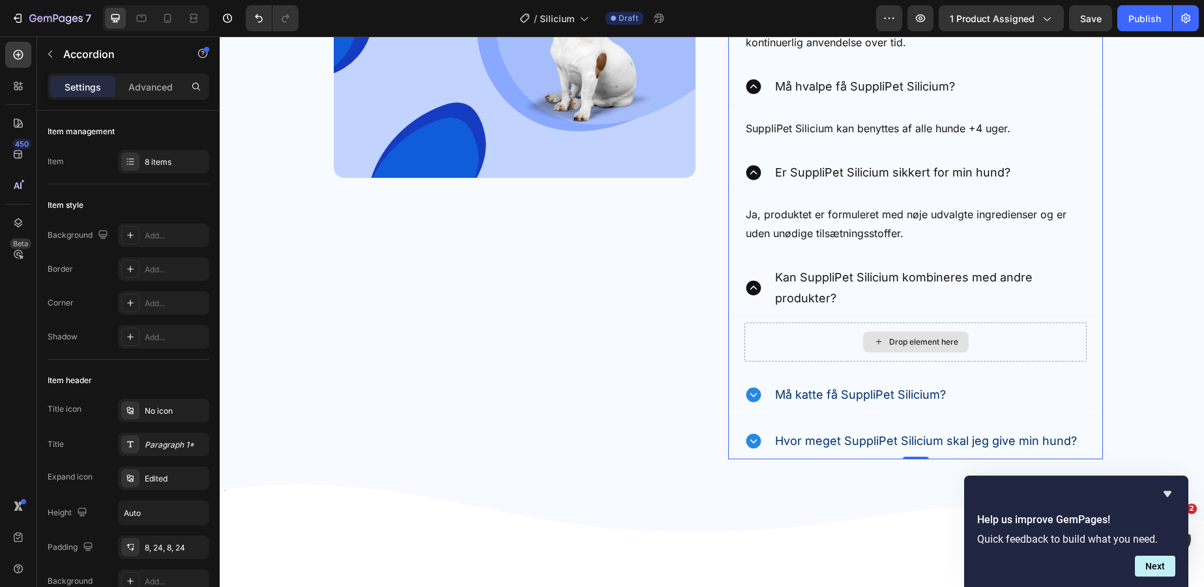
click at [851, 349] on div "Drop element here" at bounding box center [916, 342] width 342 height 39
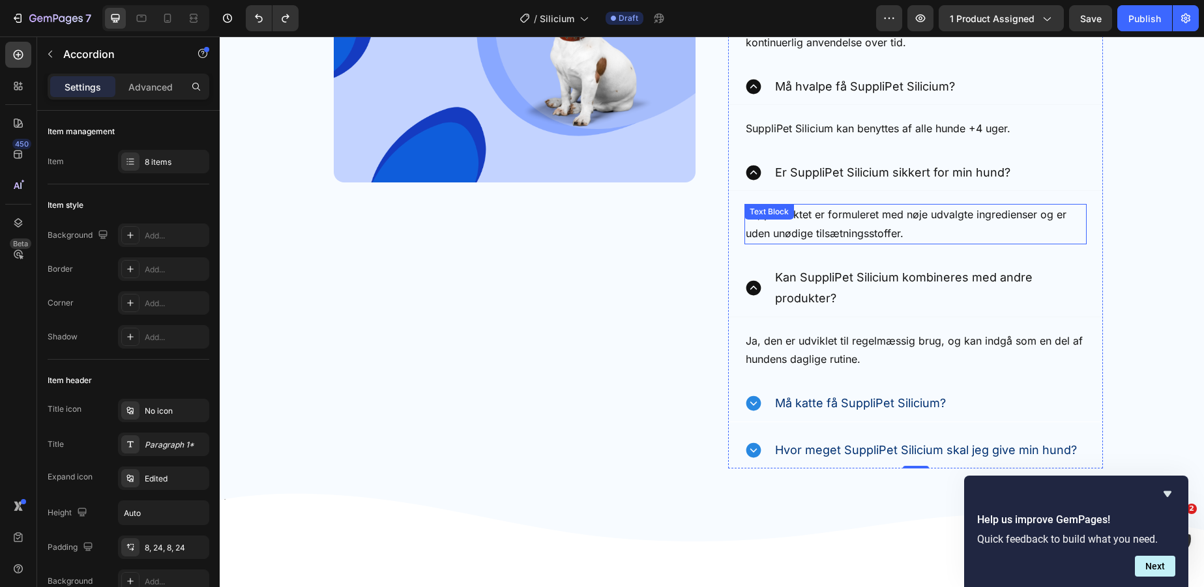
click at [846, 222] on div "Ja, produktet er formuleret med nøje udvalgte ingredienser og er uden unødige t…" at bounding box center [916, 224] width 342 height 40
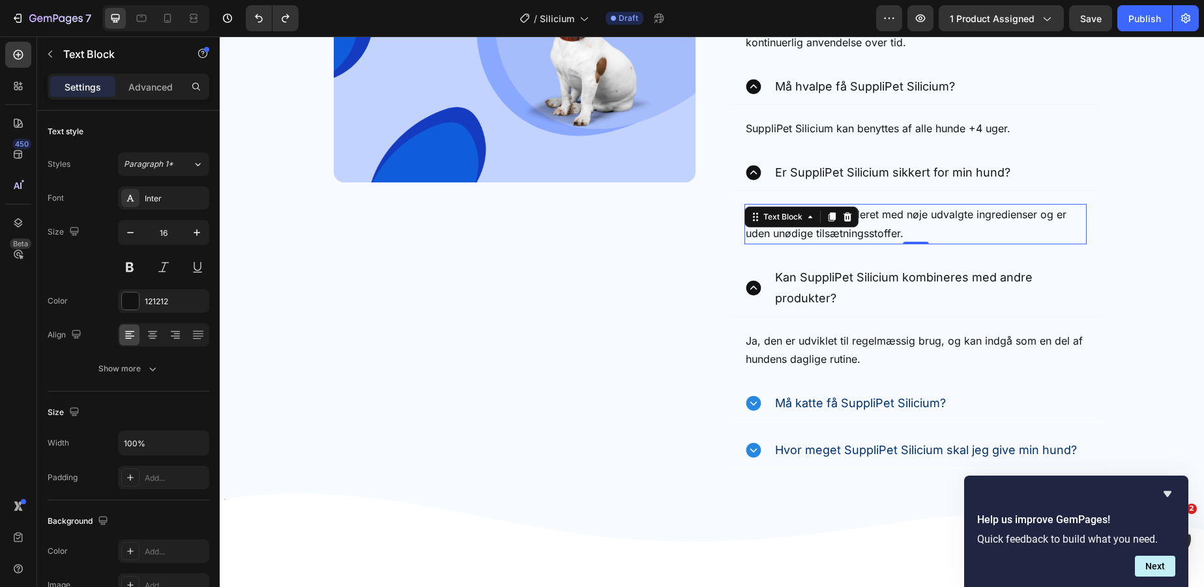
click at [846, 222] on div at bounding box center [848, 217] width 16 height 16
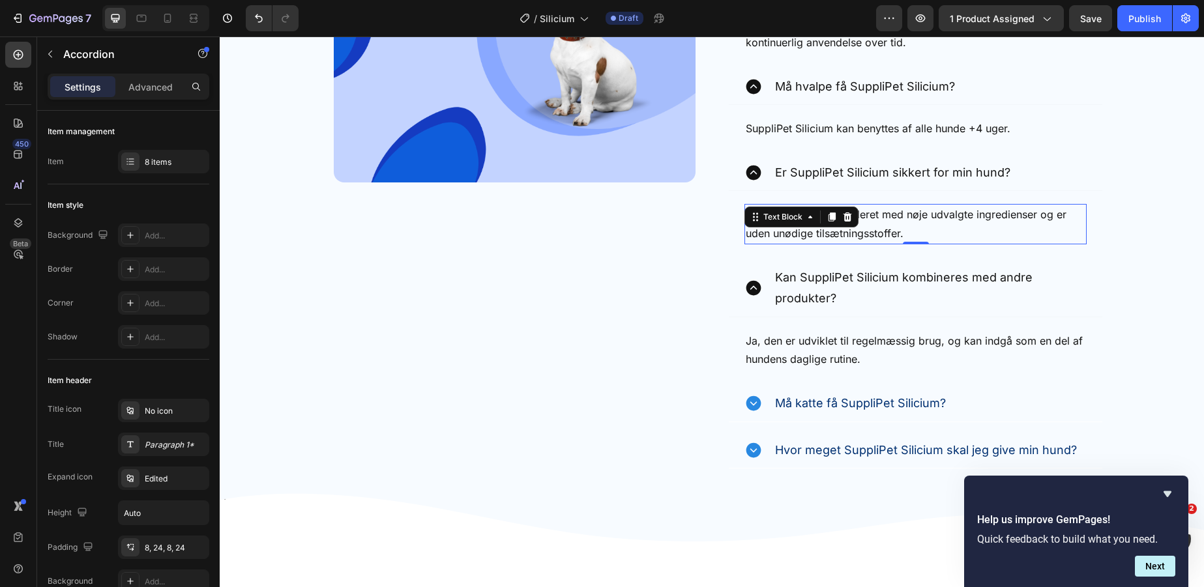
scroll to position [3870, 0]
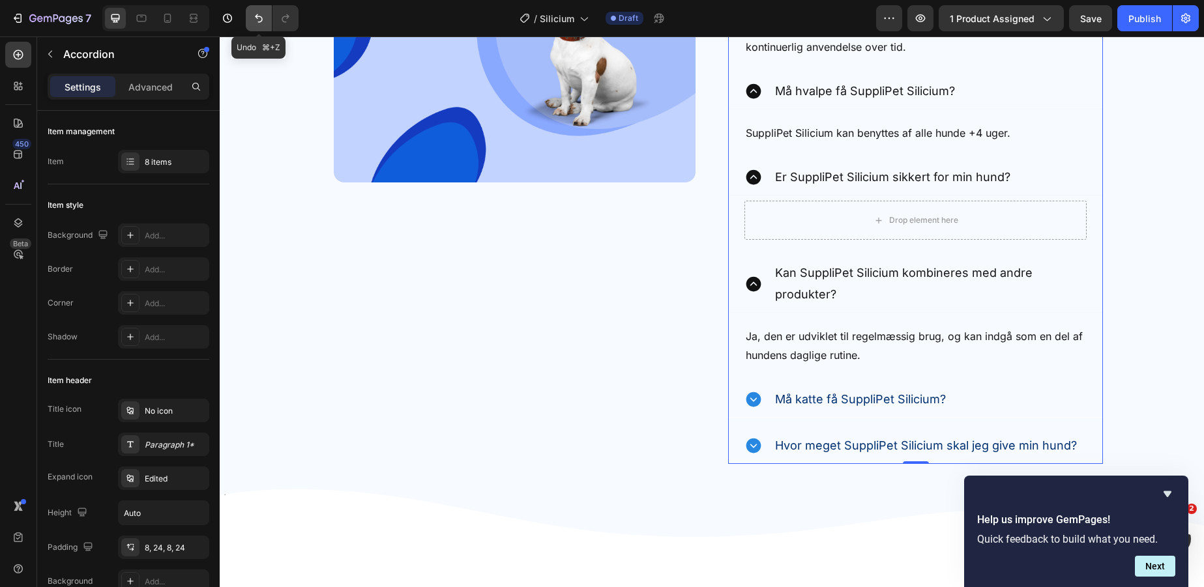
click at [257, 21] on icon "Undo/Redo" at bounding box center [258, 18] width 13 height 13
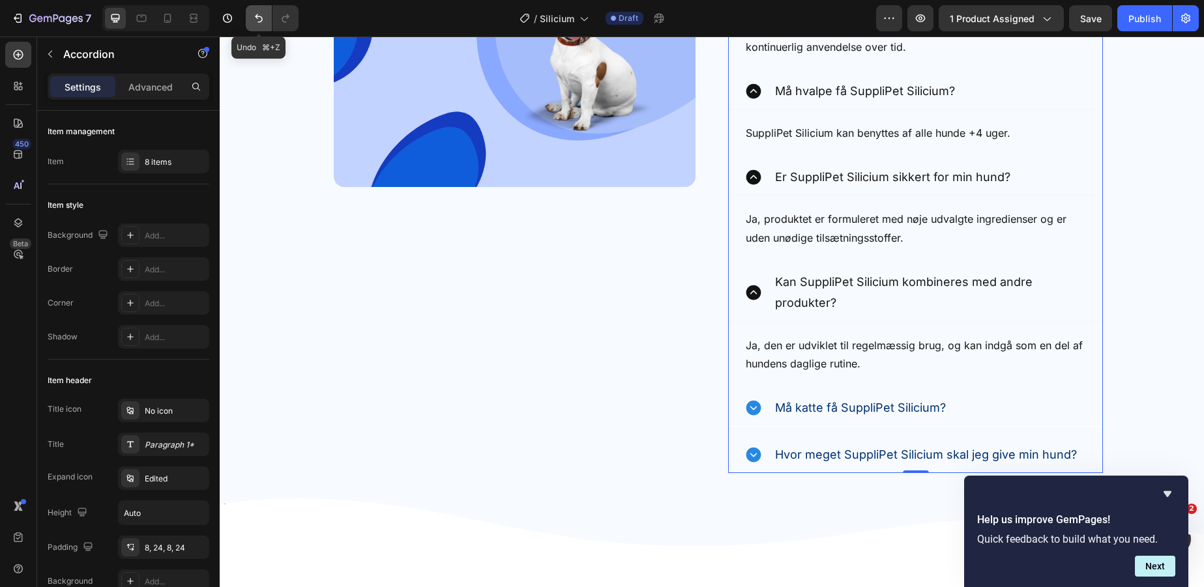
scroll to position [3875, 0]
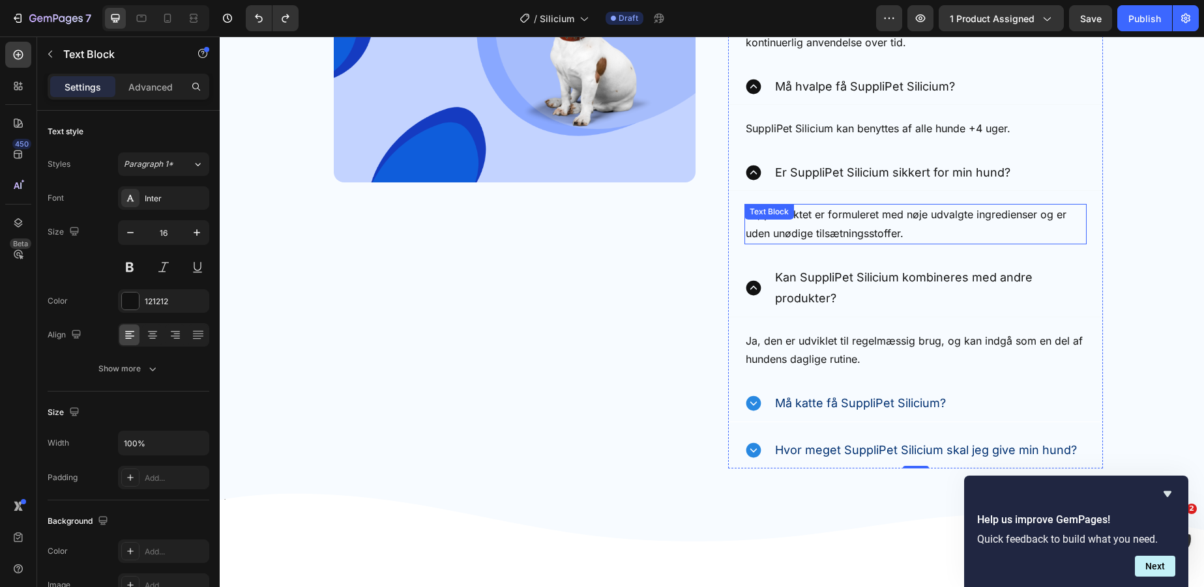
click at [917, 220] on p "Ja, produktet er formuleret med nøje udvalgte ingredienser og er uden unødige t…" at bounding box center [916, 224] width 340 height 38
click at [911, 229] on p "Ja, produktet er formuleret med nøje udvalgte ingredienser og er uden unødige t…" at bounding box center [916, 224] width 340 height 38
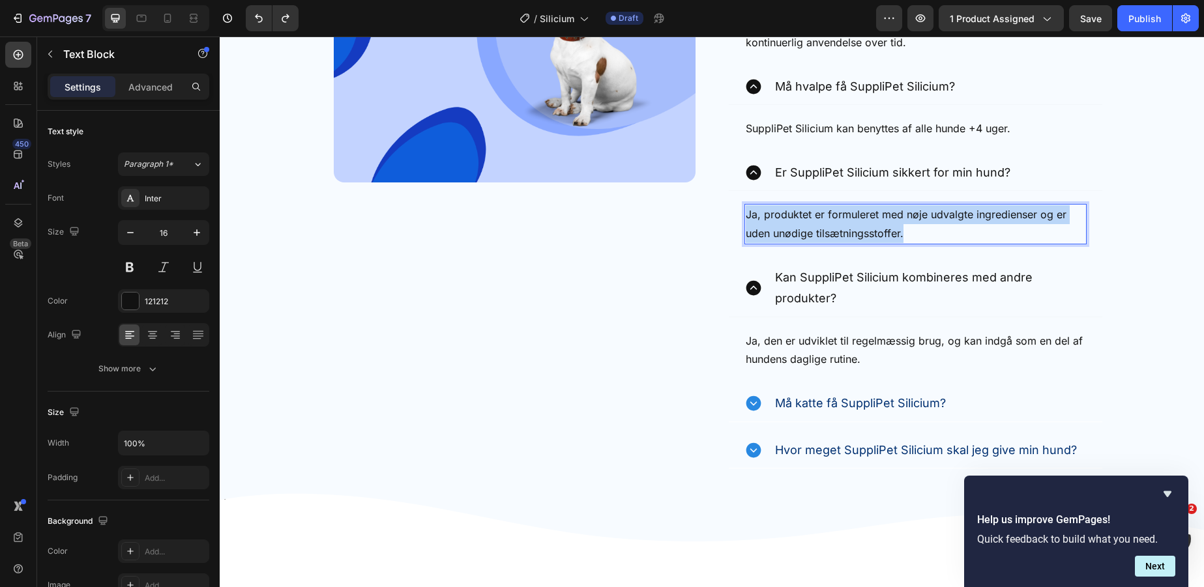
click at [911, 229] on p "Ja, produktet er formuleret med nøje udvalgte ingredienser og er uden unødige t…" at bounding box center [916, 224] width 340 height 38
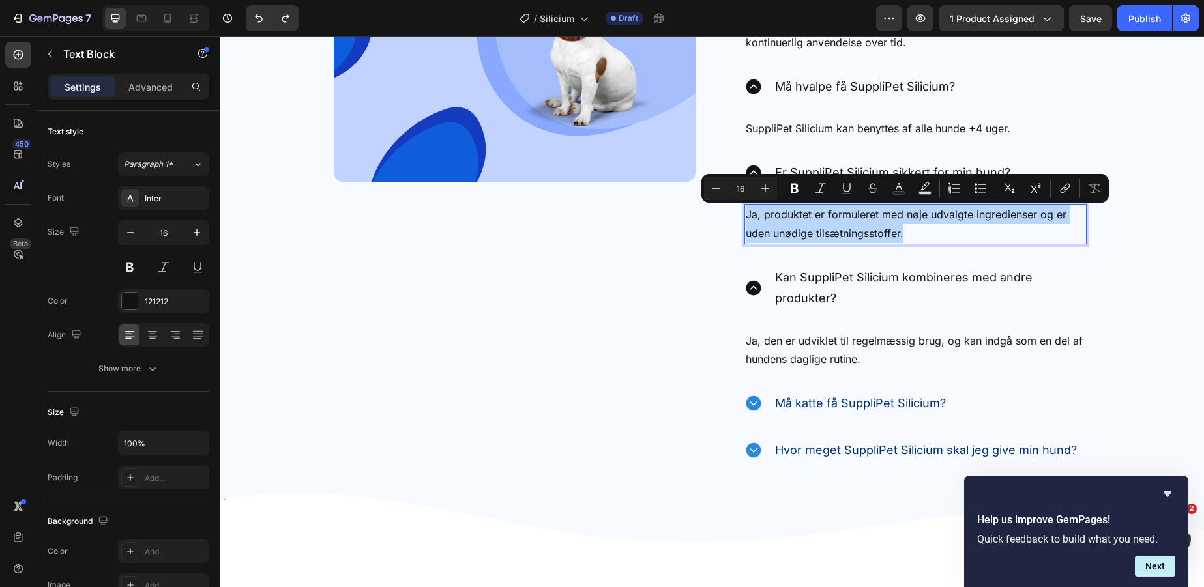
copy p "Ja, produktet er formuleret med nøje udvalgte ingredienser og er uden unødige t…"
click at [256, 18] on icon "Undo/Redo" at bounding box center [258, 18] width 13 height 13
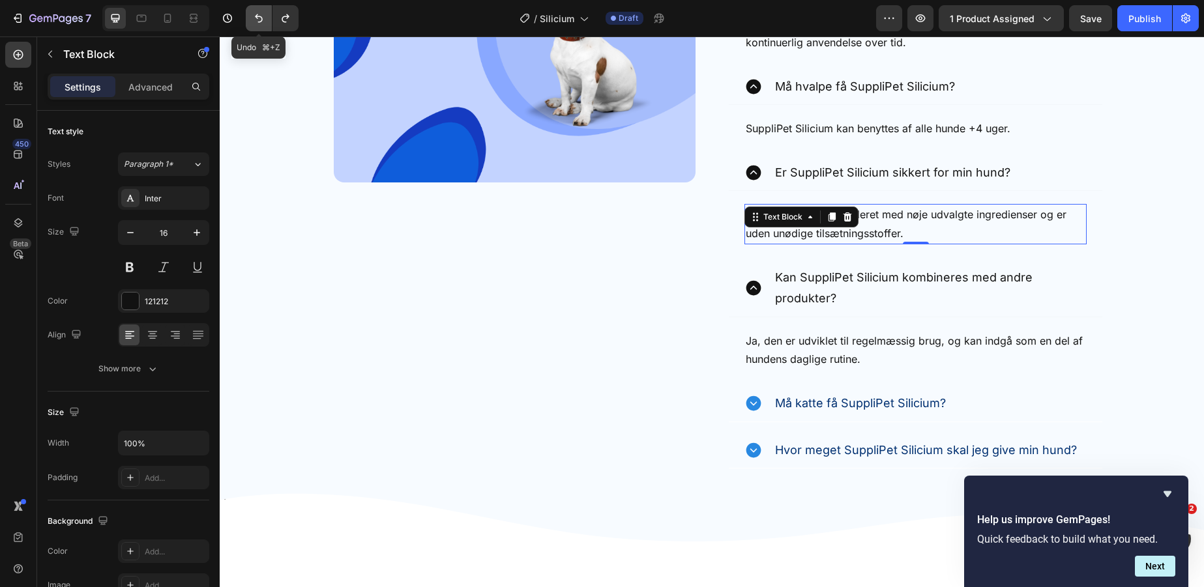
click at [256, 18] on icon "Undo/Redo" at bounding box center [258, 18] width 13 height 13
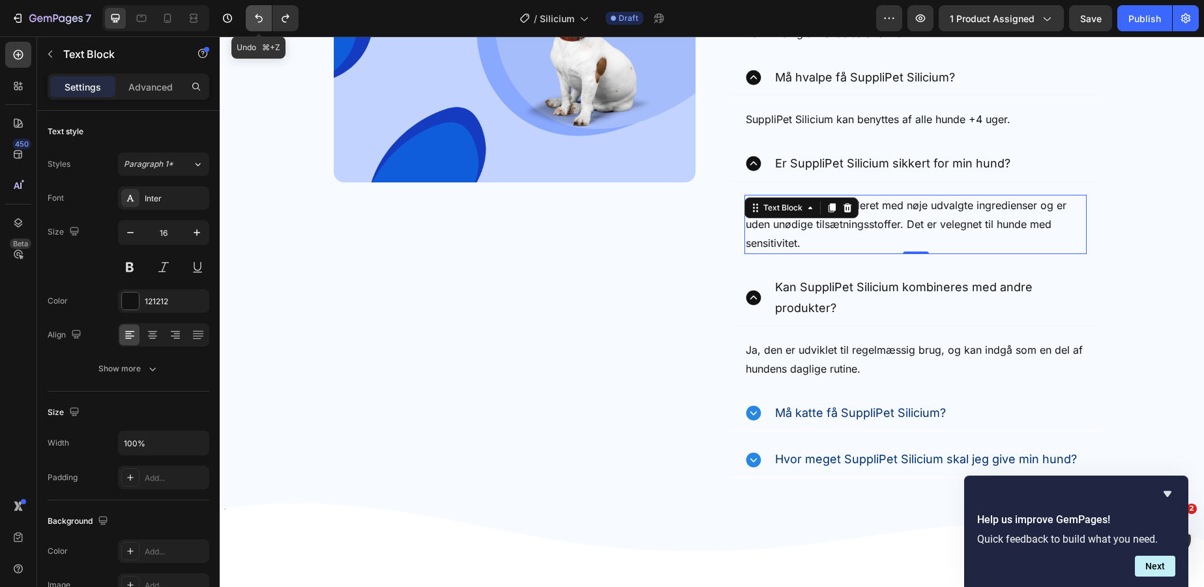
click at [256, 18] on icon "Undo/Redo" at bounding box center [258, 18] width 13 height 13
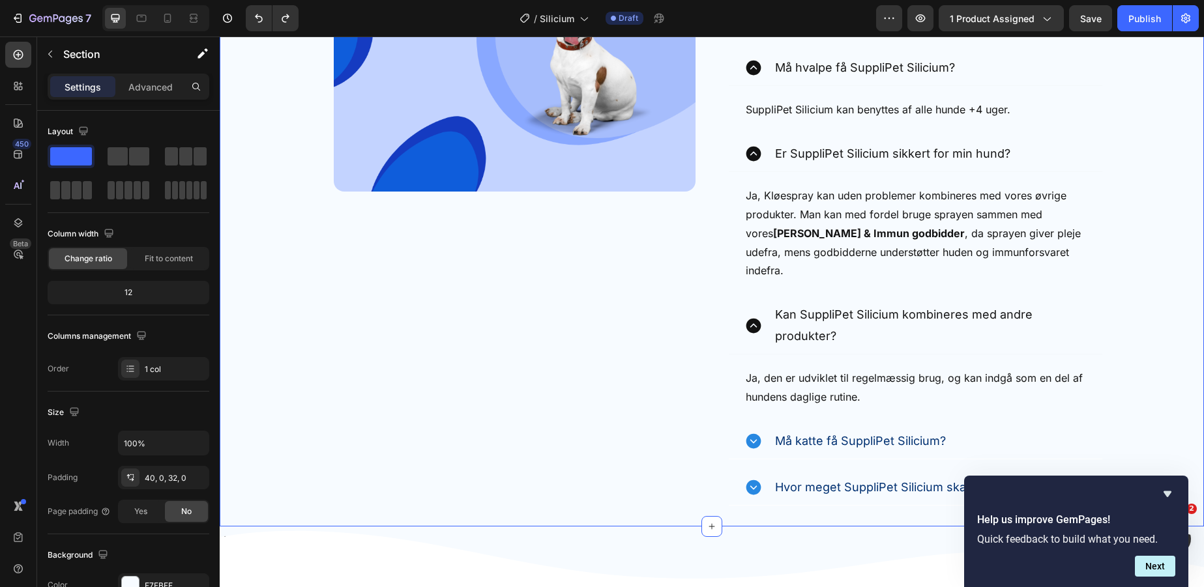
click at [1132, 258] on div "Image Ofte Stillede Spørgsmål Heading Find de svar, du har brug for lige her. T…" at bounding box center [712, 56] width 984 height 900
click at [934, 229] on p "Ja, Kløespray kan uden problemer kombineres med vores øvrige produkter. Man kan…" at bounding box center [916, 233] width 340 height 94
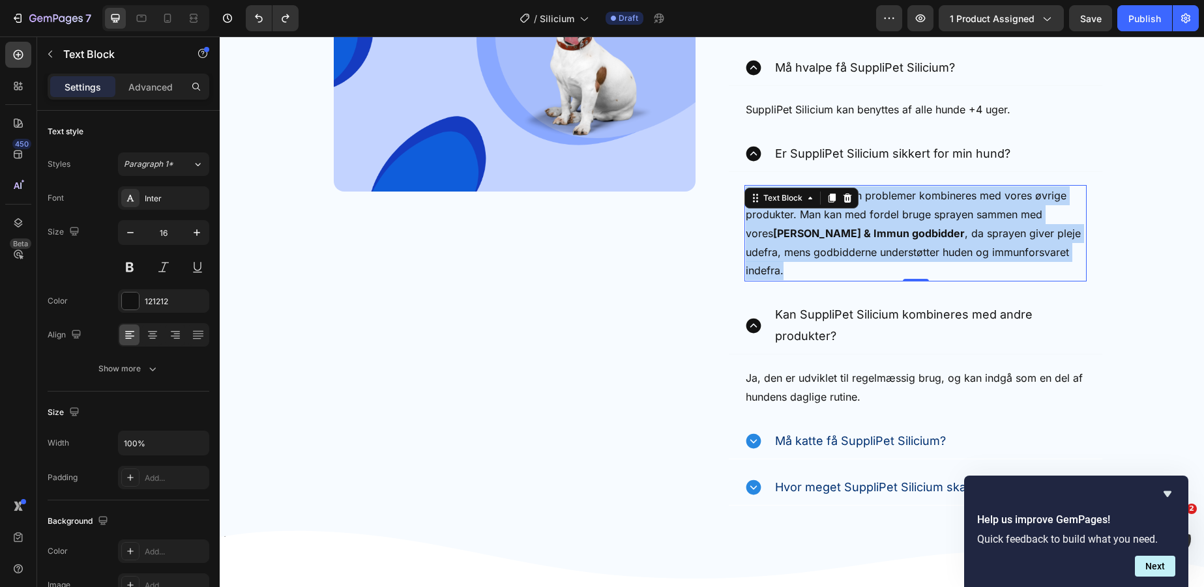
click at [934, 229] on p "Ja, Kløespray kan uden problemer kombineres med vores øvrige produkter. Man kan…" at bounding box center [916, 233] width 340 height 94
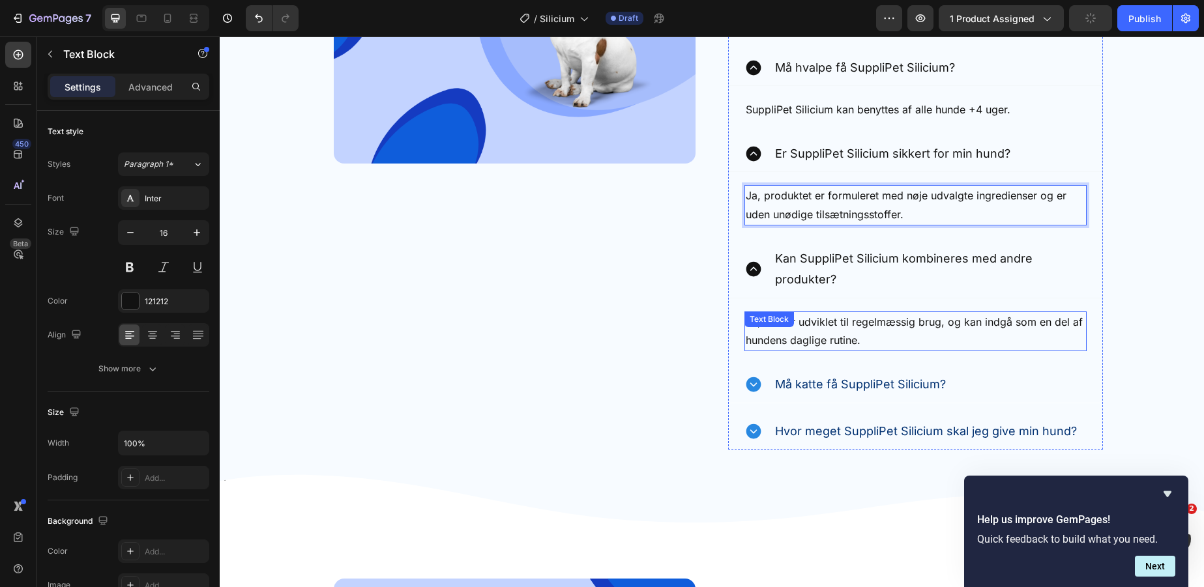
click at [849, 329] on div "Ja, den er udviklet til regelmæssig brug, og kan indgå som en del af hundens da…" at bounding box center [916, 332] width 342 height 40
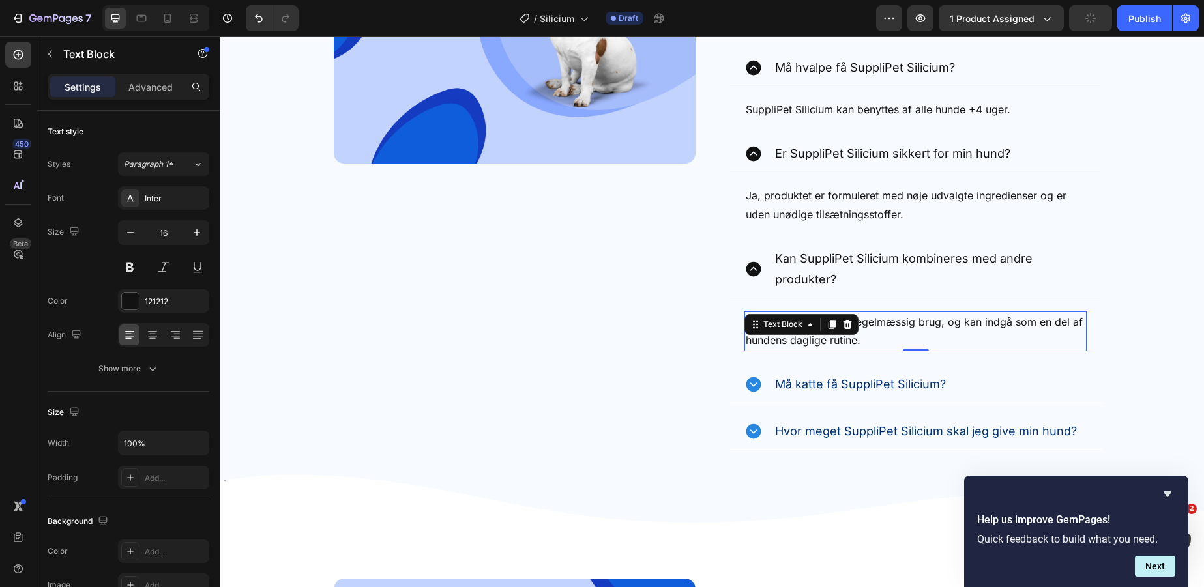
click at [849, 329] on icon at bounding box center [847, 324] width 10 height 10
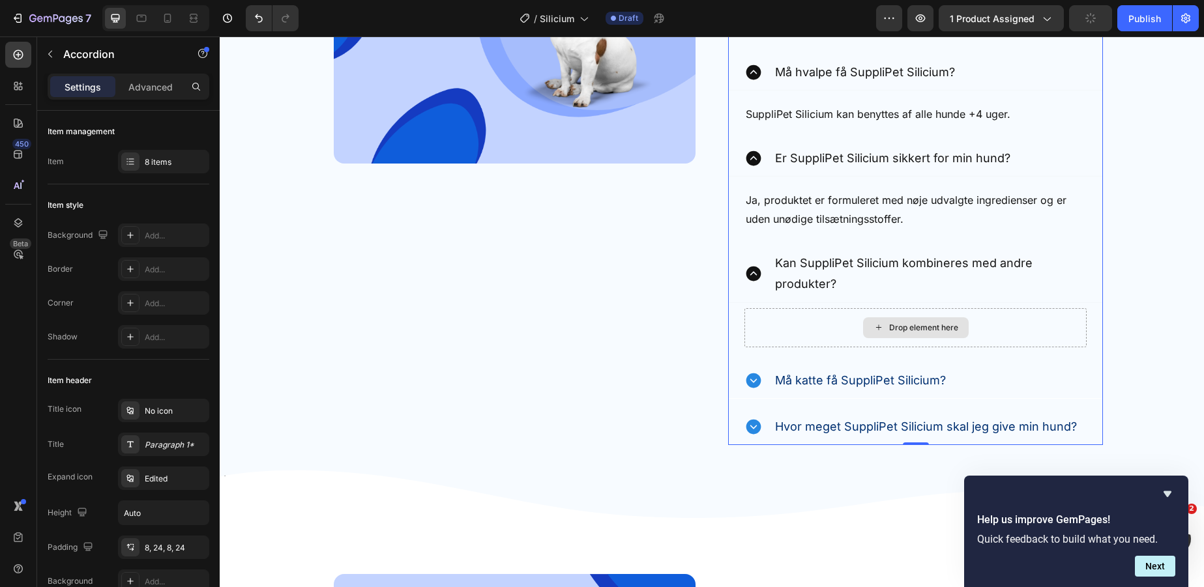
click at [851, 329] on div "Drop element here" at bounding box center [916, 327] width 342 height 39
click at [250, 15] on button "Undo/Redo" at bounding box center [259, 18] width 26 height 26
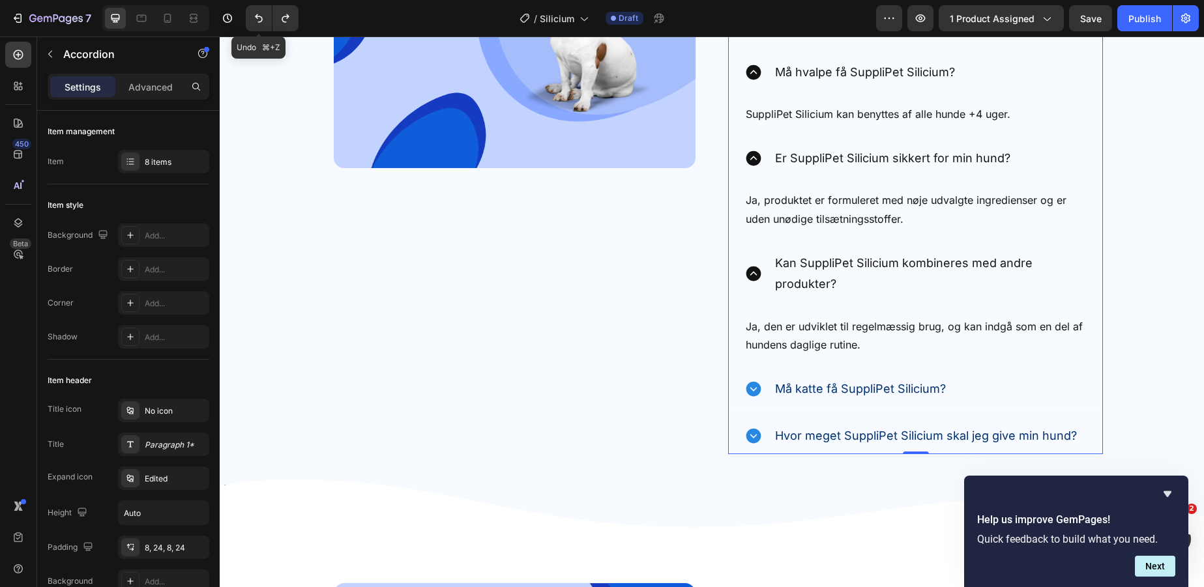
scroll to position [3893, 0]
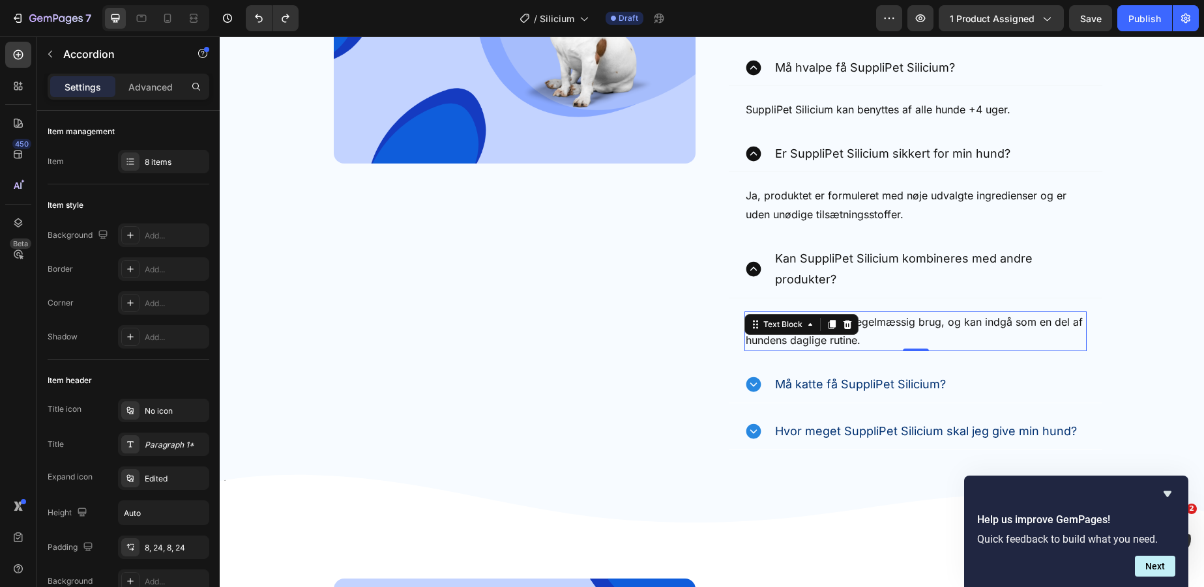
click at [898, 327] on p "Ja, den er udviklet til regelmæssig brug, og kan indgå som en del af hundens da…" at bounding box center [916, 332] width 340 height 38
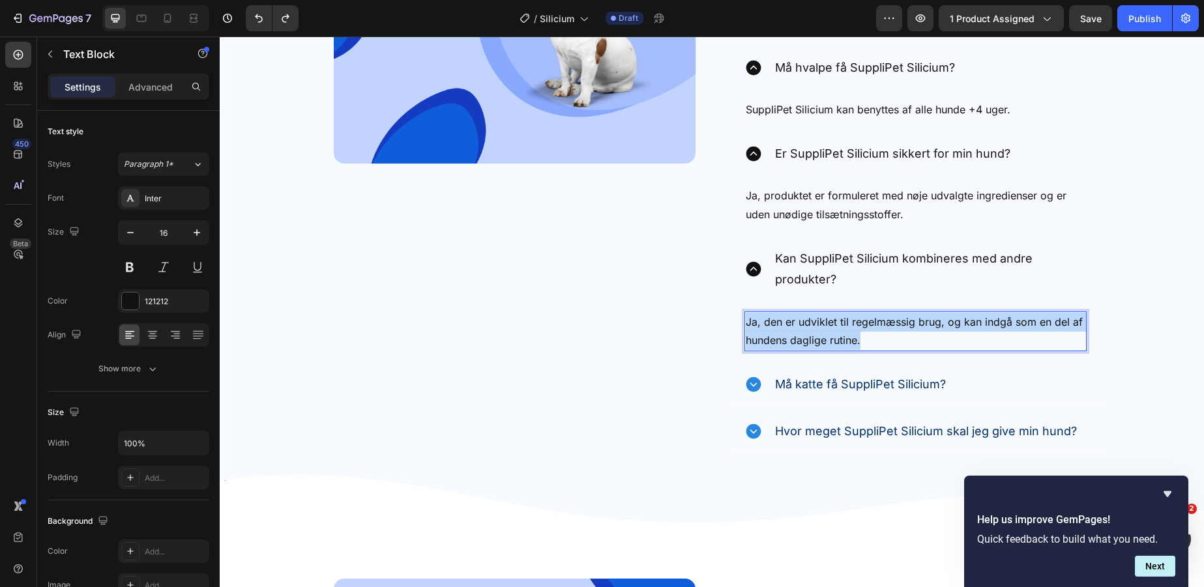
click at [898, 327] on p "Ja, den er udviklet til regelmæssig brug, og kan indgå som en del af hundens da…" at bounding box center [916, 332] width 340 height 38
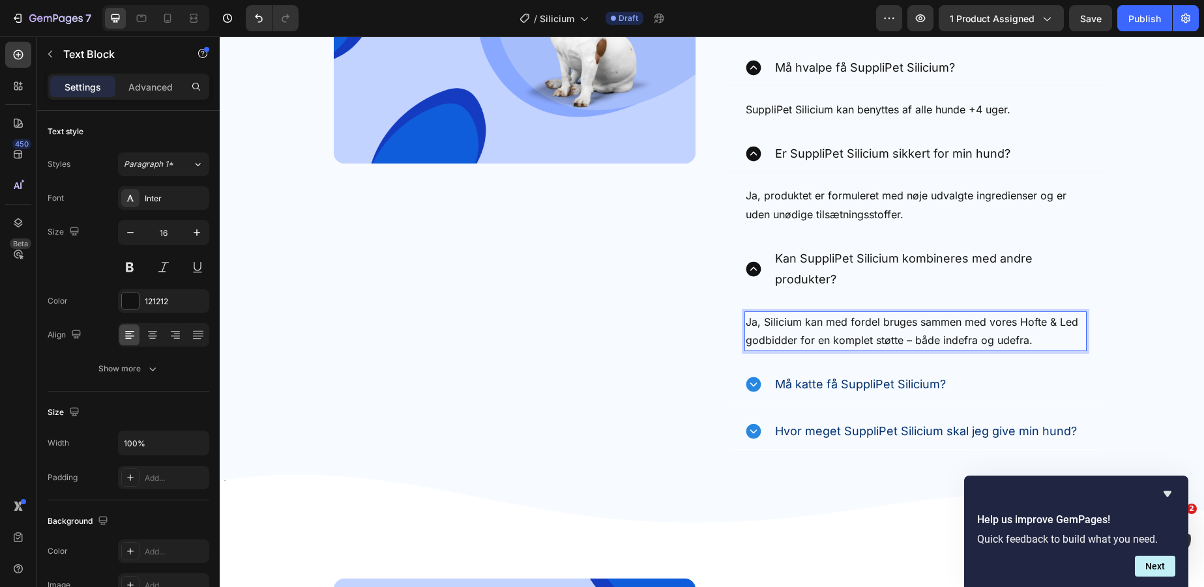
click at [762, 321] on p "Ja, Silicium kan med fordel bruges sammen med vores Hofte & Led godbidder for e…" at bounding box center [916, 332] width 340 height 38
click at [822, 323] on p "Ja, Silicium kan med fordel bruges sammen med vores Hofte & Led godbidder for e…" at bounding box center [916, 332] width 340 height 38
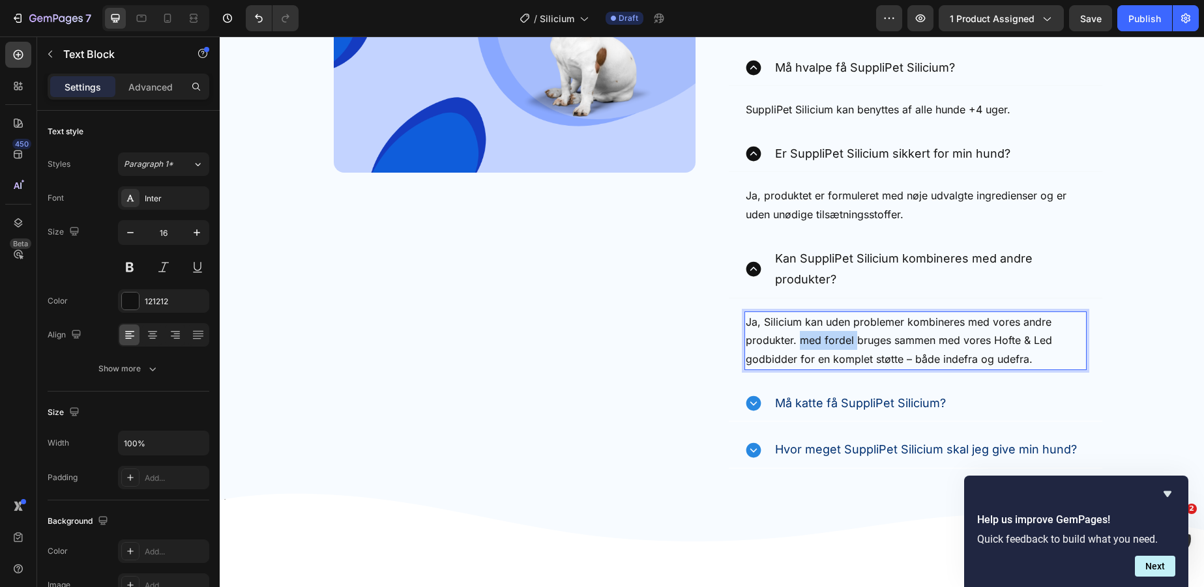
drag, startPoint x: 844, startPoint y: 342, endPoint x: 802, endPoint y: 342, distance: 41.7
click at [802, 342] on p "Ja, Silicium kan uden problemer kombineres med vores andre produkter. med forde…" at bounding box center [916, 341] width 340 height 56
click at [992, 356] on p "Ja, Silicium kan uden problemer kombineres med vores andre produkter. Det kan m…" at bounding box center [916, 341] width 340 height 56
click at [932, 359] on p "Ja, Silicium kan uden problemer kombineres med vores andre produkter. Det kan m…" at bounding box center [916, 341] width 340 height 56
drag, startPoint x: 1063, startPoint y: 359, endPoint x: 921, endPoint y: 361, distance: 142.1
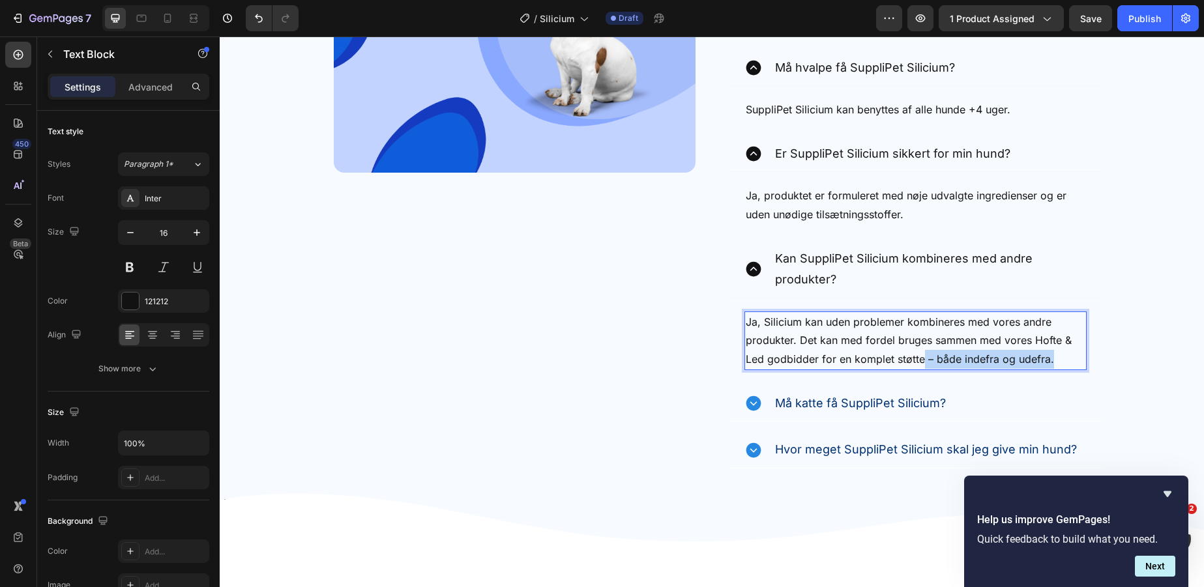
click at [921, 361] on p "Ja, Silicium kan uden problemer kombineres med vores andre produkter. Det kan m…" at bounding box center [916, 341] width 340 height 56
click at [846, 360] on p "Ja, Silicium kan uden problemer kombineres med vores andre produkter. Det kan m…" at bounding box center [916, 341] width 340 height 56
click at [939, 364] on p "Ja, Silicium kan uden problemer kombineres med vores andre produkter. Det kan m…" at bounding box center [916, 341] width 340 height 56
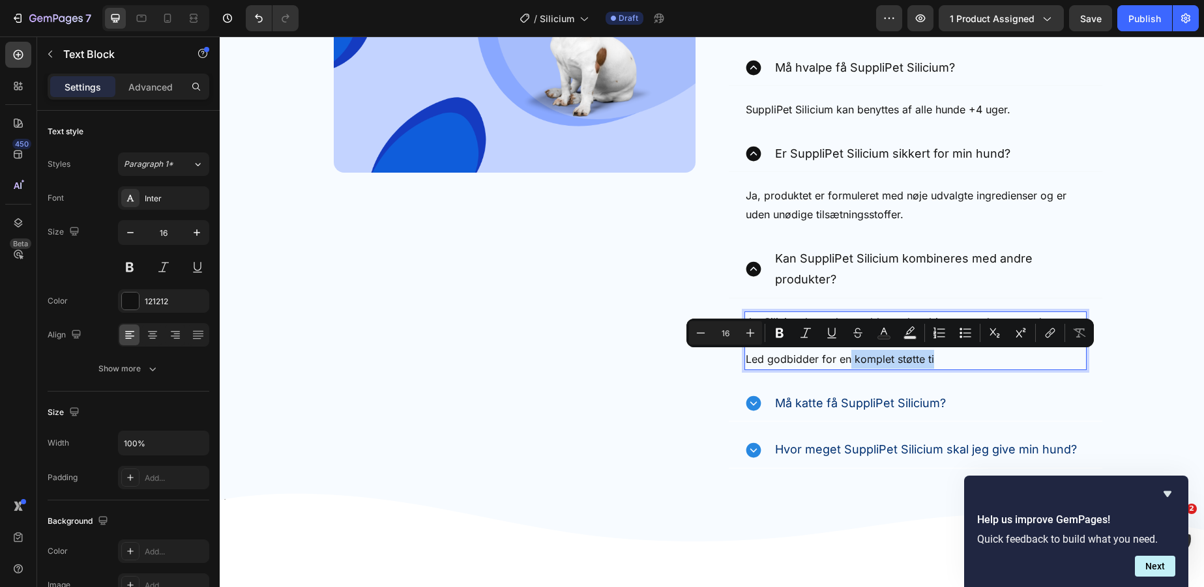
drag, startPoint x: 941, startPoint y: 360, endPoint x: 849, endPoint y: 364, distance: 92.0
click at [849, 364] on p "Ja, Silicium kan uden problemer kombineres med vores andre produkter. Det kan m…" at bounding box center [916, 341] width 340 height 56
click at [953, 359] on p "Ja, Silicium kan uden problemer kombineres med vores andre produkter. Det kan m…" at bounding box center [916, 341] width 340 height 56
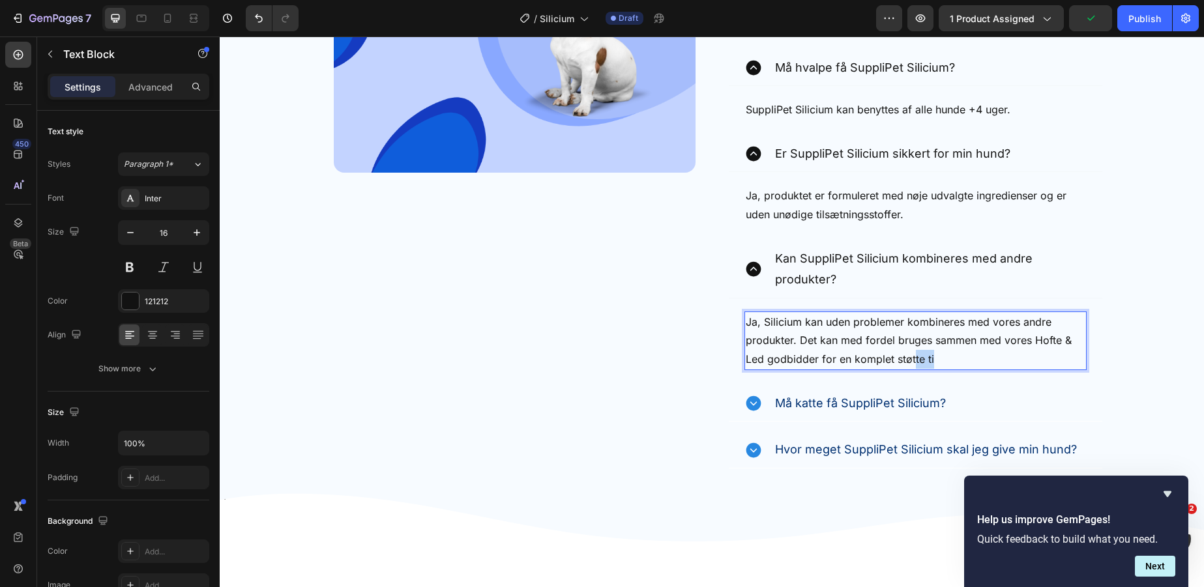
drag, startPoint x: 951, startPoint y: 362, endPoint x: 914, endPoint y: 366, distance: 37.4
click at [914, 366] on p "Ja, Silicium kan uden problemer kombineres med vores andre produkter. Det kan m…" at bounding box center [916, 341] width 340 height 56
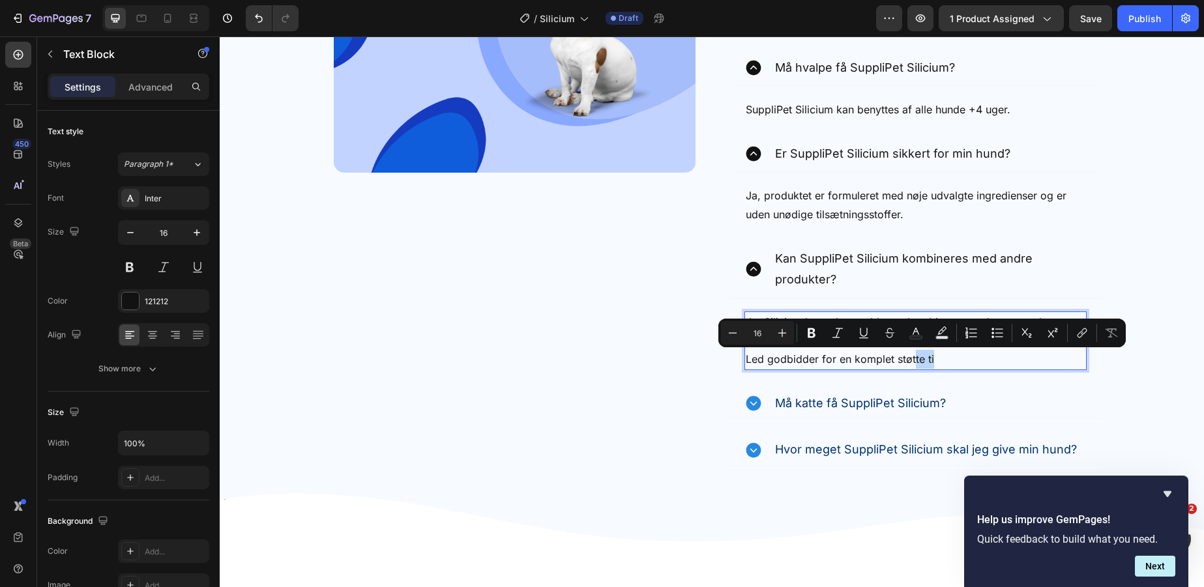
click at [955, 355] on p "Ja, Silicium kan uden problemer kombineres med vores andre produkter. Det kan m…" at bounding box center [916, 341] width 340 height 56
click at [955, 366] on p "Ja, Silicium kan uden problemer kombineres med vores andre produkter. Det kan m…" at bounding box center [916, 341] width 340 height 56
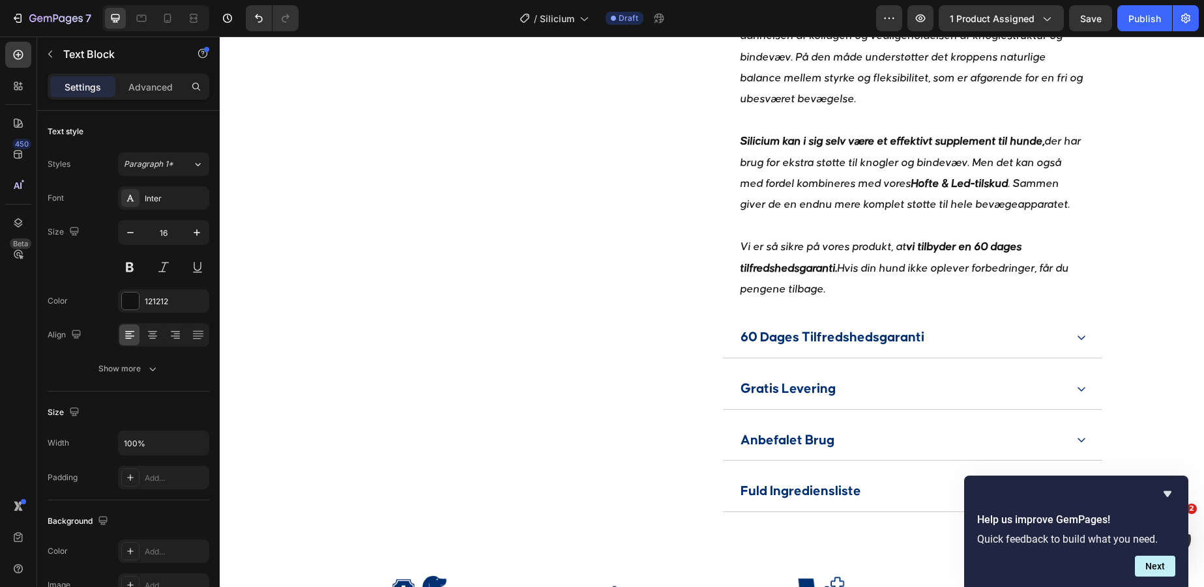
scroll to position [820, 0]
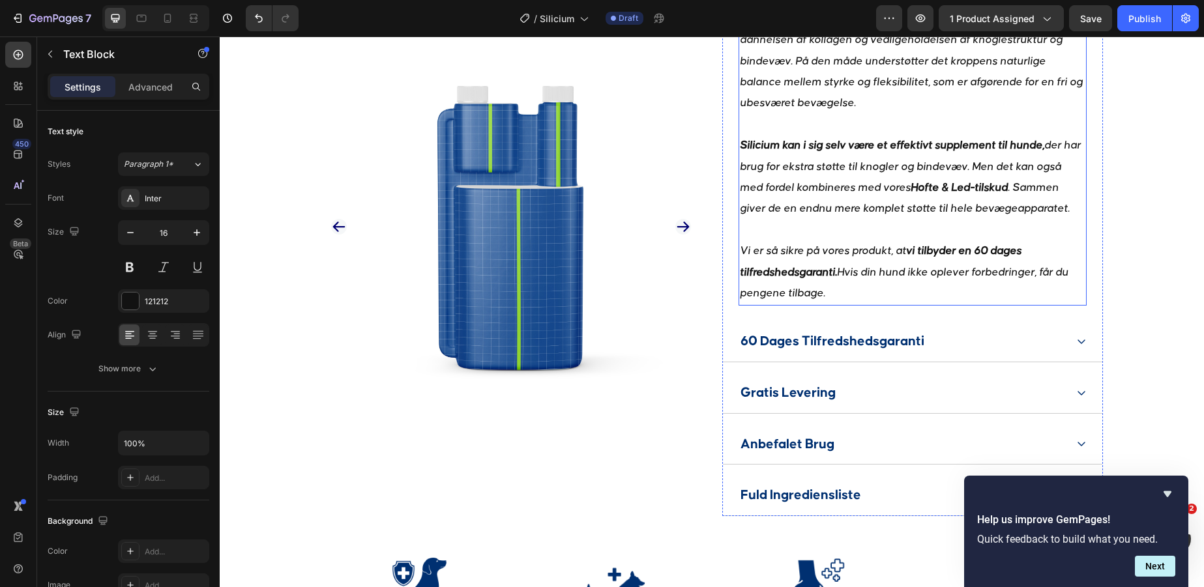
click at [934, 194] on strong "Hofte & Led-tilskud" at bounding box center [959, 188] width 97 height 11
click at [968, 194] on strong "Hofte & Led-tilskud" at bounding box center [959, 188] width 97 height 11
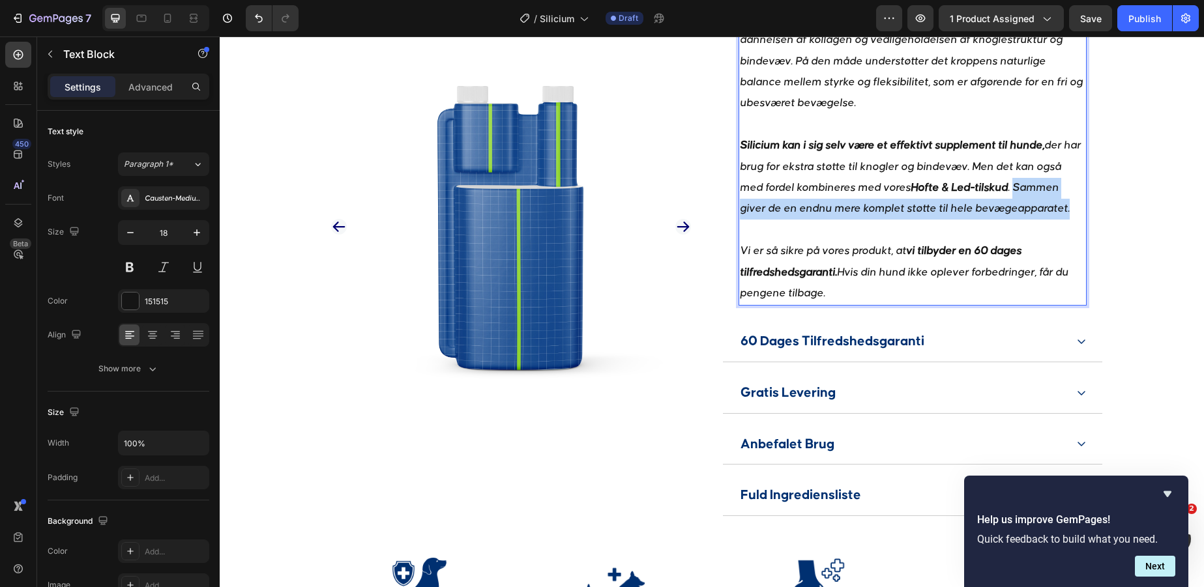
drag, startPoint x: 989, startPoint y: 211, endPoint x: 1021, endPoint y: 233, distance: 38.9
click at [1021, 233] on p "Silicium kan i sig selv være et effektivt supplement til hunde, der har brug fo…" at bounding box center [913, 189] width 346 height 106
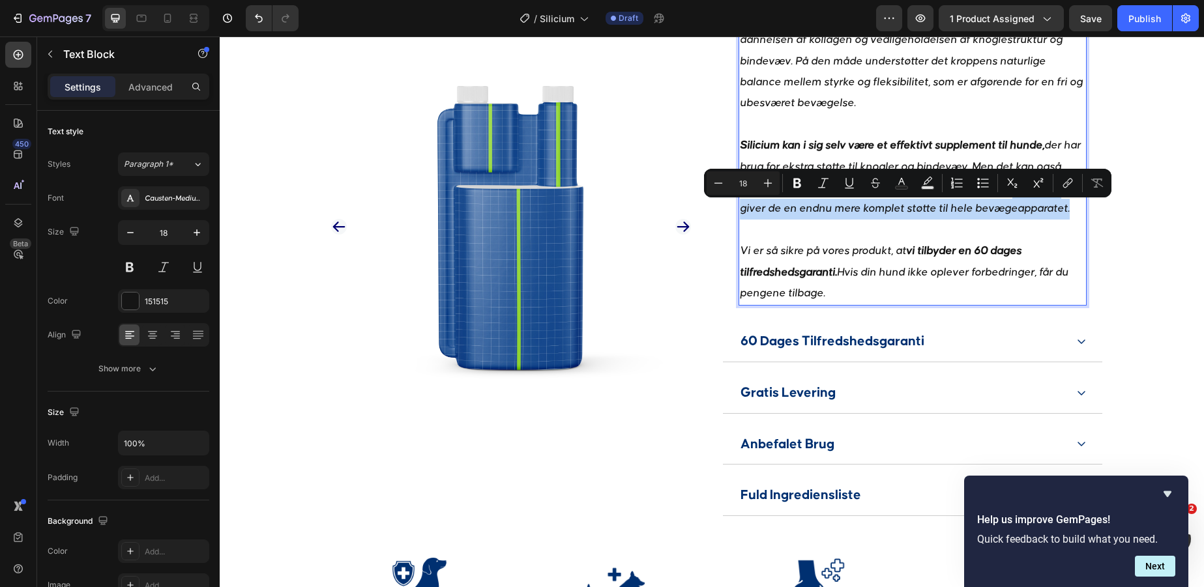
copy p "Sammen giver de en endnu mere komplet støtte til hele bevægeapparatet."
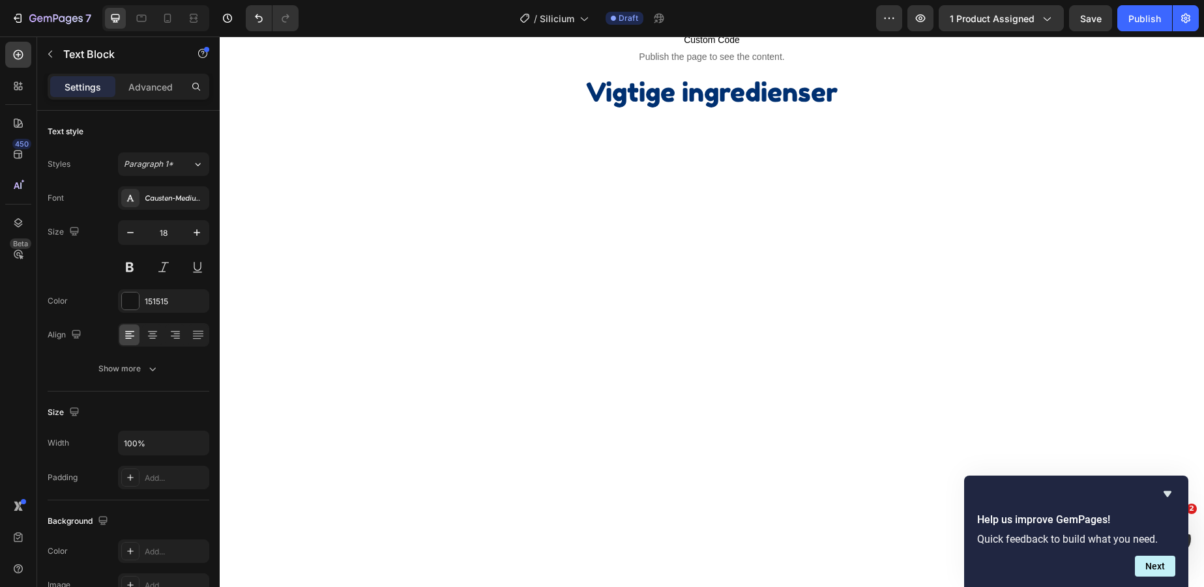
type input "16"
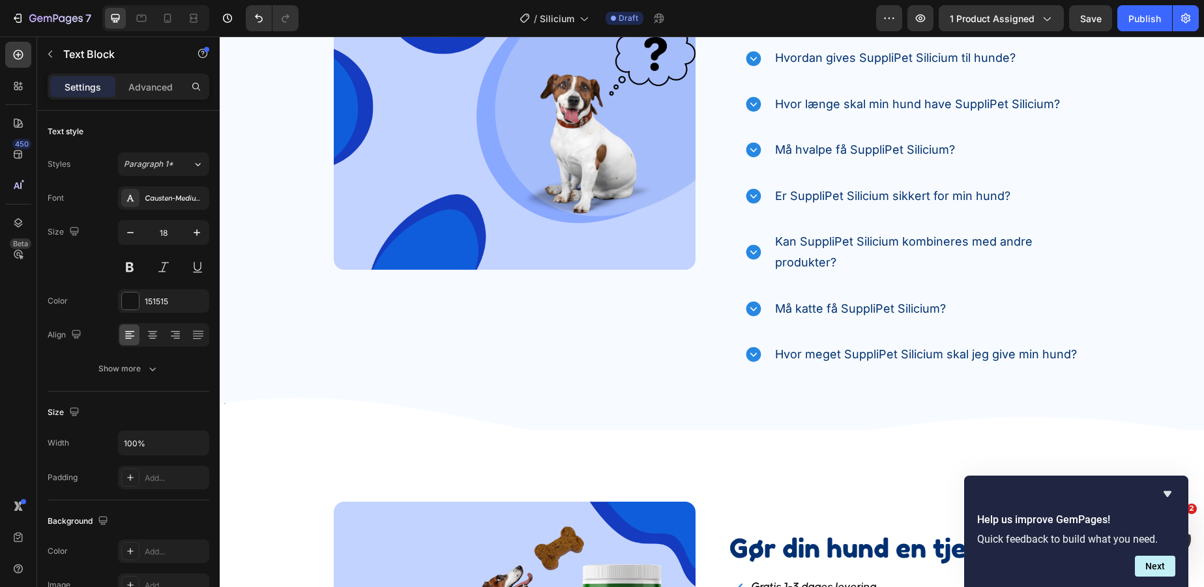
scroll to position [3605, 0]
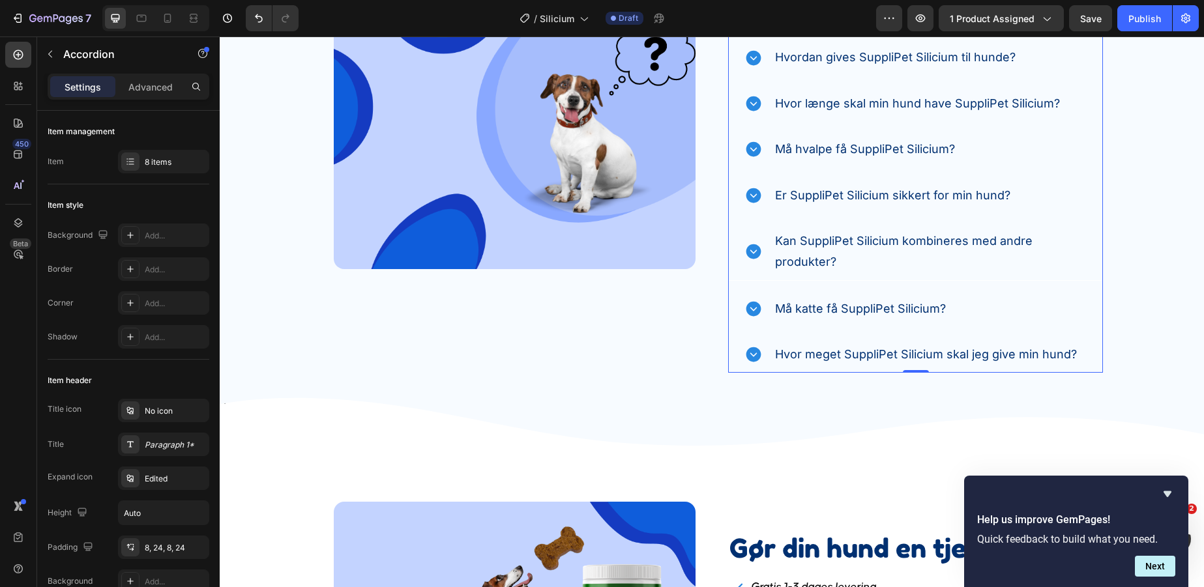
click at [754, 250] on icon at bounding box center [753, 251] width 15 height 15
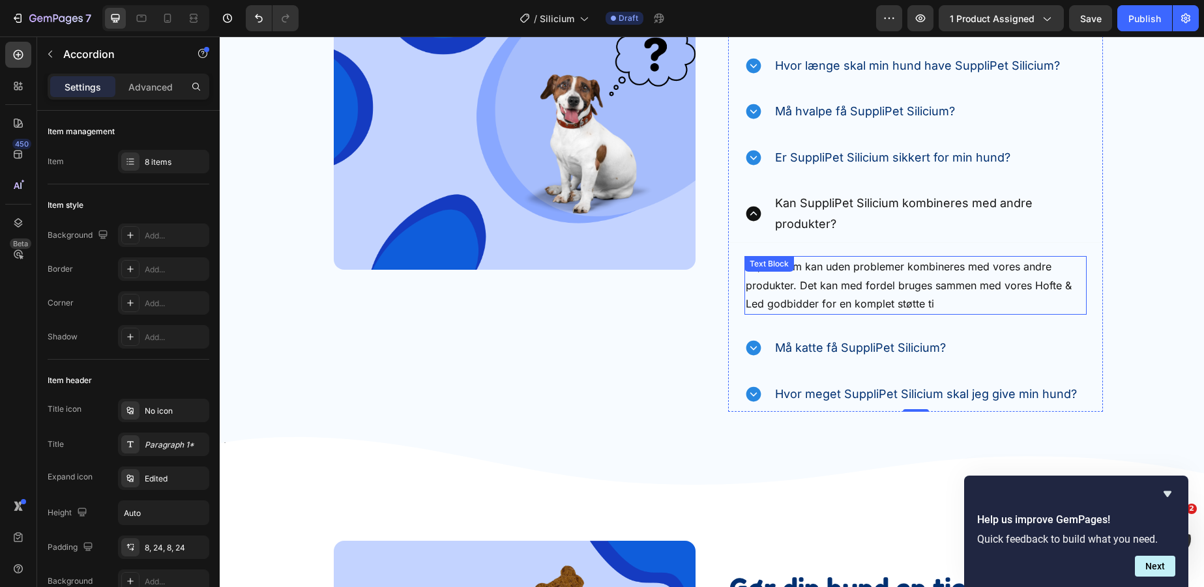
scroll to position [3643, 0]
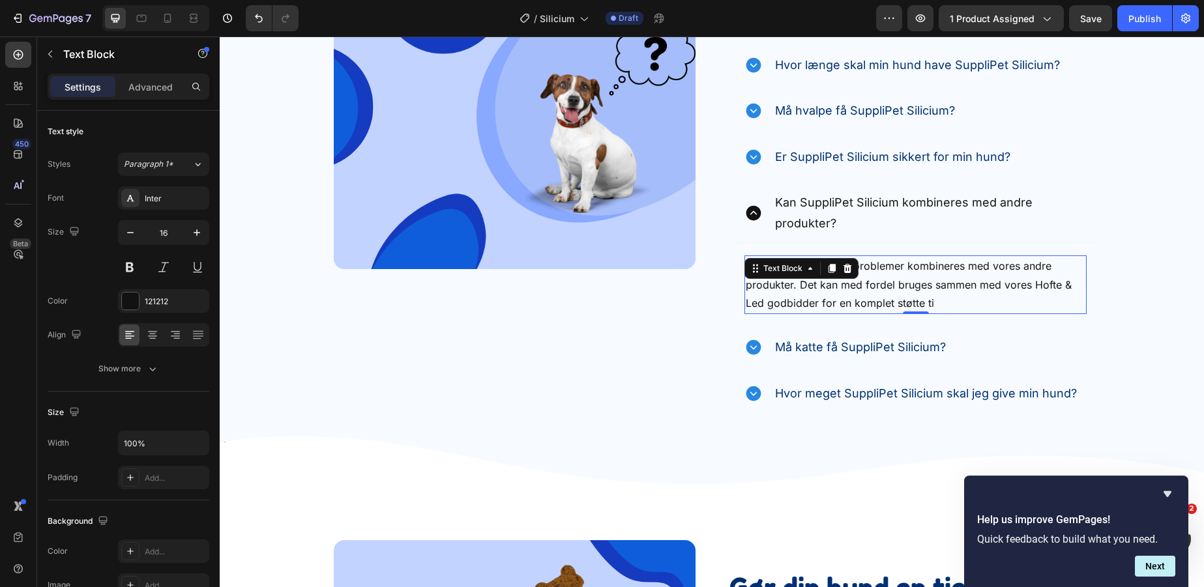
click at [960, 302] on p "Ja, Silicium kan uden problemer kombineres med vores andre produkter. Det kan m…" at bounding box center [916, 285] width 340 height 56
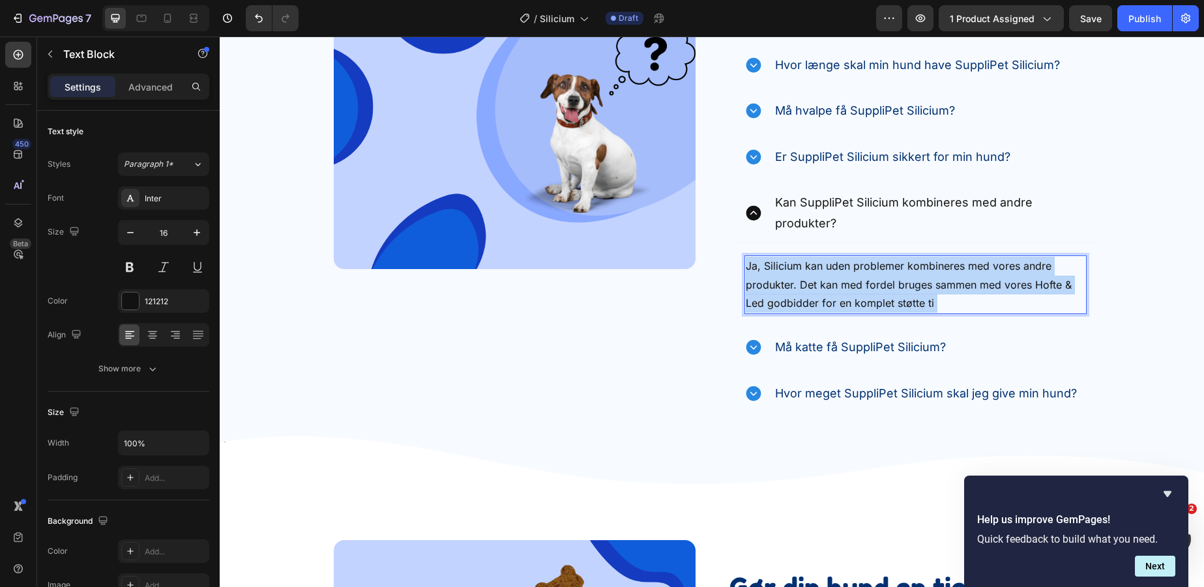
drag, startPoint x: 945, startPoint y: 302, endPoint x: 835, endPoint y: 304, distance: 110.9
click at [835, 304] on p "Ja, Silicium kan uden problemer kombineres med vores andre produkter. Det kan m…" at bounding box center [916, 285] width 340 height 56
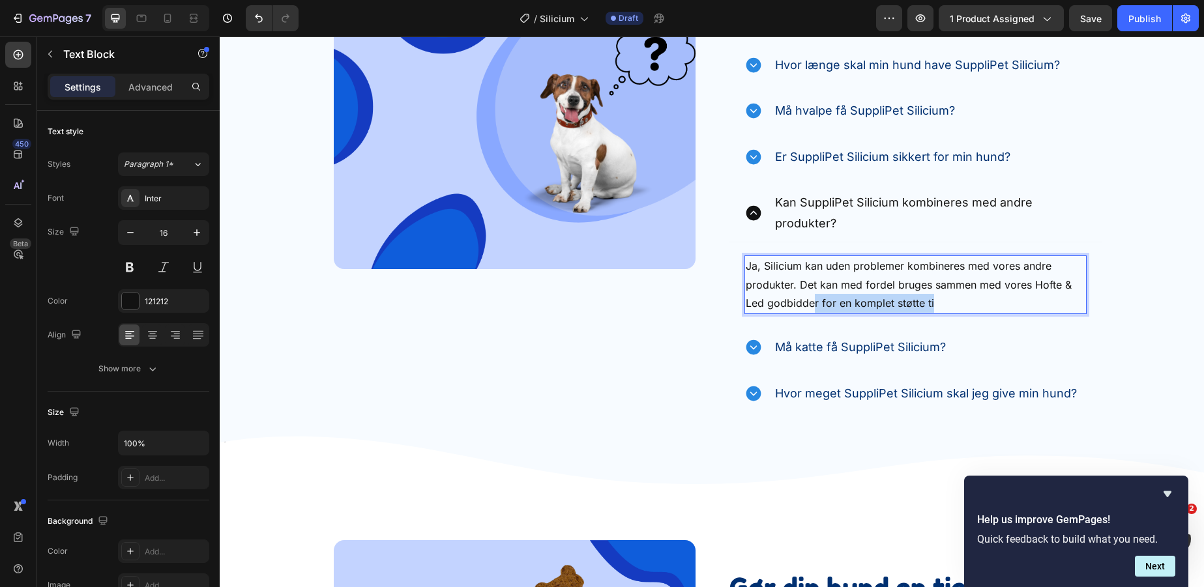
drag, startPoint x: 932, startPoint y: 304, endPoint x: 814, endPoint y: 304, distance: 118.0
click at [814, 304] on p "Ja, Silicium kan uden problemer kombineres med vores andre produkter. Det kan m…" at bounding box center [916, 285] width 340 height 56
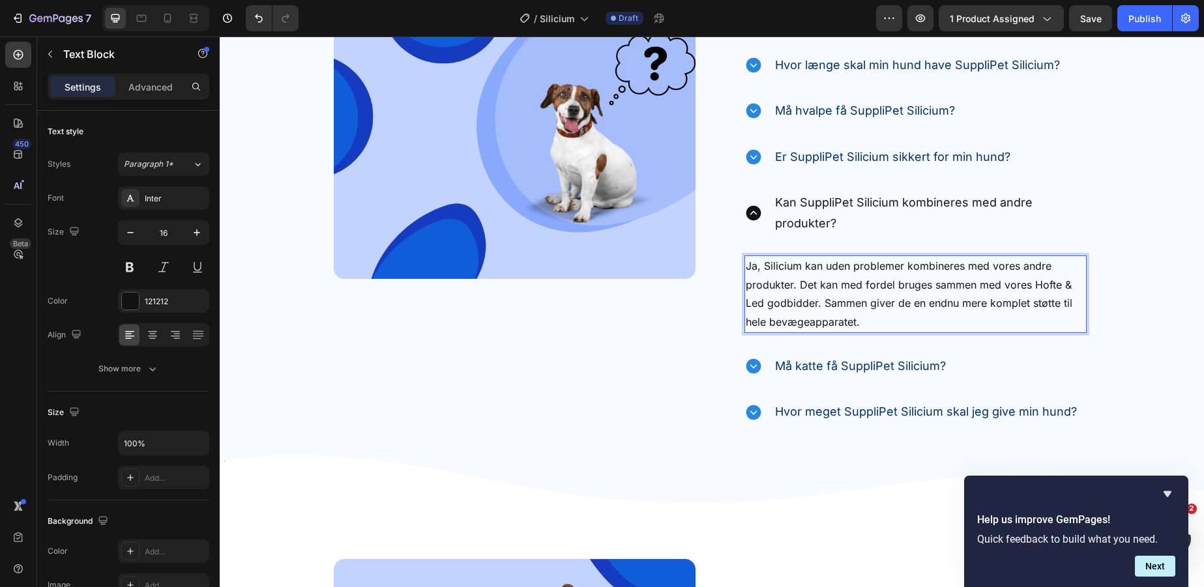
click at [859, 303] on p "Ja, Silicium kan uden problemer kombineres med vores andre produkter. Det kan m…" at bounding box center [916, 294] width 340 height 75
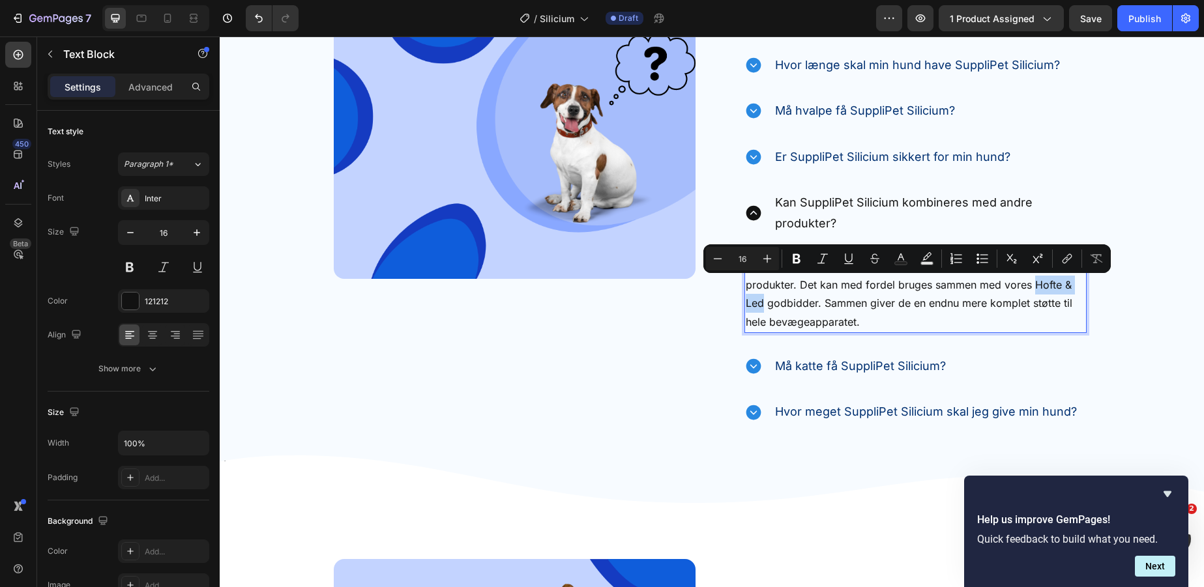
drag, startPoint x: 1033, startPoint y: 284, endPoint x: 765, endPoint y: 303, distance: 268.7
click at [765, 303] on p "Ja, Silicium kan uden problemer kombineres med vores andre produkter. Det kan m…" at bounding box center [916, 294] width 340 height 75
click at [951, 319] on p "Ja, Silicium kan uden problemer kombineres med vores andre produkter. Det kan m…" at bounding box center [916, 294] width 340 height 75
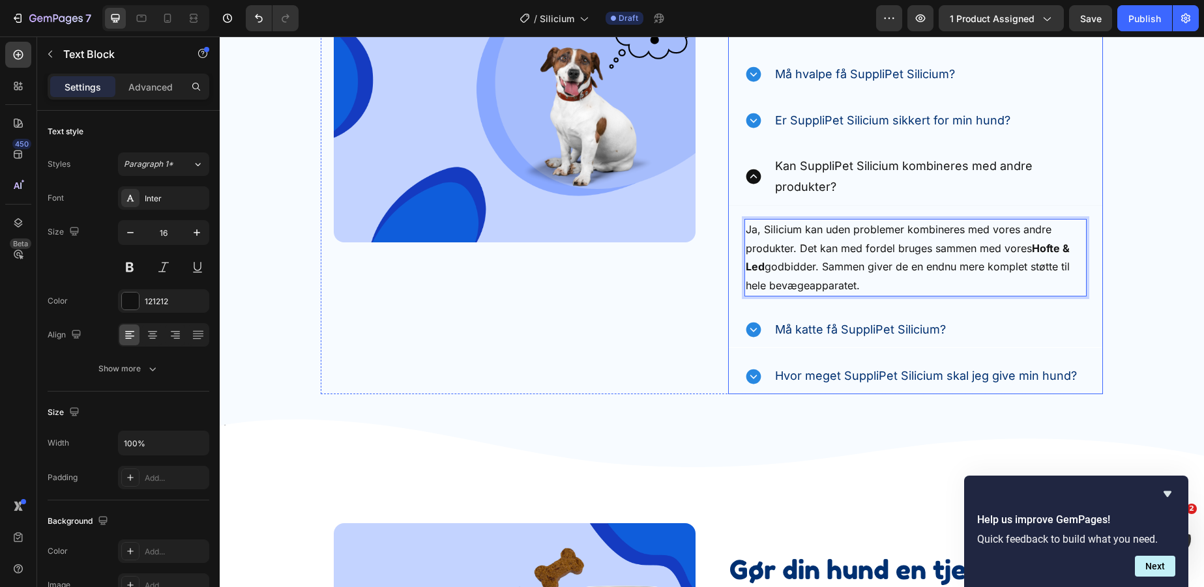
scroll to position [3681, 0]
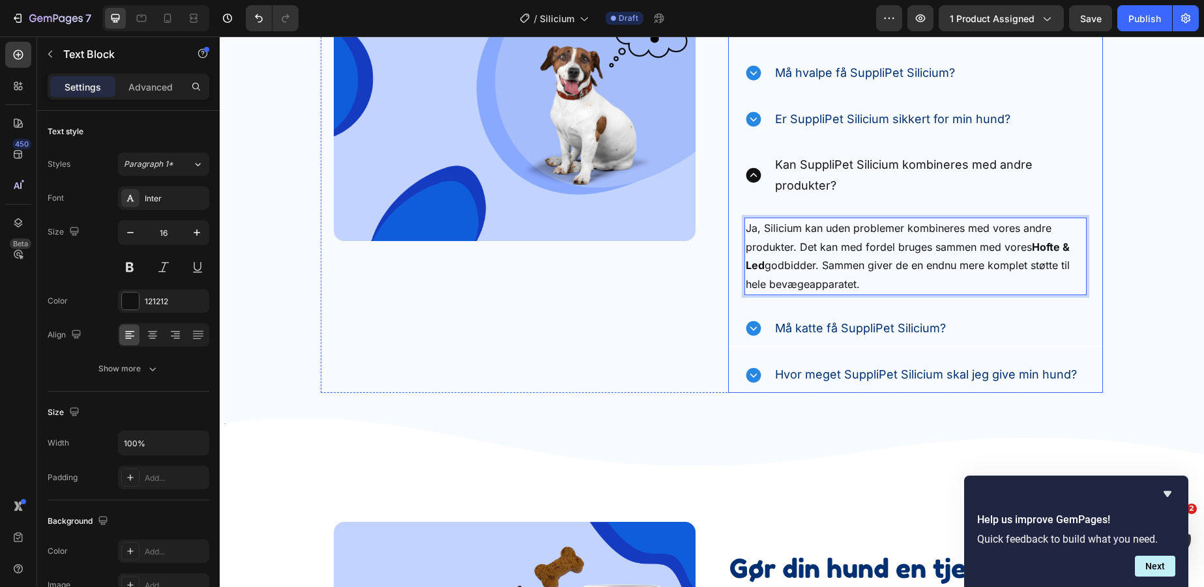
click at [753, 333] on icon at bounding box center [753, 328] width 15 height 15
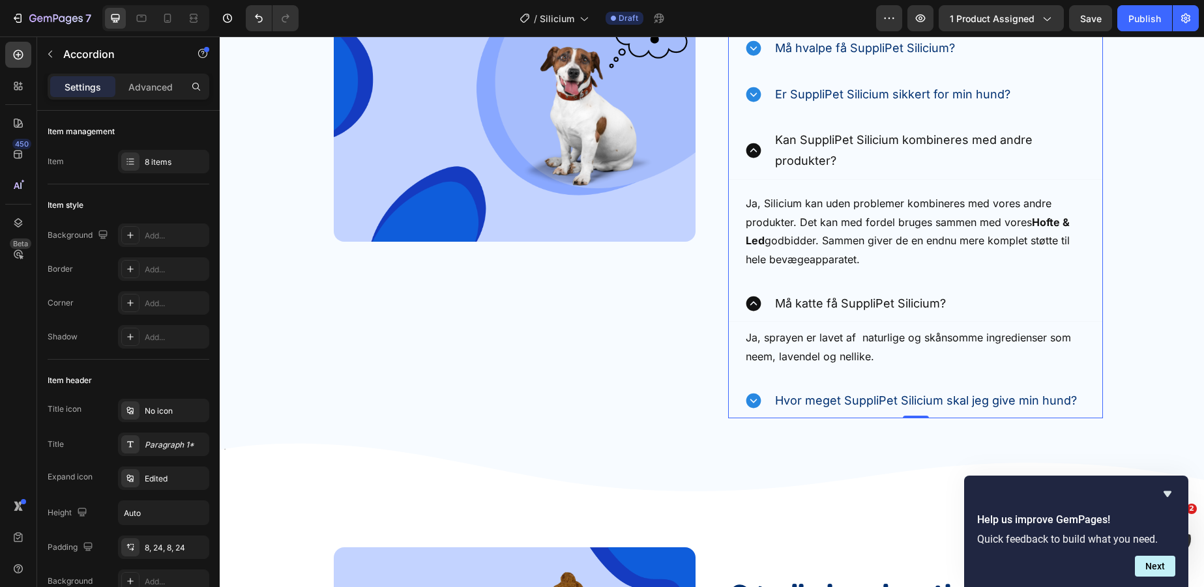
scroll to position [3706, 0]
click at [826, 344] on div "Ja, sprayen er lavet af naturlige og skånsomme ingredienser som neem, lavendel …" at bounding box center [916, 347] width 342 height 40
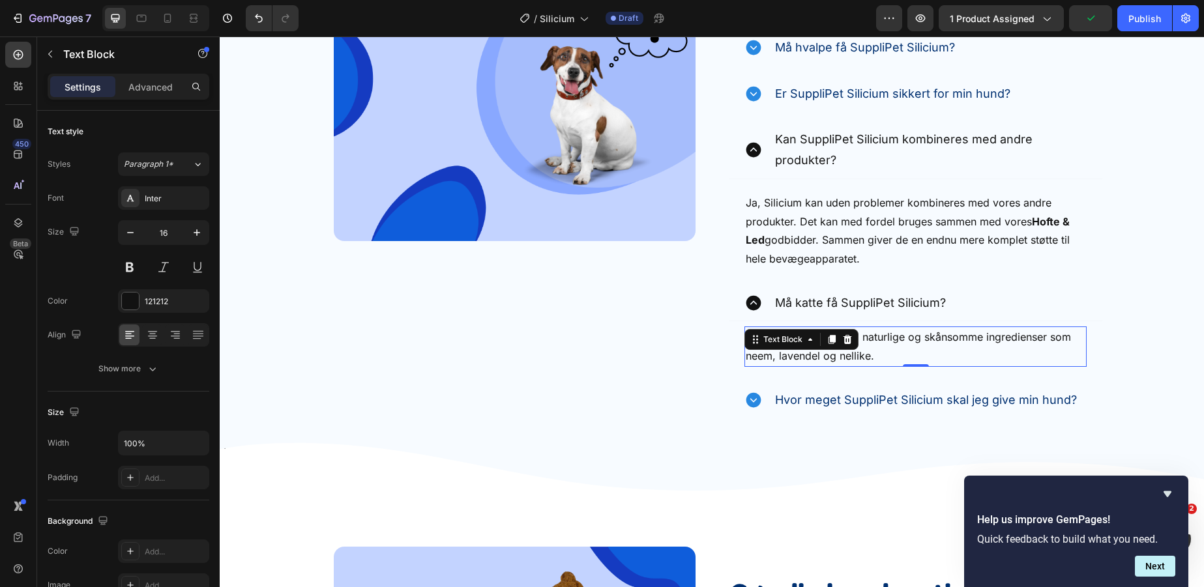
click at [827, 344] on icon at bounding box center [832, 339] width 10 height 10
click at [826, 344] on p "Ja, sprayen er lavet af naturlige og skånsomme ingredienser som neem, lavendel …" at bounding box center [916, 347] width 340 height 38
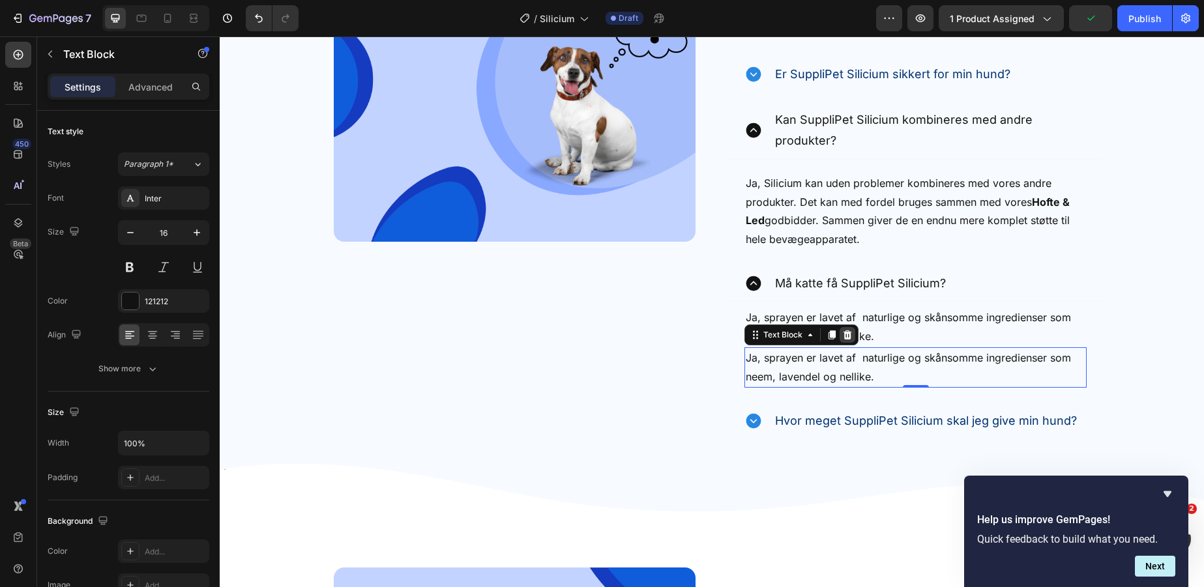
click at [849, 336] on icon at bounding box center [848, 335] width 8 height 9
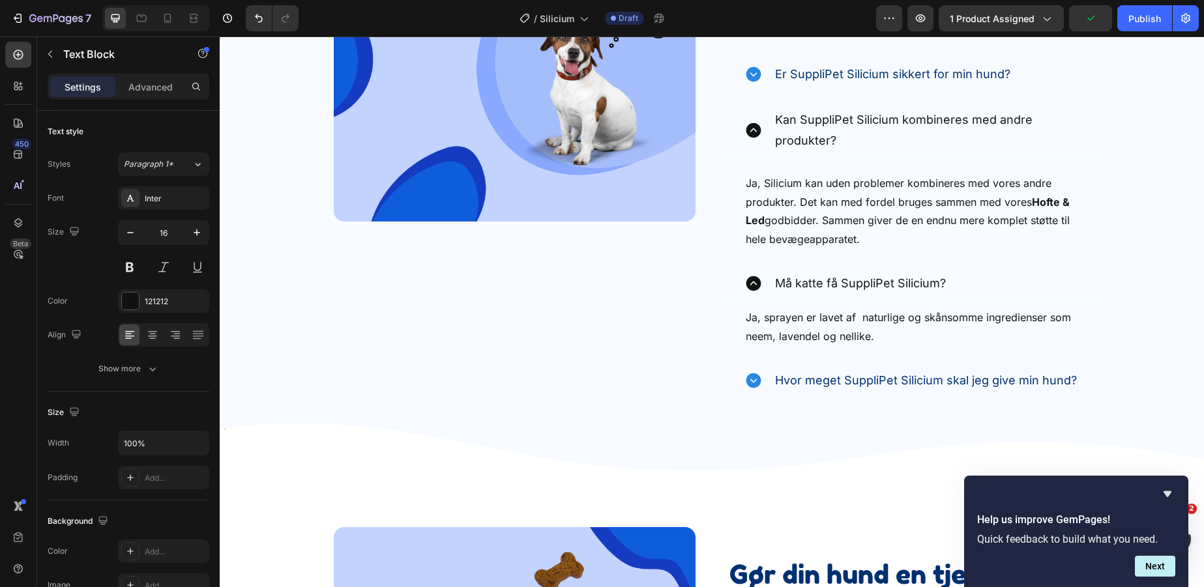
scroll to position [3706, 0]
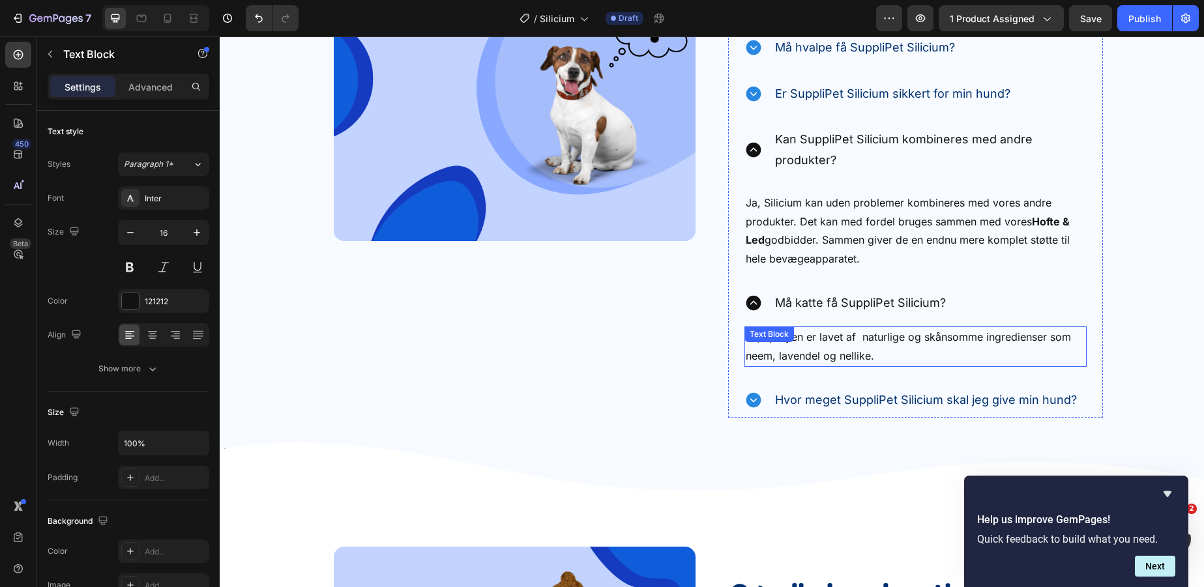
click at [894, 344] on p "Ja, sprayen er lavet af naturlige og skånsomme ingredienser som neem, lavendel …" at bounding box center [916, 347] width 340 height 38
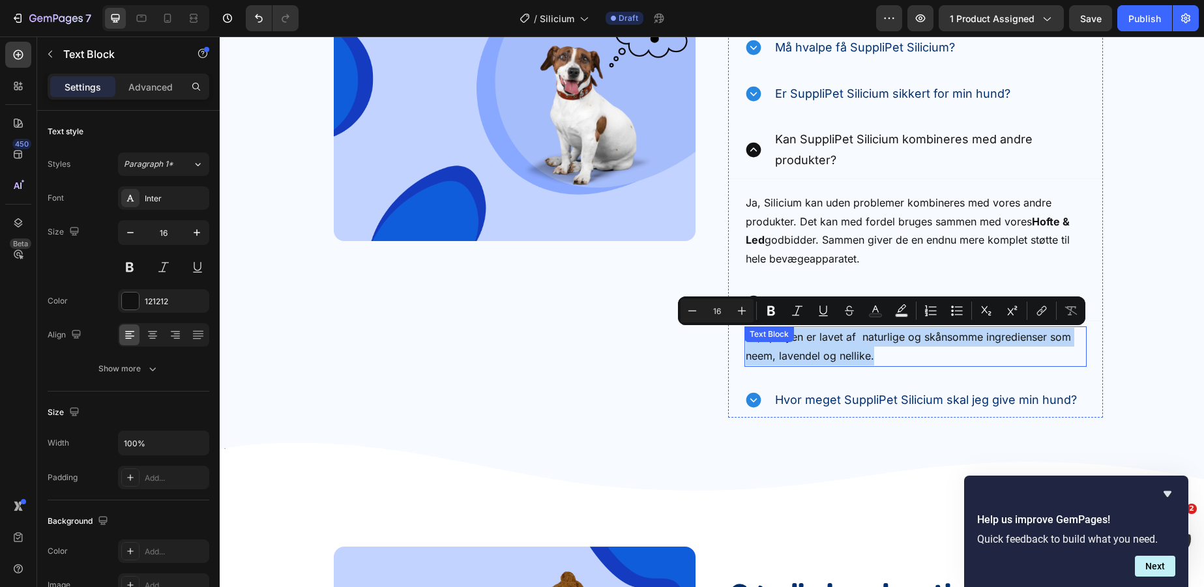
click at [894, 344] on p "Ja, sprayen er lavet af naturlige og skånsomme ingredienser som neem, lavendel …" at bounding box center [916, 347] width 340 height 38
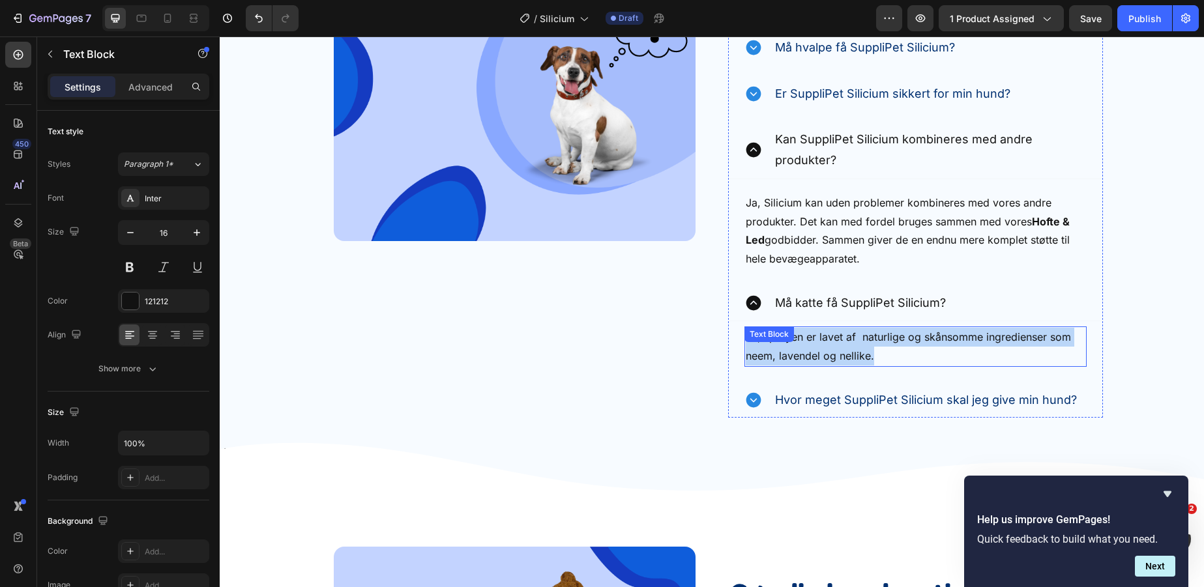
click at [894, 344] on p "Ja, sprayen er lavet af naturlige og skånsomme ingredienser som neem, lavendel …" at bounding box center [916, 347] width 340 height 38
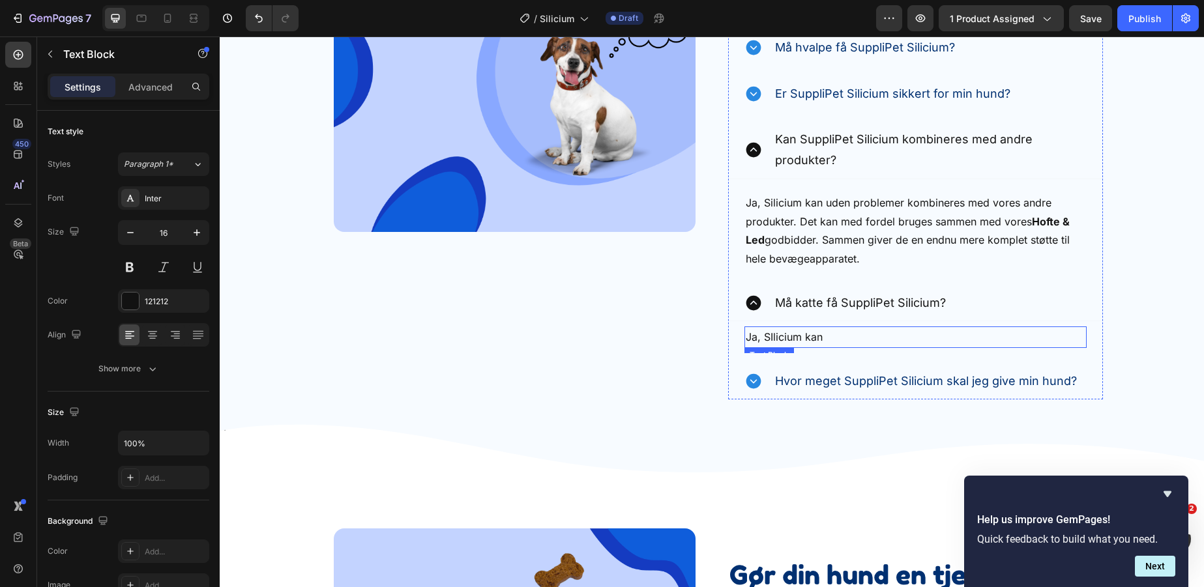
click at [953, 340] on p "Ja, SIlicium kan" at bounding box center [916, 337] width 340 height 19
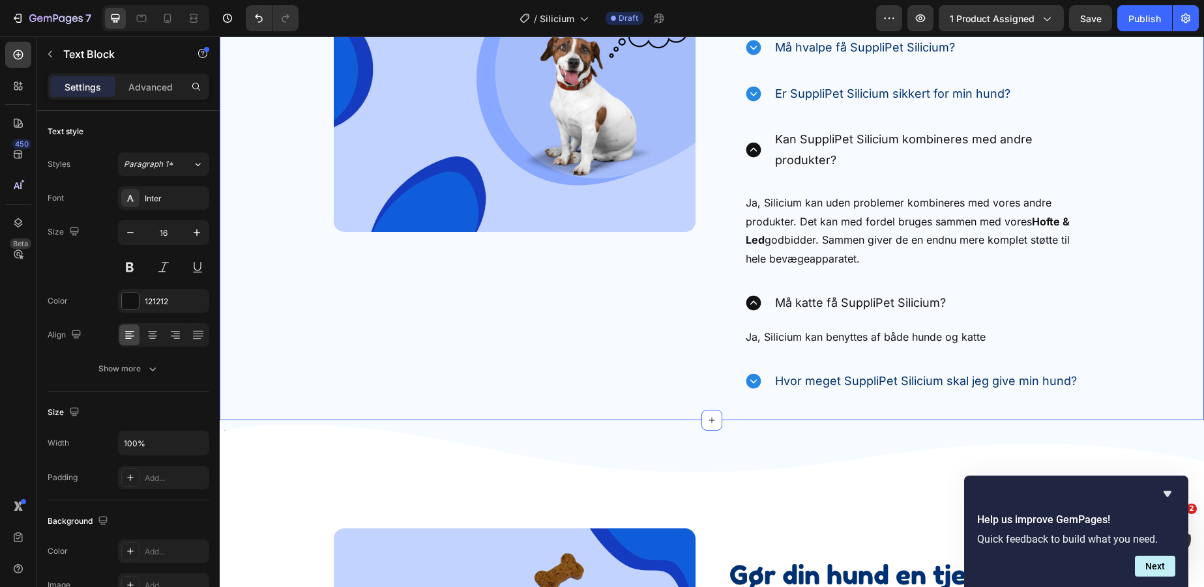
click at [1142, 327] on div "Image Ofte Stillede Spørgsmål Heading Find de svar, du har brug for lige her. T…" at bounding box center [712, 96] width 984 height 606
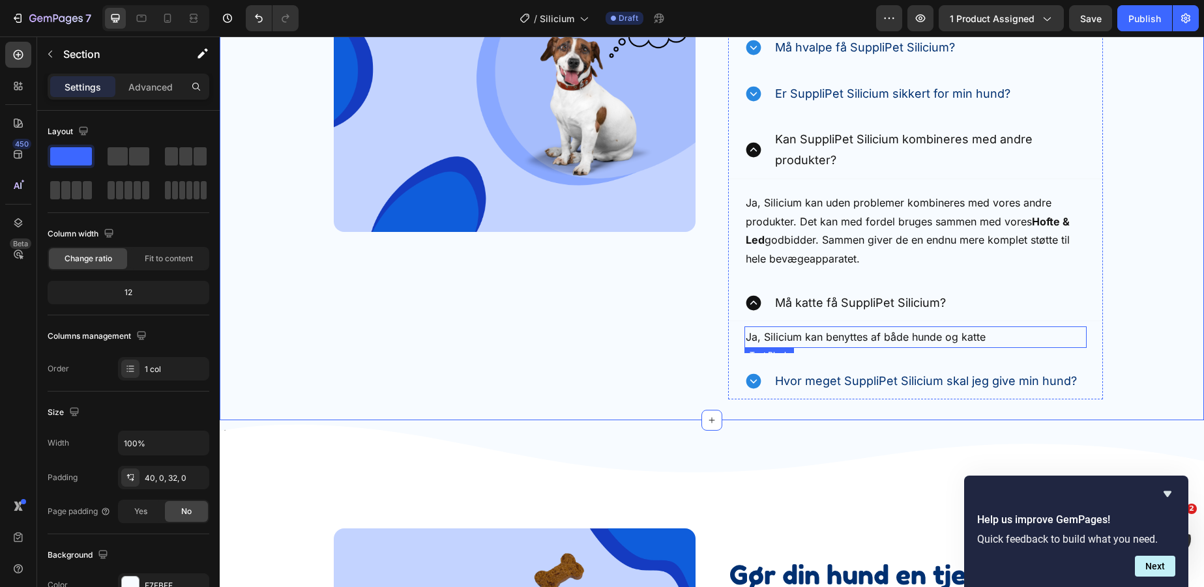
click at [1022, 329] on p "Ja, Silicium kan benyttes af både hunde og katte" at bounding box center [916, 337] width 340 height 19
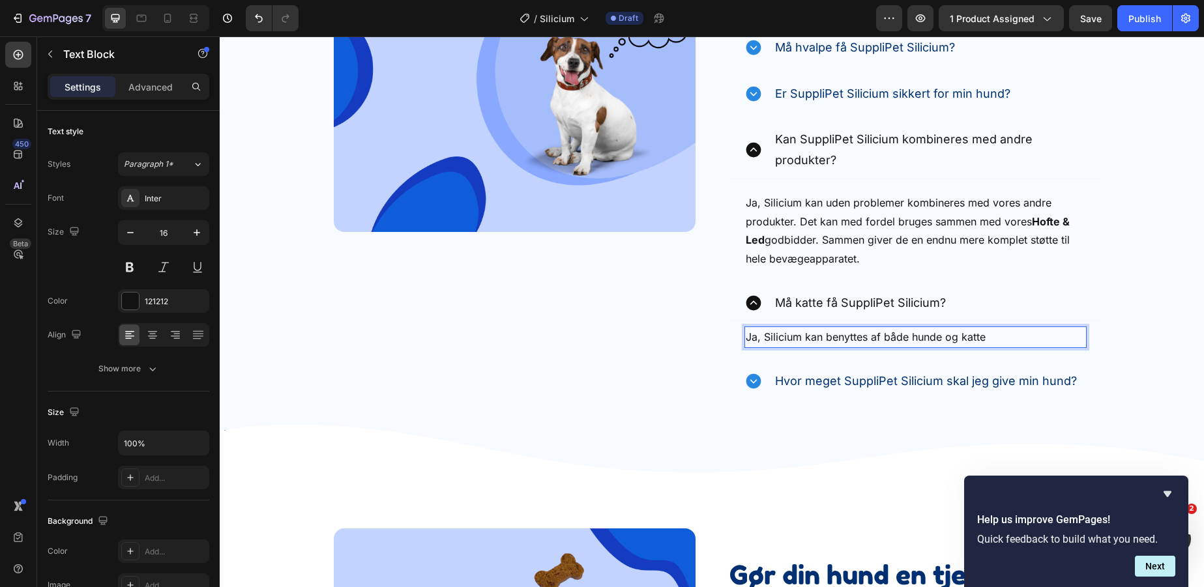
click at [1020, 337] on p "Ja, Silicium kan benyttes af både hunde og katte" at bounding box center [916, 337] width 340 height 19
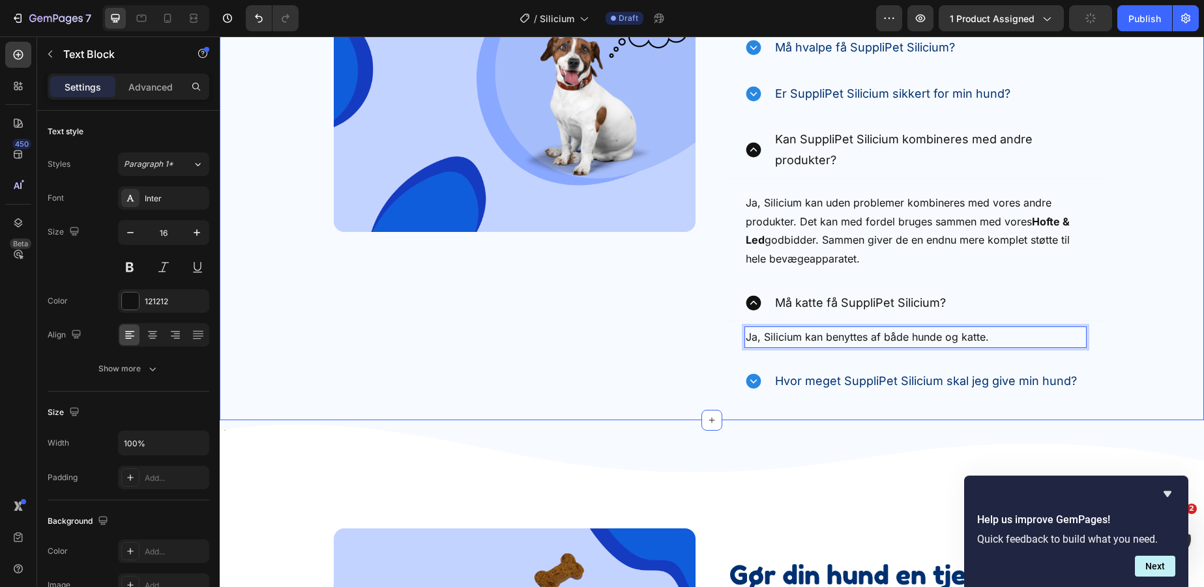
click at [1156, 349] on div "Image Ofte Stillede Spørgsmål Heading Find de svar, du har brug for lige her. T…" at bounding box center [712, 96] width 984 height 606
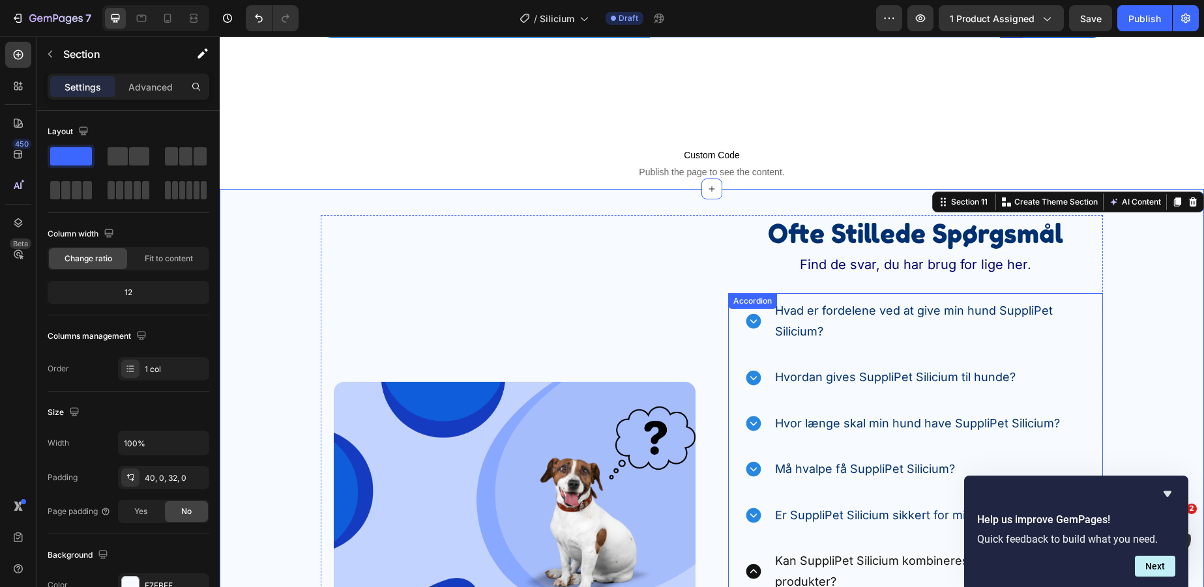
scroll to position [3813, 0]
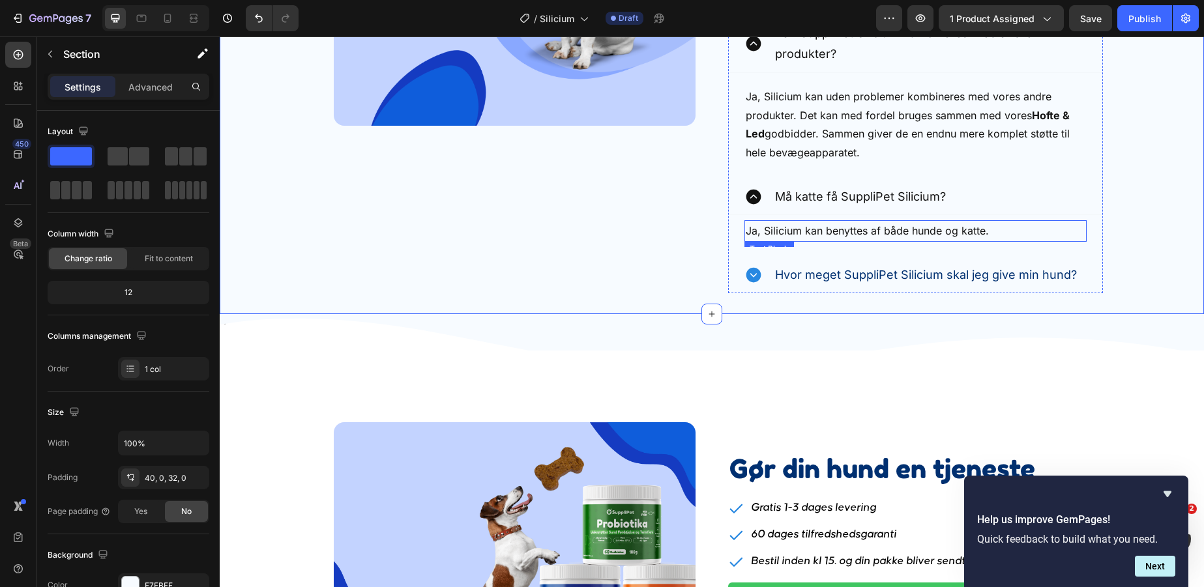
click at [783, 231] on p "Ja, Silicium kan benyttes af både hunde og katte." at bounding box center [916, 231] width 340 height 19
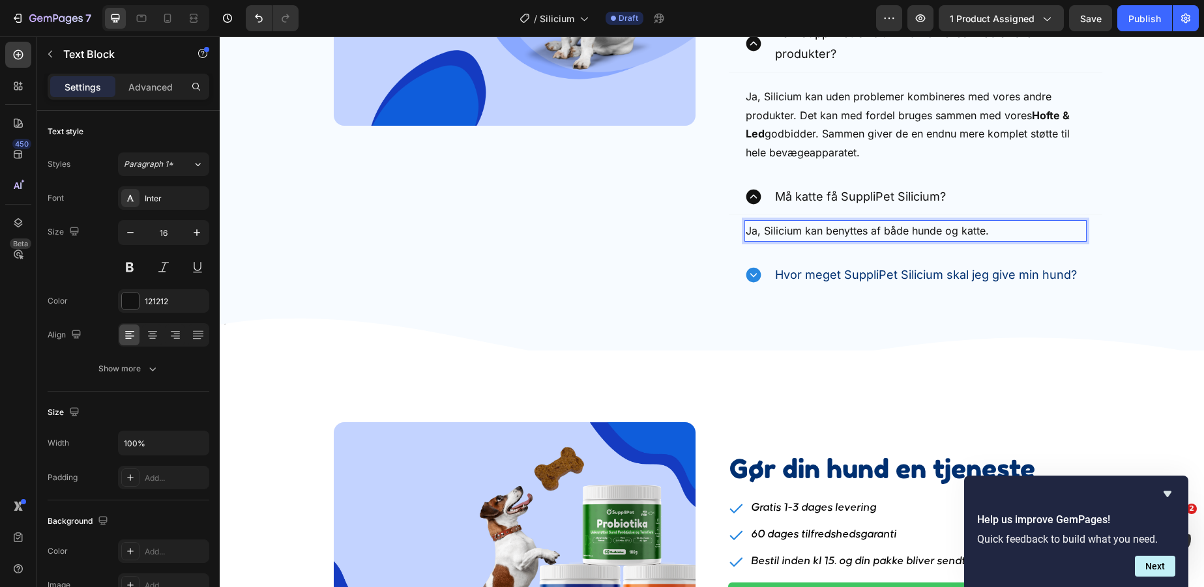
click at [768, 234] on p "Ja, Silicium kan benyttes af både hunde og katte." at bounding box center [916, 231] width 340 height 19
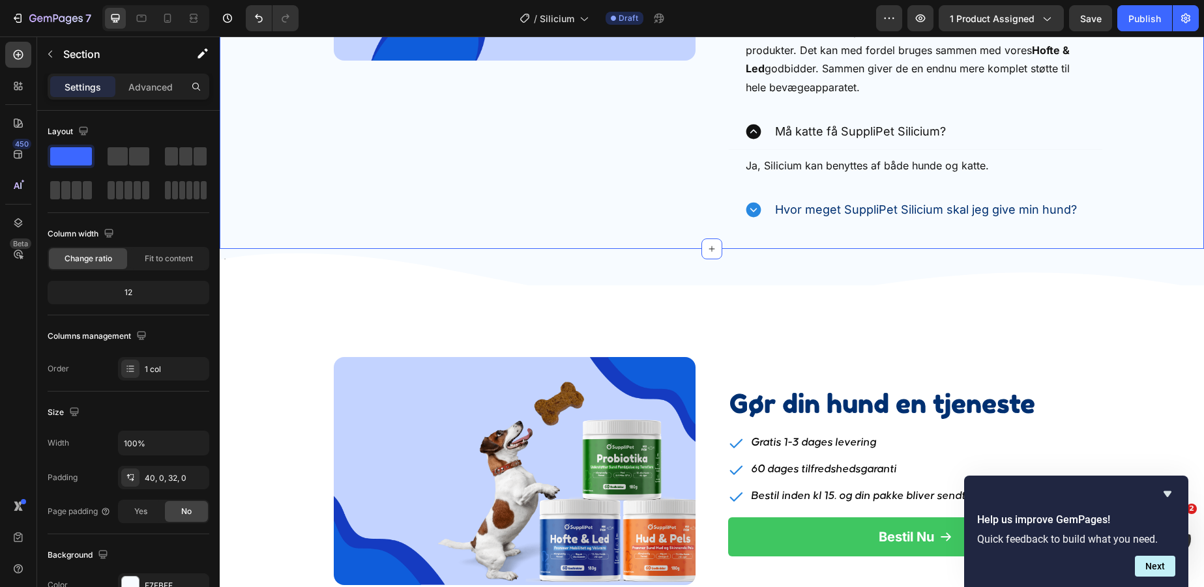
scroll to position [3873, 0]
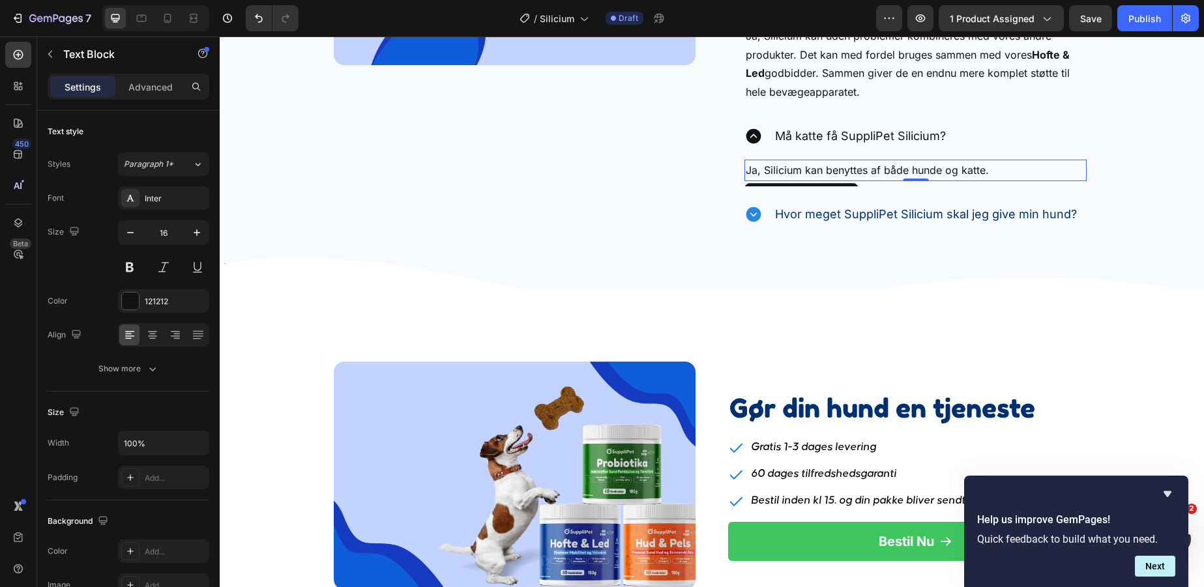
click at [768, 175] on p "Ja, Silicium kan benyttes af både hunde og katte." at bounding box center [916, 170] width 340 height 19
click at [767, 173] on p "Ja, Silicium kan benyttes af både hunde og katte." at bounding box center [916, 170] width 340 height 19
click at [763, 174] on p "Ja, SuppliPet Silicium kan benyttes af både hunde og katte." at bounding box center [916, 170] width 340 height 19
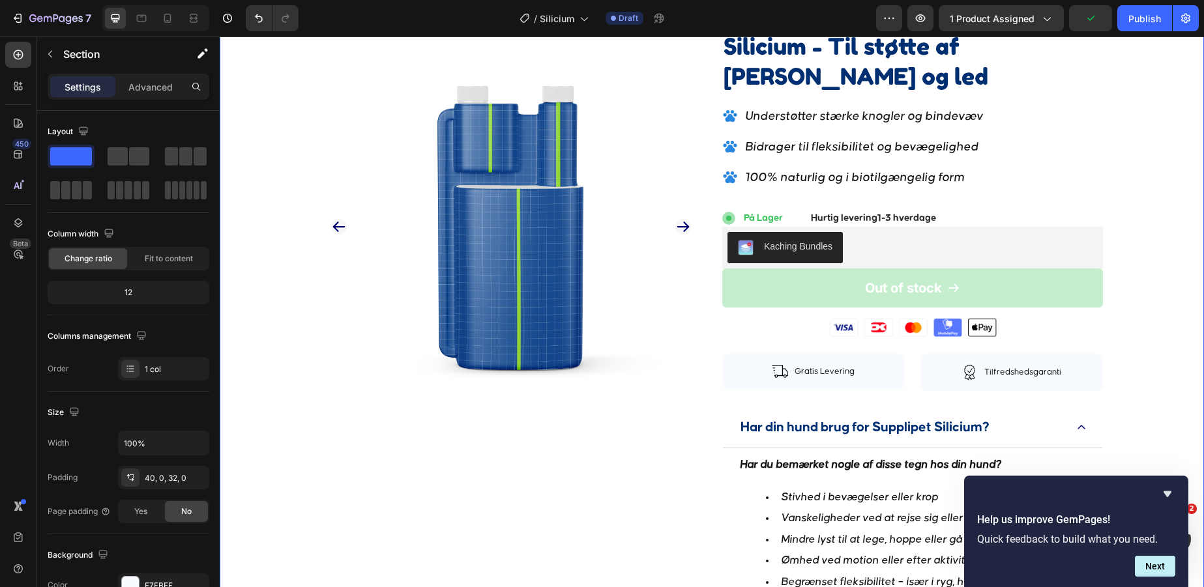
scroll to position [0, 0]
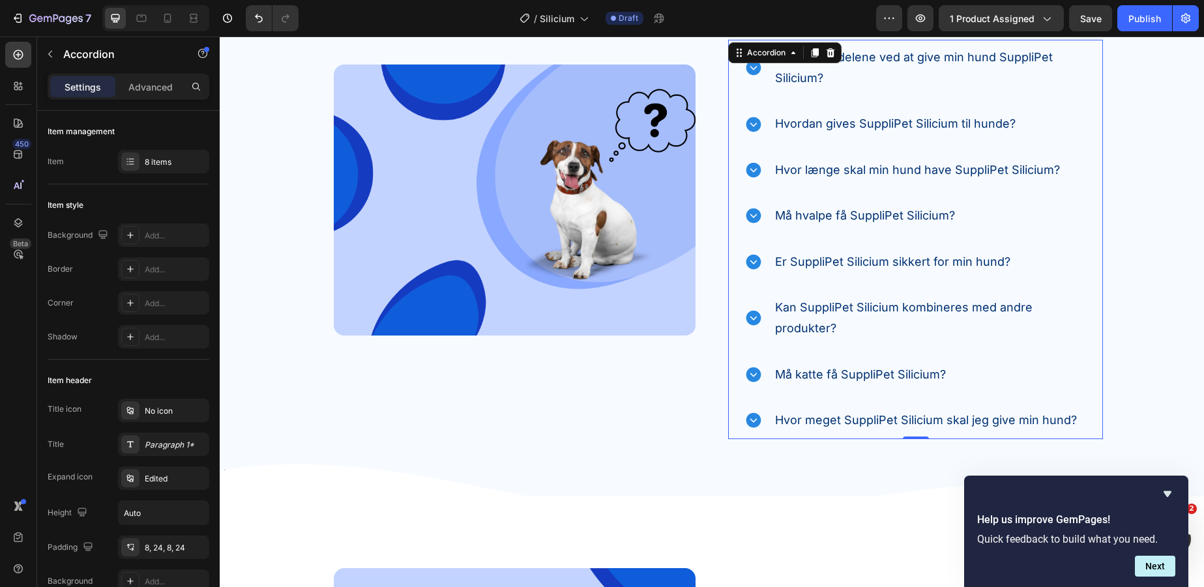
click at [749, 416] on icon at bounding box center [753, 420] width 15 height 15
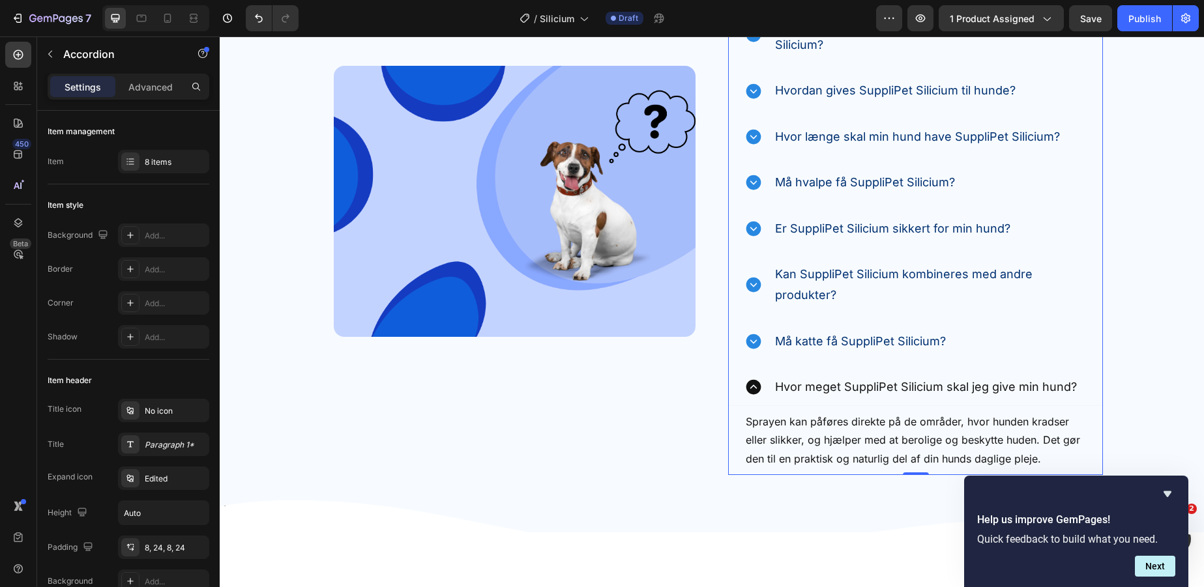
scroll to position [3573, 0]
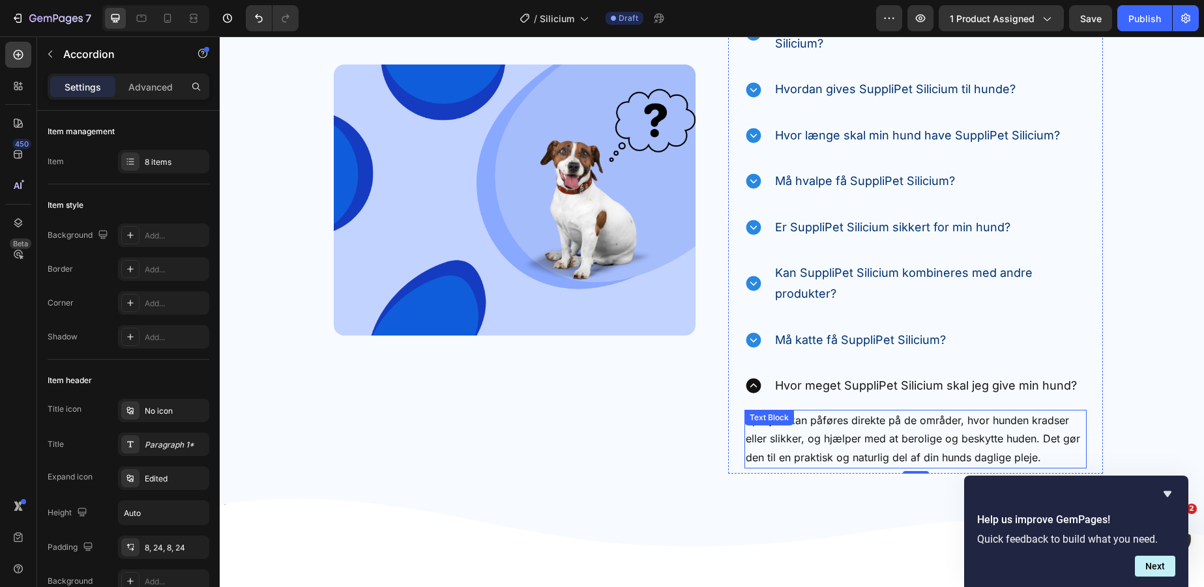
click at [887, 441] on p "Sprayen kan påføres direkte på de områder, hvor hunden kradser eller slikker, o…" at bounding box center [916, 439] width 340 height 56
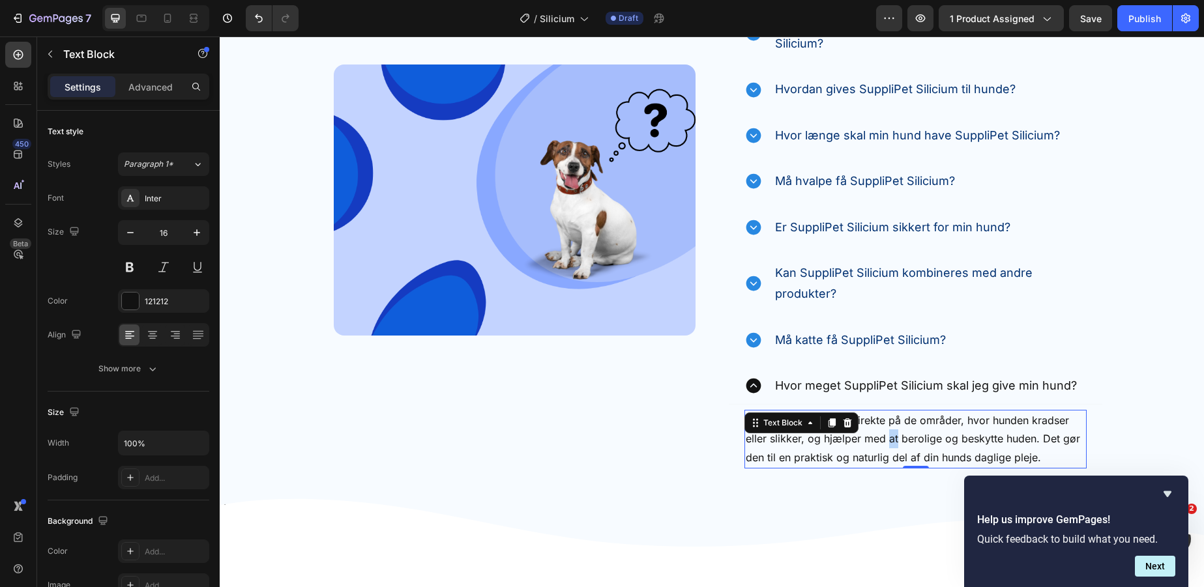
click at [887, 440] on p "Sprayen kan påføres direkte på de områder, hvor hunden kradser eller slikker, o…" at bounding box center [916, 439] width 340 height 56
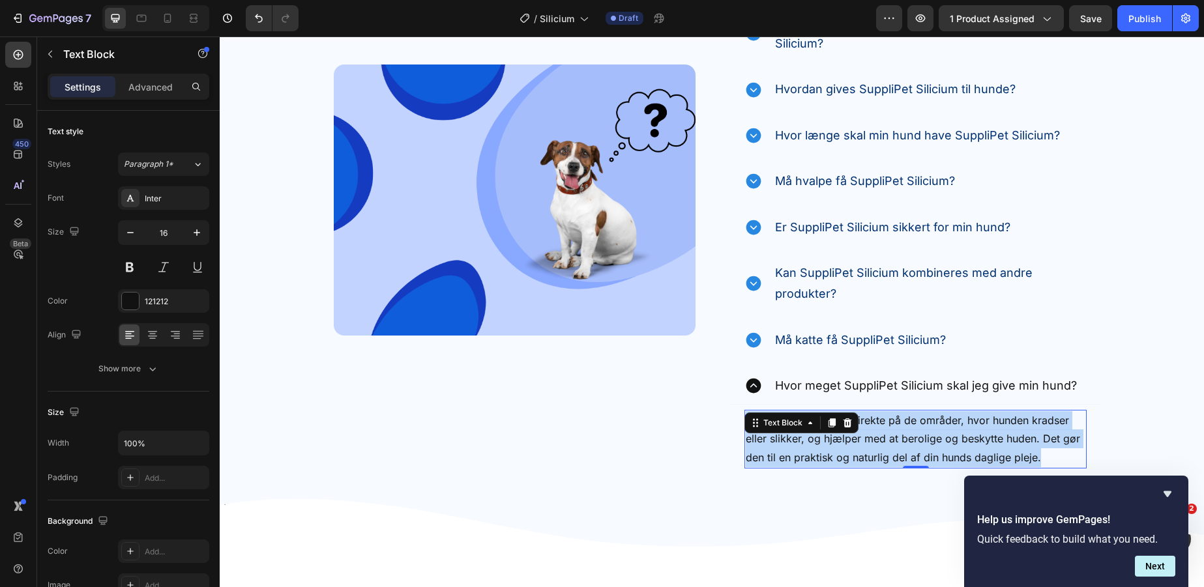
click at [887, 440] on p "Sprayen kan påføres direkte på de områder, hvor hunden kradser eller slikker, o…" at bounding box center [916, 439] width 340 height 56
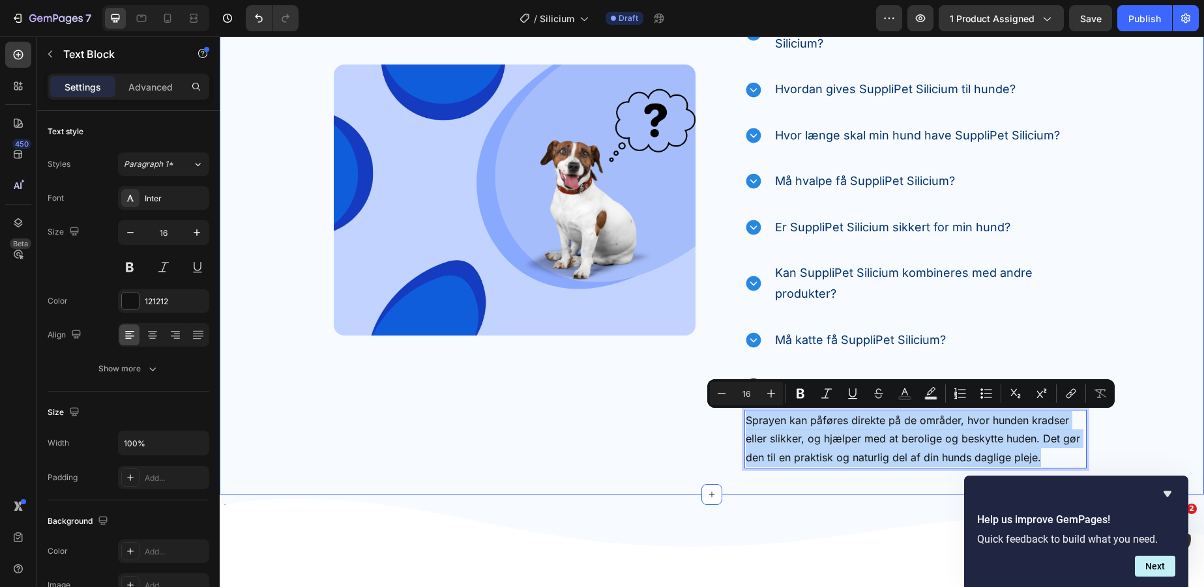
click at [1157, 381] on div "Image Ofte Stillede Spørgsmål Heading Find de svar, du har brug for lige her. T…" at bounding box center [712, 200] width 984 height 547
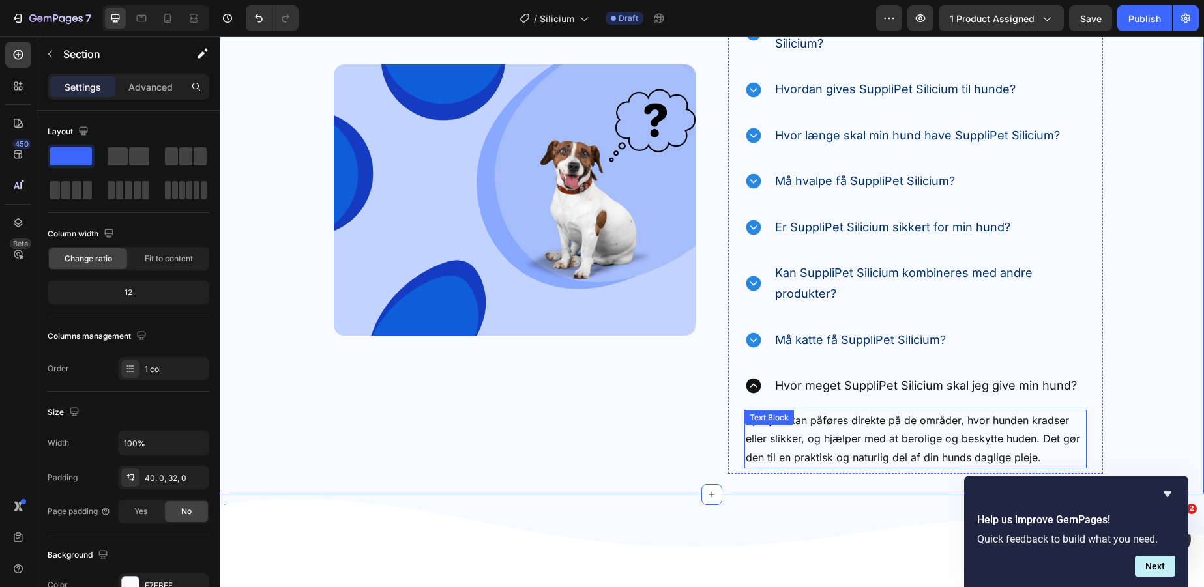
click at [968, 438] on p "Sprayen kan påføres direkte på de områder, hvor hunden kradser eller slikker, o…" at bounding box center [916, 439] width 340 height 56
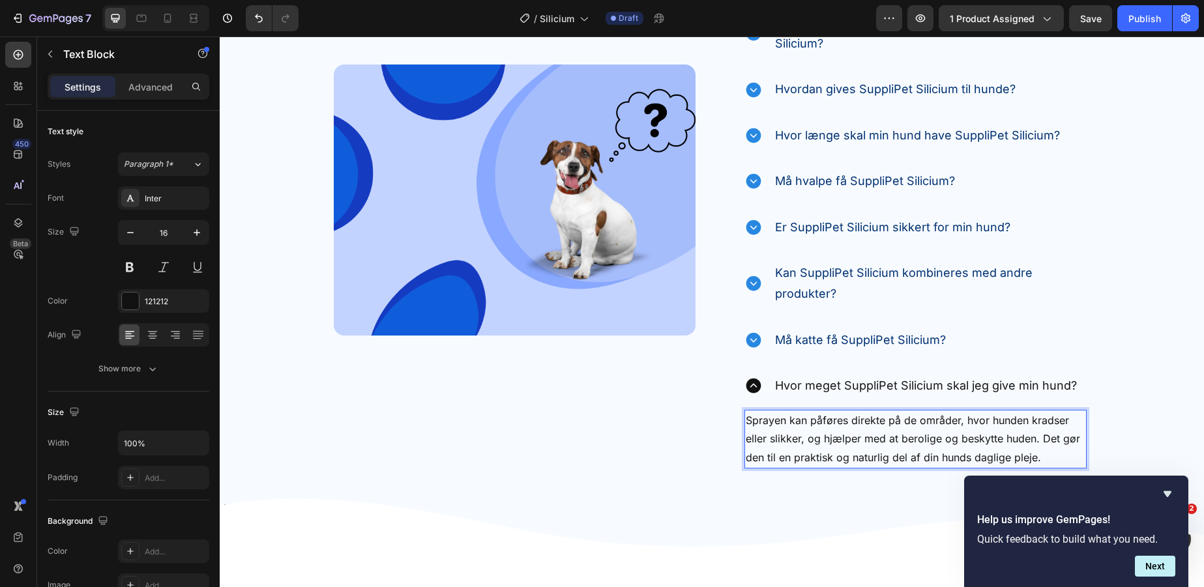
click at [968, 438] on p "Sprayen kan påføres direkte på de områder, hvor hunden kradser eller slikker, o…" at bounding box center [916, 439] width 340 height 56
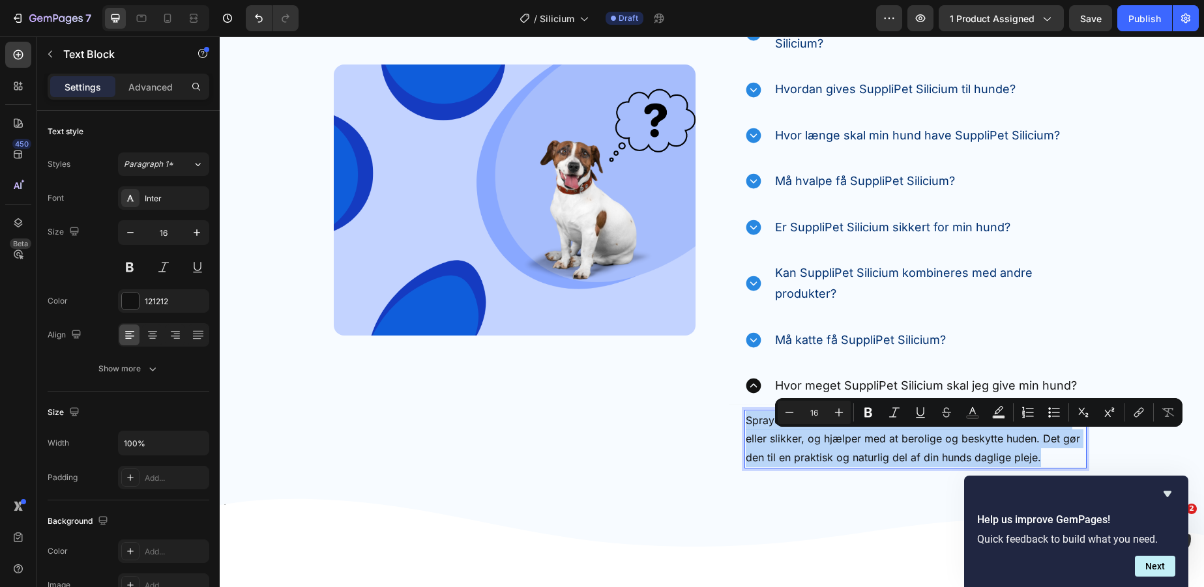
click at [968, 438] on p "Sprayen kan påføres direkte på de områder, hvor hunden kradser eller slikker, o…" at bounding box center [916, 439] width 340 height 56
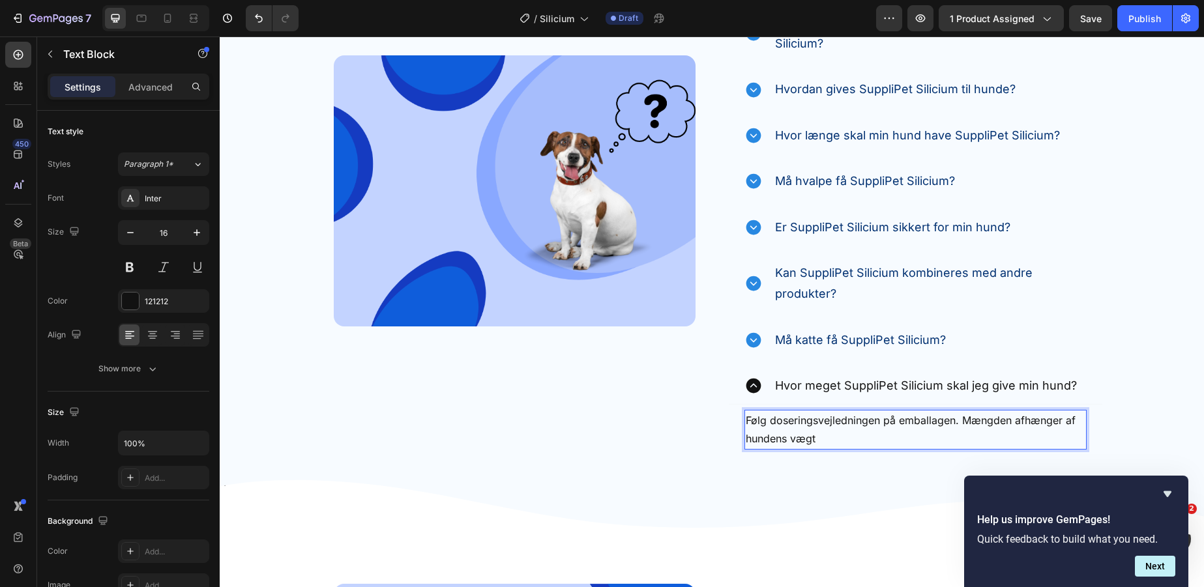
click at [856, 444] on p "Følg doseringsvejledningen på emballagen. Mængden afhænger af hundens vægt" at bounding box center [916, 430] width 340 height 38
click at [962, 419] on p "Følg doseringsvejledningen på emballagen. Mængden afhænger af hundens vægt" at bounding box center [916, 430] width 340 height 38
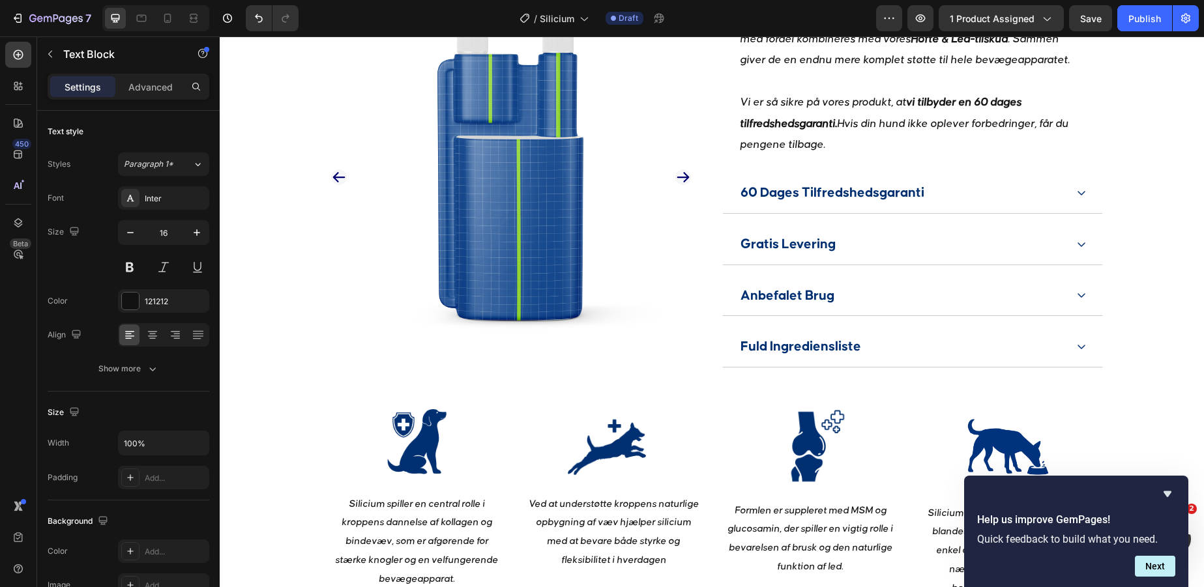
scroll to position [900, 0]
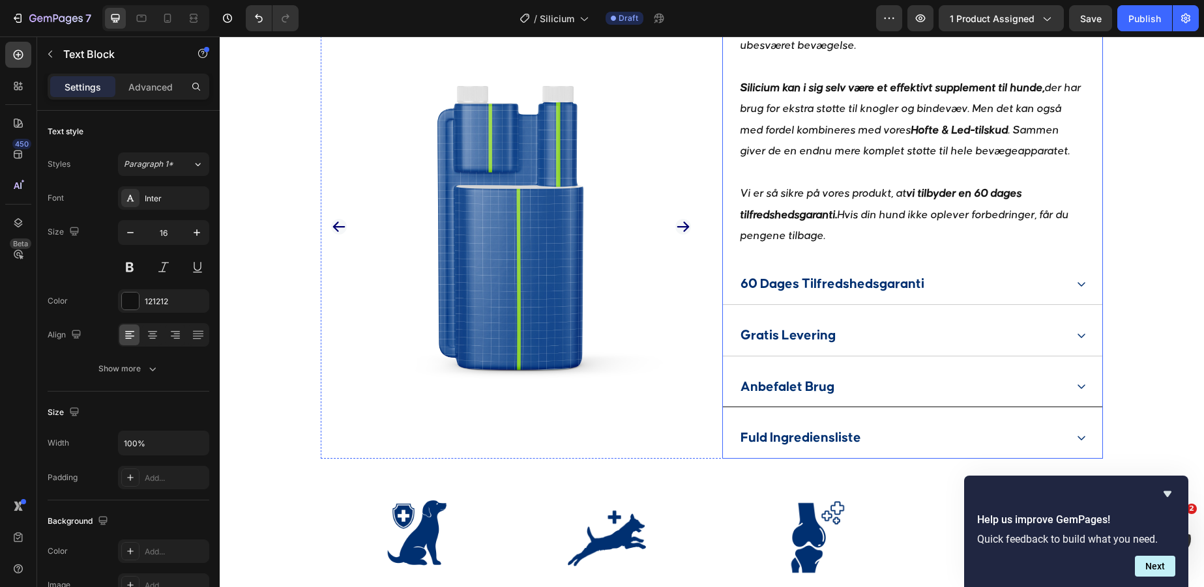
click at [1003, 391] on div "Anbefalet Brug" at bounding box center [902, 387] width 327 height 30
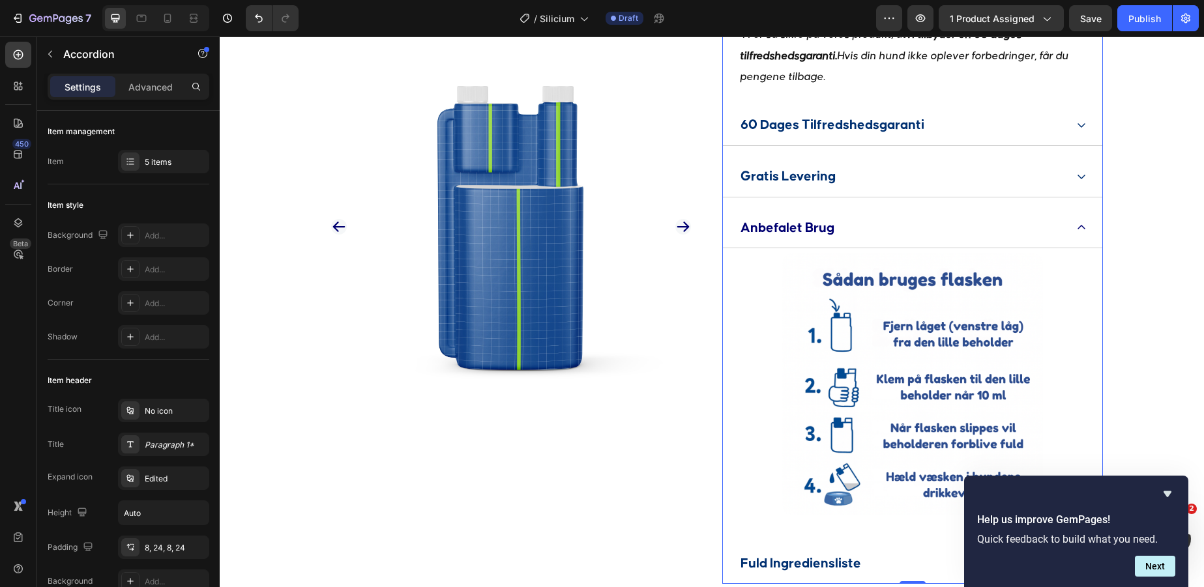
scroll to position [1087, 0]
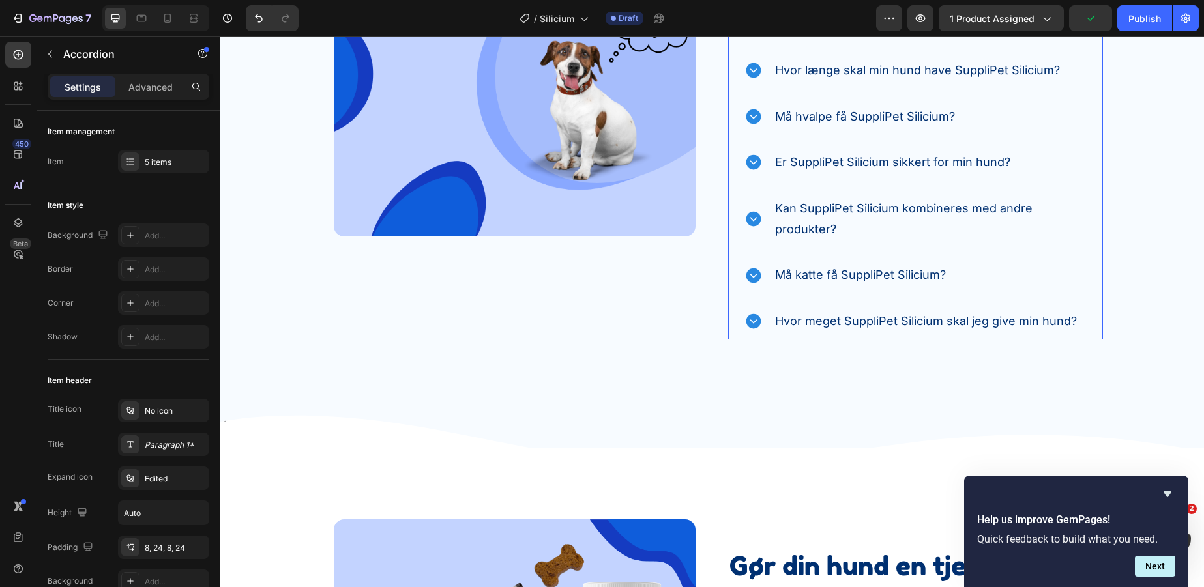
click at [746, 320] on icon at bounding box center [753, 321] width 15 height 15
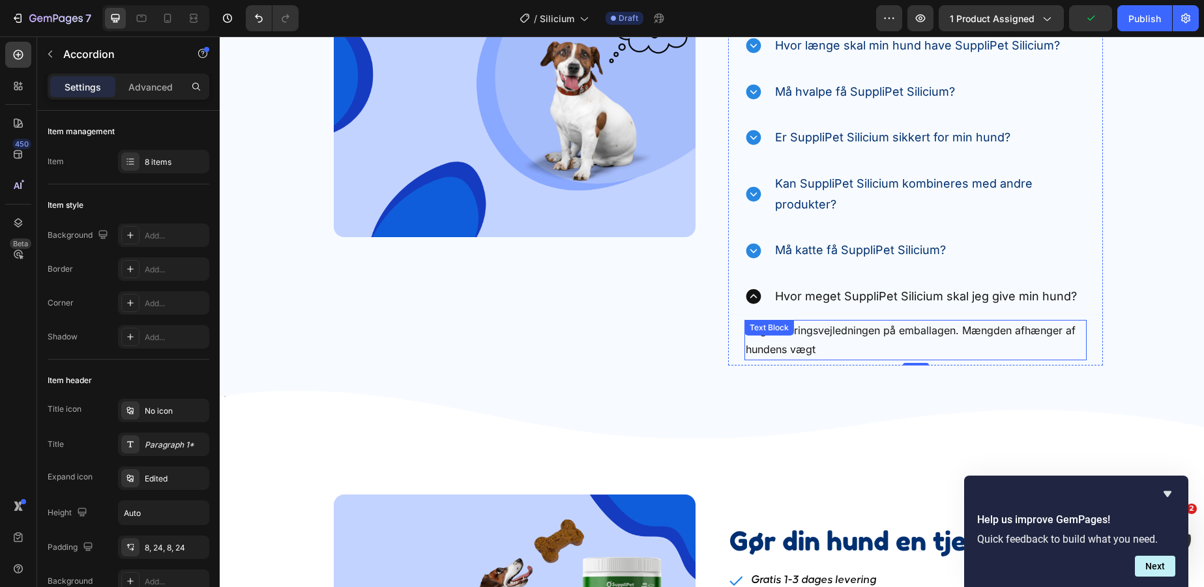
scroll to position [3948, 0]
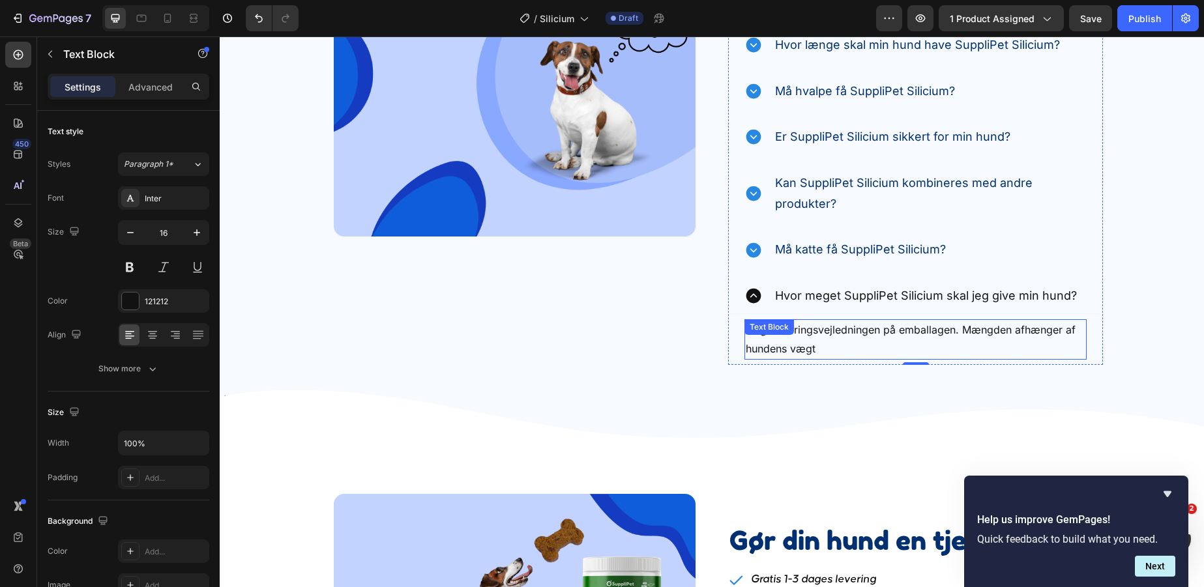
click at [938, 337] on p "Følg doseringsvejledningen på emballagen. Mængden afhænger af hundens vægt" at bounding box center [916, 340] width 340 height 38
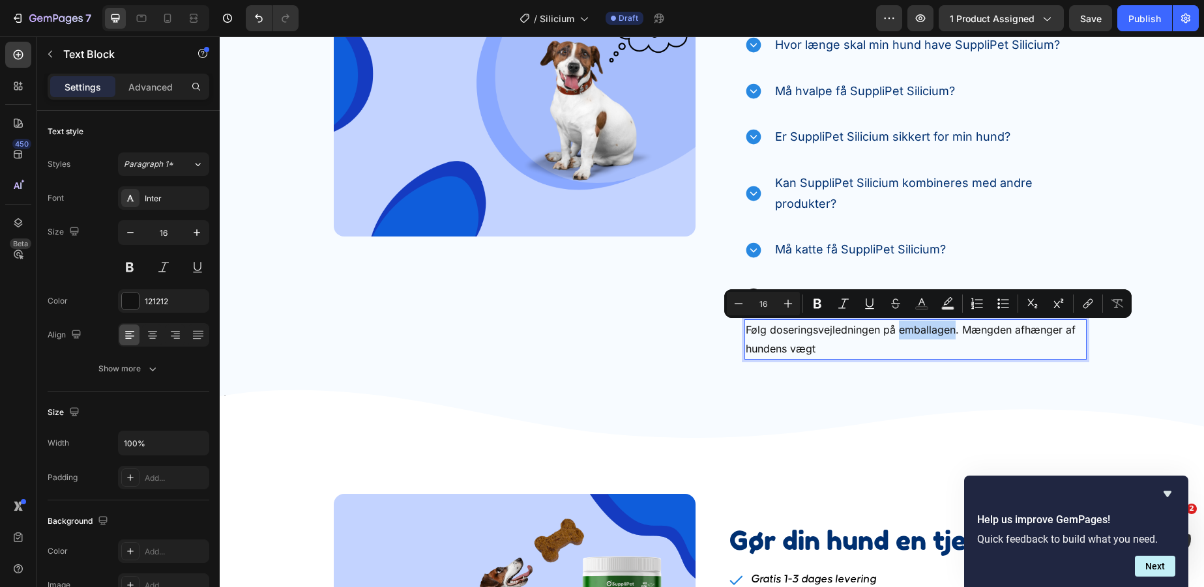
click at [857, 360] on div "Følg doseringsvejledningen på emballagen. Mængden afhænger af hundens vægt Text…" at bounding box center [916, 339] width 374 height 51
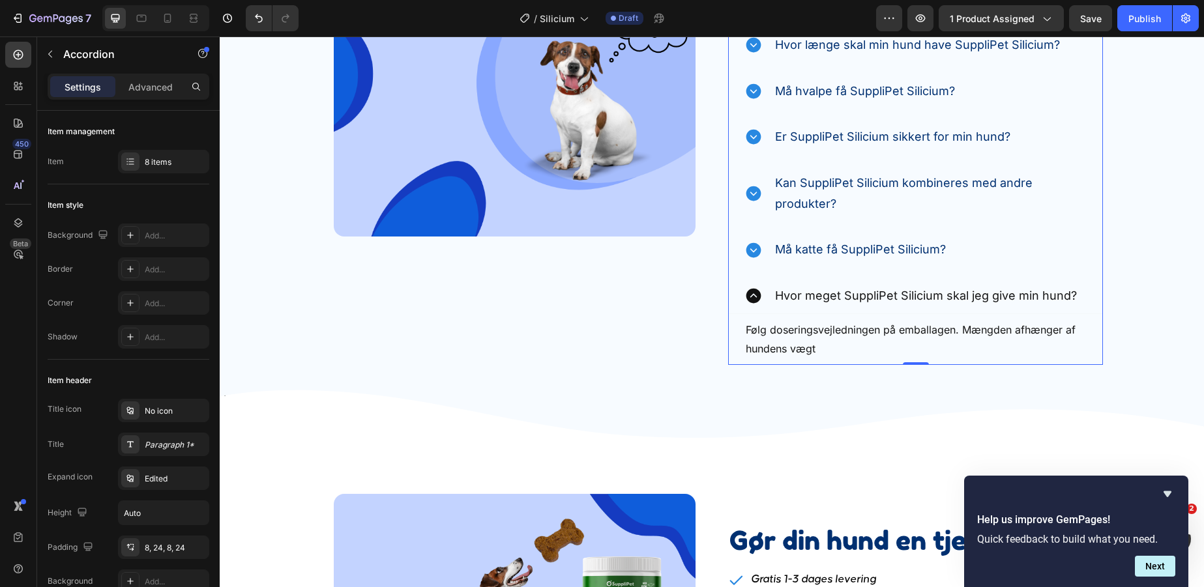
click at [857, 360] on div "Følg doseringsvejledningen på emballagen. Mængden afhænger af hundens vægt Text…" at bounding box center [916, 339] width 374 height 51
click at [838, 348] on p "Følg doseringsvejledningen på emballagen. Mængden afhænger af hundens vægt" at bounding box center [916, 340] width 340 height 38
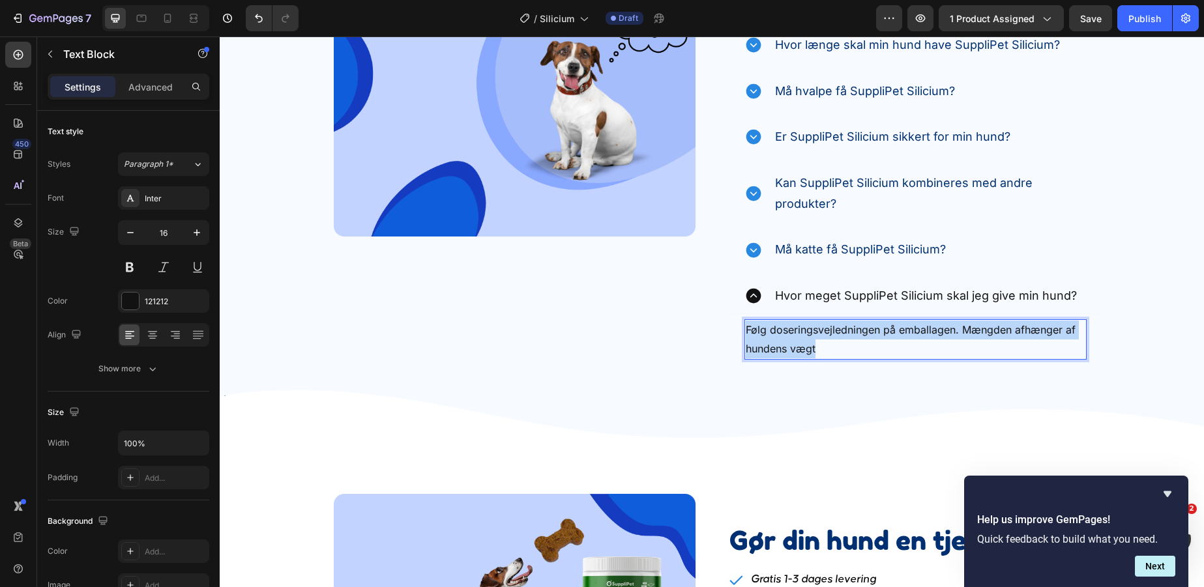
click at [838, 348] on p "Følg doseringsvejledningen på emballagen. Mængden afhænger af hundens vægt" at bounding box center [916, 340] width 340 height 38
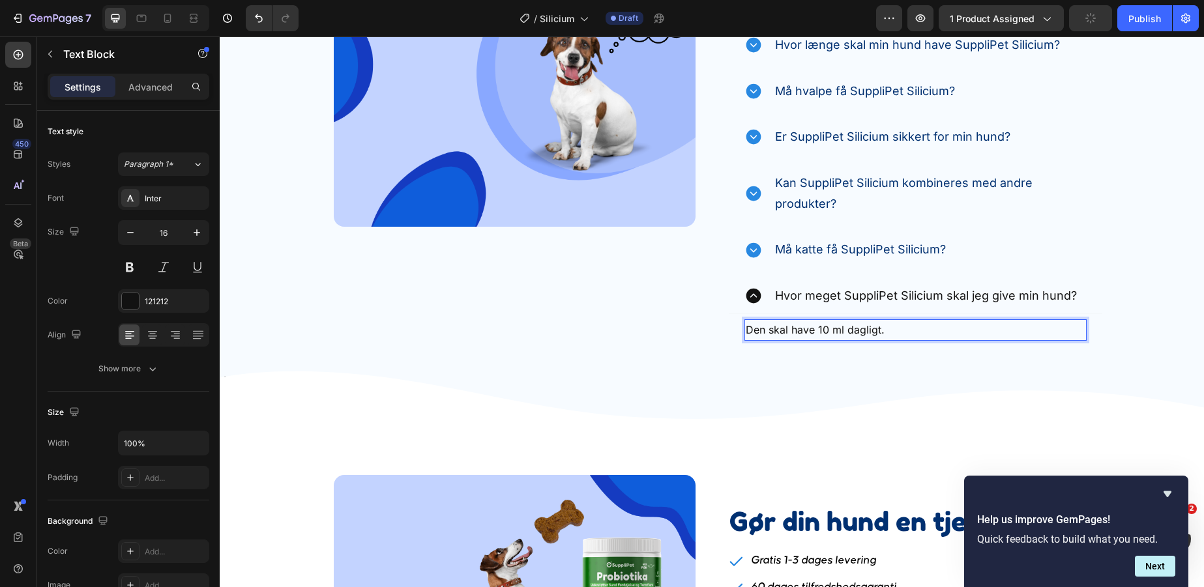
click at [822, 335] on p "Den skal have 10 ml dagligt." at bounding box center [916, 330] width 340 height 19
click at [817, 332] on p "Den skal have 10 ml dagligt." at bounding box center [916, 330] width 340 height 19
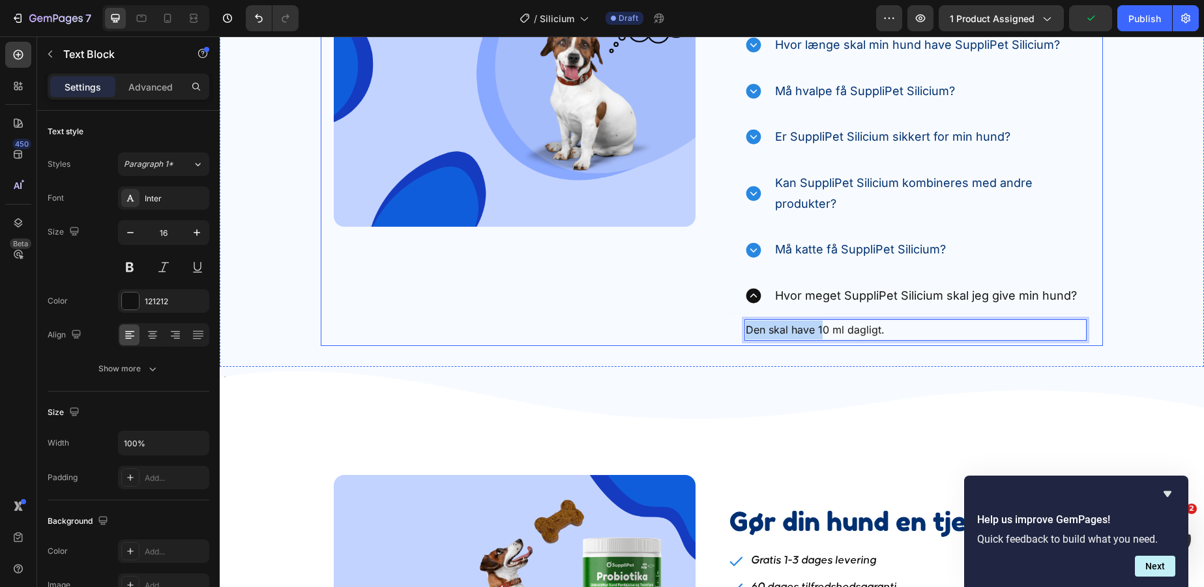
drag, startPoint x: 821, startPoint y: 332, endPoint x: 721, endPoint y: 331, distance: 100.4
click at [721, 331] on div "Image Ofte Stillede Spørgsmål Heading Find de svar, du har brug for lige her. T…" at bounding box center [712, 91] width 782 height 510
click at [840, 344] on div "10 ml dagligt. Text Block 0" at bounding box center [916, 330] width 374 height 32
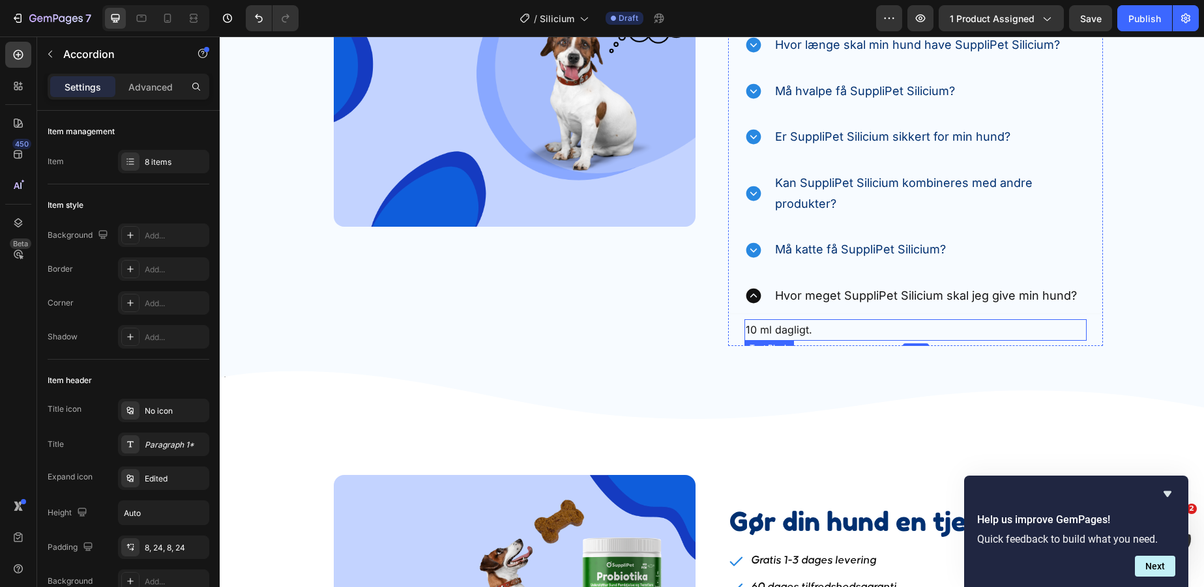
click at [831, 325] on p "10 ml dagligt." at bounding box center [916, 330] width 340 height 19
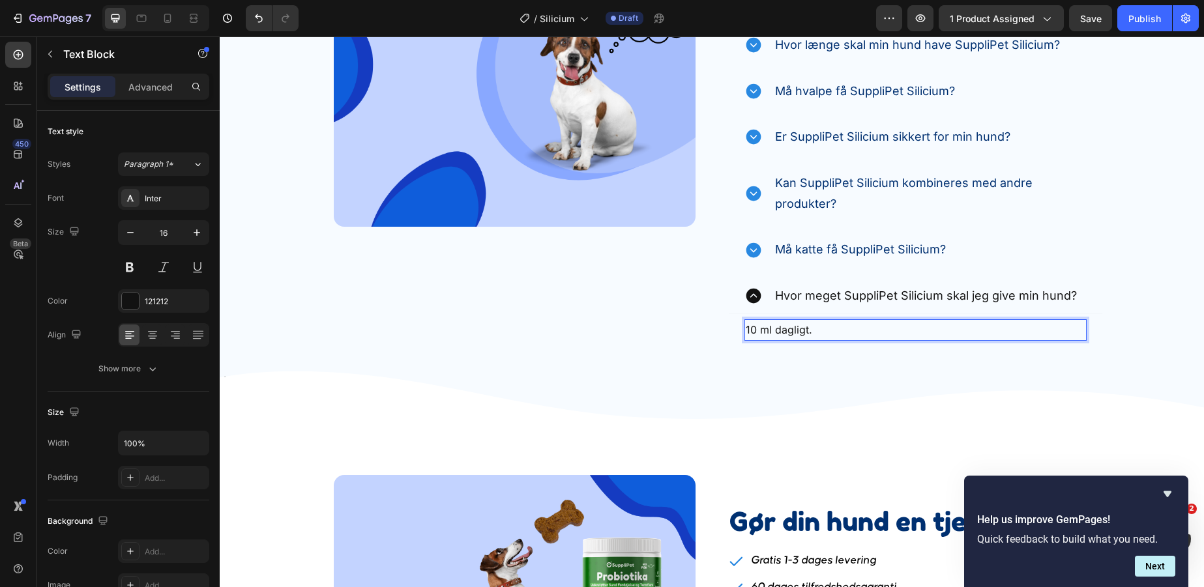
click at [831, 325] on p "10 ml dagligt." at bounding box center [916, 330] width 340 height 19
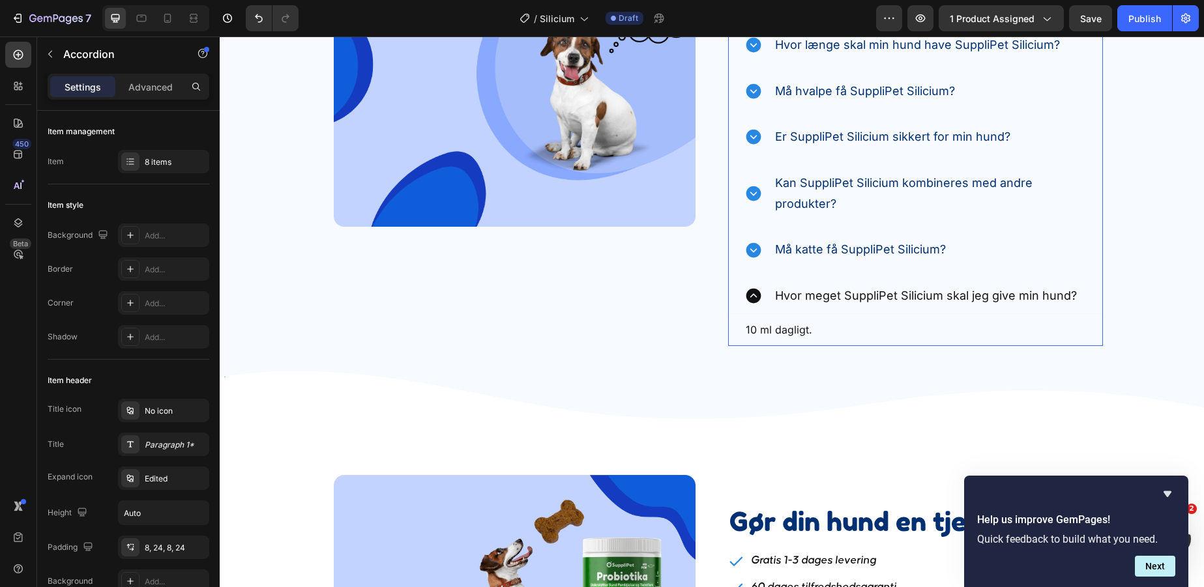
click at [930, 299] on p "Hvor meget SuppliPet Silicium skal jeg give min hund?" at bounding box center [926, 296] width 302 height 21
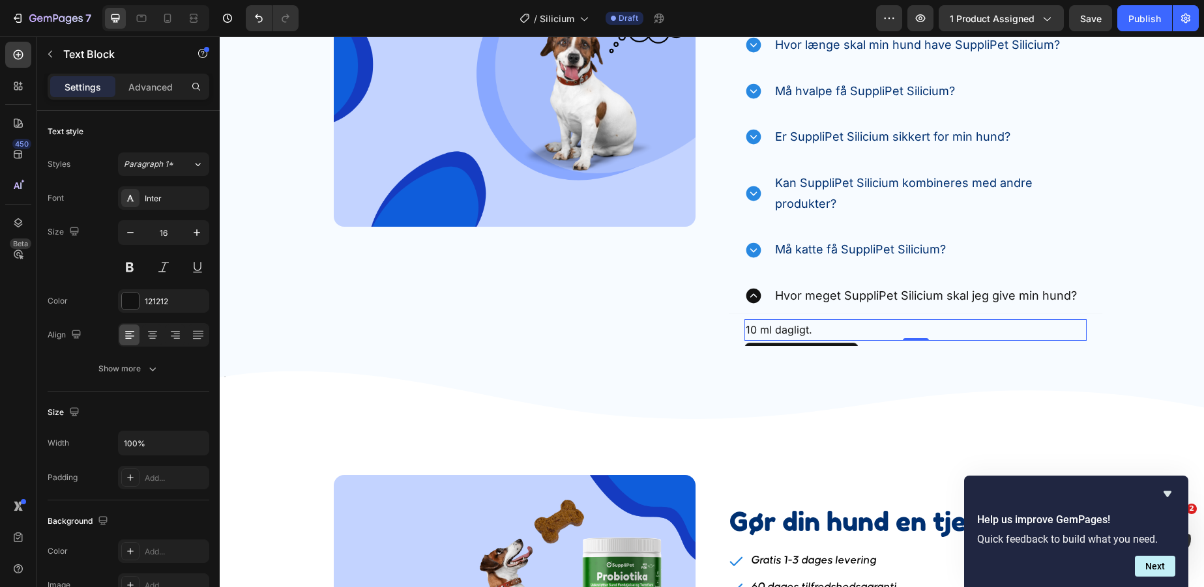
click at [848, 326] on p "10 ml dagligt." at bounding box center [916, 330] width 340 height 19
click at [1060, 289] on p "Hvor meget SuppliPet Silicium skal jeg give min hund?" at bounding box center [926, 296] width 302 height 21
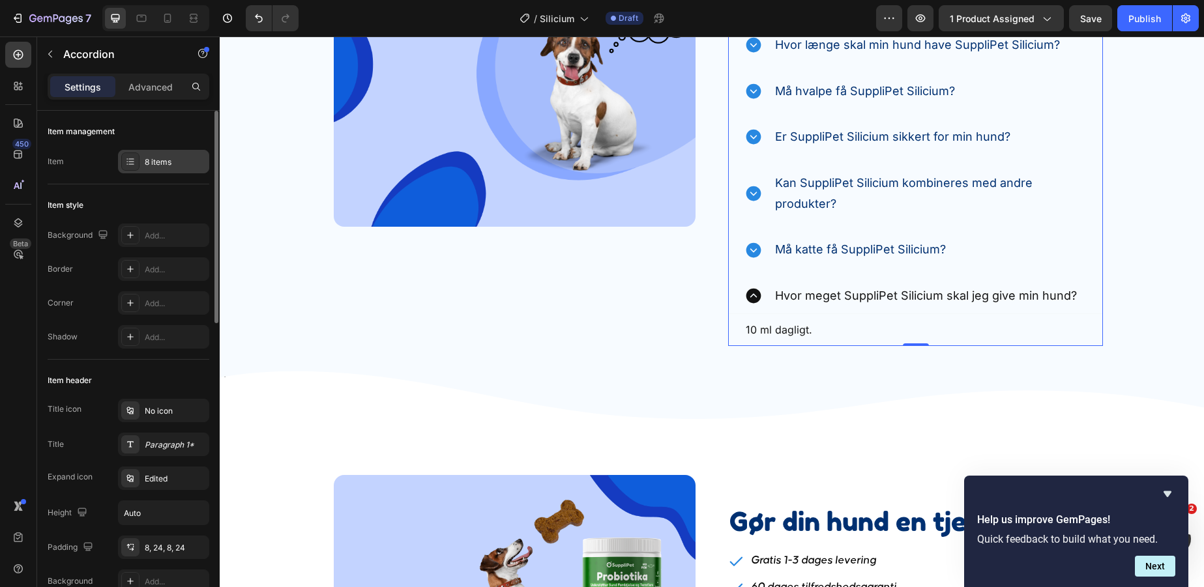
click at [140, 165] on div "8 items" at bounding box center [163, 161] width 91 height 23
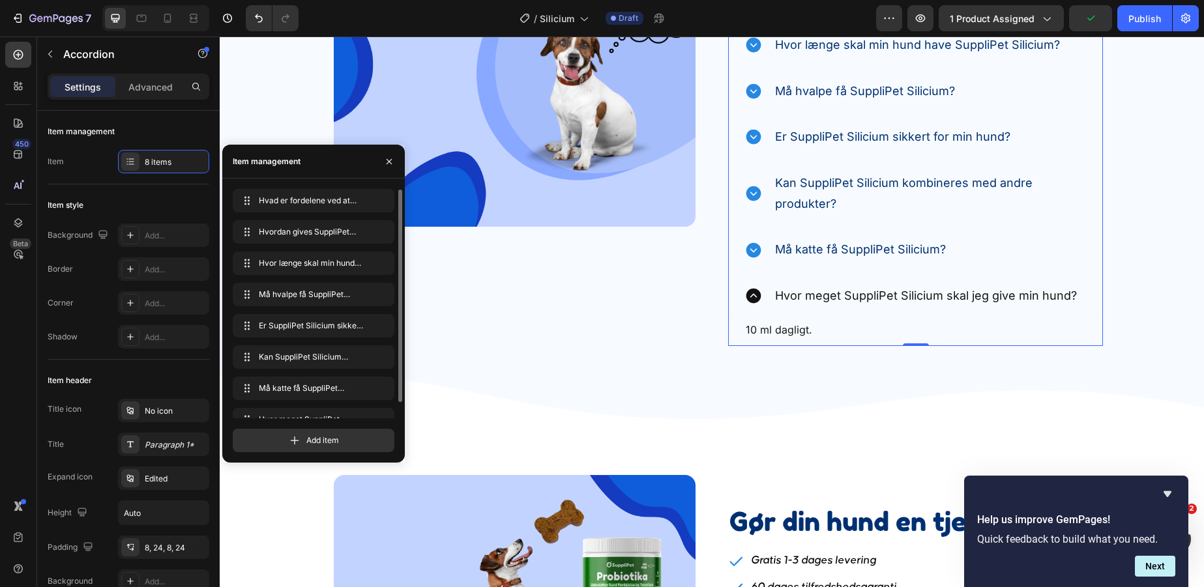
scroll to position [18, 0]
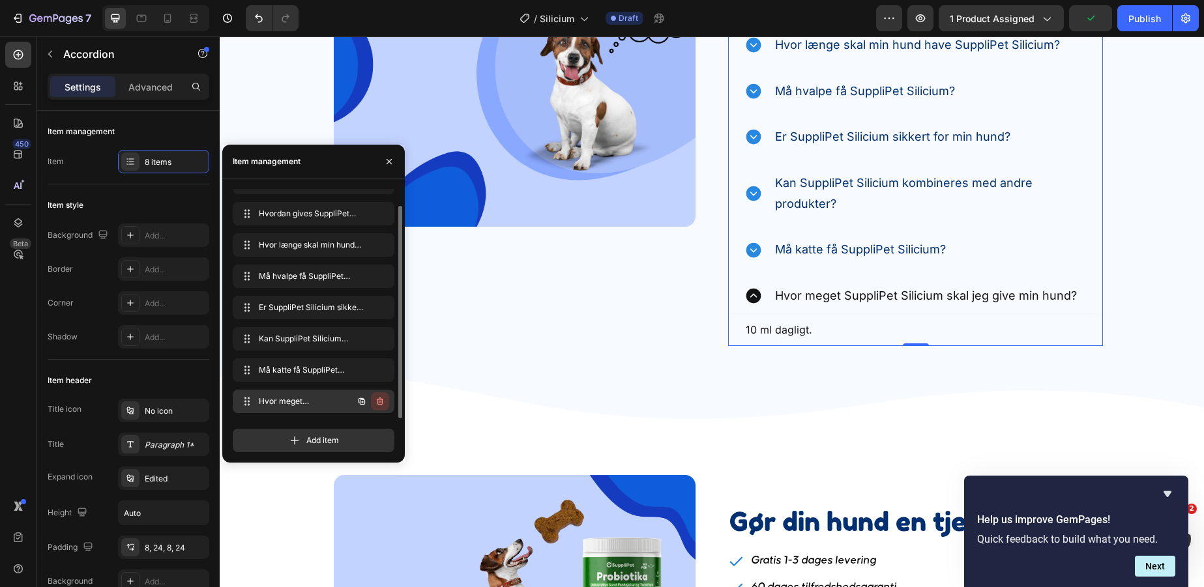
click at [379, 401] on icon "button" at bounding box center [380, 401] width 10 height 10
click at [372, 399] on div "Delete" at bounding box center [371, 402] width 24 height 12
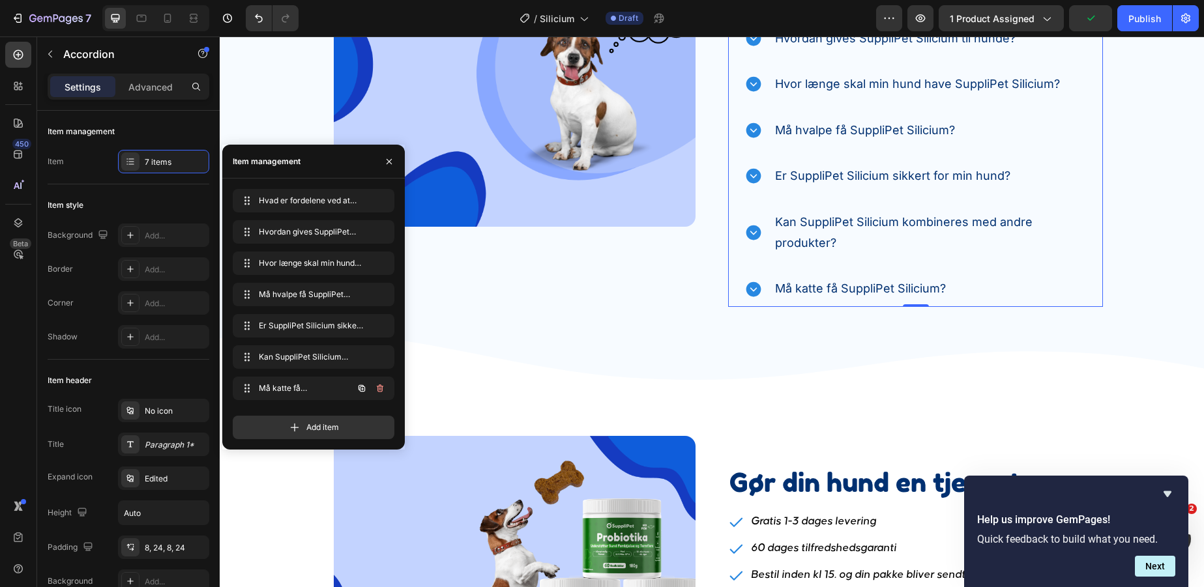
scroll to position [0, 0]
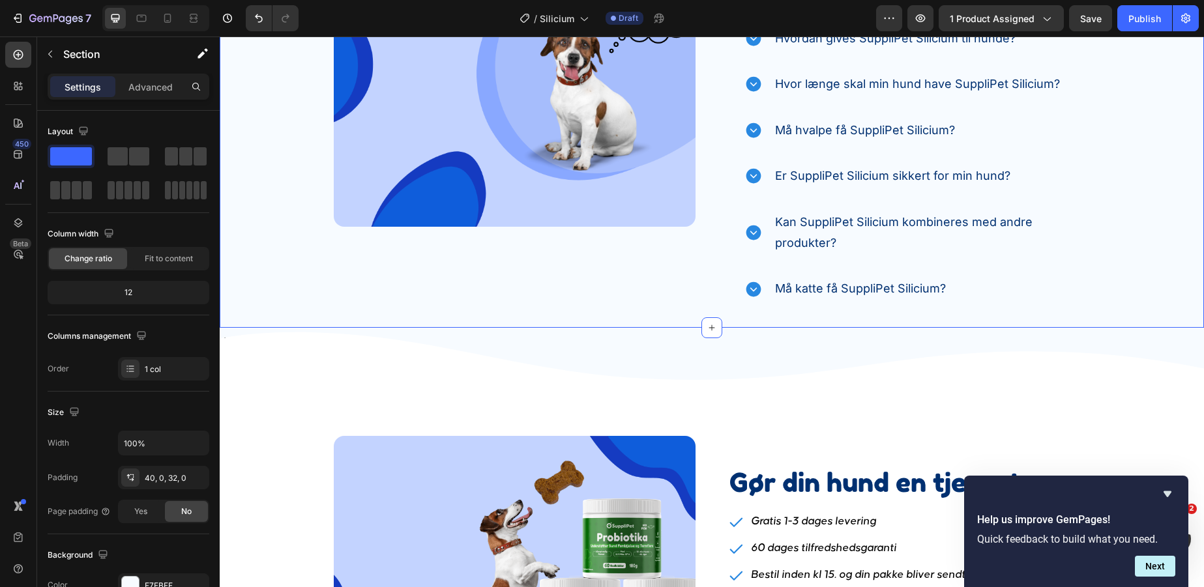
click at [1183, 259] on div "Image Ofte Stillede Spørgsmål Heading Find de svar, du har brug for lige her. T…" at bounding box center [712, 91] width 984 height 432
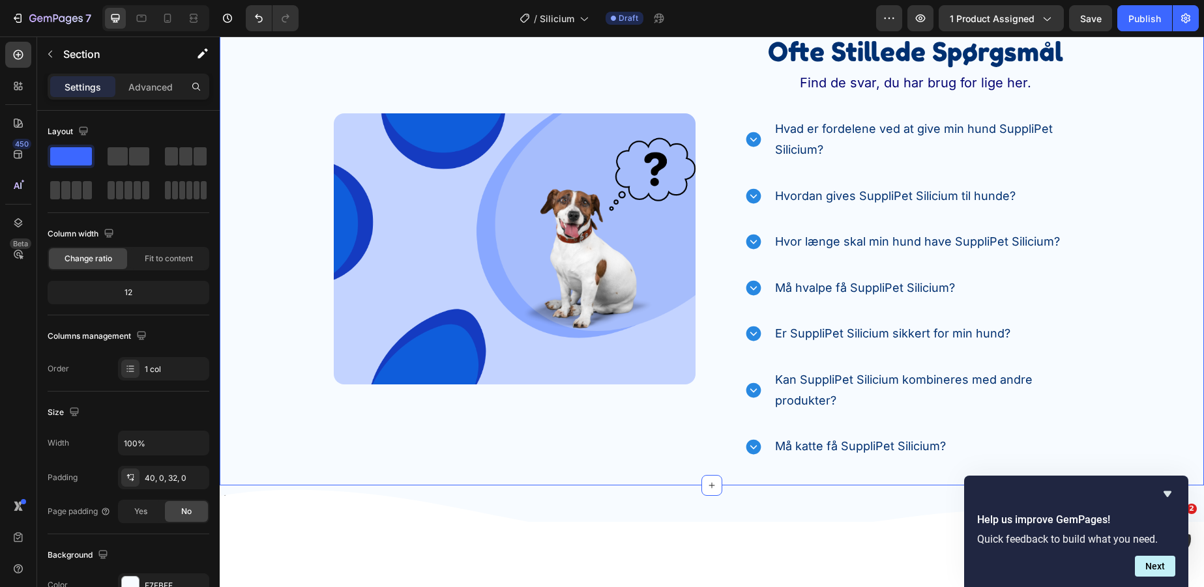
scroll to position [3757, 0]
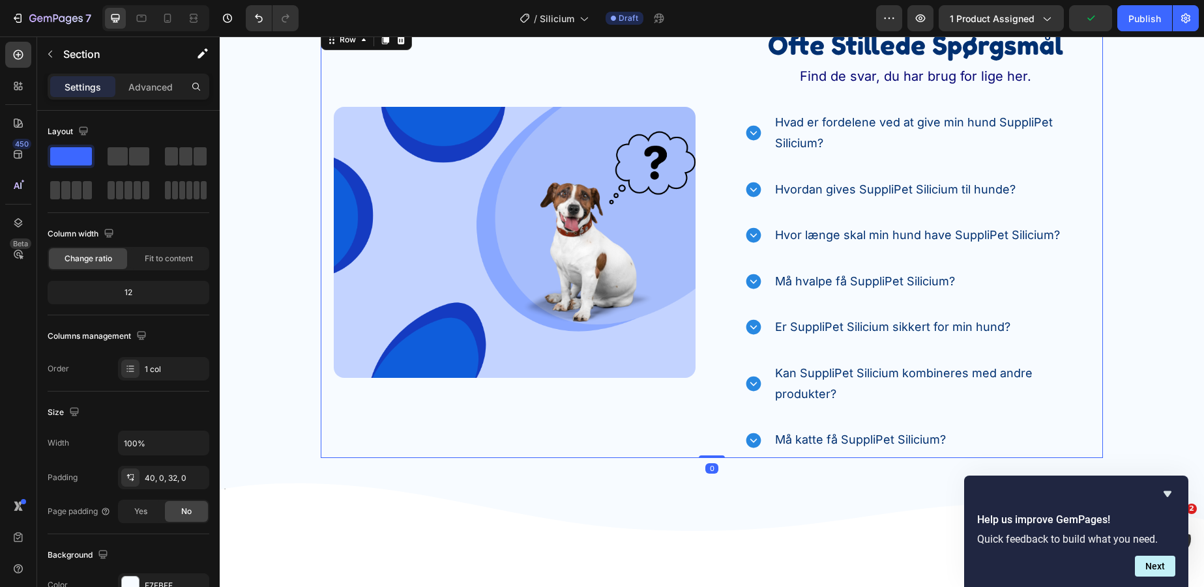
click at [646, 419] on div "Image" at bounding box center [508, 243] width 375 height 432
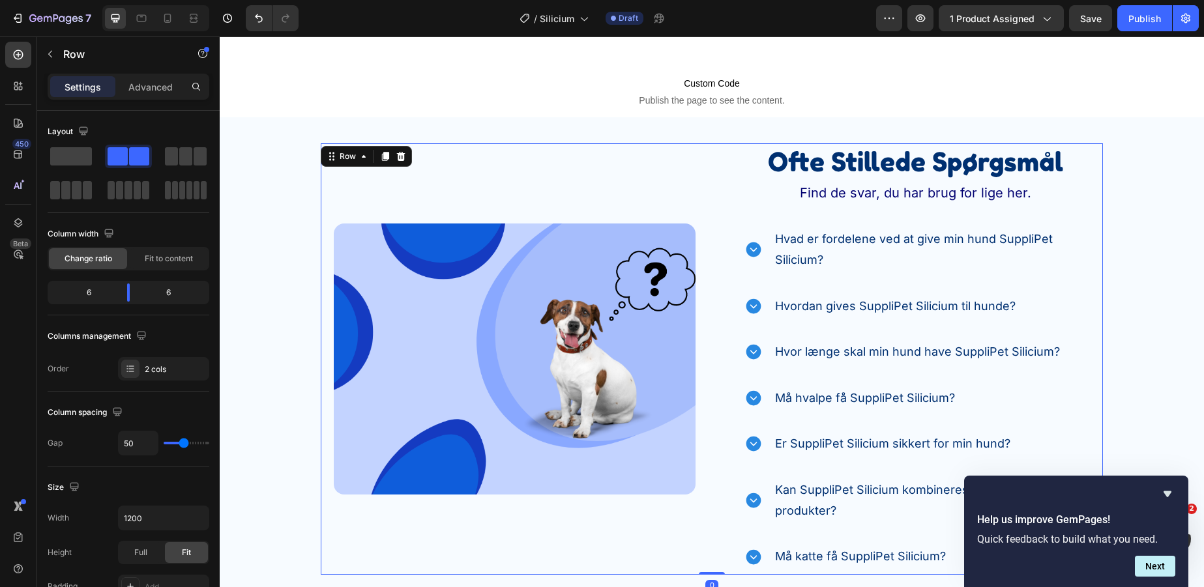
click at [686, 150] on div "Image" at bounding box center [508, 359] width 375 height 432
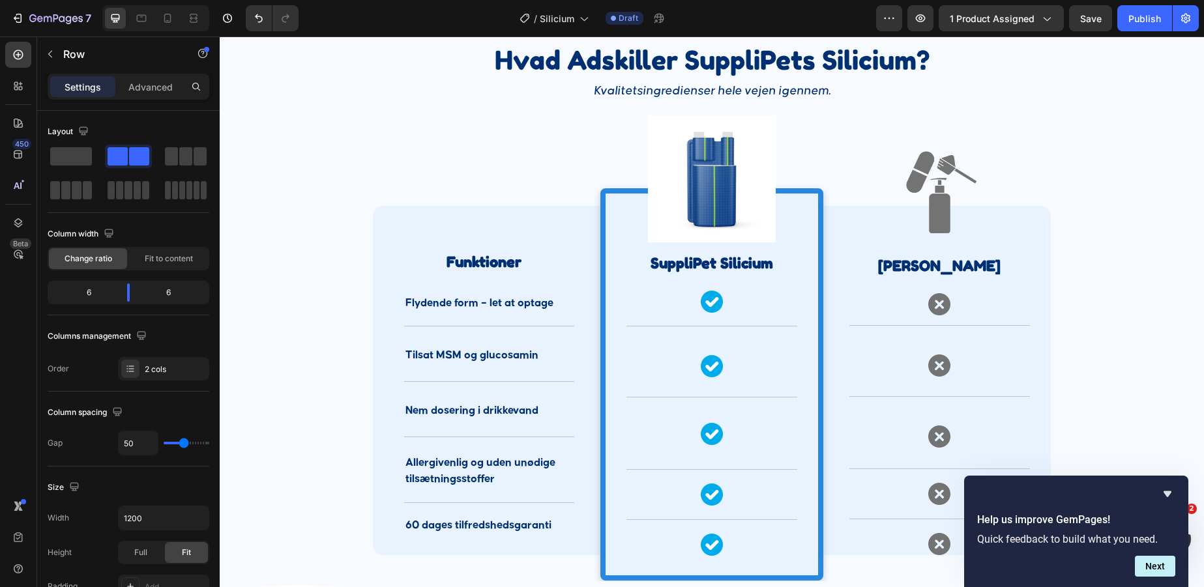
scroll to position [2524, 0]
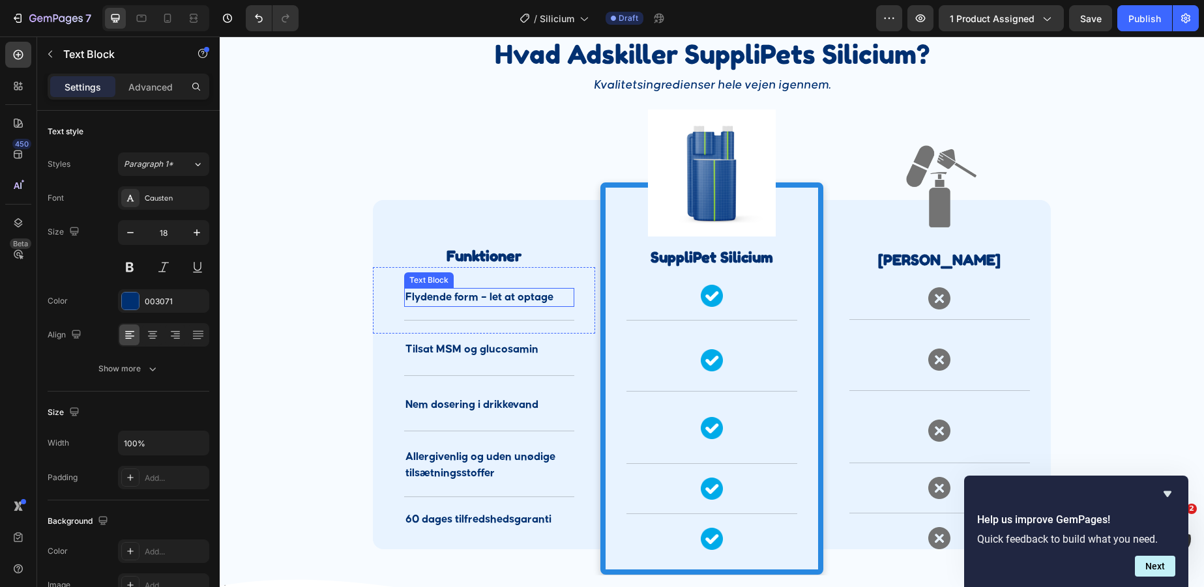
click at [469, 294] on p "Flydende form – let at optage" at bounding box center [490, 297] width 168 height 16
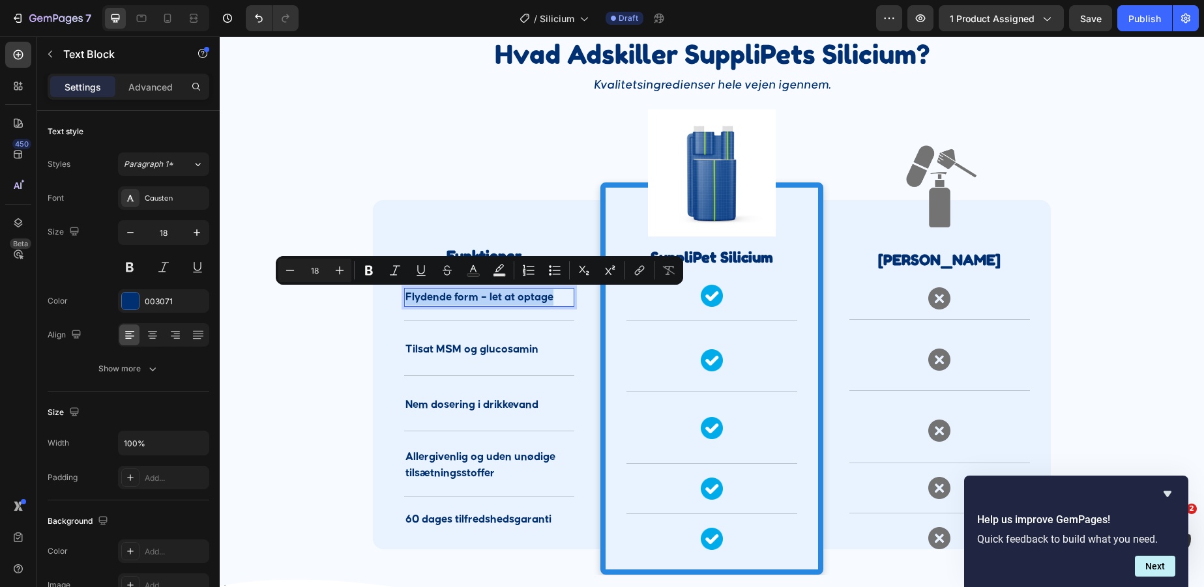
copy p "Flydende form – let at optage"
click at [172, 15] on icon at bounding box center [167, 18] width 13 height 13
type input "14"
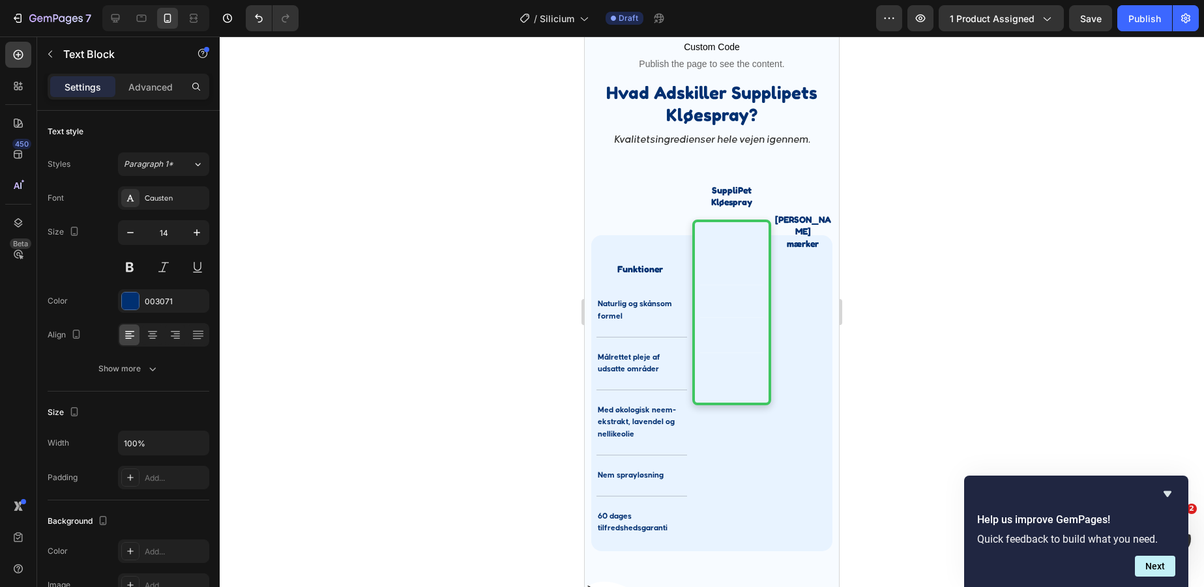
scroll to position [2847, 0]
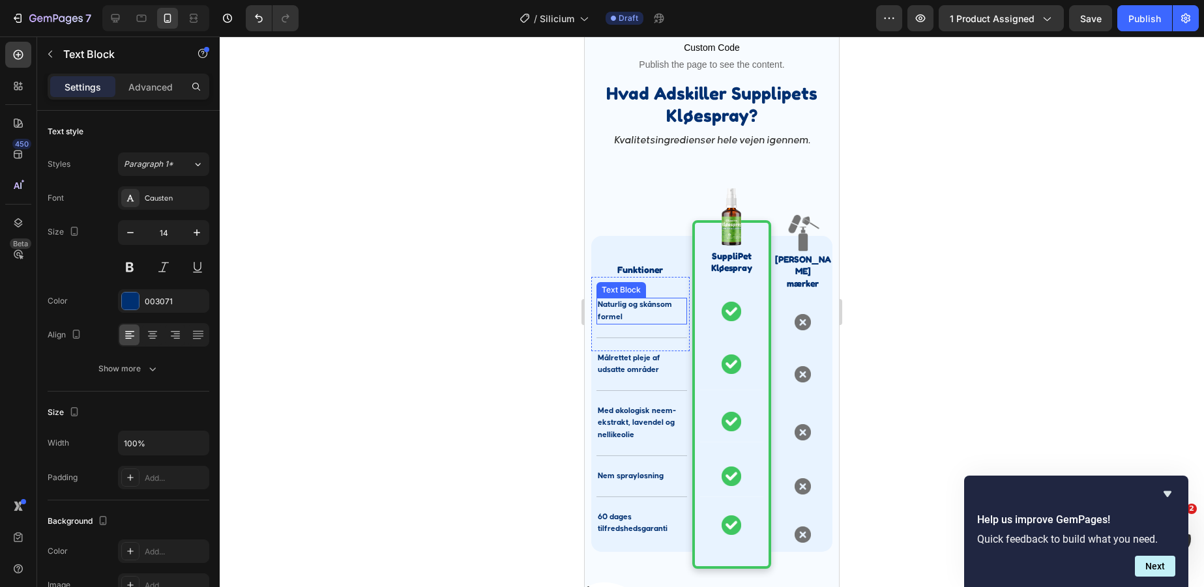
click at [621, 314] on p "Naturlig og skånsom formel" at bounding box center [642, 310] width 88 height 23
click at [111, 15] on icon at bounding box center [115, 18] width 13 height 13
type input "16"
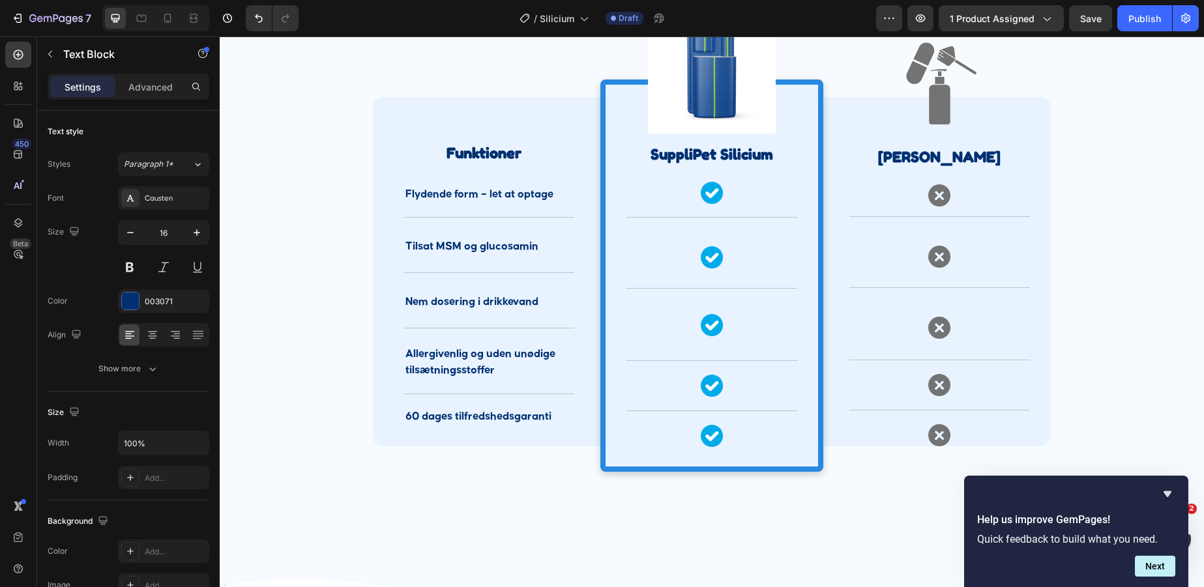
scroll to position [2617, 0]
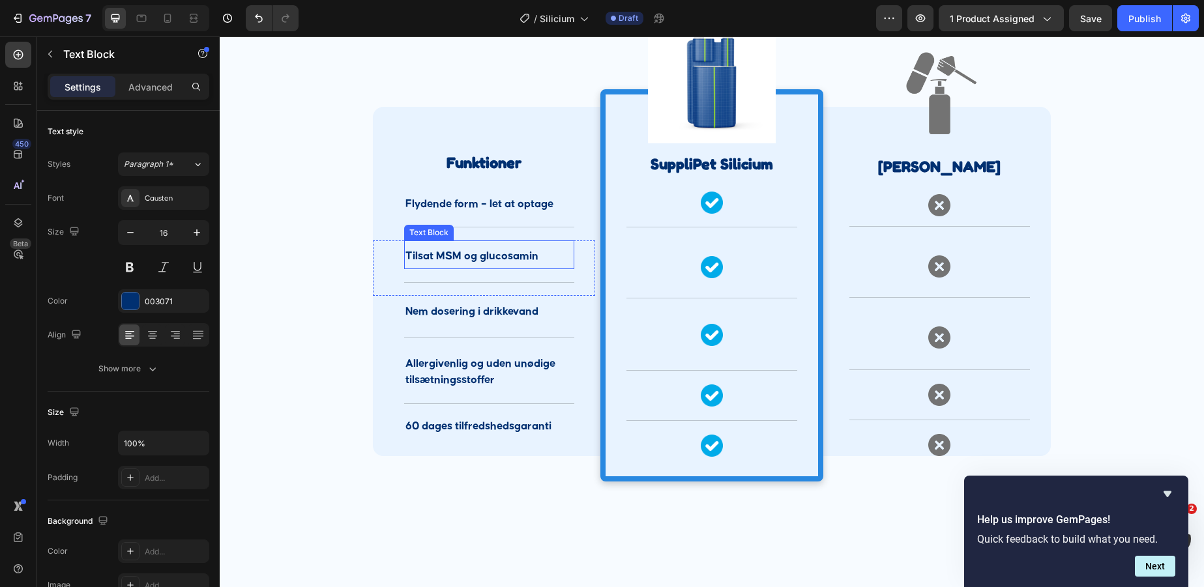
click at [473, 254] on p "Tilsat MSM og glucosamin" at bounding box center [490, 256] width 168 height 16
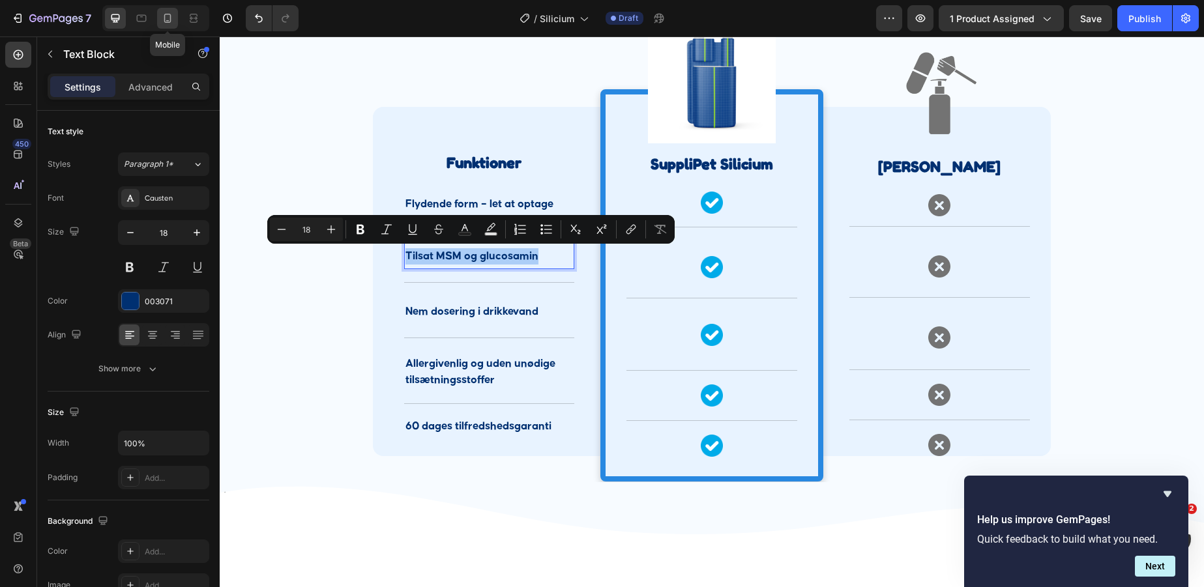
click at [171, 15] on icon at bounding box center [167, 18] width 13 height 13
type input "14"
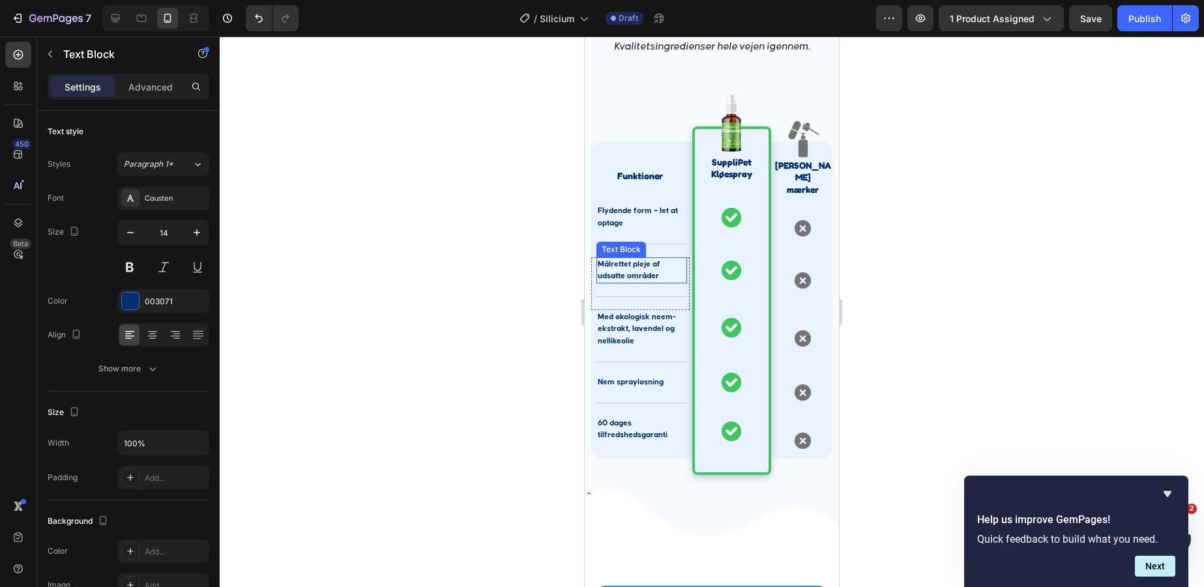
scroll to position [2940, 0]
click at [635, 274] on span "Målrettet pleje af udsatte områder" at bounding box center [629, 271] width 63 height 20
click at [113, 19] on icon at bounding box center [115, 18] width 13 height 13
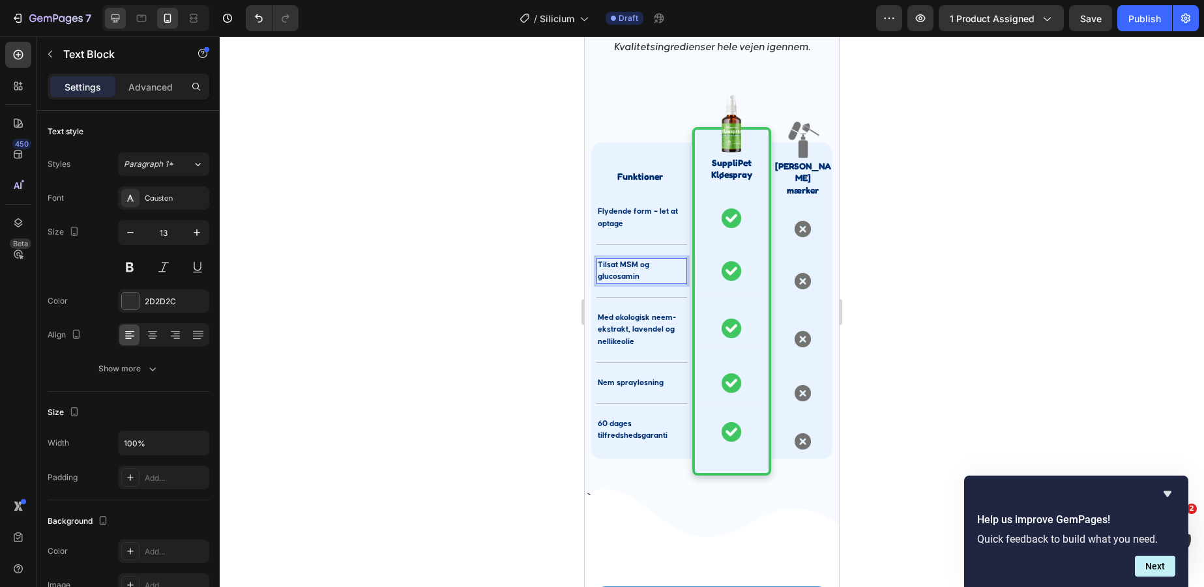
type input "16"
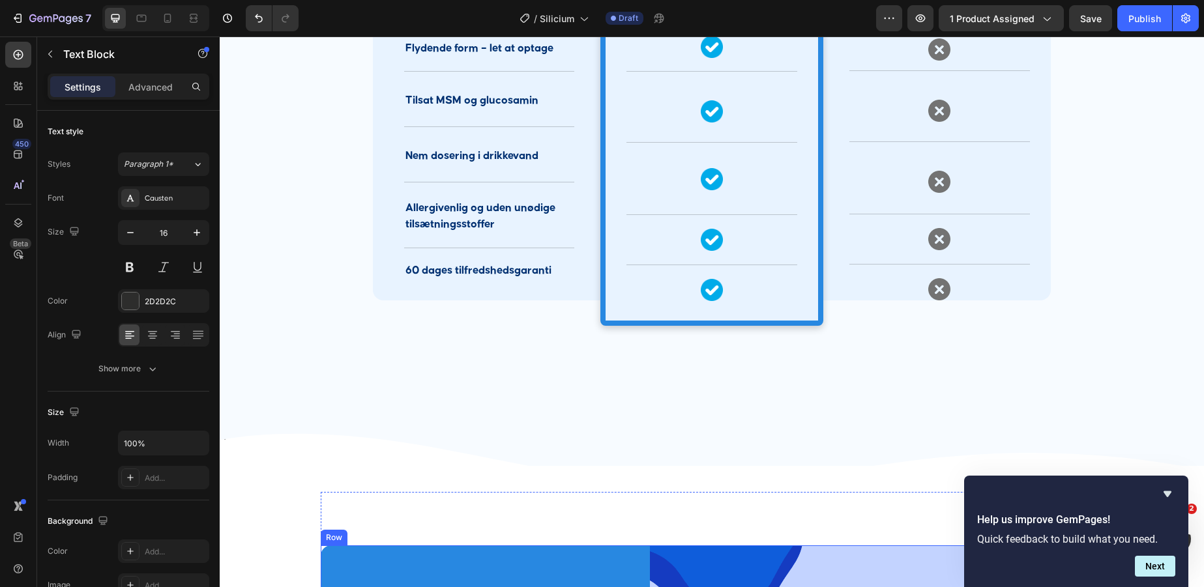
scroll to position [2684, 0]
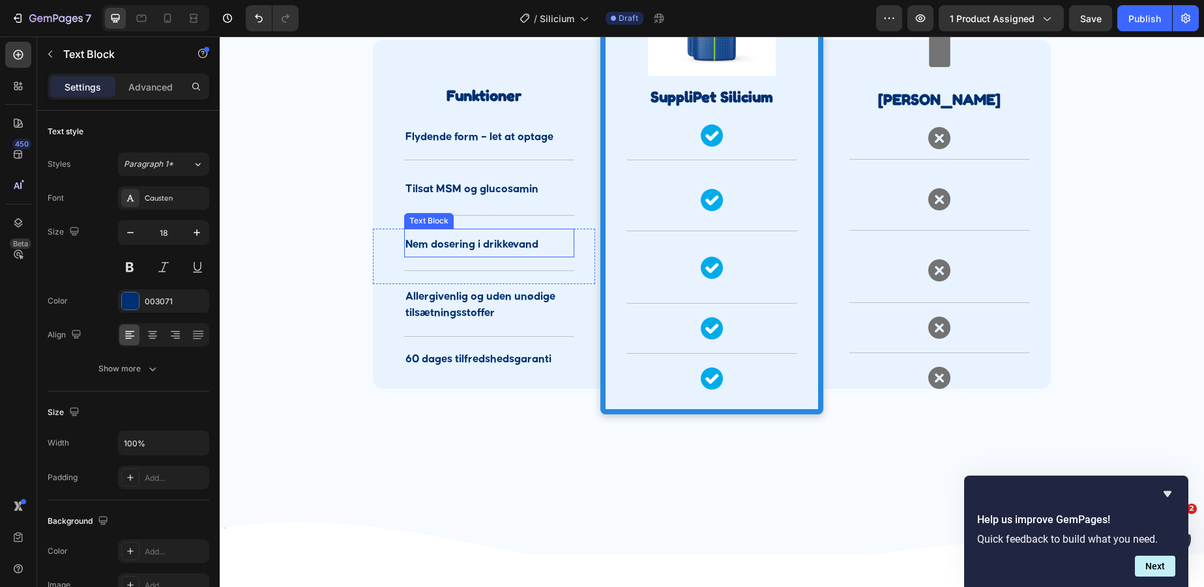
click at [465, 233] on div "Nem dosering i drikkevand Text Block" at bounding box center [489, 243] width 170 height 29
click at [465, 233] on div "Nem dosering i drikkevand Text Block 0" at bounding box center [489, 243] width 170 height 29
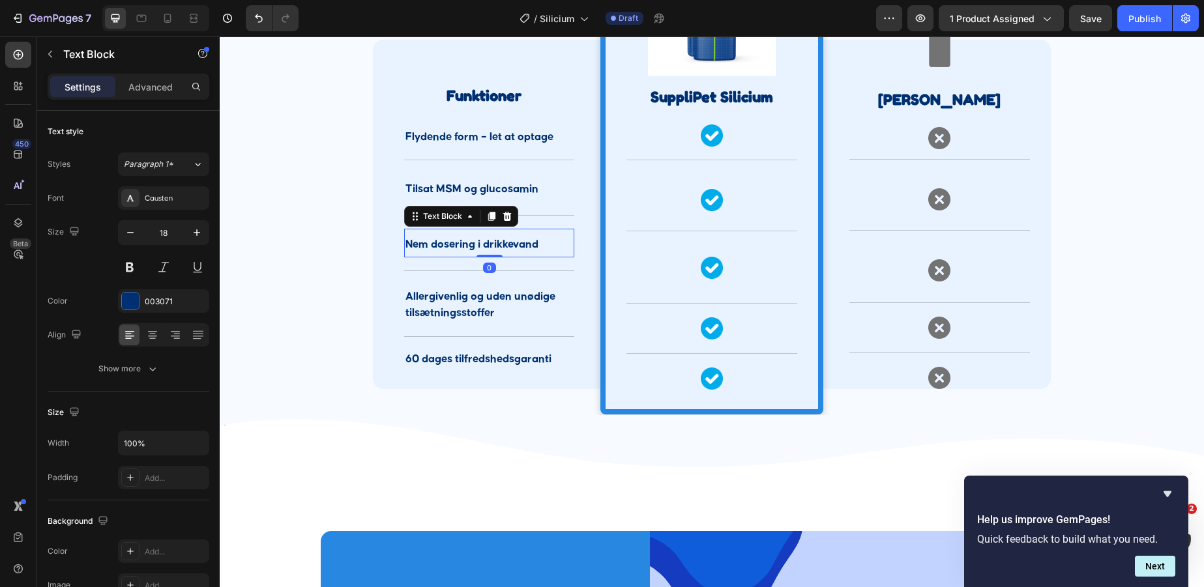
click at [465, 233] on div "Nem dosering i drikkevand Text Block 0" at bounding box center [489, 243] width 170 height 29
click at [466, 250] on p "Nem dosering i drikkevand" at bounding box center [490, 245] width 168 height 16
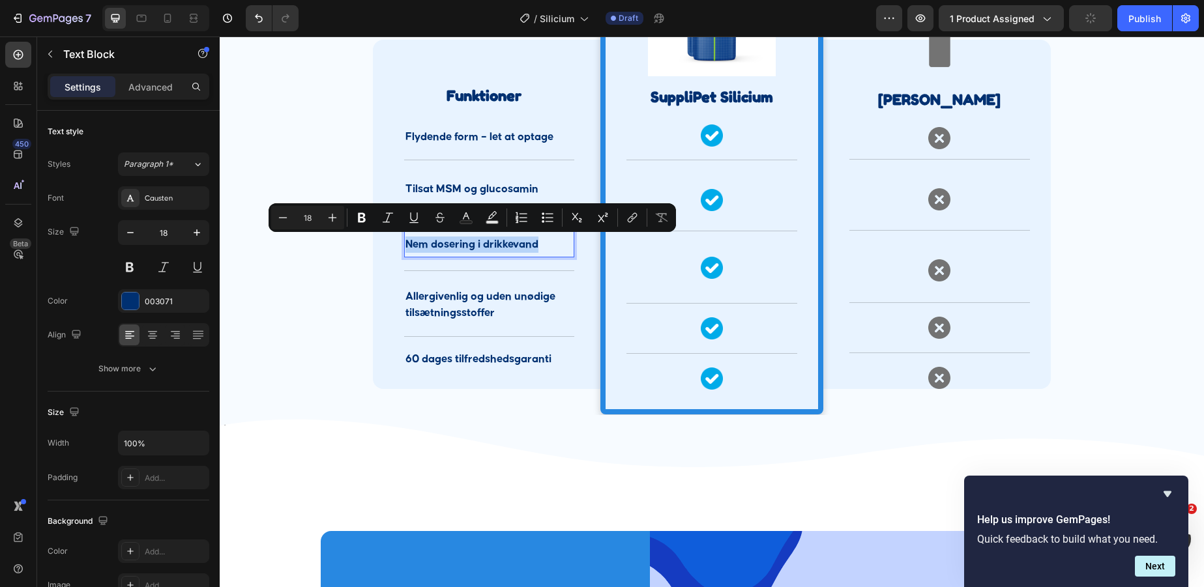
copy p "Nem dosering i drikkevand"
click at [156, 13] on div at bounding box center [155, 18] width 107 height 26
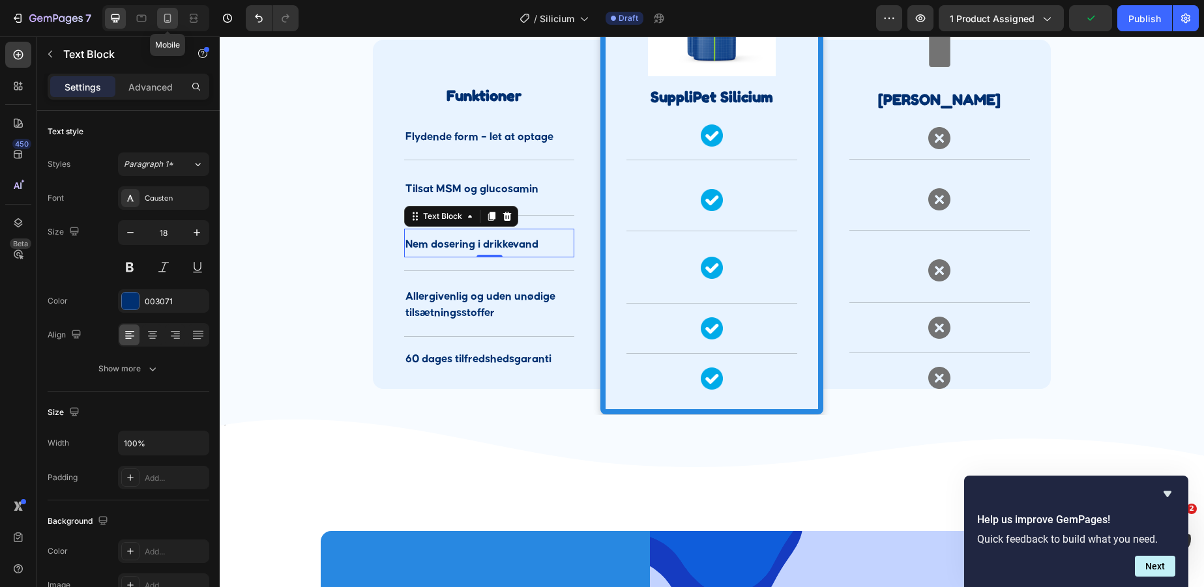
click at [173, 15] on icon at bounding box center [167, 18] width 13 height 13
type input "14"
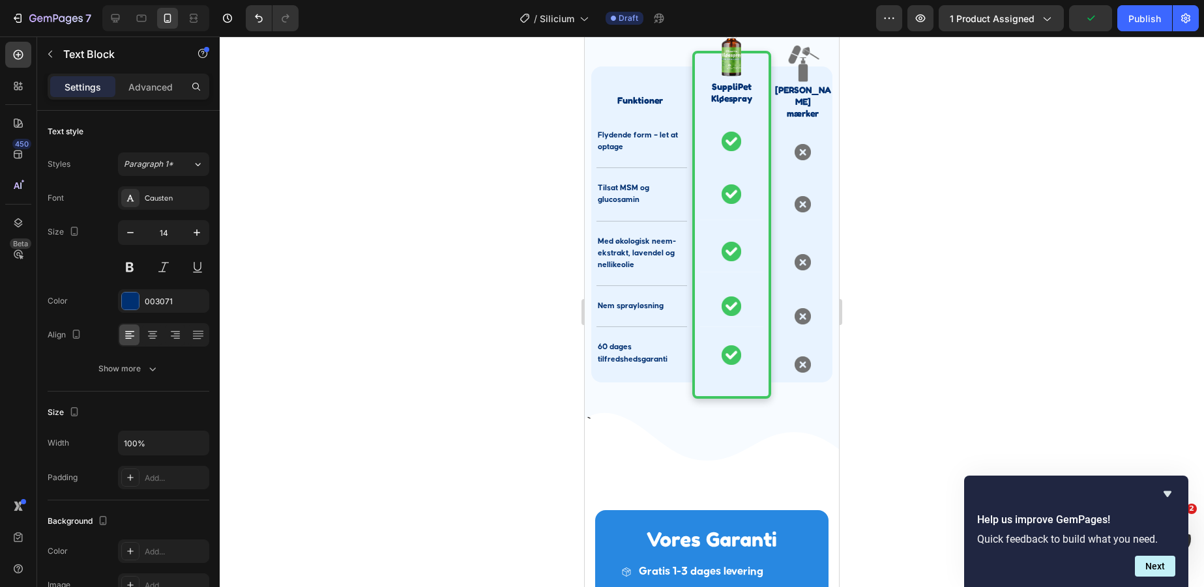
scroll to position [3040, 0]
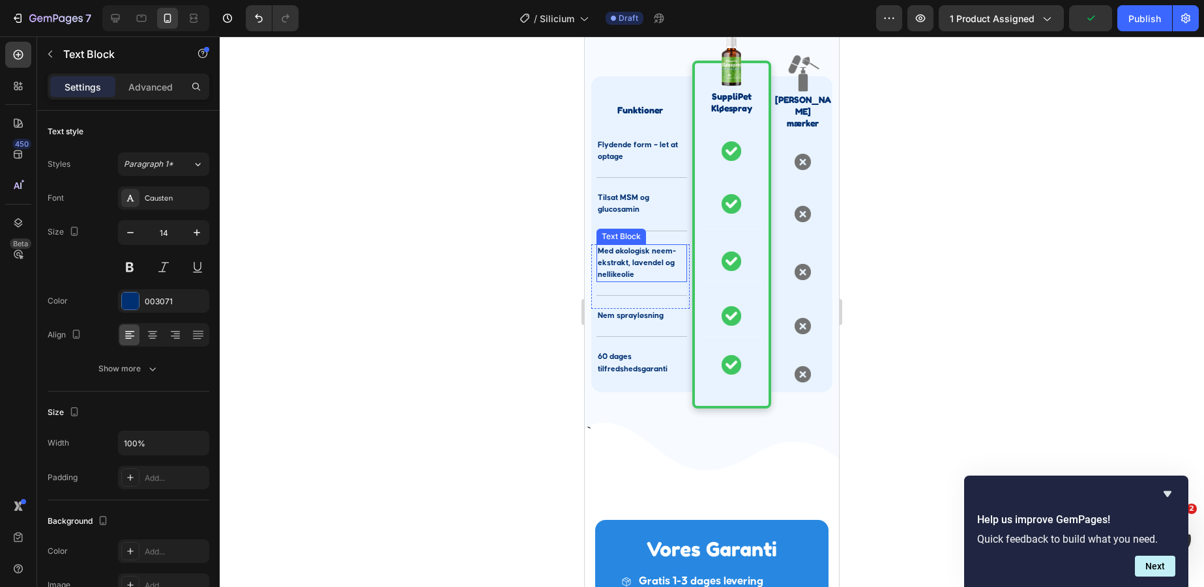
click at [648, 270] on p "Med økologisk neem-ekstrakt, lavendel og nellikeolie" at bounding box center [642, 264] width 88 height 36
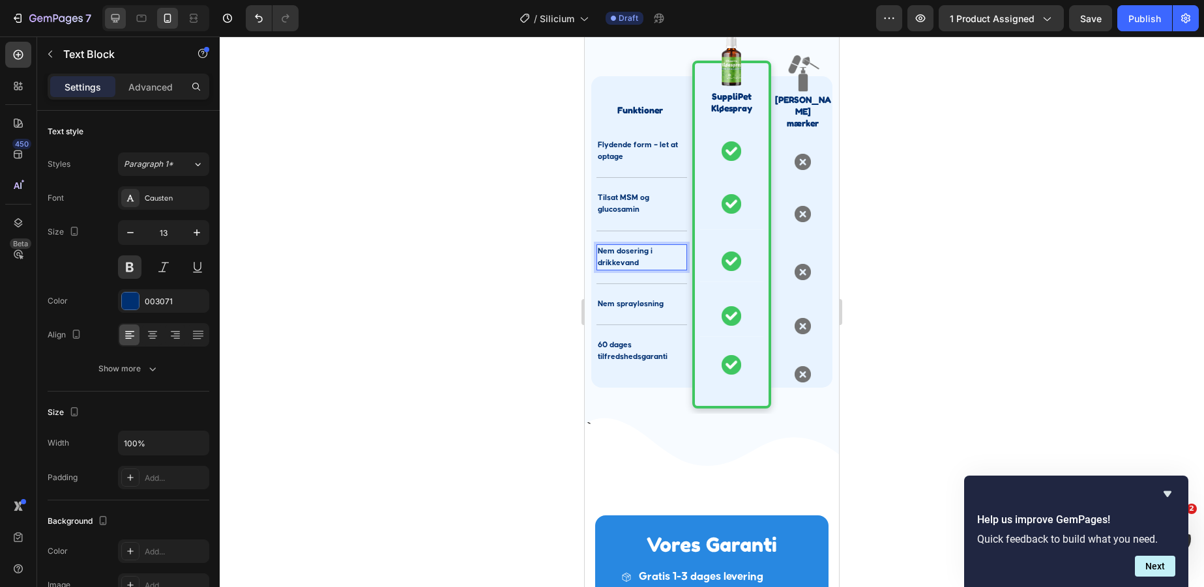
click at [109, 23] on icon at bounding box center [115, 18] width 13 height 13
type input "16"
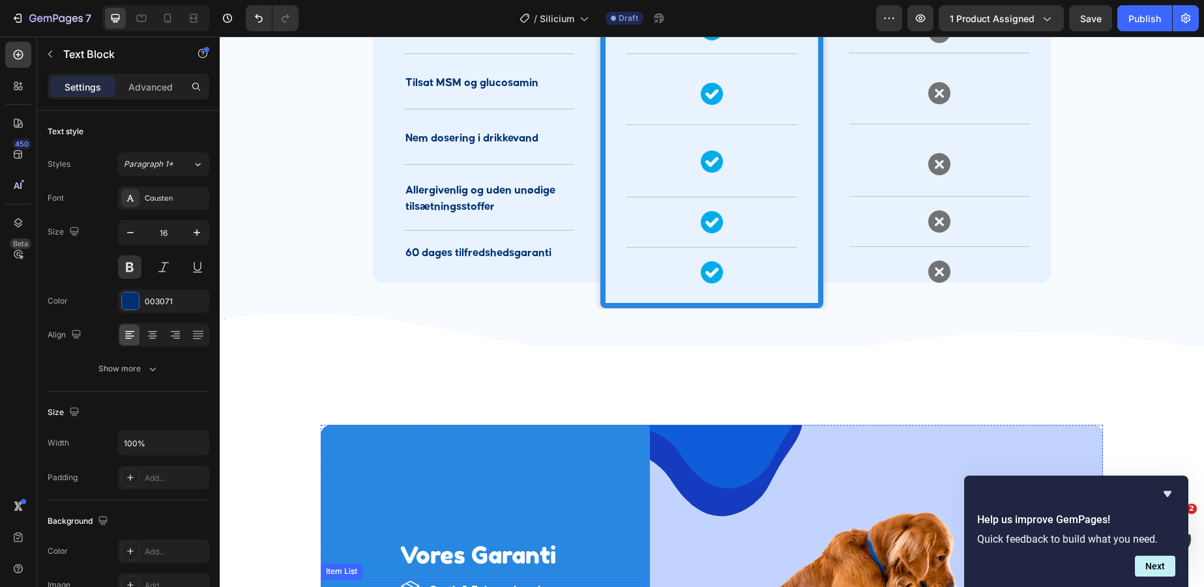
scroll to position [2770, 0]
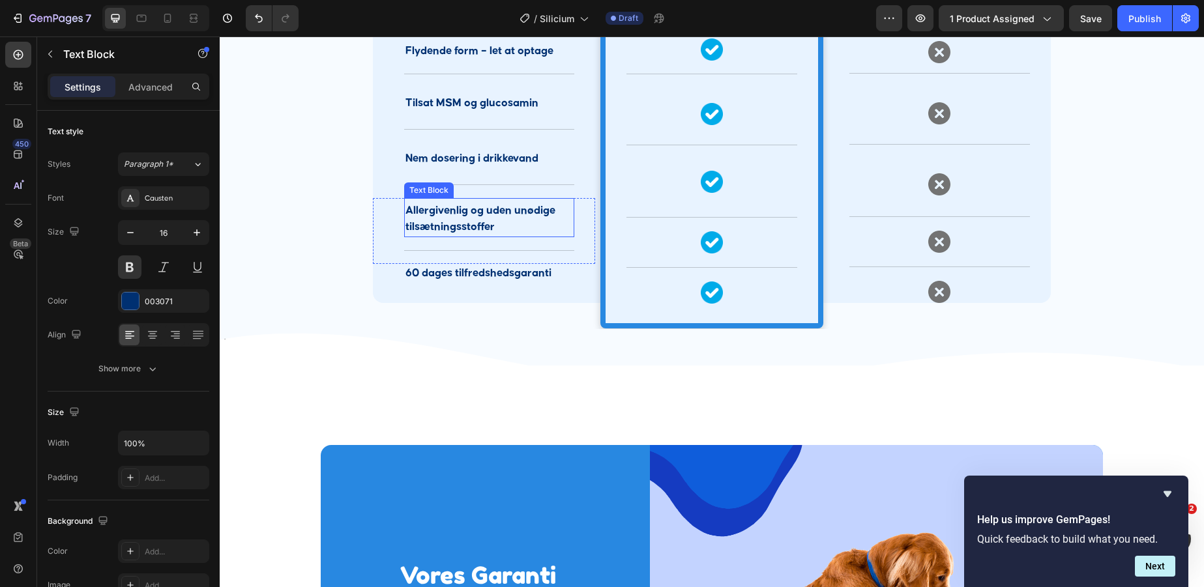
click at [455, 227] on p "Allergivenlig og uden unødige tilsætningsstoffer" at bounding box center [490, 219] width 168 height 33
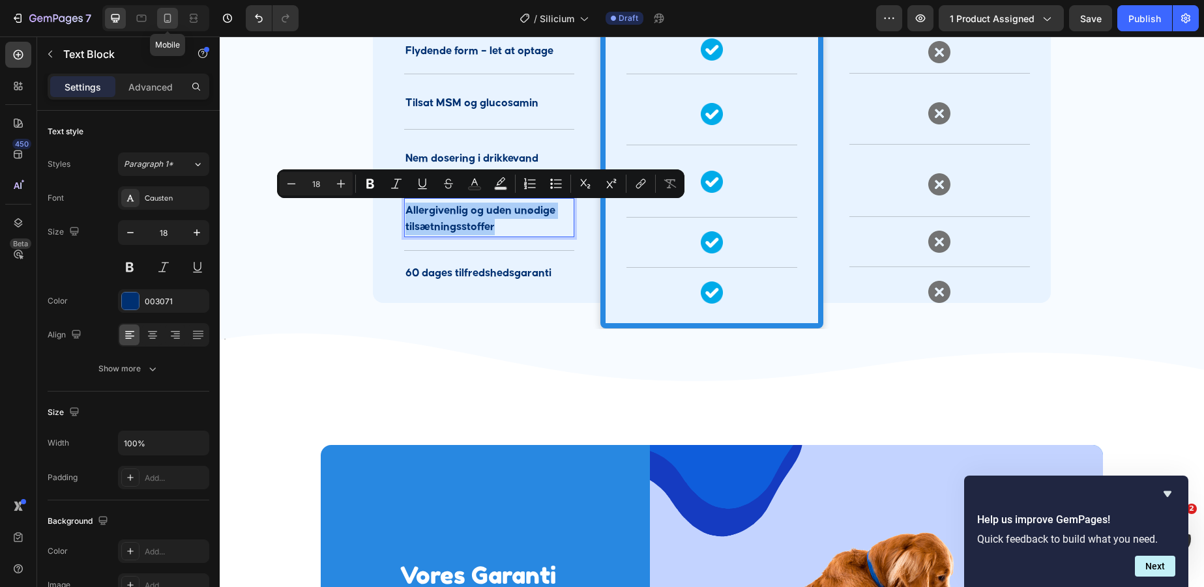
click at [170, 25] on div at bounding box center [167, 18] width 21 height 21
type input "14"
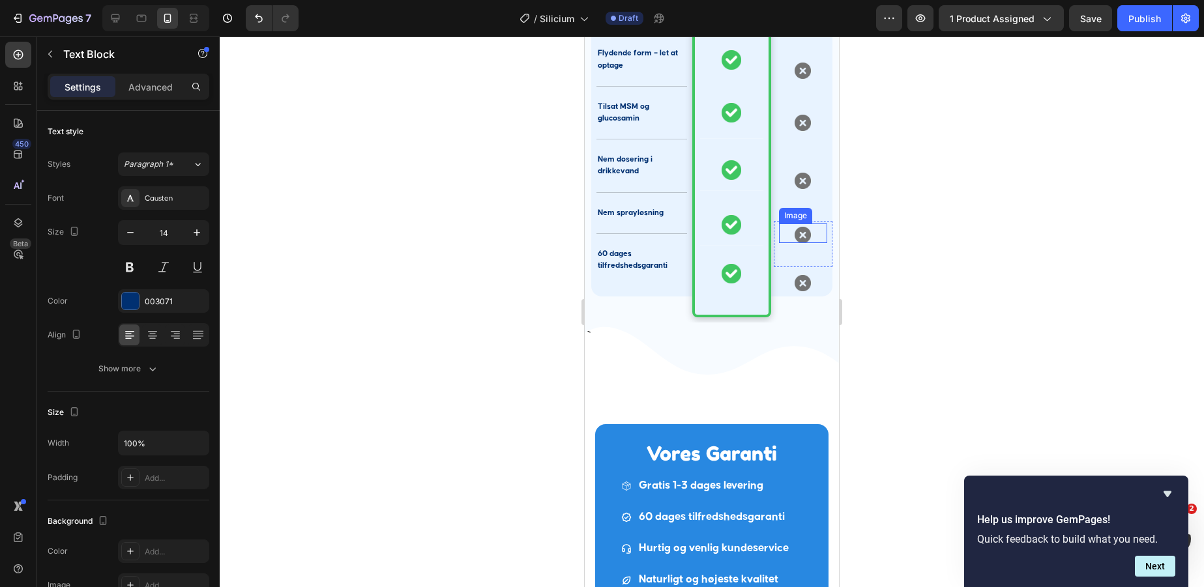
scroll to position [3094, 0]
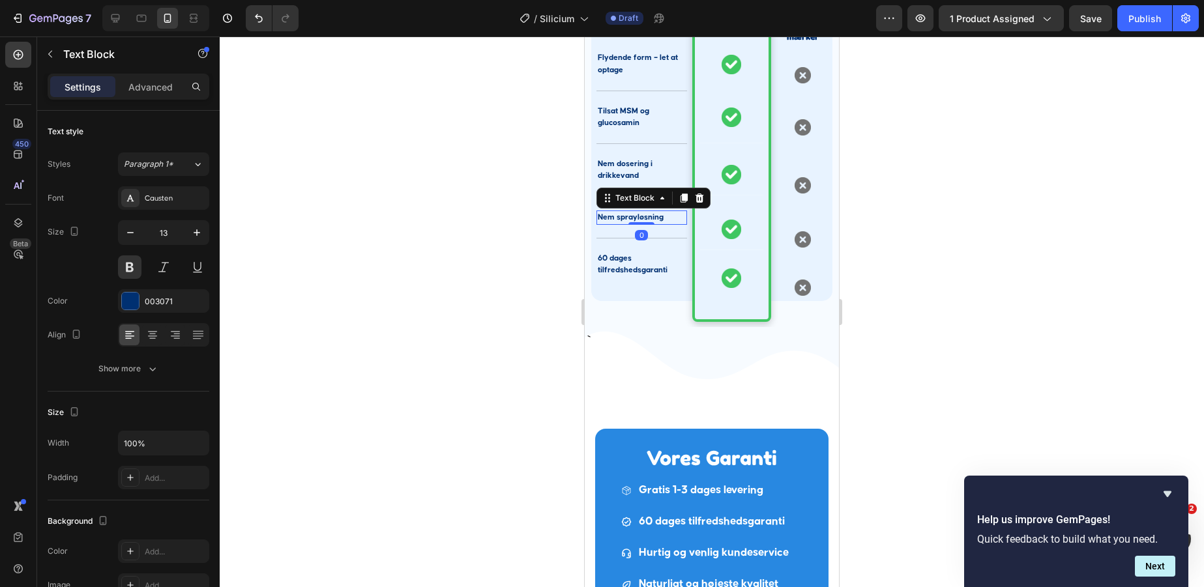
click at [632, 218] on p "Nem sprayløsning" at bounding box center [642, 218] width 88 height 12
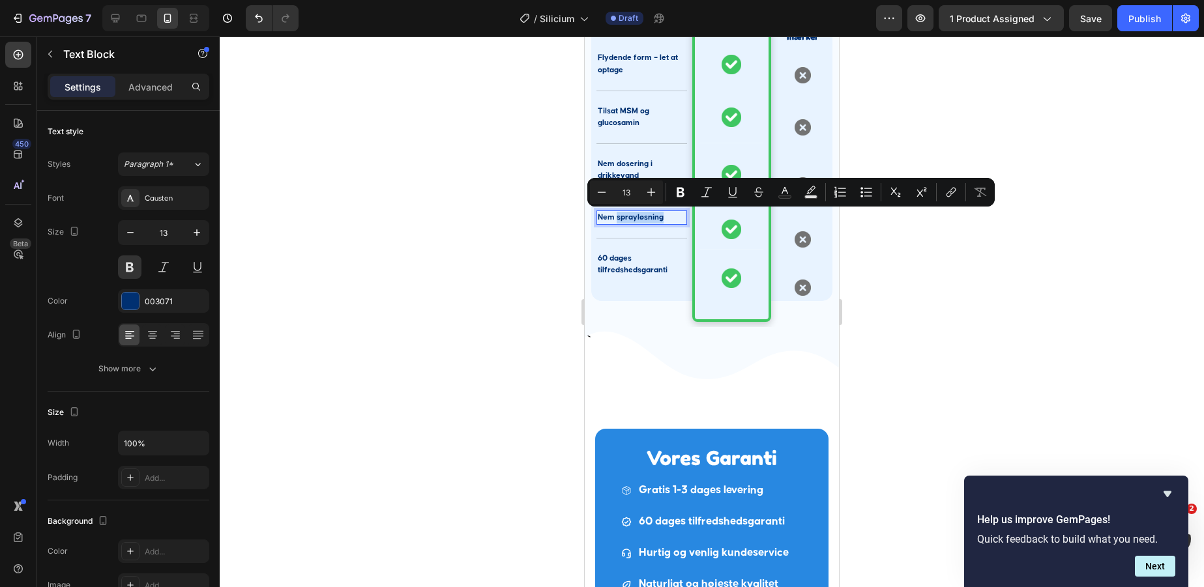
click at [632, 218] on p "Nem sprayløsning" at bounding box center [642, 218] width 88 height 12
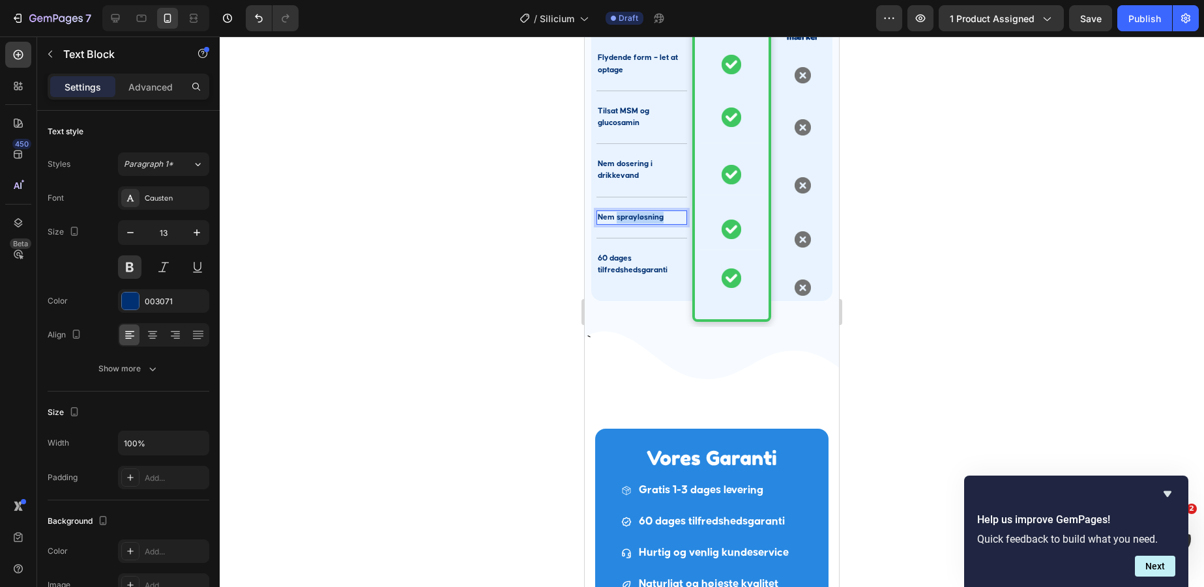
click at [632, 218] on p "Nem sprayløsning" at bounding box center [642, 218] width 88 height 12
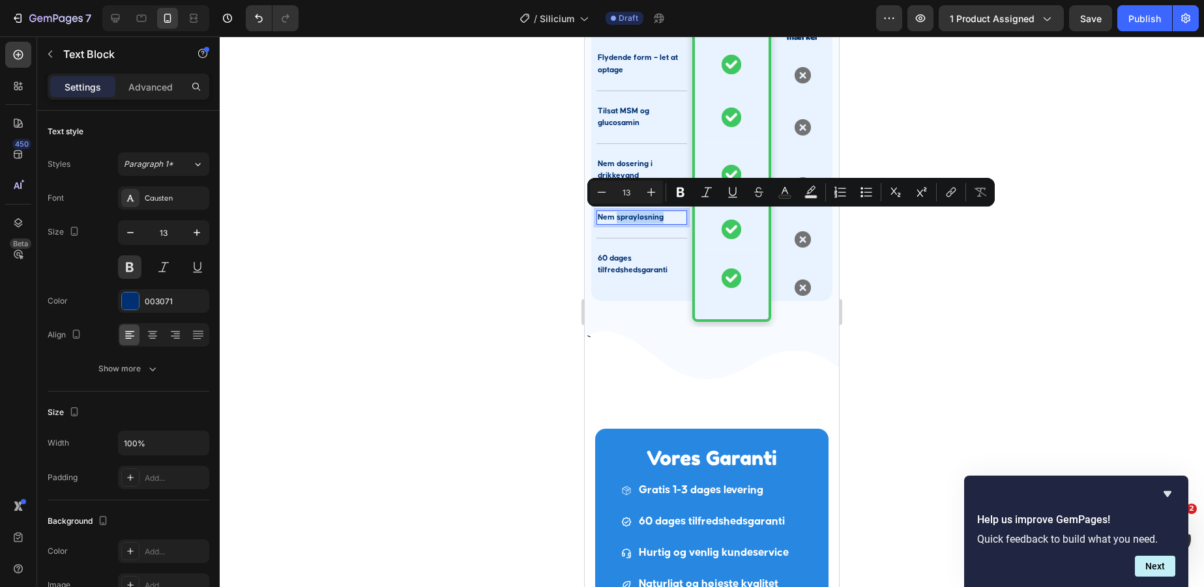
click at [632, 218] on p "Nem sprayløsning" at bounding box center [642, 218] width 88 height 12
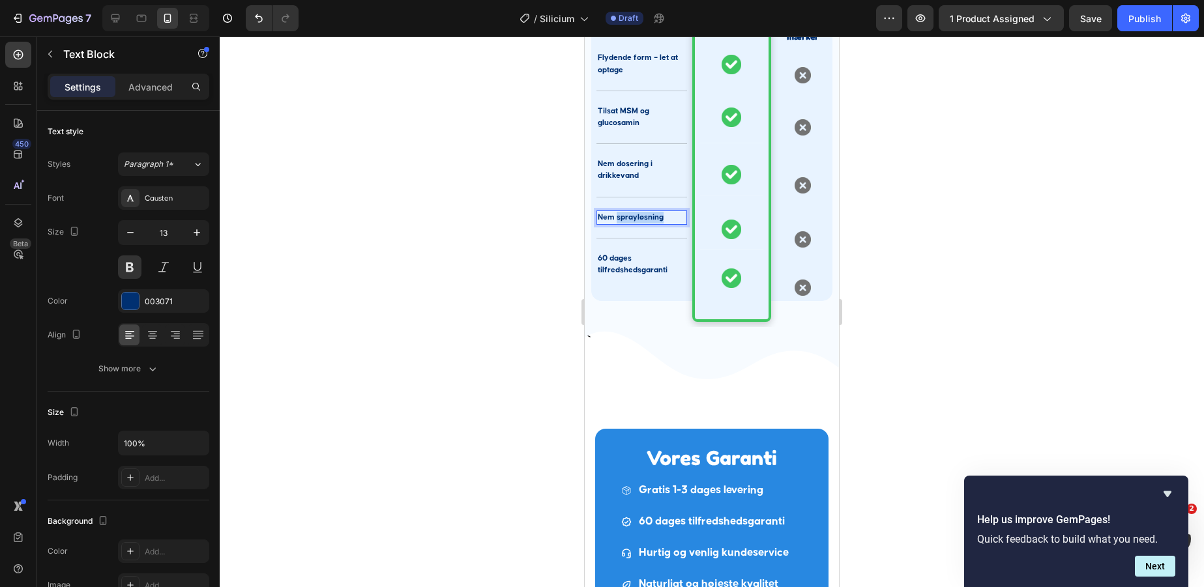
click at [632, 218] on p "Nem sprayløsning" at bounding box center [642, 218] width 88 height 12
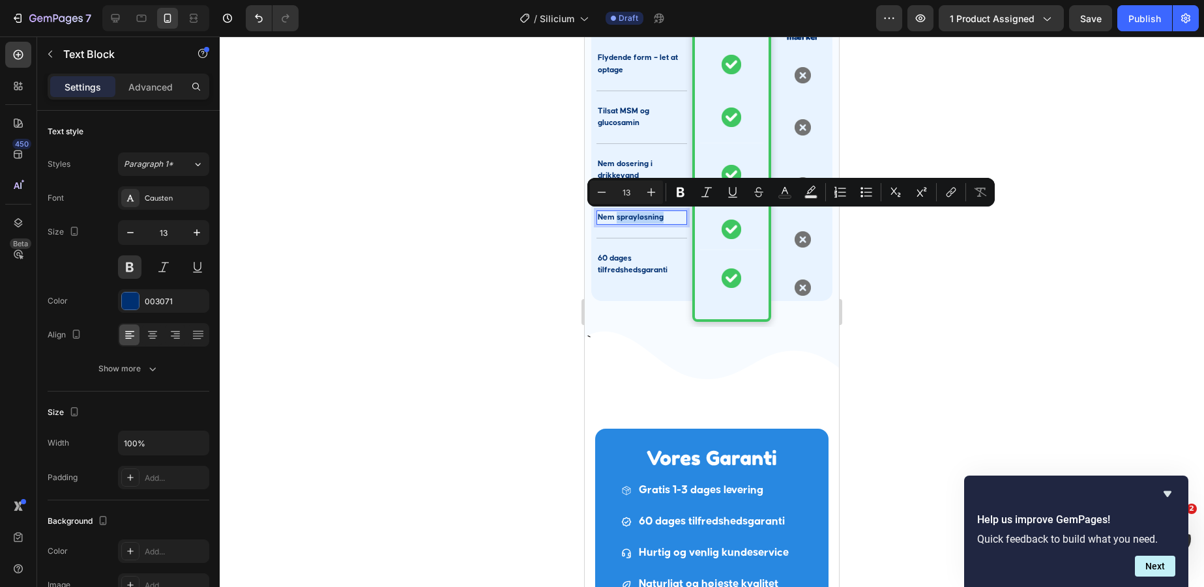
click at [632, 218] on p "Nem sprayløsning" at bounding box center [642, 218] width 88 height 12
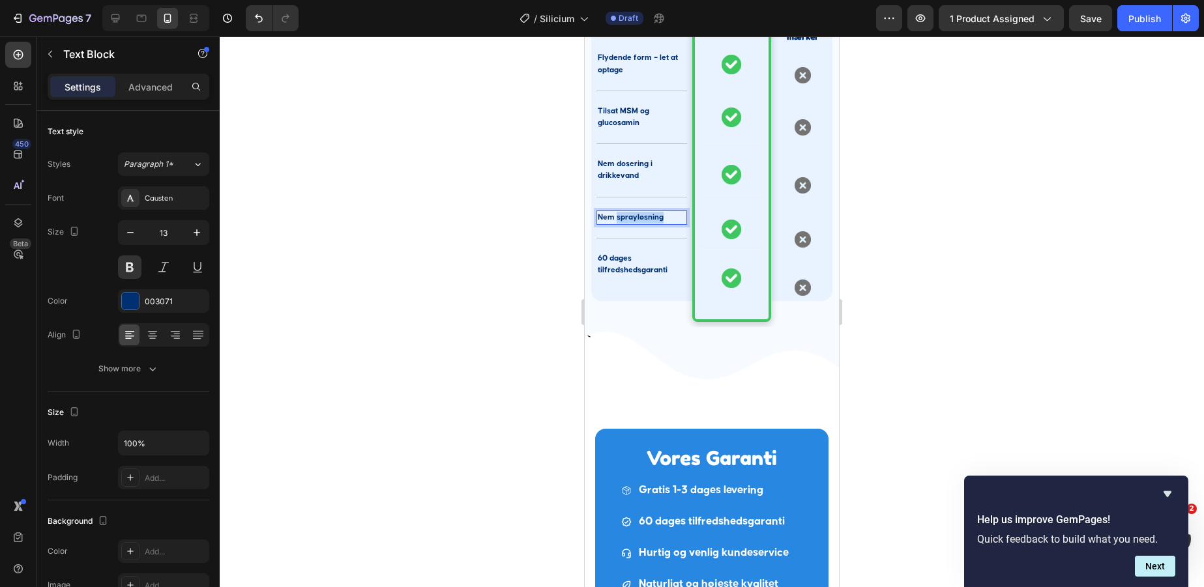
click at [632, 218] on p "Nem sprayløsning" at bounding box center [642, 218] width 88 height 12
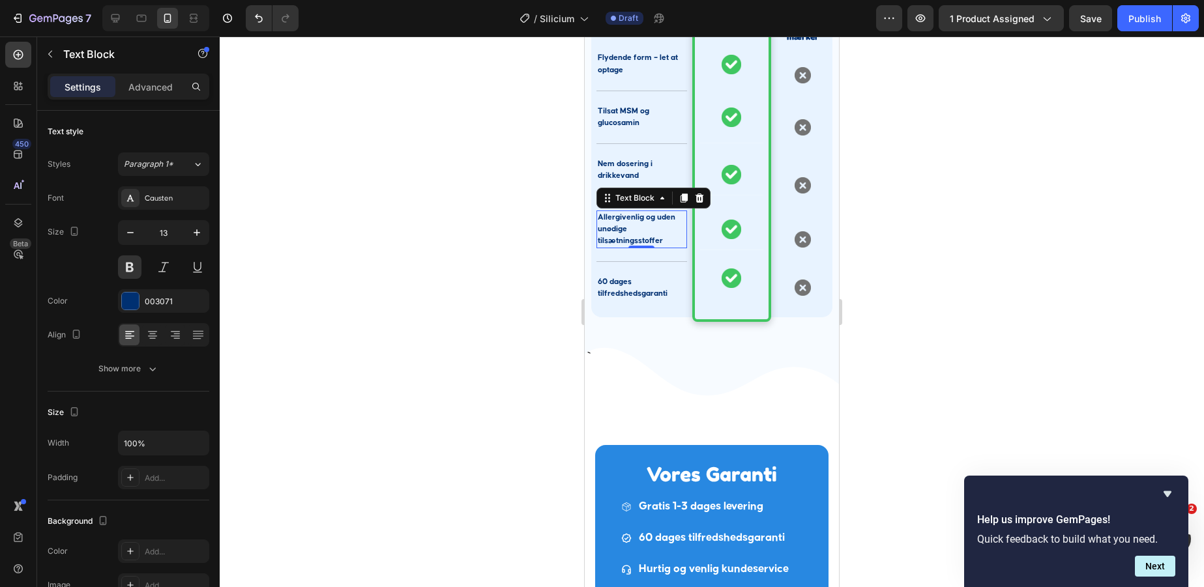
click at [104, 22] on div at bounding box center [155, 18] width 107 height 26
click at [110, 20] on icon at bounding box center [115, 18] width 13 height 13
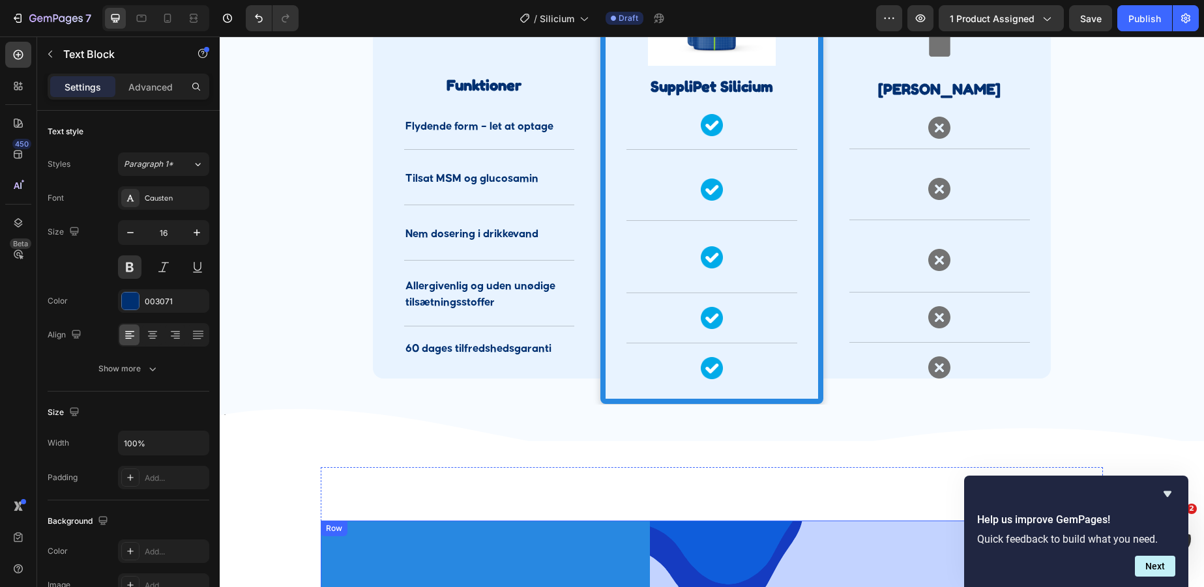
scroll to position [2648, 0]
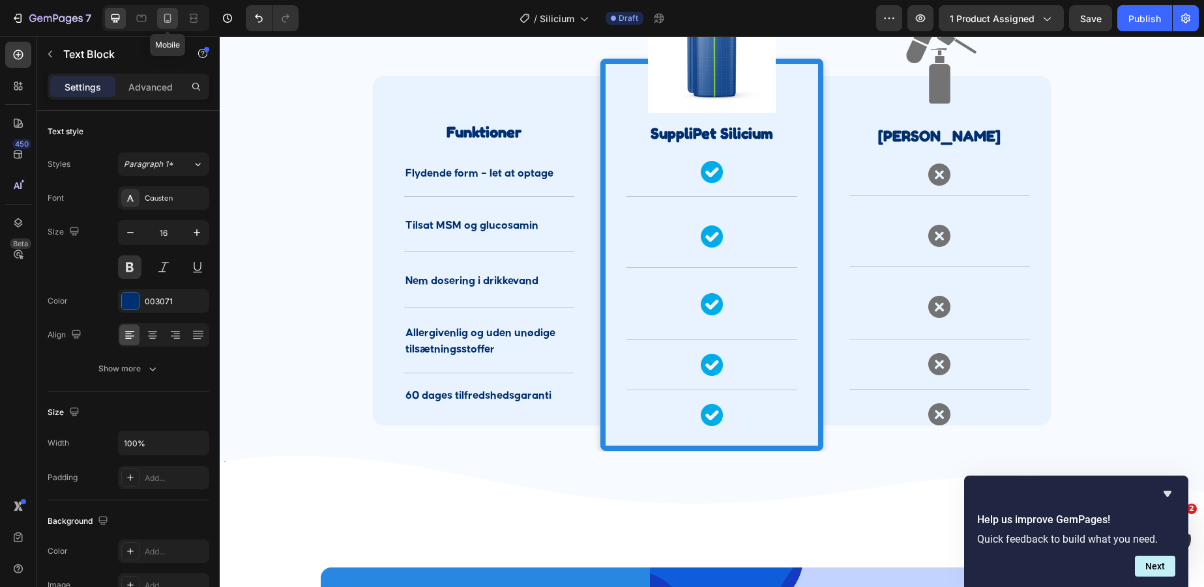
click at [161, 16] on icon at bounding box center [167, 18] width 13 height 13
type input "13"
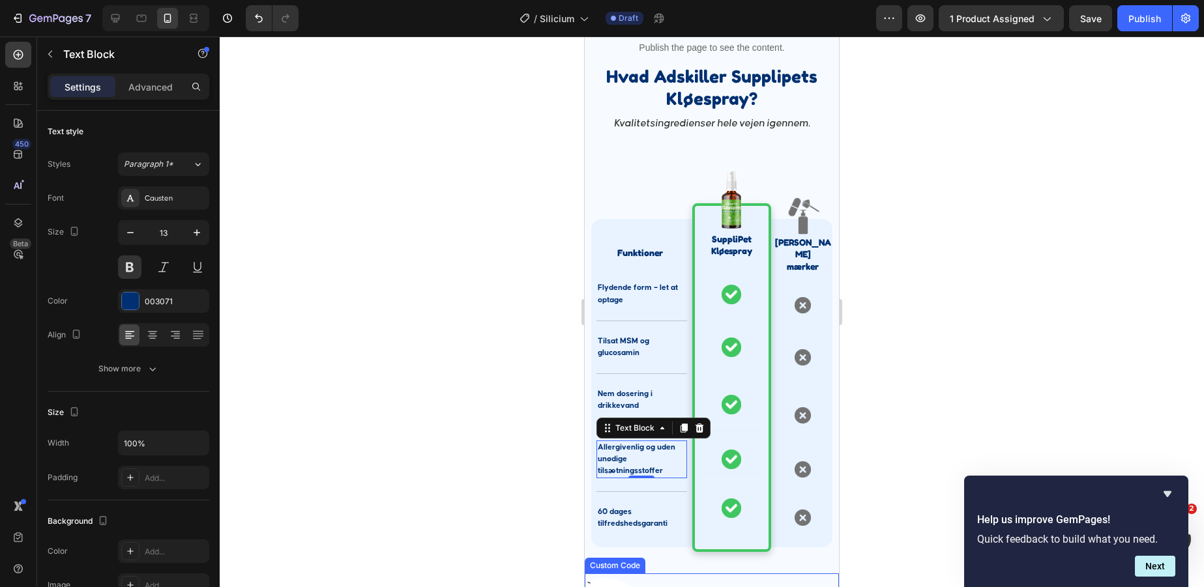
scroll to position [2850, 0]
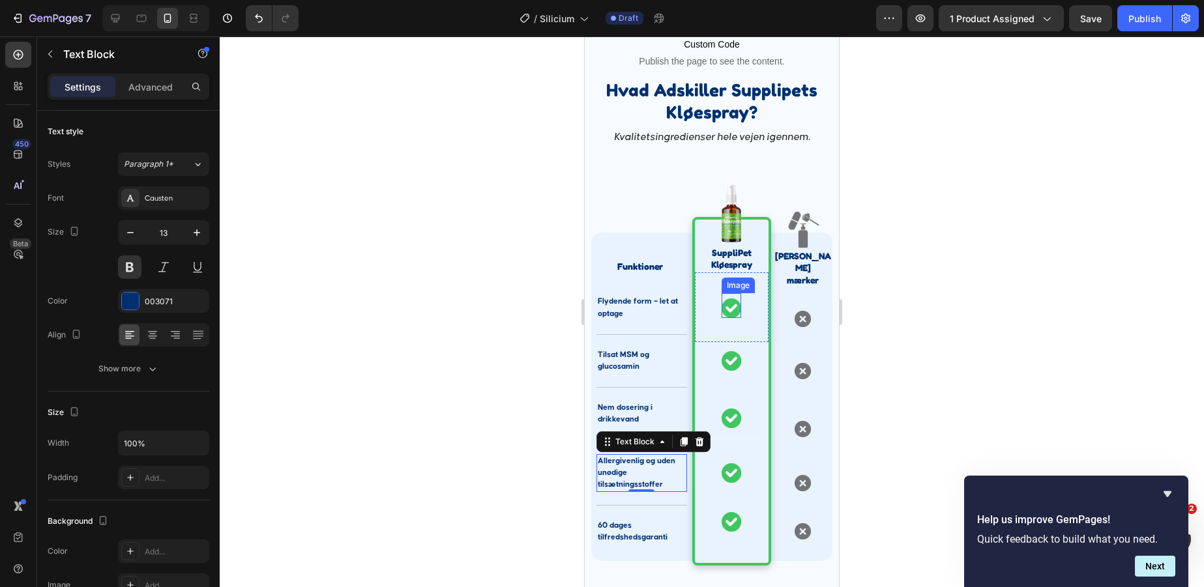
click at [733, 307] on img at bounding box center [732, 309] width 20 height 20
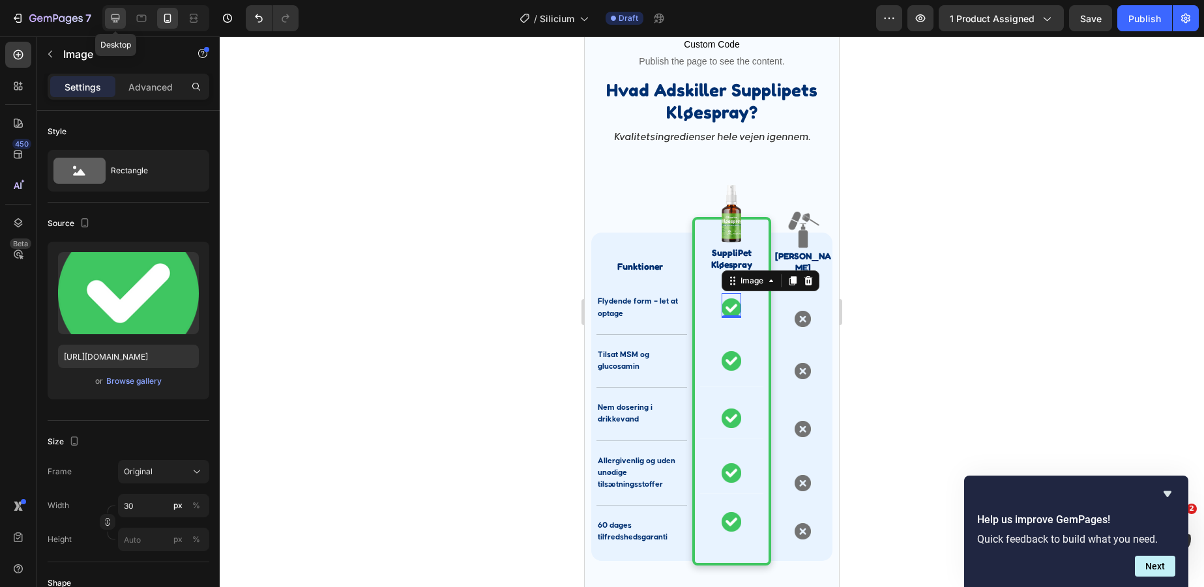
click at [118, 23] on icon at bounding box center [115, 18] width 13 height 13
type input "https://placehold.co/34x35?text=Image"
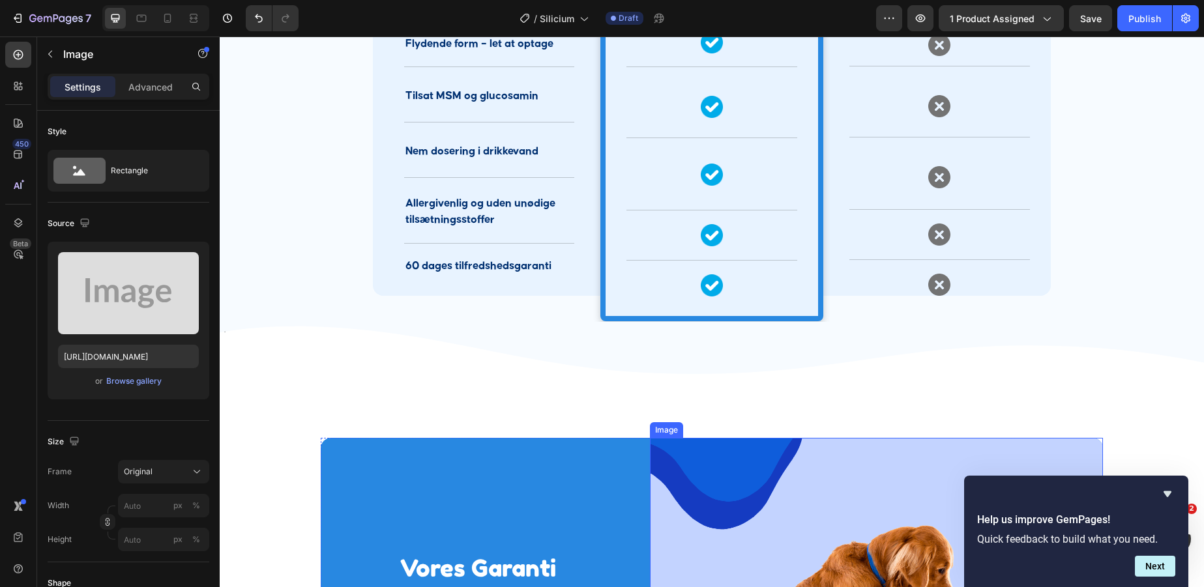
scroll to position [2643, 0]
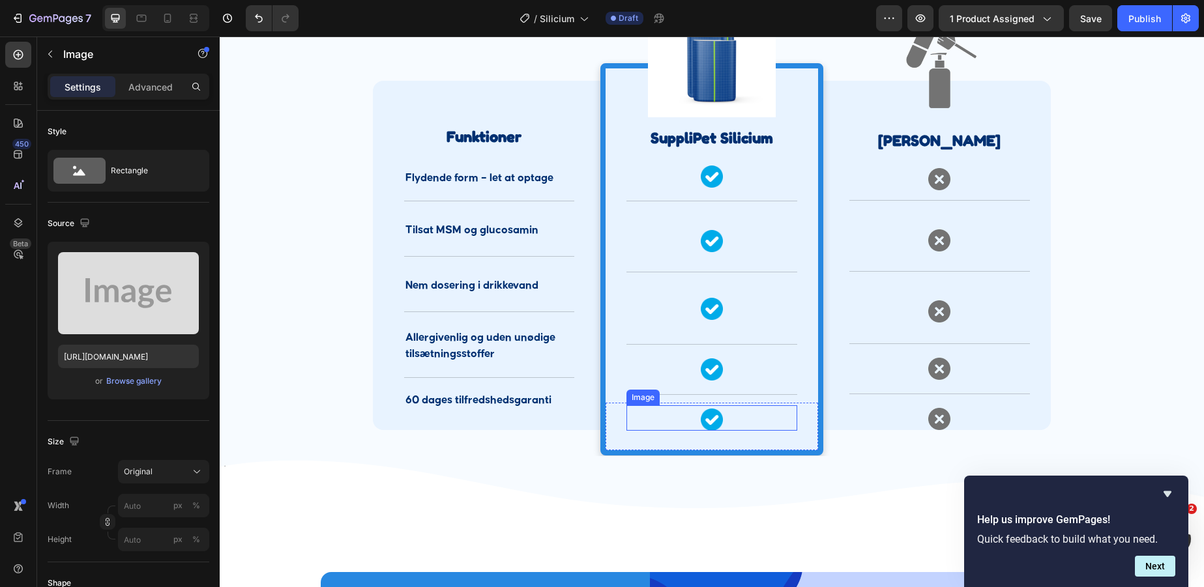
click at [720, 416] on img at bounding box center [712, 420] width 22 height 22
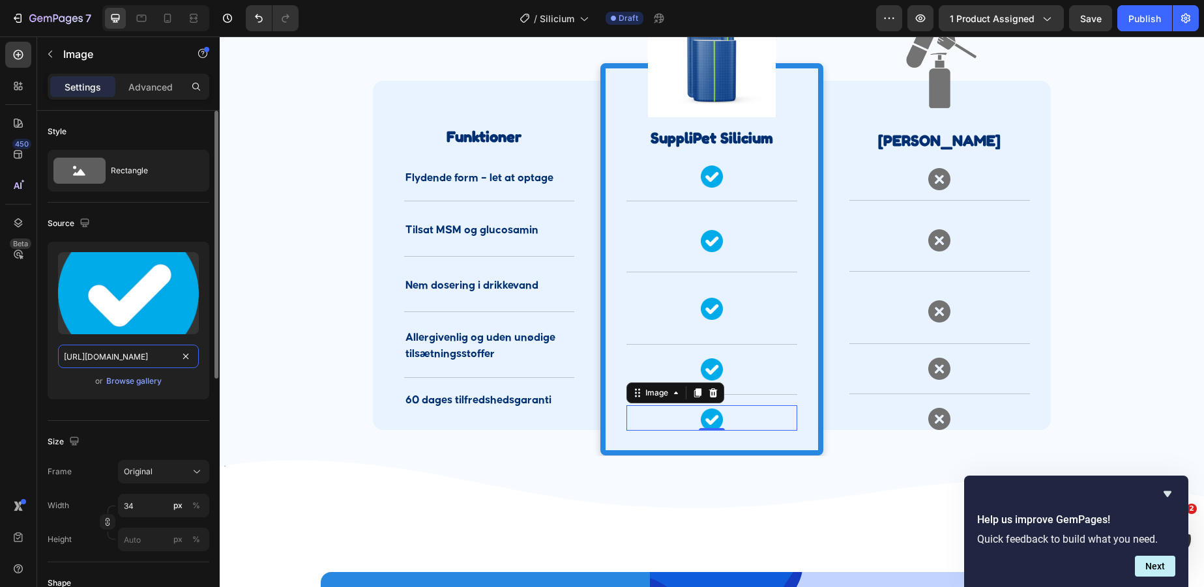
click at [120, 362] on input "https://cdn.shopify.com/s/files/1/0856/5702/6894/files/gempages_530731164596438…" at bounding box center [128, 356] width 141 height 23
click at [170, 20] on icon at bounding box center [167, 18] width 13 height 13
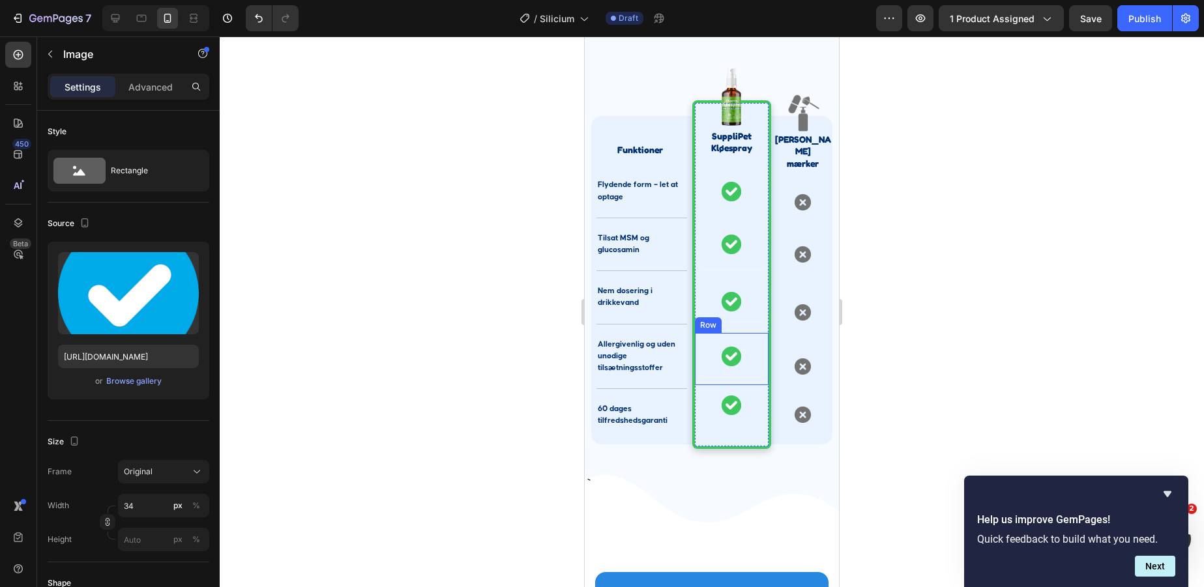
scroll to position [2967, 0]
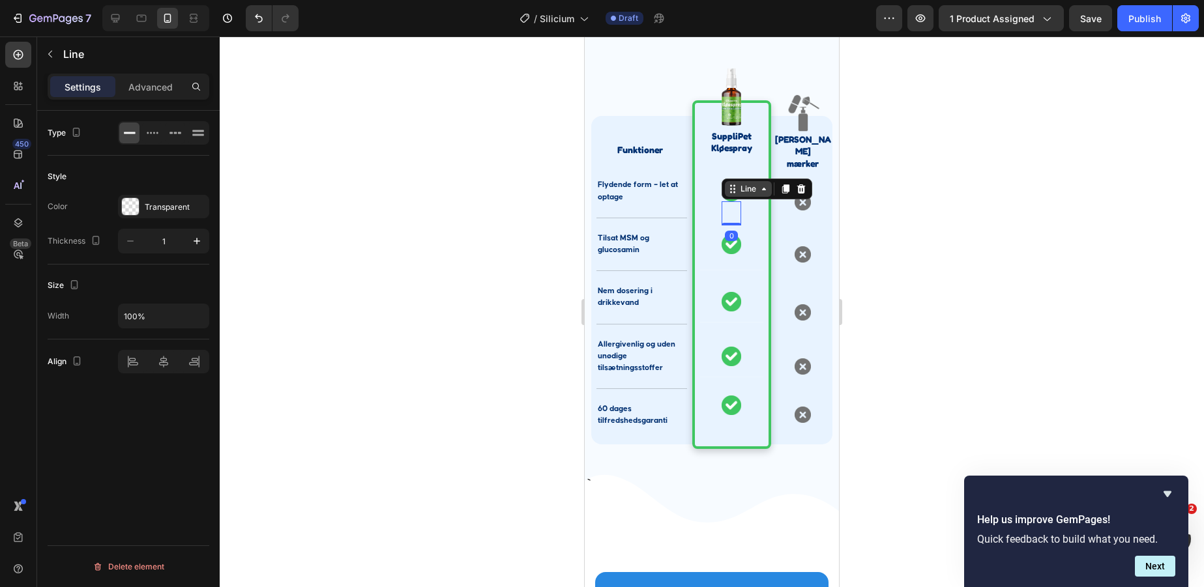
click at [733, 192] on div "Line" at bounding box center [748, 189] width 47 height 16
click at [682, 197] on p "Flydende form – let at optage" at bounding box center [642, 190] width 88 height 23
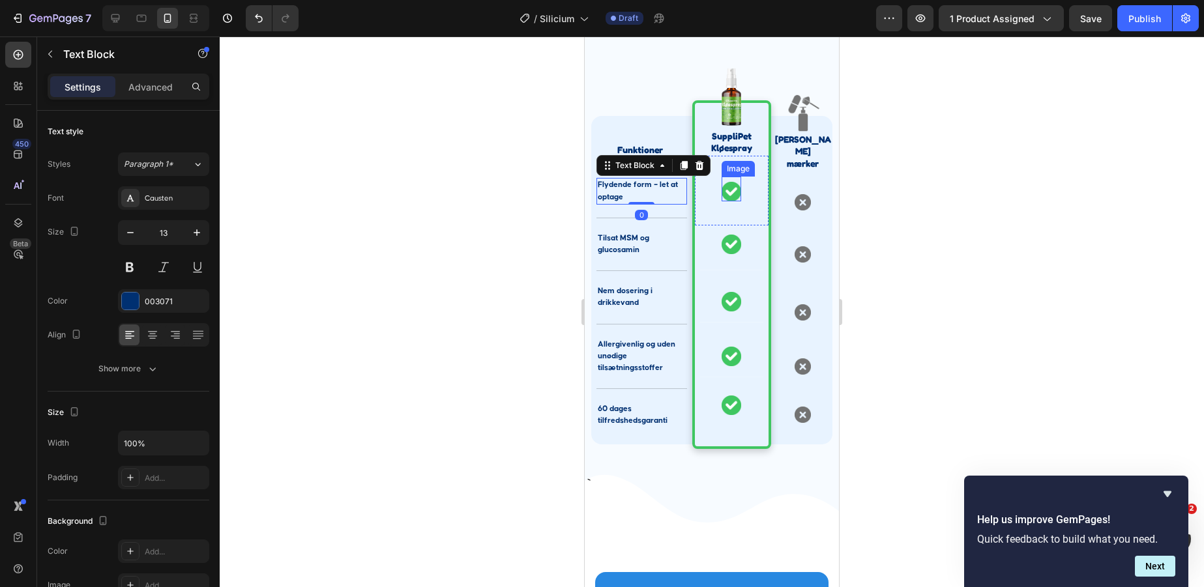
click at [725, 193] on img at bounding box center [732, 192] width 20 height 20
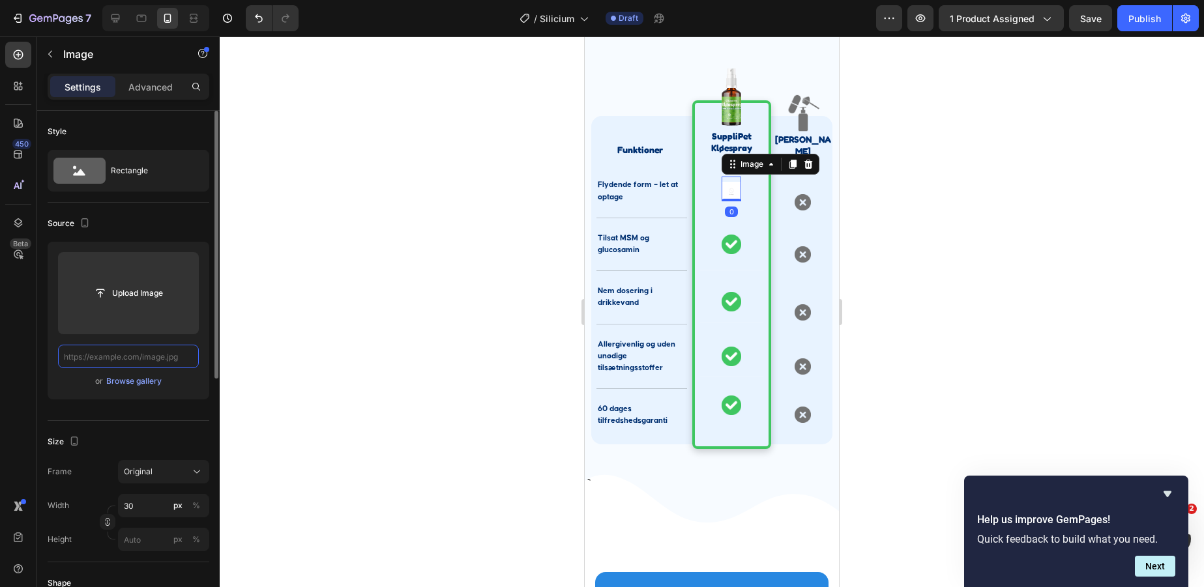
scroll to position [0, 0]
paste input "https://cdn.shopify.com/s/files/1/0856/5702/6894/files/gempages_530731164596438…"
type input "https://cdn.shopify.com/s/files/1/0856/5702/6894/files/gempages_530731164596438…"
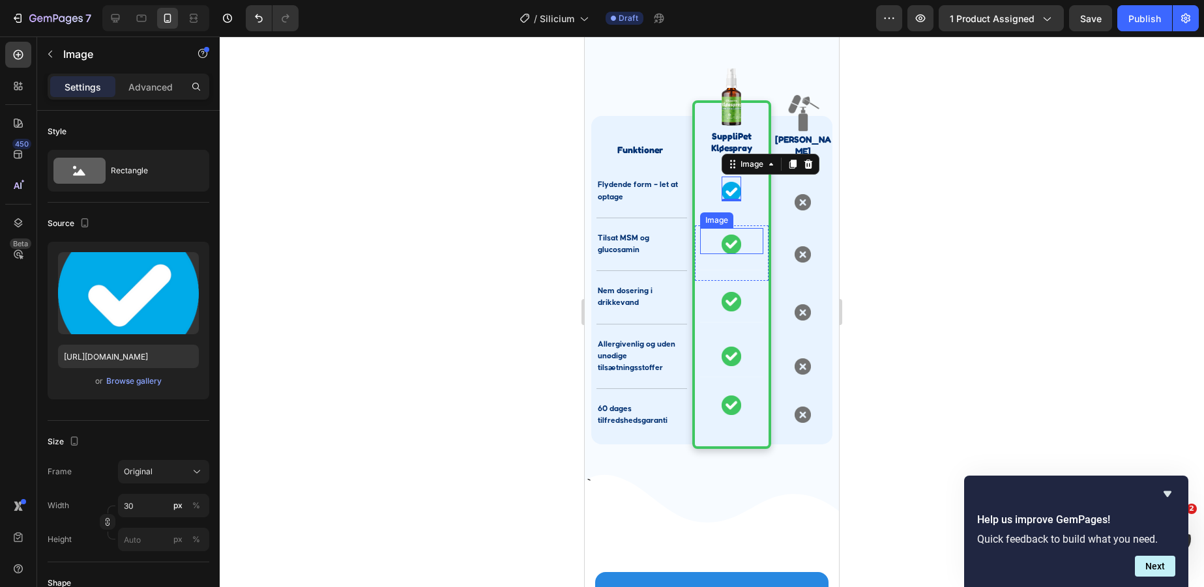
click at [731, 246] on img at bounding box center [732, 245] width 20 height 20
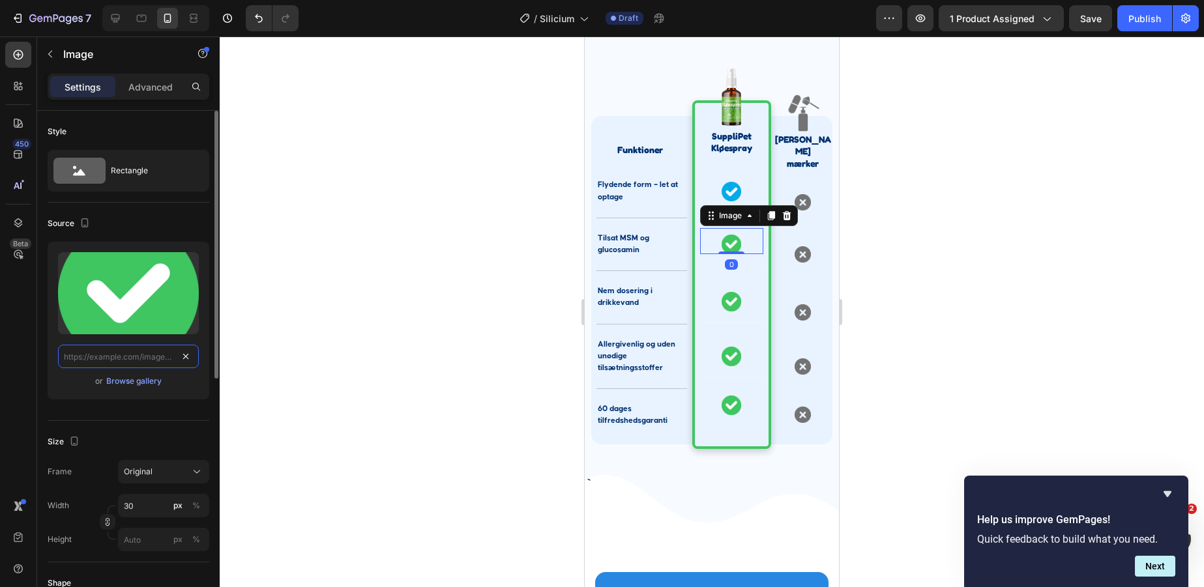
scroll to position [0, 0]
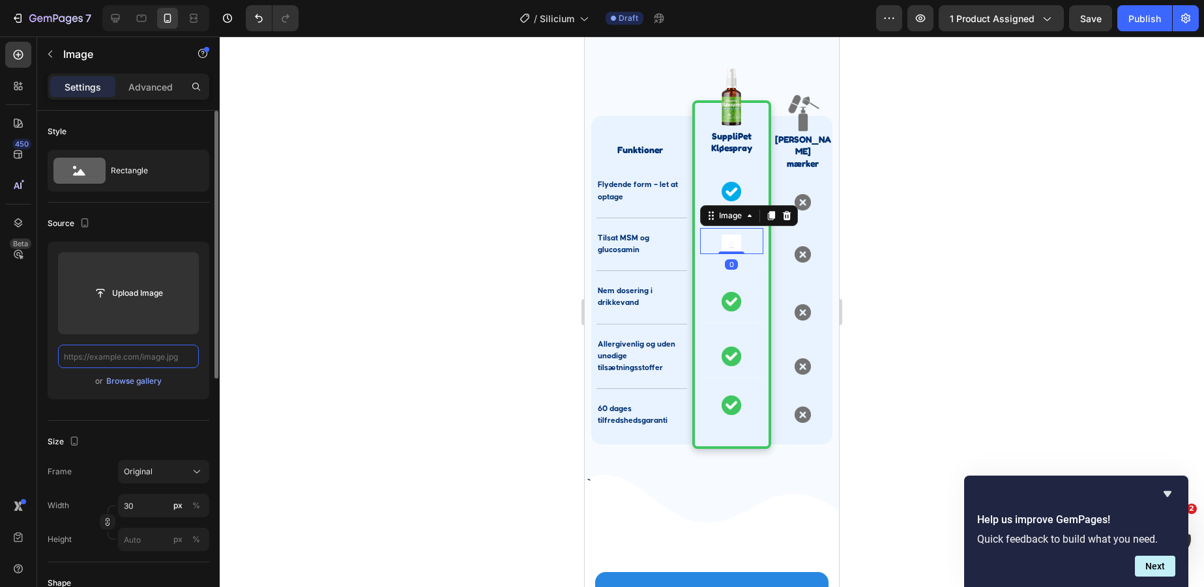
paste input "https://cdn.shopify.com/s/files/1/0856/5702/6894/files/gempages_530731164596438…"
type input "https://cdn.shopify.com/s/files/1/0856/5702/6894/files/gempages_530731164596438…"
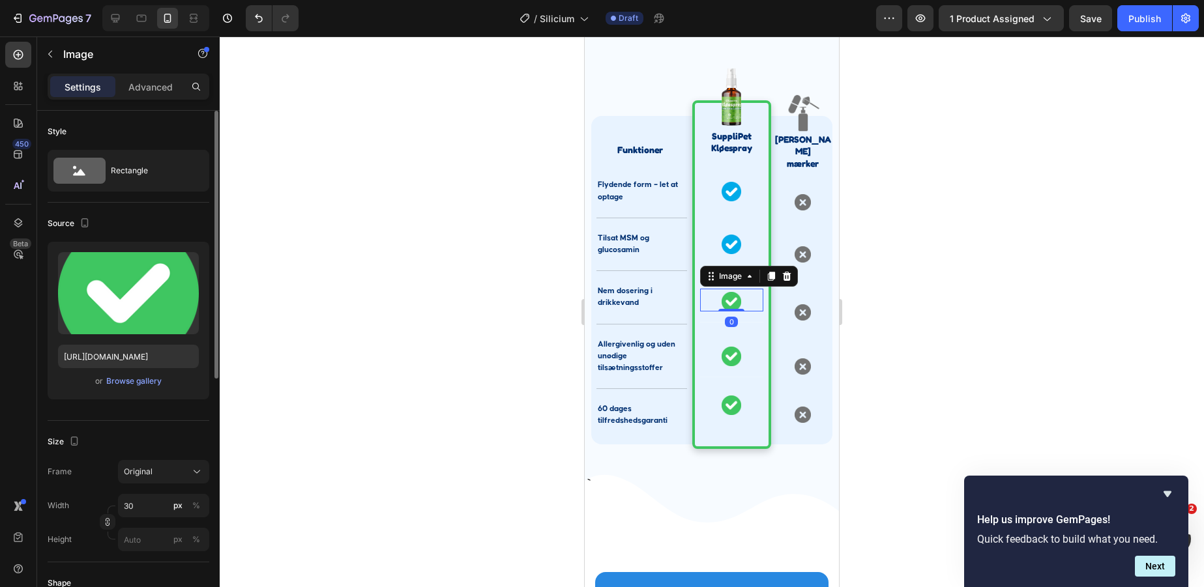
click at [743, 304] on div at bounding box center [731, 302] width 63 height 20
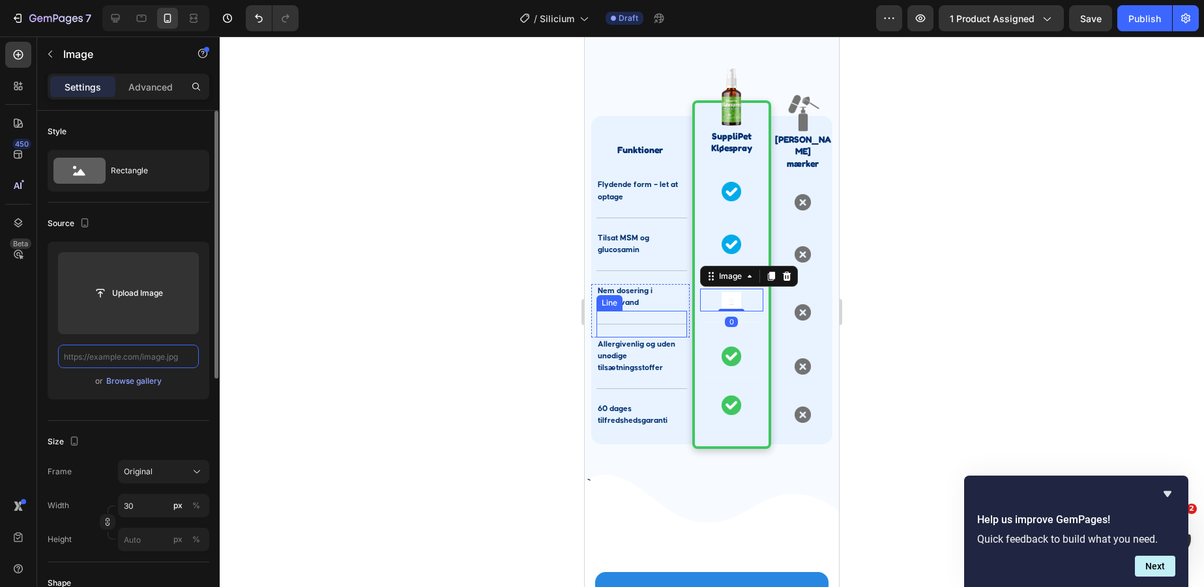
scroll to position [0, 0]
paste input "https://cdn.shopify.com/s/files/1/0856/5702/6894/files/gempages_530731164596438…"
type input "https://cdn.shopify.com/s/files/1/0856/5702/6894/files/gempages_530731164596438…"
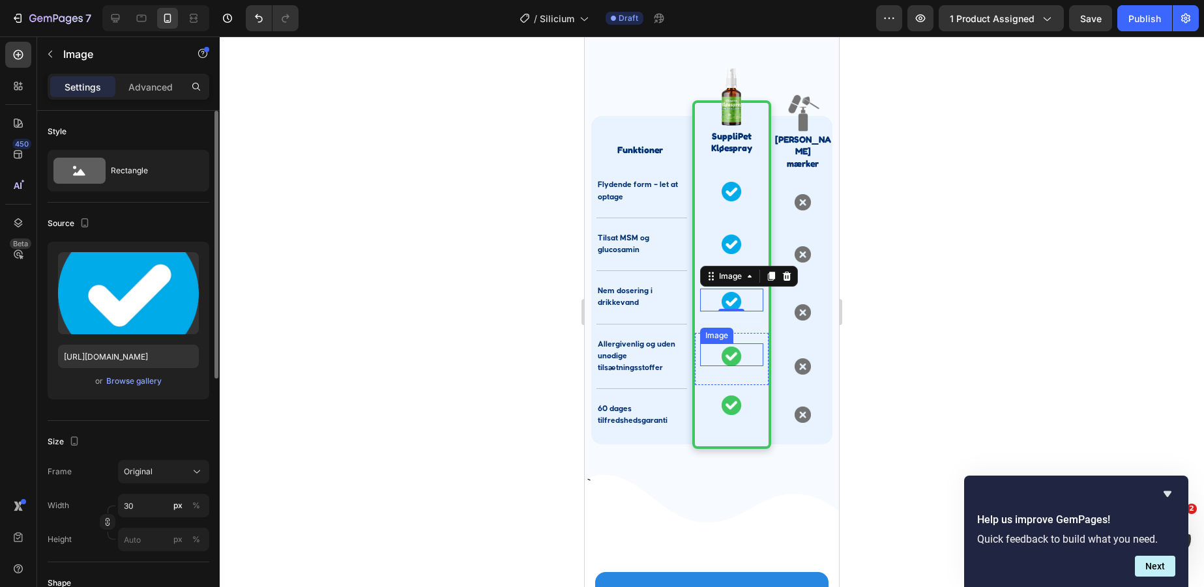
click at [733, 348] on img at bounding box center [732, 357] width 20 height 20
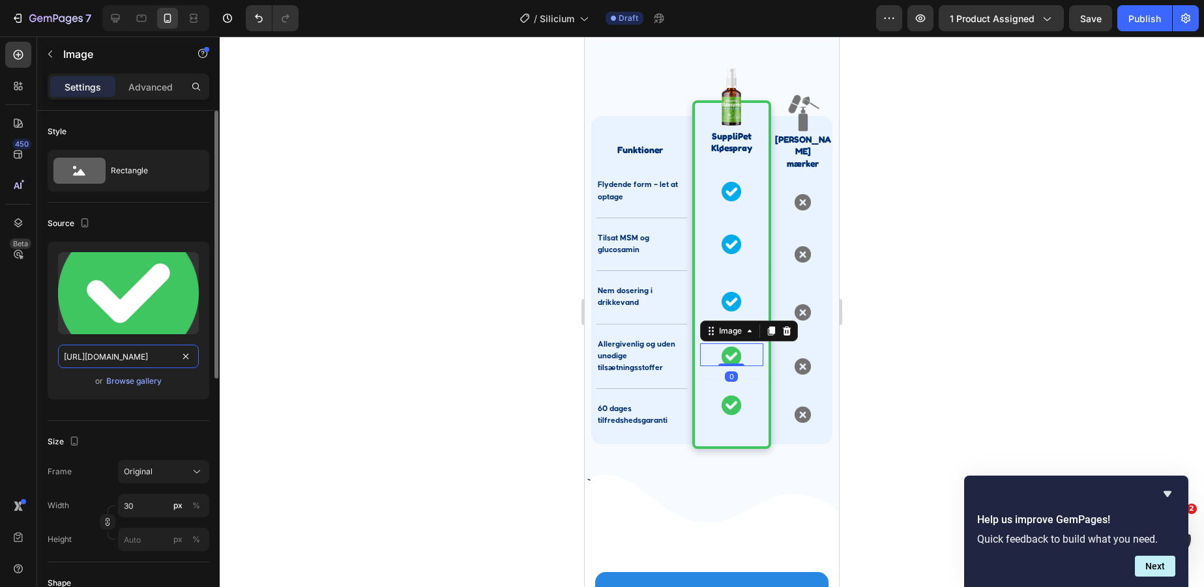
click at [125, 355] on input "https://cdn.shopify.com/s/files/1/0856/5702/6894/files/gempages_530731164596438…" at bounding box center [128, 356] width 141 height 23
paste input "f22c7229-03e5-4324-b489-343e101e4dd1.pngify.com/s/files/1/0856/5702/6894/files/…"
type input "https://cdn.shopify.com/s/files/1/0856/5702/6894/files/gempages_530731164596438…"
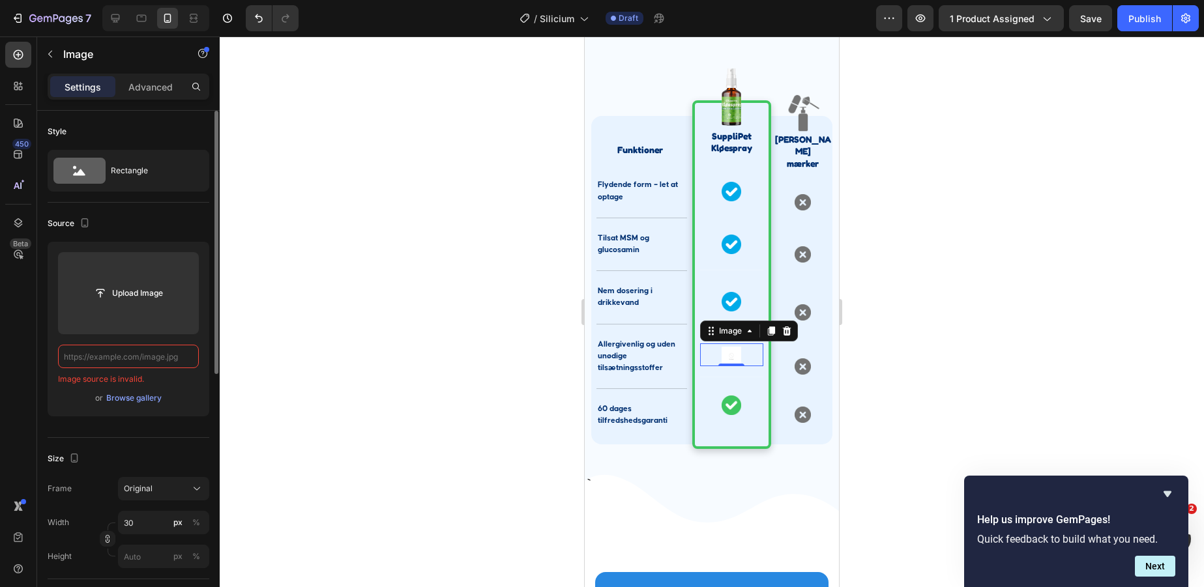
scroll to position [0, 0]
paste input "https://cdn.shopify.com/s/files/1/0856/5702/6894/files/gempages_530731164596438…"
type input "https://cdn.shopify.com/s/files/1/0856/5702/6894/files/gempages_530731164596438…"
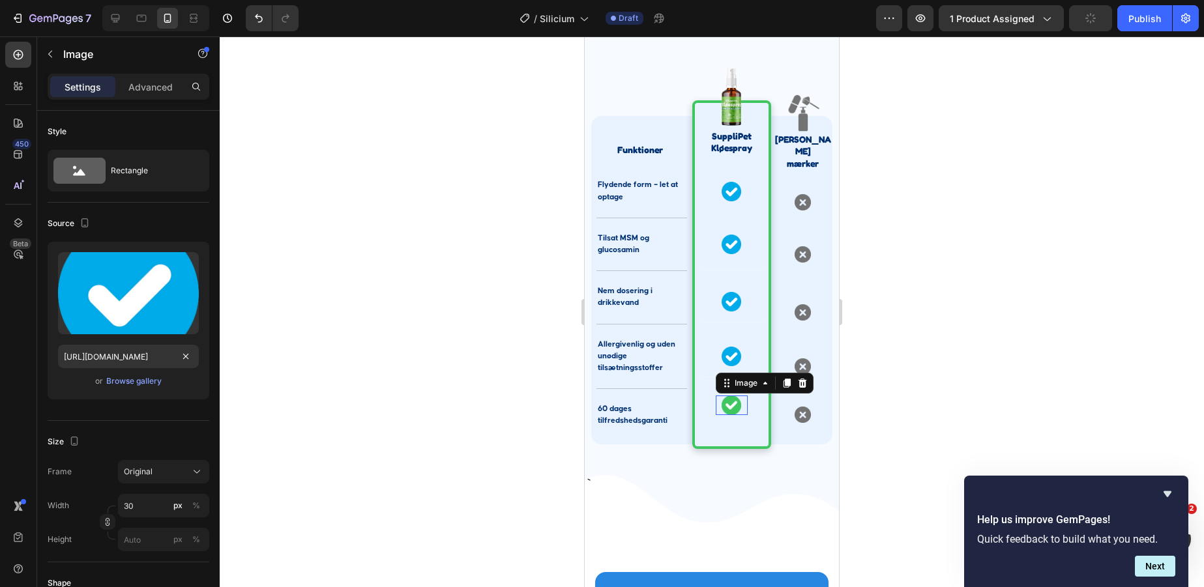
click at [728, 404] on img at bounding box center [732, 406] width 20 height 20
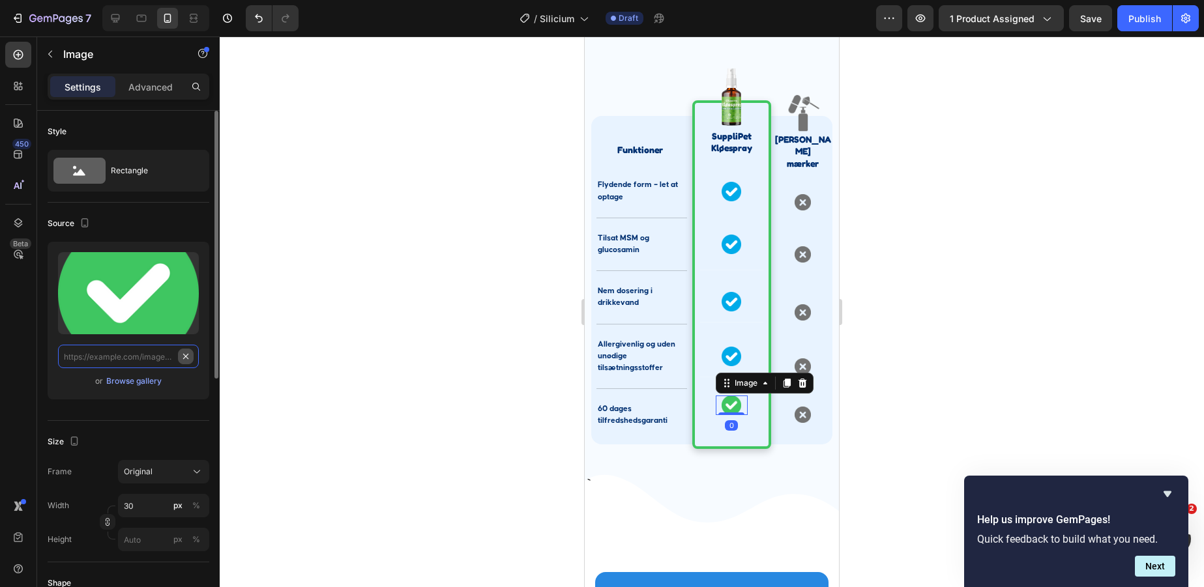
scroll to position [0, 0]
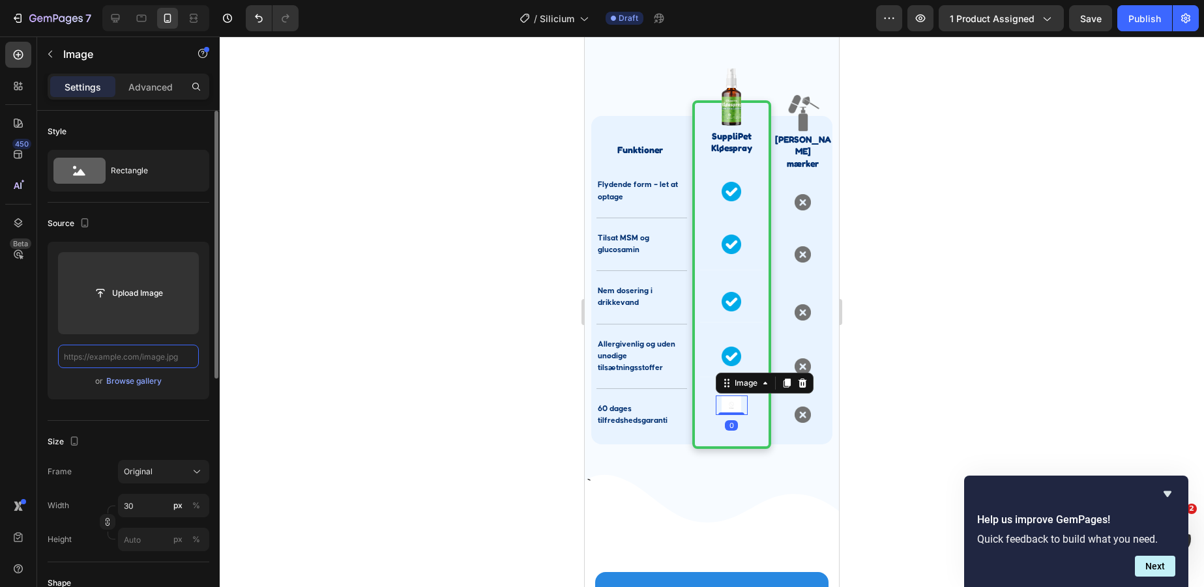
paste input "https://cdn.shopify.com/s/files/1/0856/5702/6894/files/gempages_530731164596438…"
type input "https://cdn.shopify.com/s/files/1/0856/5702/6894/files/gempages_530731164596438…"
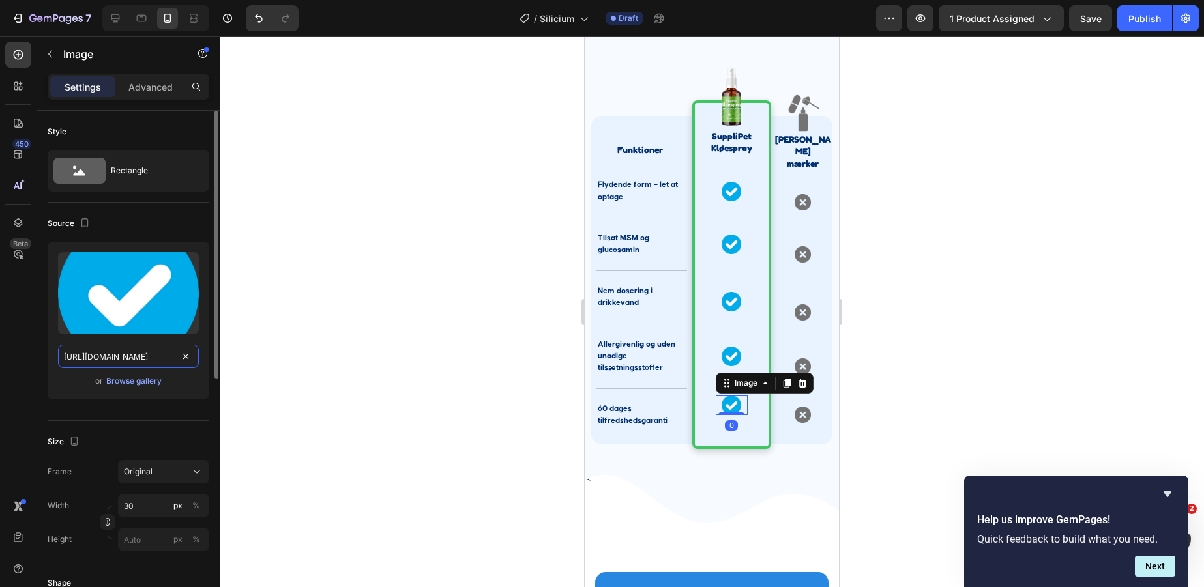
scroll to position [0, 406]
click at [737, 141] on h2 "SuppliPet Kløespray" at bounding box center [732, 142] width 74 height 26
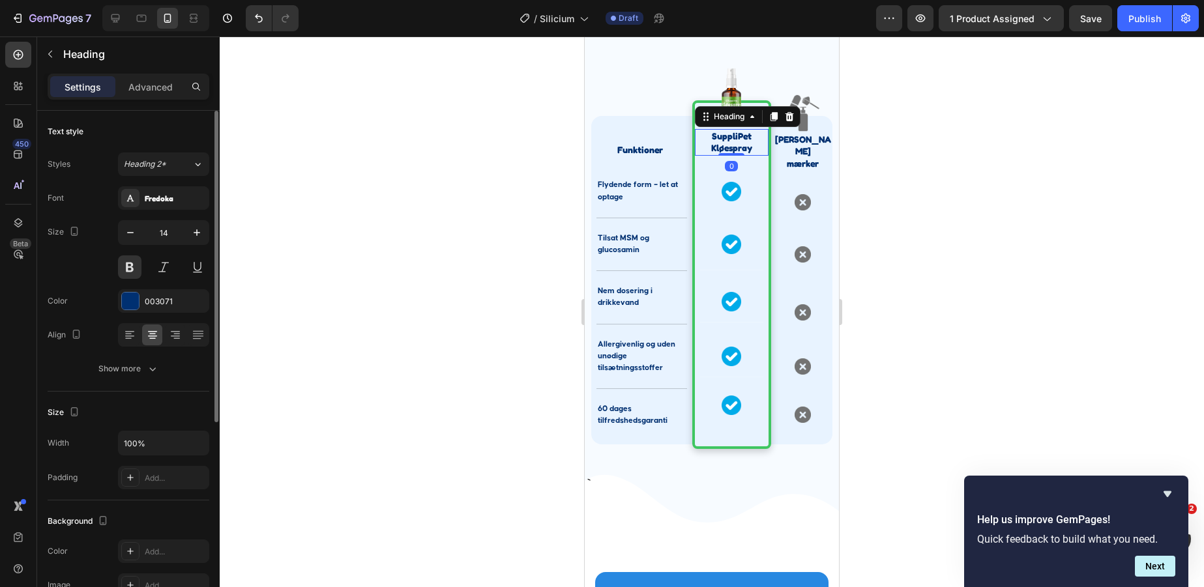
click at [737, 141] on h2 "SuppliPet Kløespray" at bounding box center [732, 142] width 74 height 26
click at [751, 149] on p "SuppliPet Kløespray" at bounding box center [731, 141] width 71 height 23
drag, startPoint x: 751, startPoint y: 149, endPoint x: 713, endPoint y: 149, distance: 38.5
click at [713, 149] on p "SuppliPet Kløespray" at bounding box center [731, 141] width 71 height 23
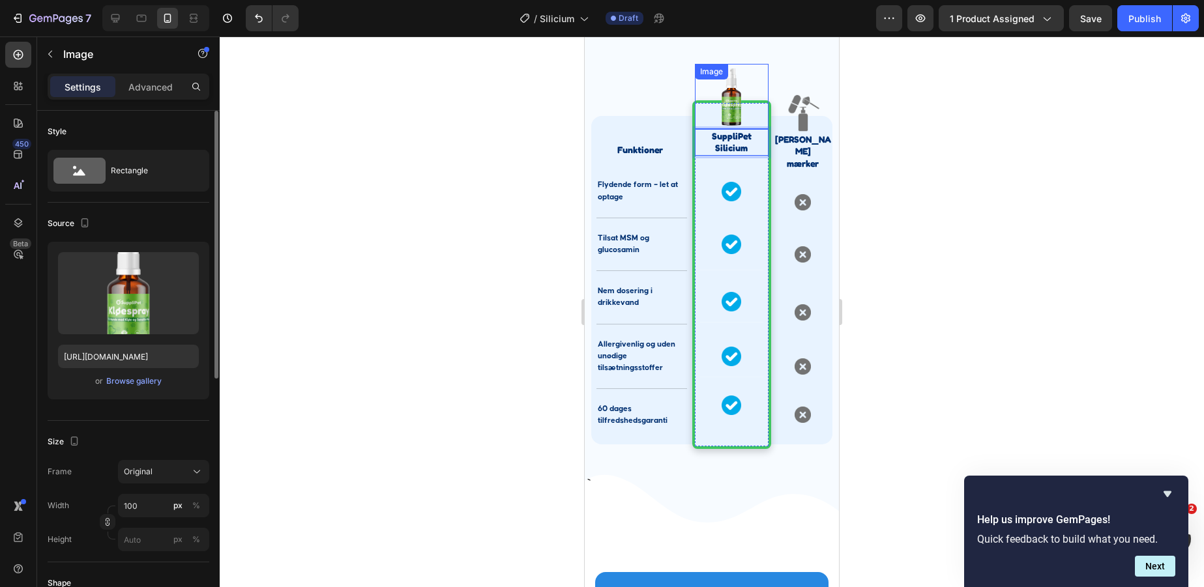
click at [726, 113] on img at bounding box center [731, 96] width 65 height 65
click at [120, 378] on div "Browse gallery" at bounding box center [133, 382] width 55 height 12
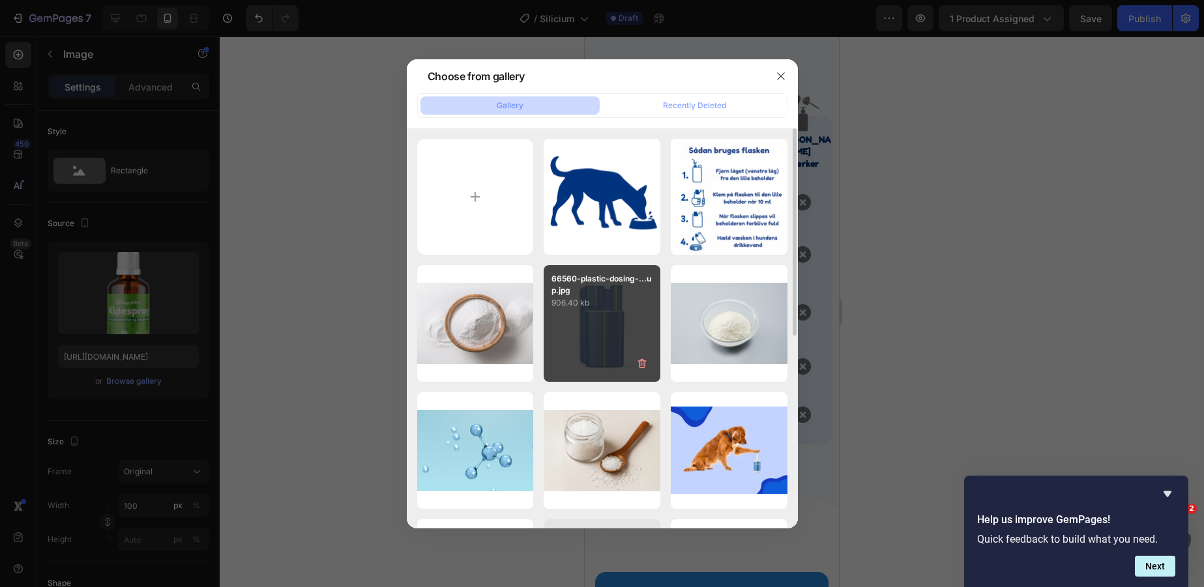
click at [621, 315] on div "66560-plastic-dosing-...up.jpg 906.40 kb" at bounding box center [602, 323] width 117 height 117
type input "https://cdn.shopify.com/s/files/1/0856/5702/6894/files/gempages_530731164596438…"
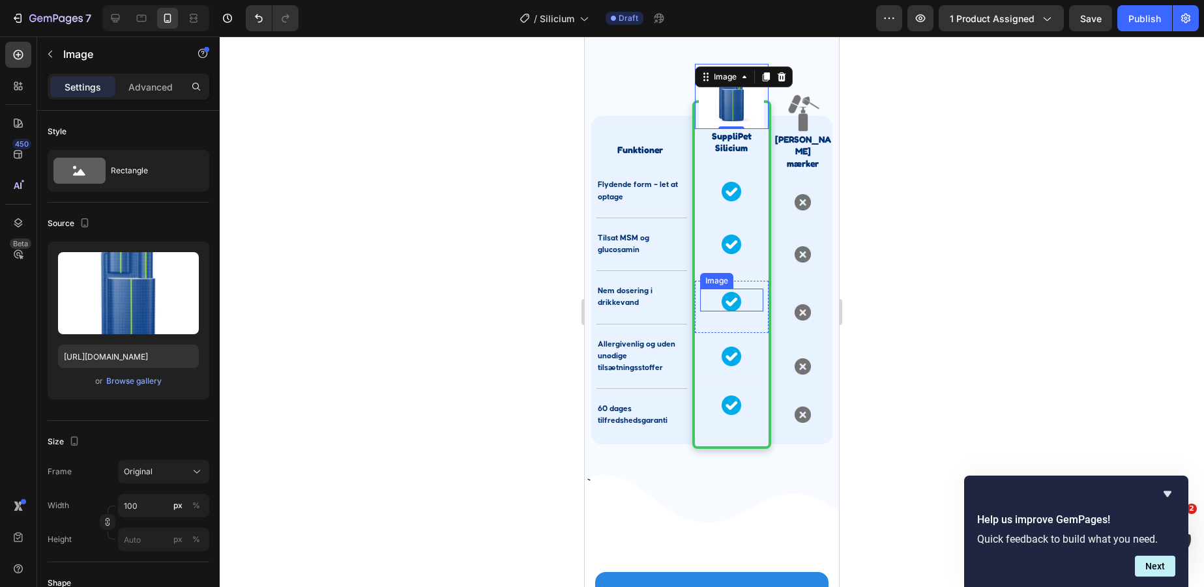
click at [706, 291] on div "Image" at bounding box center [731, 300] width 63 height 23
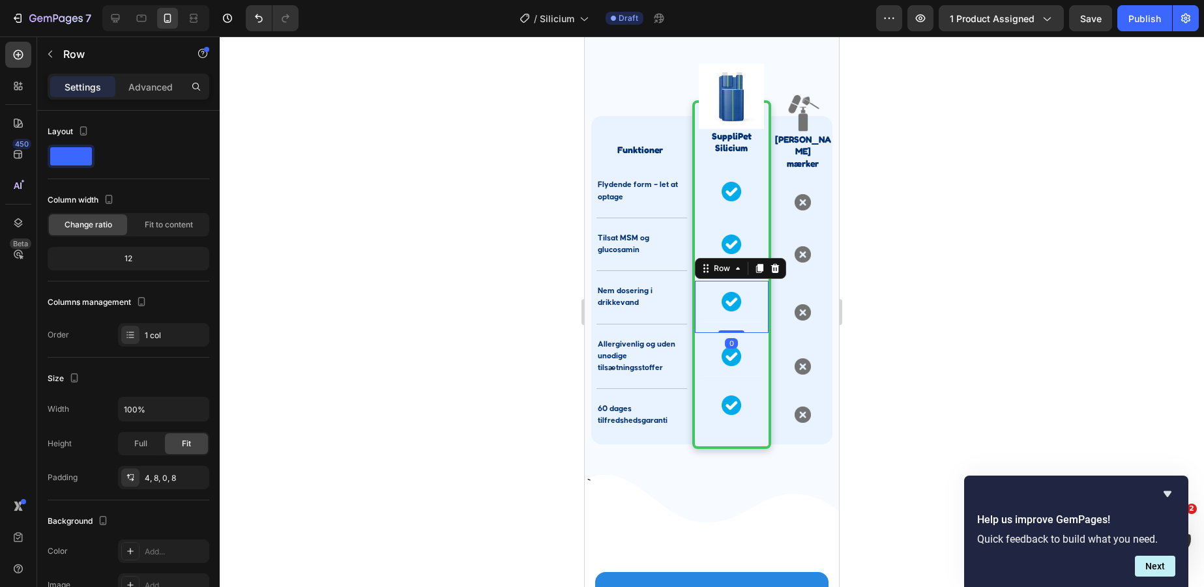
click at [695, 291] on div "Image Title Line Row 0" at bounding box center [732, 307] width 74 height 52
click at [694, 155] on div "Image SuppliPet Silicium Heading Image Title Line Row Image Title Line Row Imag…" at bounding box center [731, 274] width 79 height 348
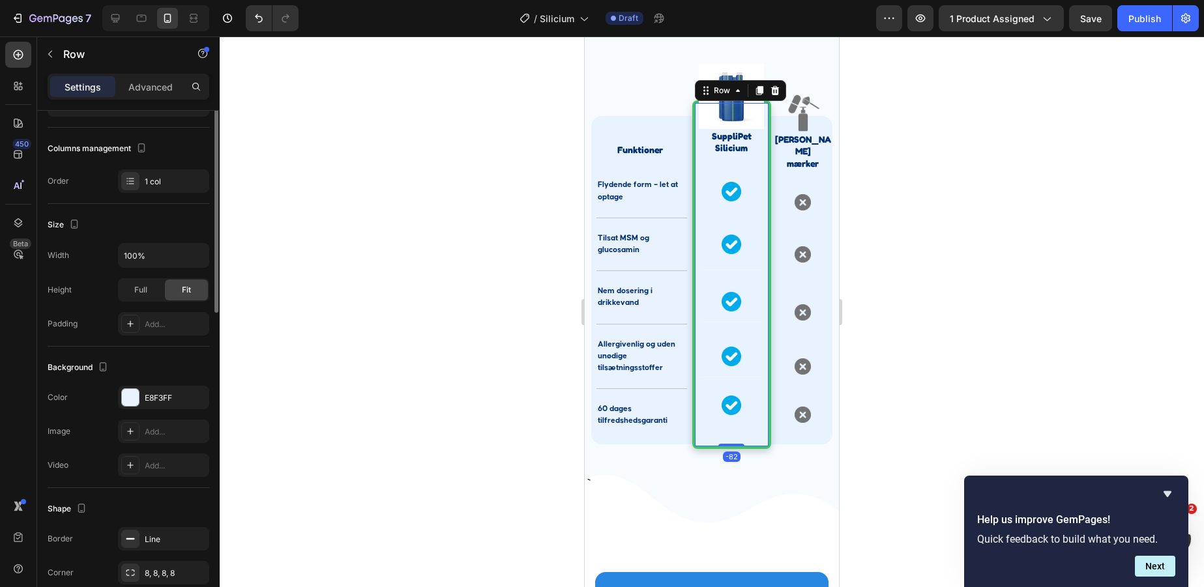
scroll to position [248, 0]
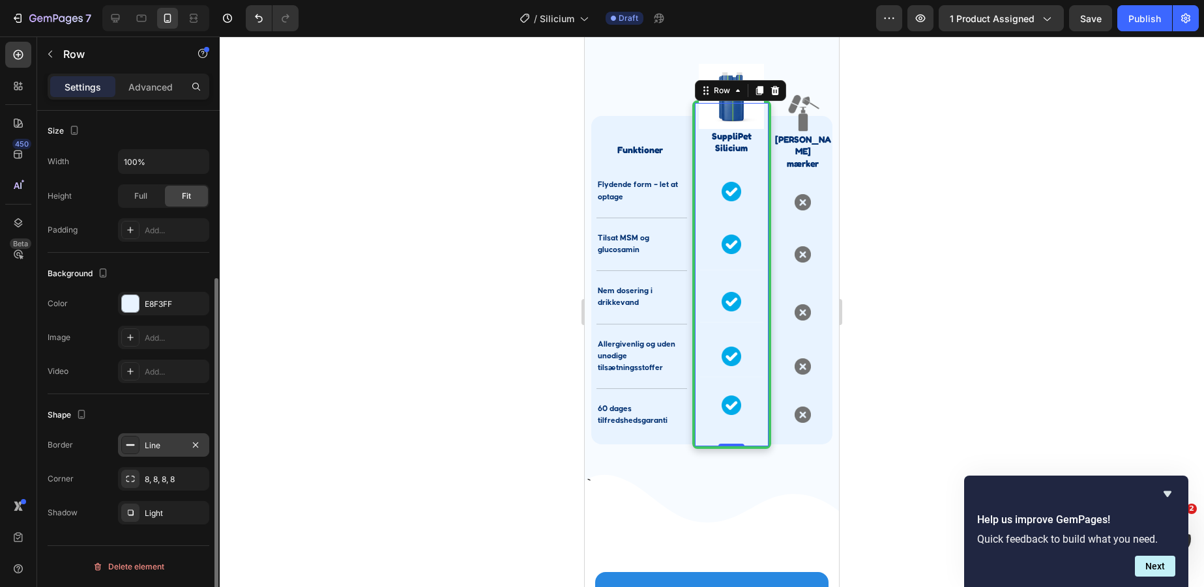
click at [148, 445] on div "Line" at bounding box center [164, 446] width 38 height 12
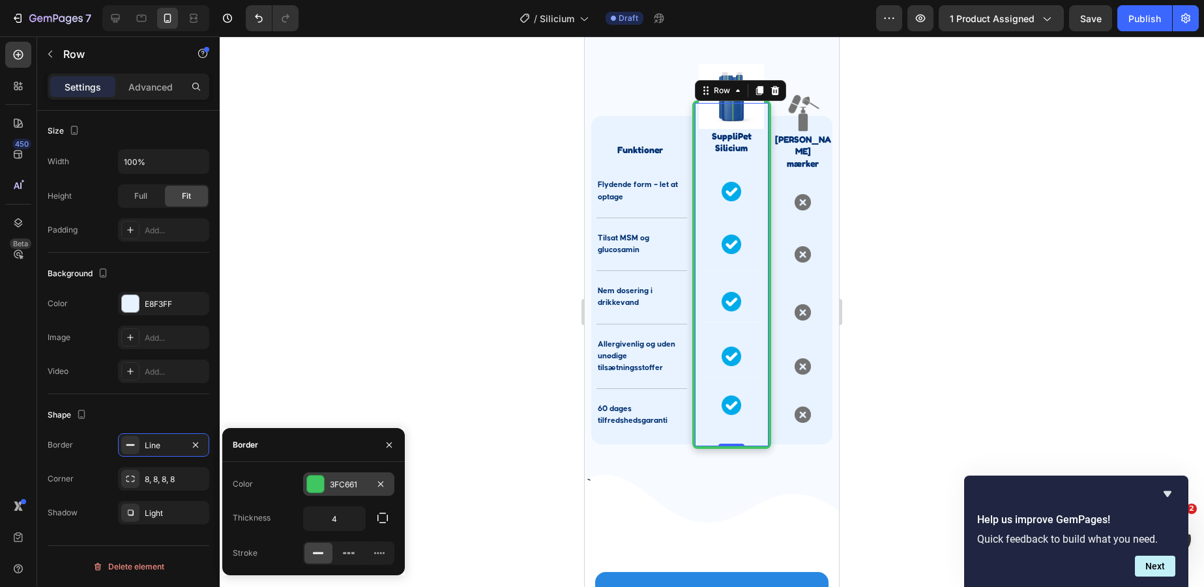
click at [313, 475] on div at bounding box center [315, 484] width 18 height 18
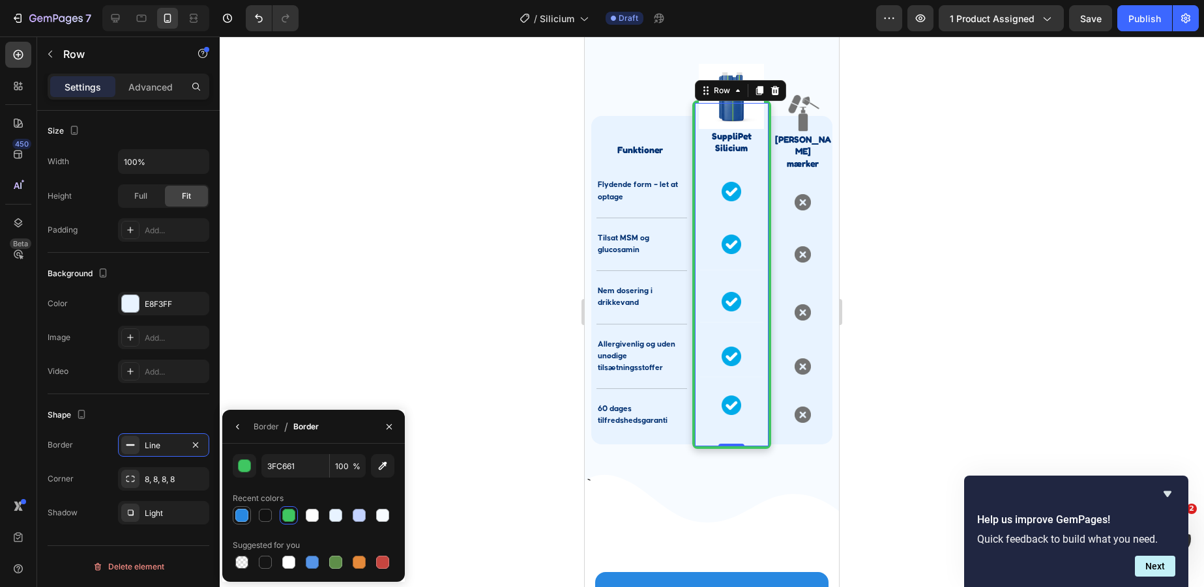
click at [237, 520] on div at bounding box center [241, 515] width 13 height 13
type input "2888E1"
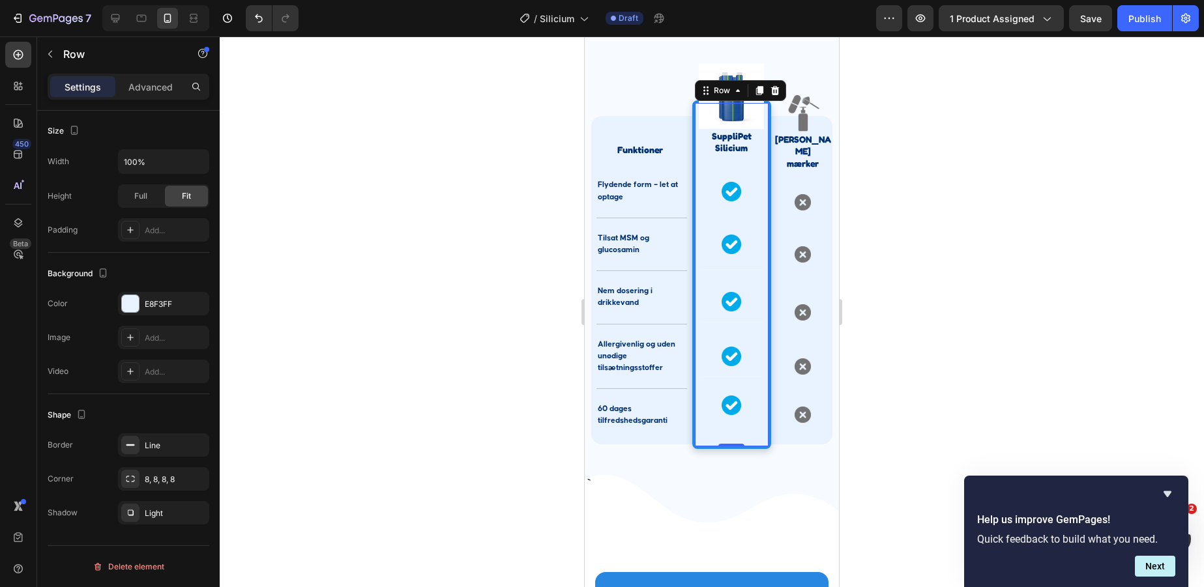
click at [936, 313] on div at bounding box center [712, 312] width 984 height 551
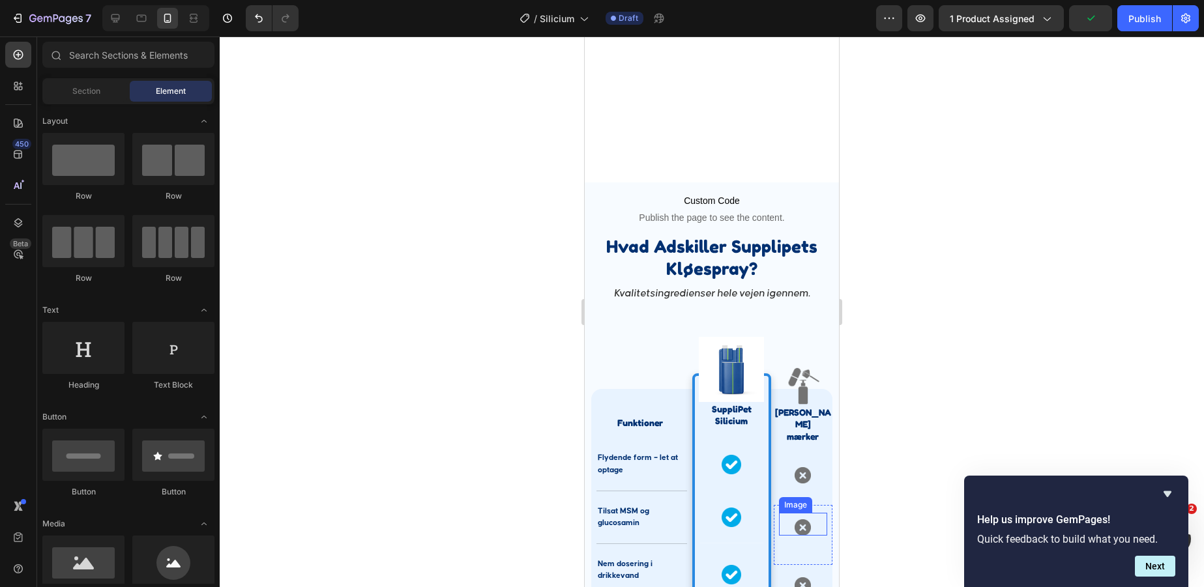
scroll to position [2698, 0]
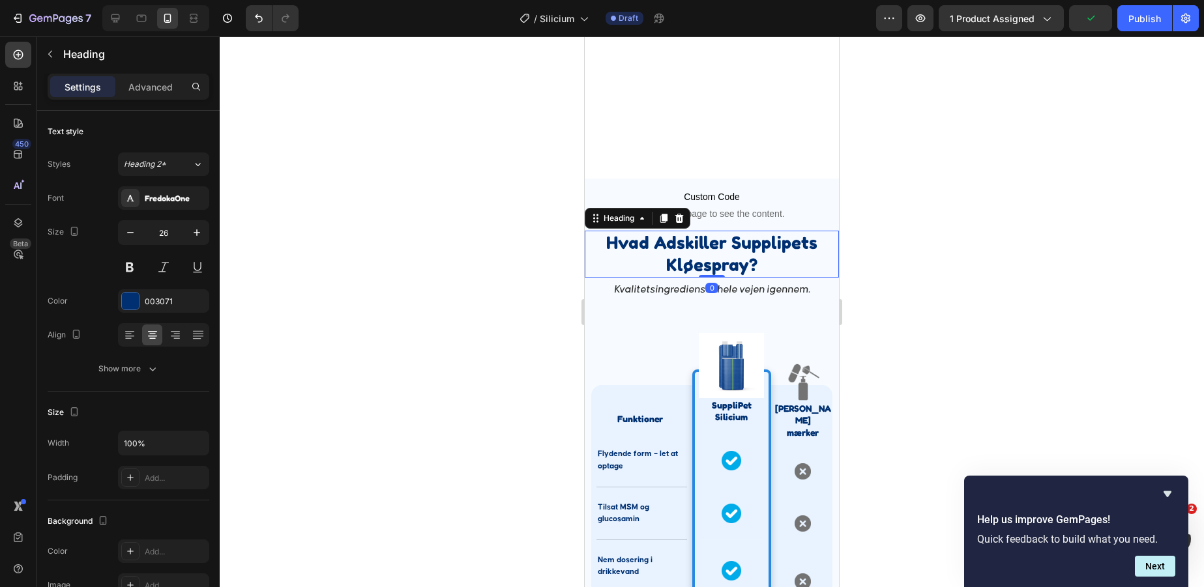
click at [756, 265] on div "Custom Code Publish the page to see the content. Custom Code Hvad Adskiller Sup…" at bounding box center [712, 446] width 254 height 535
click at [756, 265] on div "Custom Code Publish the page to see the content. Custom Code Hvad Adskiller Sup…" at bounding box center [712, 459] width 254 height 561
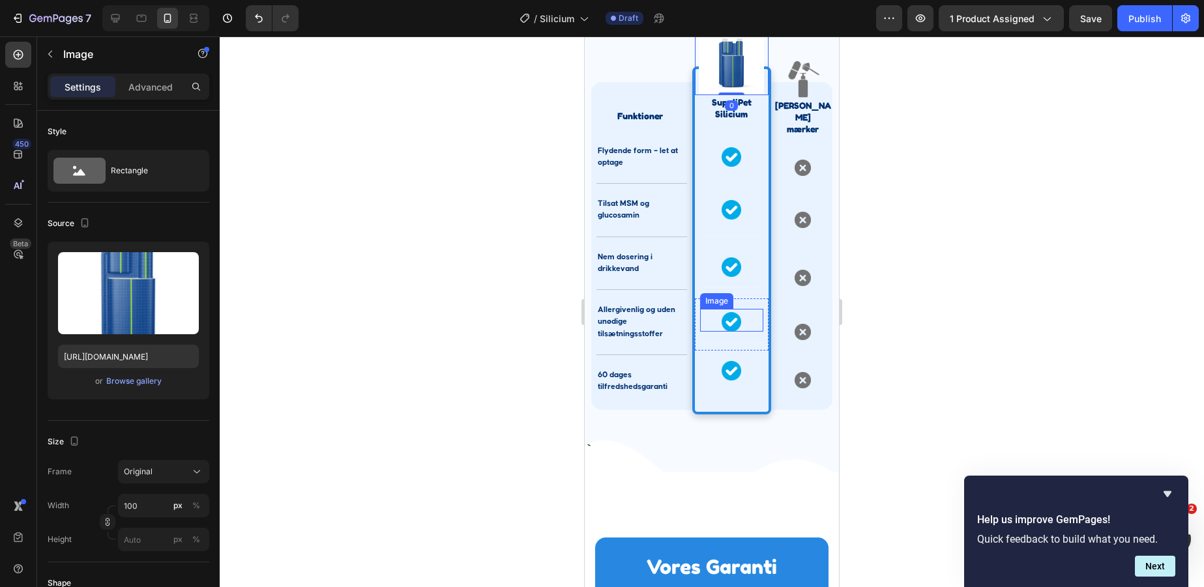
scroll to position [2605, 0]
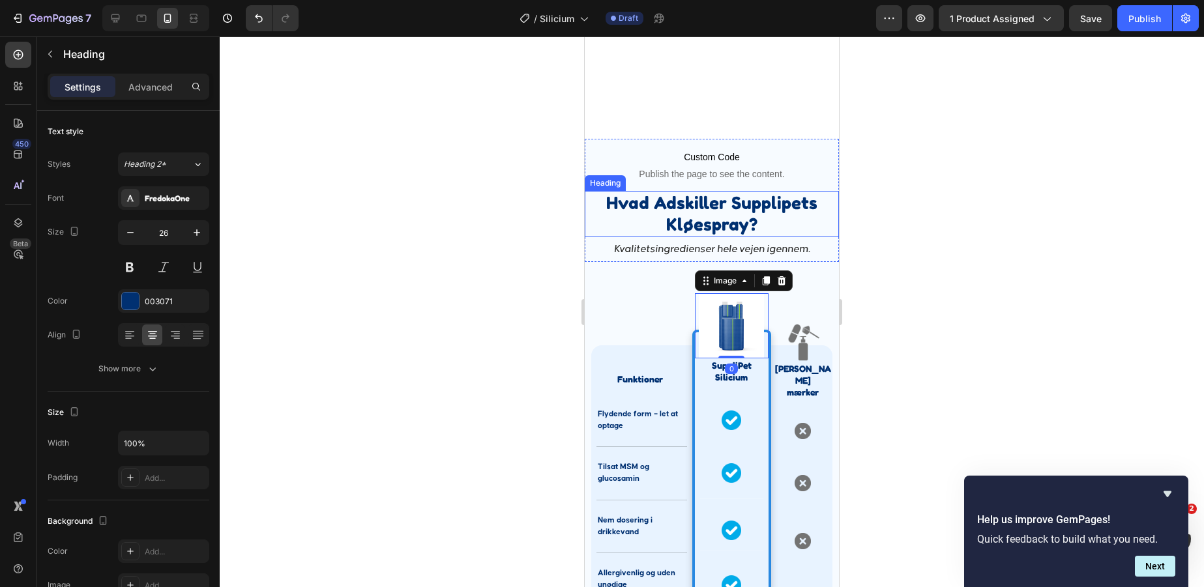
click at [717, 230] on h2 "Hvad Adskiller Supplipets Kløespray?" at bounding box center [712, 214] width 239 height 47
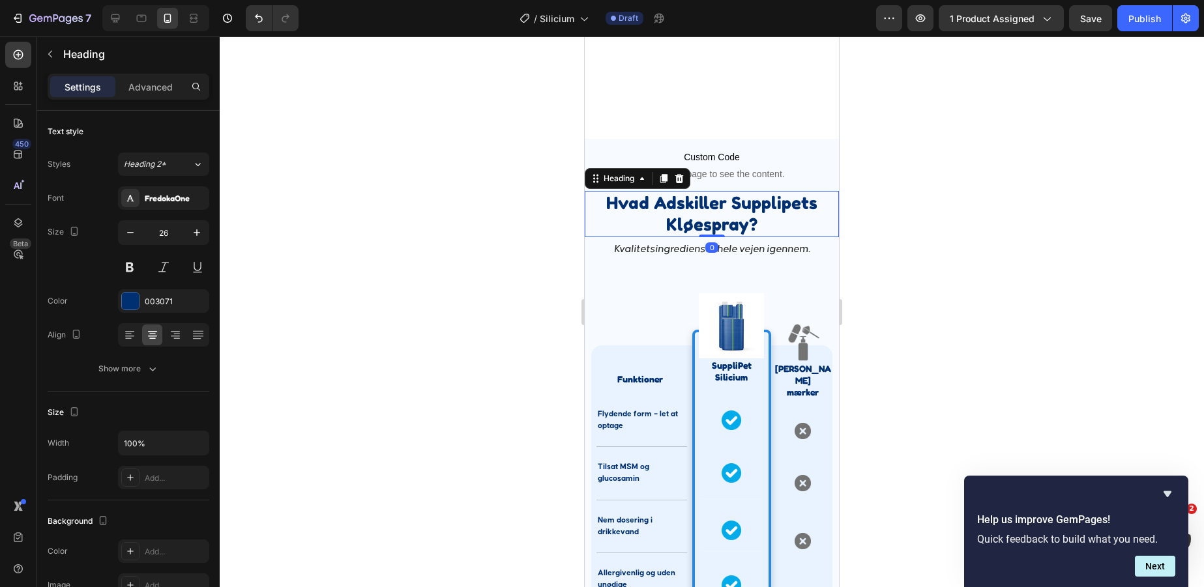
click at [717, 230] on h2 "Hvad Adskiller Supplipets Kløespray?" at bounding box center [712, 214] width 239 height 47
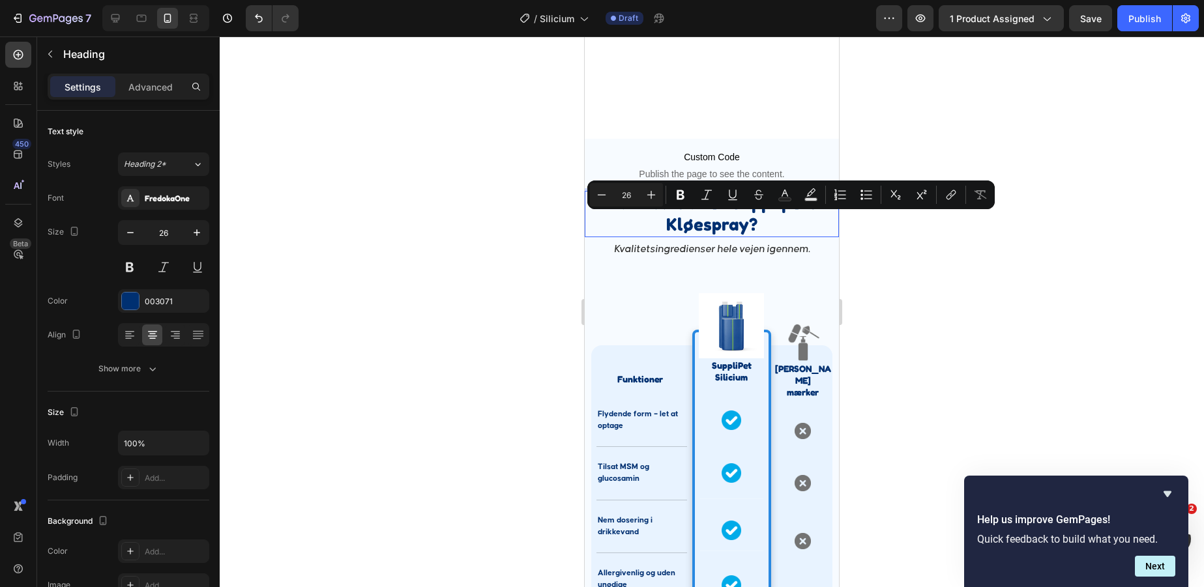
scroll to position [2279, 0]
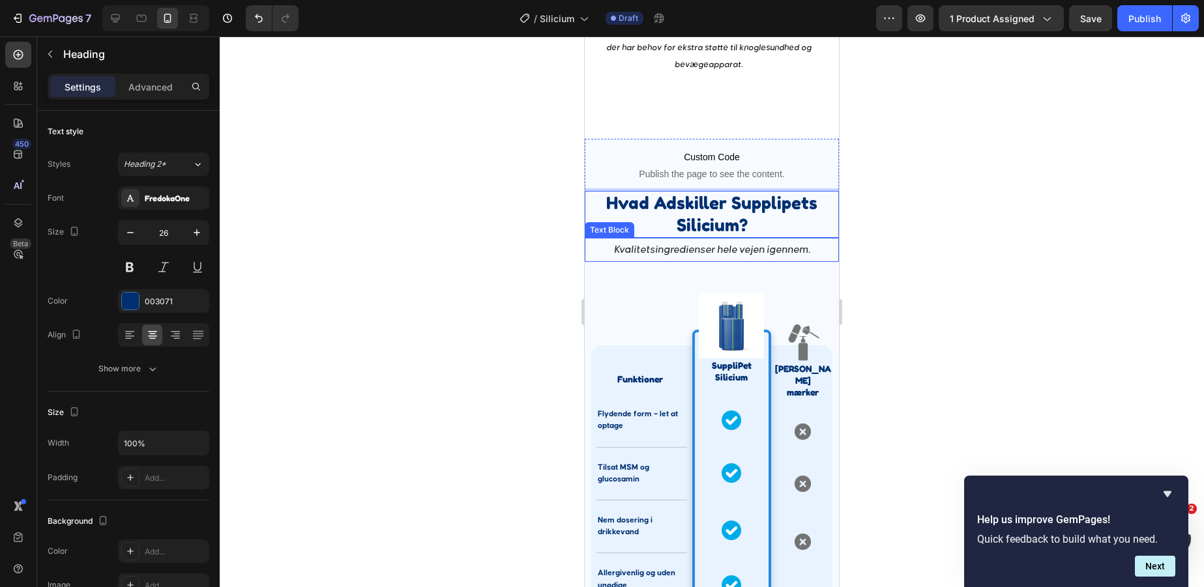
click at [896, 245] on div at bounding box center [712, 312] width 984 height 551
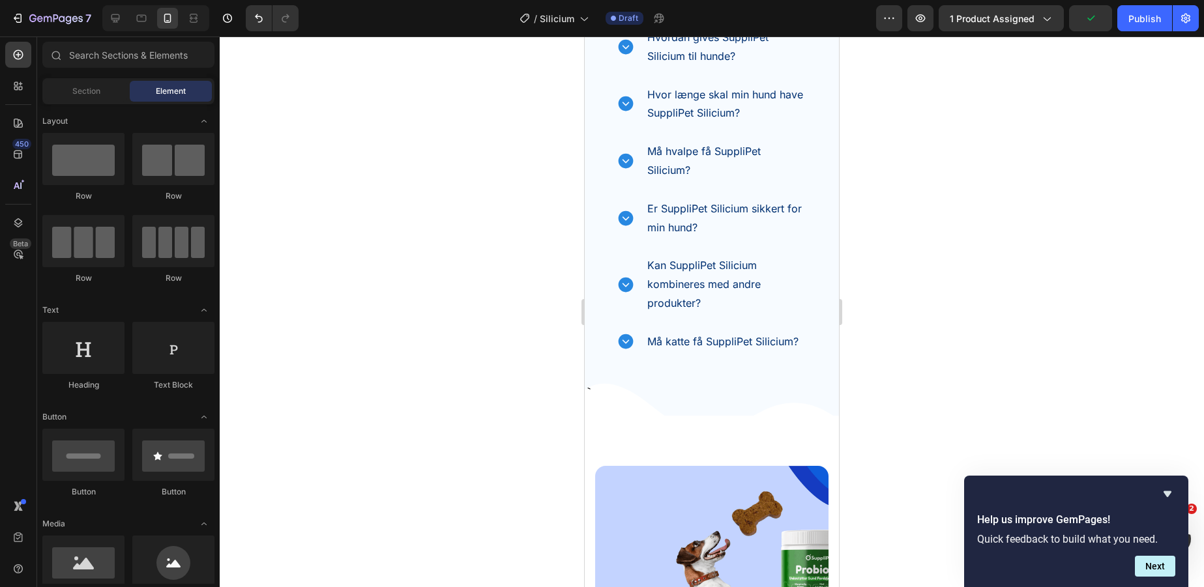
scroll to position [4735, 0]
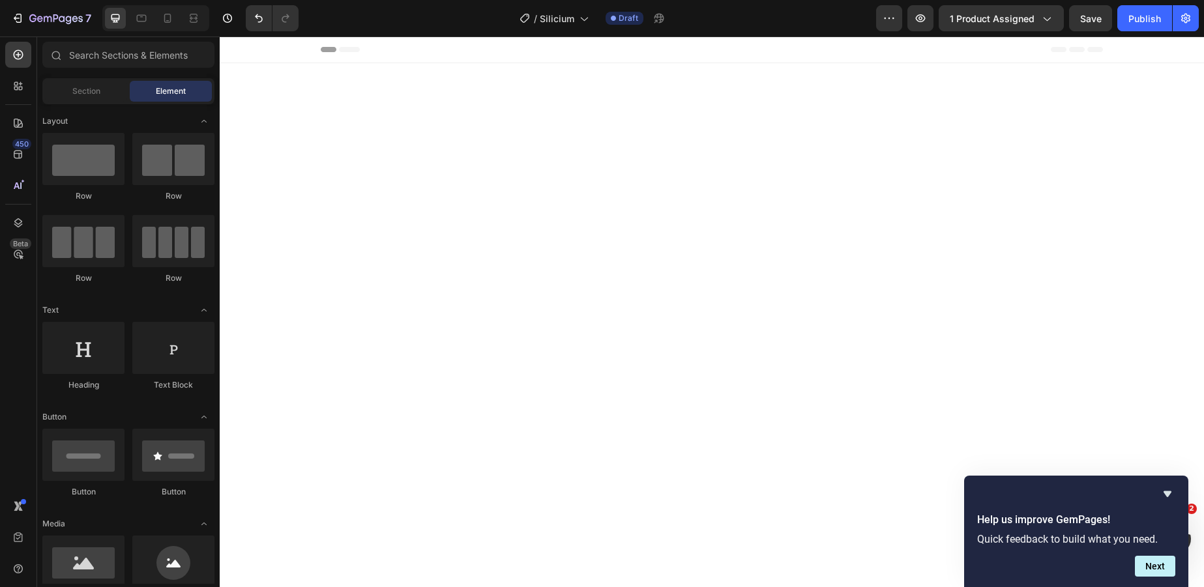
scroll to position [3513, 0]
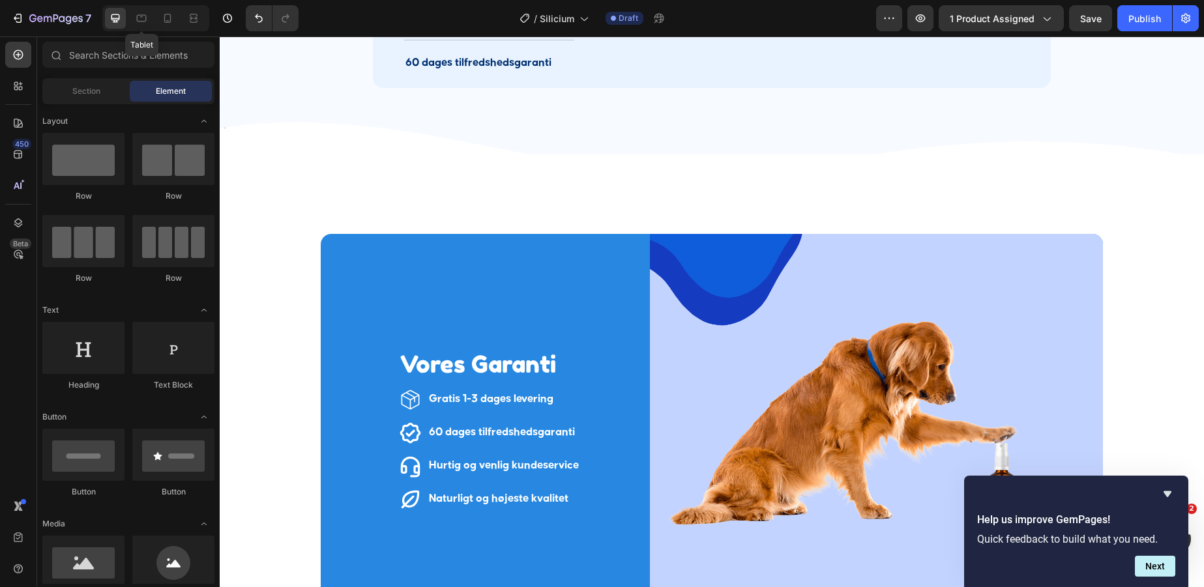
click at [133, 31] on div "Tablet" at bounding box center [155, 18] width 107 height 26
click at [143, 23] on icon at bounding box center [141, 18] width 13 height 13
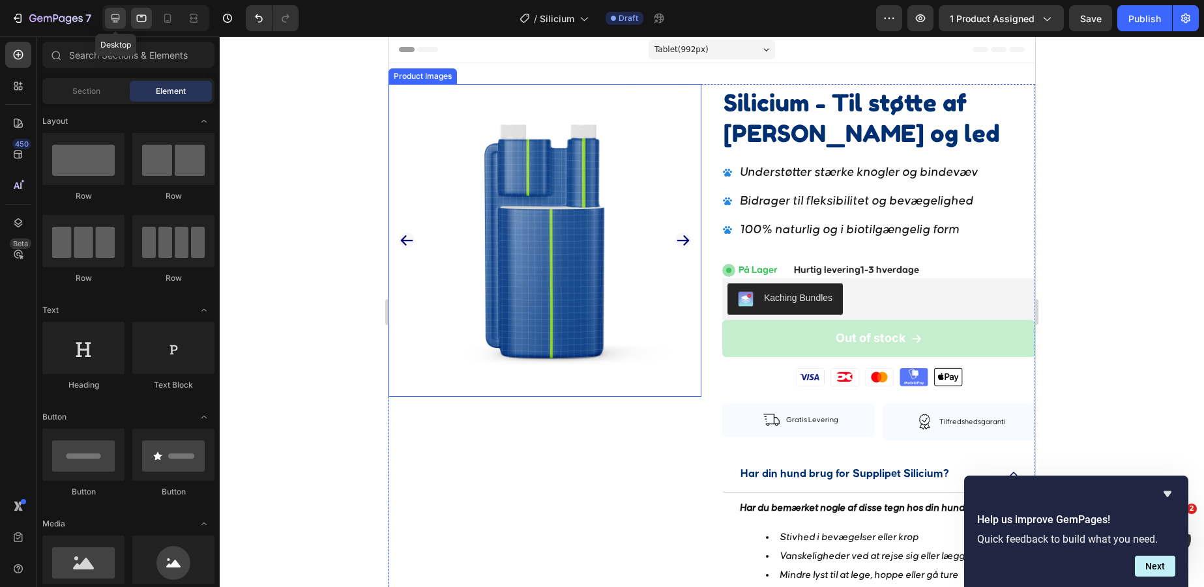
click at [105, 20] on div at bounding box center [115, 18] width 21 height 21
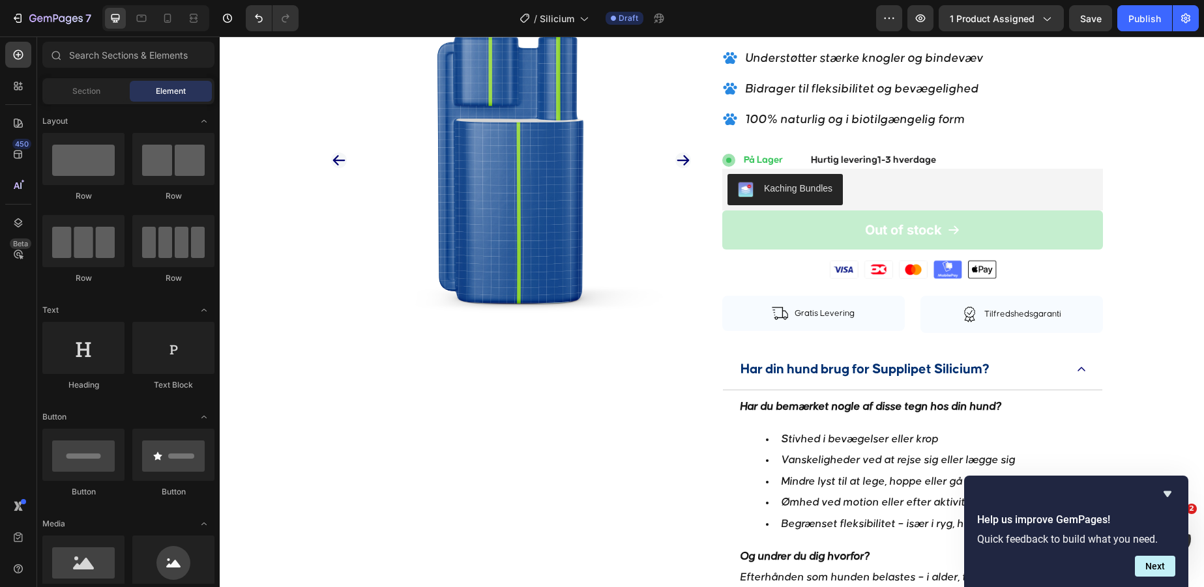
scroll to position [46, 0]
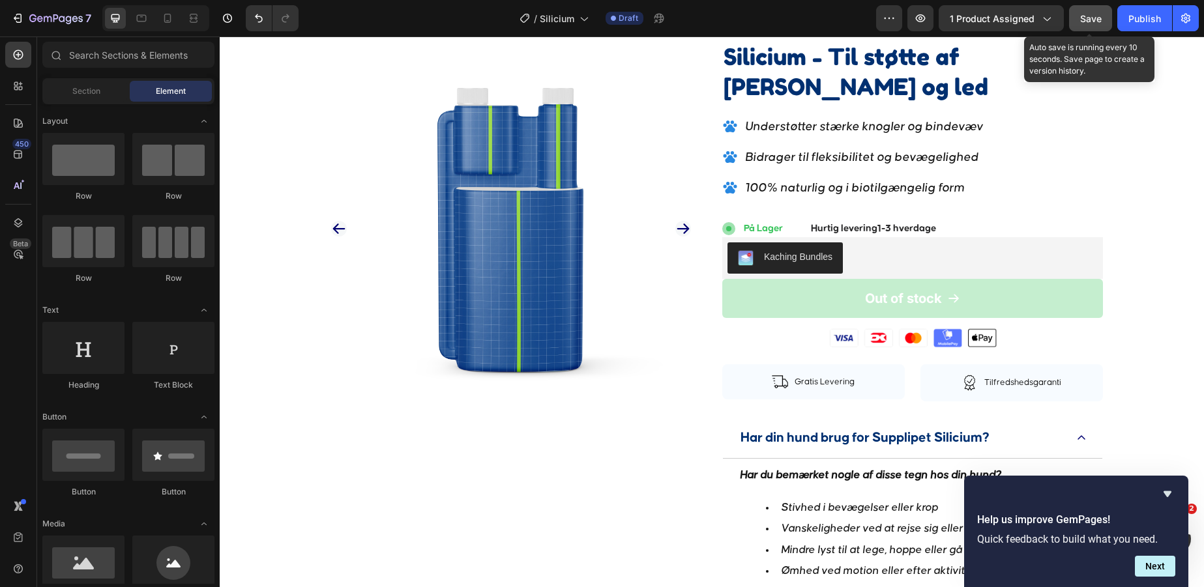
click at [1081, 23] on span "Save" at bounding box center [1091, 18] width 22 height 11
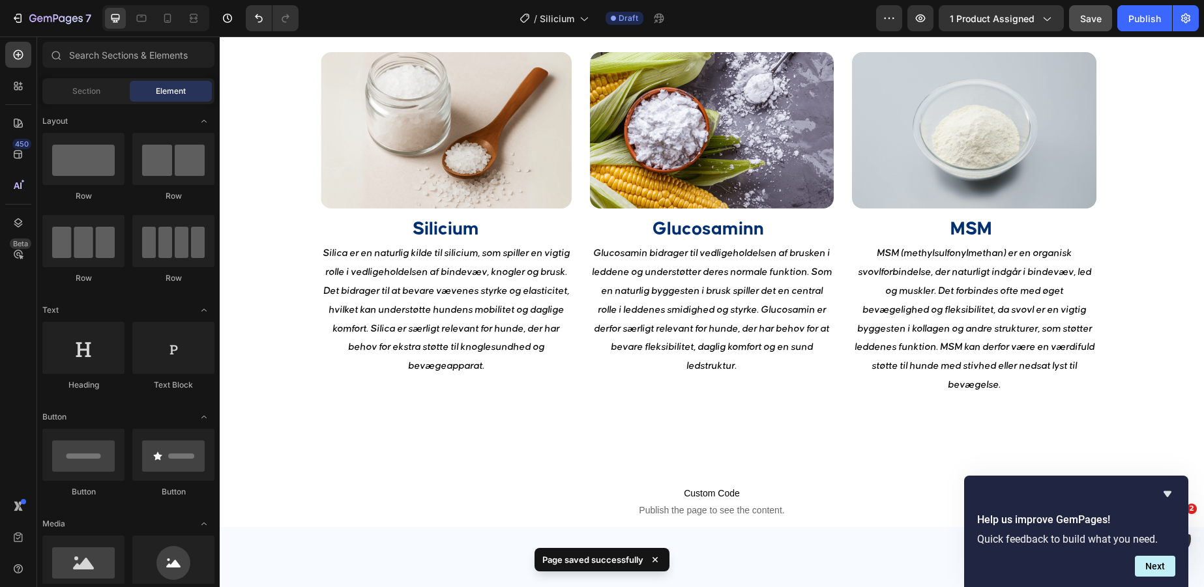
scroll to position [1715, 0]
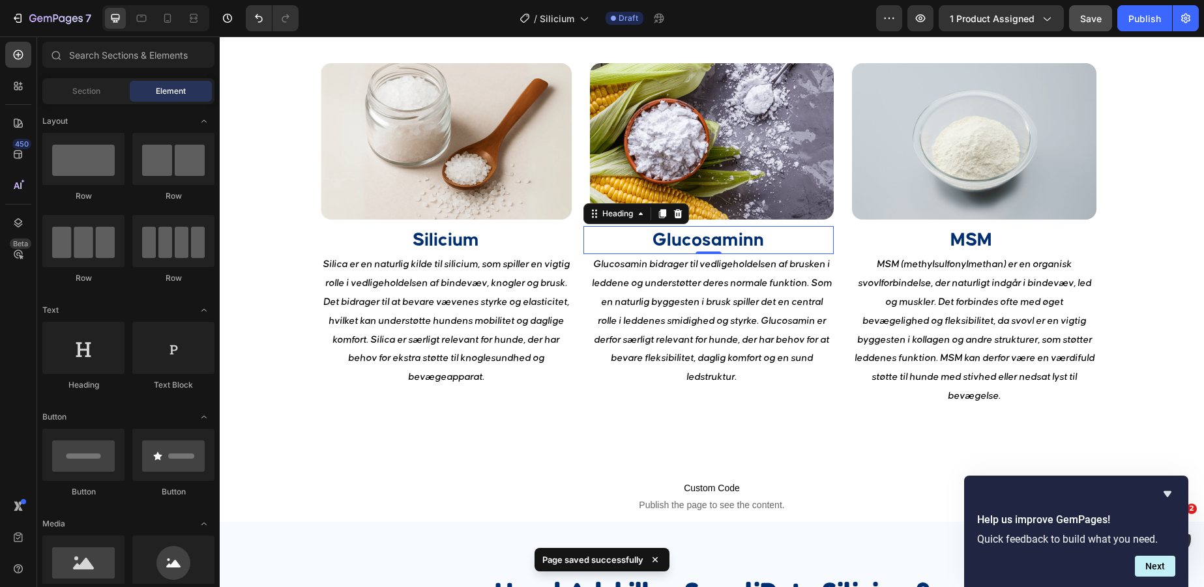
click at [752, 243] on strong "Glucosaminn" at bounding box center [708, 240] width 111 height 19
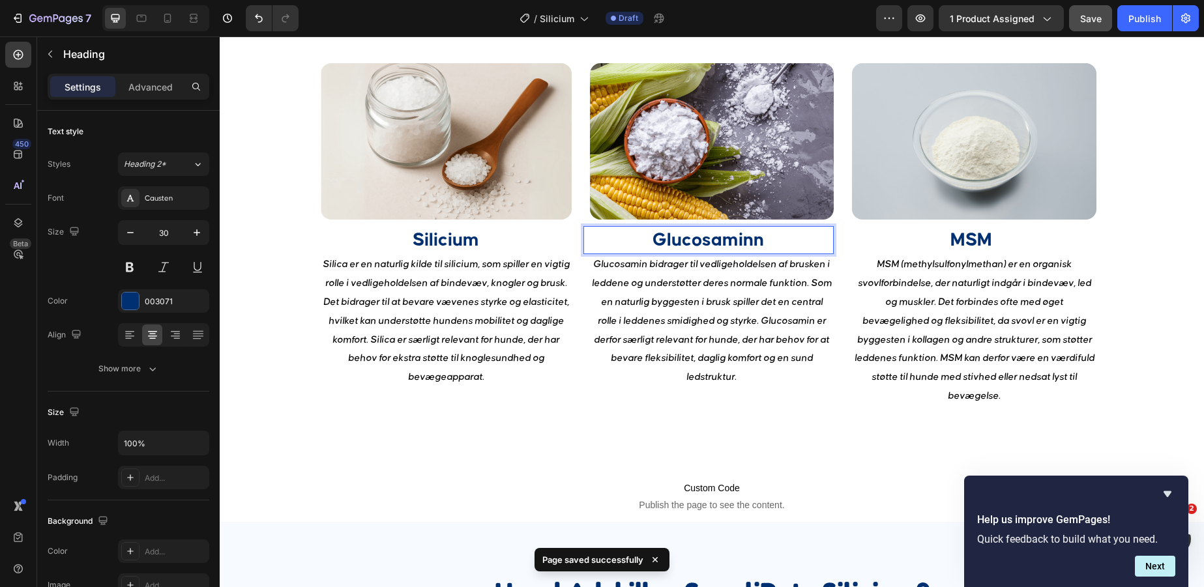
scroll to position [1700, 0]
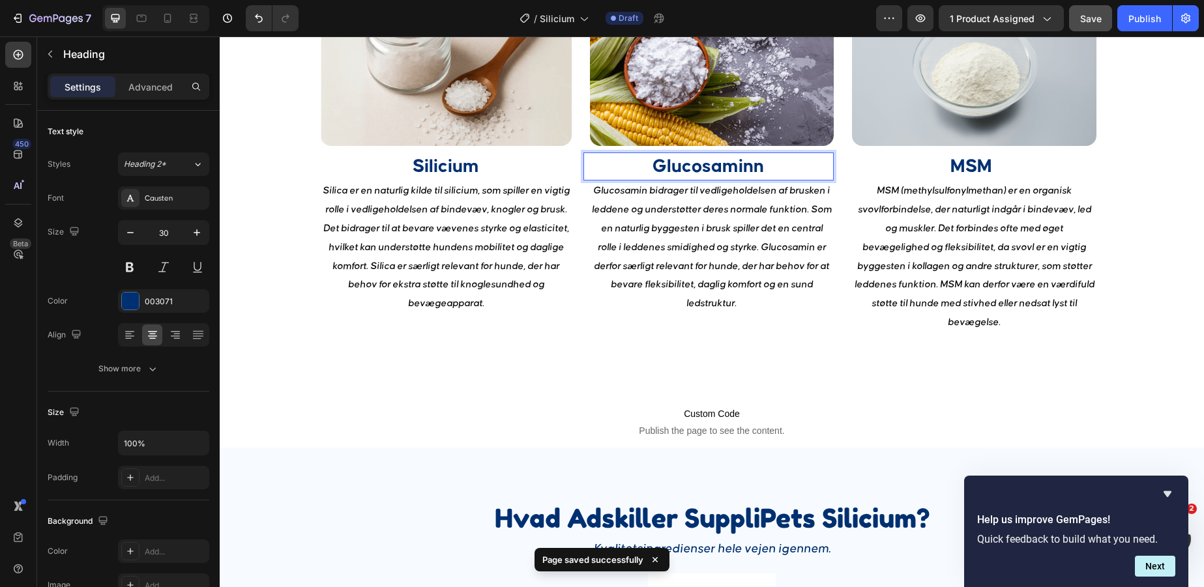
click at [762, 176] on strong "Glucosaminn" at bounding box center [708, 166] width 111 height 19
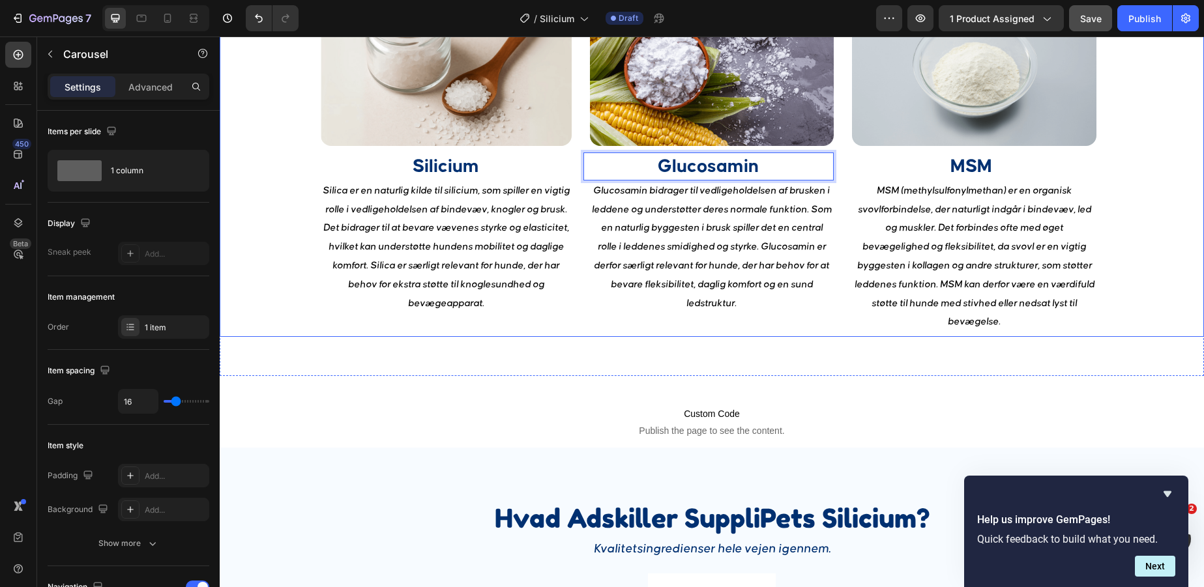
click at [1129, 257] on div "Image Silicium Heading Silica er en naturlig kilde til silicium, som spiller en…" at bounding box center [712, 164] width 922 height 348
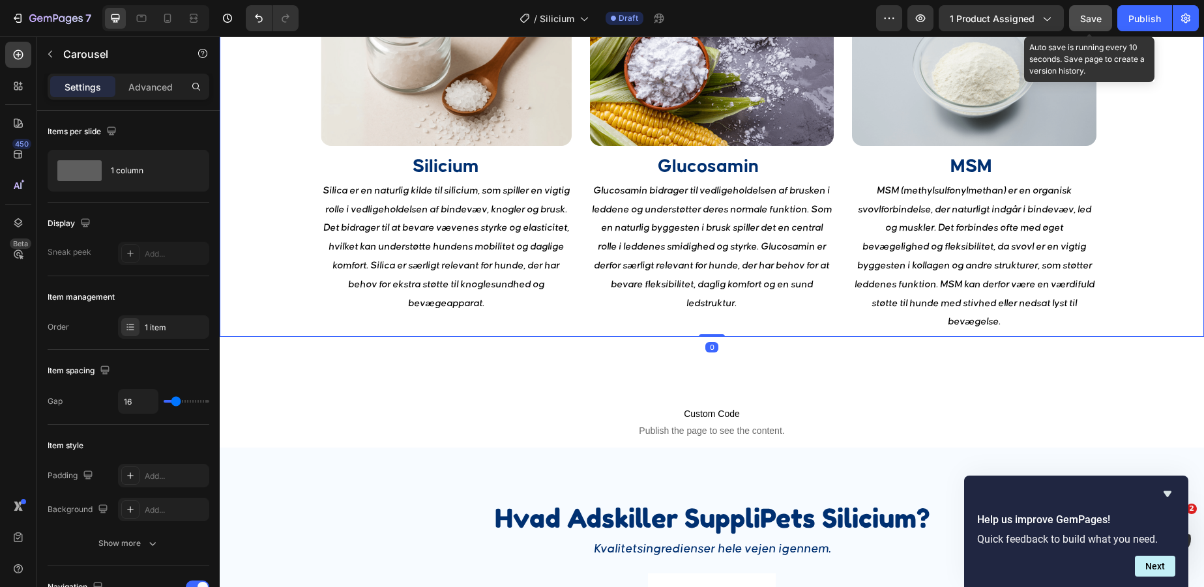
click at [1085, 27] on button "Save" at bounding box center [1090, 18] width 43 height 26
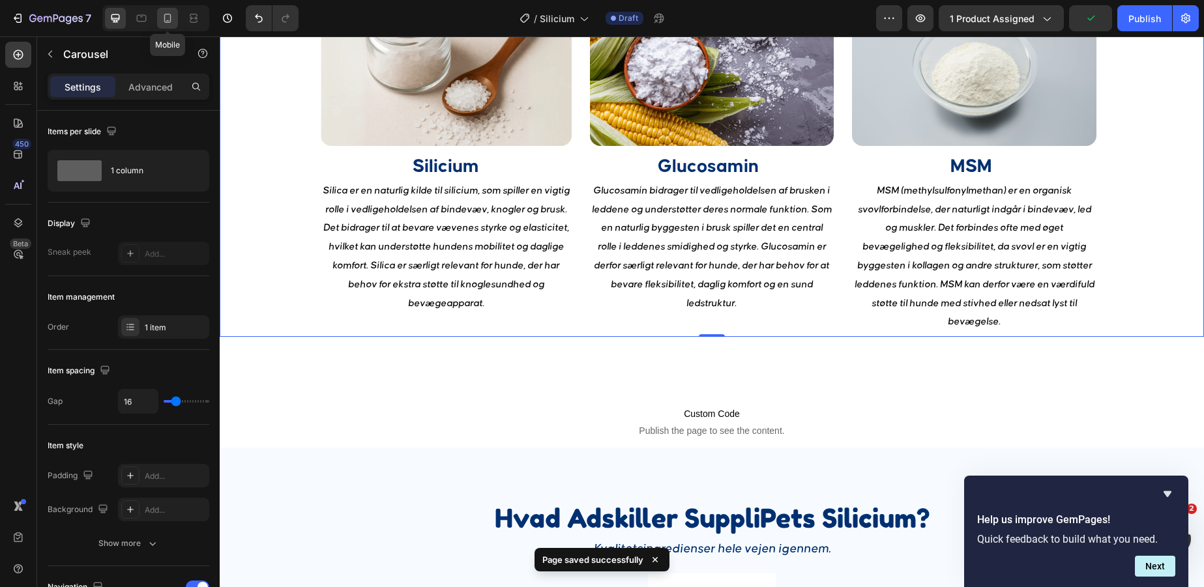
click at [162, 21] on icon at bounding box center [167, 18] width 13 height 13
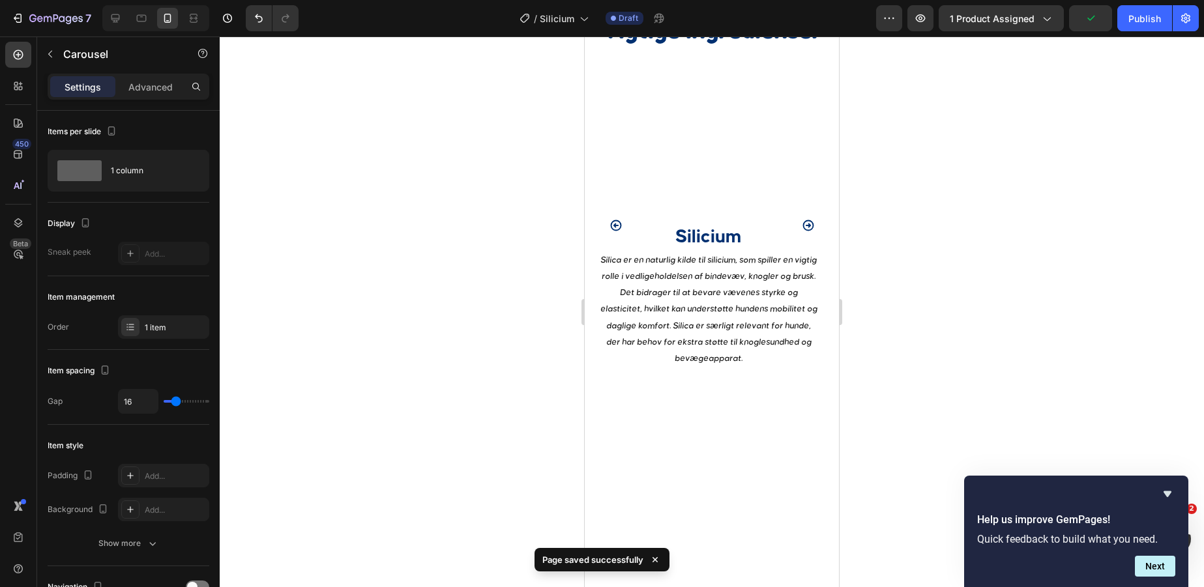
scroll to position [2064, 0]
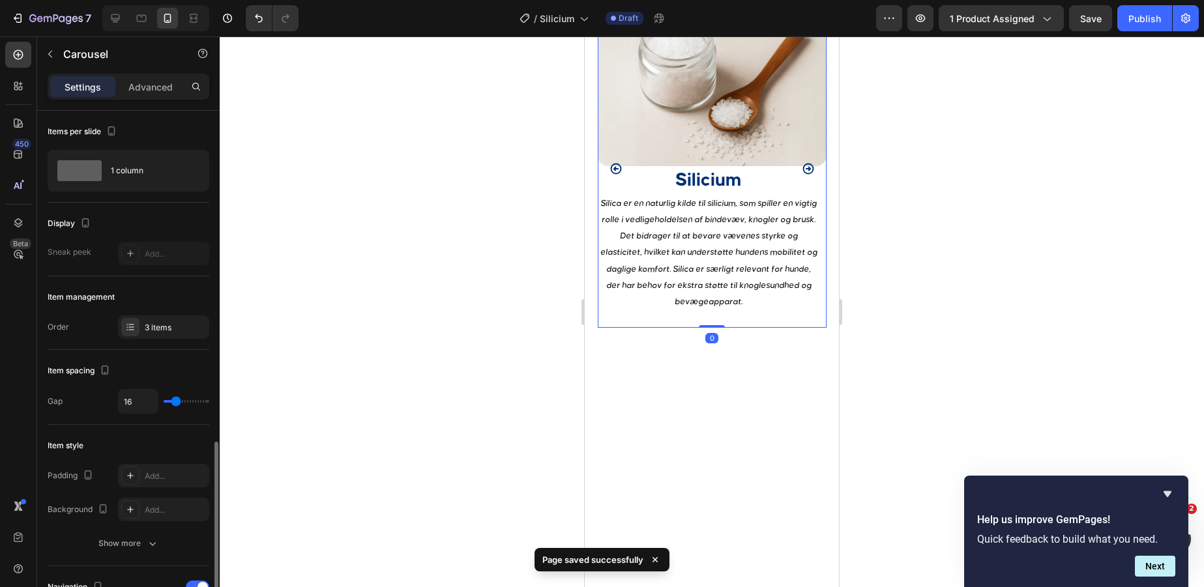
click at [810, 164] on icon "Carousel Next Arrow" at bounding box center [808, 169] width 11 height 11
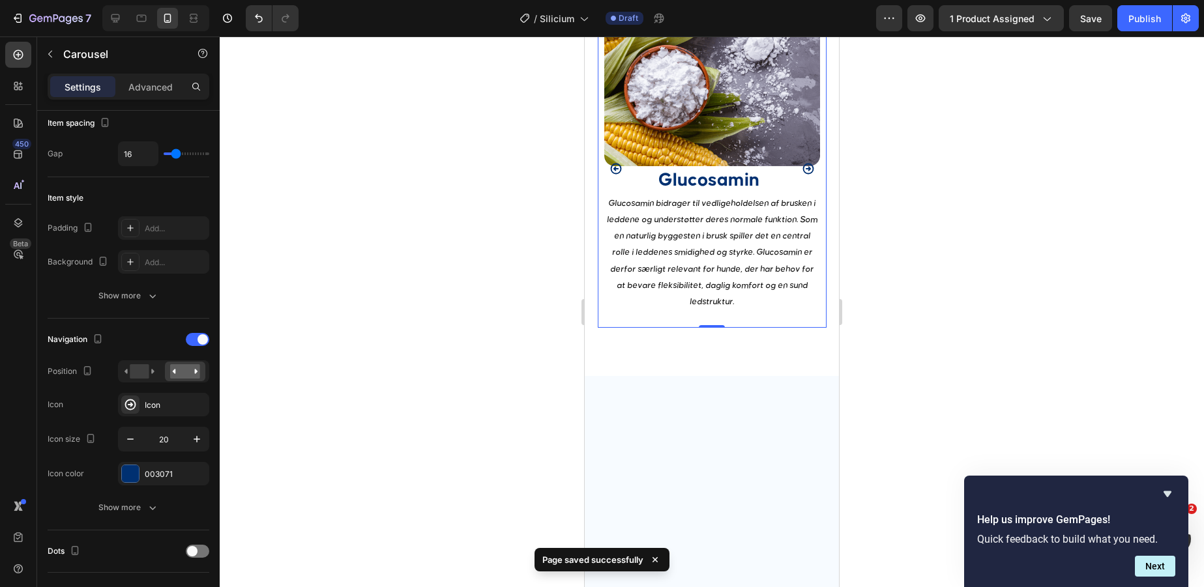
click at [110, 1] on div "7 Version history / Silicium Draft Preview 1 product assigned Save Publish" at bounding box center [602, 18] width 1204 height 37
click at [110, 19] on icon at bounding box center [115, 18] width 13 height 13
type input "24"
type input "100%"
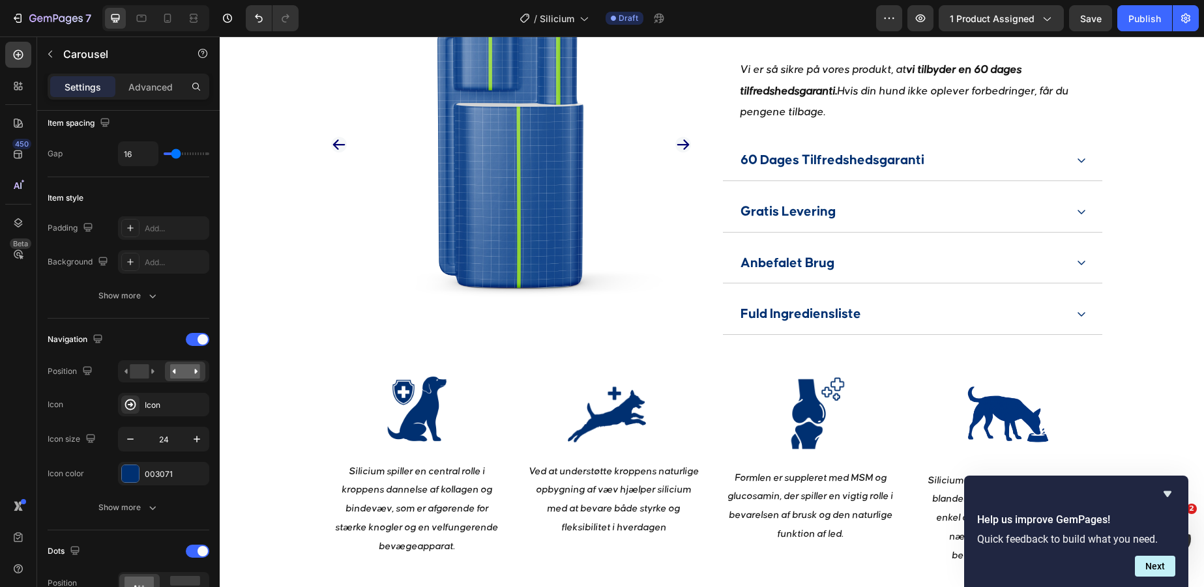
scroll to position [1169, 0]
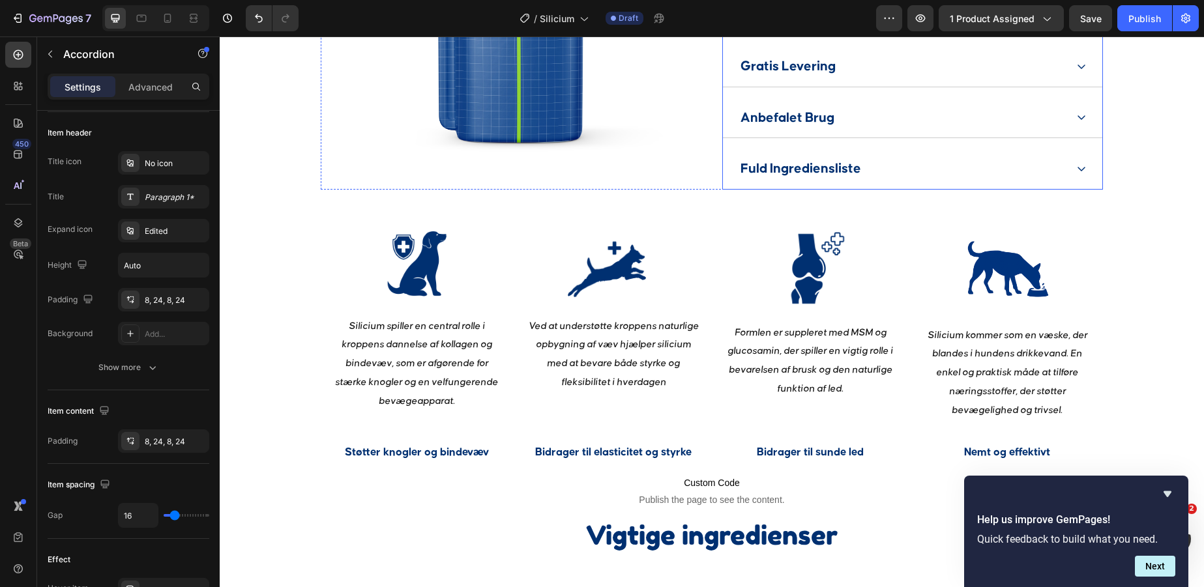
click at [1014, 157] on div "Fuld Ingrediensliste" at bounding box center [902, 169] width 327 height 30
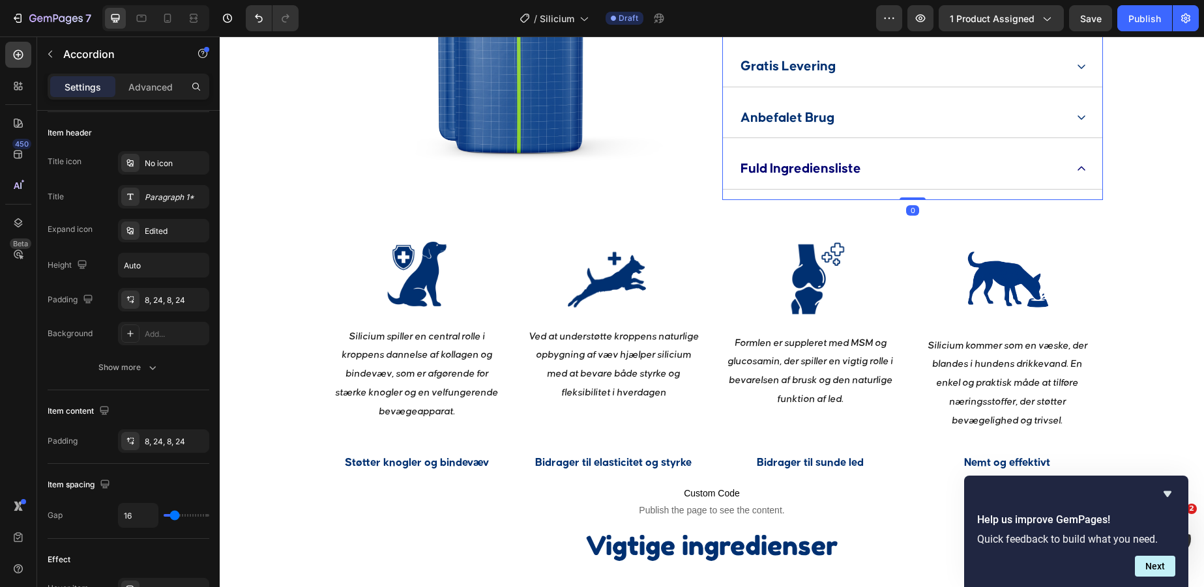
scroll to position [0, 0]
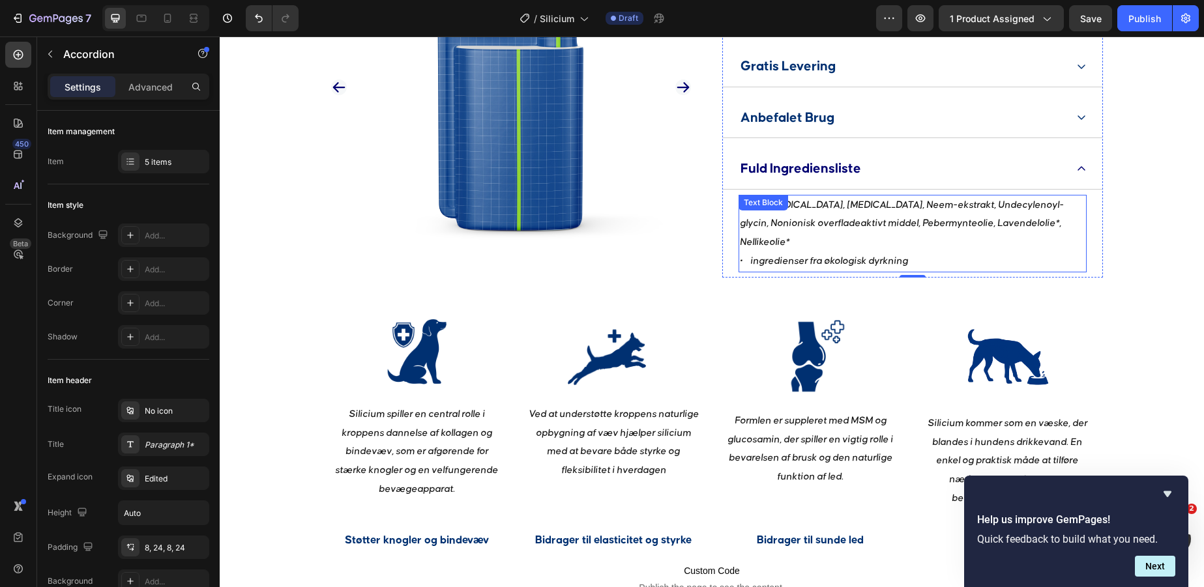
click at [958, 239] on p "Vand, [MEDICAL_DATA], [MEDICAL_DATA], Neem-ekstrakt, Undecylenoyl-glycin, Nonio…" at bounding box center [913, 233] width 346 height 75
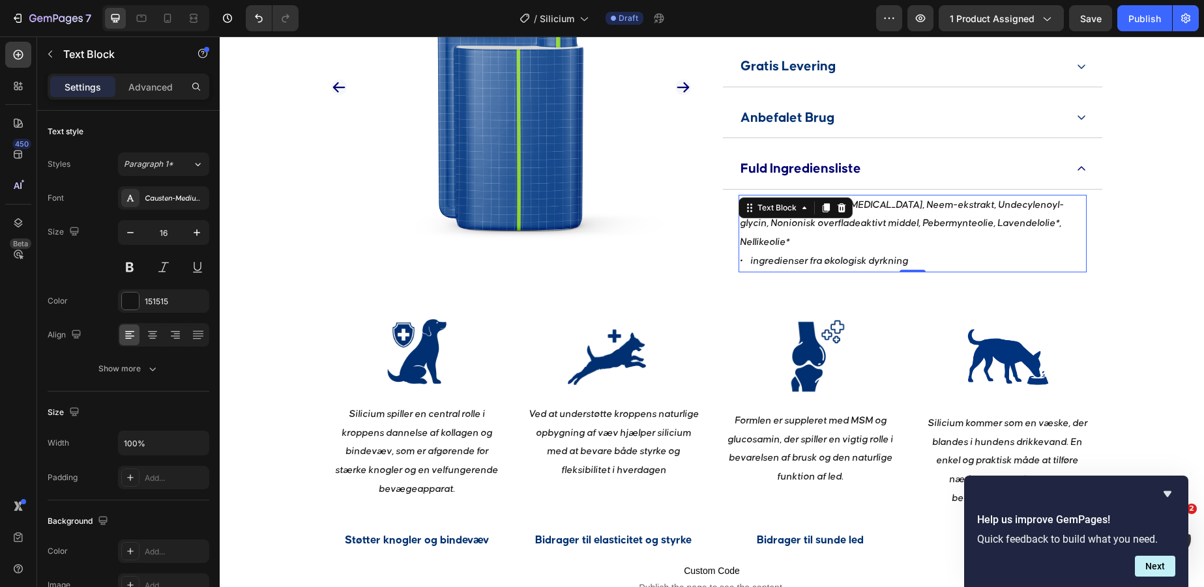
click at [958, 239] on p "Vand, [MEDICAL_DATA], [MEDICAL_DATA], Neem-ekstrakt, Undecylenoyl-glycin, Nonio…" at bounding box center [913, 233] width 346 height 75
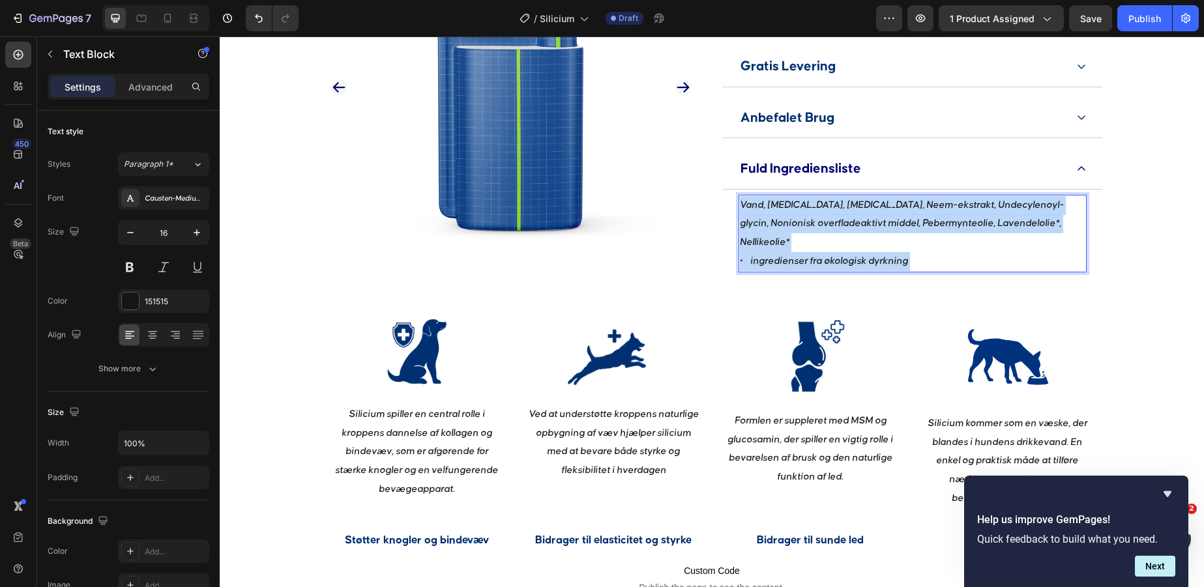
drag, startPoint x: 941, startPoint y: 244, endPoint x: 756, endPoint y: 194, distance: 191.8
click at [755, 195] on div "Vand, [MEDICAL_DATA], [MEDICAL_DATA], Neem-ekstrakt, Undecylenoyl-glycin, Nonio…" at bounding box center [913, 234] width 348 height 78
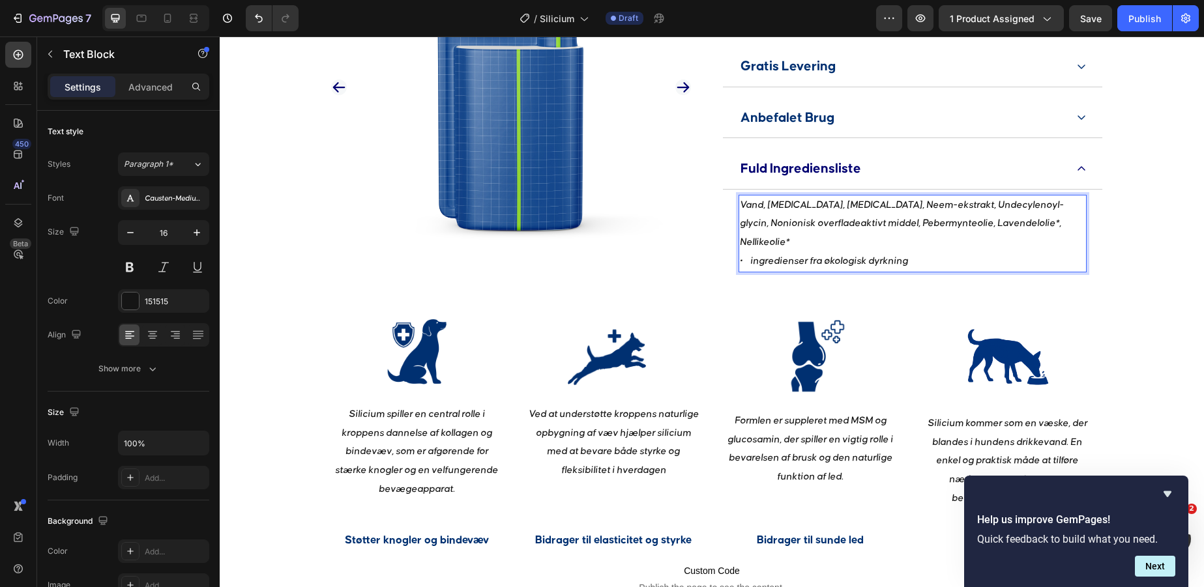
click at [918, 244] on p "Vand, [MEDICAL_DATA], [MEDICAL_DATA], Neem-ekstrakt, Undecylenoyl-glycin, Nonio…" at bounding box center [913, 233] width 346 height 75
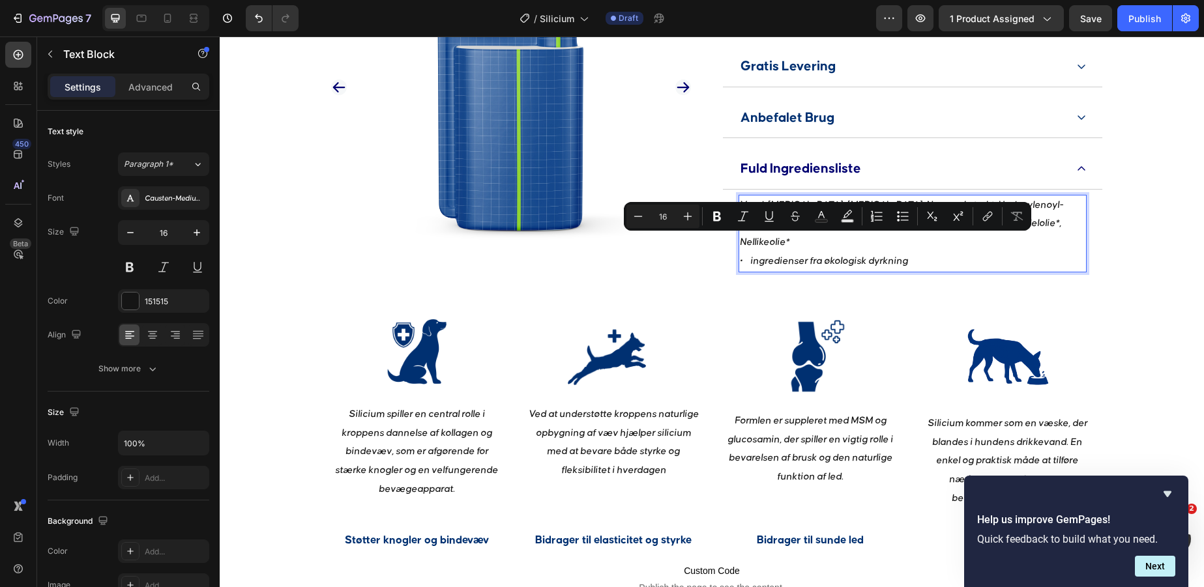
click at [925, 244] on p "Vand, [MEDICAL_DATA], [MEDICAL_DATA], Neem-ekstrakt, Undecylenoyl-glycin, Nonio…" at bounding box center [913, 233] width 346 height 75
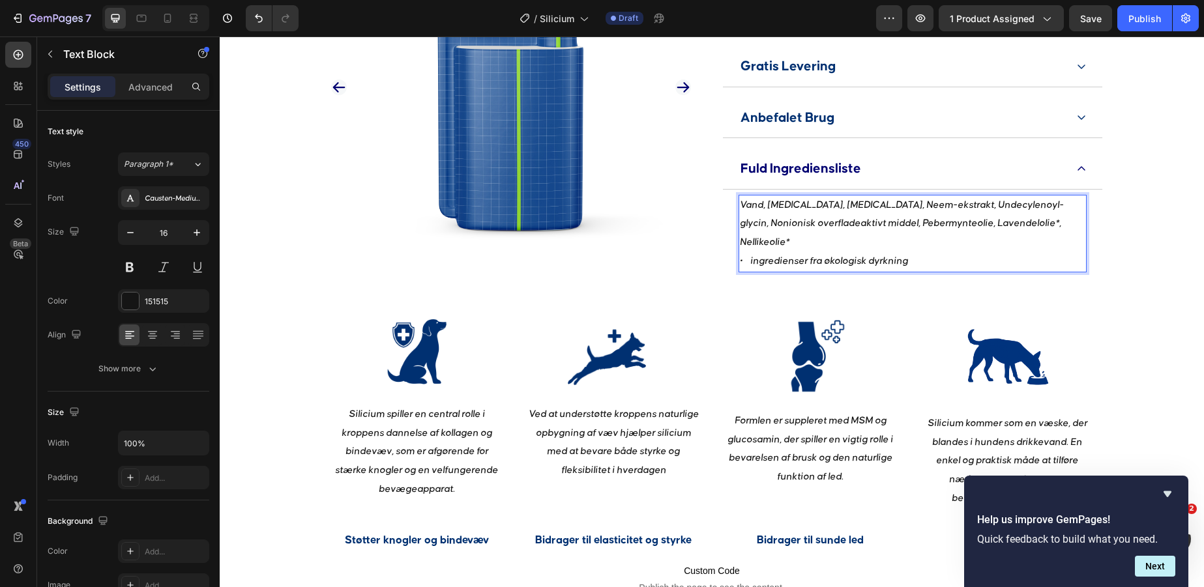
drag, startPoint x: 925, startPoint y: 244, endPoint x: 738, endPoint y: 206, distance: 190.9
click at [738, 206] on div "Vand, Ethanol, Glycerin, Neem-ekstrakt, Undecylenoyl-glycin, Nonionisk overflad…" at bounding box center [912, 234] width 379 height 88
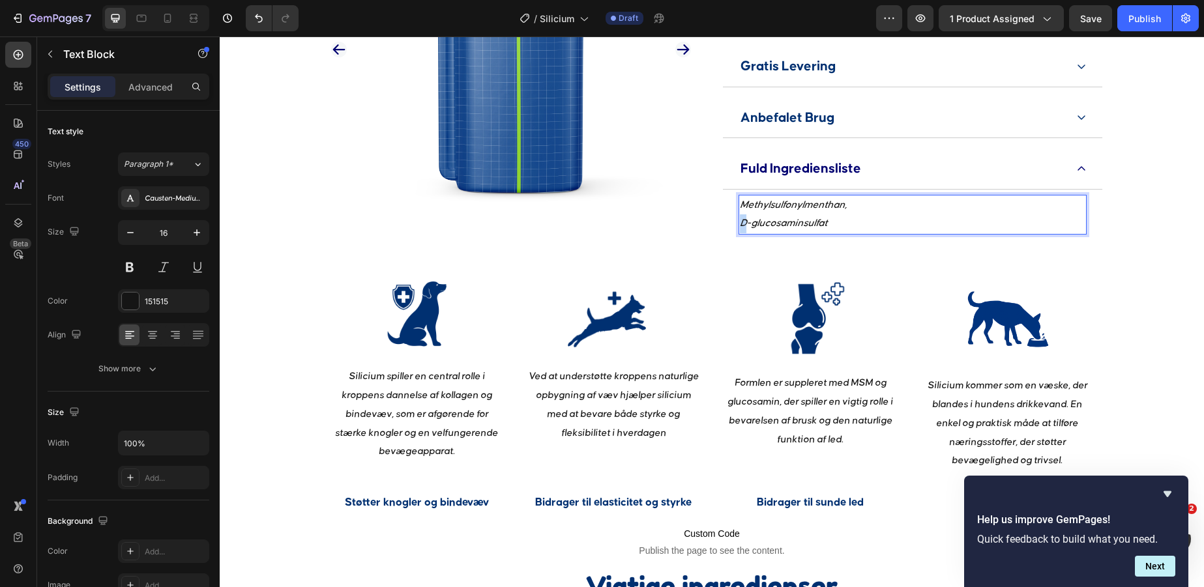
click at [743, 224] on icon "D-glucosaminsulfat" at bounding box center [783, 223] width 87 height 10
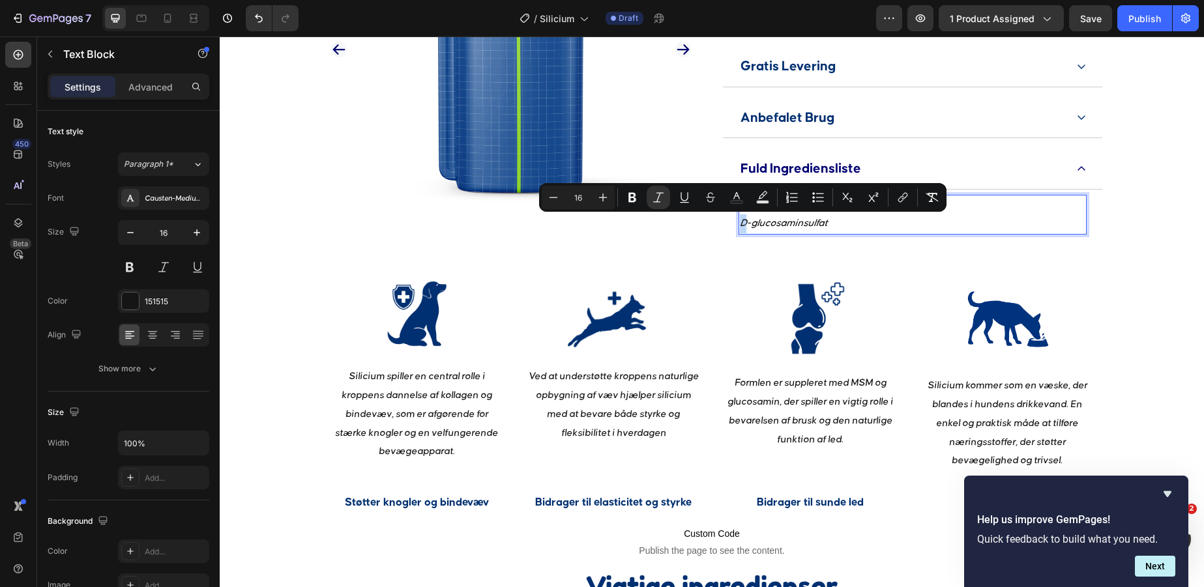
click at [743, 224] on icon "D-glucosaminsulfat" at bounding box center [783, 223] width 87 height 10
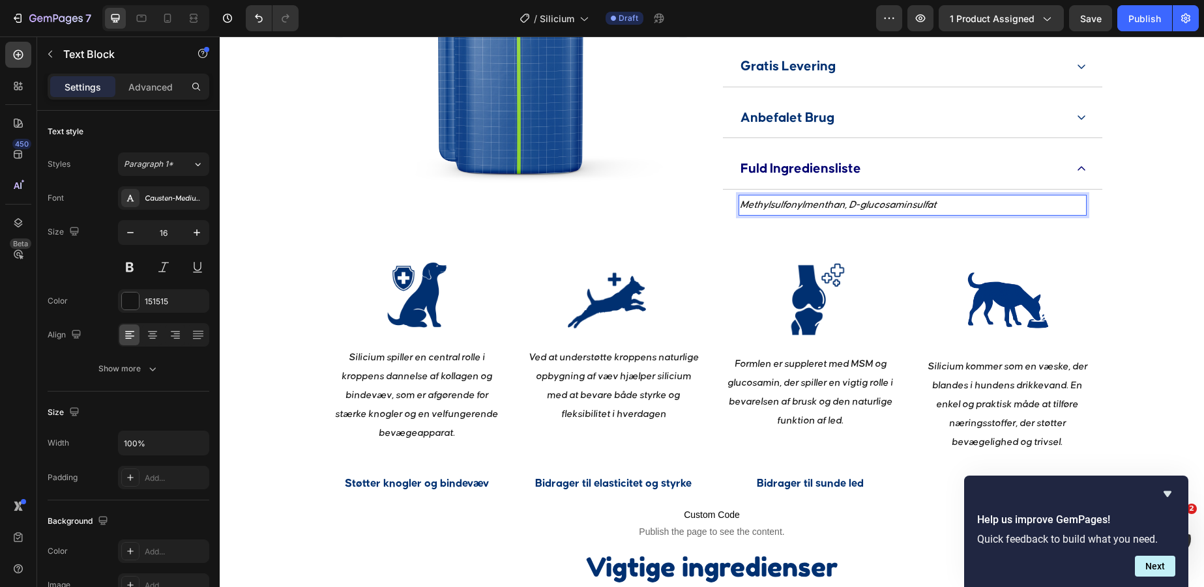
click at [944, 205] on p "Methylsulfonylmenthan, D-glucosaminsulfat" at bounding box center [913, 205] width 346 height 19
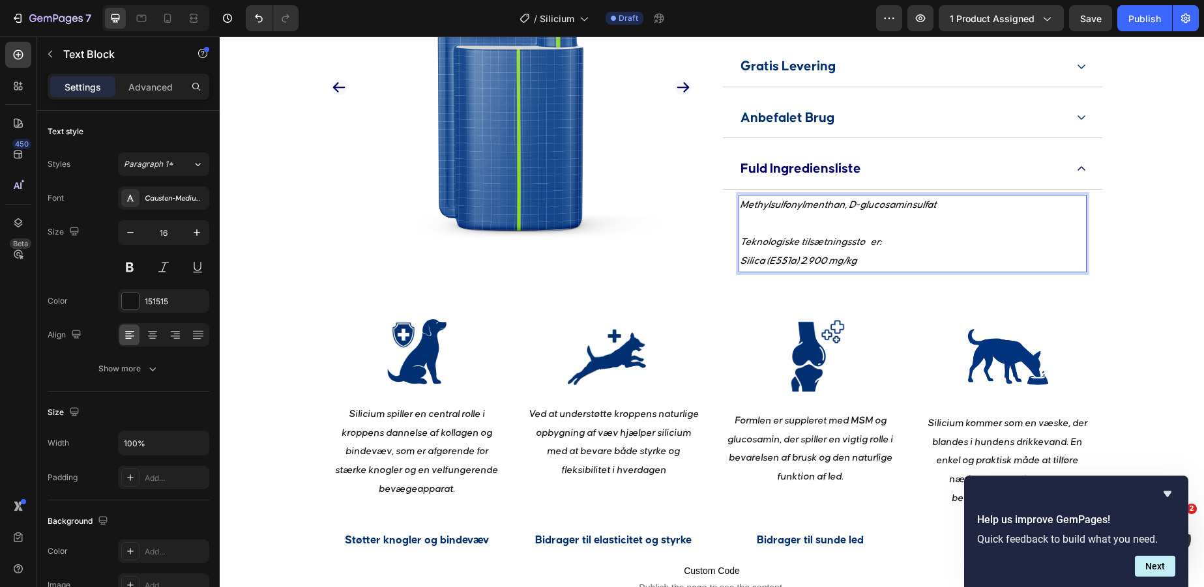
click at [870, 245] on icon "Teknologiske tilsætningssto er:" at bounding box center [810, 242] width 141 height 10
click at [885, 264] on p "Silica (E551a) 2.900 mg/kg" at bounding box center [913, 261] width 346 height 19
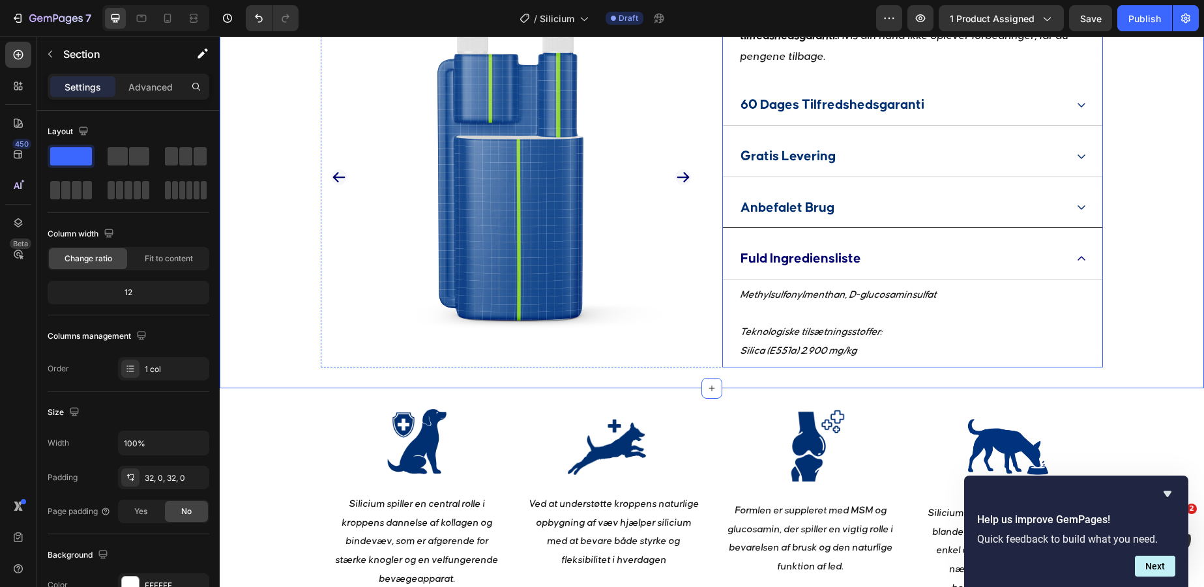
scroll to position [1075, 0]
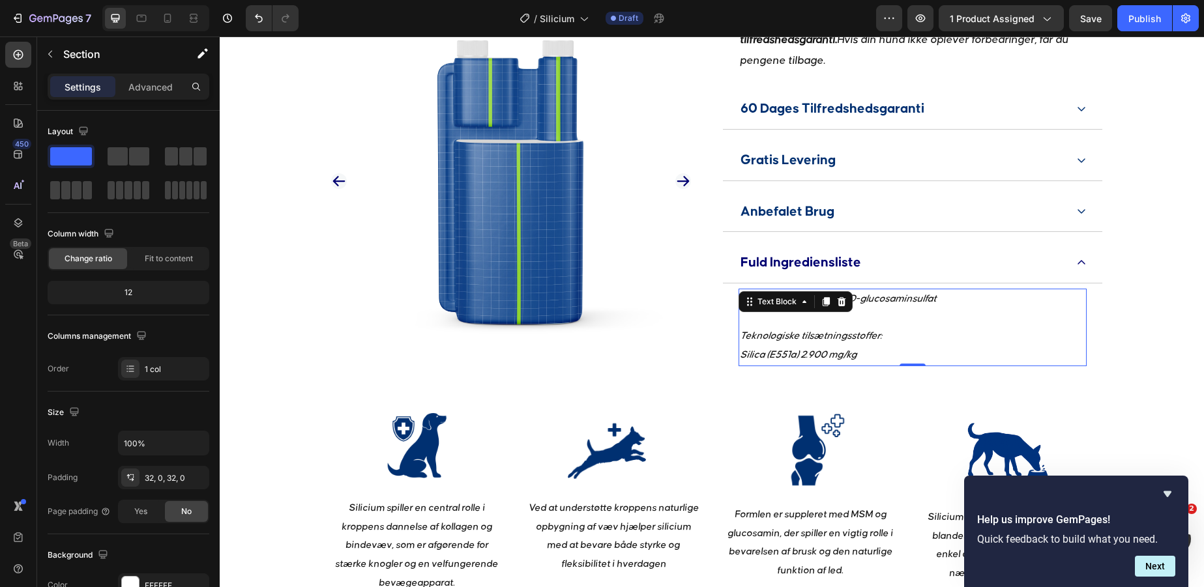
click at [773, 306] on div "Methylsulfonylmenthan, D-glucosaminsulfat Teknologiske tilsætningsstoffer: Sili…" at bounding box center [913, 328] width 348 height 78
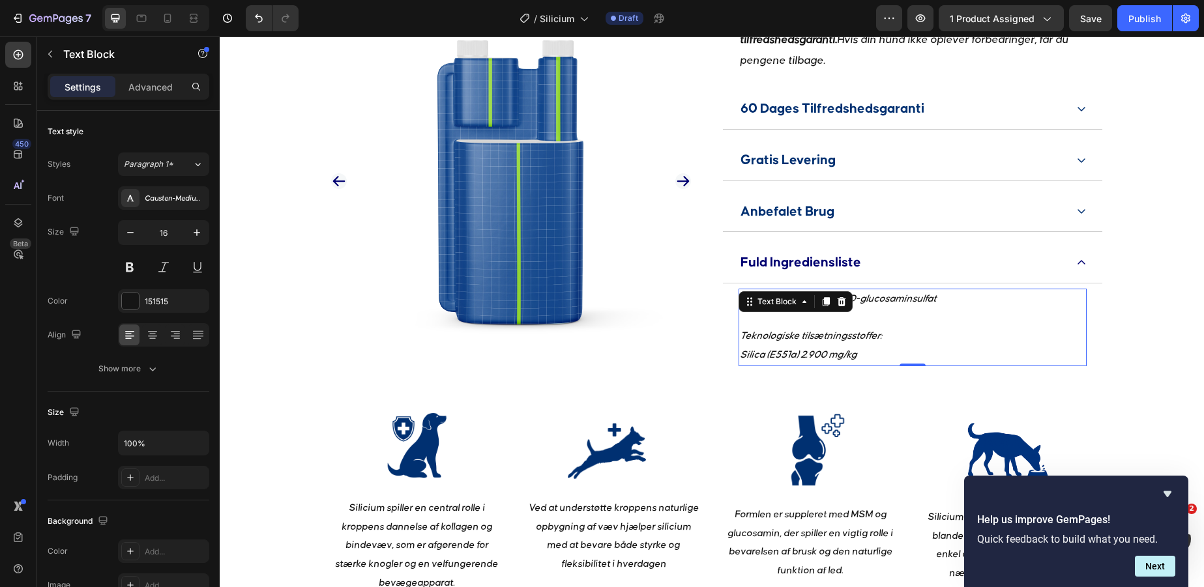
click at [773, 306] on div "Text Block" at bounding box center [777, 302] width 44 height 12
click at [926, 306] on p "Methylsulfonylmenthan, D-glucosaminsulfat" at bounding box center [913, 299] width 346 height 19
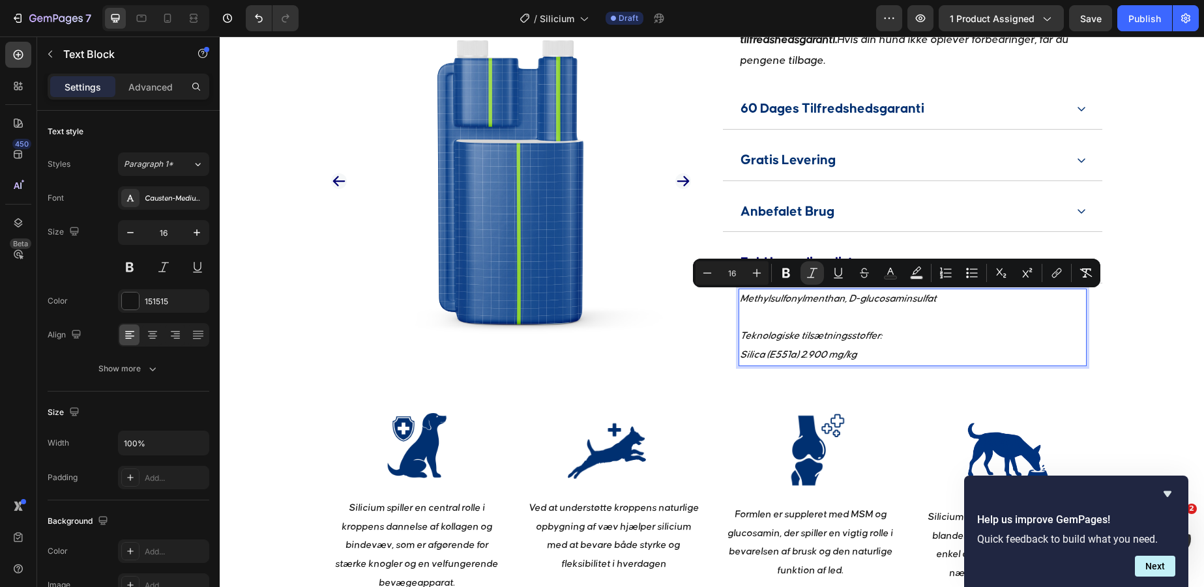
click at [748, 304] on icon "Methylsulfonylmenthan, D-glucosaminsulfat" at bounding box center [838, 299] width 196 height 10
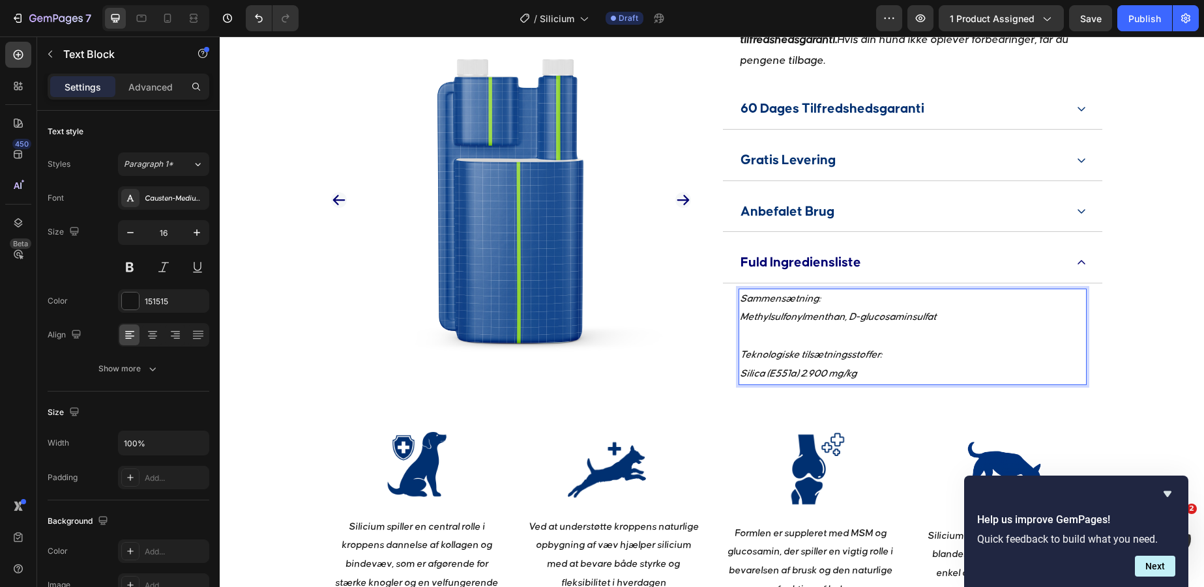
click at [810, 338] on p "Rich Text Editor. Editing area: main" at bounding box center [913, 336] width 346 height 19
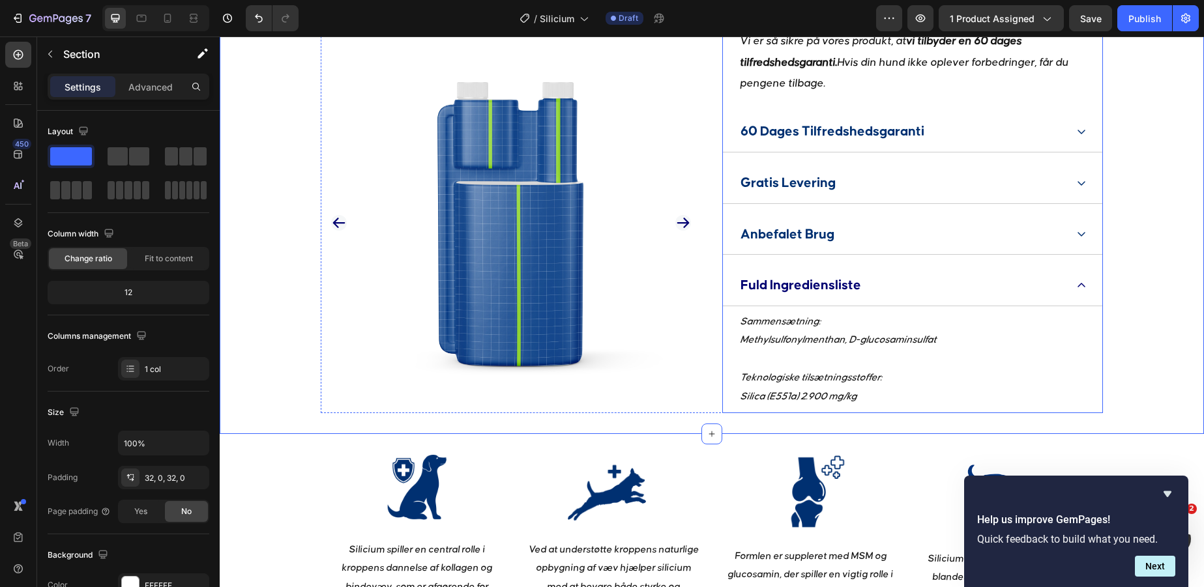
scroll to position [1050, 0]
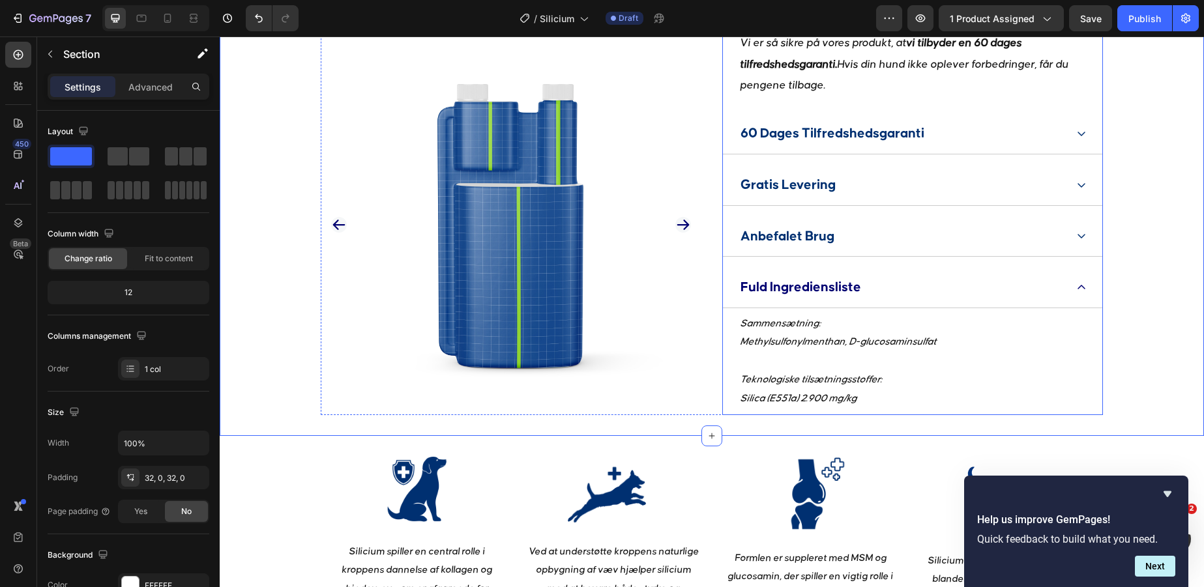
click at [1083, 295] on div "Fuld Ingrediensliste" at bounding box center [912, 287] width 379 height 41
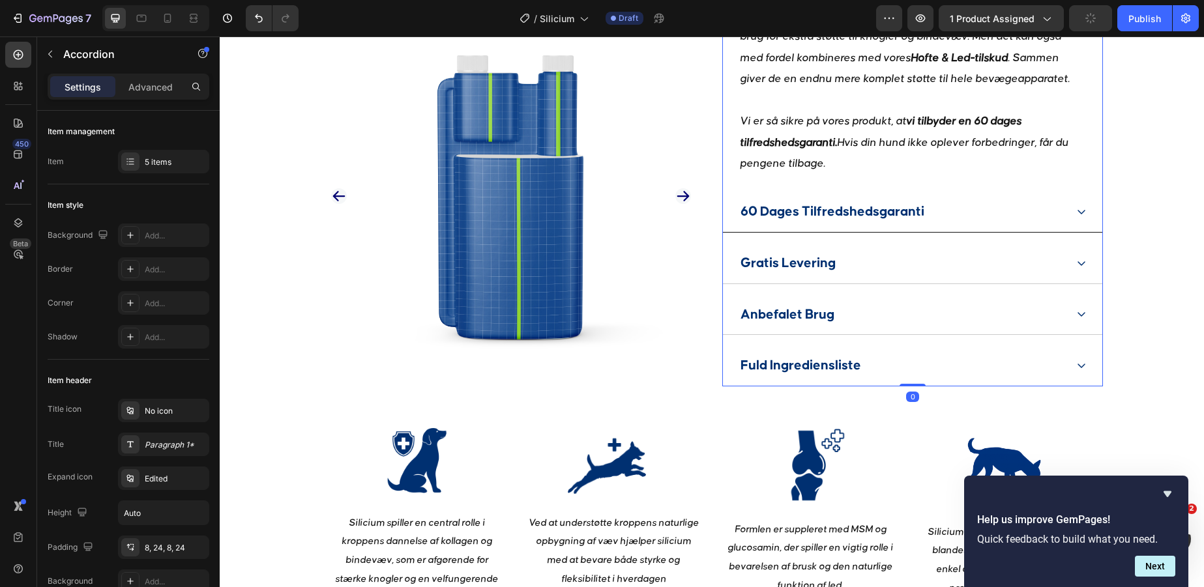
scroll to position [923, 0]
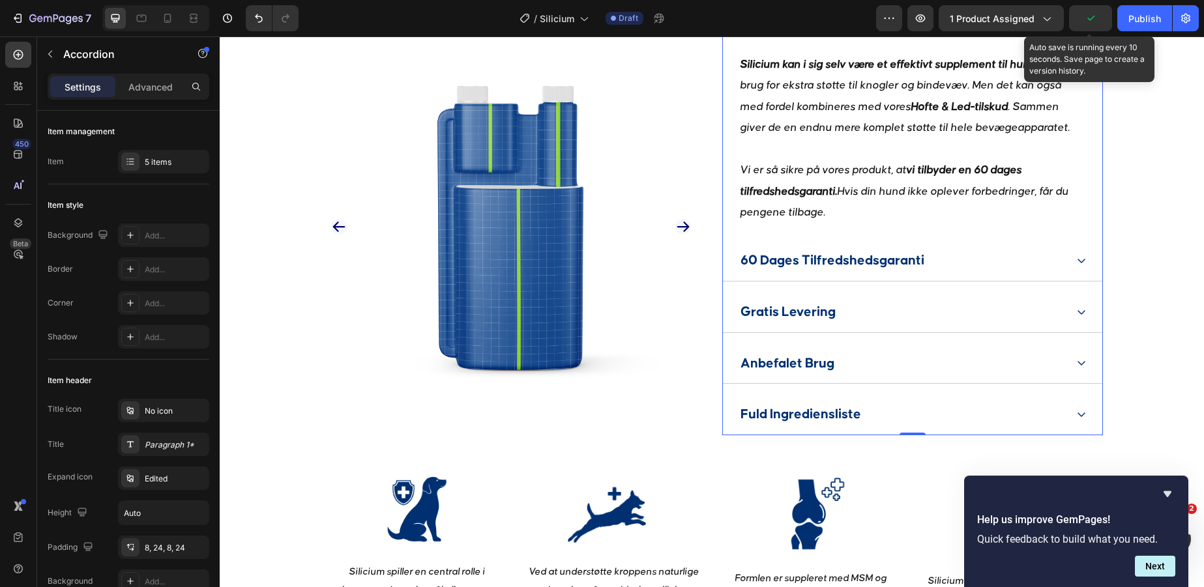
click at [1087, 20] on icon "button" at bounding box center [1090, 18] width 13 height 13
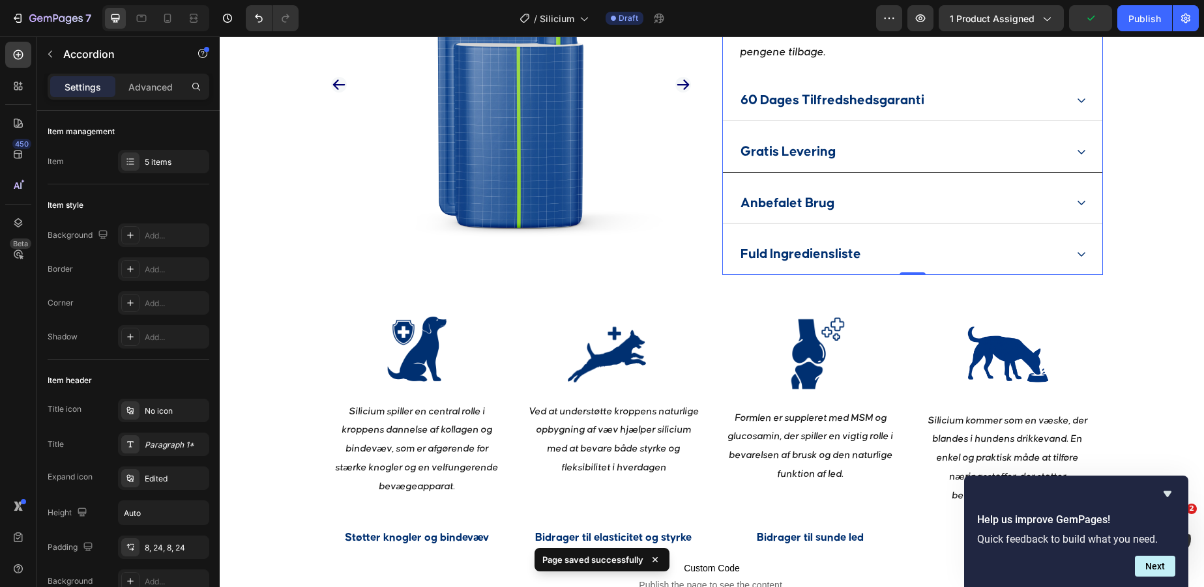
scroll to position [1124, 0]
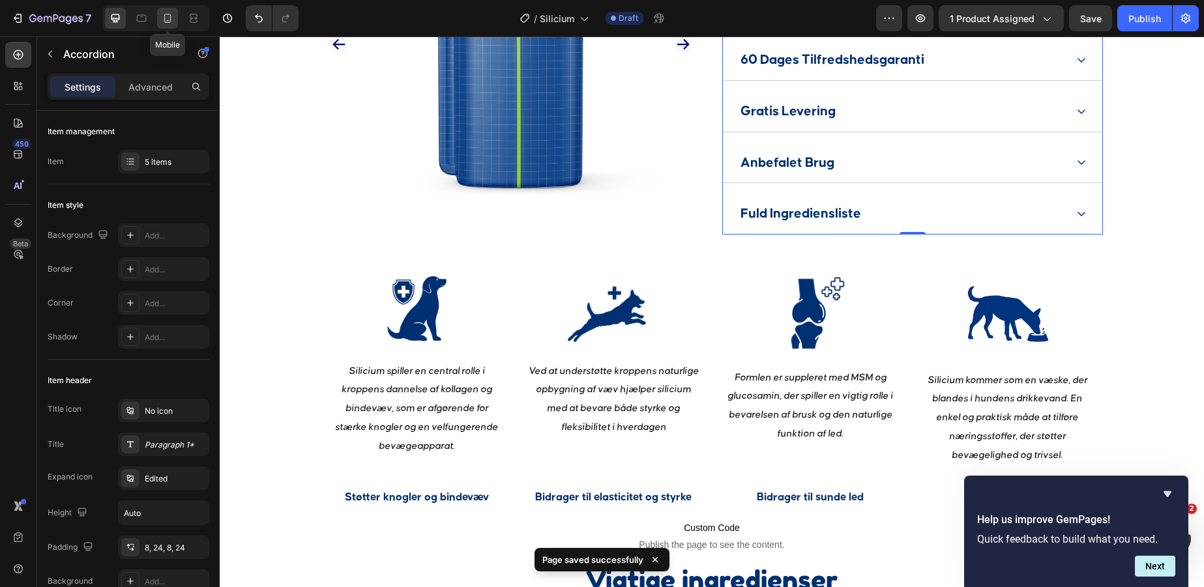
click at [158, 14] on div at bounding box center [167, 18] width 21 height 21
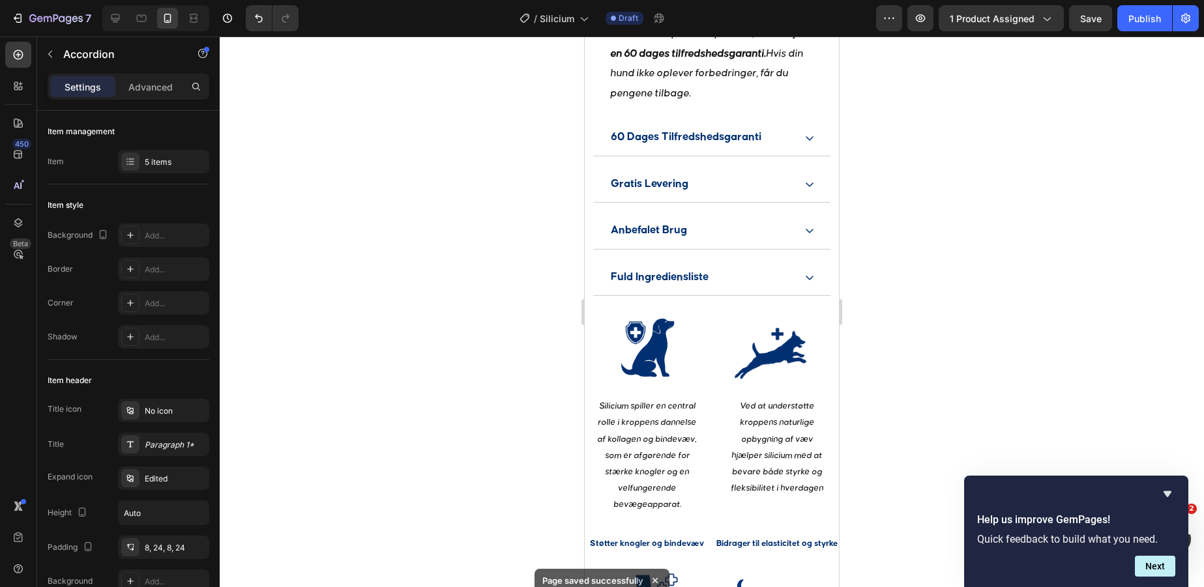
scroll to position [1749, 0]
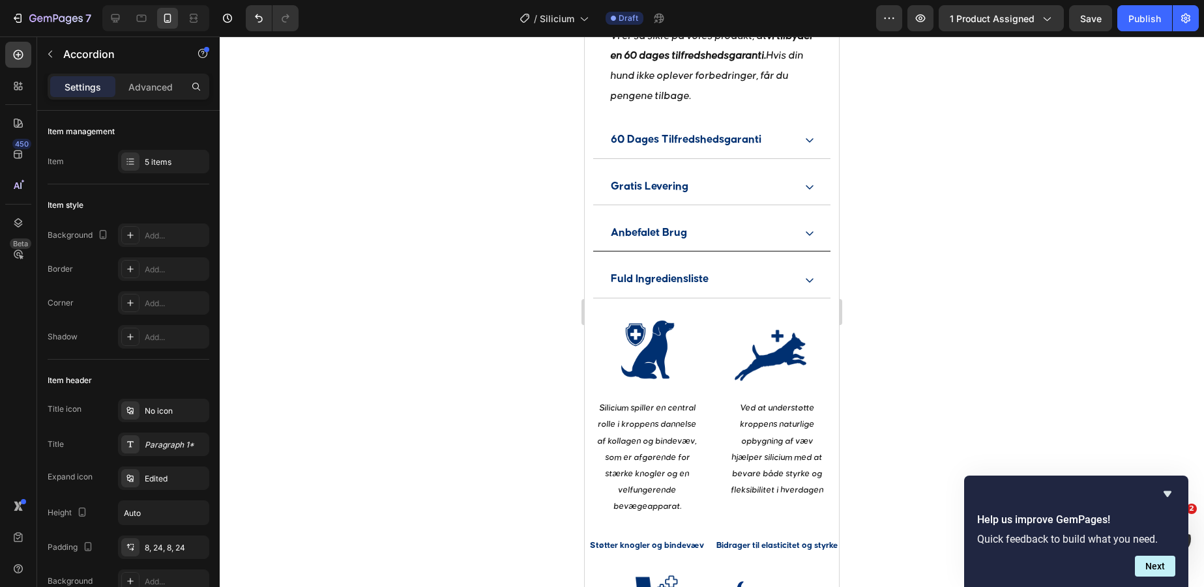
click at [802, 220] on div "Anbefalet Brug" at bounding box center [711, 234] width 237 height 36
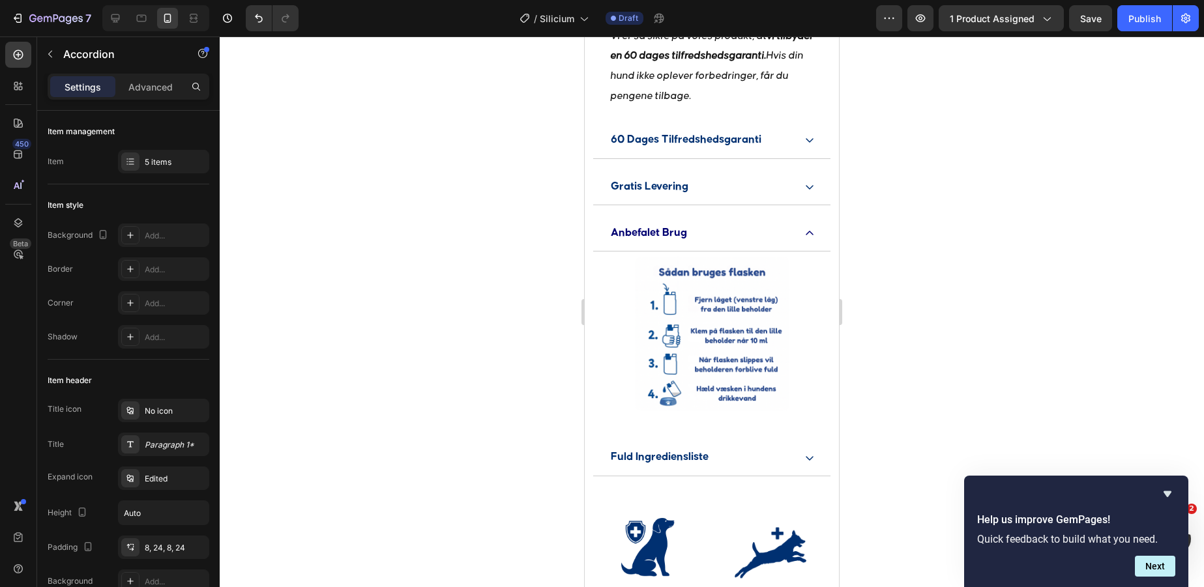
click at [806, 228] on icon at bounding box center [810, 233] width 10 height 10
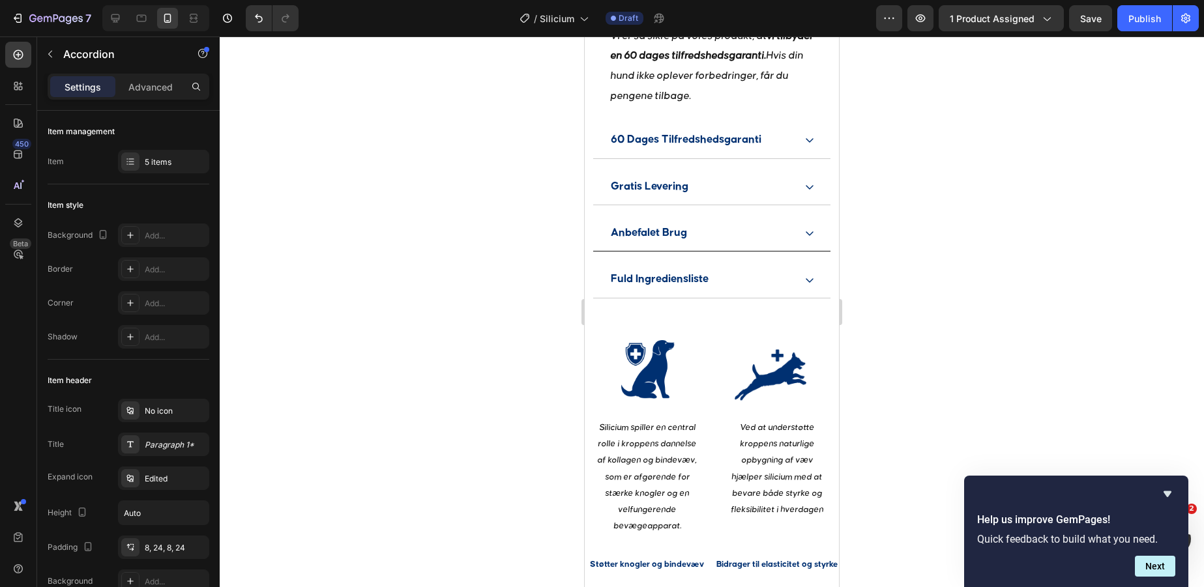
click at [809, 228] on icon at bounding box center [810, 233] width 10 height 10
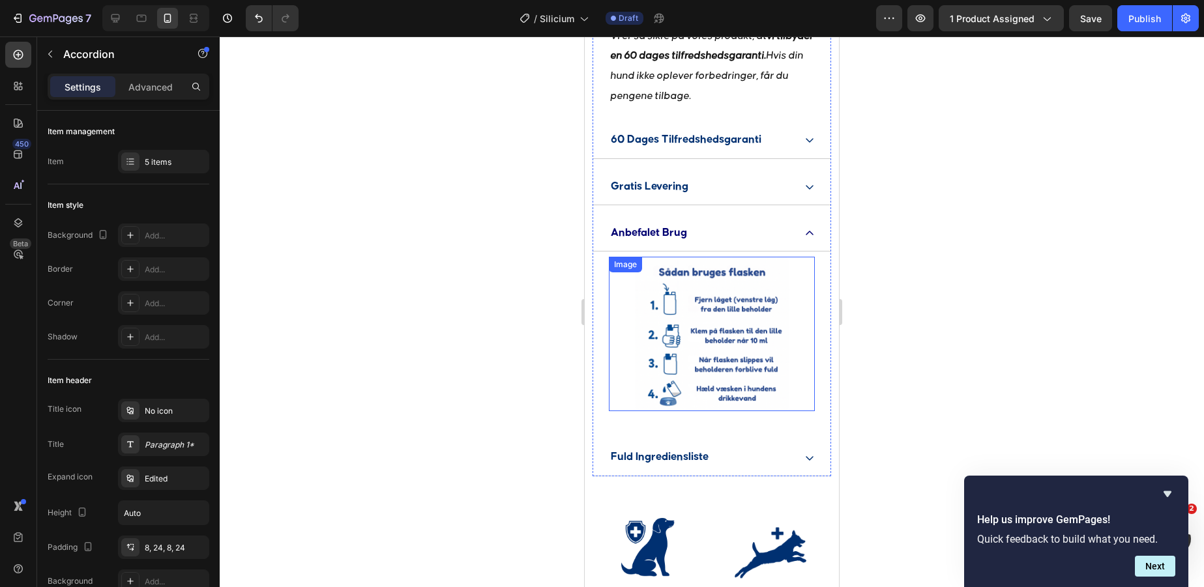
scroll to position [1761, 0]
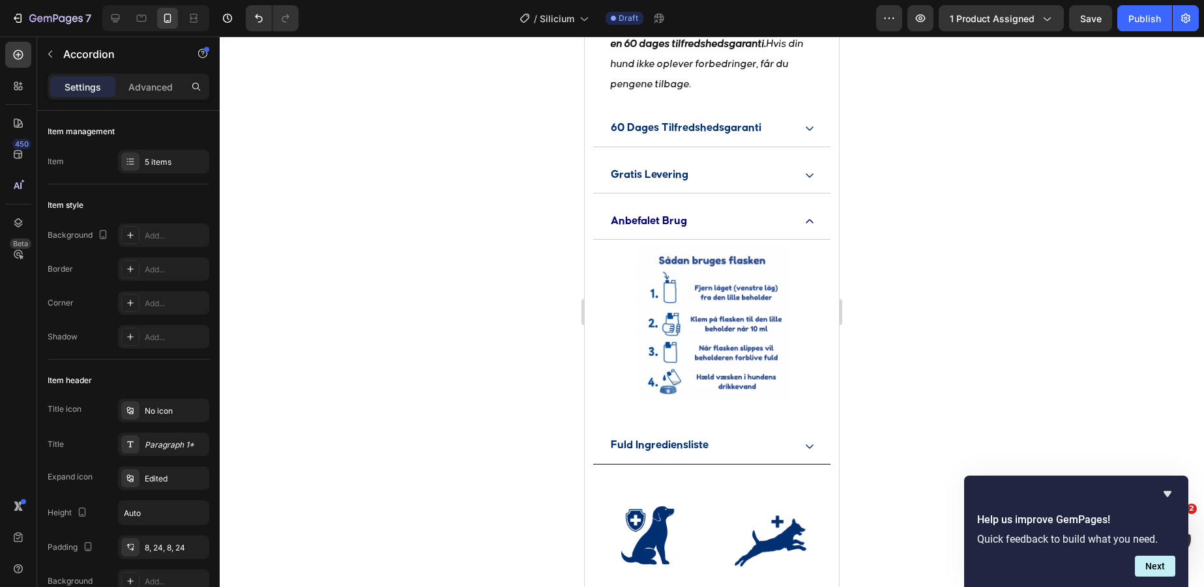
click at [801, 428] on div "Fuld Ingrediensliste" at bounding box center [711, 446] width 237 height 36
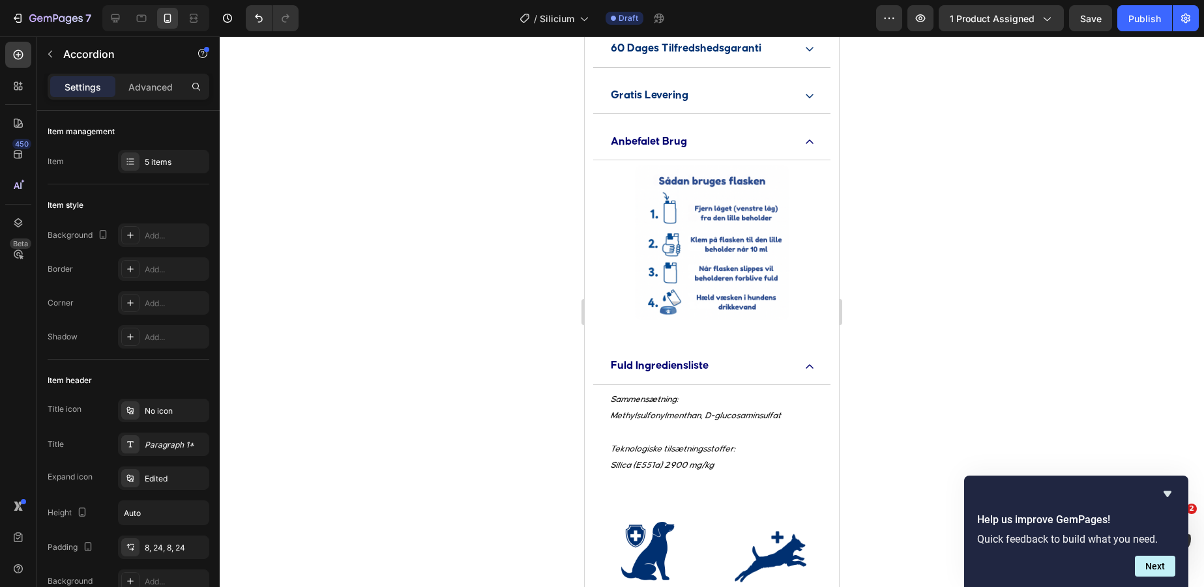
click at [808, 362] on icon at bounding box center [810, 367] width 10 height 10
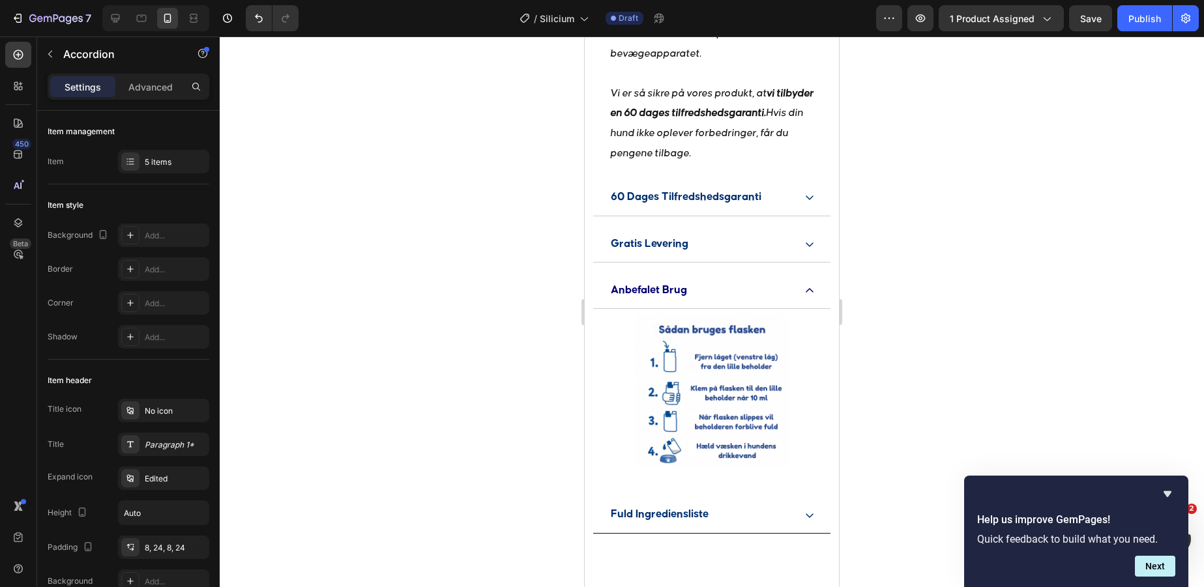
scroll to position [1419, 0]
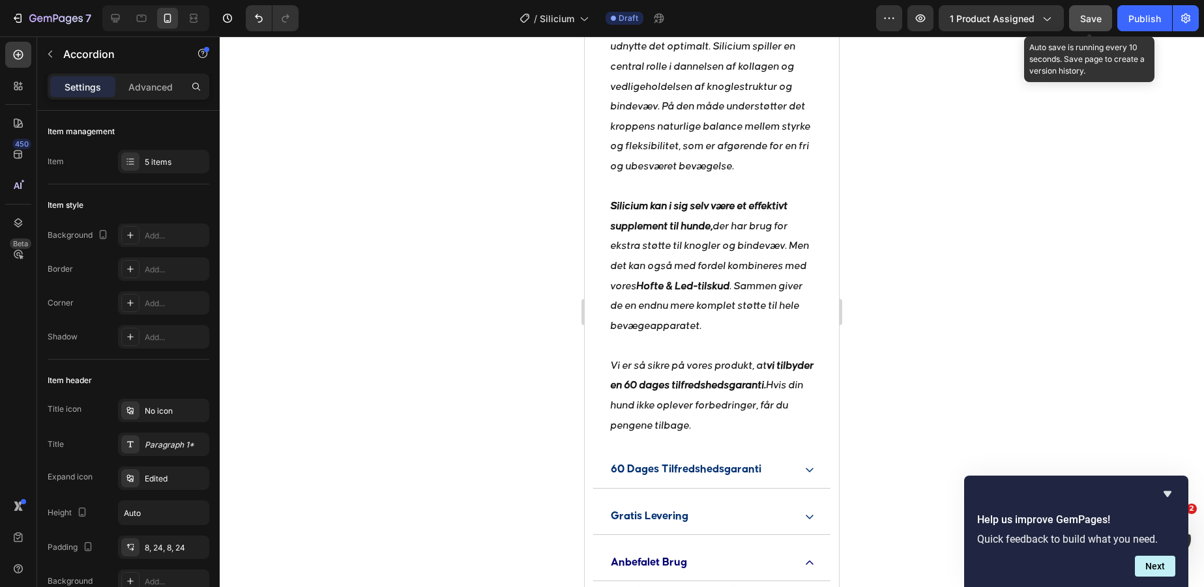
click at [1101, 19] on span "Save" at bounding box center [1091, 18] width 22 height 11
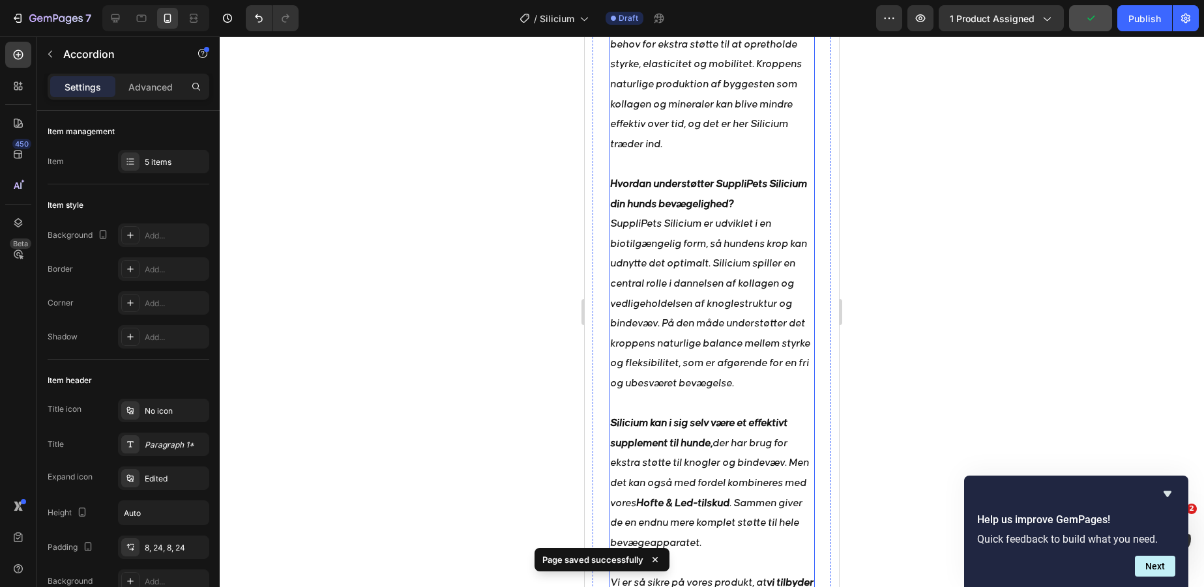
scroll to position [1128, 0]
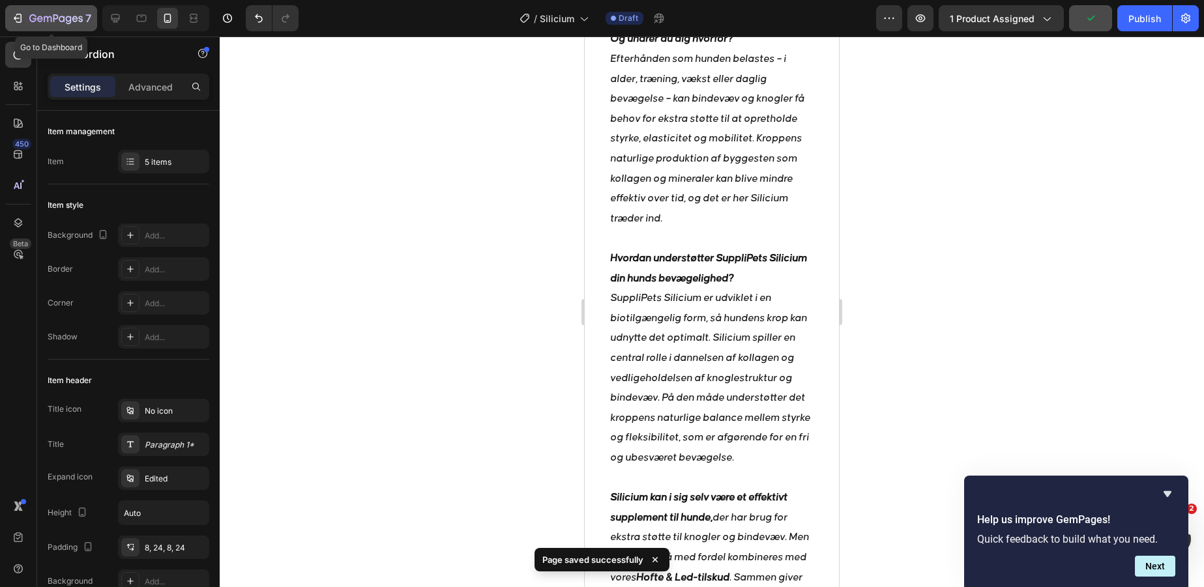
click at [52, 19] on icon "button" at bounding box center [48, 19] width 8 height 6
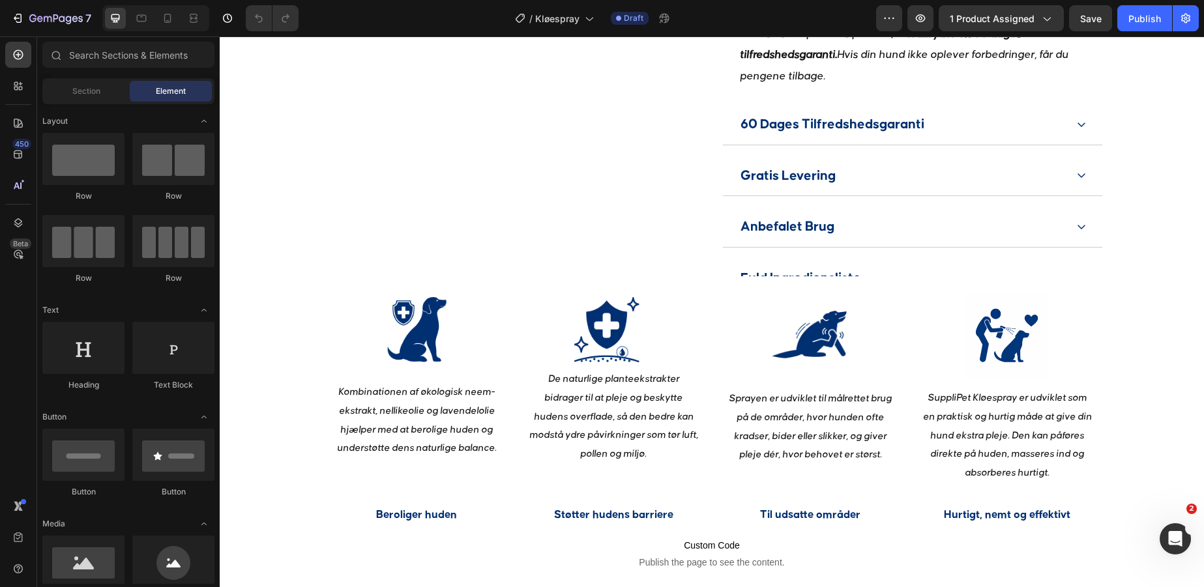
scroll to position [1185, 0]
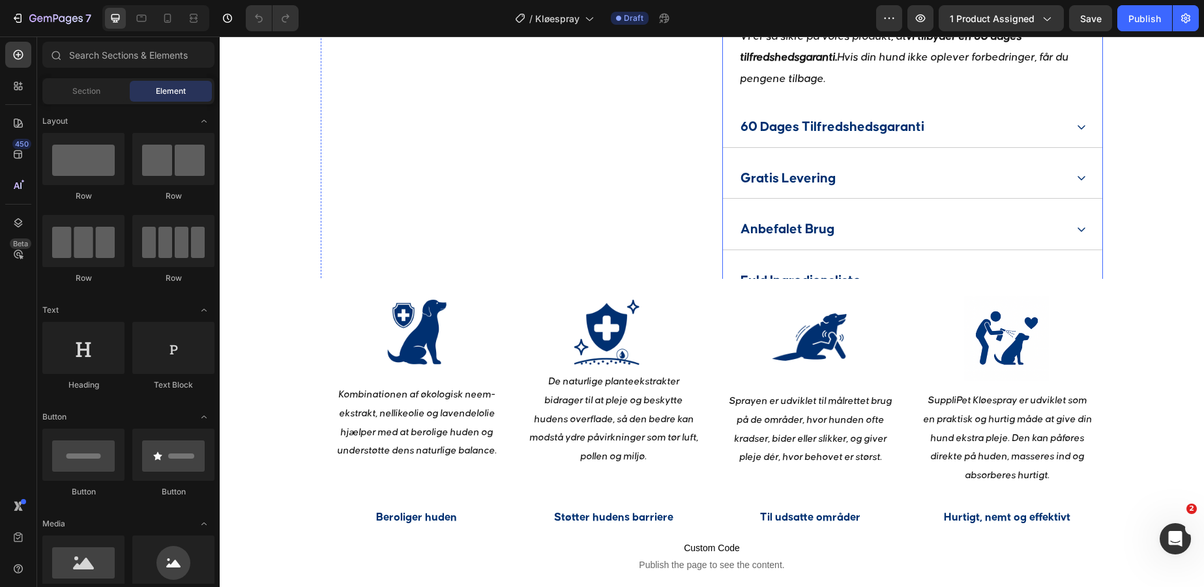
click at [1086, 261] on div "Fuld Ingrediensliste" at bounding box center [912, 281] width 379 height 41
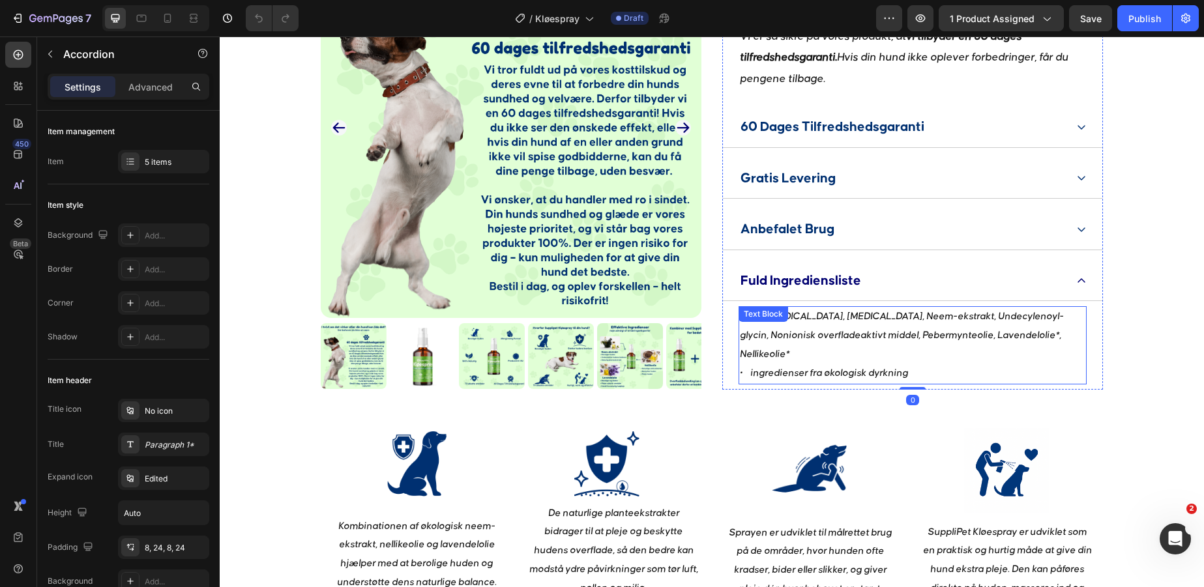
click at [835, 308] on p "Vand, [MEDICAL_DATA], [MEDICAL_DATA], Neem-ekstrakt, Undecylenoyl-glycin, Nonio…" at bounding box center [913, 345] width 346 height 75
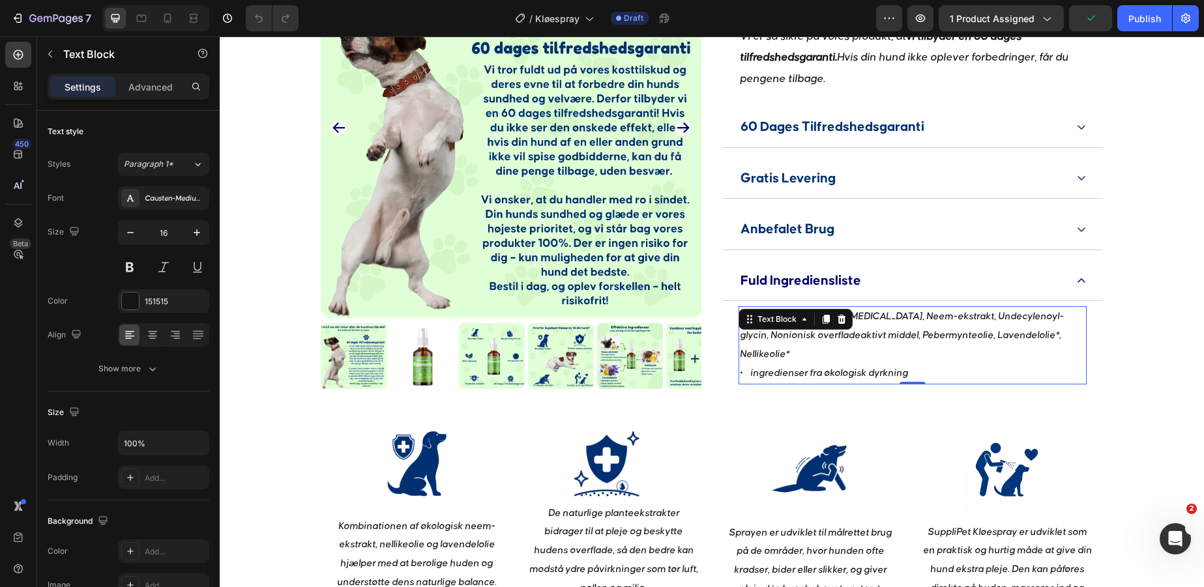
click at [835, 308] on p "Vand, [MEDICAL_DATA], [MEDICAL_DATA], Neem-ekstrakt, Undecylenoyl-glycin, Nonio…" at bounding box center [913, 345] width 346 height 75
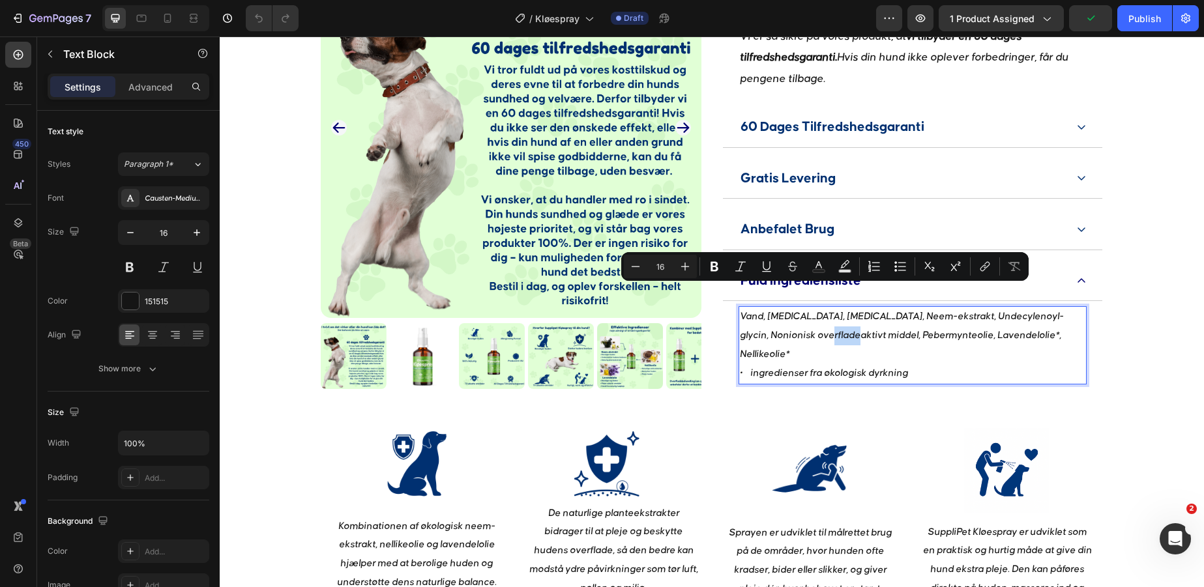
click at [819, 308] on p "Vand, [MEDICAL_DATA], [MEDICAL_DATA], Neem-ekstrakt, Undecylenoyl-glycin, Nonio…" at bounding box center [913, 345] width 346 height 75
click at [792, 308] on p "Vand, [MEDICAL_DATA], [MEDICAL_DATA], Neem-ekstrakt, Undecylenoyl-glycin, Nonio…" at bounding box center [913, 345] width 346 height 75
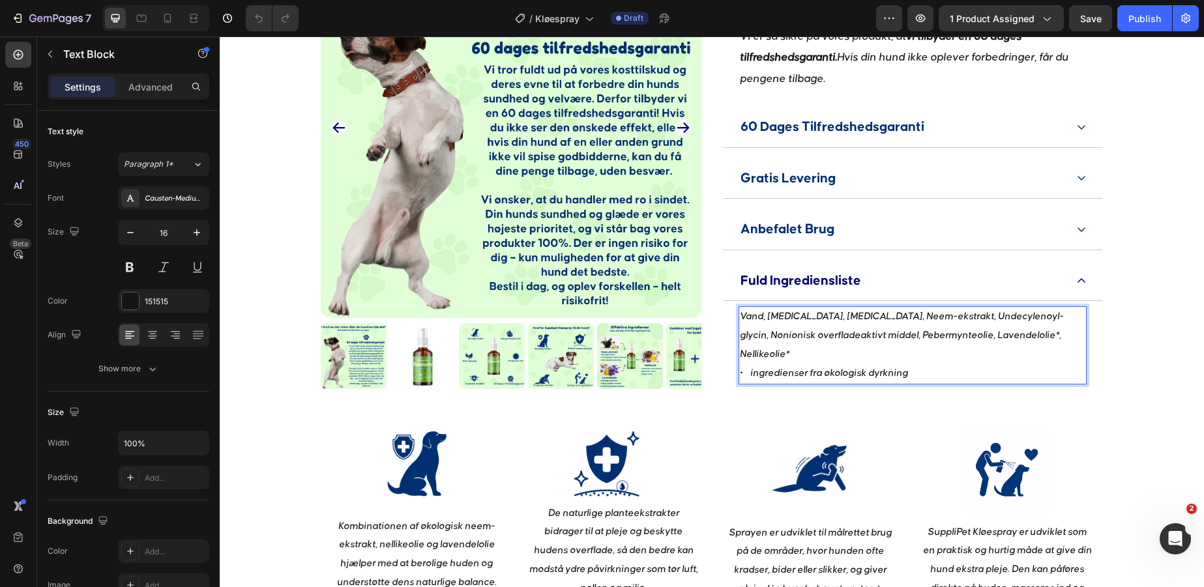
click at [743, 308] on p "Vand, [MEDICAL_DATA], [MEDICAL_DATA], Neem-ekstrakt, Undecylenoyl-glycin, Nonio…" at bounding box center [913, 345] width 346 height 75
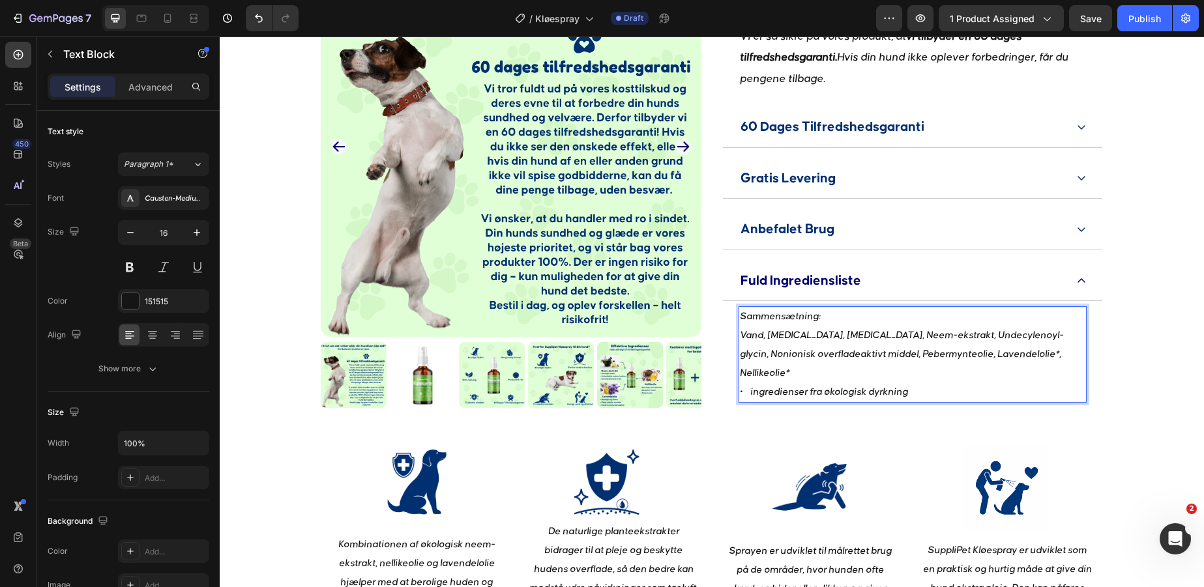
click at [958, 337] on p "Sammensætning: Vand, [MEDICAL_DATA], [MEDICAL_DATA], Neem-ekstrakt, Undecylenoy…" at bounding box center [913, 355] width 346 height 94
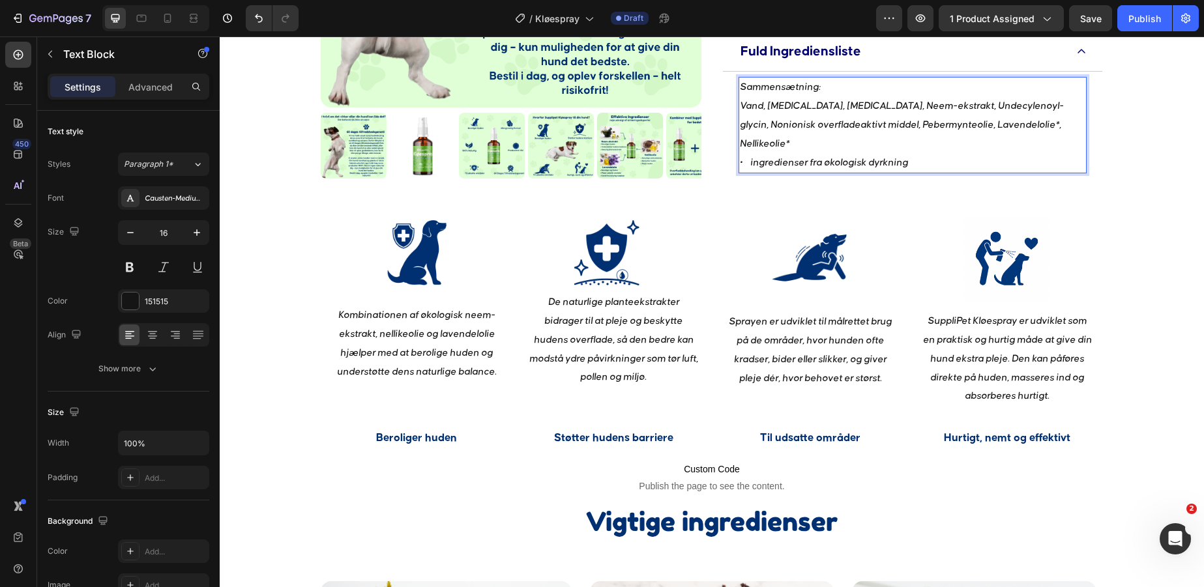
scroll to position [1556, 0]
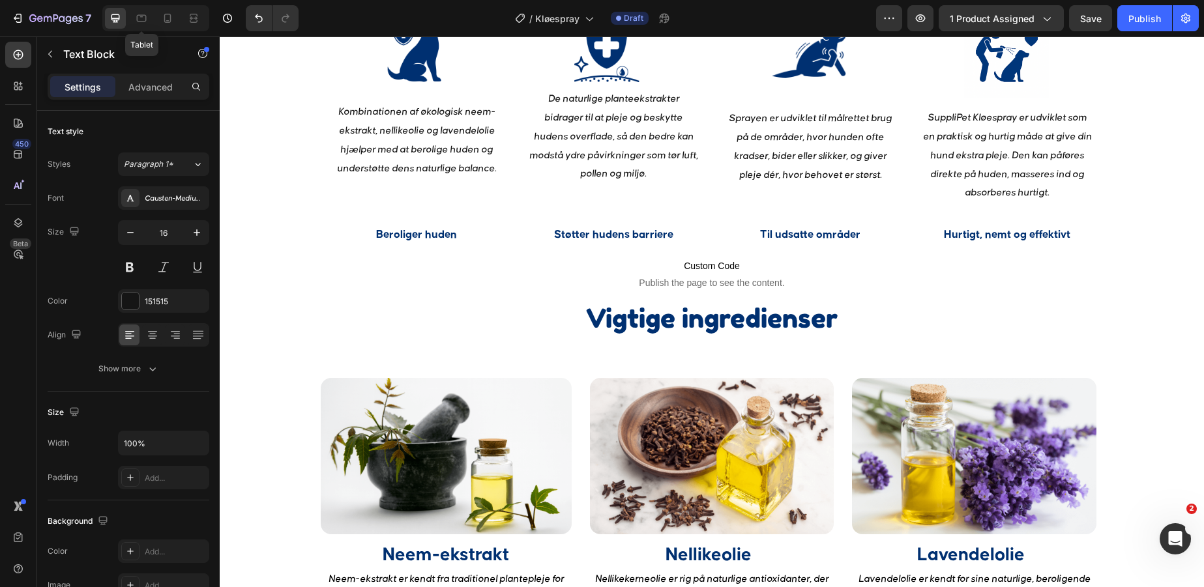
click at [156, 16] on div "Tablet" at bounding box center [155, 18] width 107 height 26
click at [157, 18] on div at bounding box center [155, 18] width 107 height 26
click at [160, 18] on div at bounding box center [167, 18] width 21 height 21
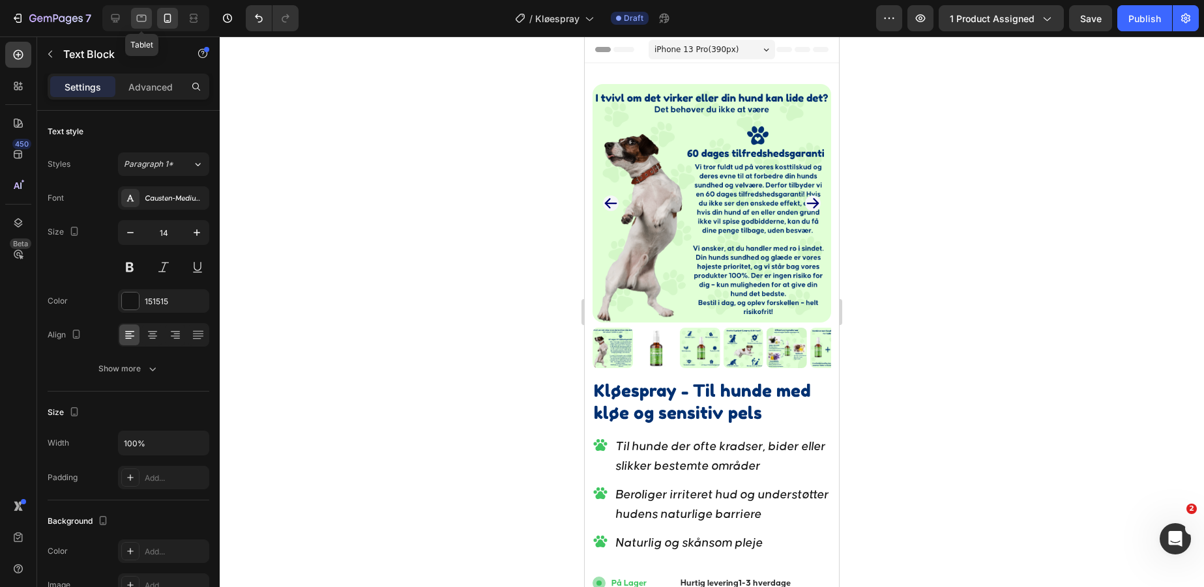
click at [136, 22] on icon at bounding box center [141, 18] width 13 height 13
type input "16"
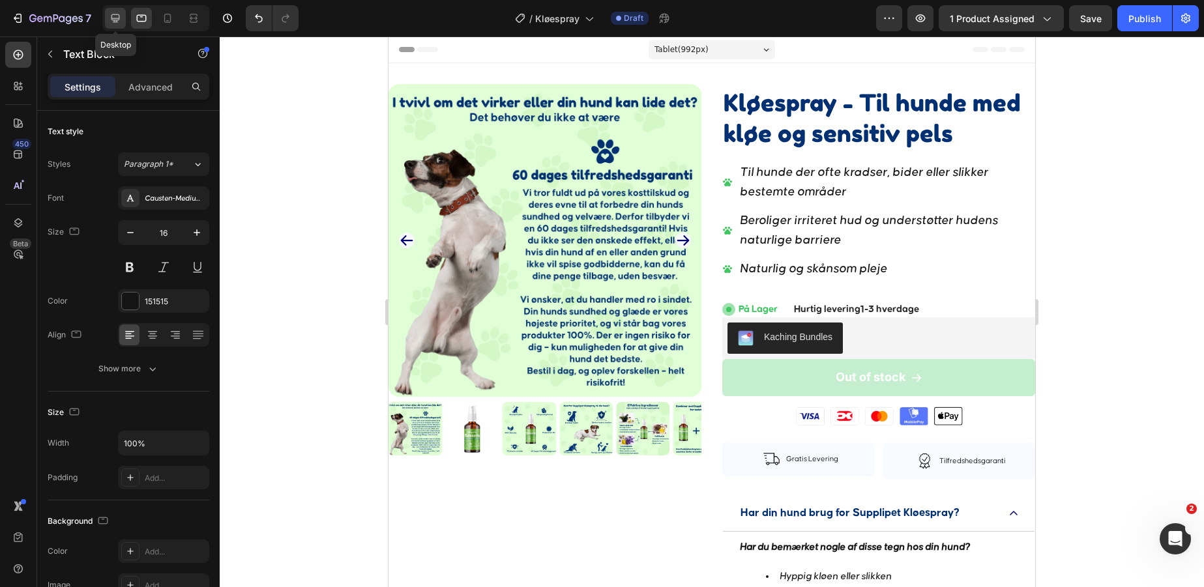
click at [111, 18] on icon at bounding box center [115, 18] width 13 height 13
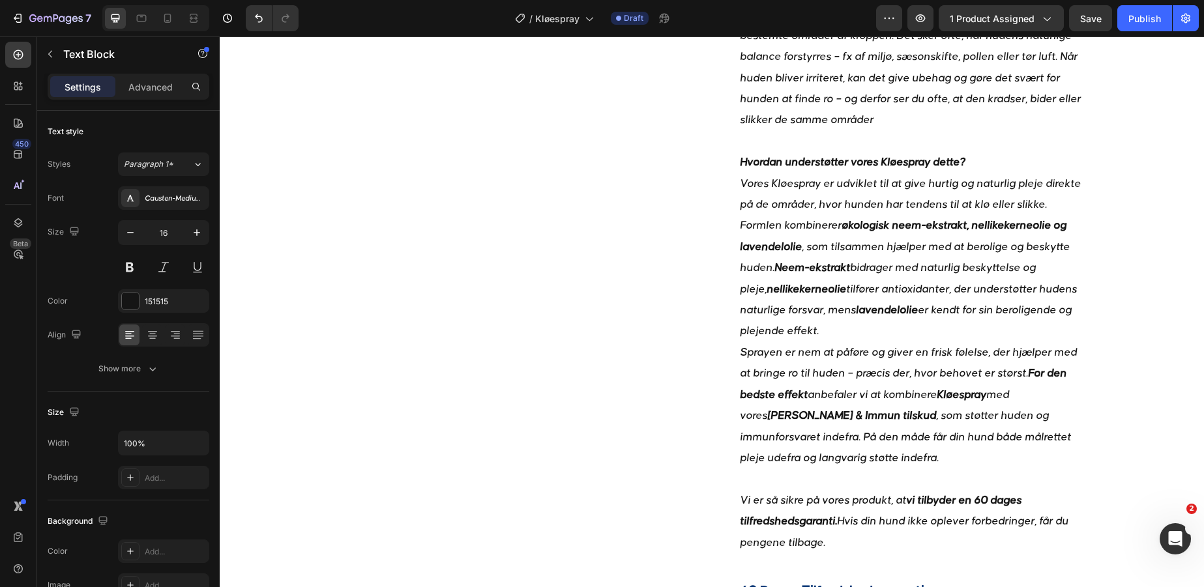
scroll to position [499, 0]
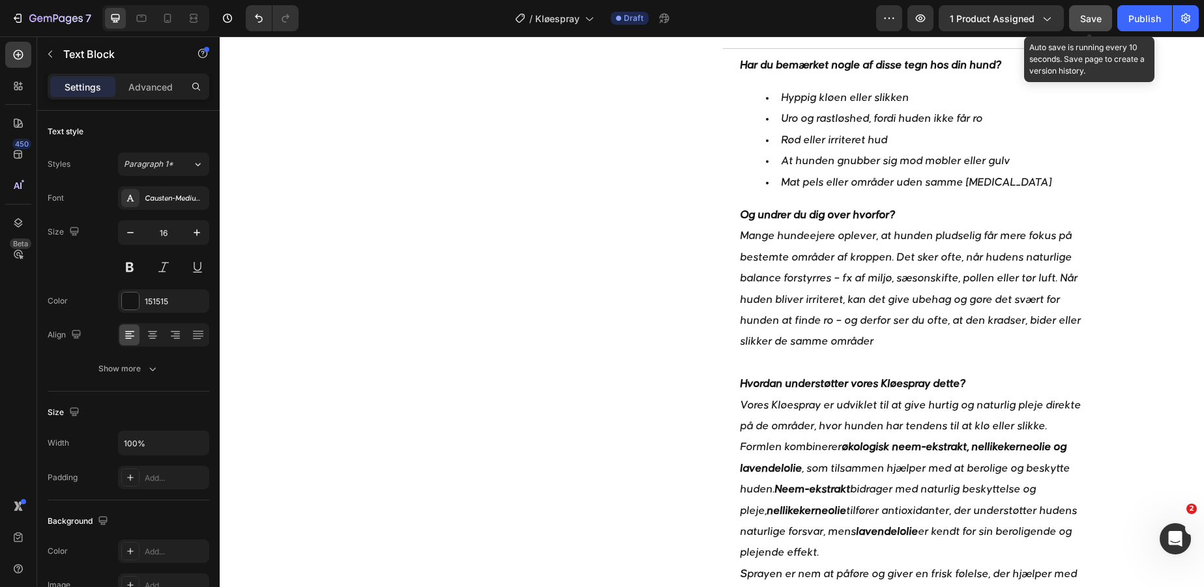
click at [1086, 14] on span "Save" at bounding box center [1091, 18] width 22 height 11
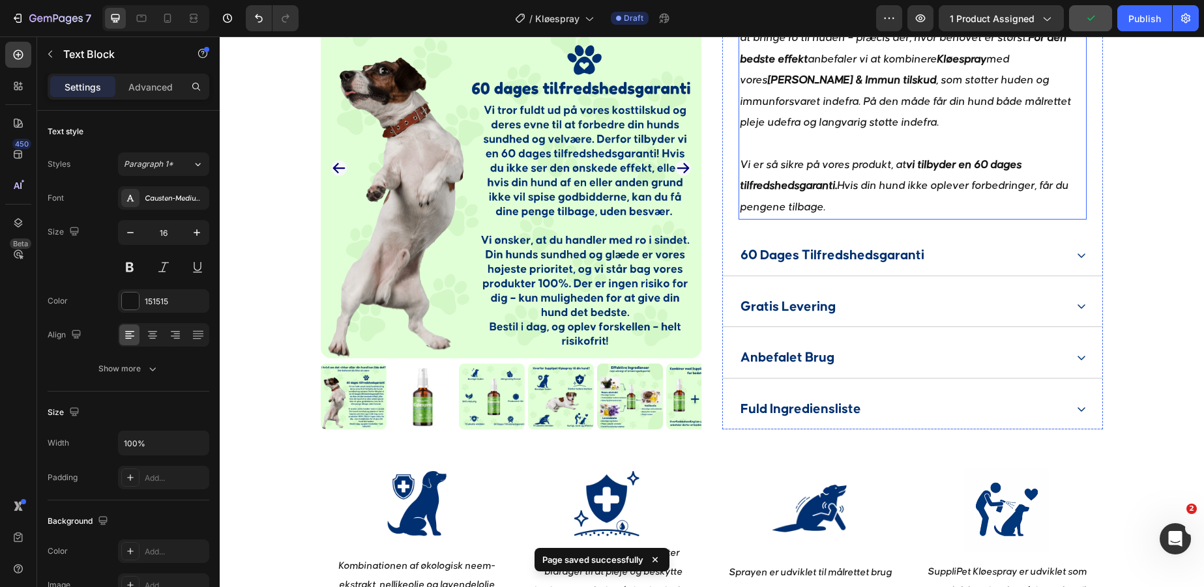
scroll to position [1066, 0]
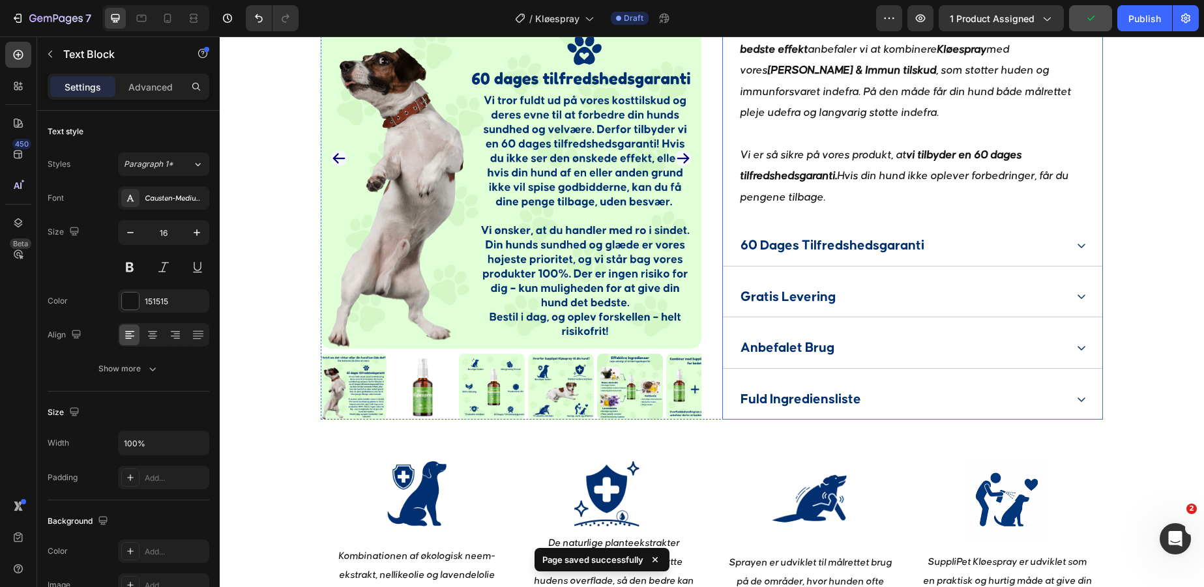
click at [984, 385] on div "Fuld Ingrediensliste" at bounding box center [902, 400] width 327 height 30
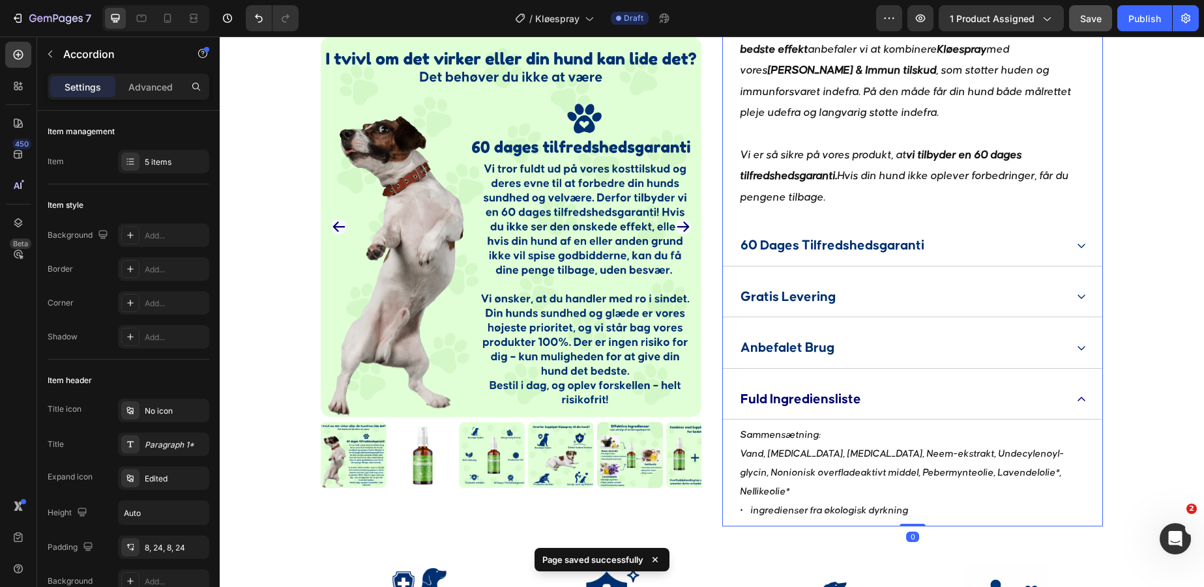
click at [994, 385] on div "Fuld Ingrediensliste" at bounding box center [902, 400] width 327 height 30
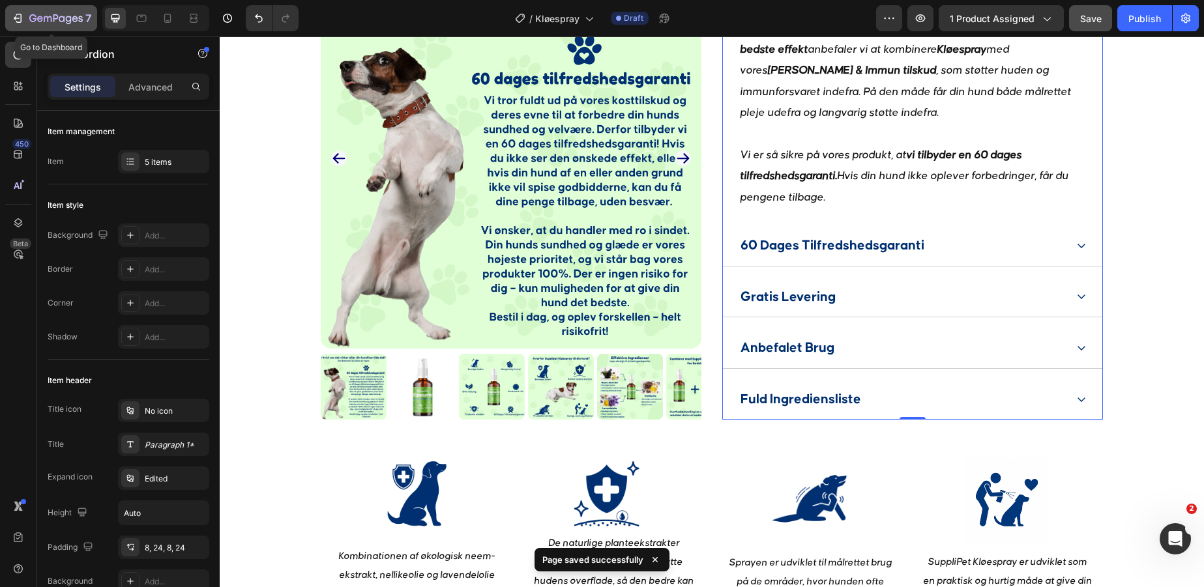
click at [64, 12] on div "7" at bounding box center [60, 18] width 62 height 16
